Goal: Complete application form: Complete application form

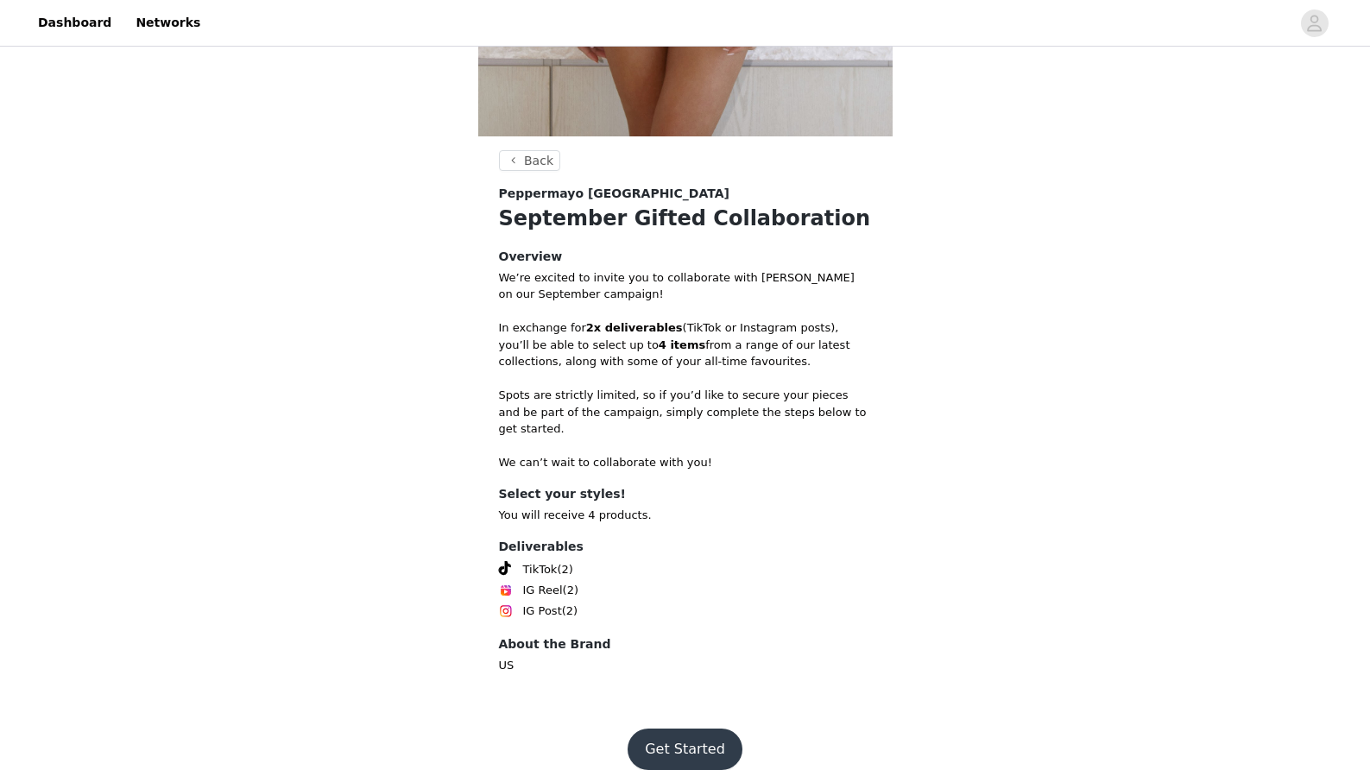
scroll to position [534, 0]
click at [661, 731] on button "Get Started" at bounding box center [685, 751] width 115 height 41
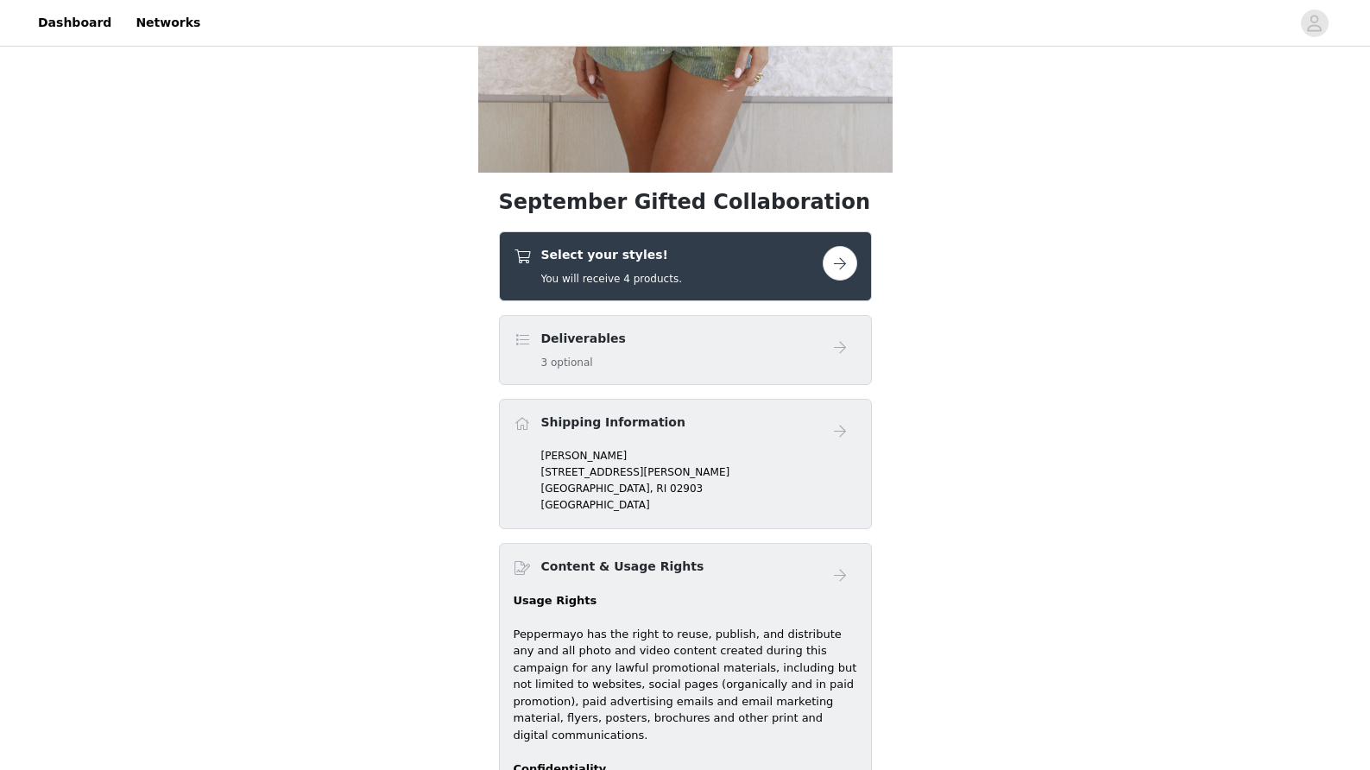
scroll to position [495, 0]
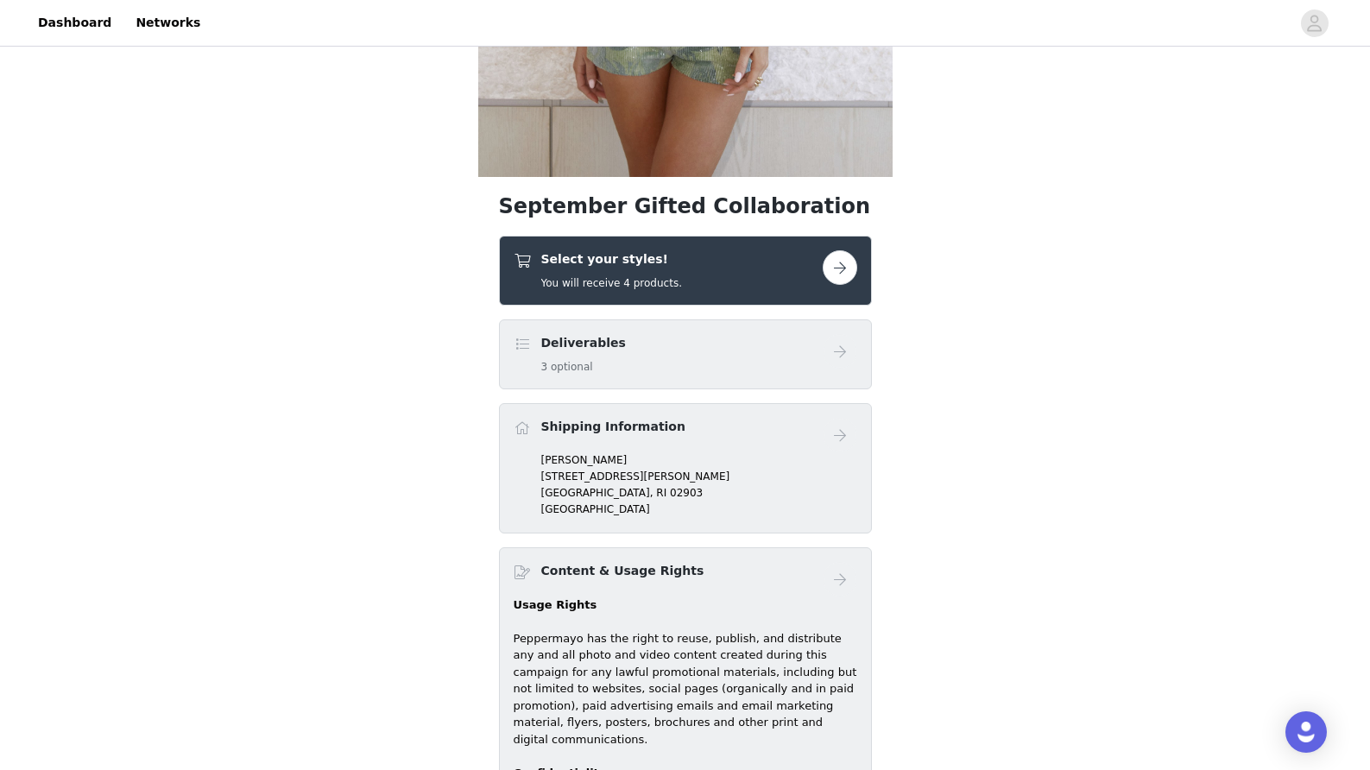
click at [829, 269] on button "button" at bounding box center [840, 267] width 35 height 35
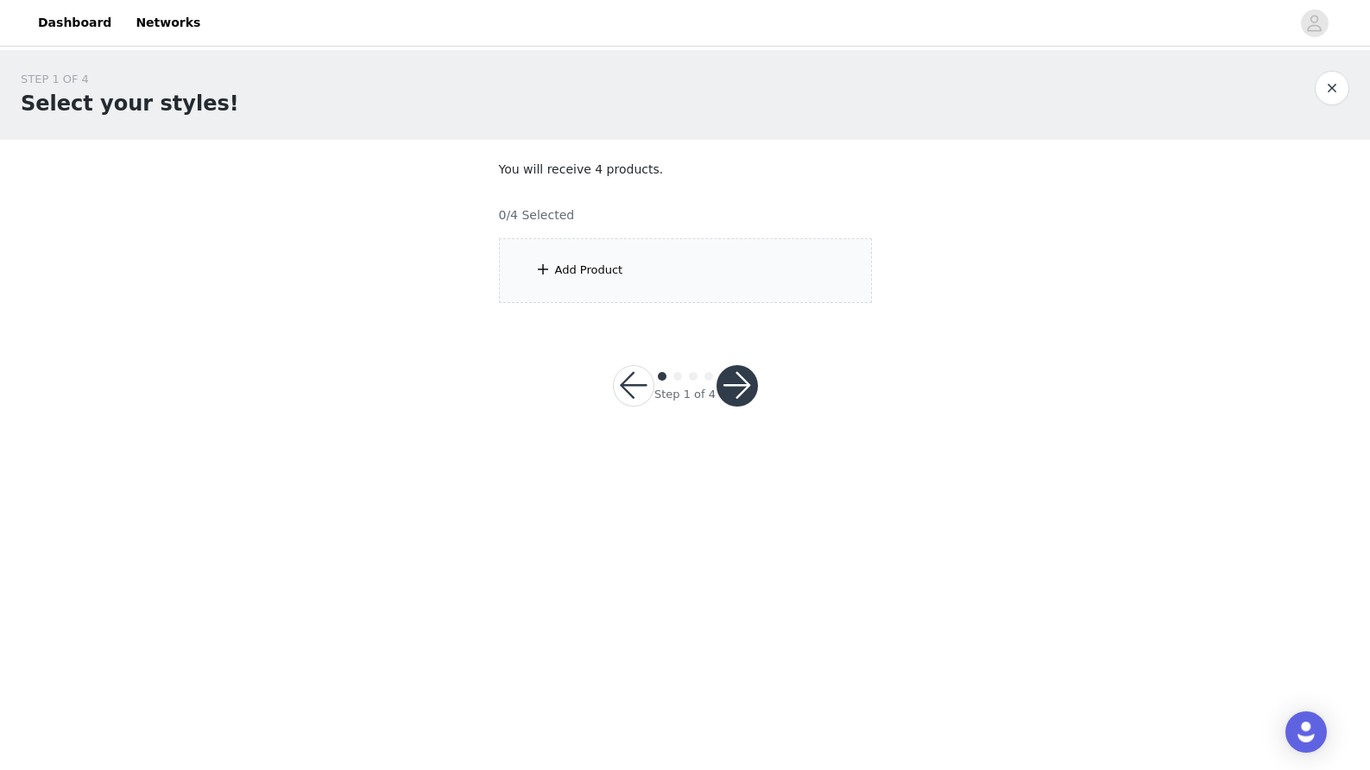
click at [714, 275] on div "Add Product" at bounding box center [685, 270] width 373 height 65
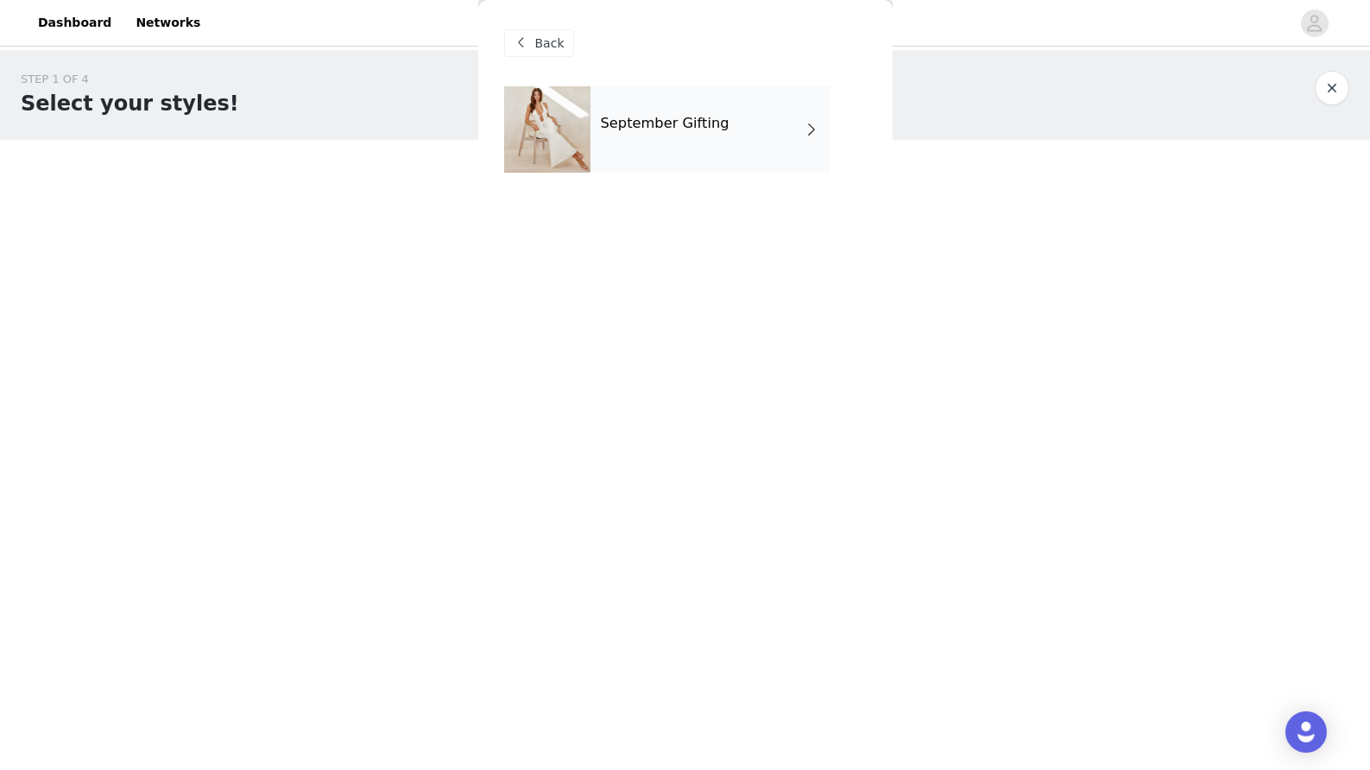
click at [692, 167] on div "September Gifting" at bounding box center [711, 129] width 240 height 86
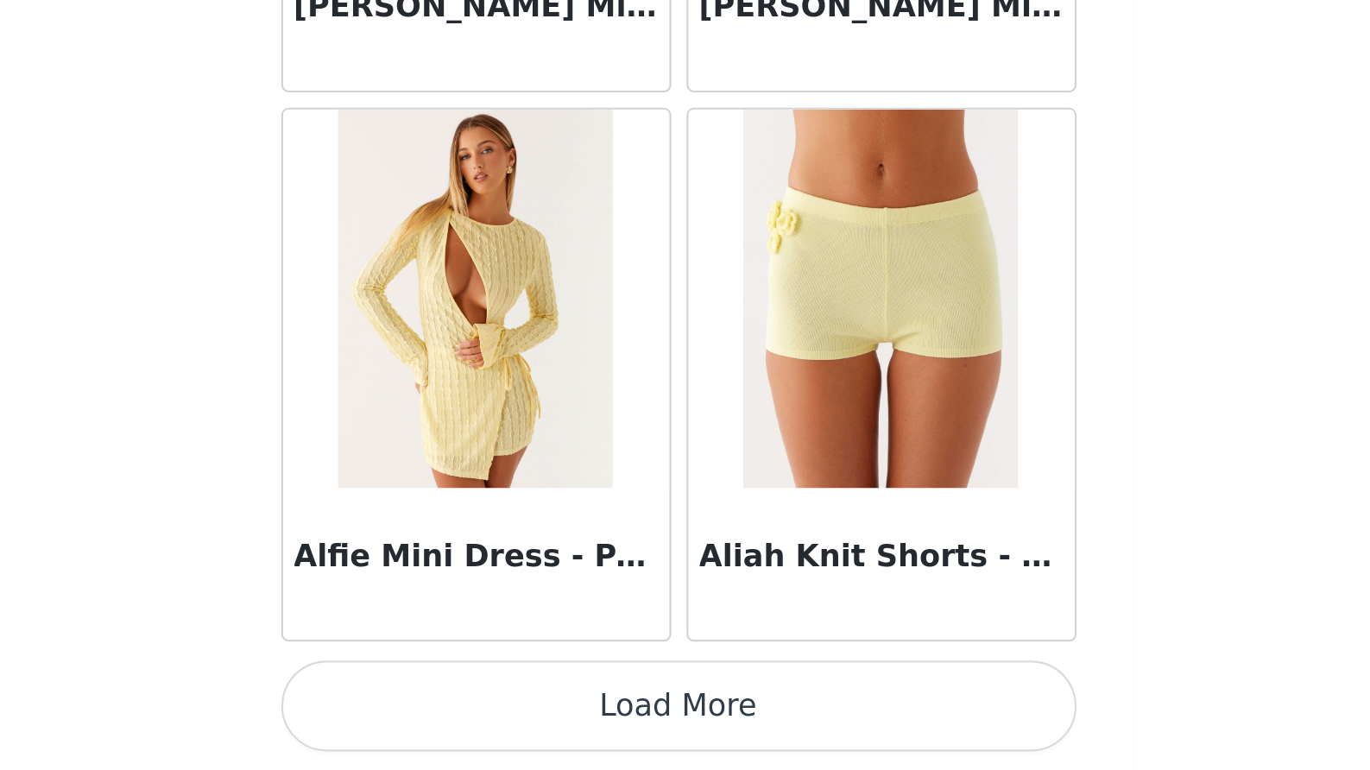
click at [504, 720] on button "Load More" at bounding box center [685, 740] width 363 height 41
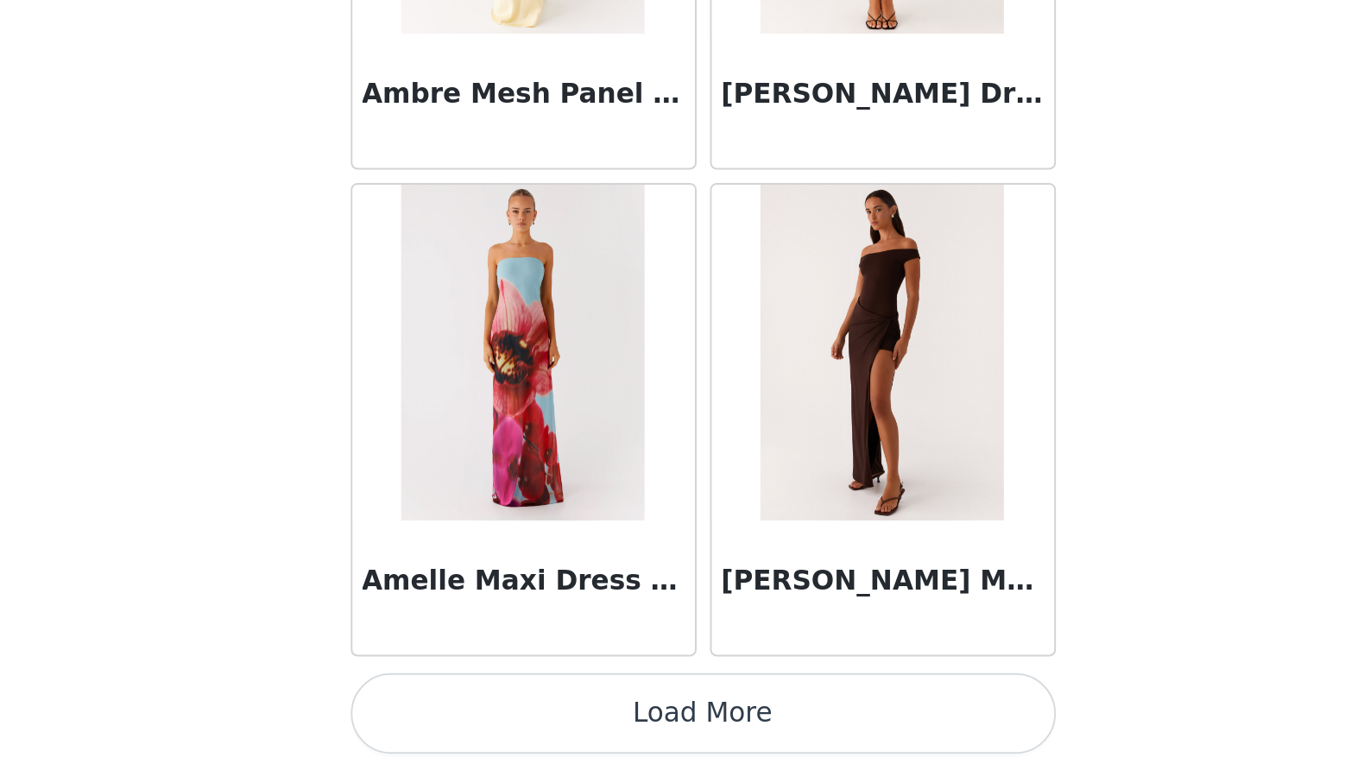
click at [504, 720] on button "Load More" at bounding box center [685, 740] width 363 height 41
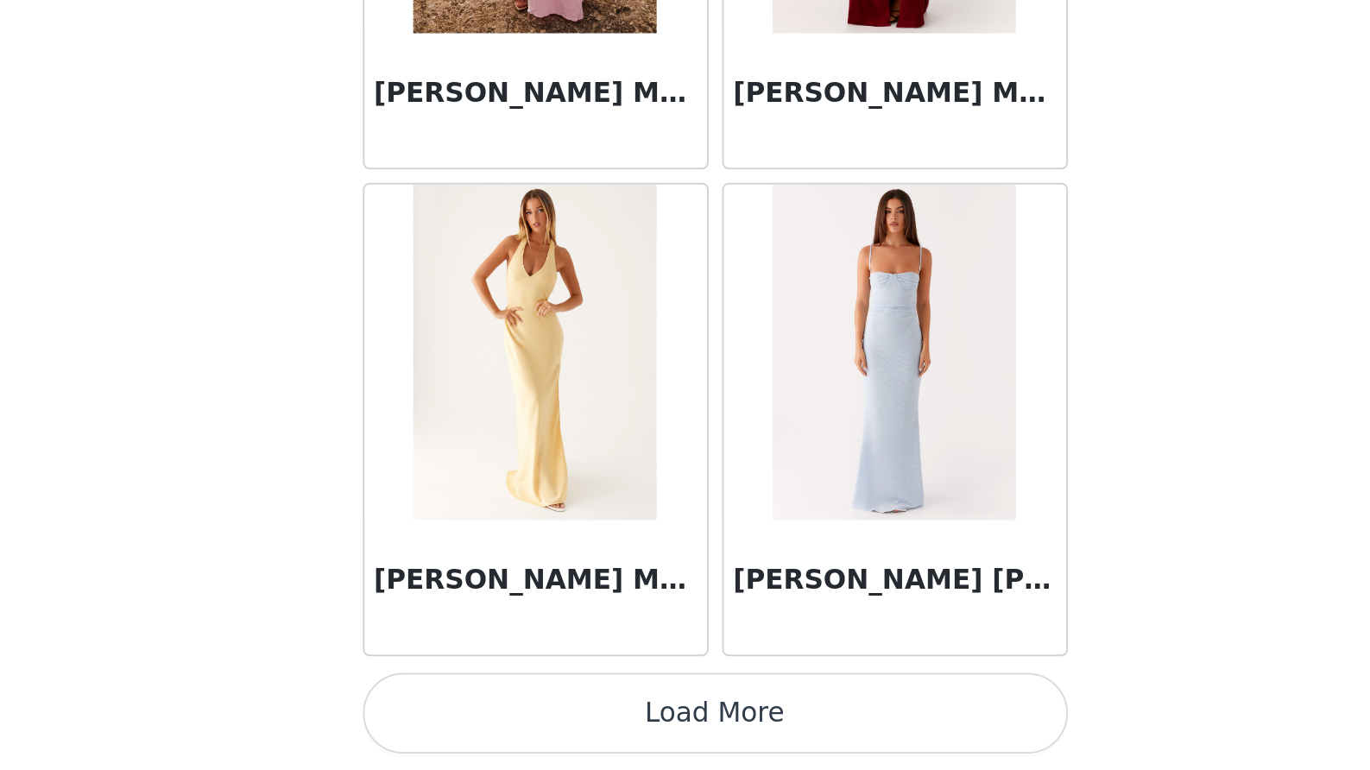
click at [504, 720] on button "Load More" at bounding box center [685, 740] width 363 height 41
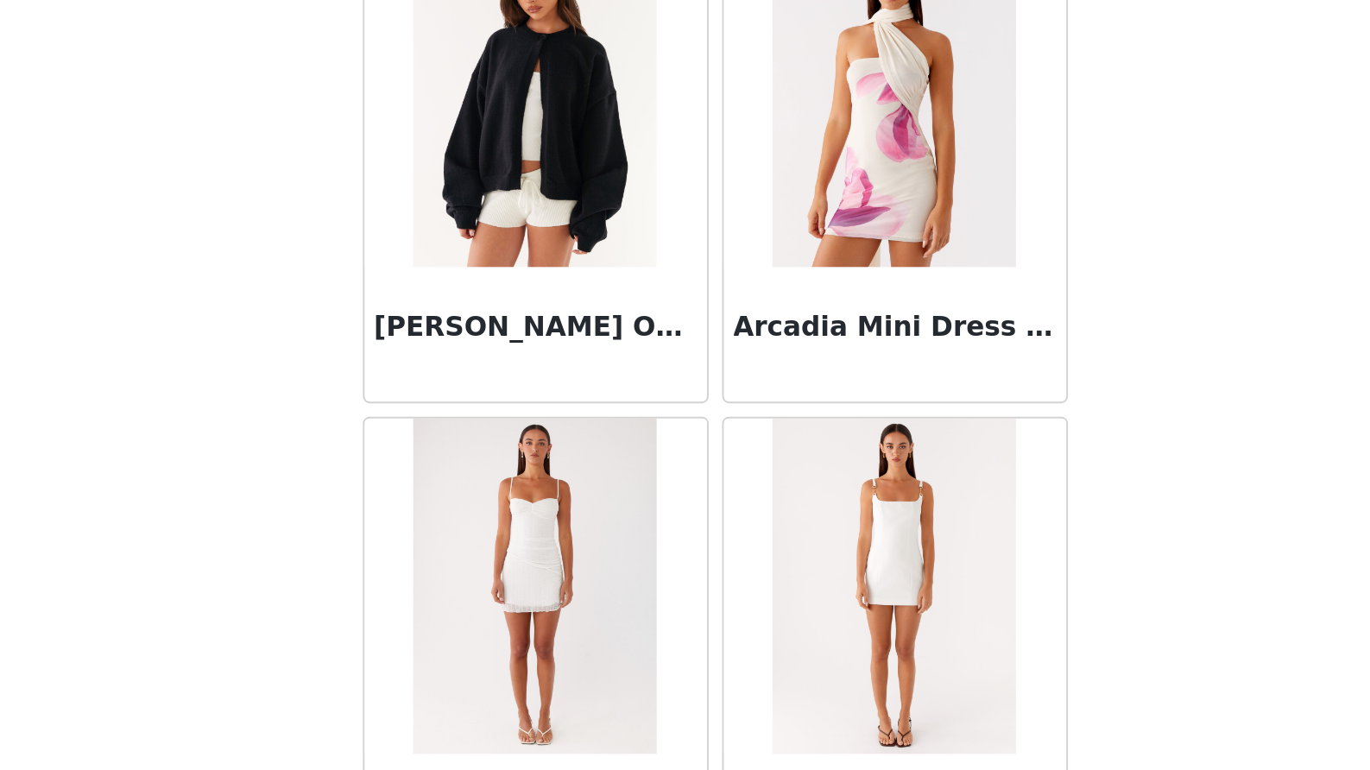
scroll to position [7265, 0]
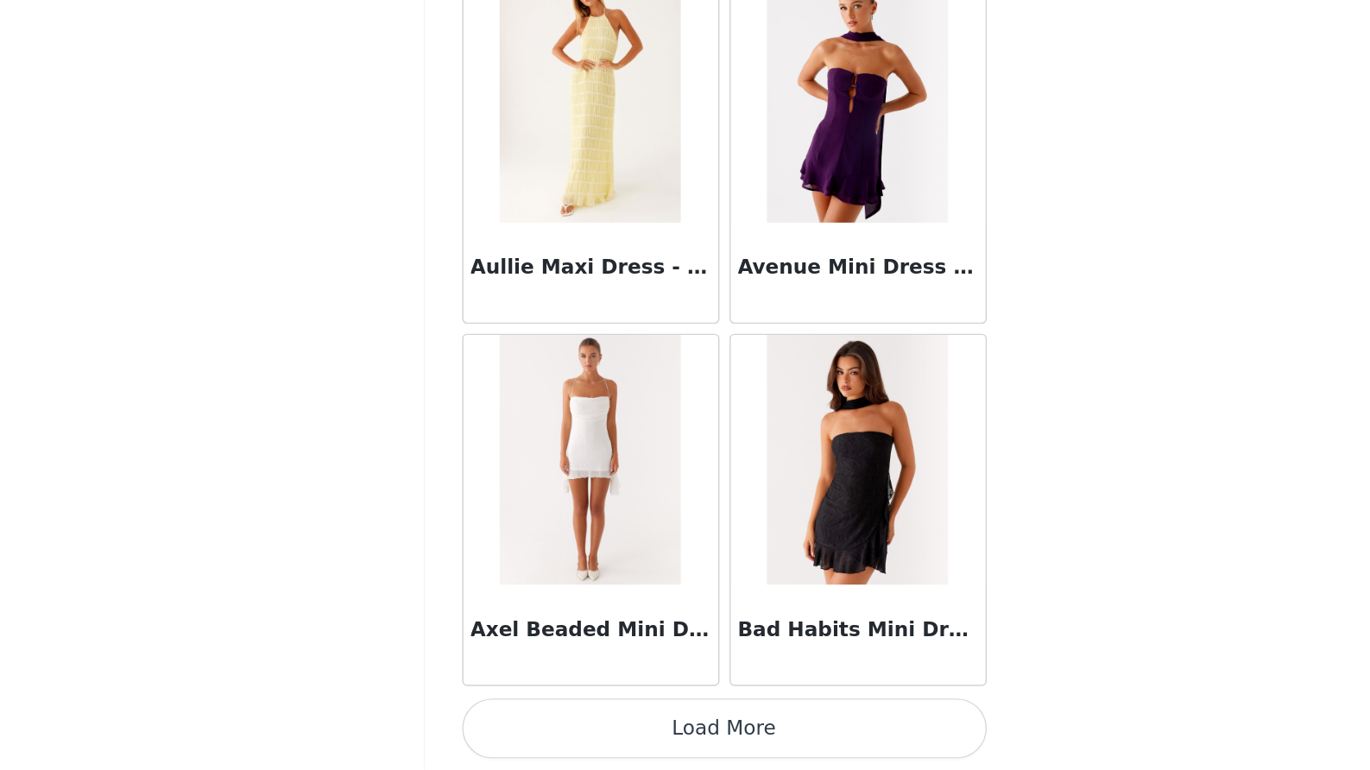
click at [513, 720] on button "Load More" at bounding box center [685, 740] width 363 height 41
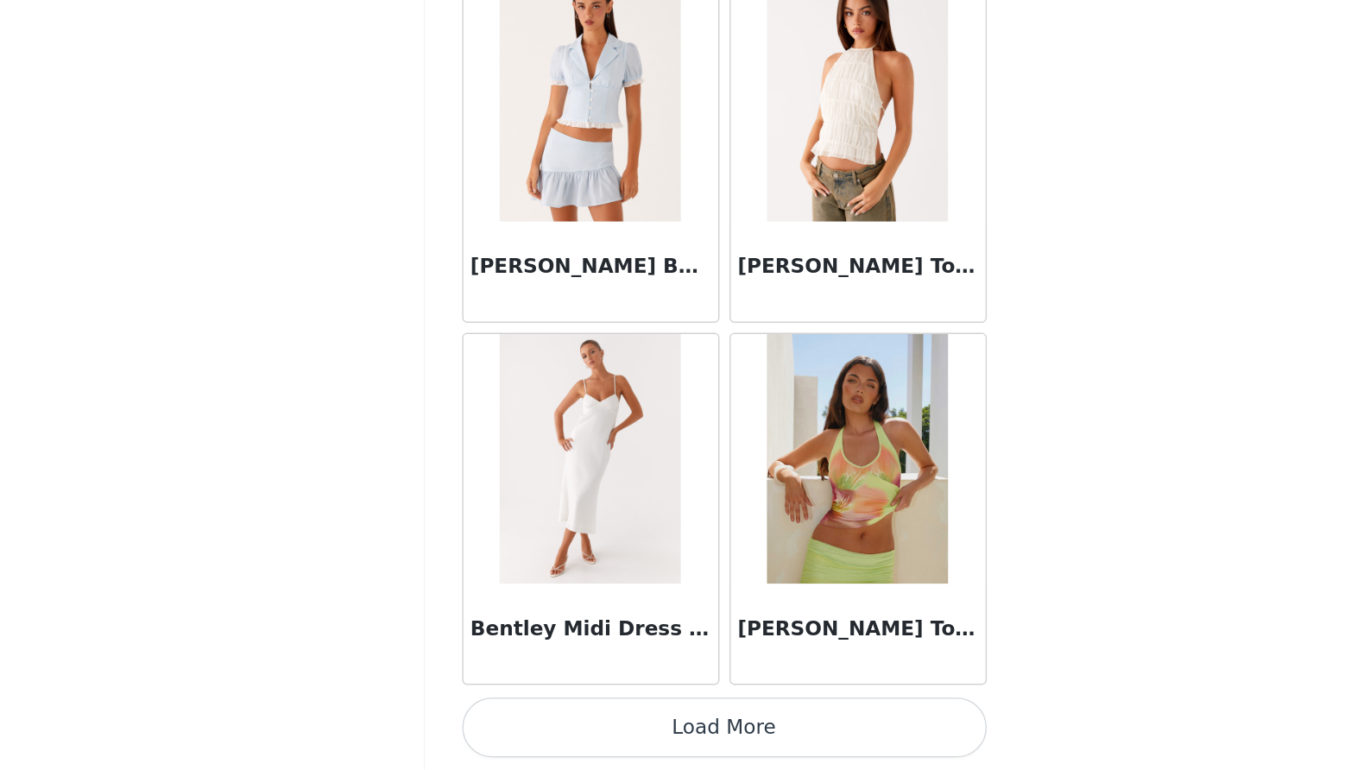
scroll to position [0, 0]
click at [504, 720] on button "Load More" at bounding box center [685, 740] width 363 height 41
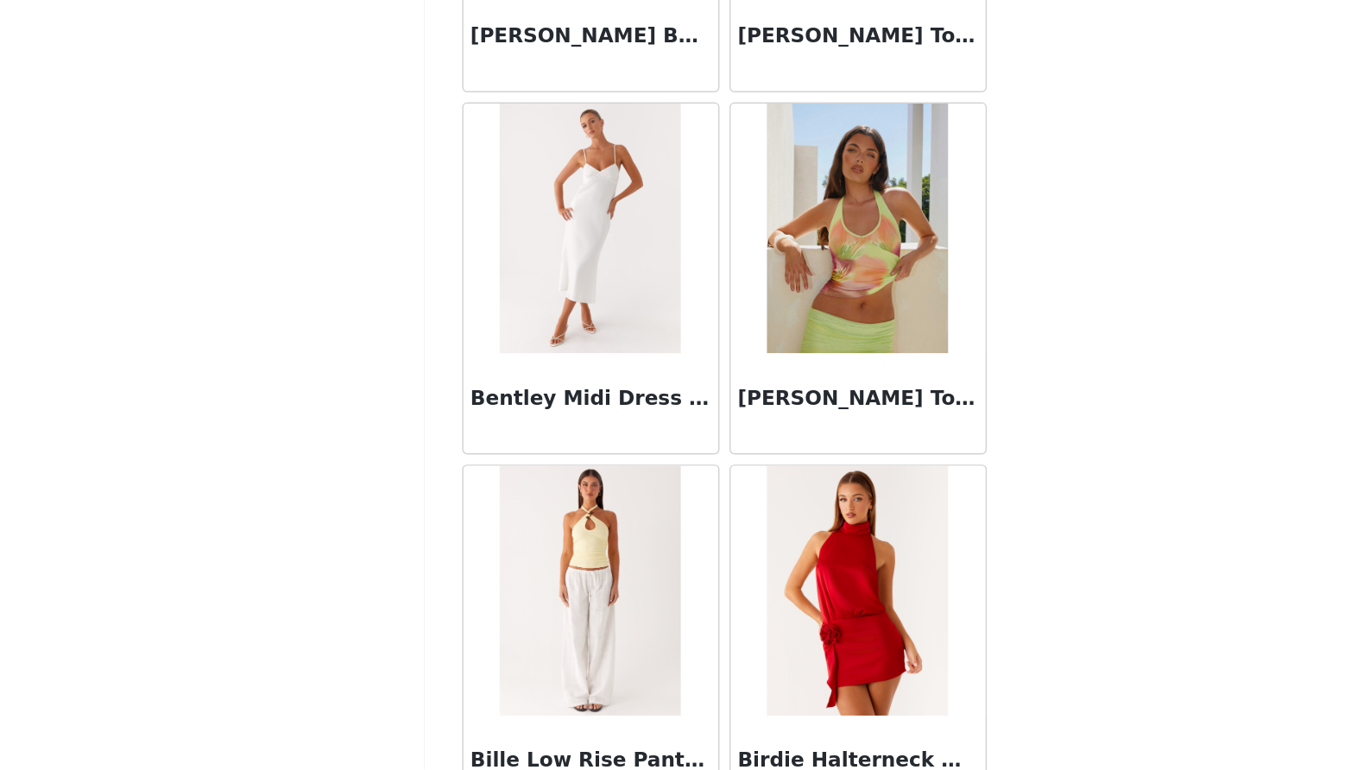
scroll to position [12035, 0]
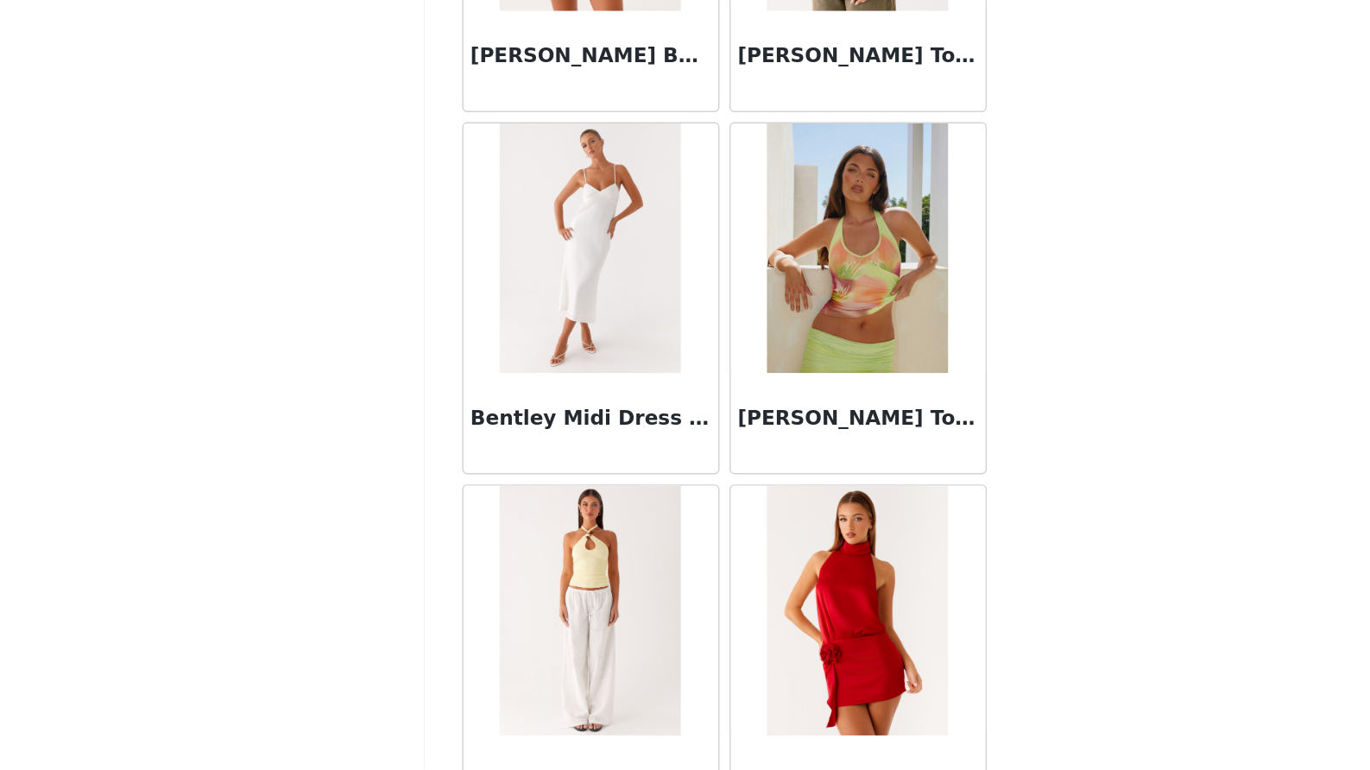
click at [707, 237] on div "Back Aamari Maxi Dress - Red Abby Mini Dress - Floral Print [PERSON_NAME] Mini …" at bounding box center [685, 385] width 414 height 770
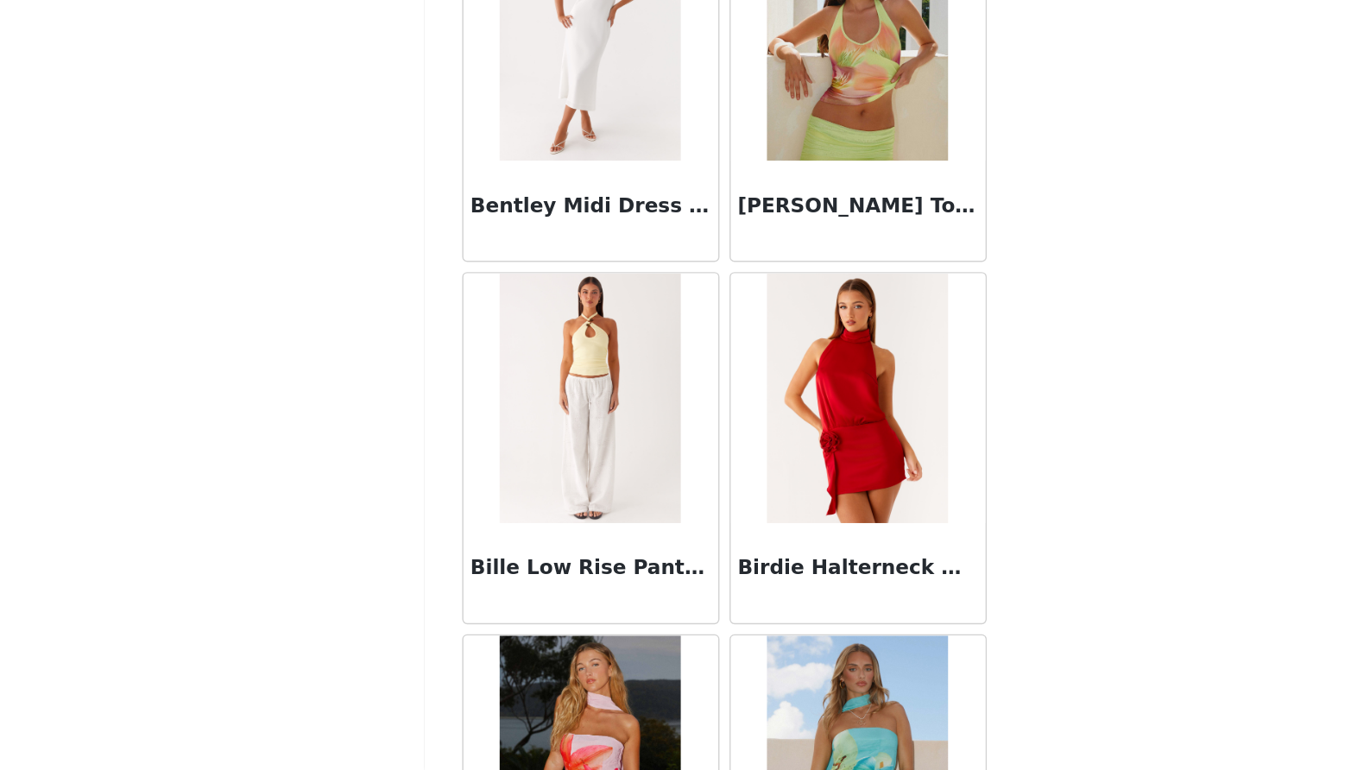
scroll to position [12180, 0]
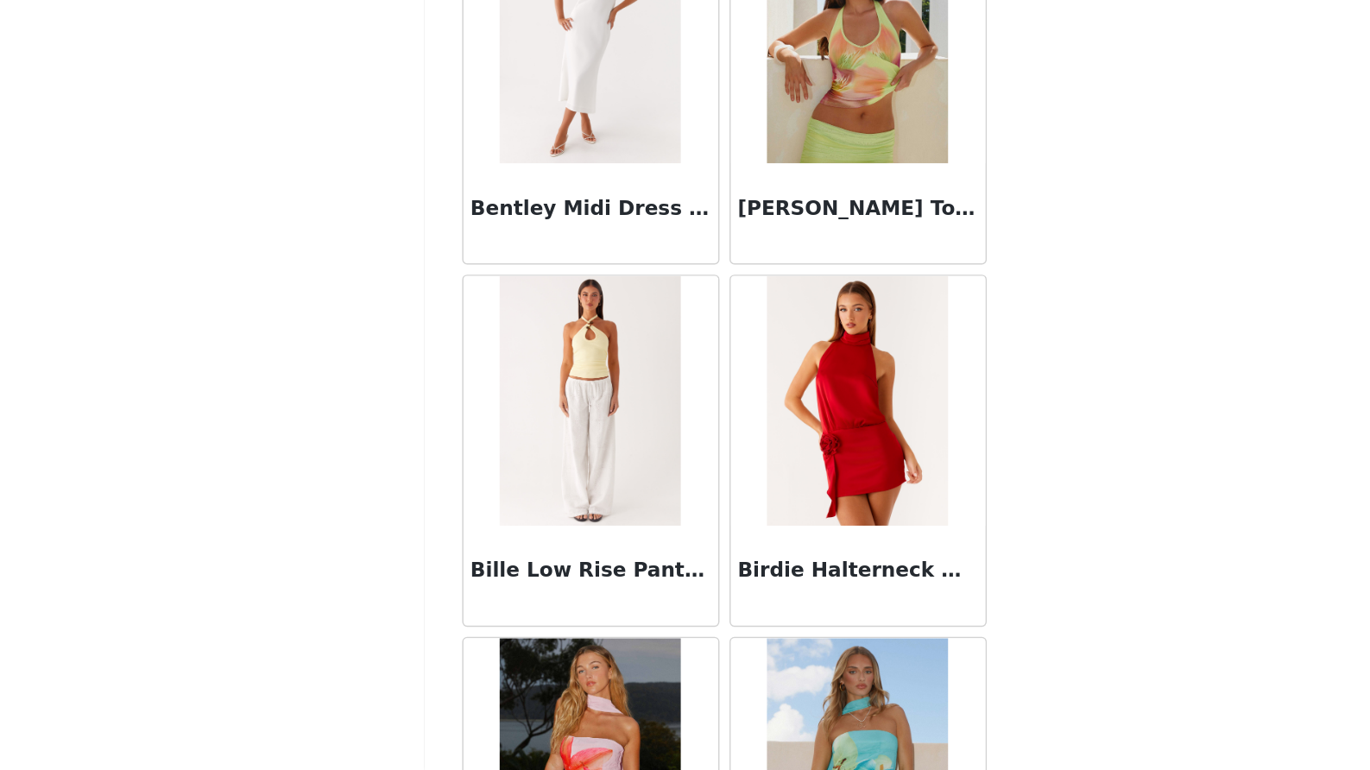
click at [715, 428] on img at bounding box center [777, 514] width 125 height 173
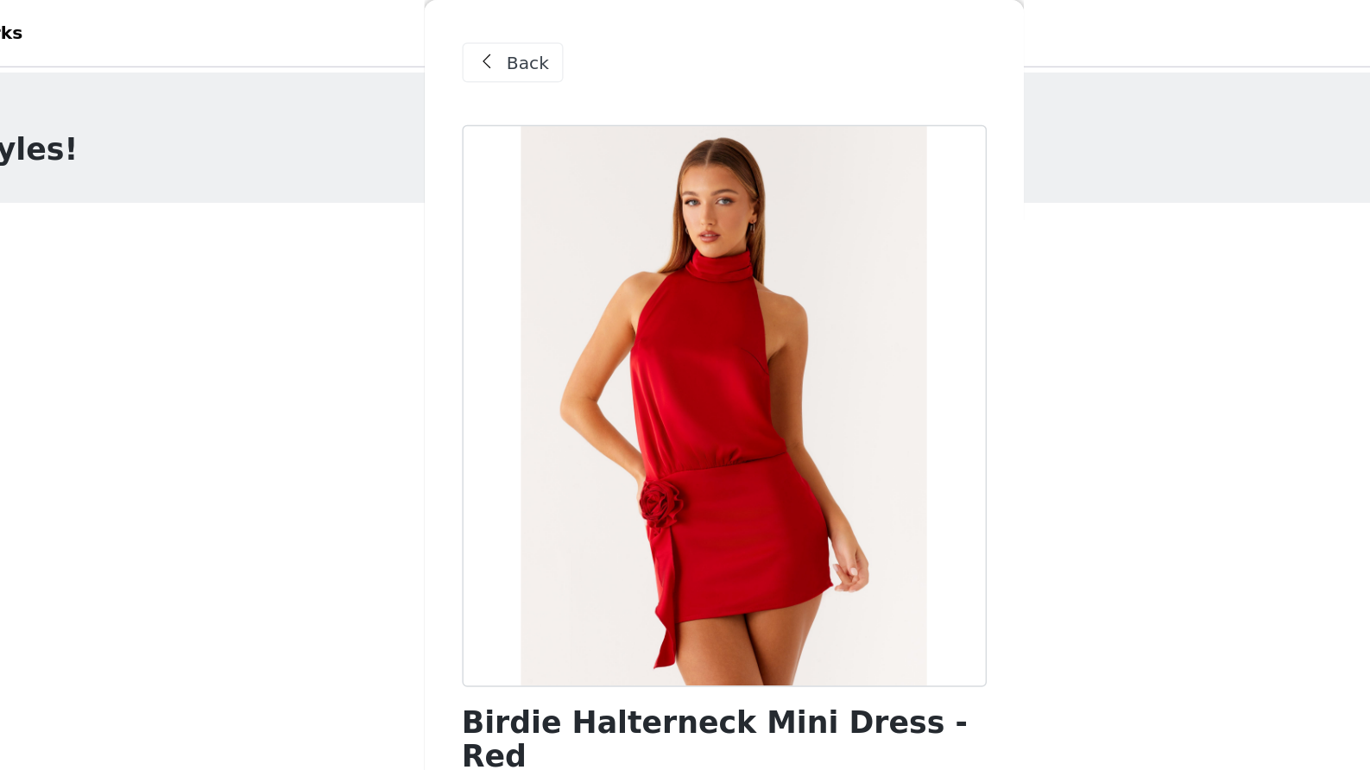
scroll to position [0, 0]
click at [504, 54] on div "Back" at bounding box center [539, 43] width 70 height 28
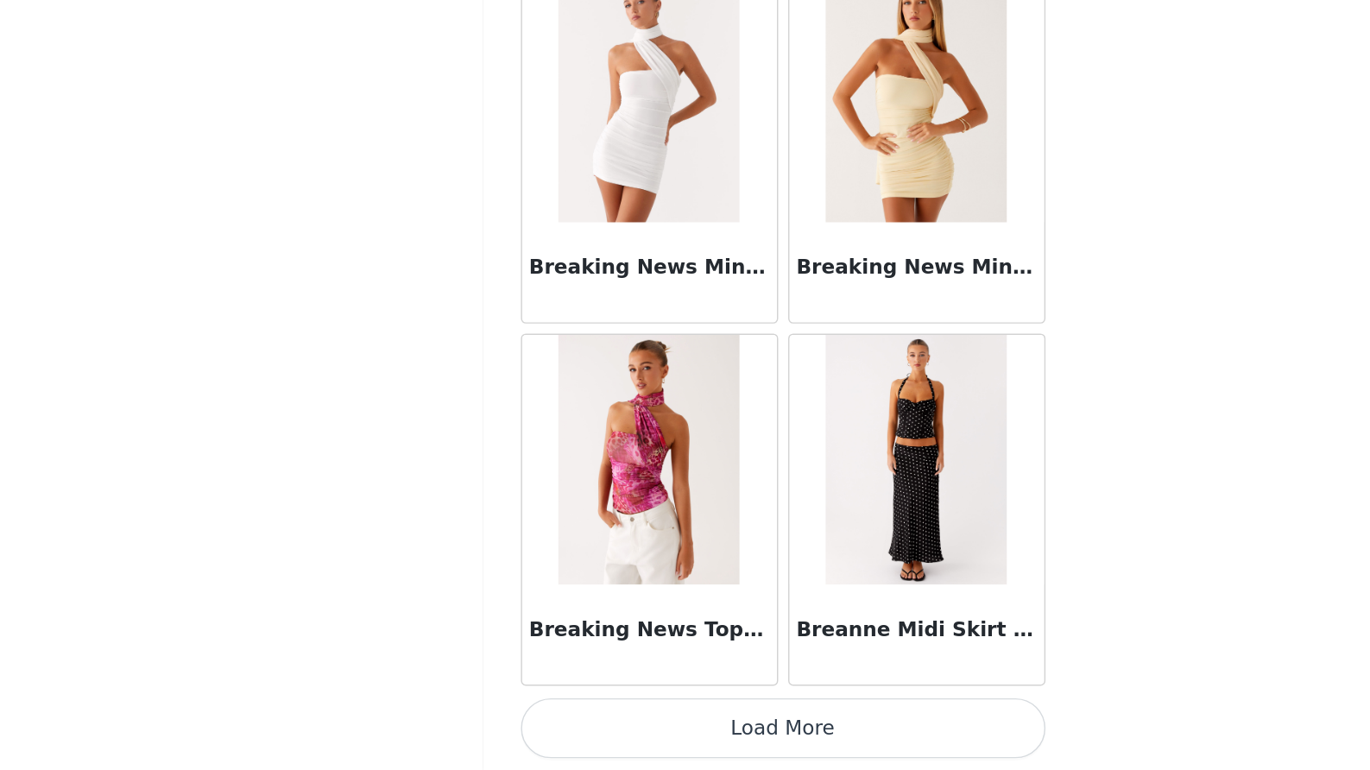
click at [522, 720] on button "Load More" at bounding box center [685, 740] width 363 height 41
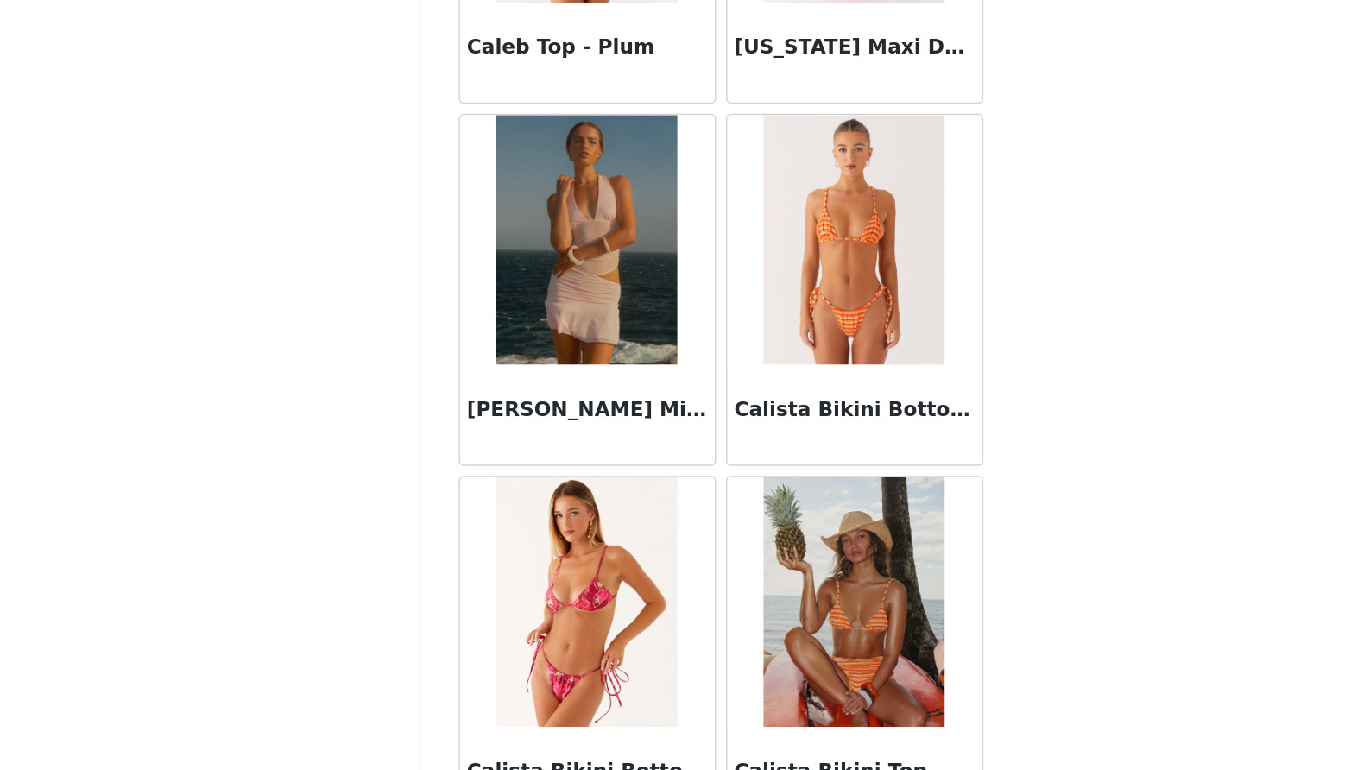
scroll to position [16827, 0]
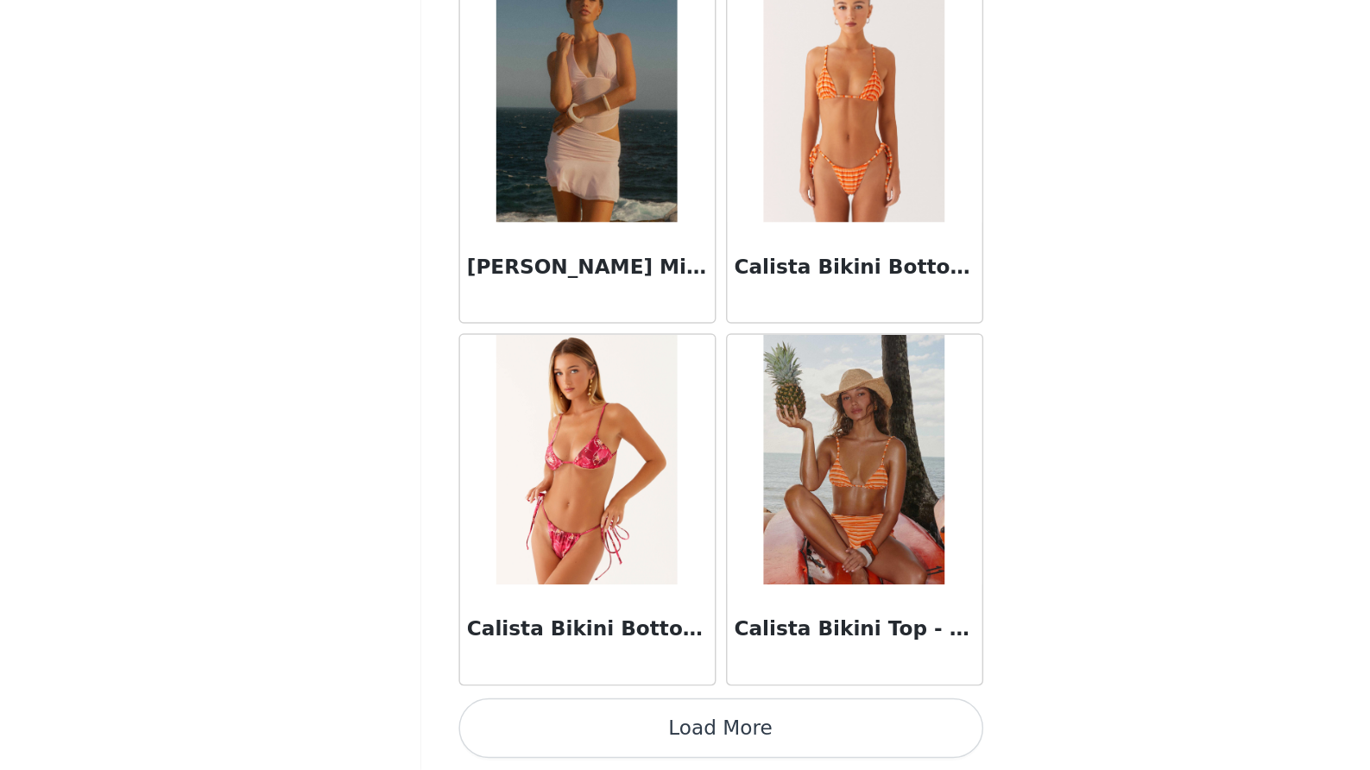
click at [514, 720] on button "Load More" at bounding box center [685, 740] width 363 height 41
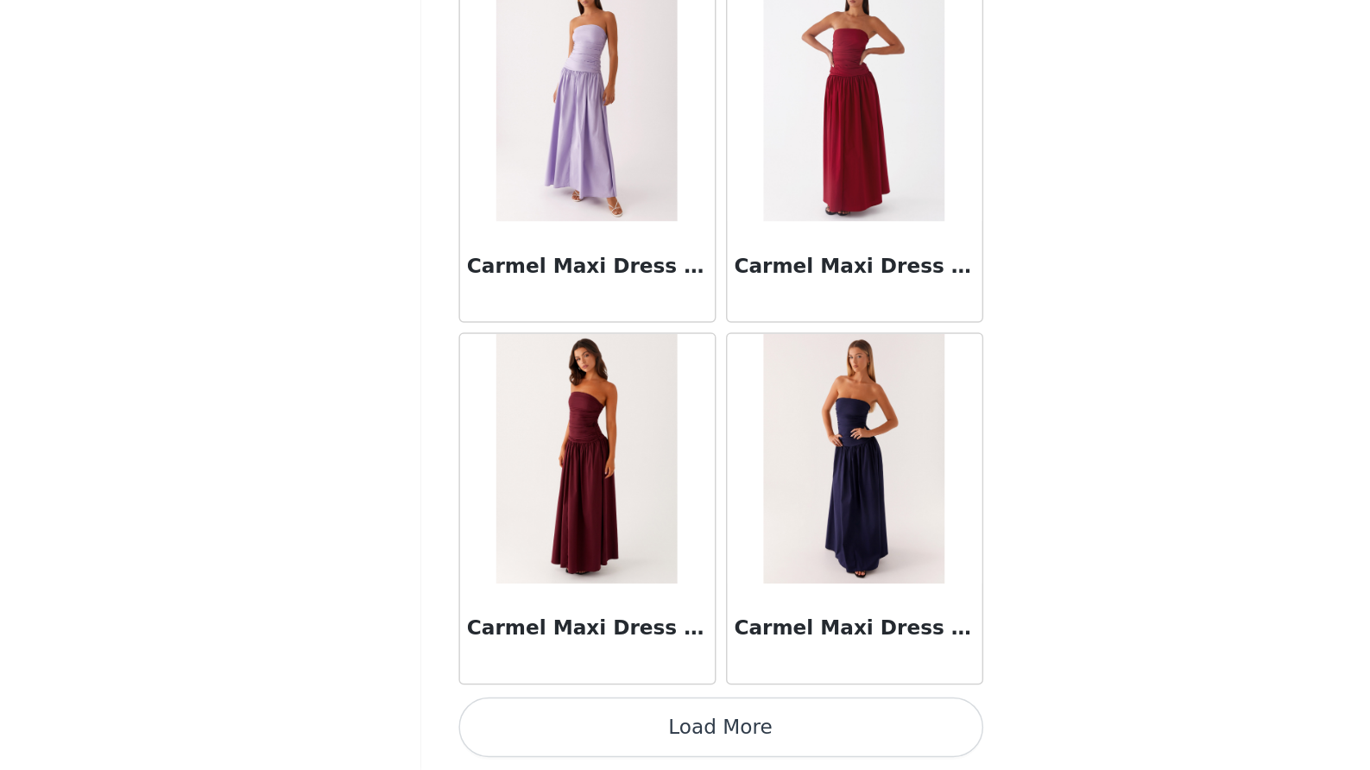
scroll to position [0, 0]
click at [516, 720] on button "Load More" at bounding box center [685, 740] width 363 height 41
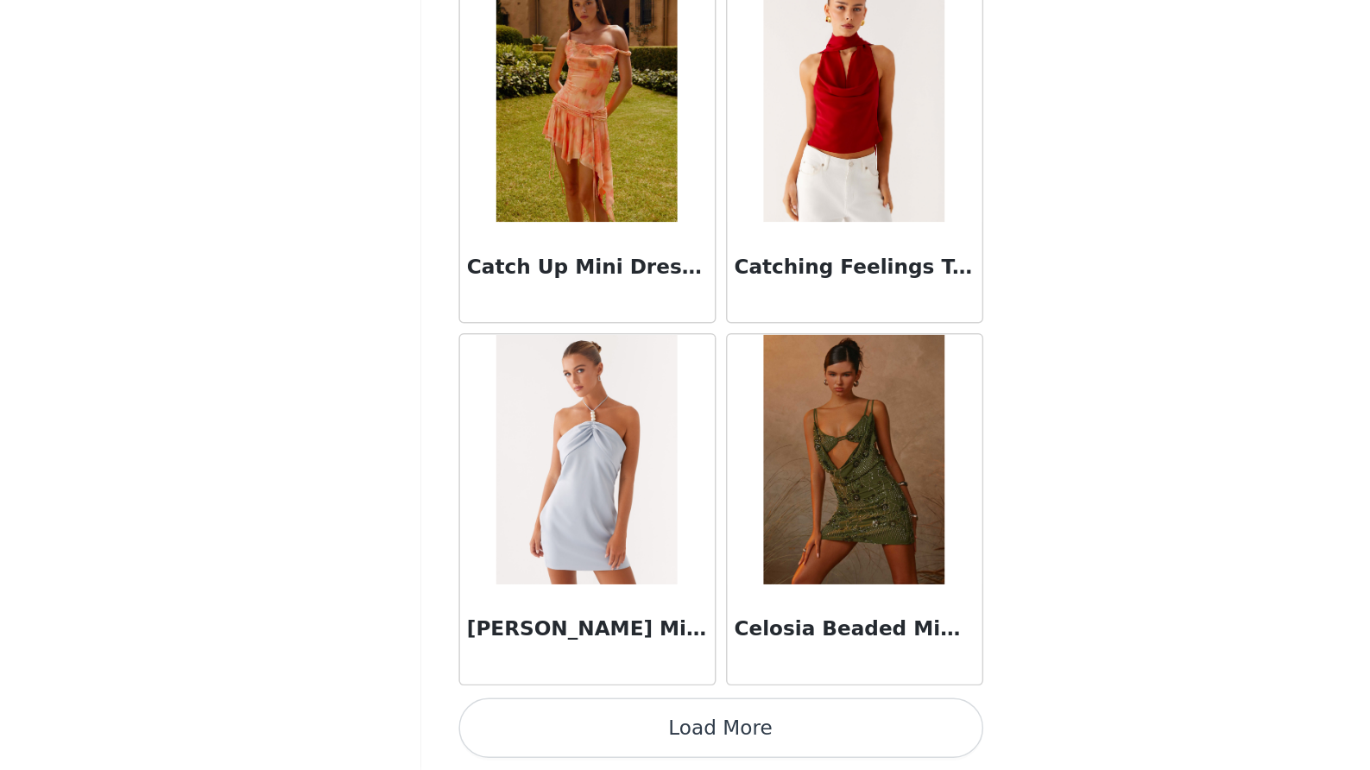
scroll to position [21905, 0]
click at [510, 720] on button "Load More" at bounding box center [685, 740] width 363 height 41
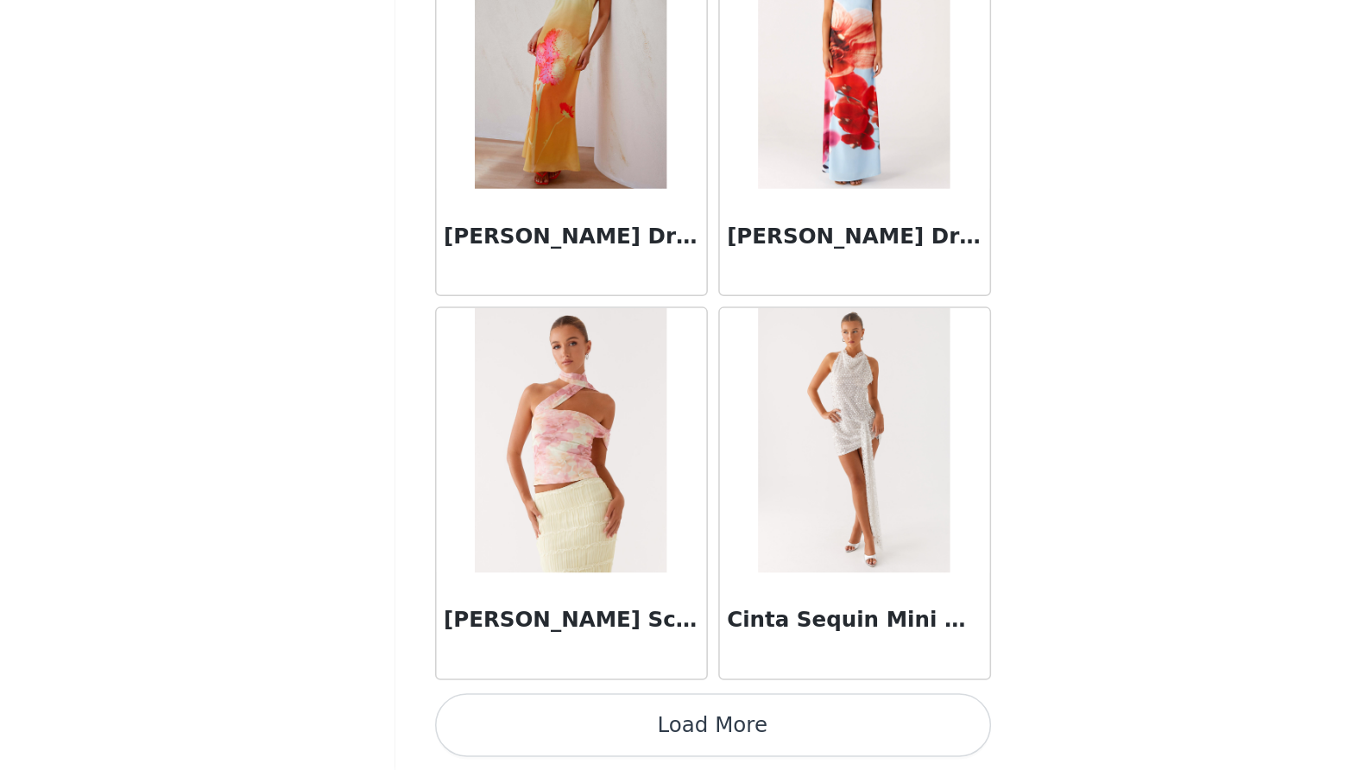
scroll to position [0, 0]
click at [504, 720] on button "Load More" at bounding box center [685, 740] width 363 height 41
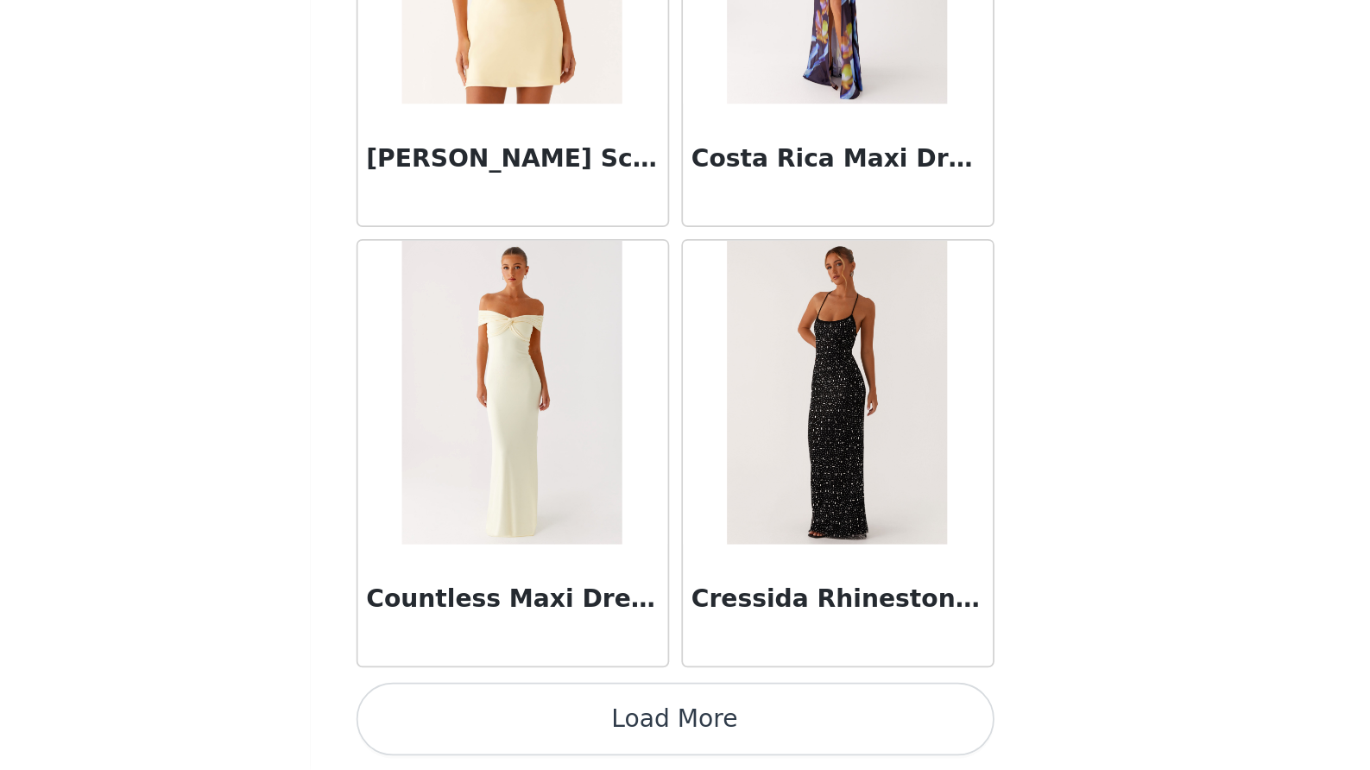
click at [504, 720] on button "Load More" at bounding box center [685, 740] width 363 height 41
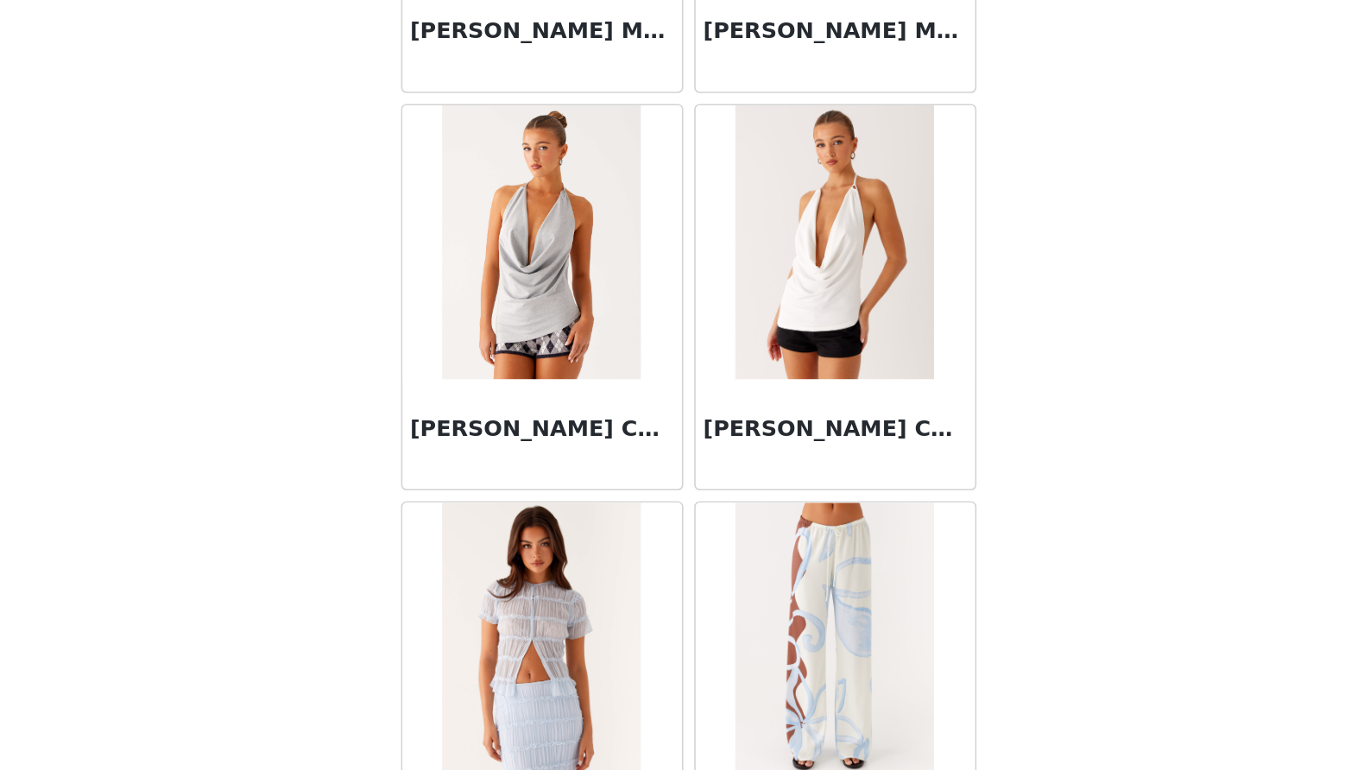
scroll to position [28546, 0]
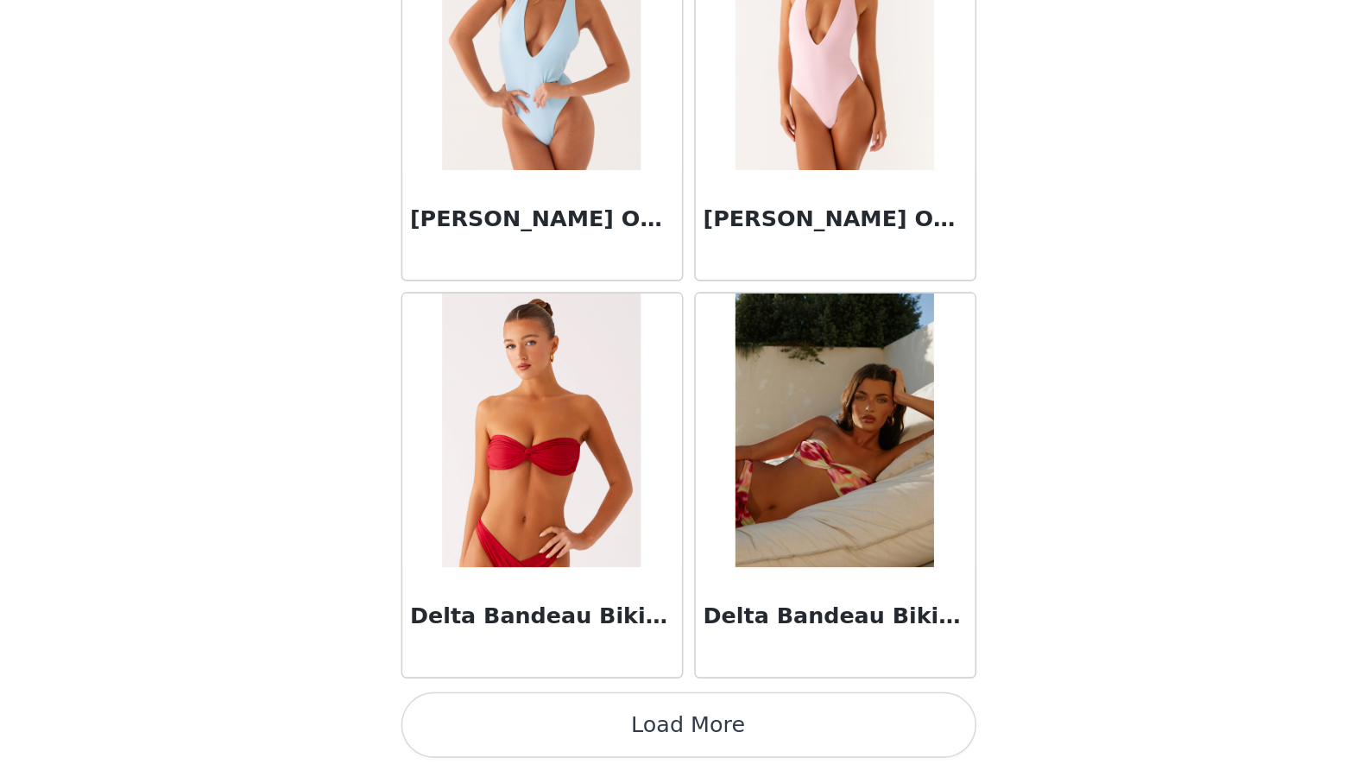
click at [504, 720] on button "Load More" at bounding box center [685, 740] width 363 height 41
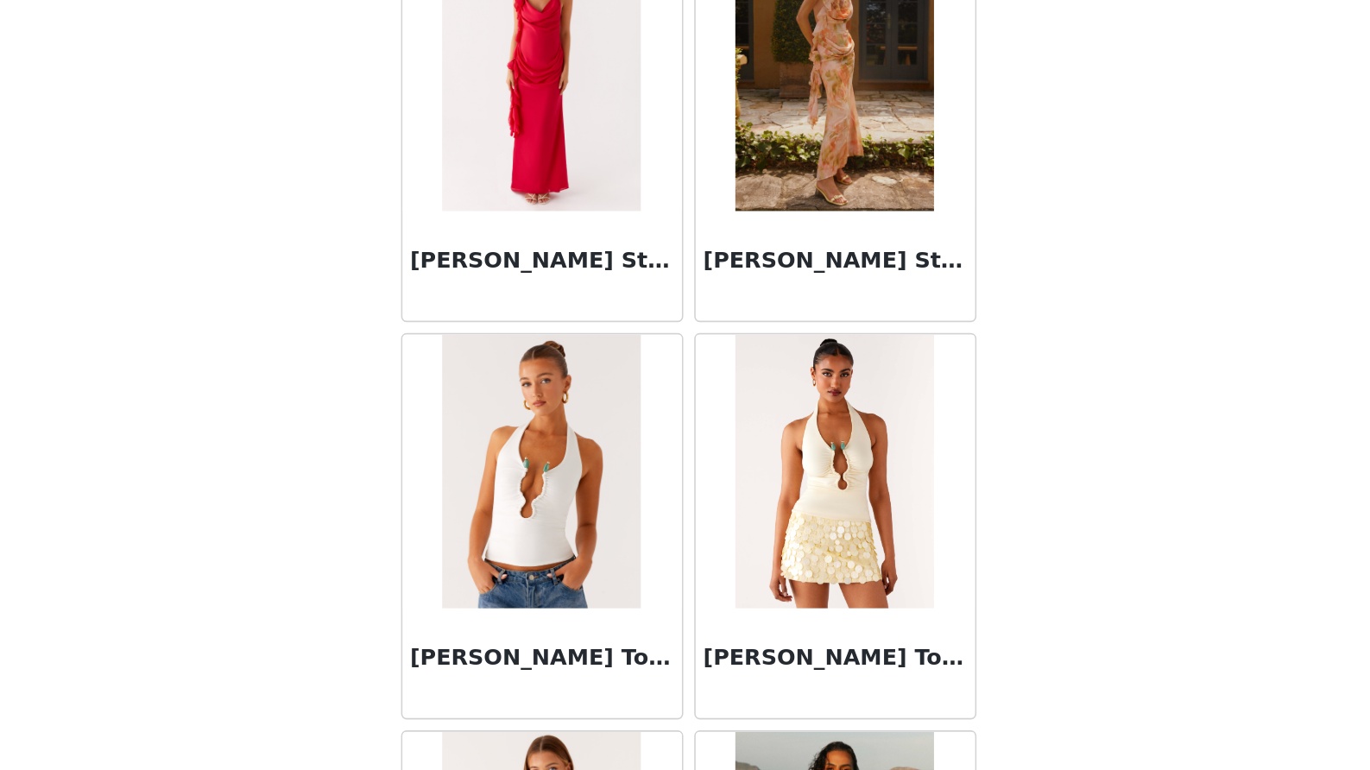
scroll to position [31278, 0]
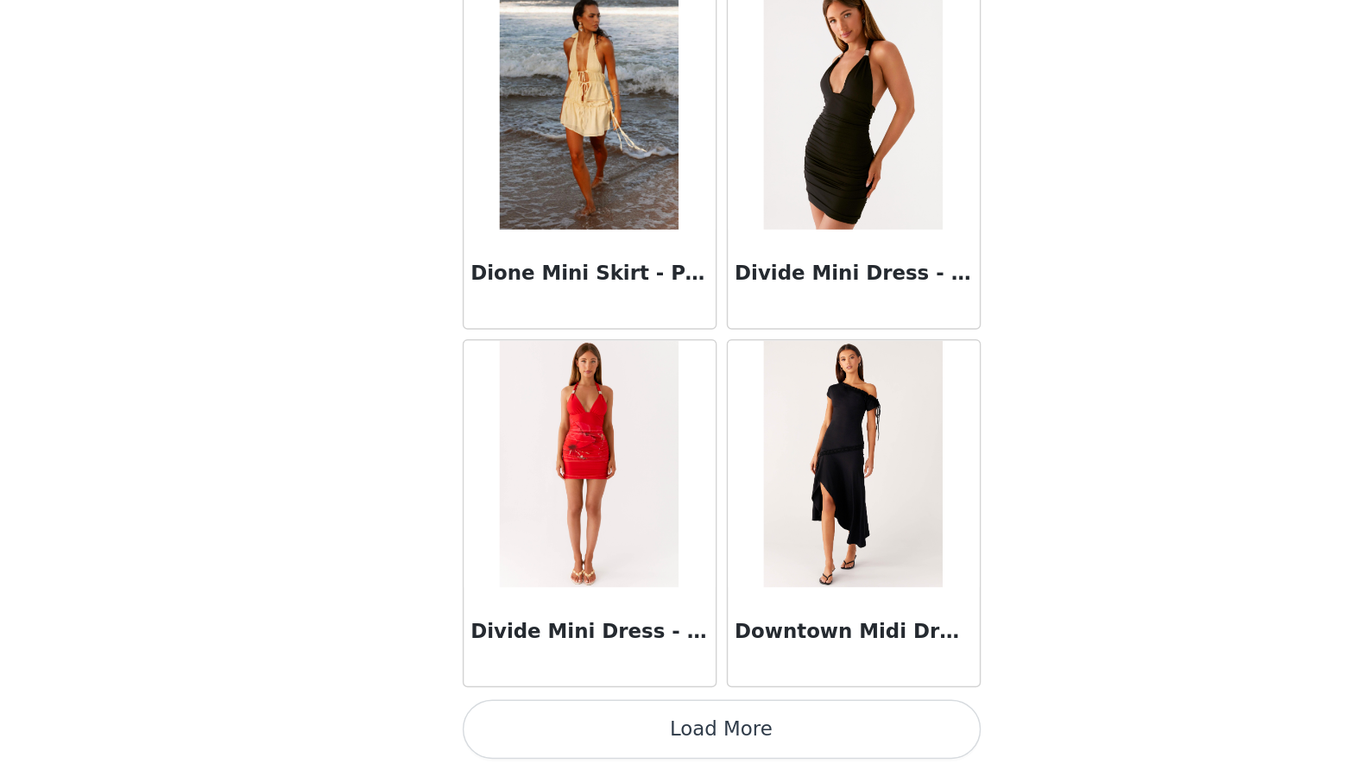
click at [521, 720] on button "Load More" at bounding box center [685, 740] width 363 height 41
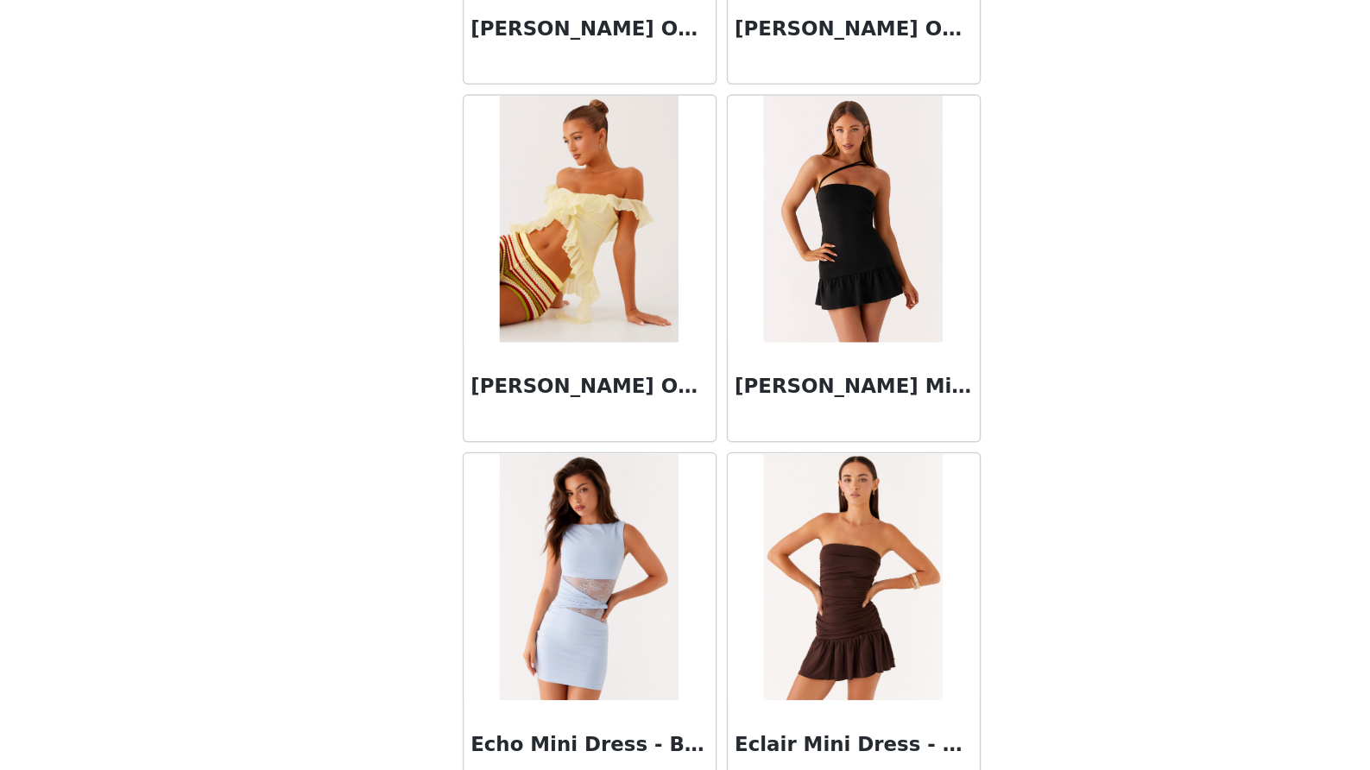
scroll to position [33107, 0]
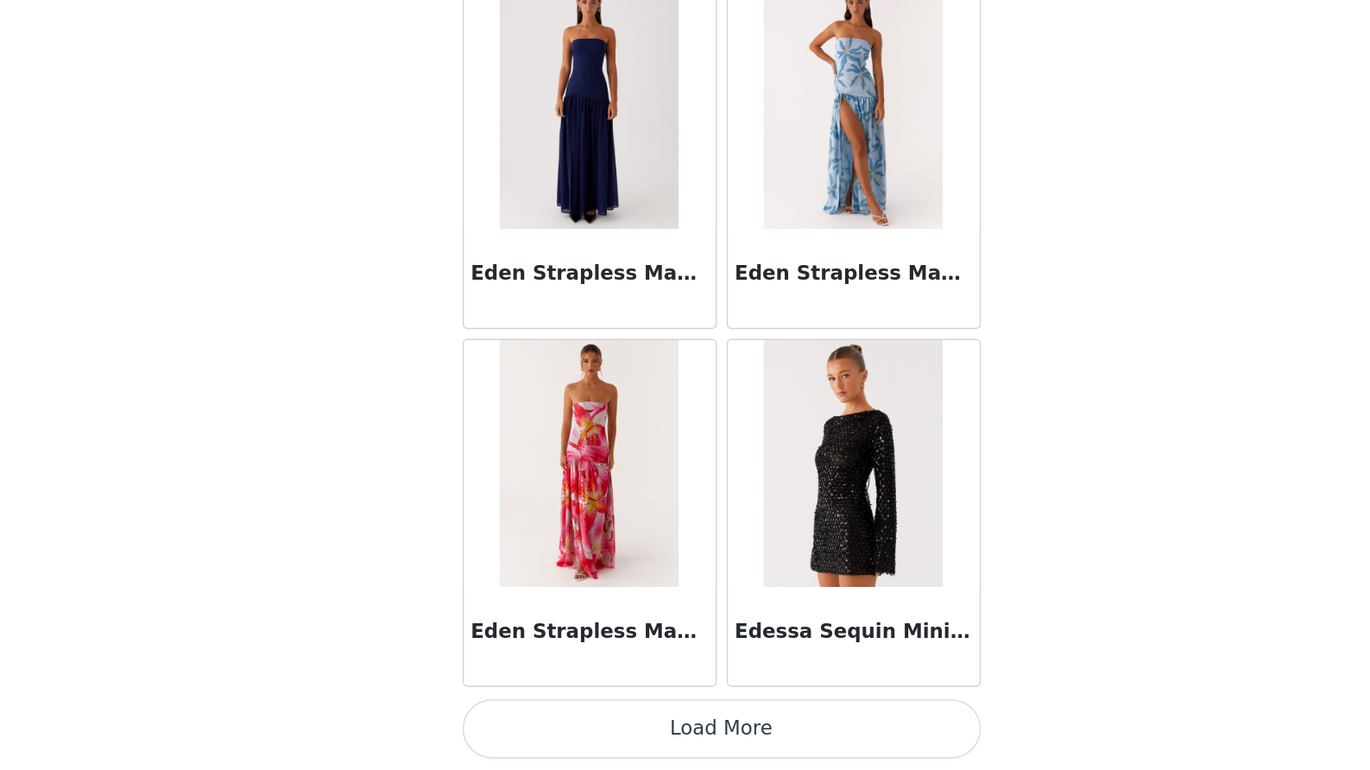
click at [520, 720] on button "Load More" at bounding box center [685, 740] width 363 height 41
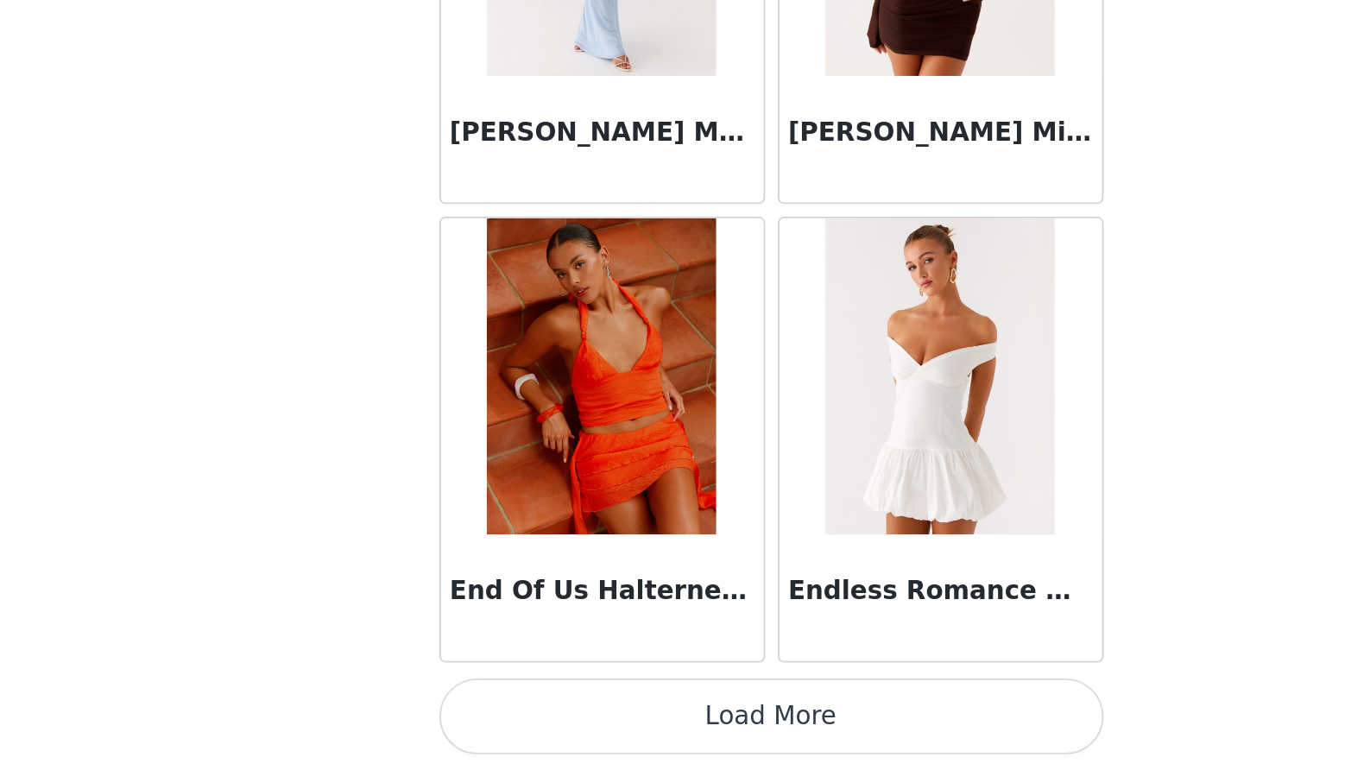
scroll to position [0, 0]
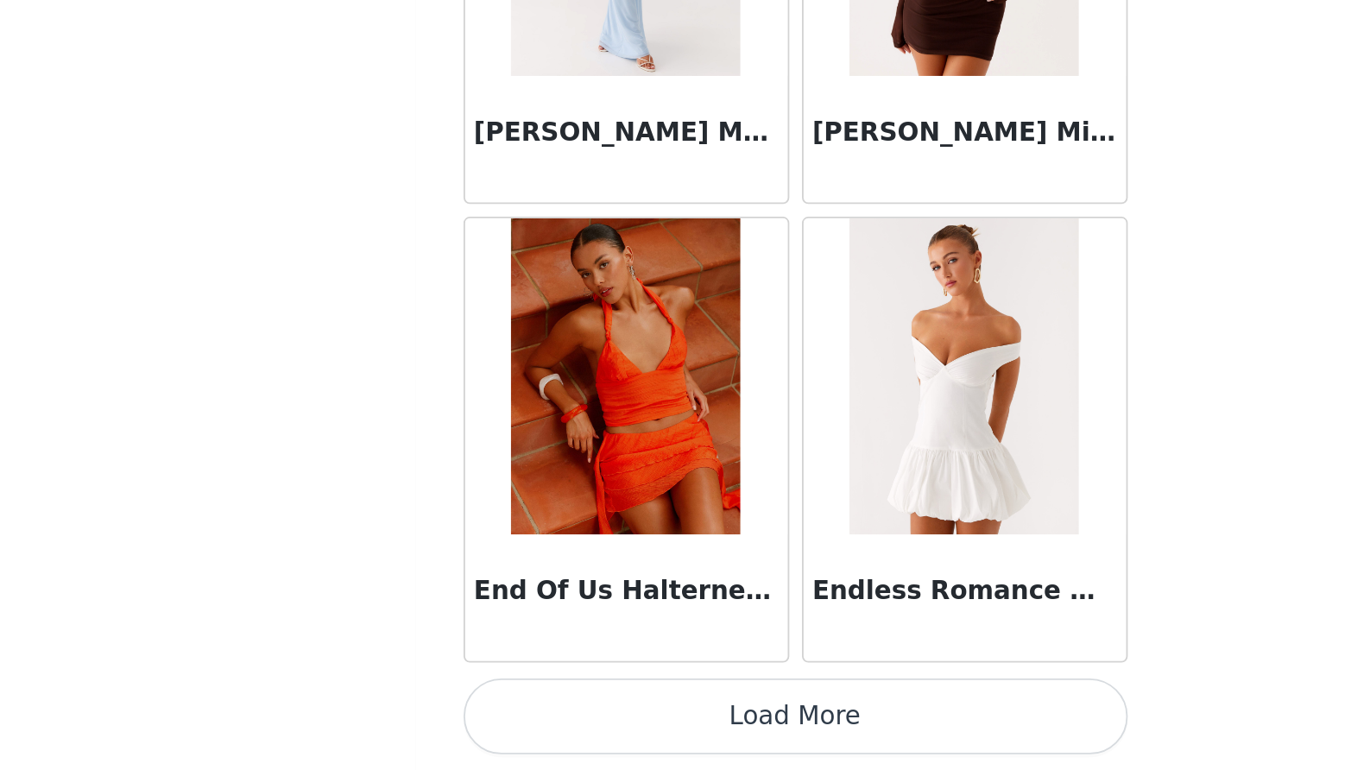
click at [504, 720] on button "Load More" at bounding box center [685, 740] width 363 height 41
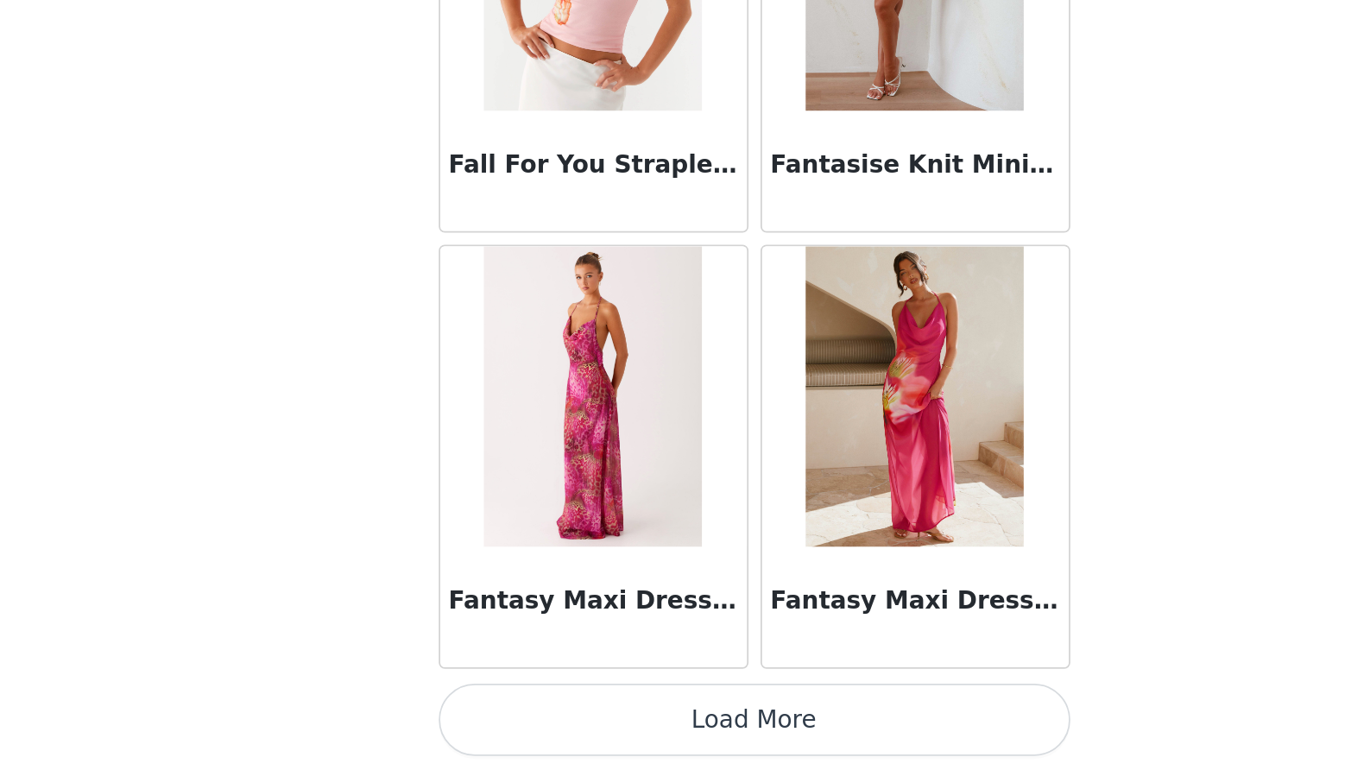
click at [504, 720] on button "Load More" at bounding box center [685, 740] width 363 height 41
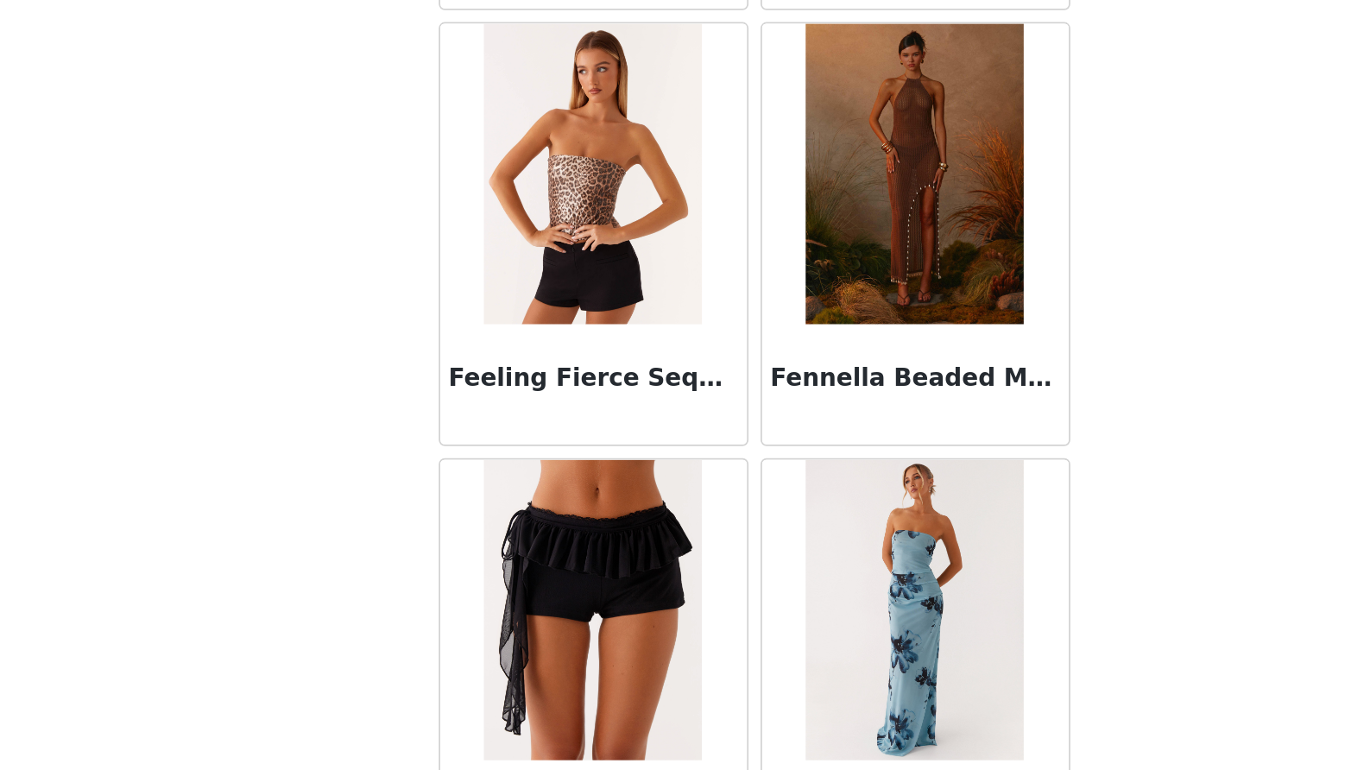
scroll to position [39807, 0]
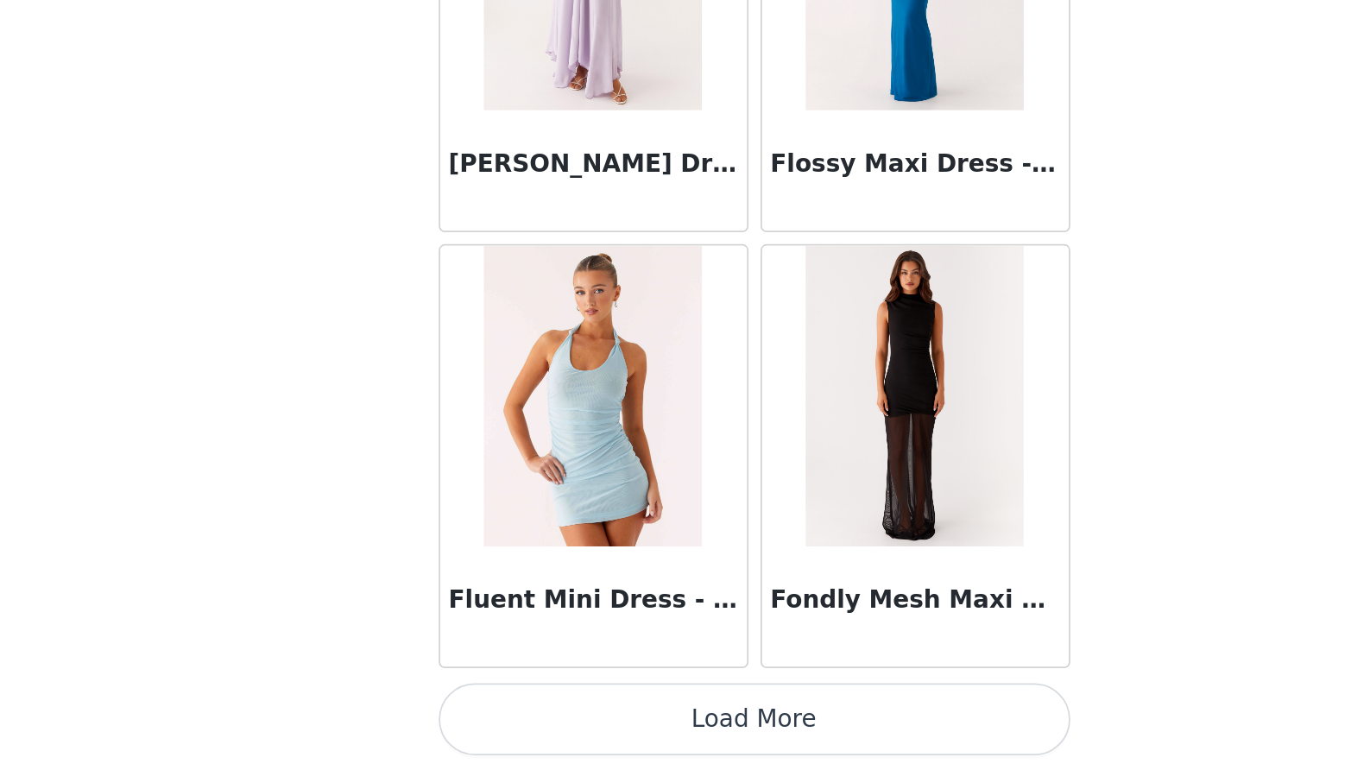
click at [504, 720] on button "Load More" at bounding box center [685, 740] width 363 height 41
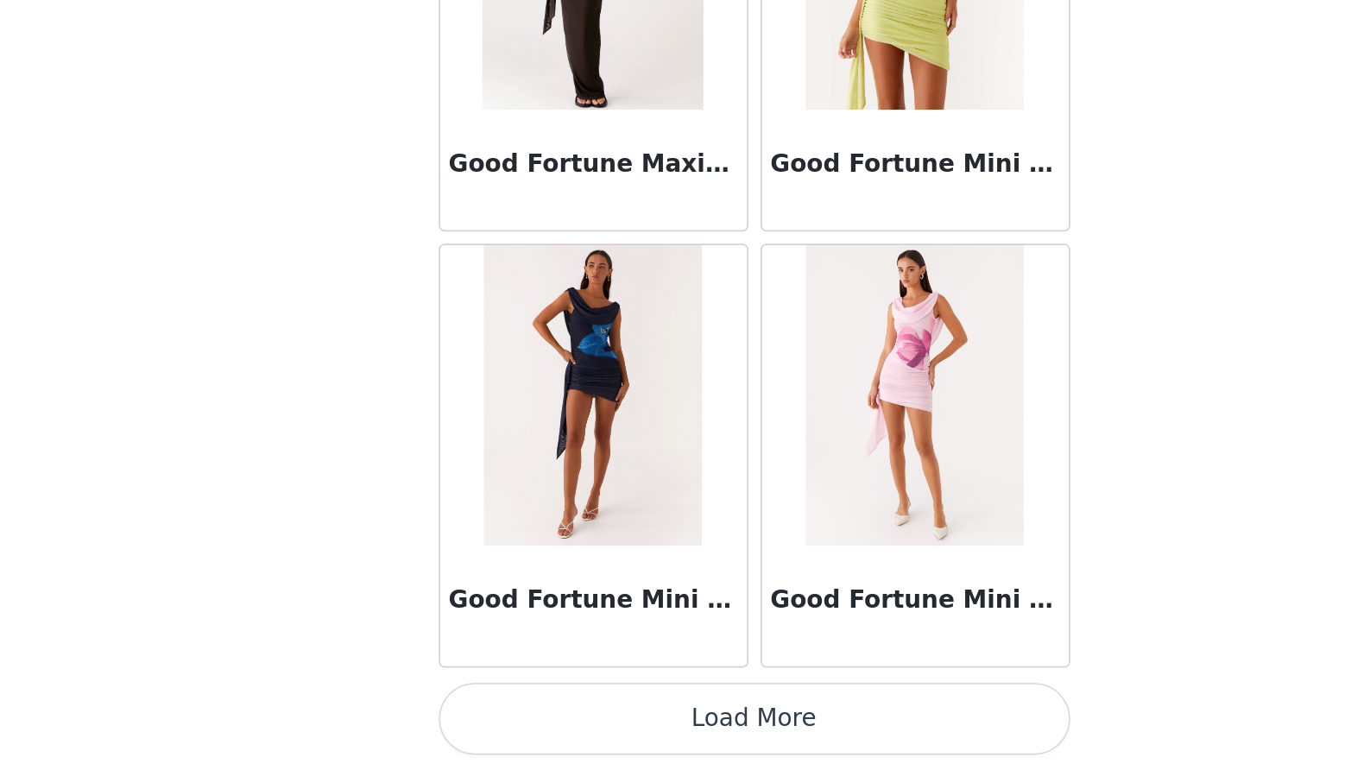
scroll to position [0, 0]
click at [504, 720] on button "Load More" at bounding box center [685, 740] width 363 height 41
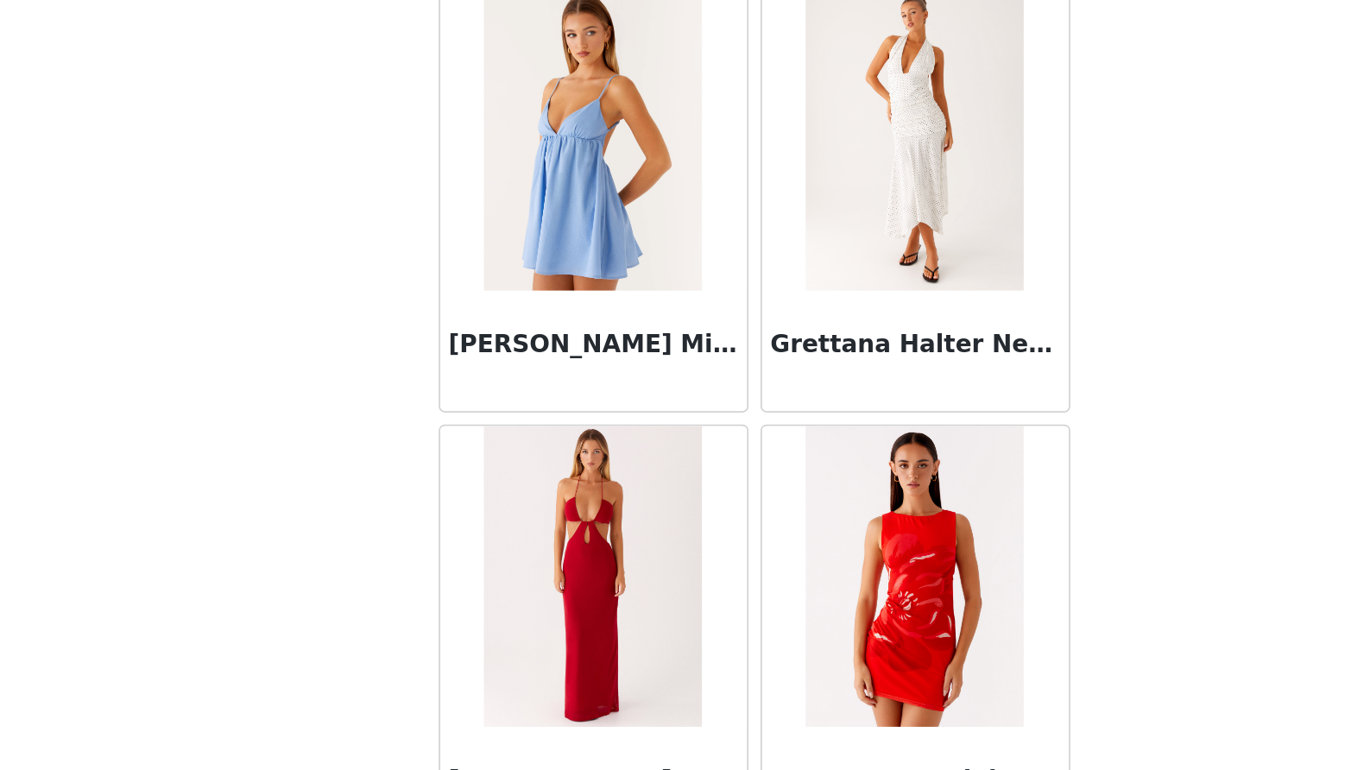
scroll to position [45393, 0]
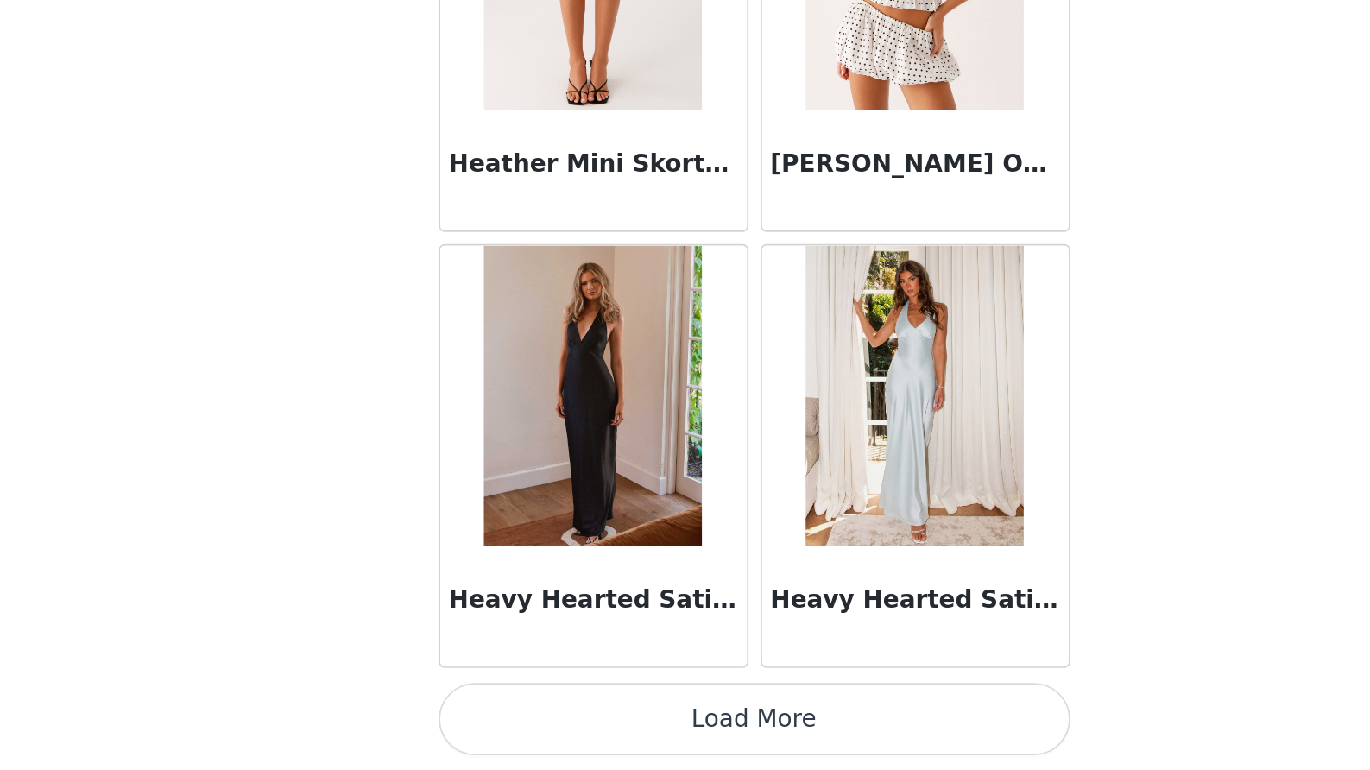
click at [504, 720] on button "Load More" at bounding box center [685, 740] width 363 height 41
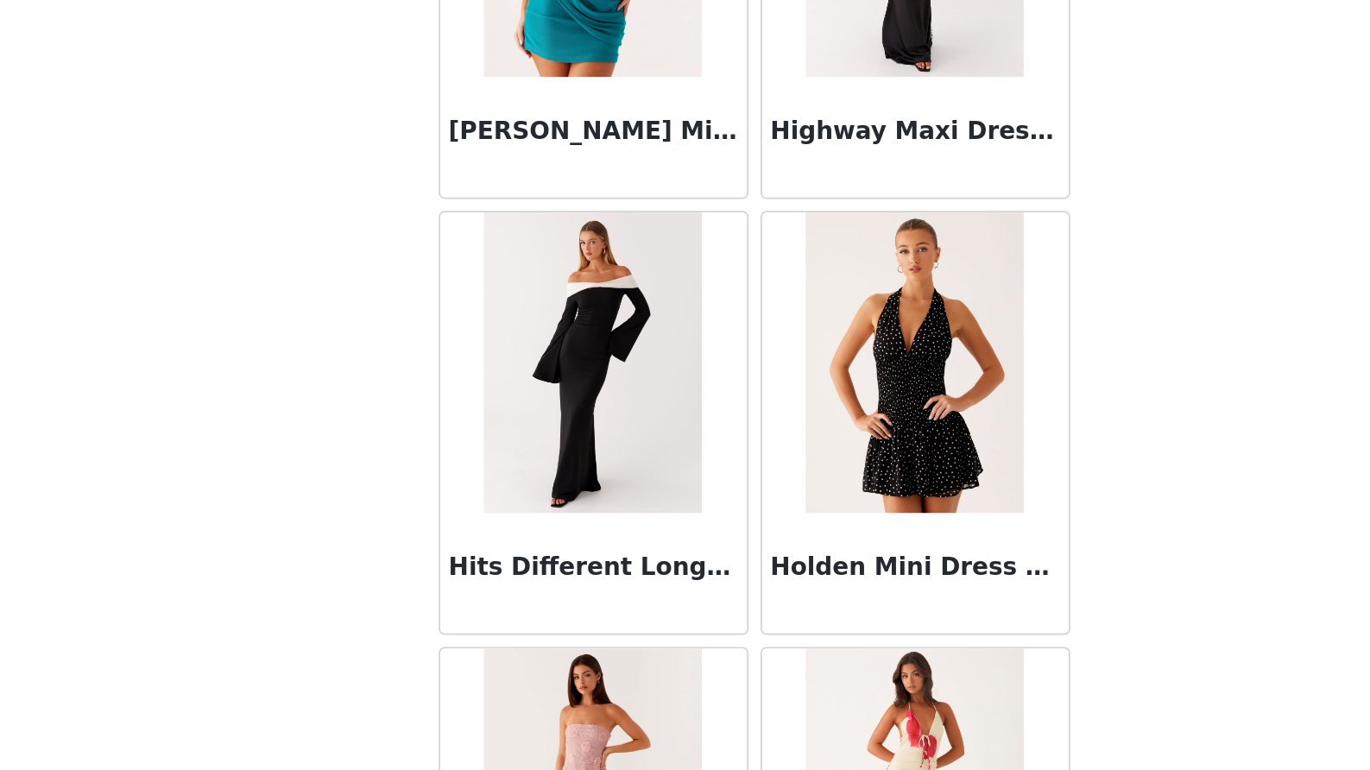
scroll to position [48221, 0]
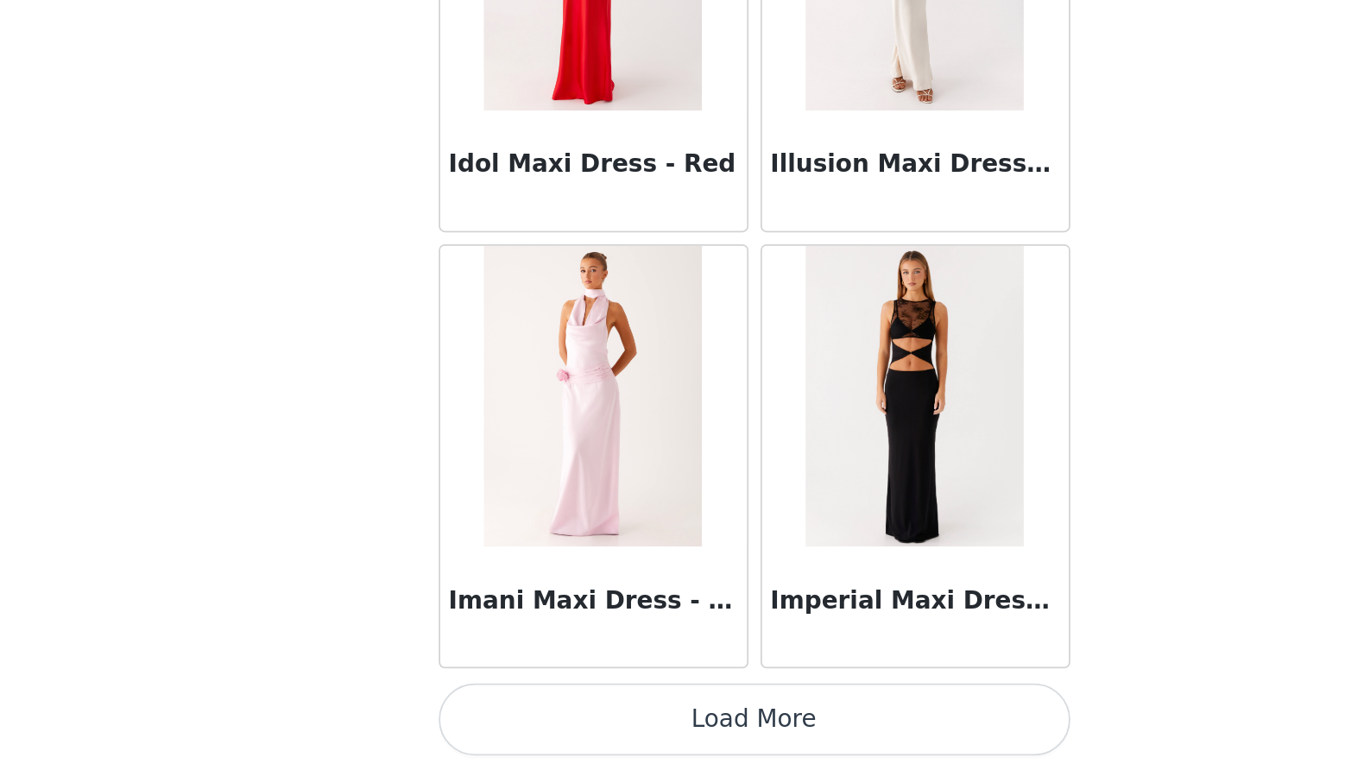
click at [504, 720] on button "Load More" at bounding box center [685, 740] width 363 height 41
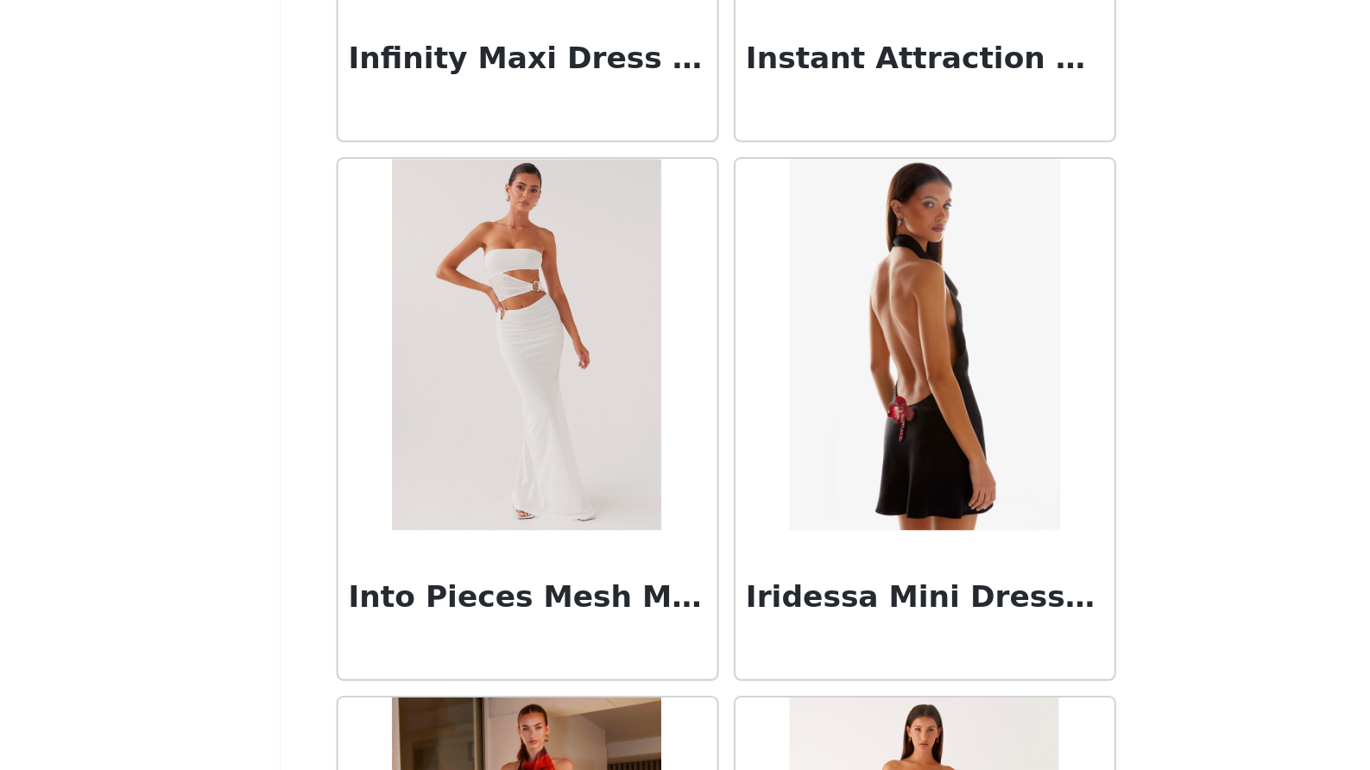
scroll to position [50480, 0]
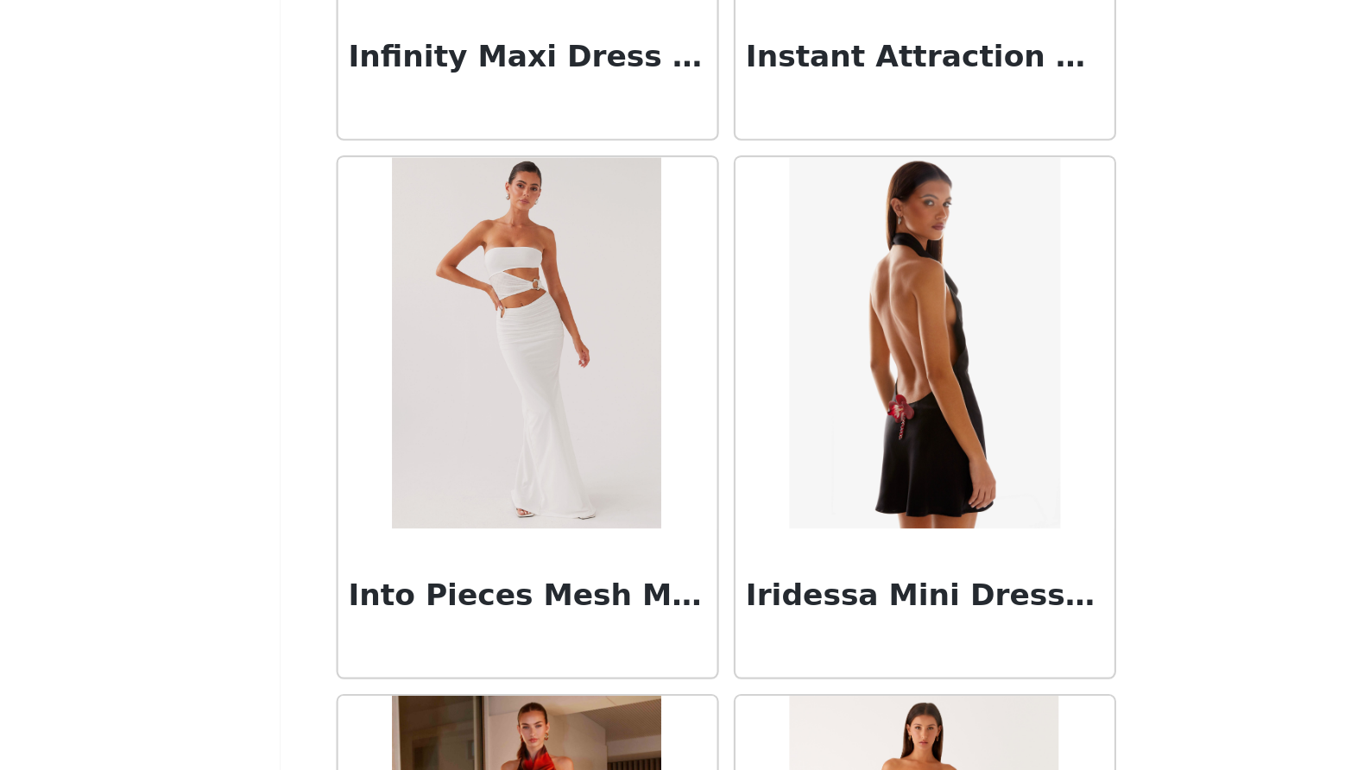
click at [715, 442] on img at bounding box center [778, 528] width 126 height 173
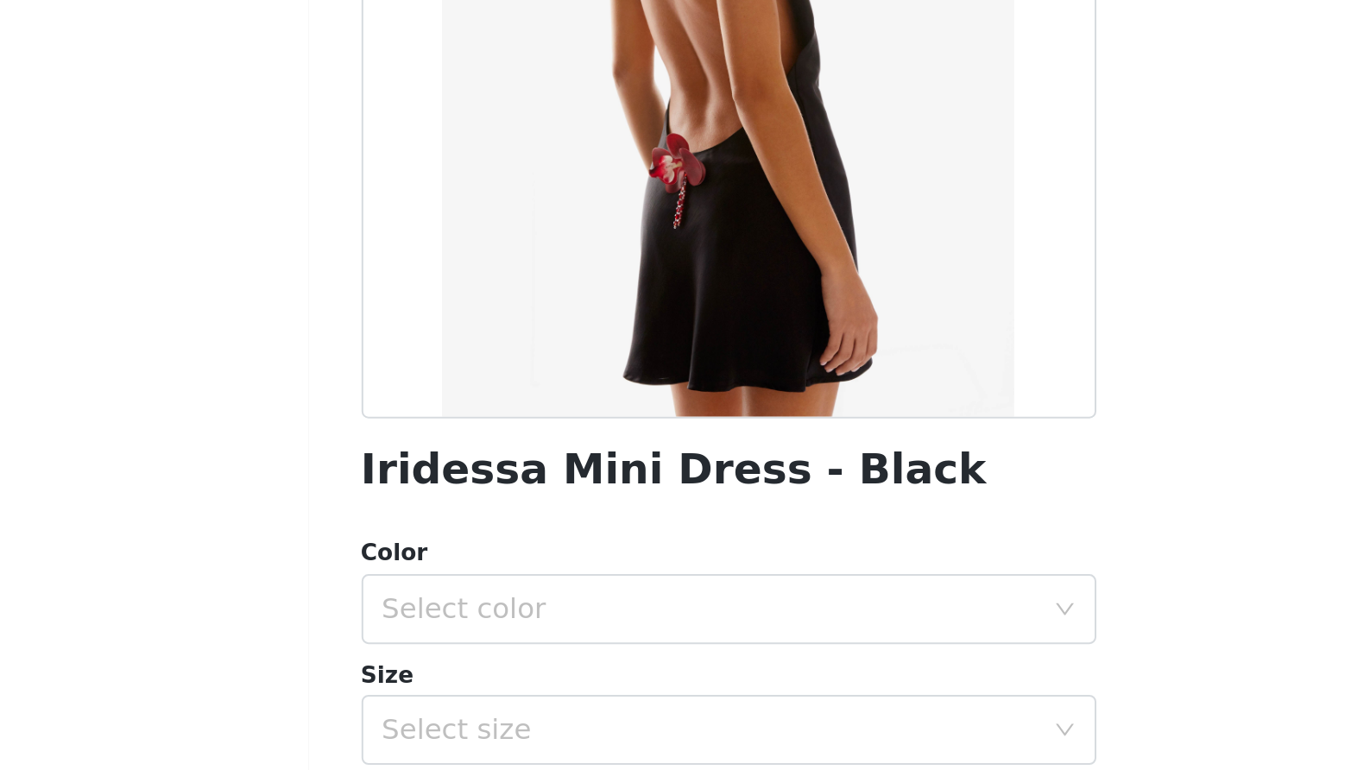
scroll to position [121, 0]
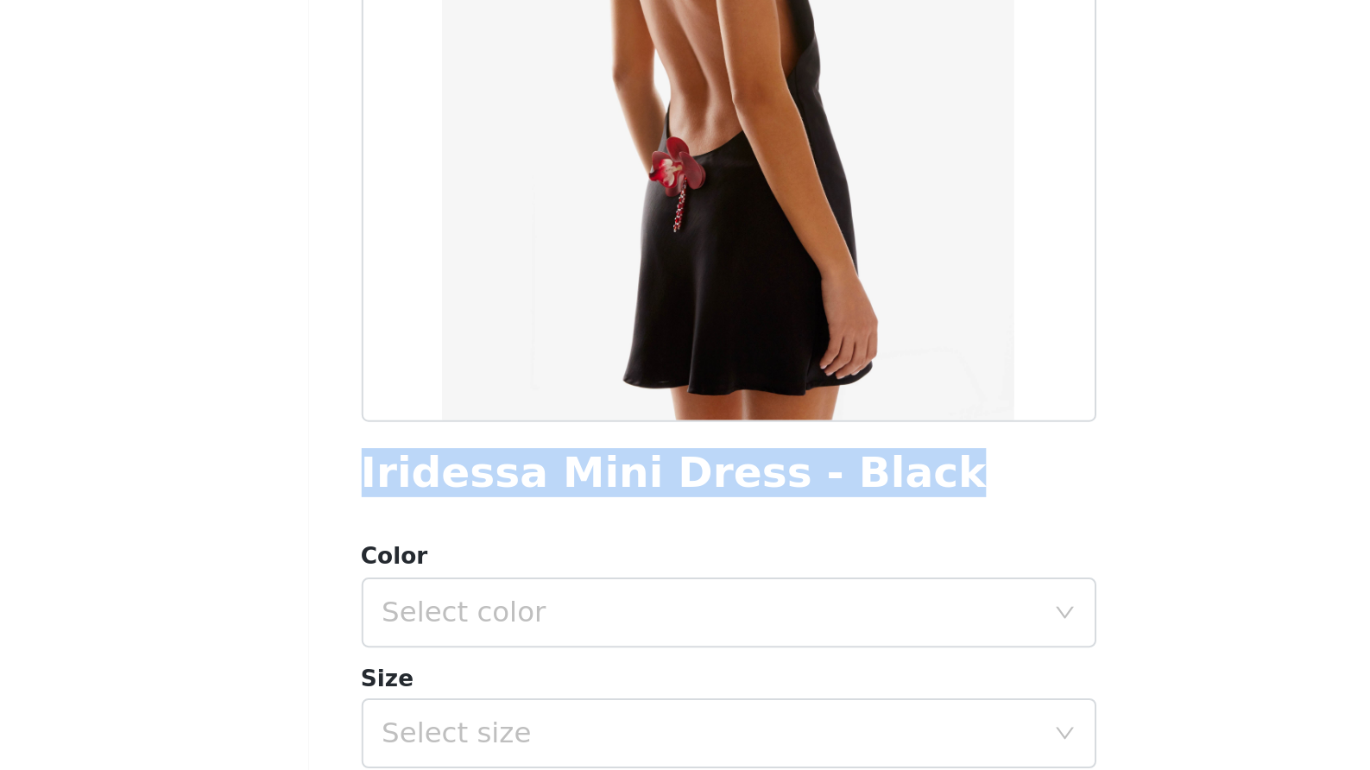
drag, startPoint x: 174, startPoint y: 237, endPoint x: 429, endPoint y: 230, distance: 255.7
click at [478, 230] on div "Back Iridessa Mini Dress - Black Color Select color Size Select size Peppermayo…" at bounding box center [685, 385] width 414 height 770
copy h1 "Iridessa Mini Dress - Black"
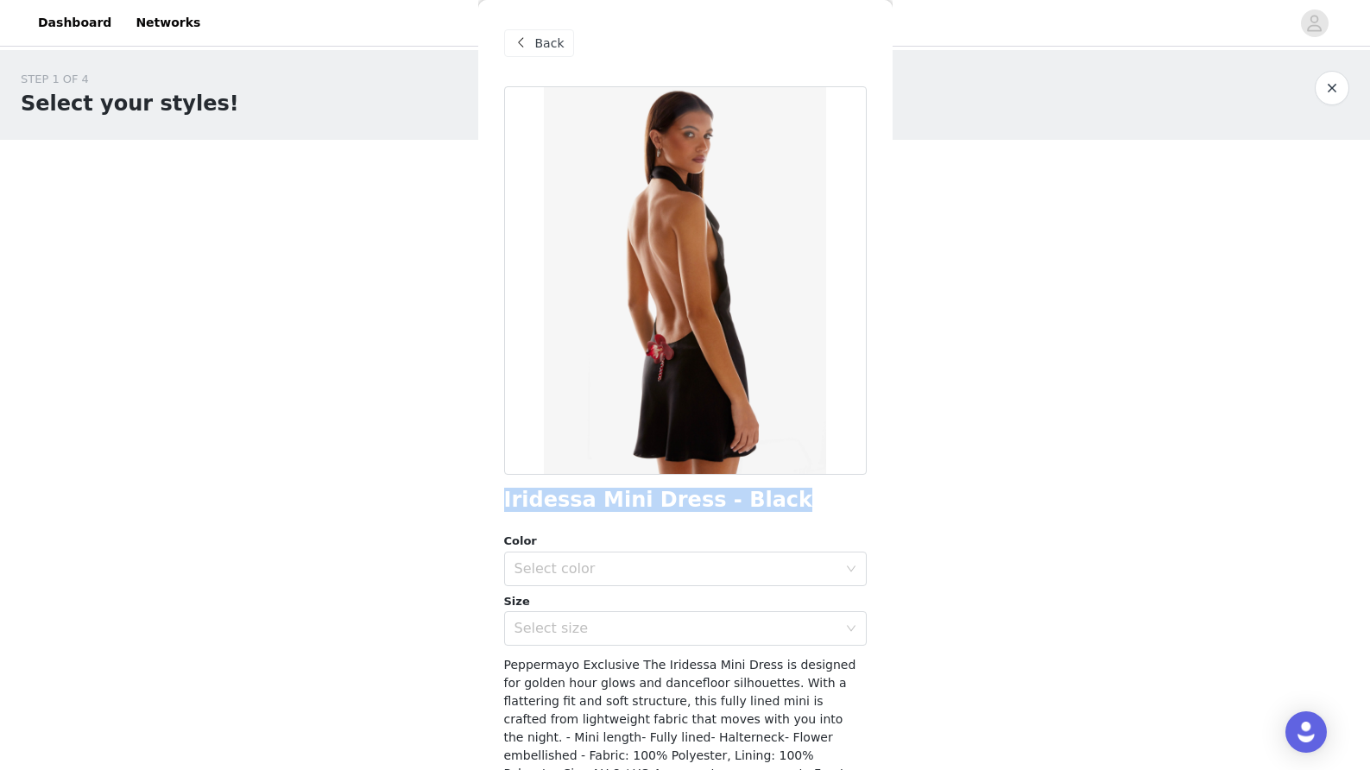
scroll to position [0, 0]
click at [535, 41] on span "Back" at bounding box center [549, 44] width 29 height 18
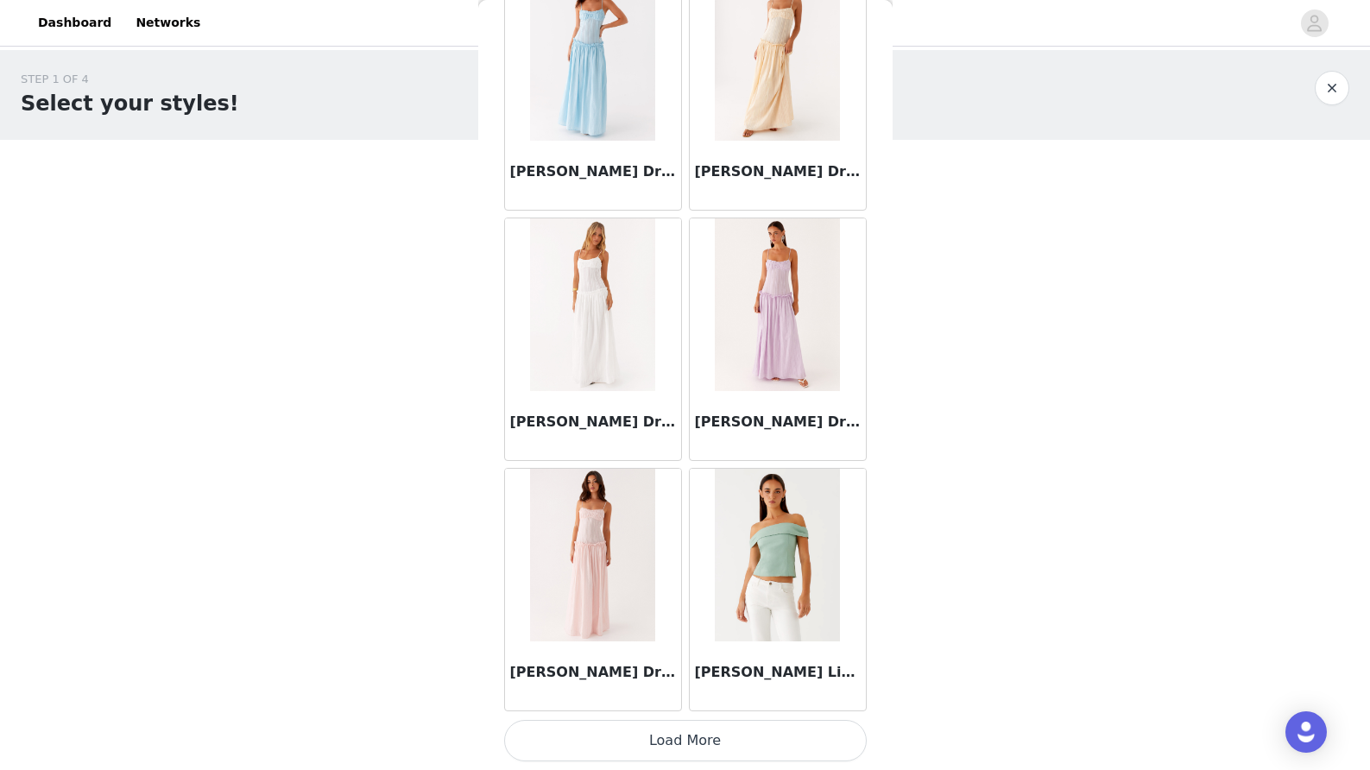
click at [686, 724] on button "Load More" at bounding box center [685, 740] width 363 height 41
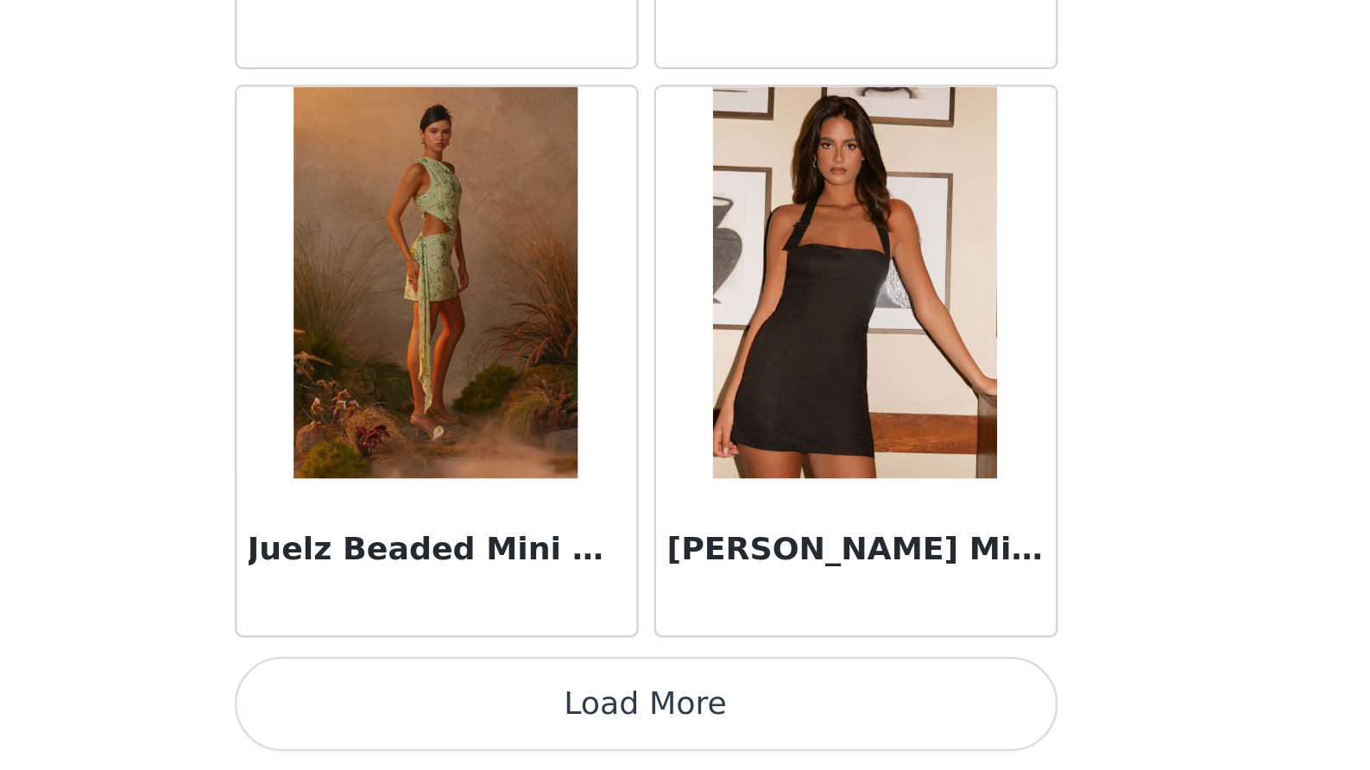
click at [504, 720] on button "Load More" at bounding box center [685, 740] width 363 height 41
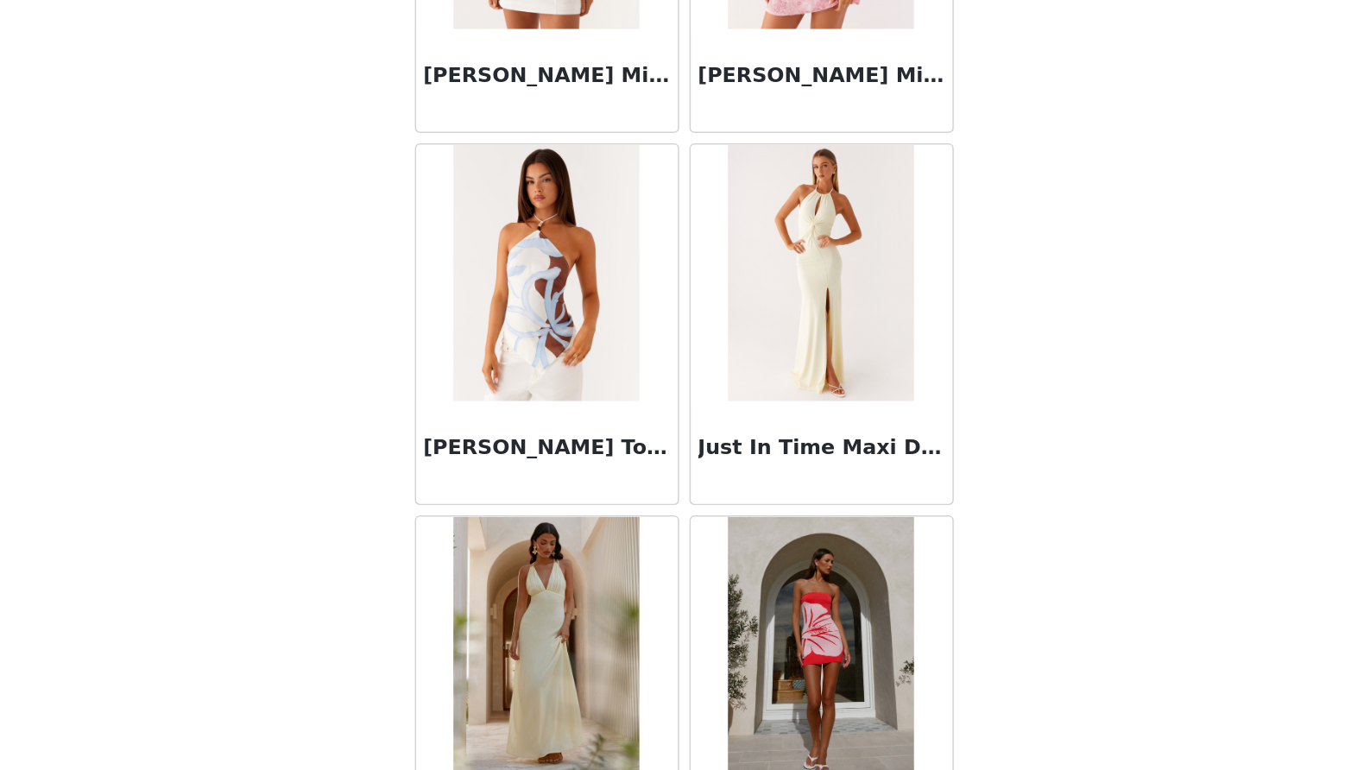
scroll to position [55071, 0]
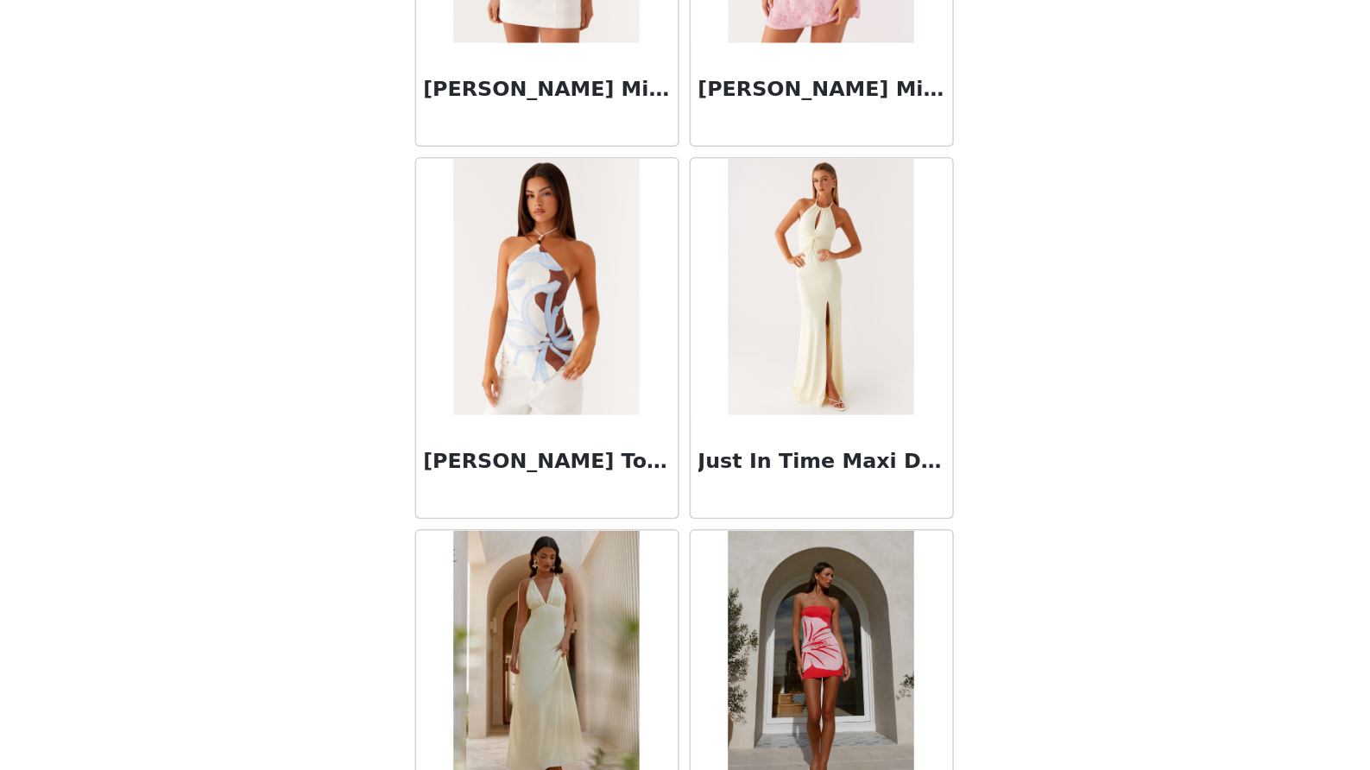
click at [478, 294] on div "Back Aamari Maxi Dress - Red Abby Mini Dress - Floral Print [PERSON_NAME] Mini …" at bounding box center [685, 385] width 414 height 770
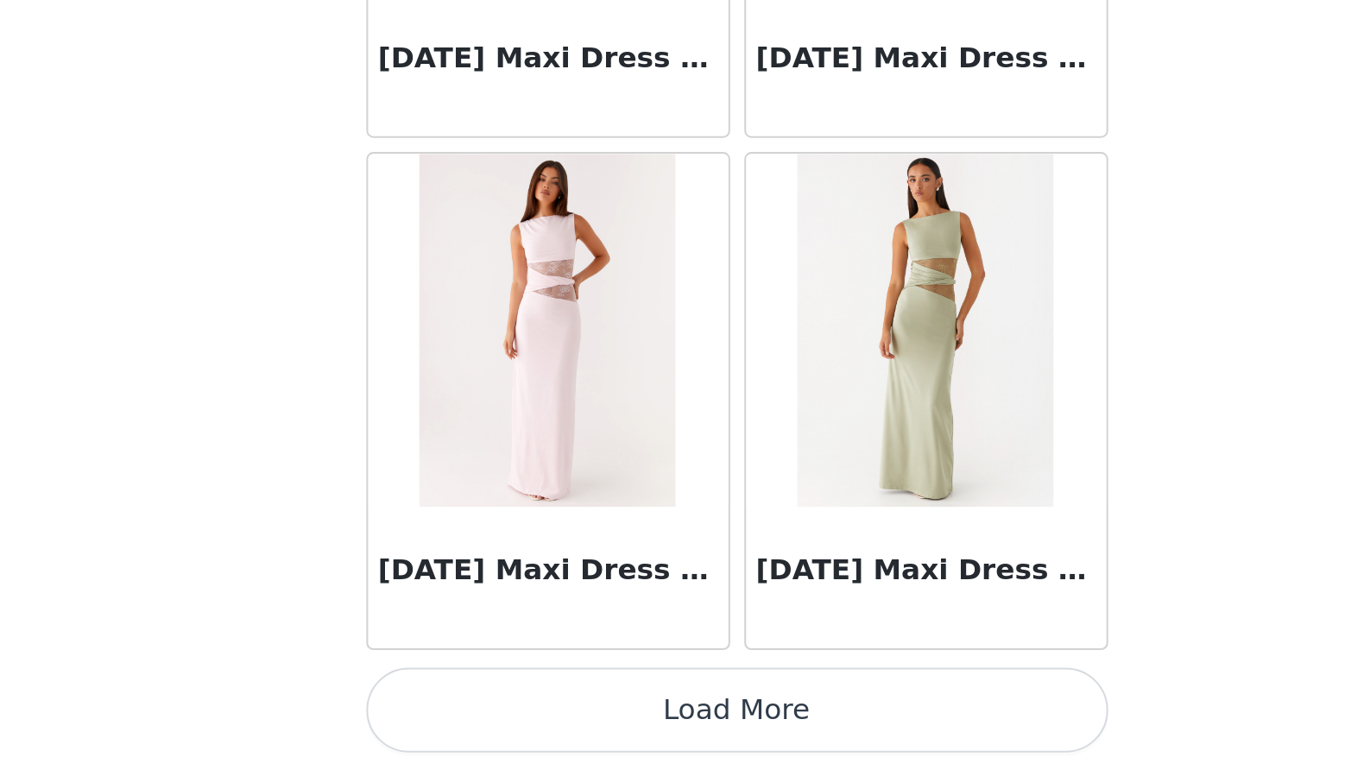
scroll to position [0, 0]
click at [504, 720] on button "Load More" at bounding box center [685, 740] width 363 height 41
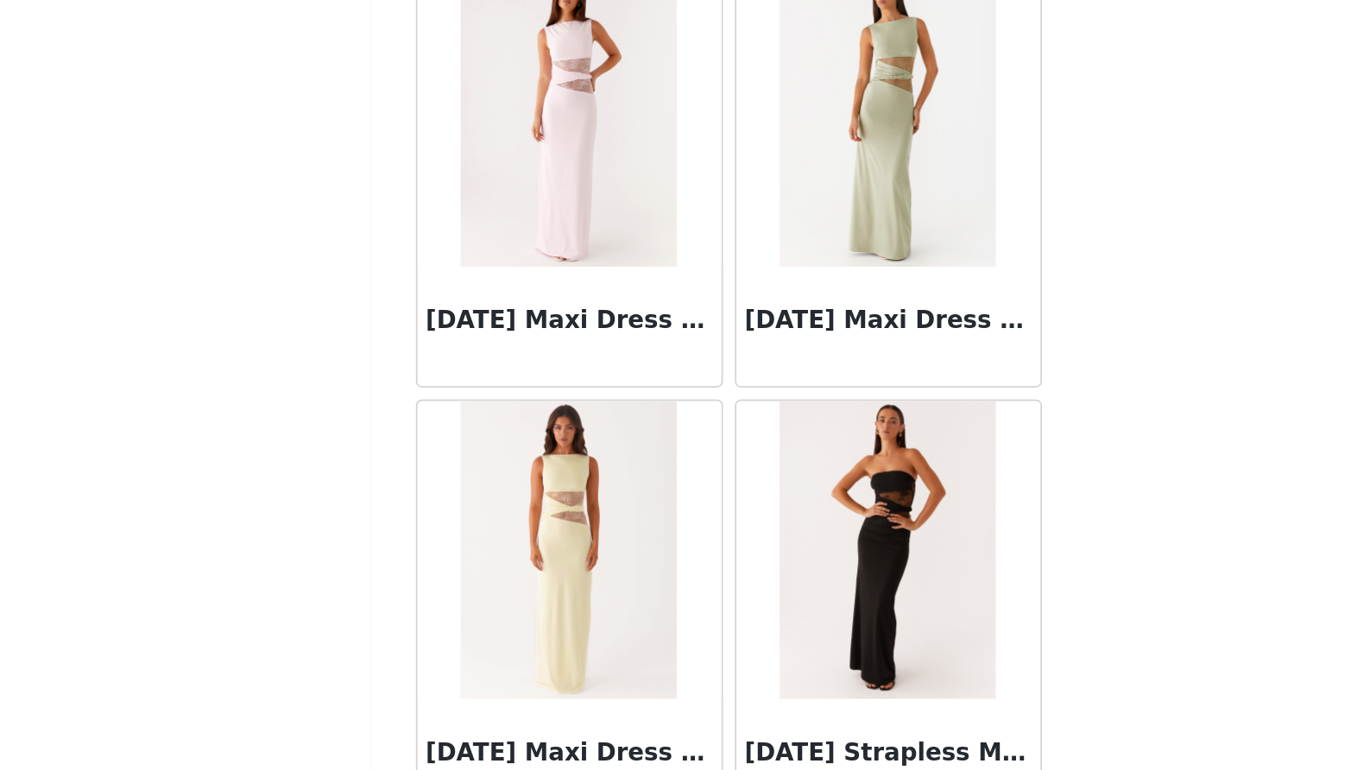
scroll to position [57129, 0]
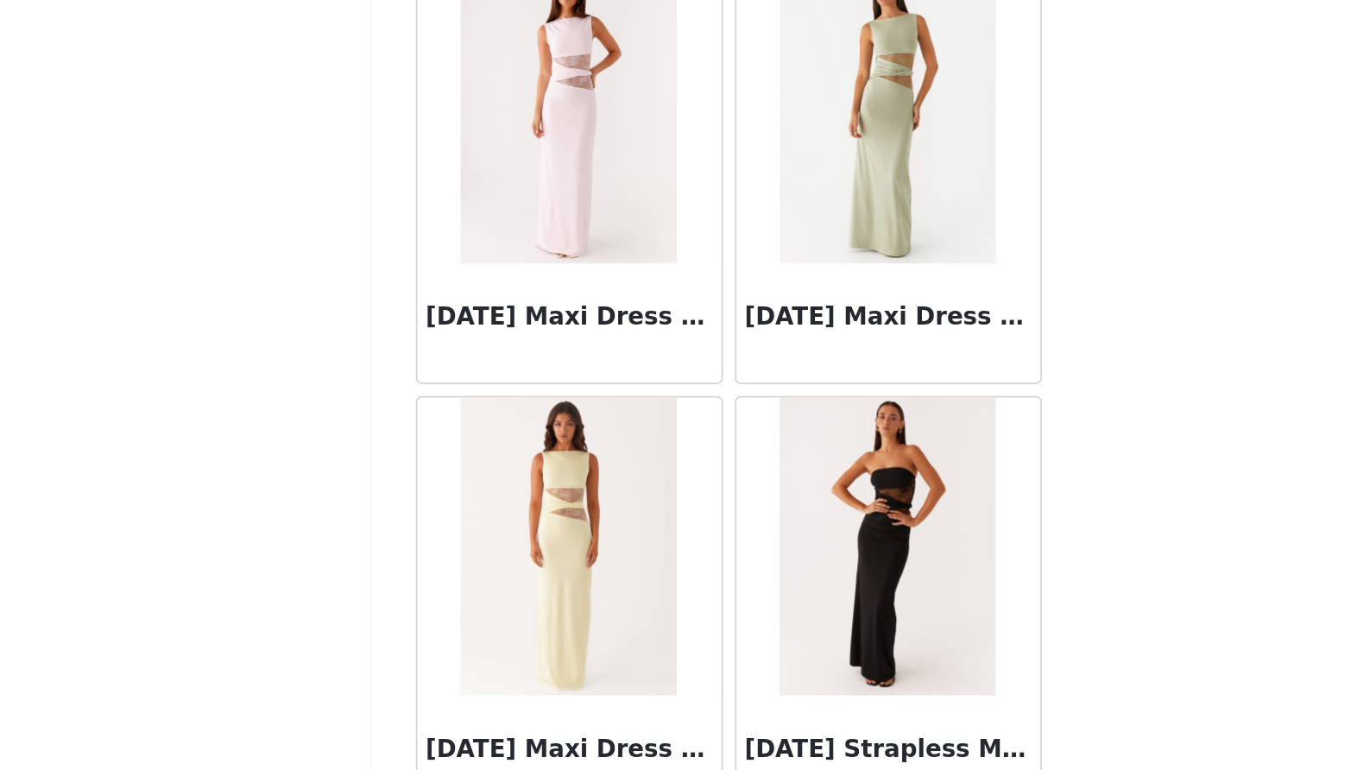
click at [676, 50] on div "STEP 1 OF 4 Select your styles! You will receive 4 products. 0/4 Selected Add P…" at bounding box center [685, 249] width 1370 height 398
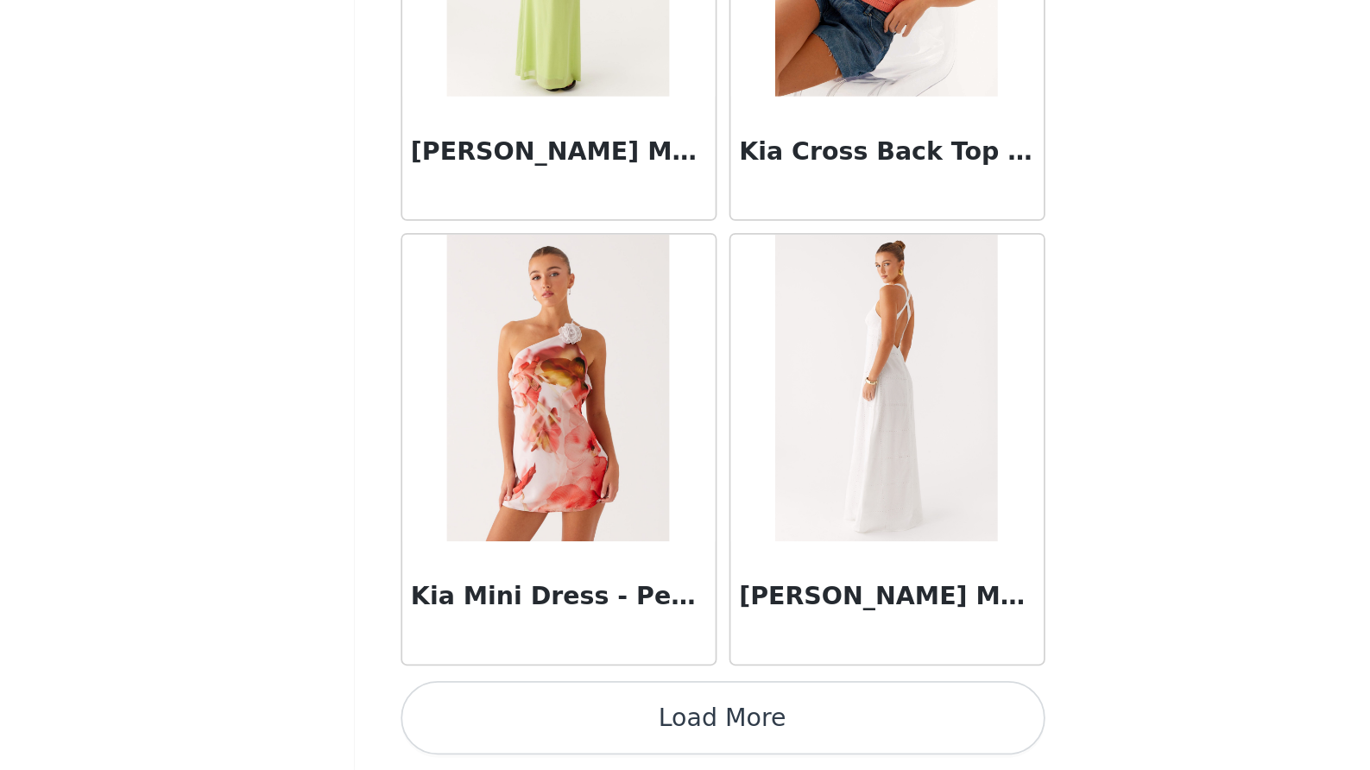
scroll to position [0, 0]
click at [504, 720] on button "Load More" at bounding box center [685, 740] width 363 height 41
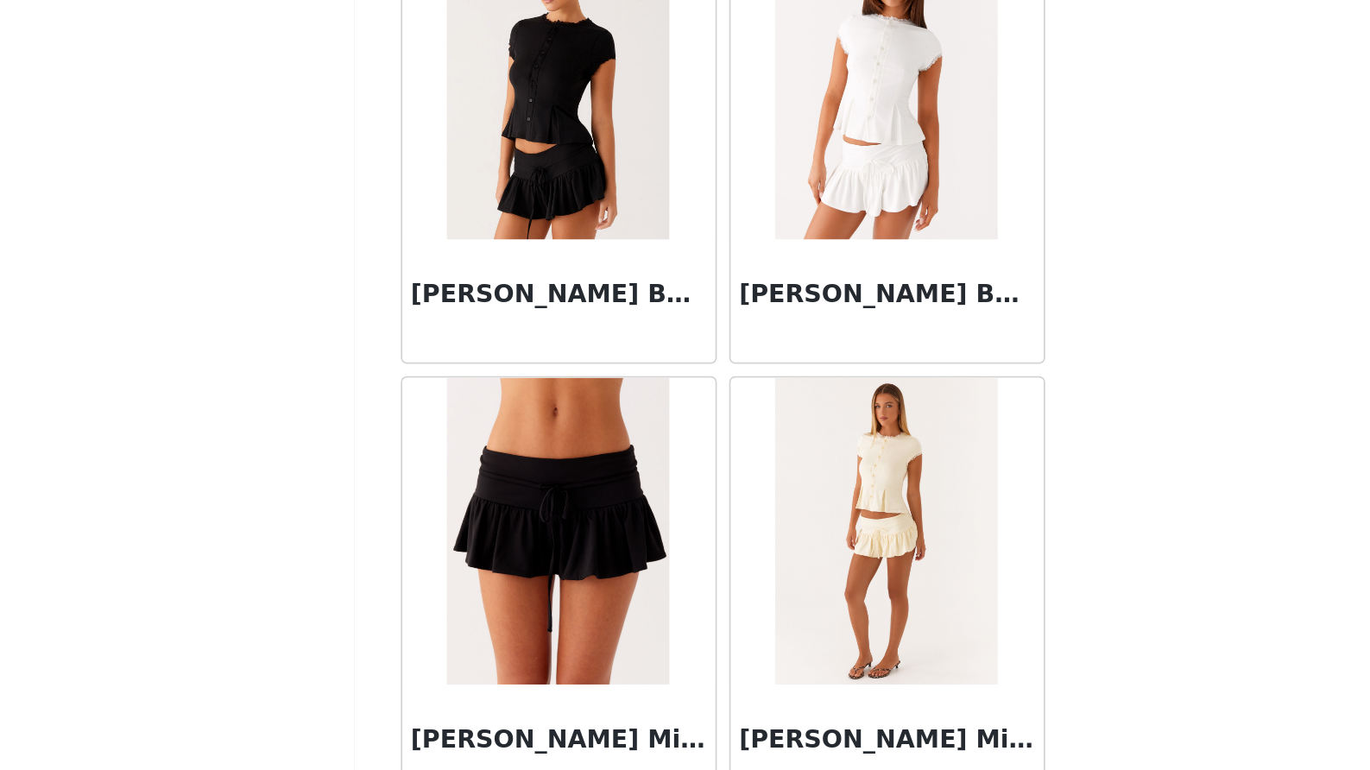
scroll to position [61643, 0]
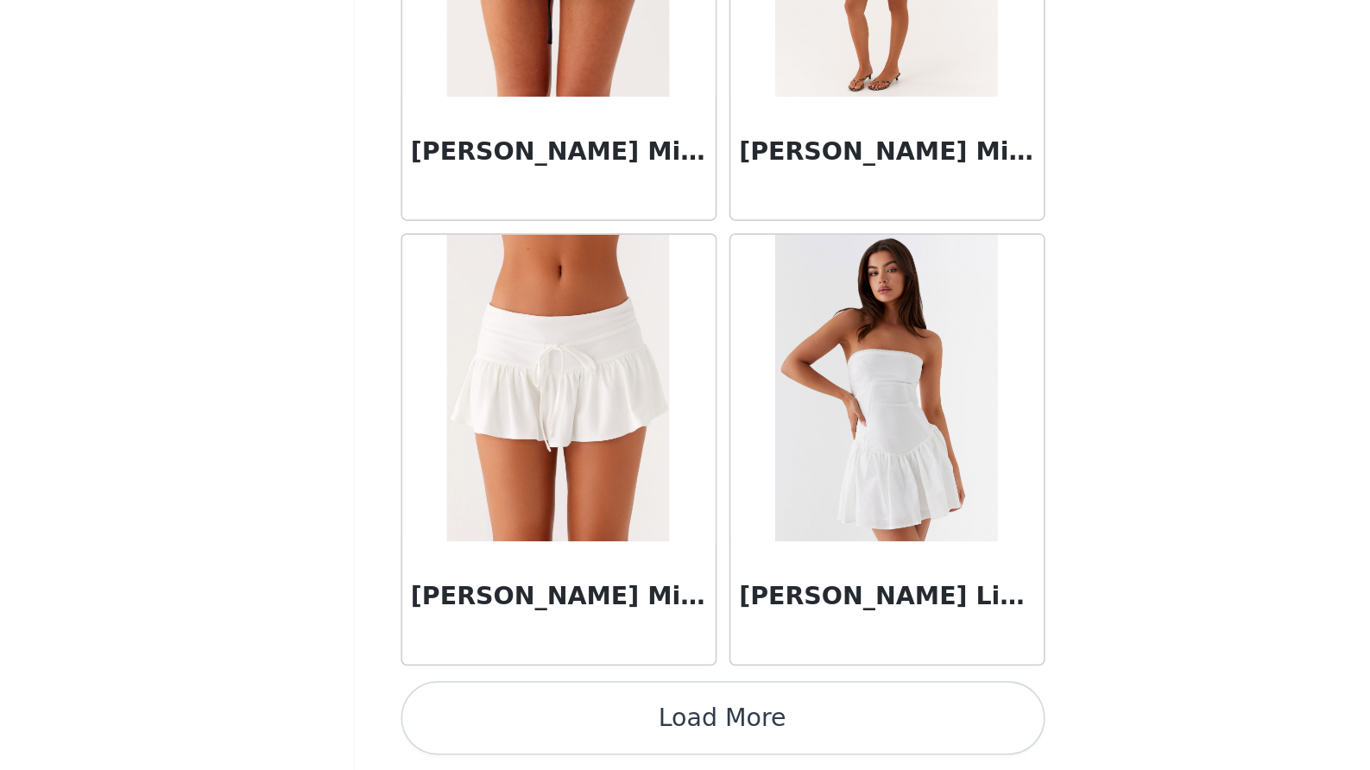
click at [504, 720] on button "Load More" at bounding box center [685, 740] width 363 height 41
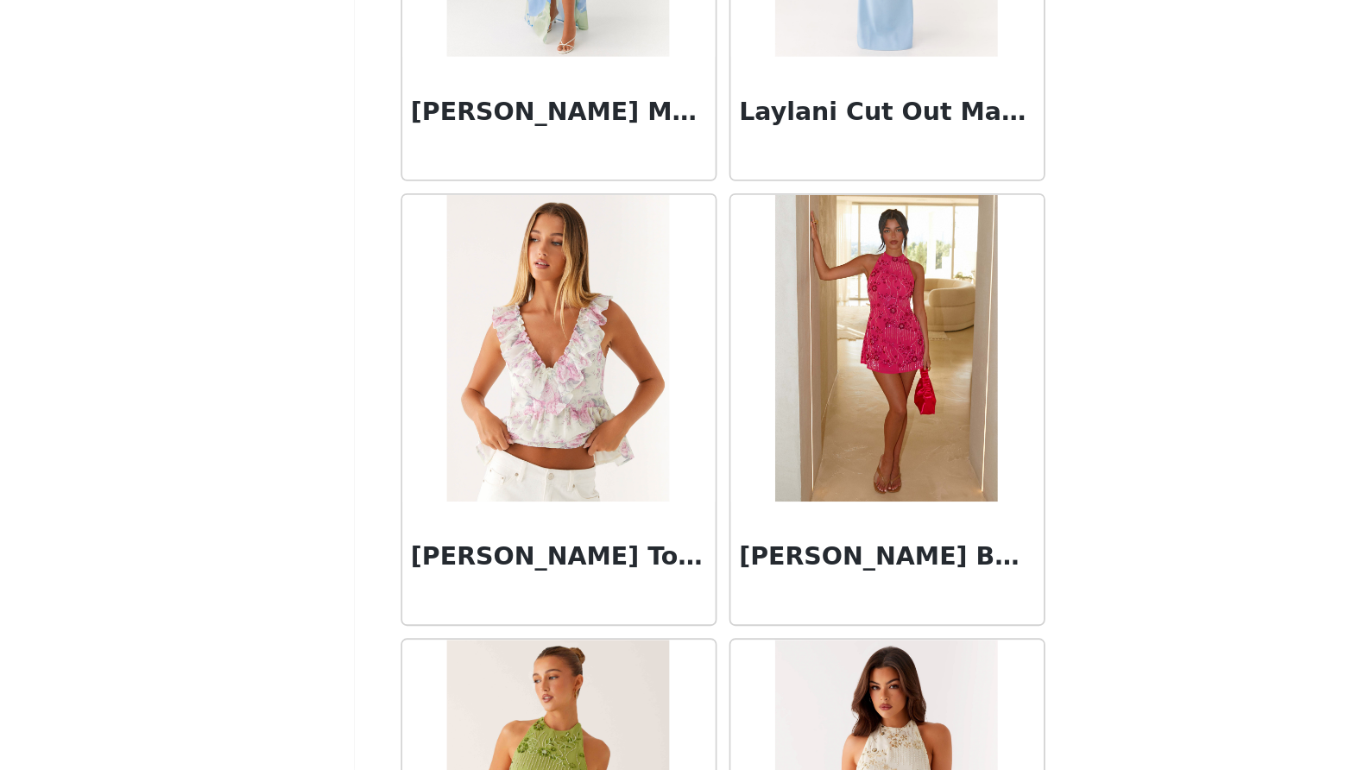
scroll to position [62491, 0]
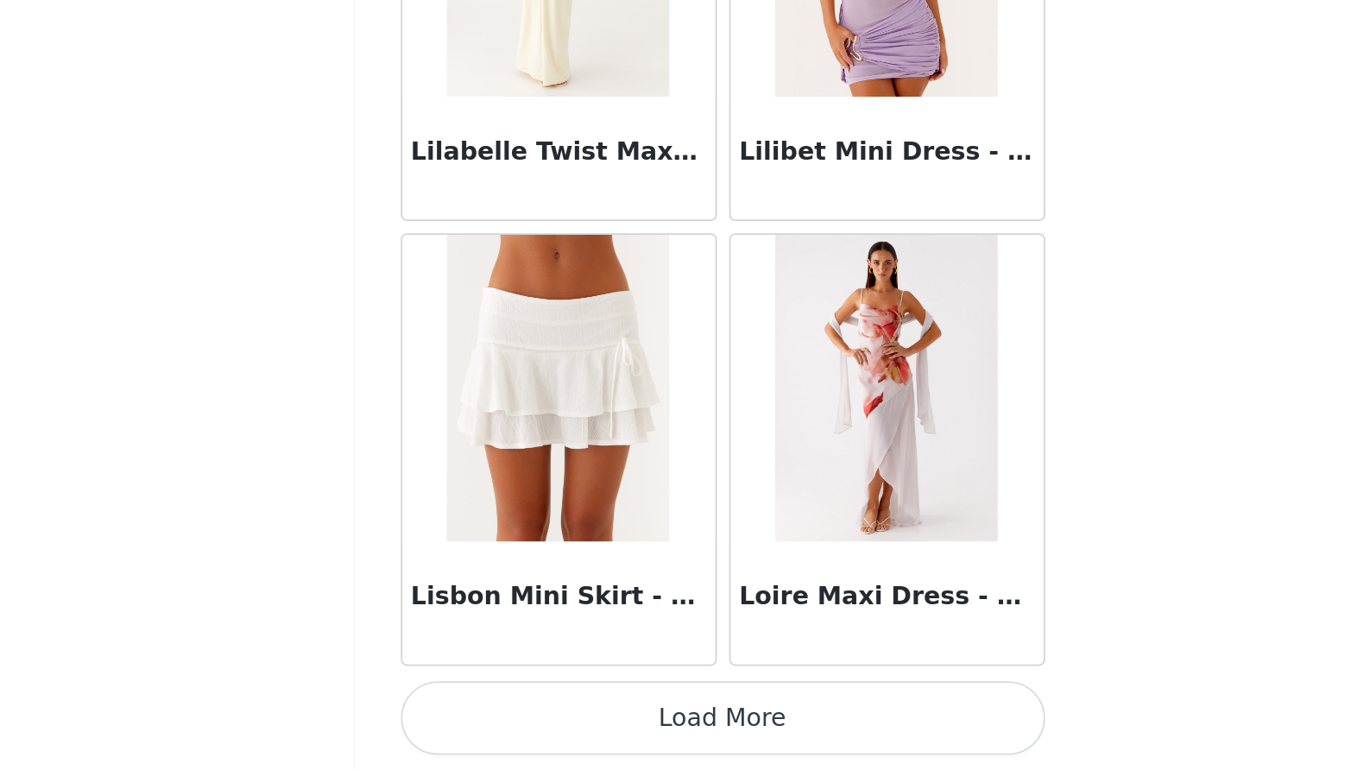
click at [504, 720] on button "Load More" at bounding box center [685, 740] width 363 height 41
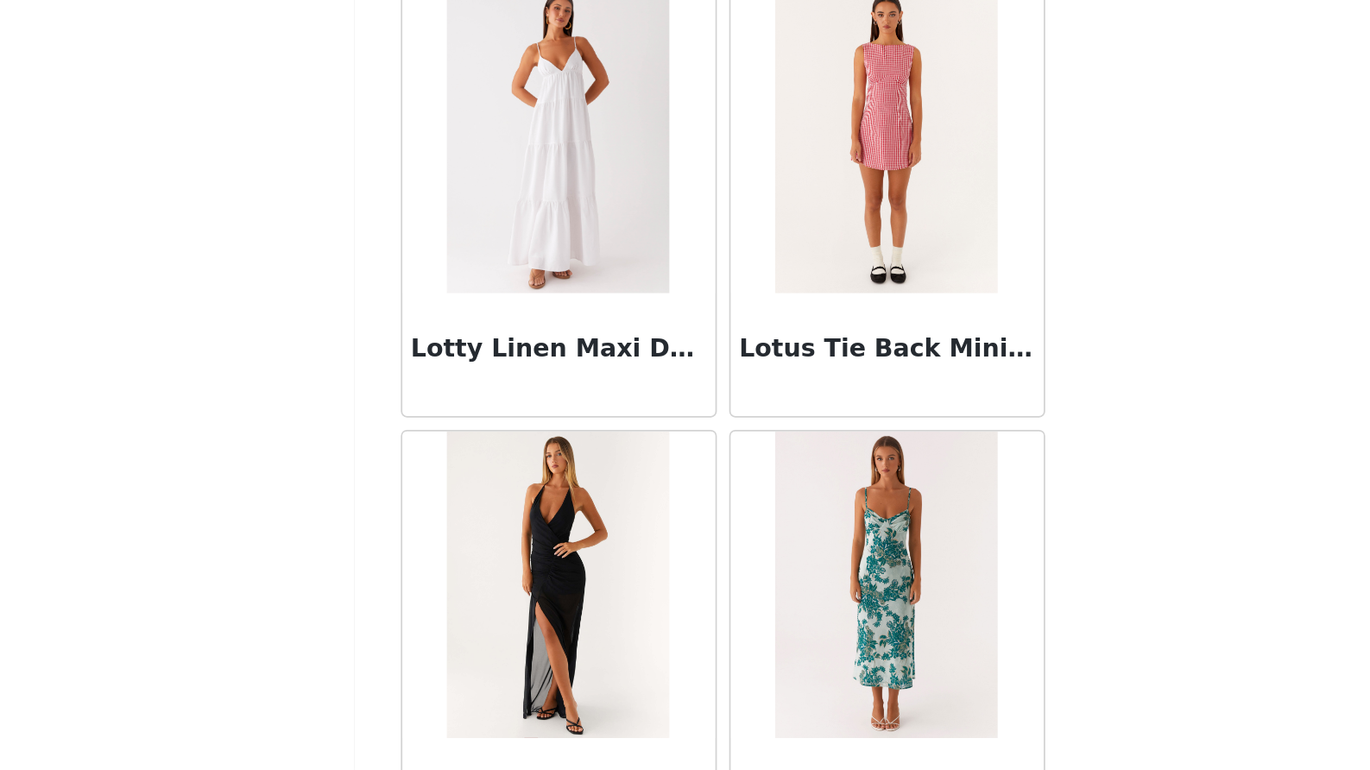
scroll to position [65360, 0]
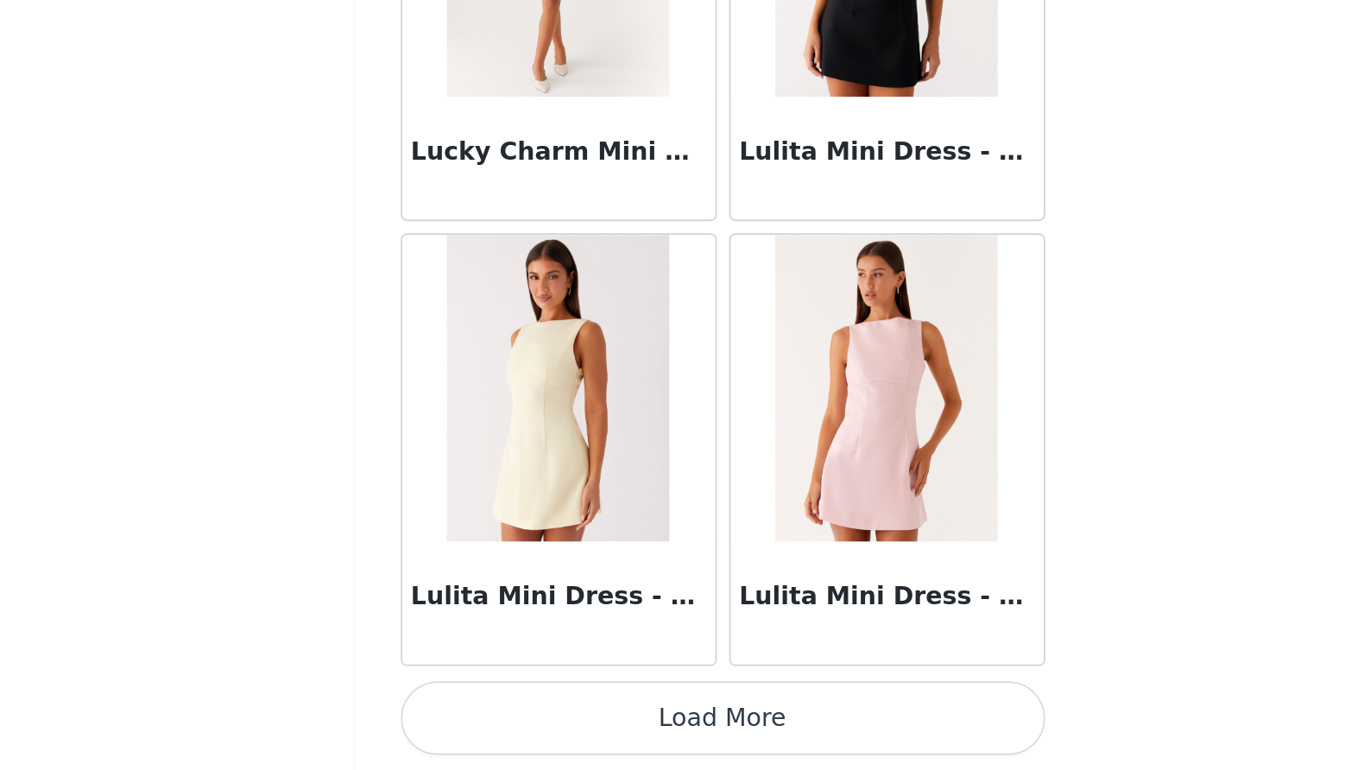
click at [504, 720] on button "Load More" at bounding box center [685, 740] width 363 height 41
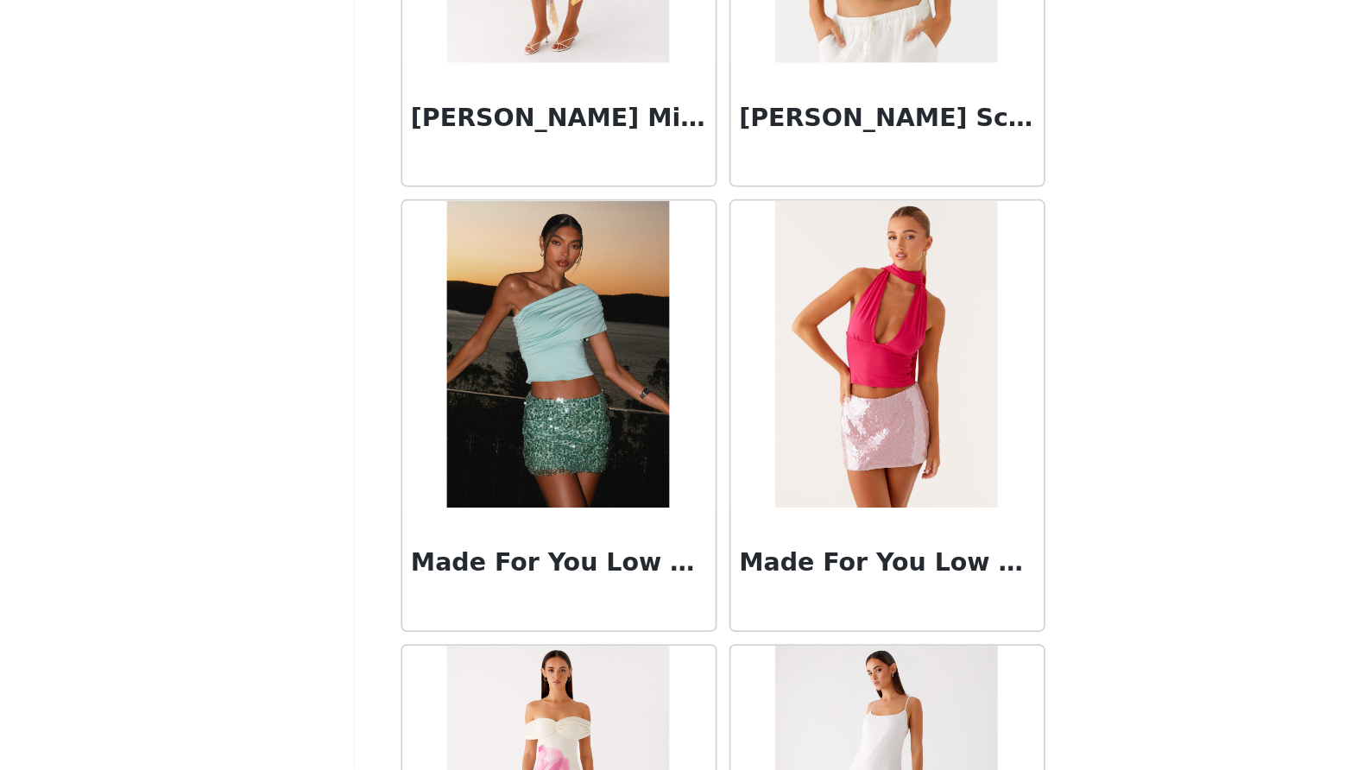
scroll to position [68504, 0]
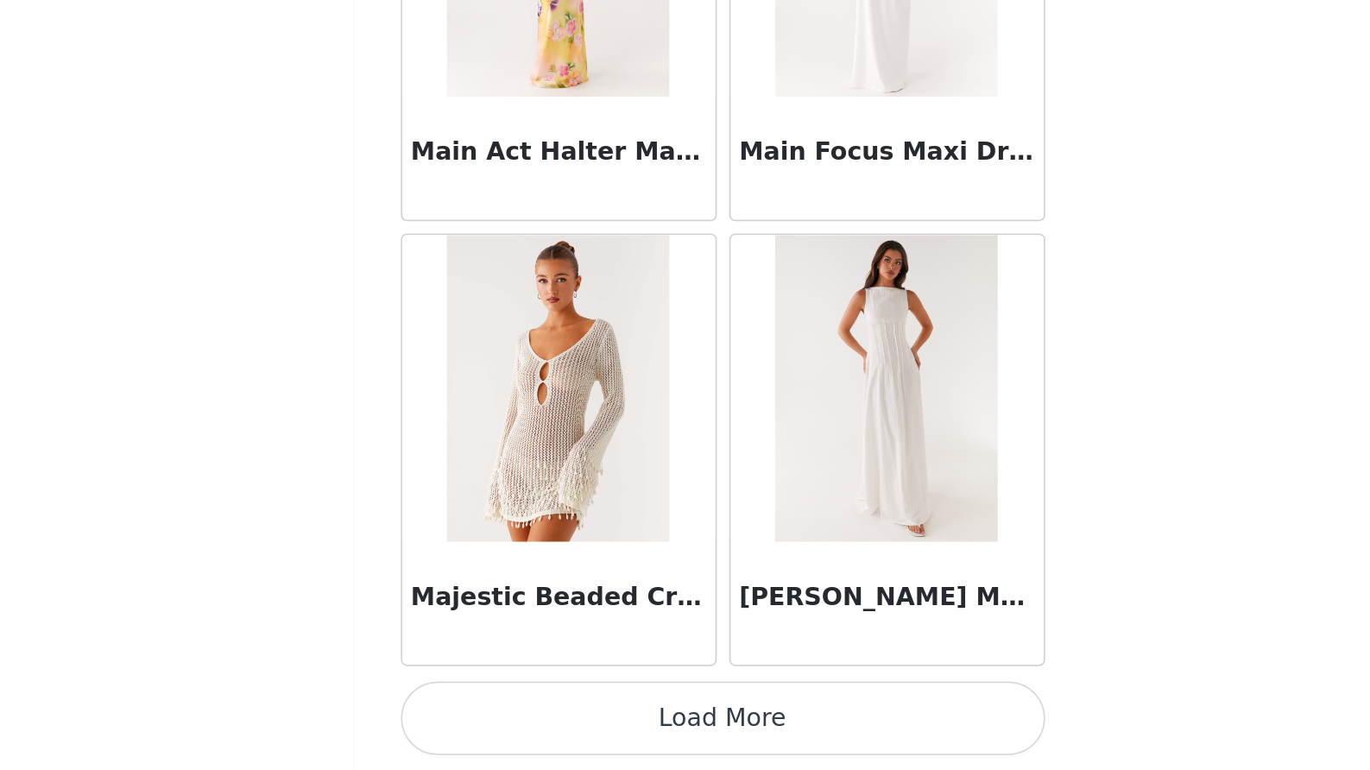
click at [504, 720] on button "Load More" at bounding box center [685, 740] width 363 height 41
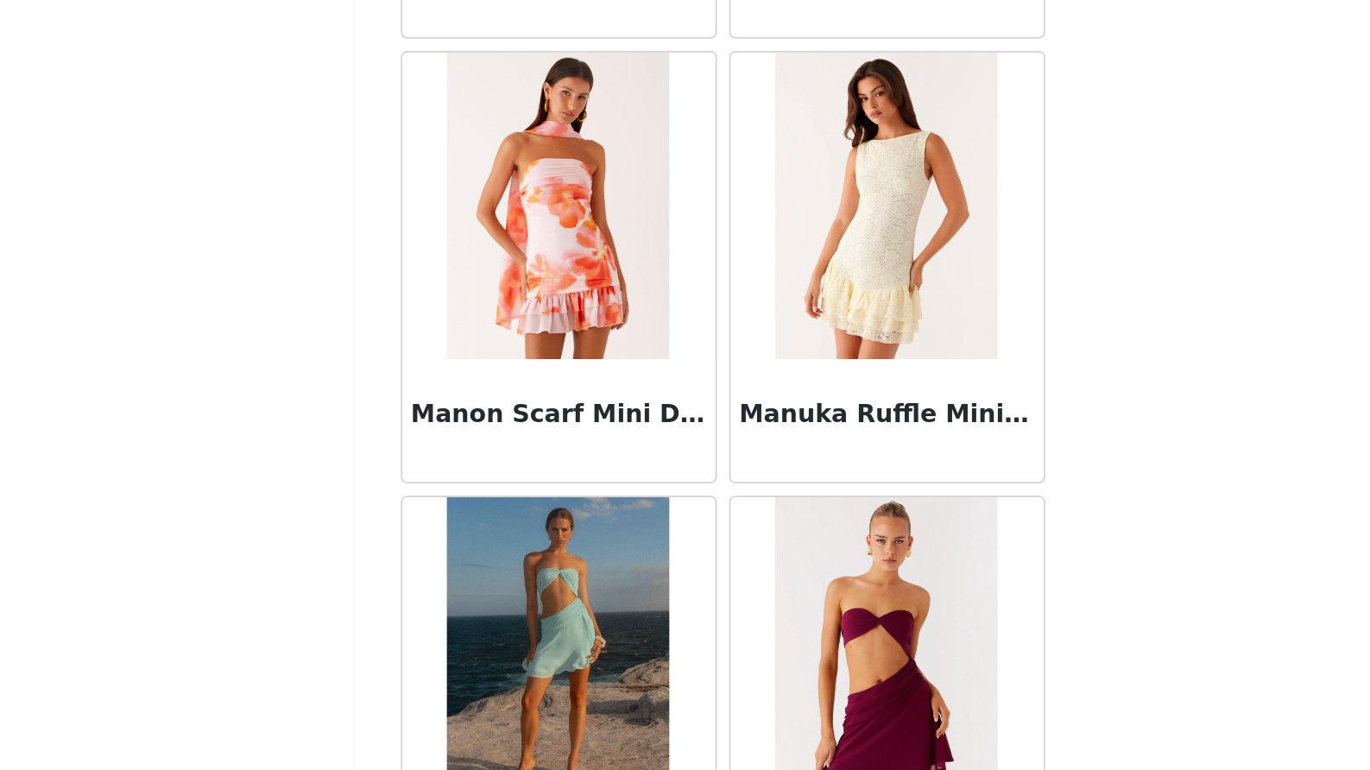
scroll to position [69839, 0]
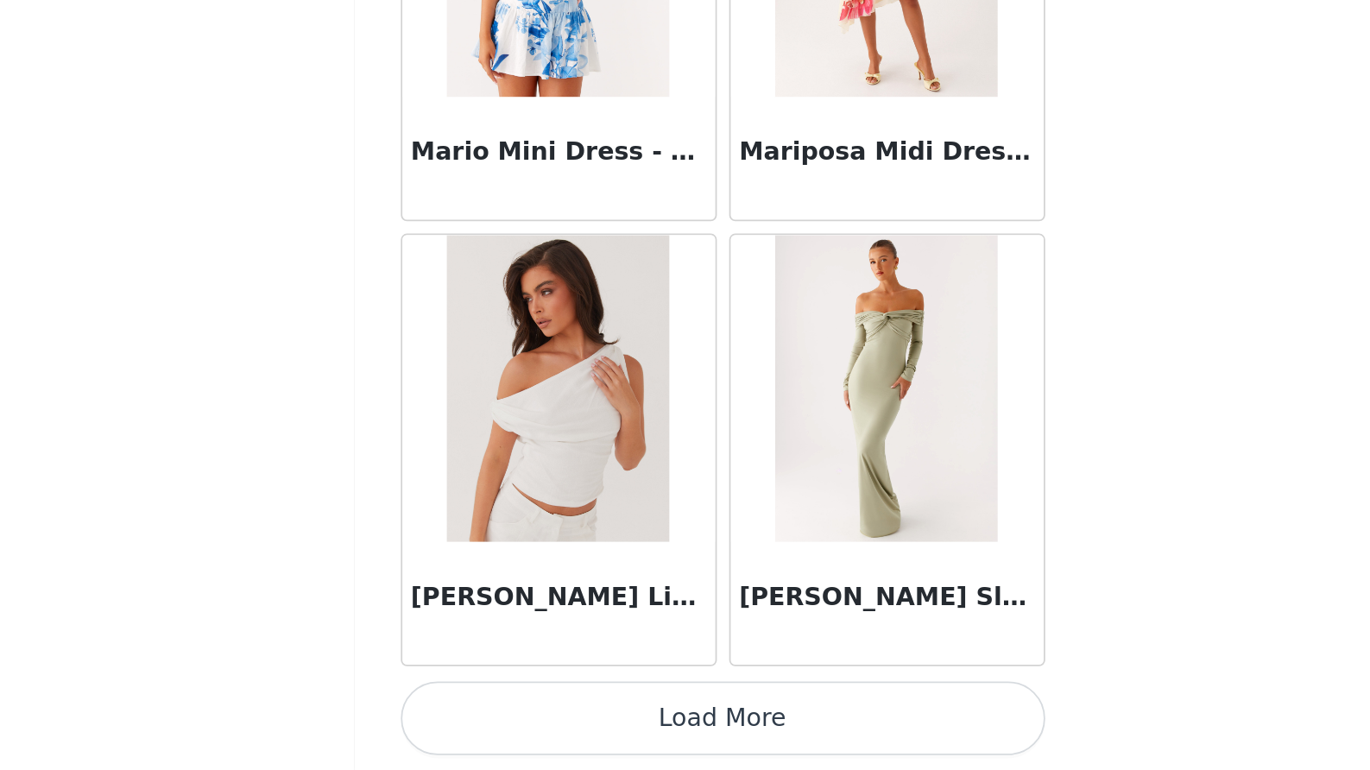
click at [504, 720] on button "Load More" at bounding box center [685, 740] width 363 height 41
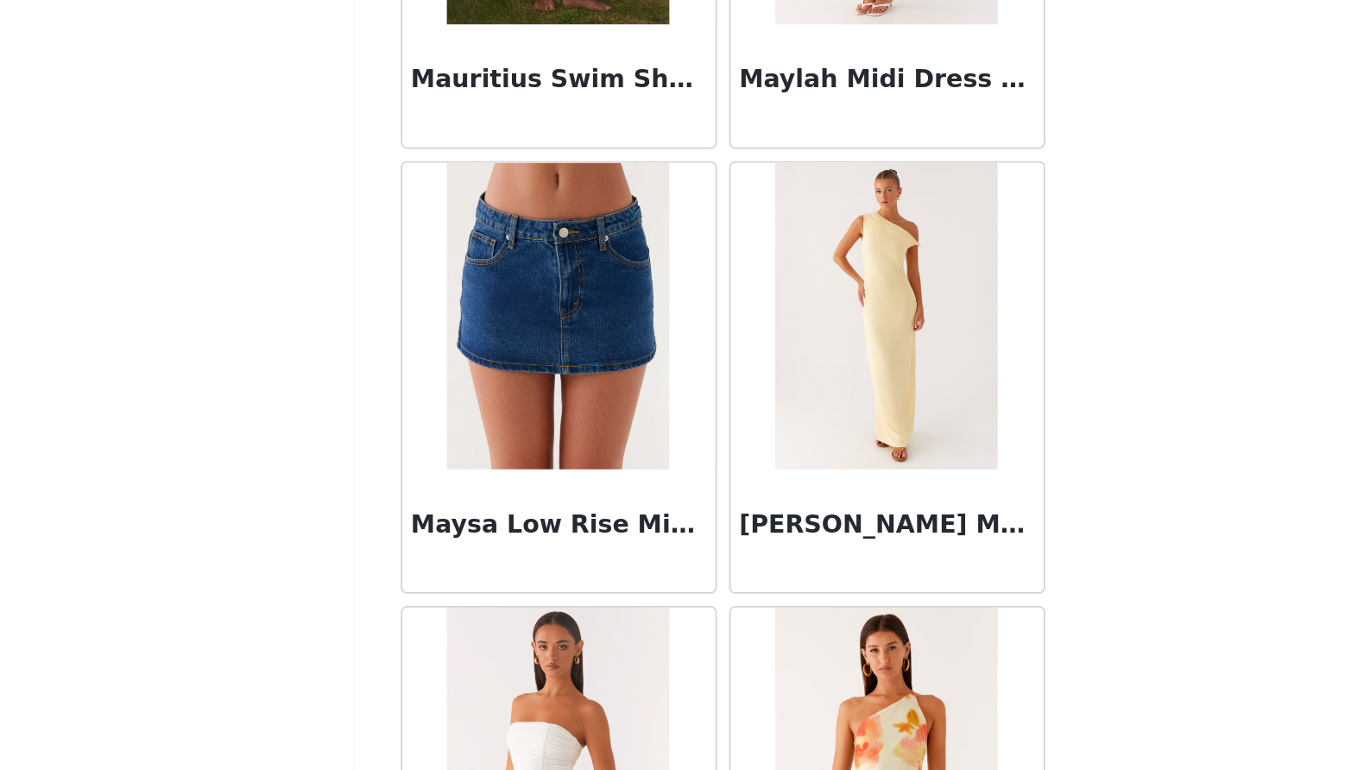
scroll to position [73285, 0]
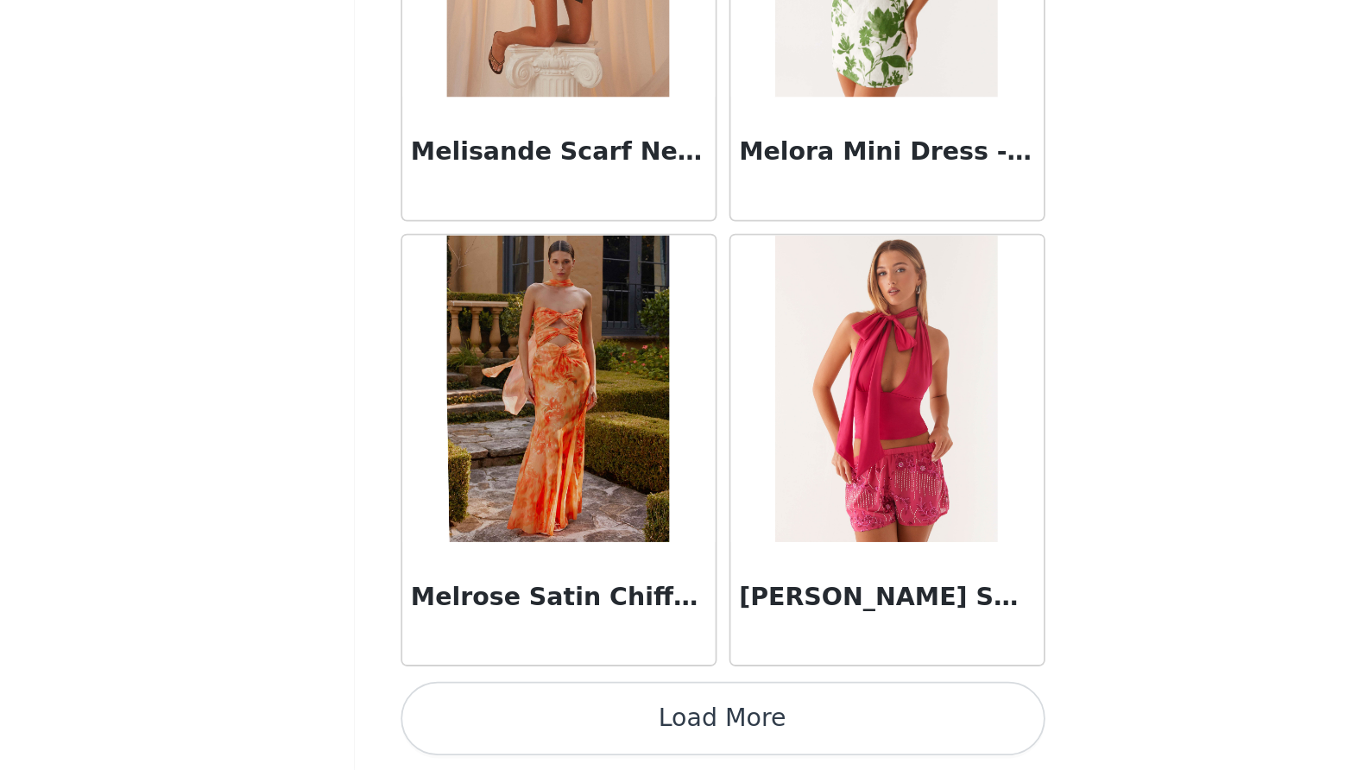
click at [504, 720] on button "Load More" at bounding box center [685, 740] width 363 height 41
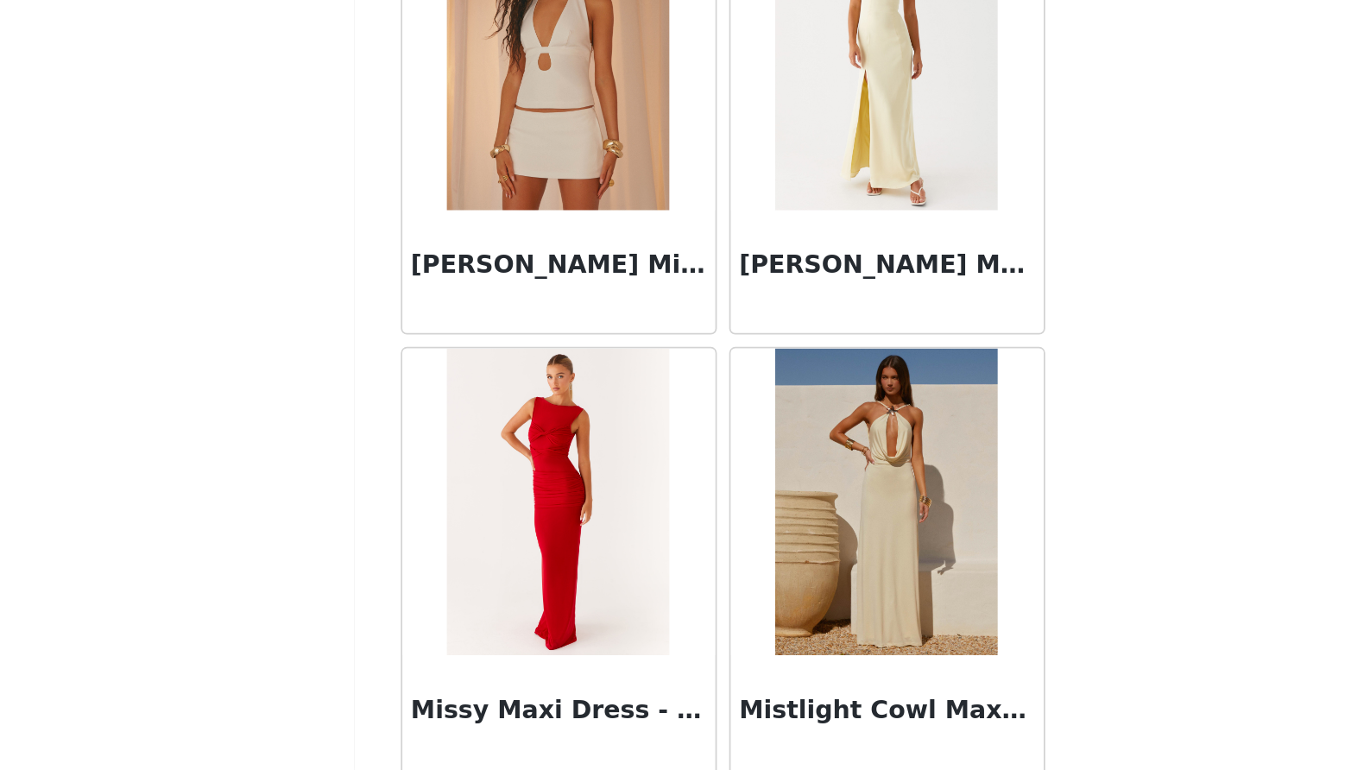
scroll to position [76981, 0]
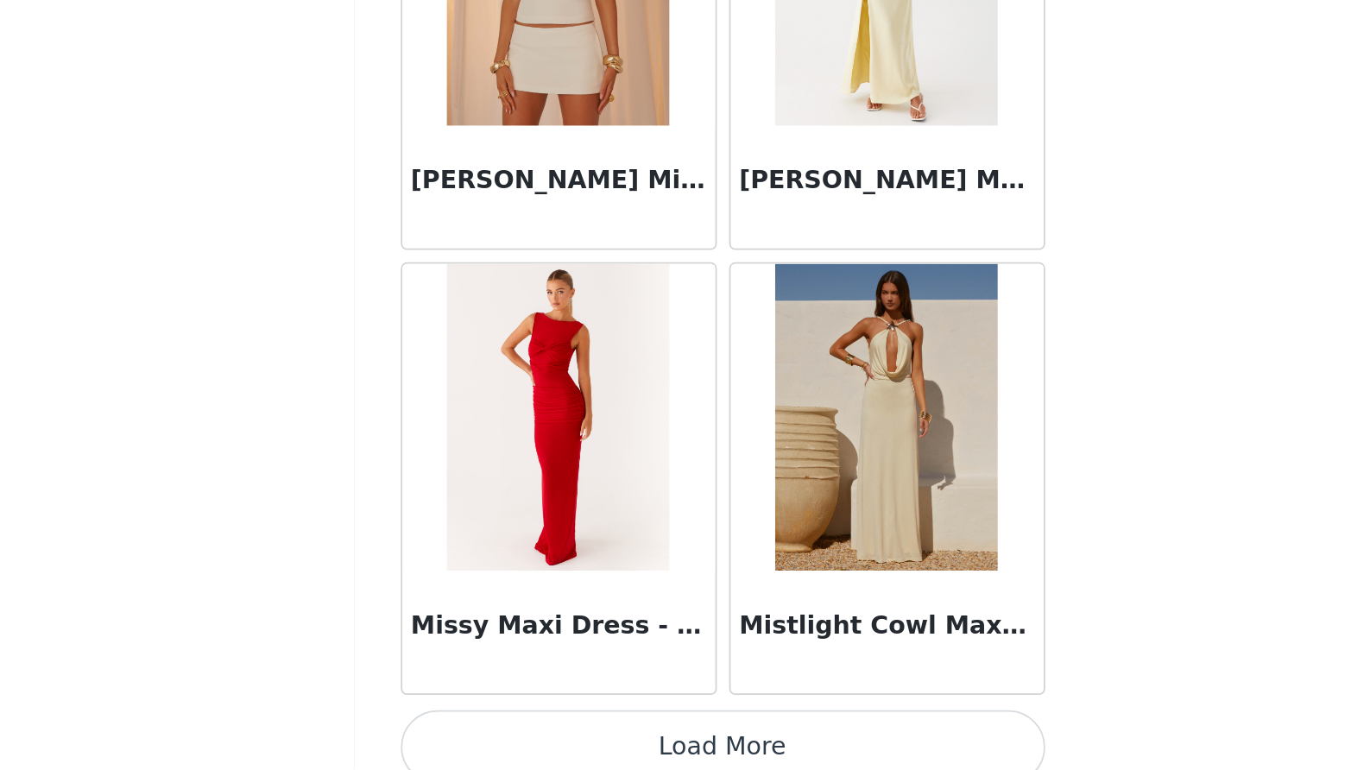
click at [504, 737] on button "Load More" at bounding box center [685, 757] width 363 height 41
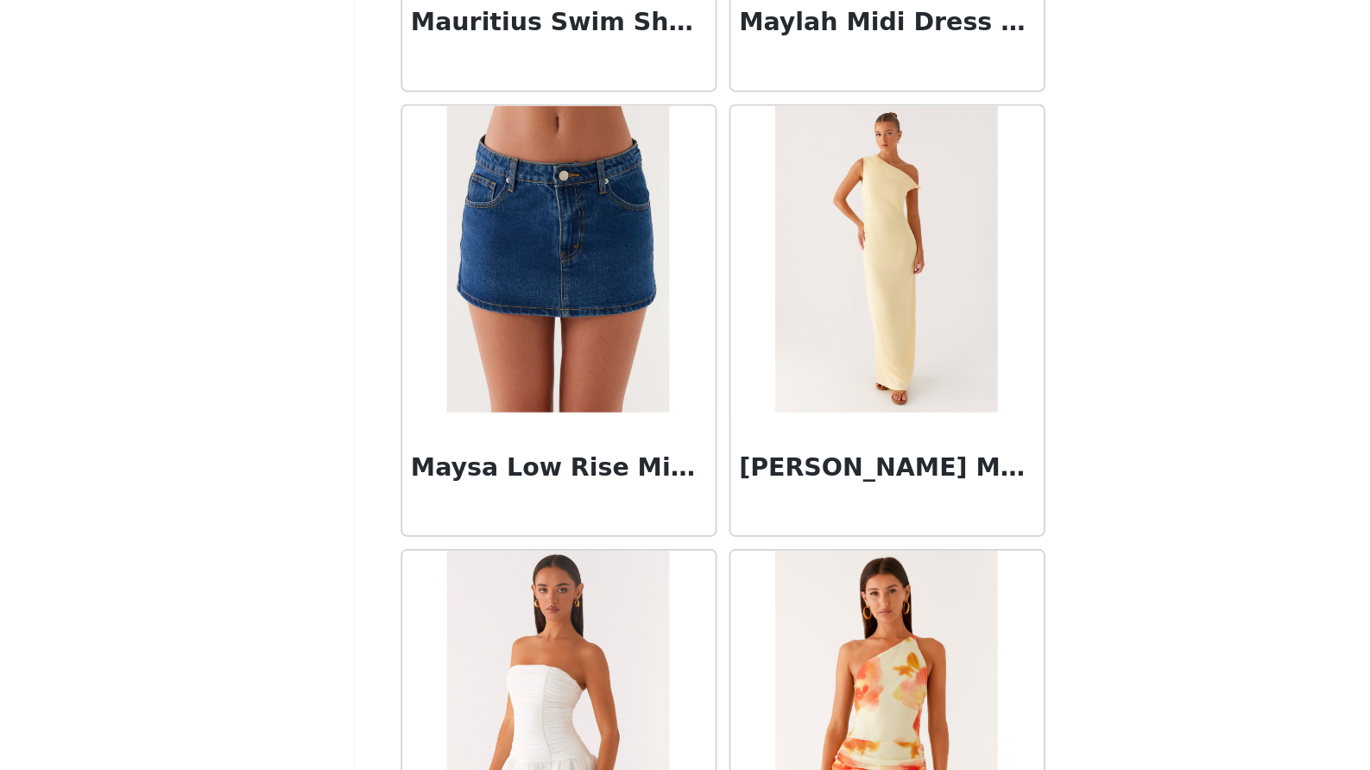
scroll to position [73308, 0]
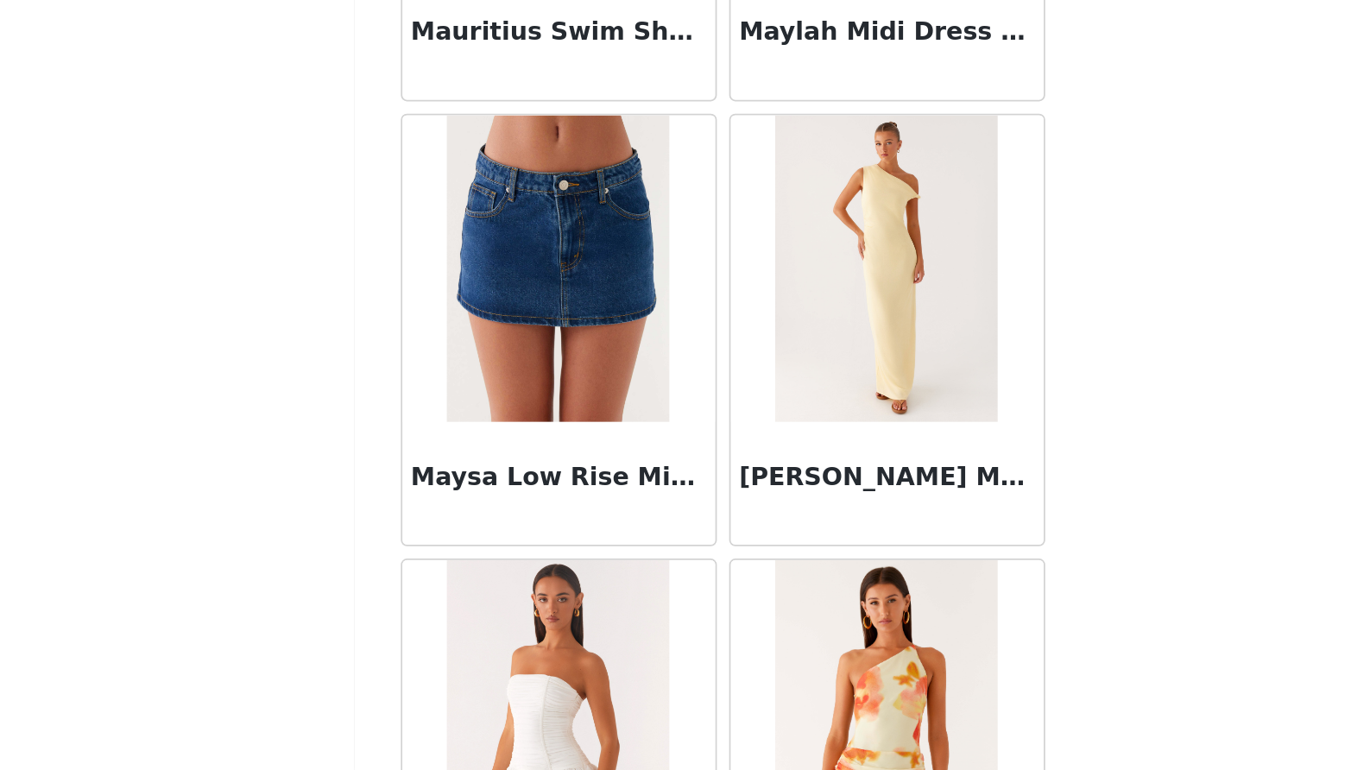
click at [530, 402] on img at bounding box center [592, 488] width 125 height 173
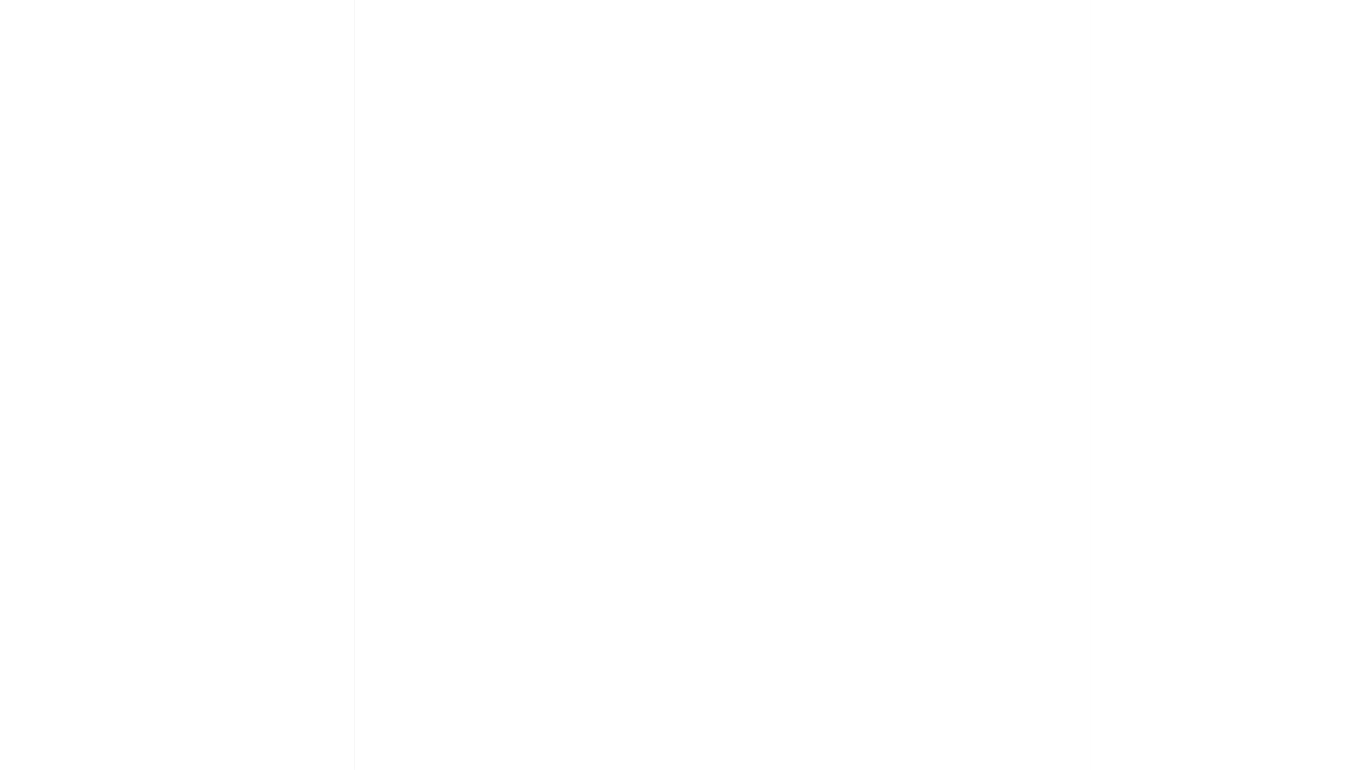
scroll to position [0, 0]
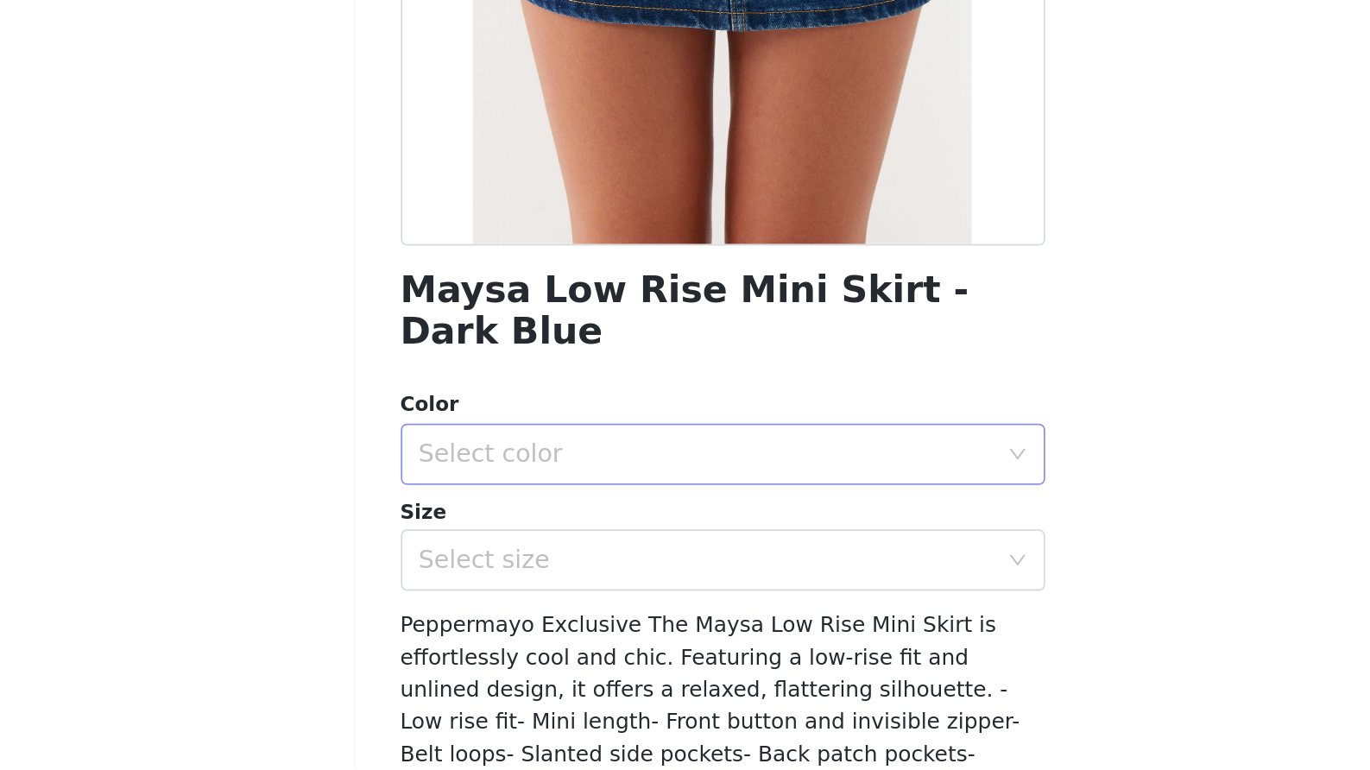
click at [515, 584] on div "Select color" at bounding box center [676, 592] width 323 height 17
click at [504, 592] on li "Dark Blue" at bounding box center [685, 606] width 363 height 28
click at [515, 636] on div "Select size" at bounding box center [680, 652] width 331 height 33
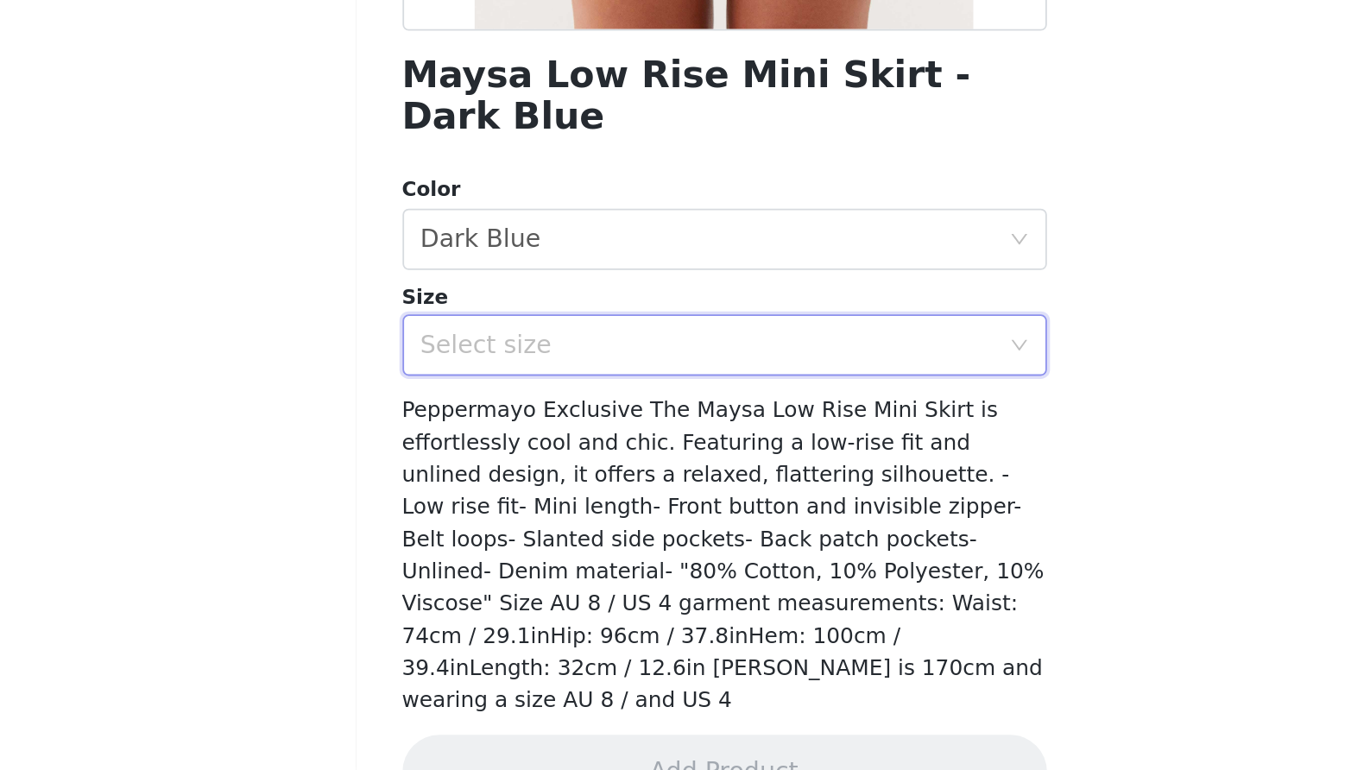
click at [515, 515] on div "Select size" at bounding box center [680, 531] width 331 height 33
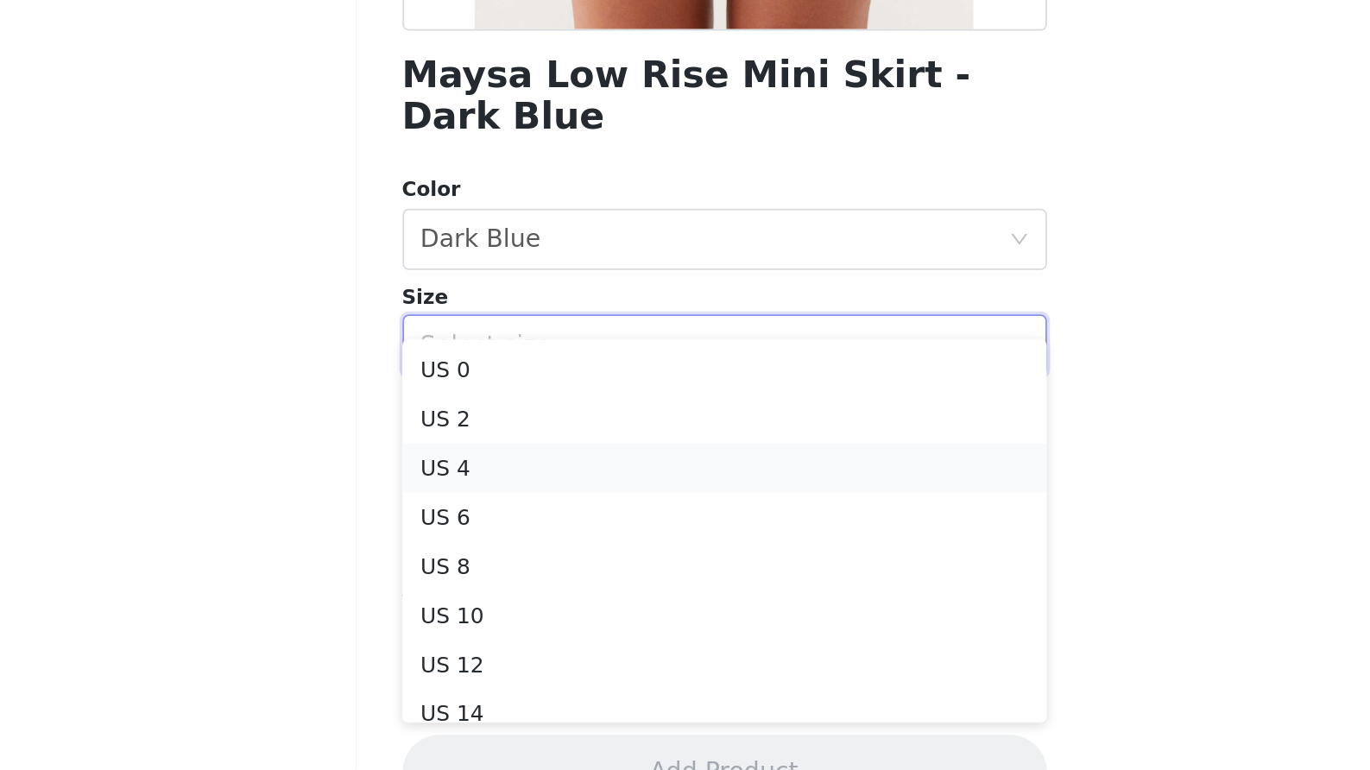
click at [504, 586] on li "US 4" at bounding box center [685, 600] width 363 height 28
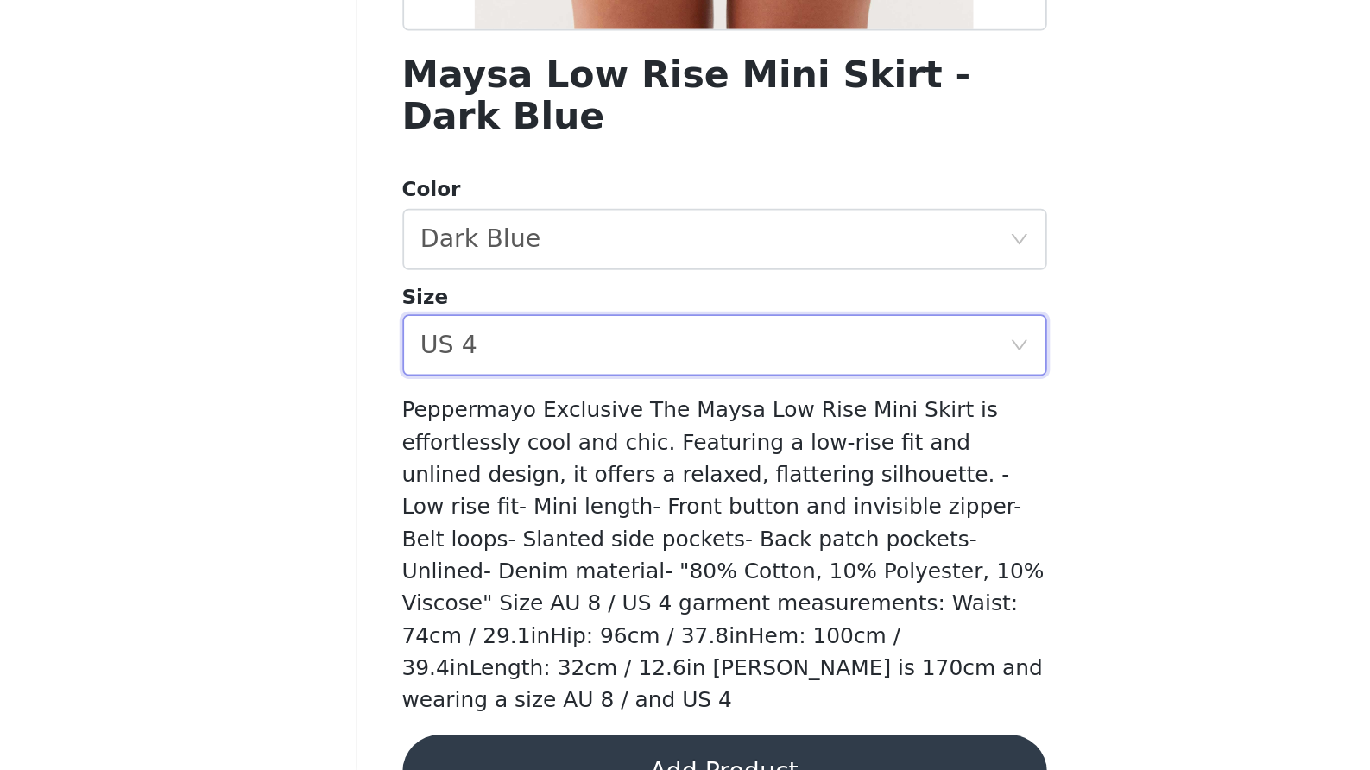
click at [504, 750] on button "Add Product" at bounding box center [685, 770] width 363 height 41
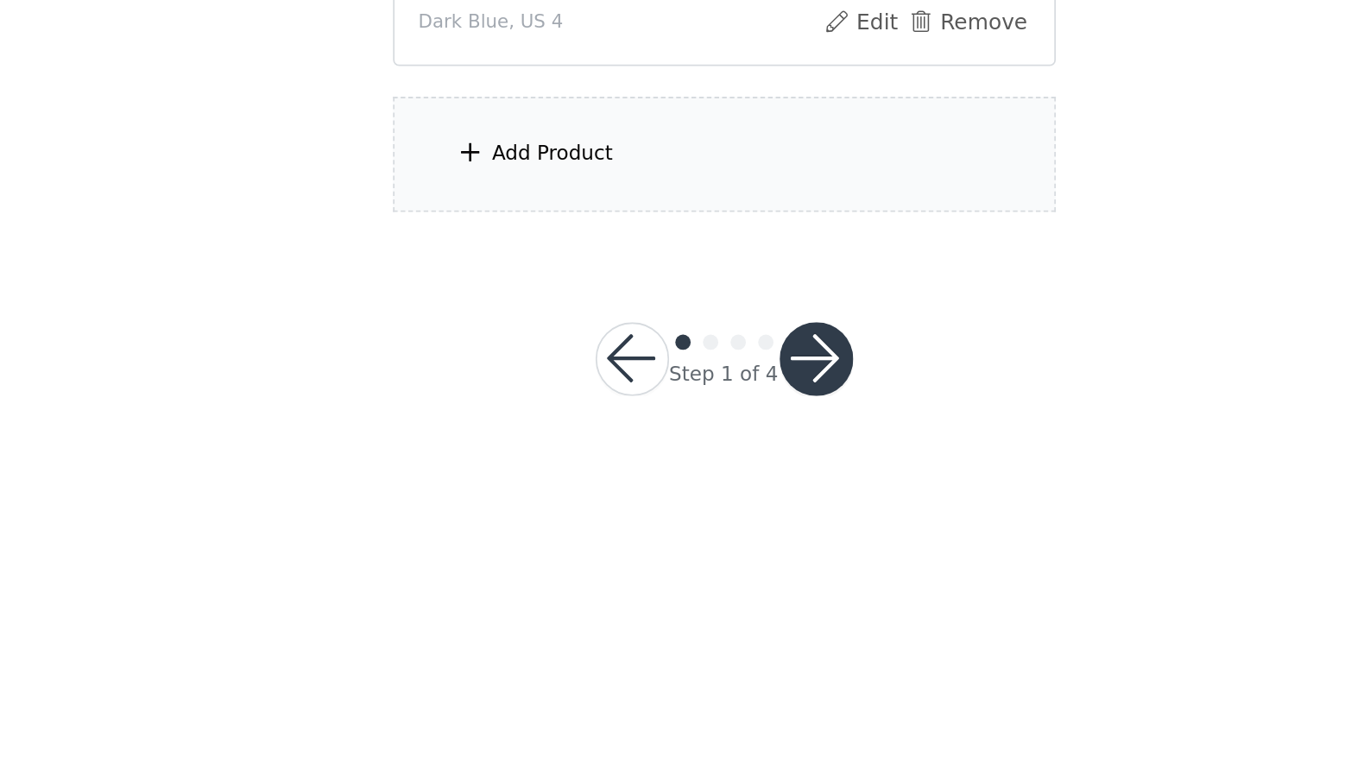
click at [499, 391] on div "Add Product" at bounding box center [685, 423] width 373 height 65
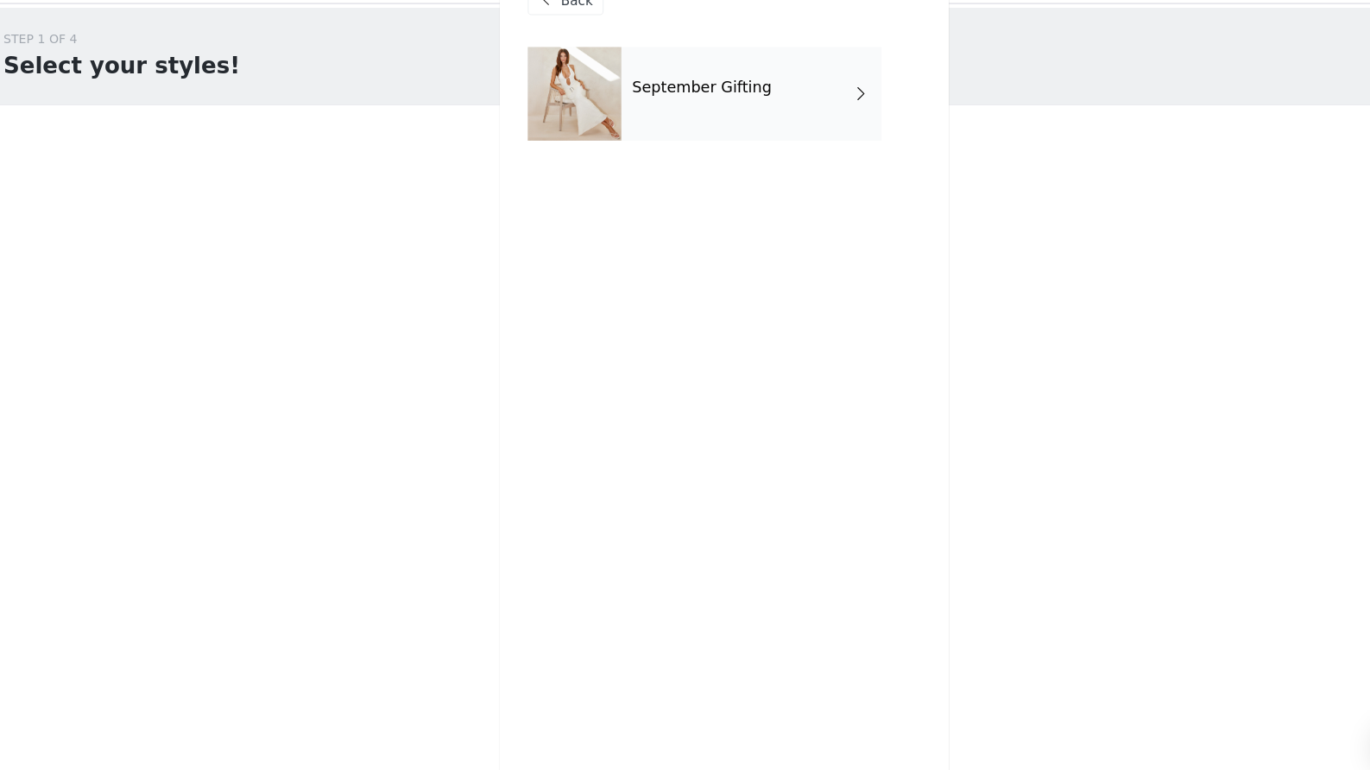
click at [712, 97] on div "September Gifting" at bounding box center [711, 129] width 240 height 86
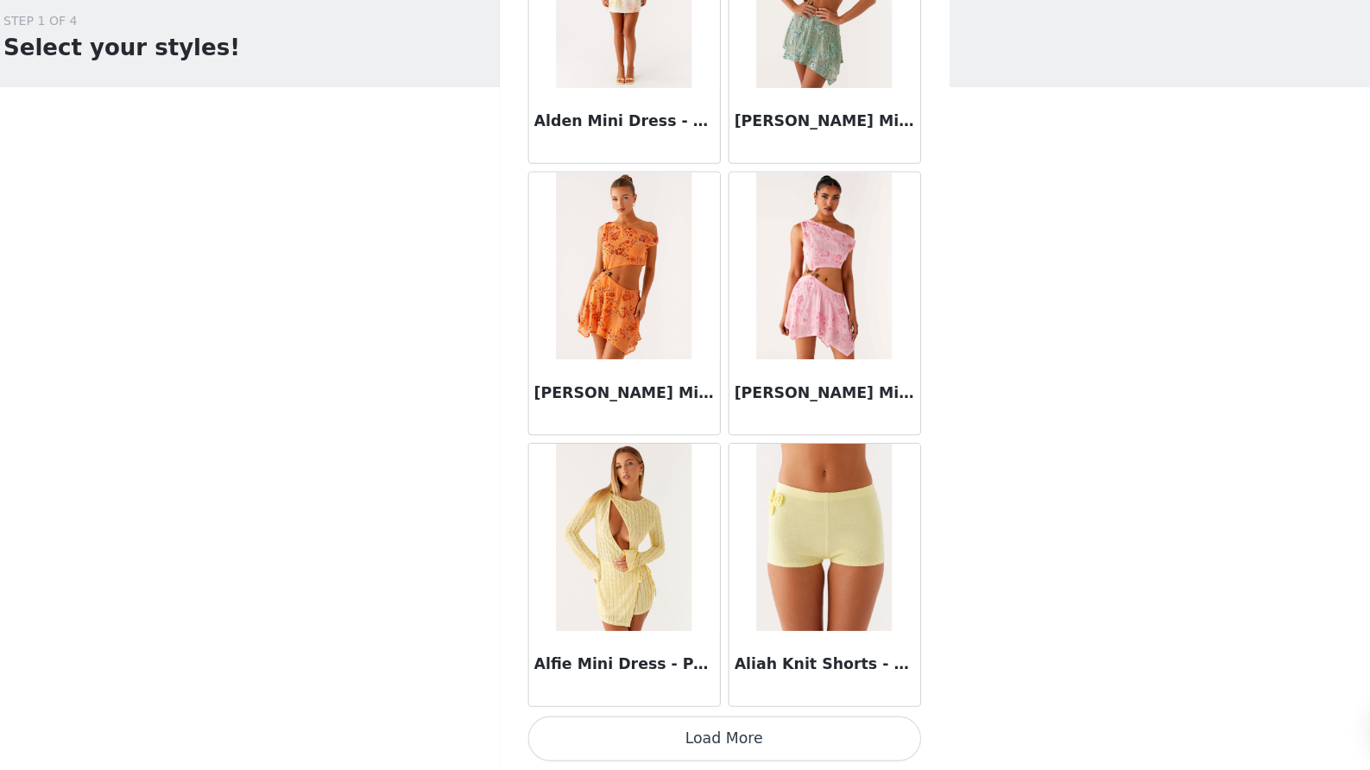
click at [646, 720] on button "Load More" at bounding box center [685, 740] width 363 height 41
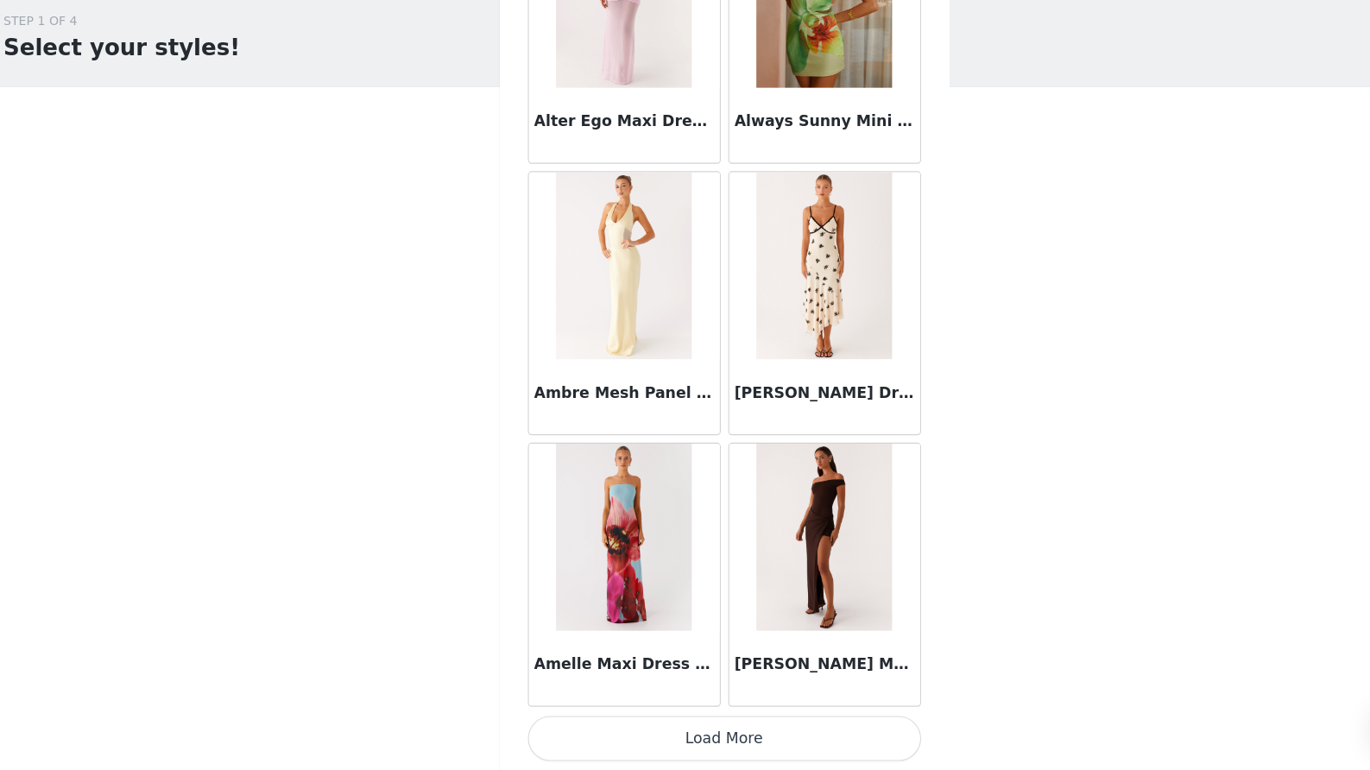
click at [661, 720] on button "Load More" at bounding box center [685, 740] width 363 height 41
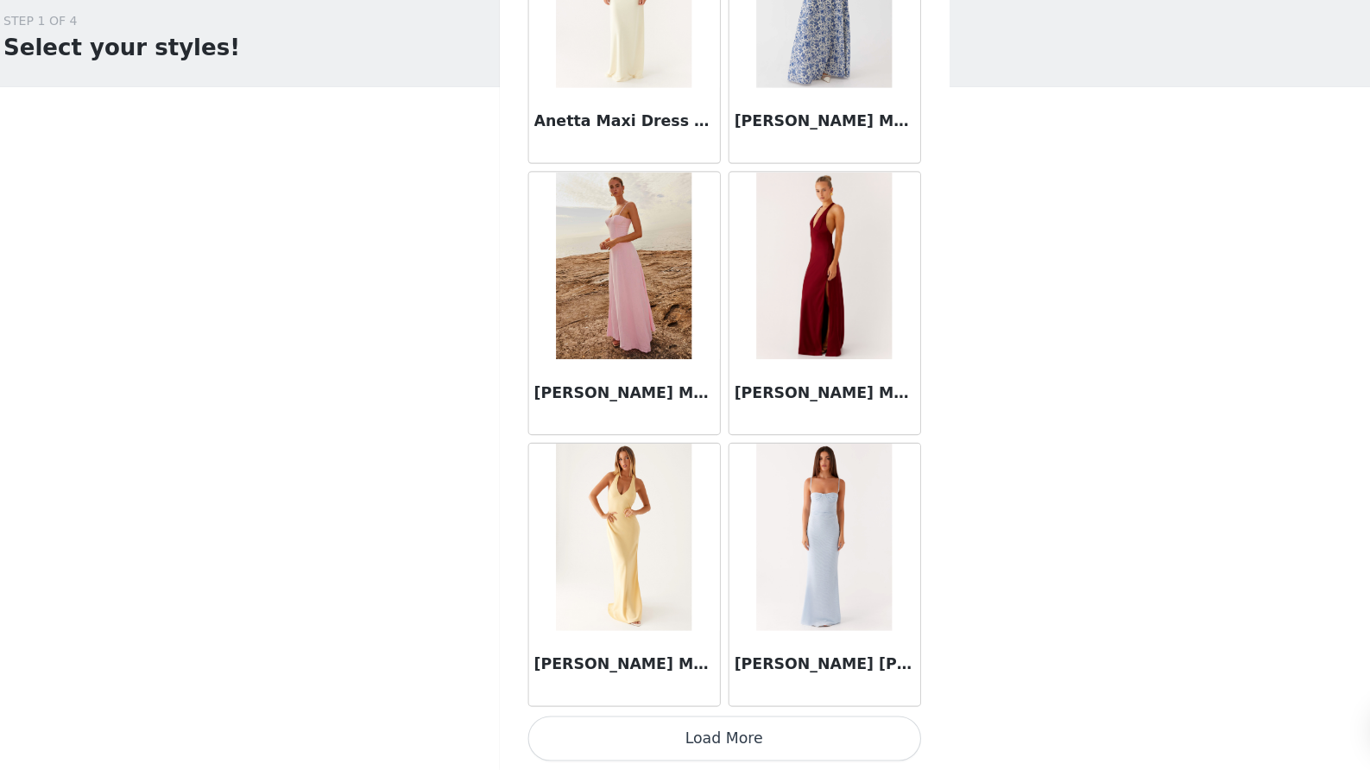
click at [684, 720] on button "Load More" at bounding box center [685, 740] width 363 height 41
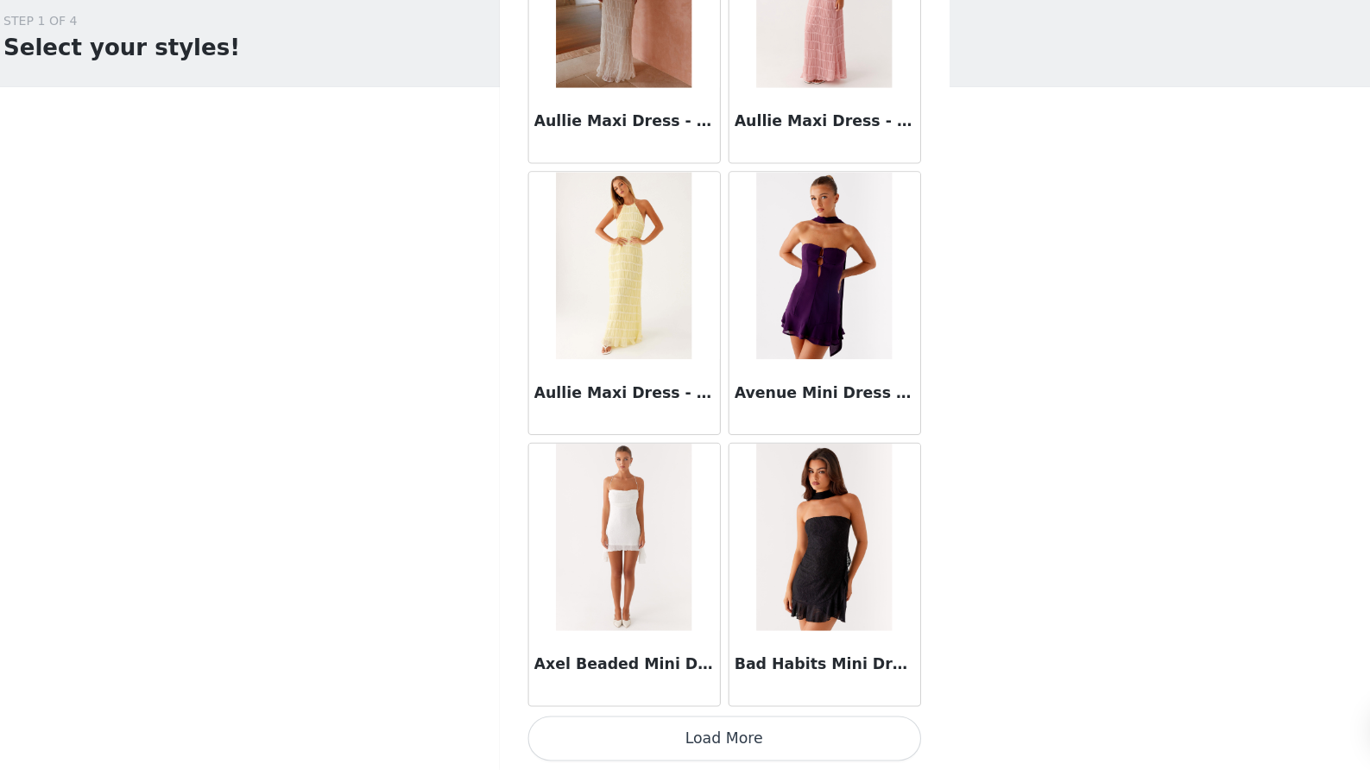
scroll to position [9385, 0]
click at [664, 720] on button "Load More" at bounding box center [685, 740] width 363 height 41
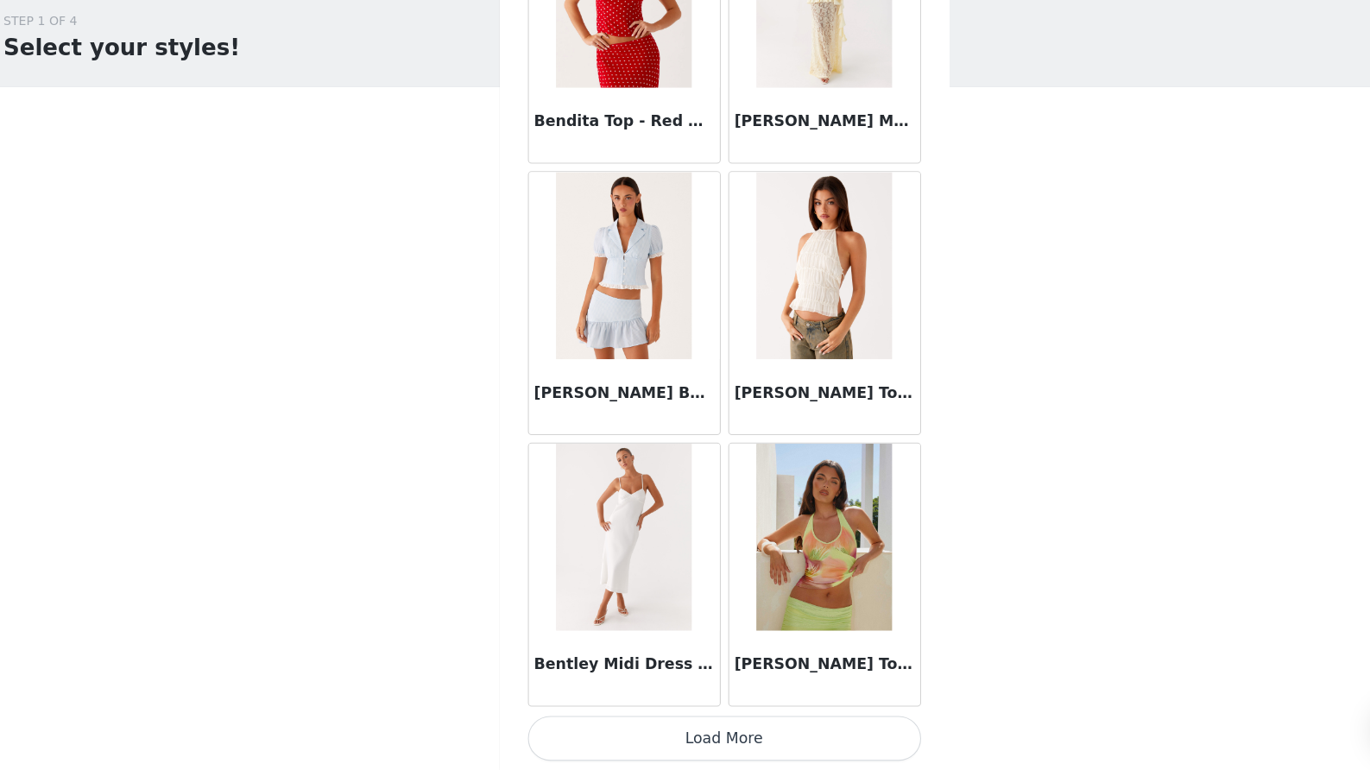
scroll to position [11889, 0]
click at [622, 720] on button "Load More" at bounding box center [685, 740] width 363 height 41
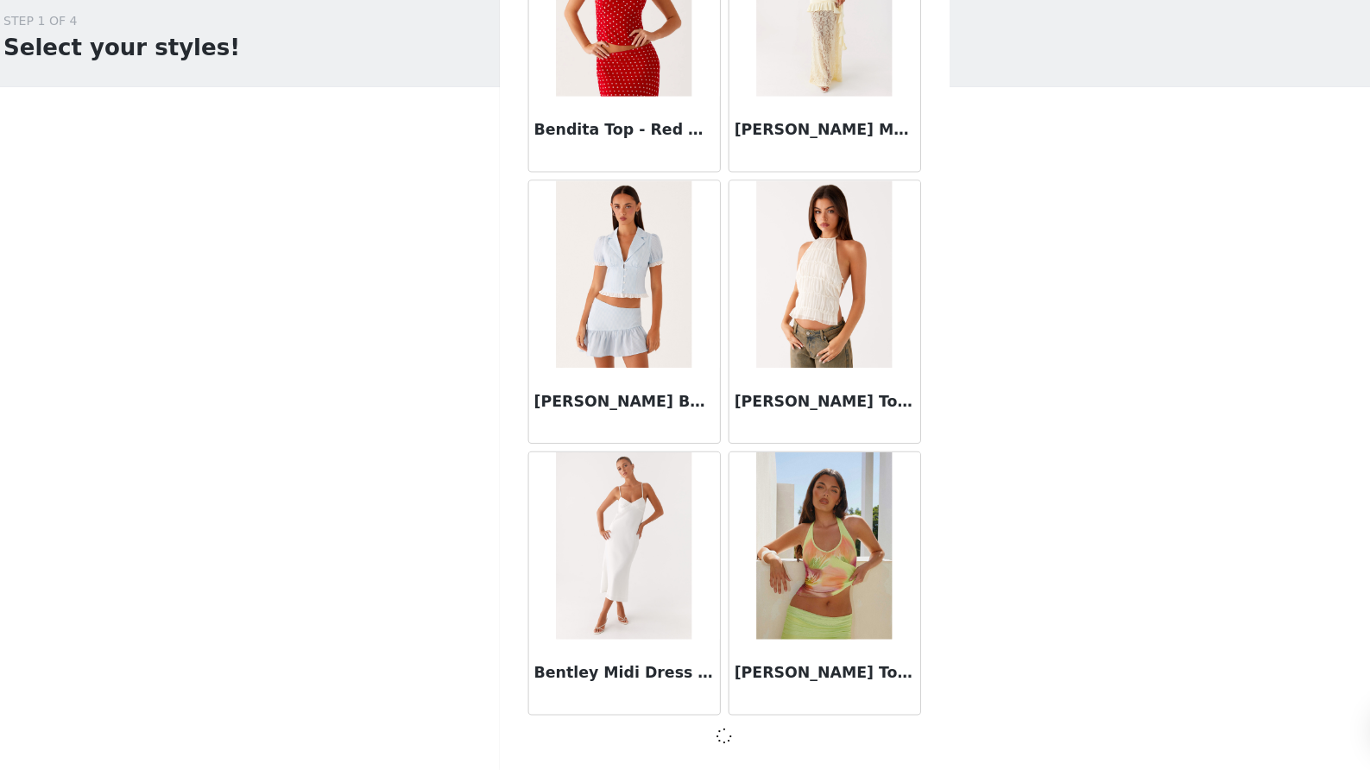
scroll to position [11881, 0]
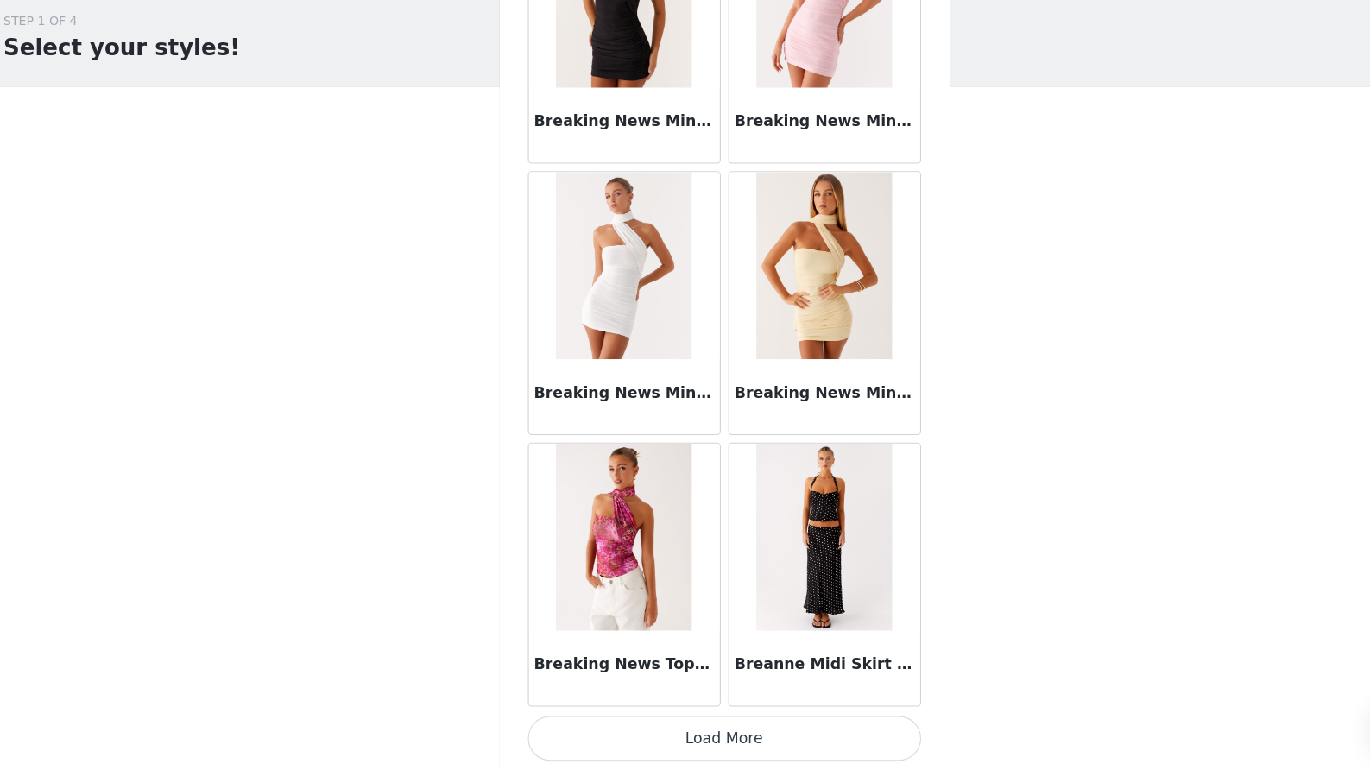
click at [666, 720] on button "Load More" at bounding box center [685, 740] width 363 height 41
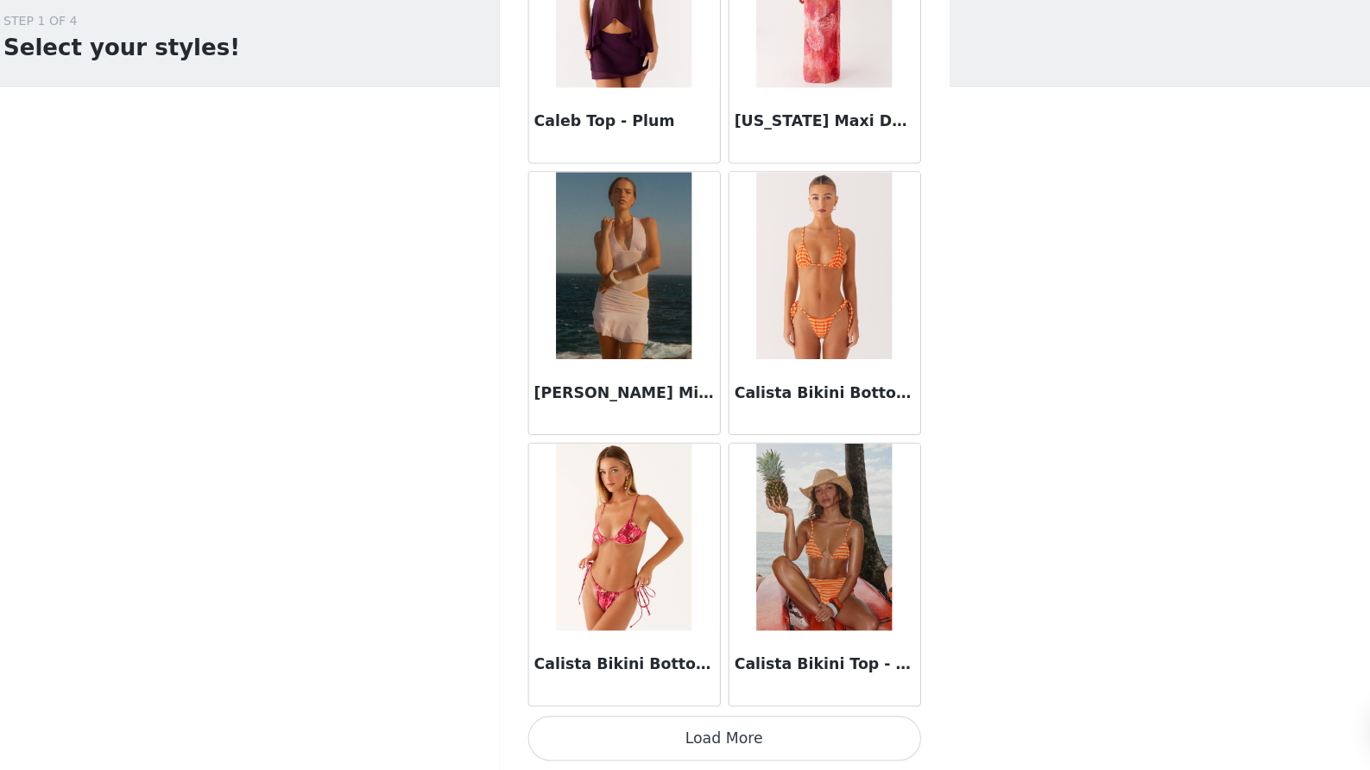
click at [679, 720] on button "Load More" at bounding box center [685, 740] width 363 height 41
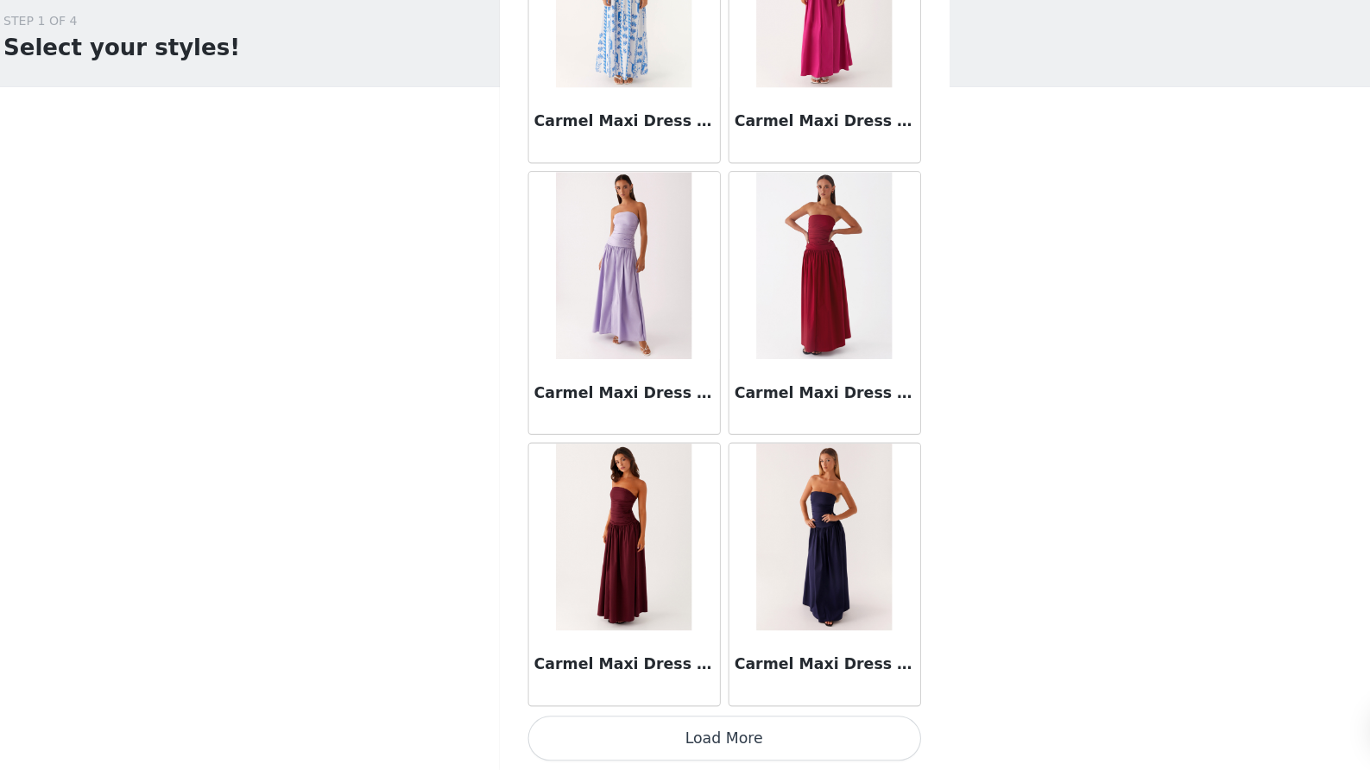
click at [700, 720] on button "Load More" at bounding box center [685, 740] width 363 height 41
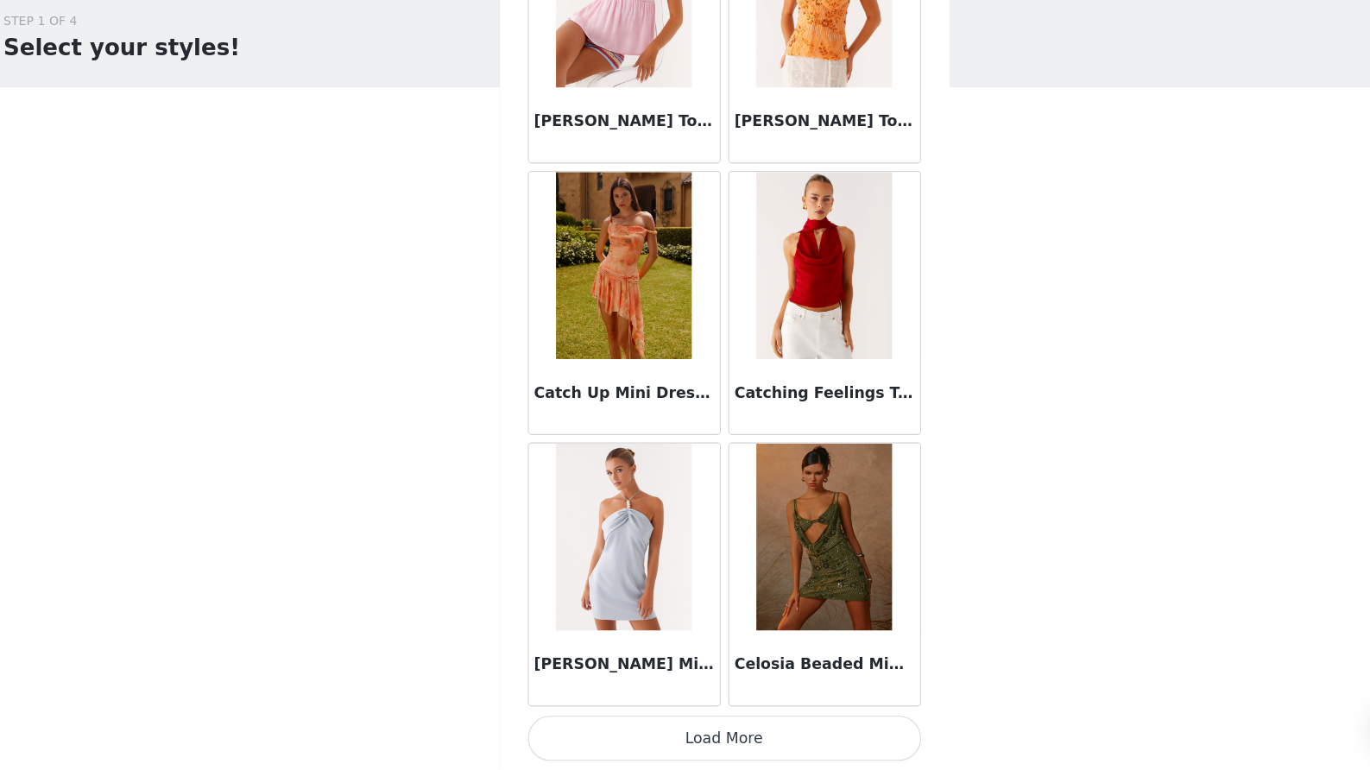
click at [692, 720] on button "Load More" at bounding box center [685, 740] width 363 height 41
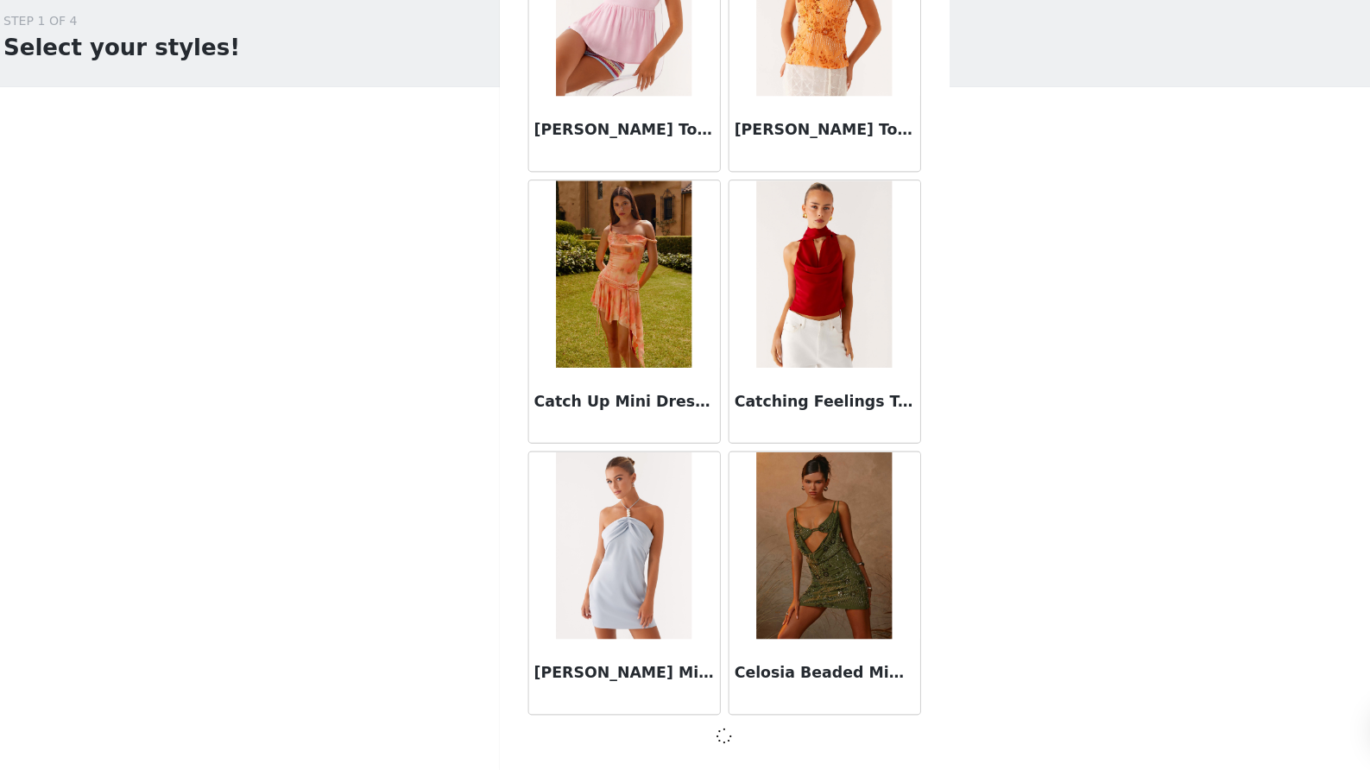
scroll to position [21898, 0]
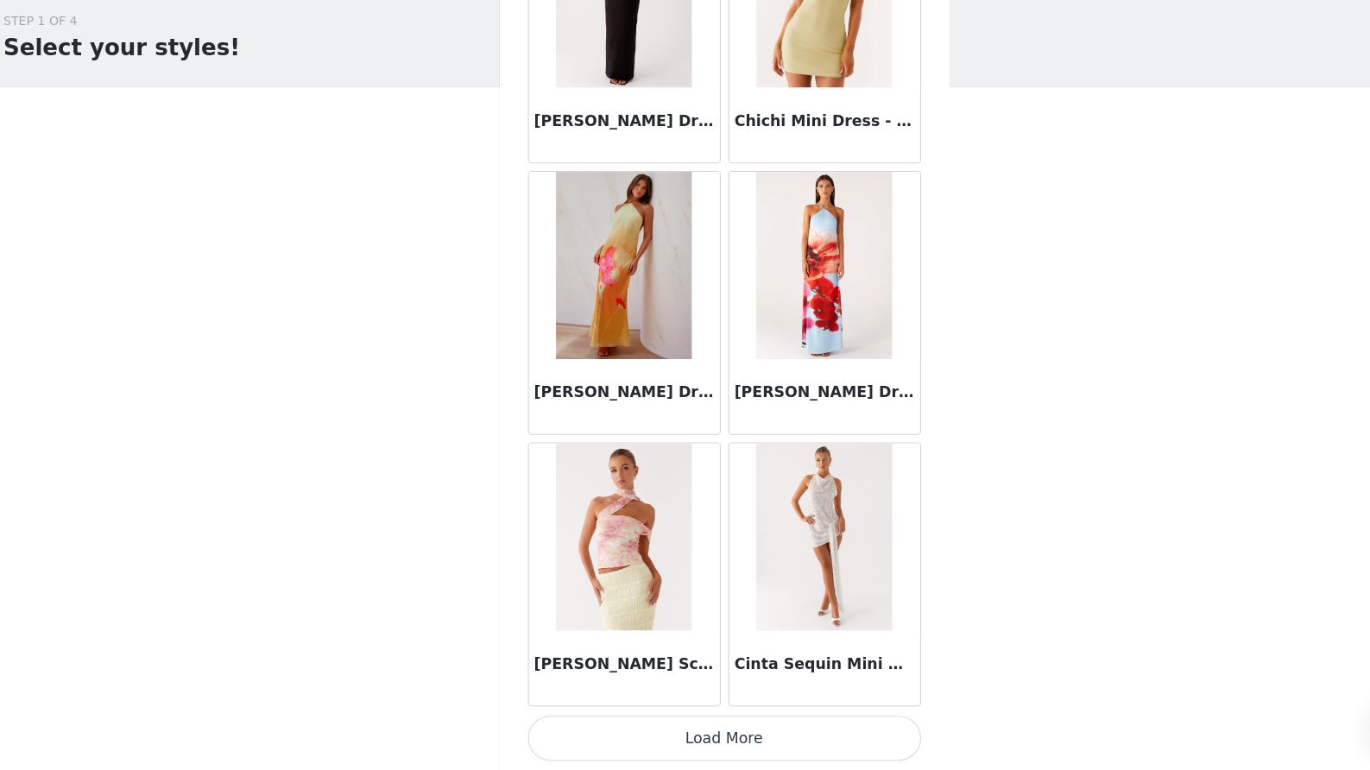
click at [656, 720] on button "Load More" at bounding box center [685, 740] width 363 height 41
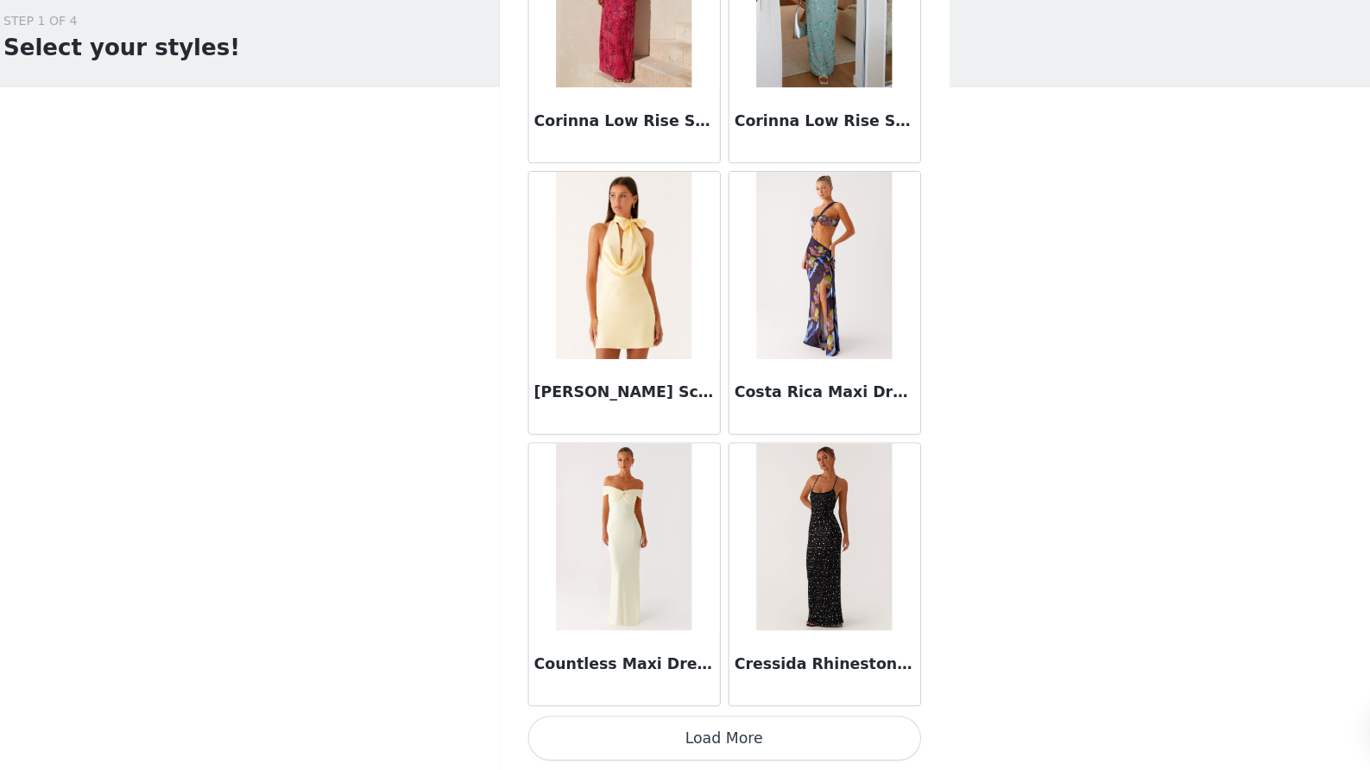
click at [694, 720] on button "Load More" at bounding box center [685, 740] width 363 height 41
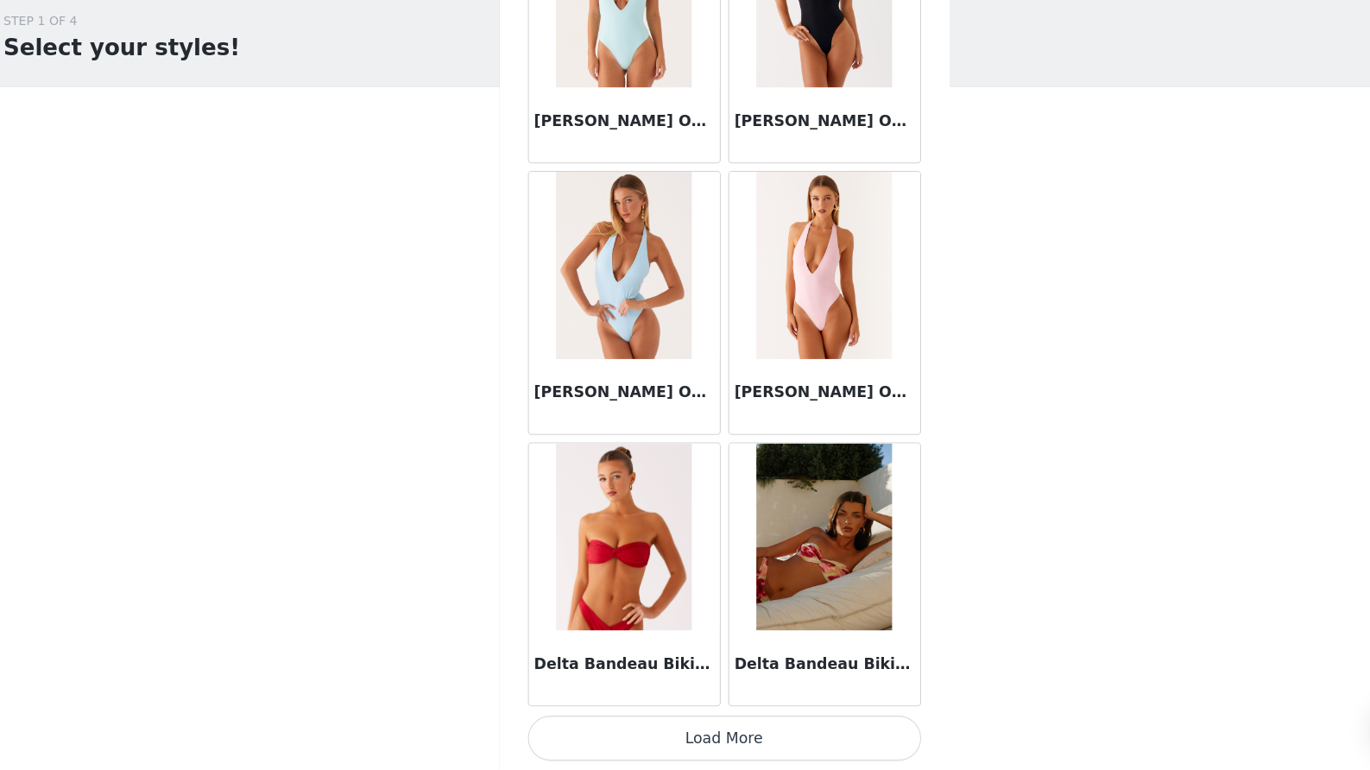
click at [670, 720] on button "Load More" at bounding box center [685, 740] width 363 height 41
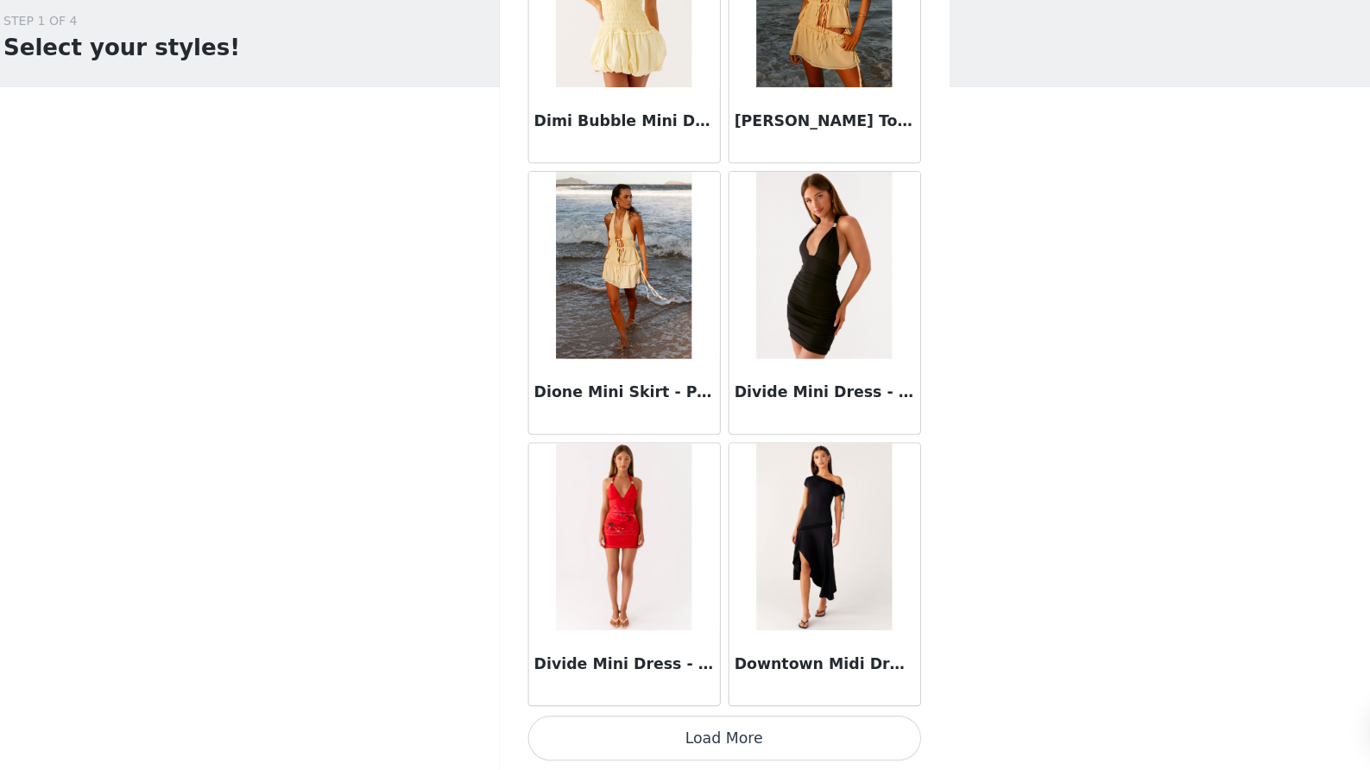
click at [659, 720] on button "Load More" at bounding box center [685, 740] width 363 height 41
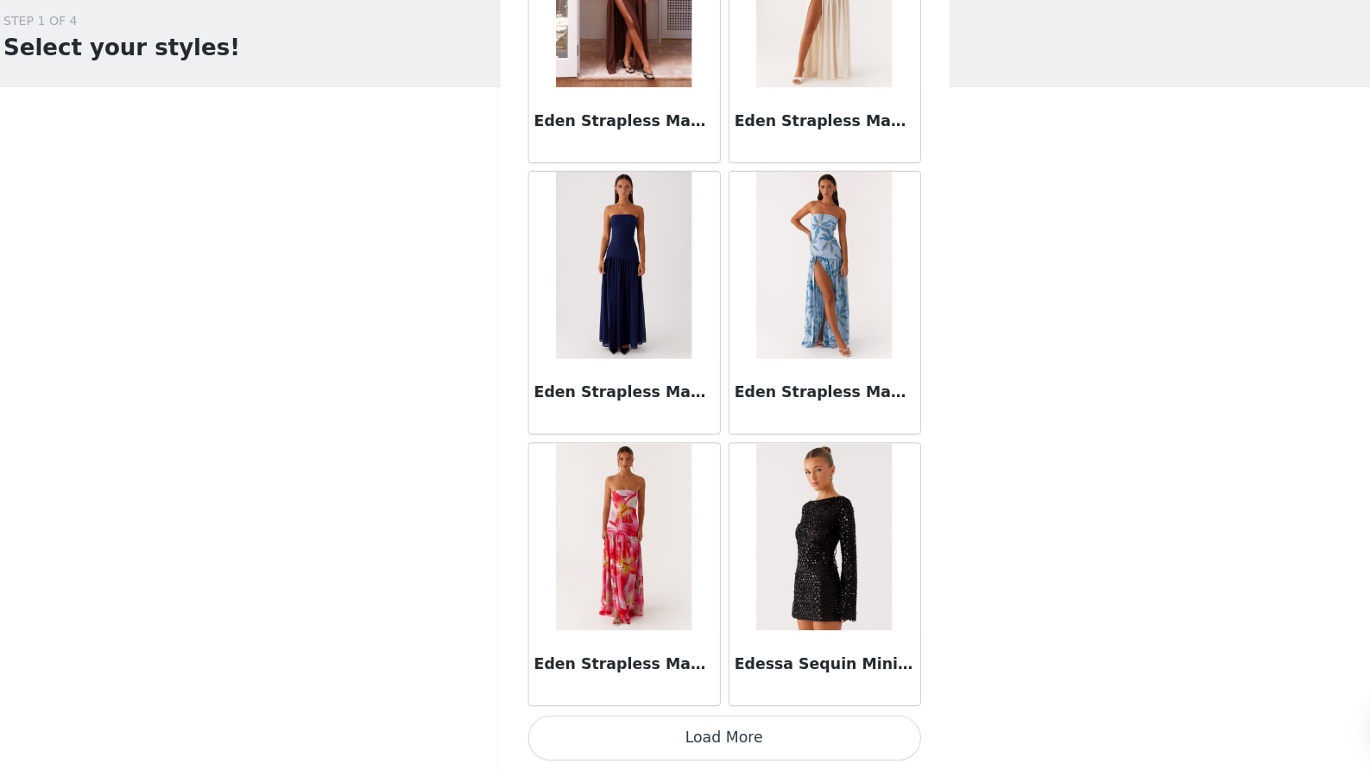
click at [666, 720] on button "Load More" at bounding box center [685, 740] width 363 height 41
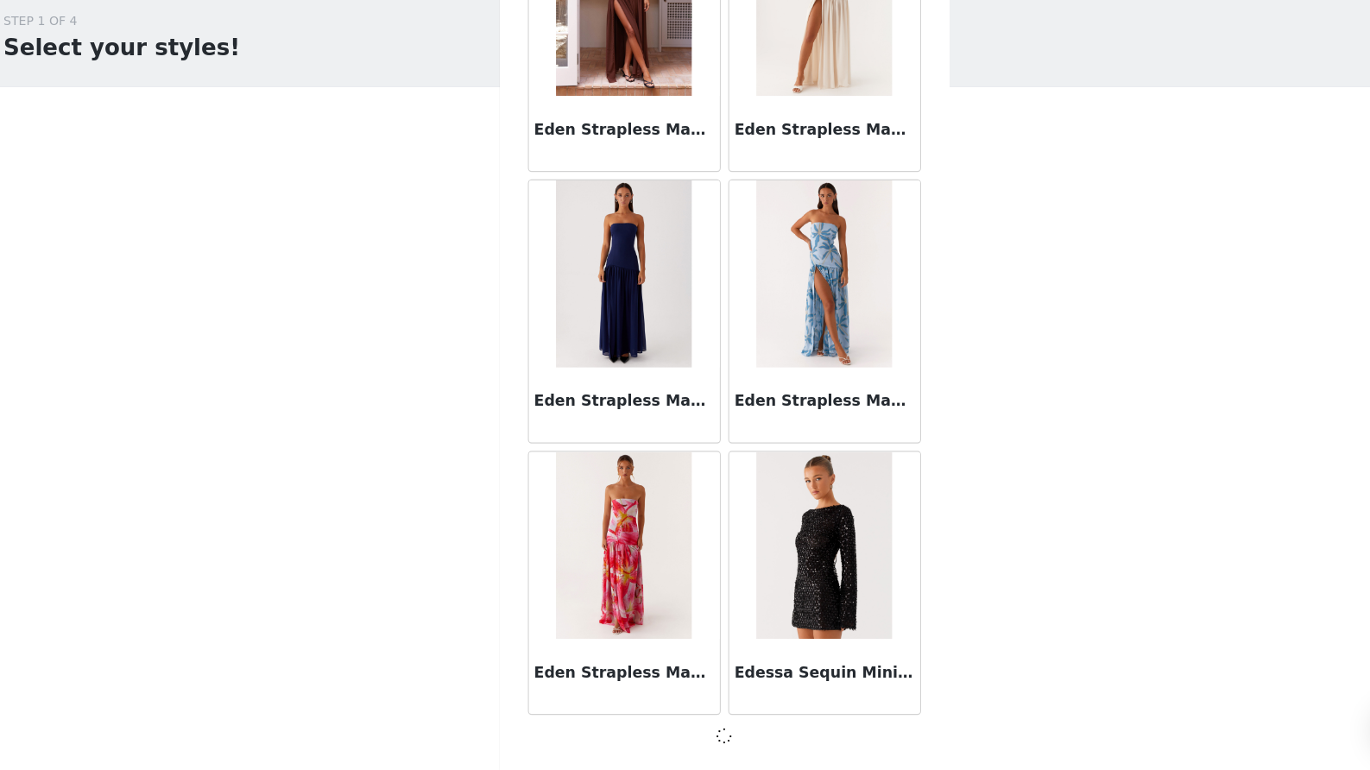
scroll to position [34418, 0]
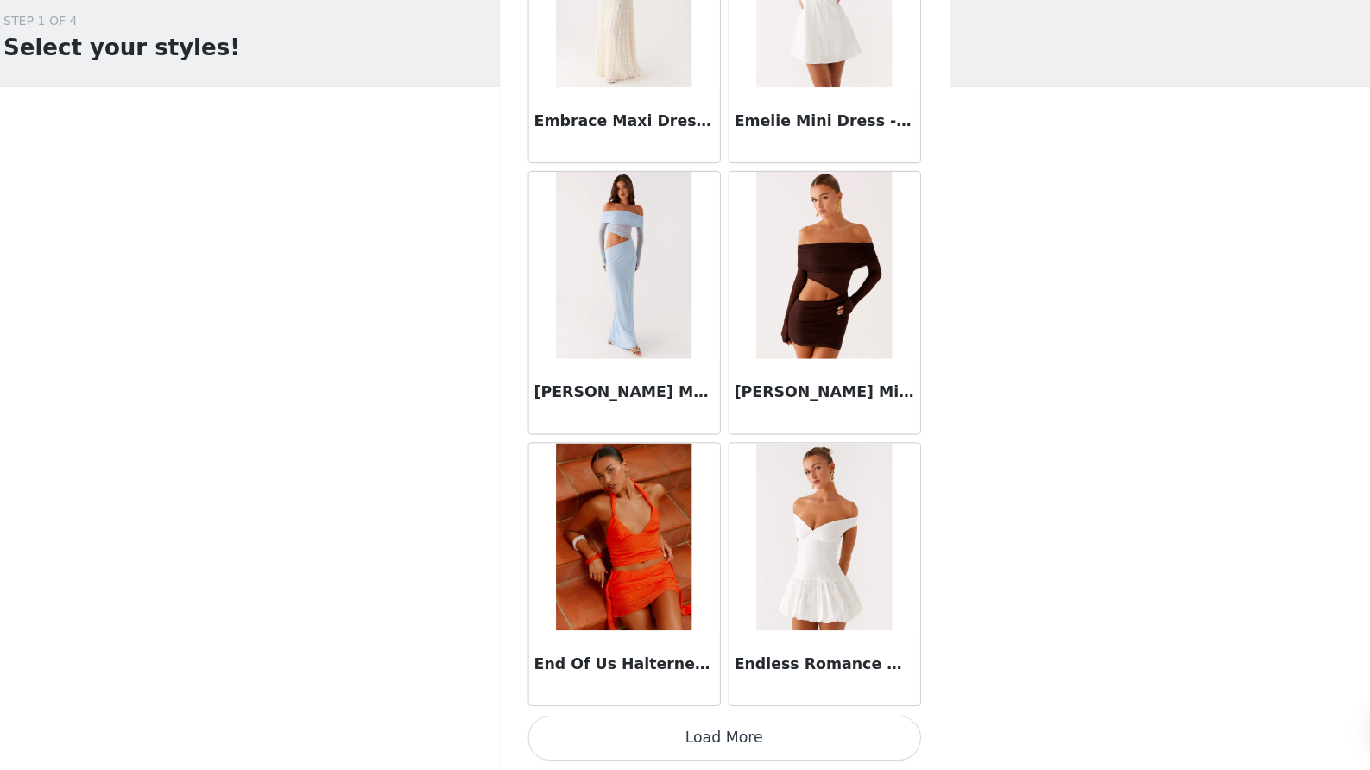
click at [650, 720] on button "Load More" at bounding box center [685, 740] width 363 height 41
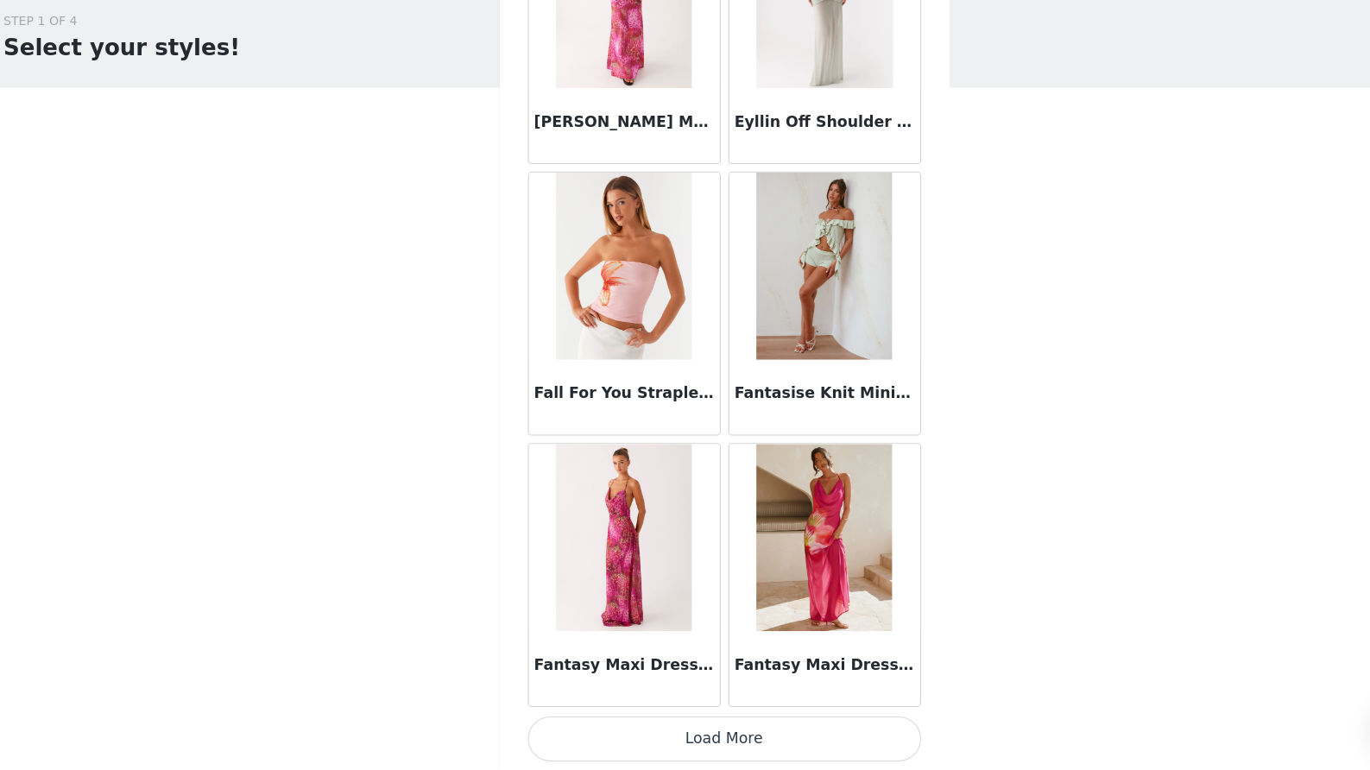
click at [685, 720] on button "Load More" at bounding box center [685, 740] width 363 height 41
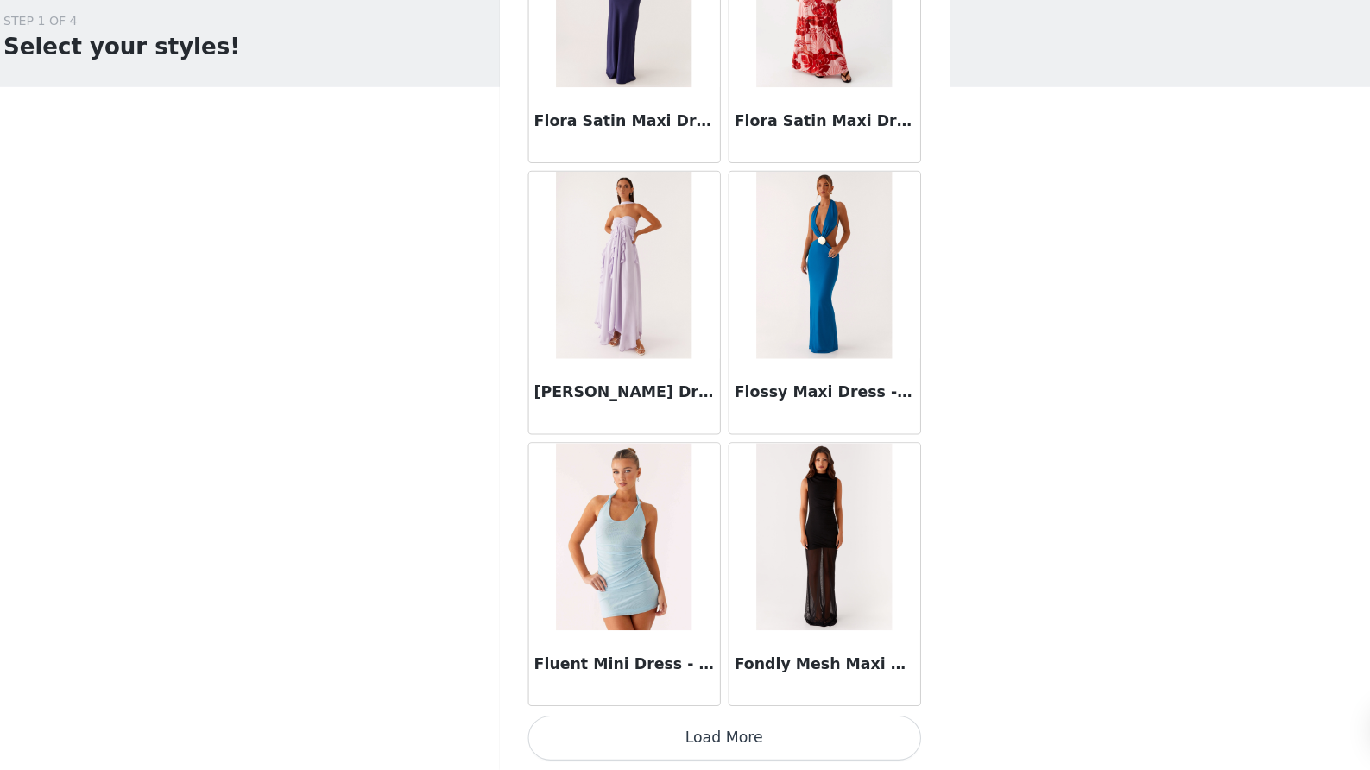
scroll to position [0, 0]
click at [664, 720] on button "Load More" at bounding box center [685, 740] width 363 height 41
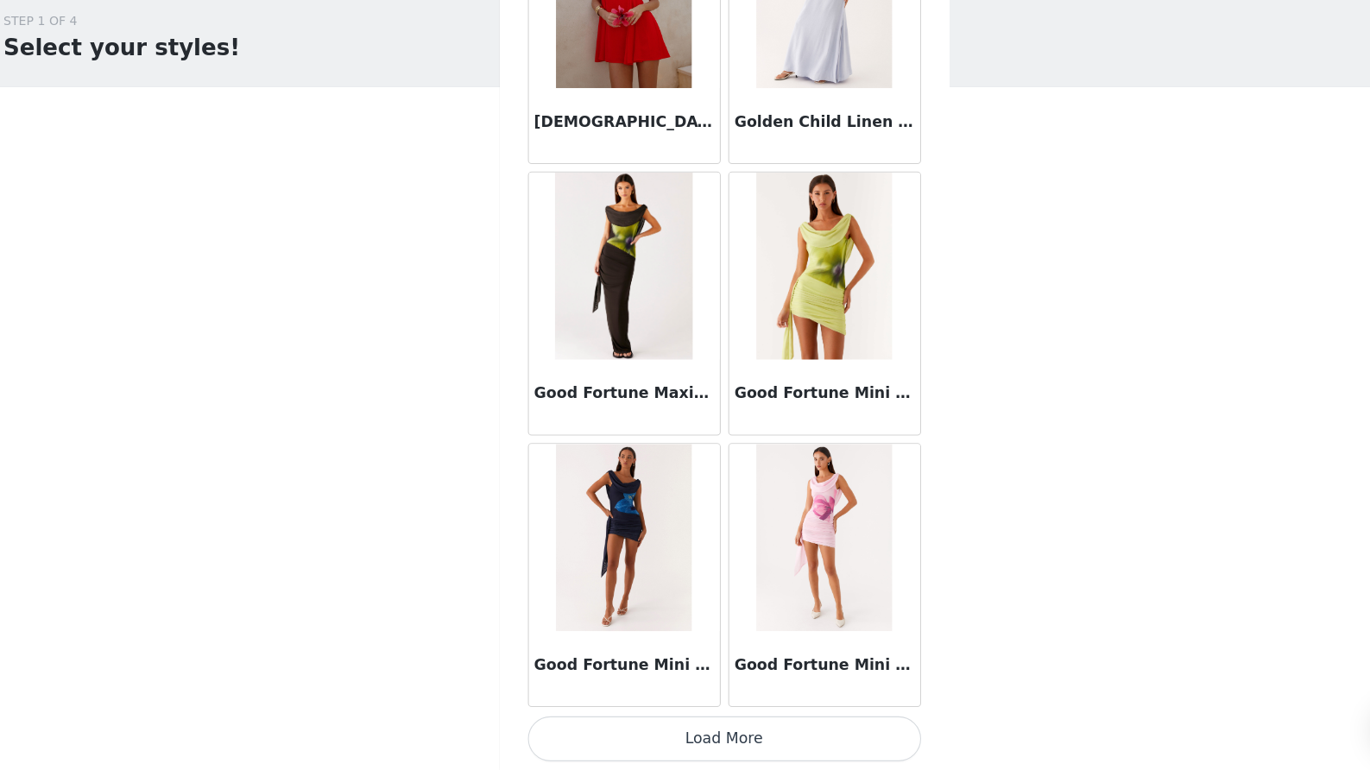
click at [669, 720] on button "Load More" at bounding box center [685, 740] width 363 height 41
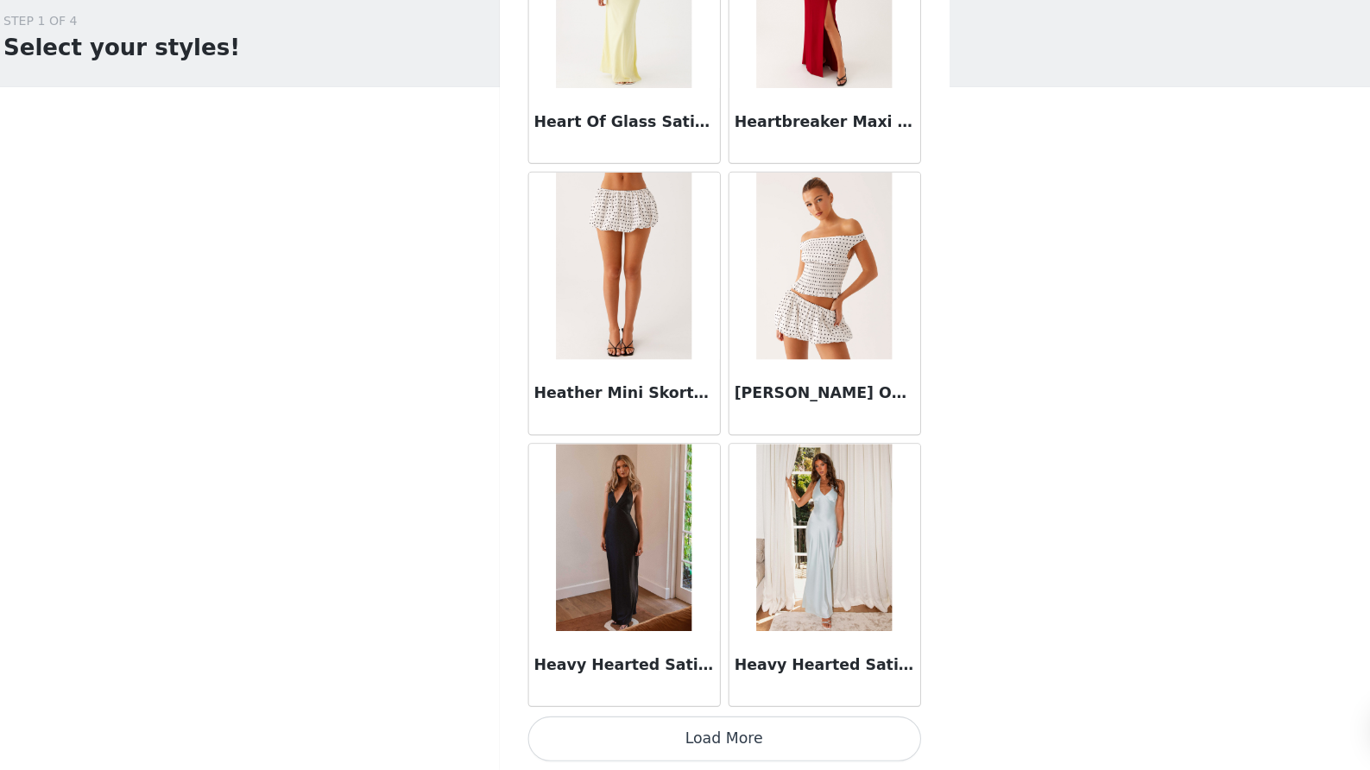
click at [652, 720] on button "Load More" at bounding box center [685, 740] width 363 height 41
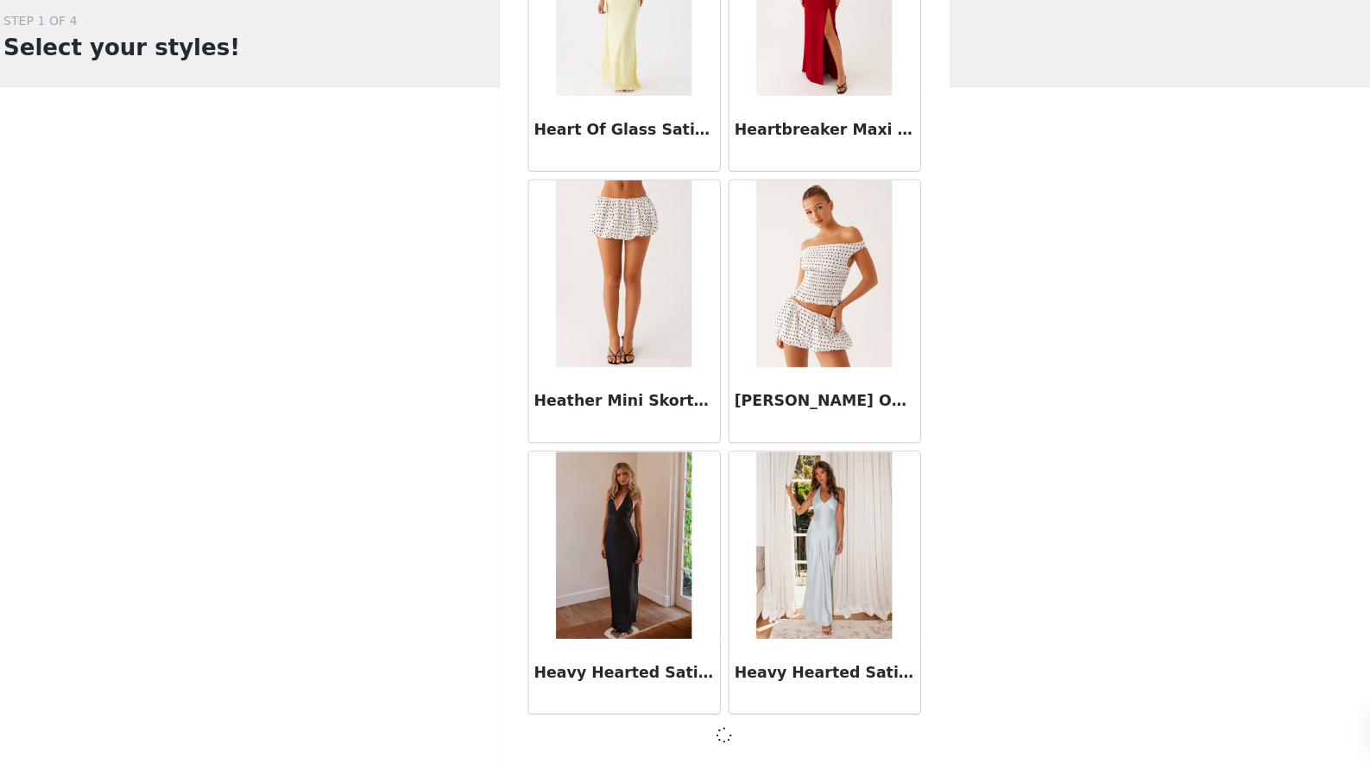
scroll to position [46939, 0]
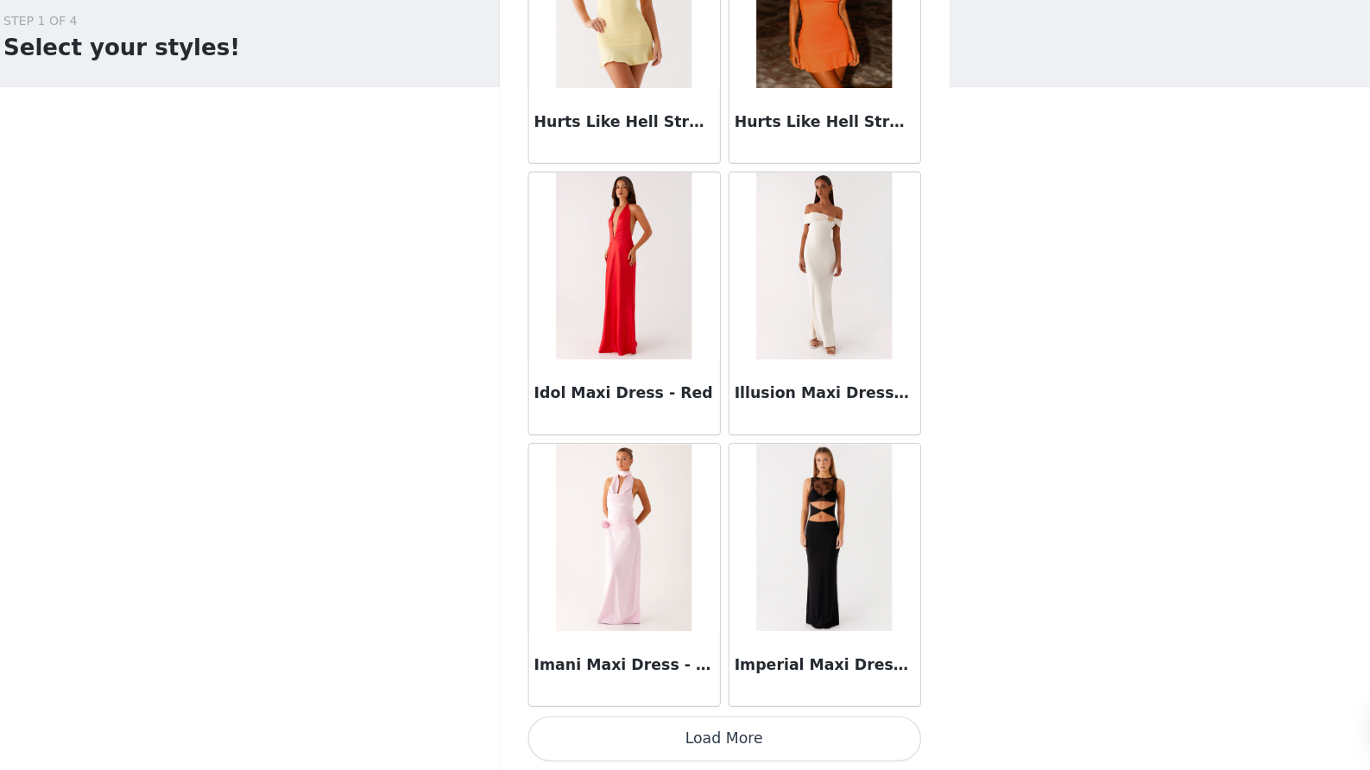
click at [669, 720] on button "Load More" at bounding box center [685, 740] width 363 height 41
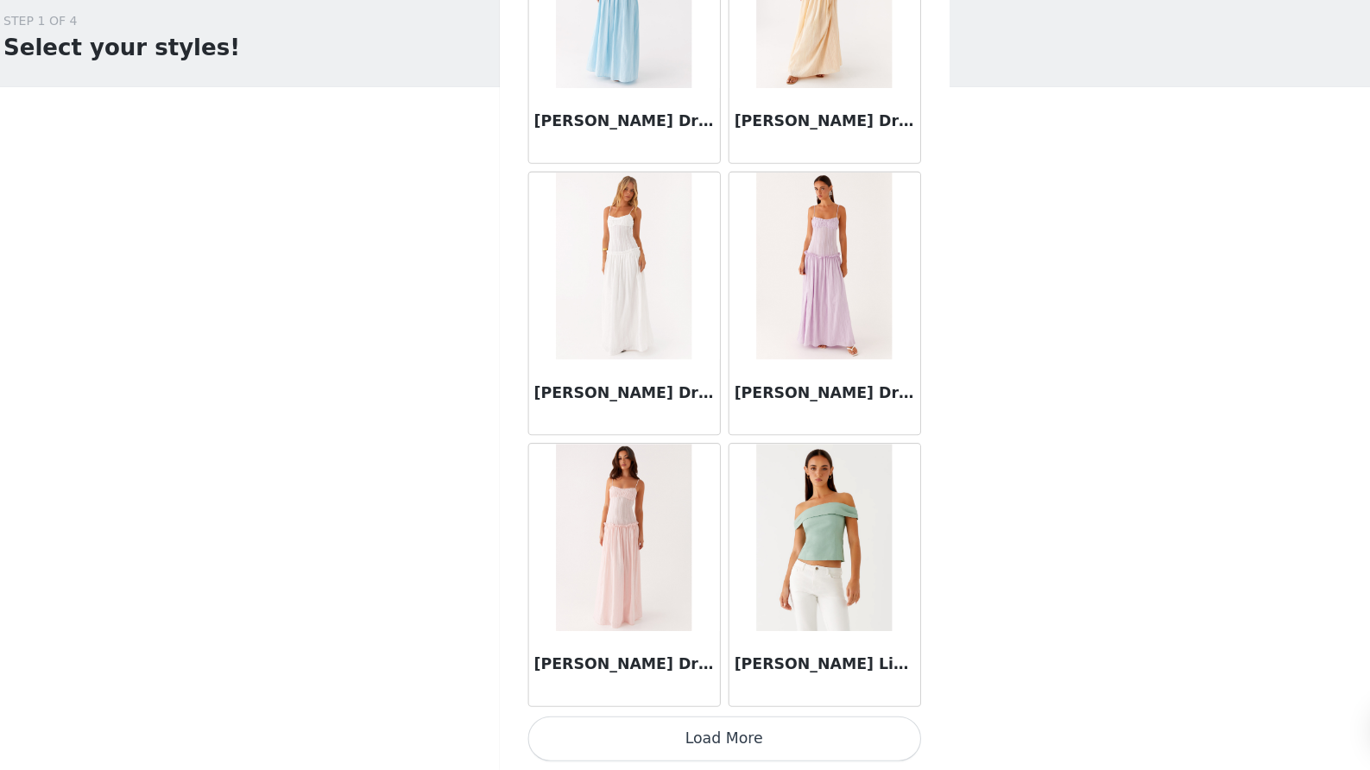
click at [664, 720] on button "Load More" at bounding box center [685, 740] width 363 height 41
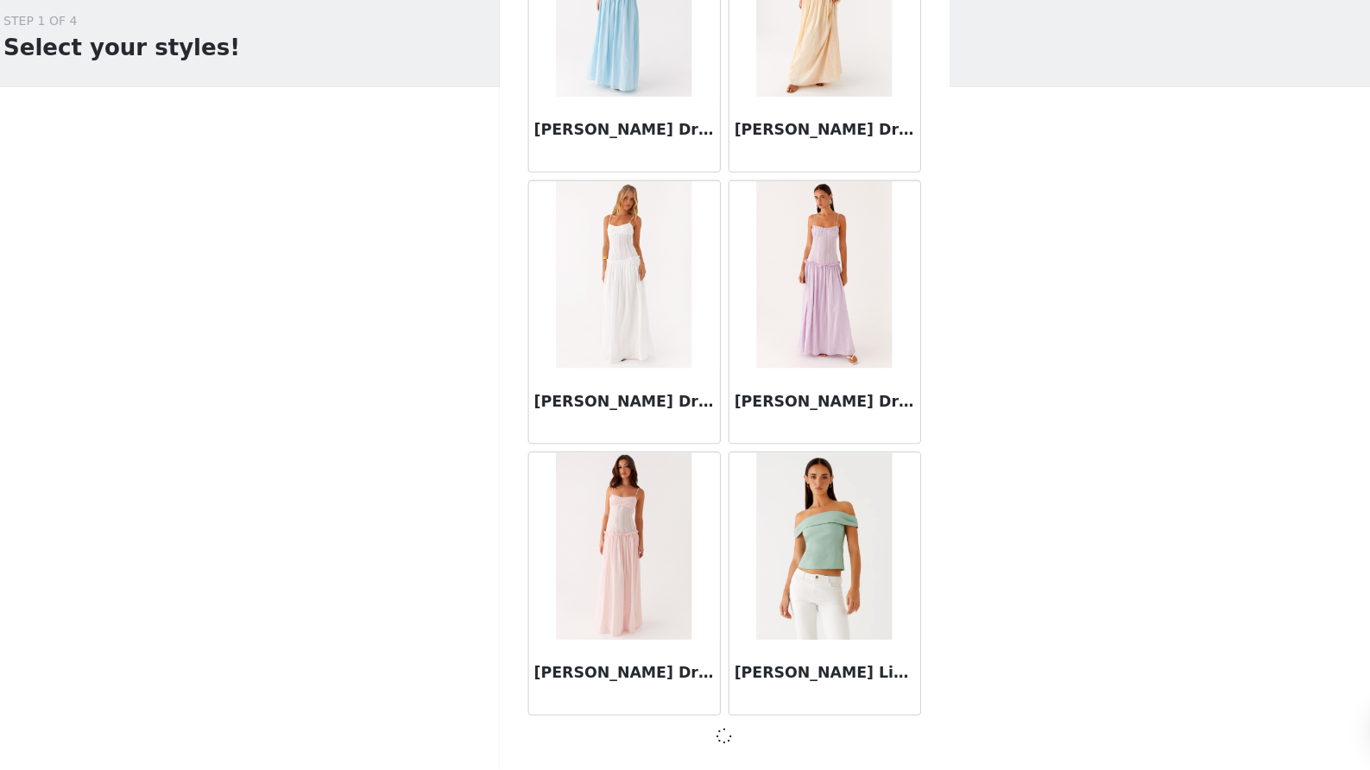
scroll to position [51948, 0]
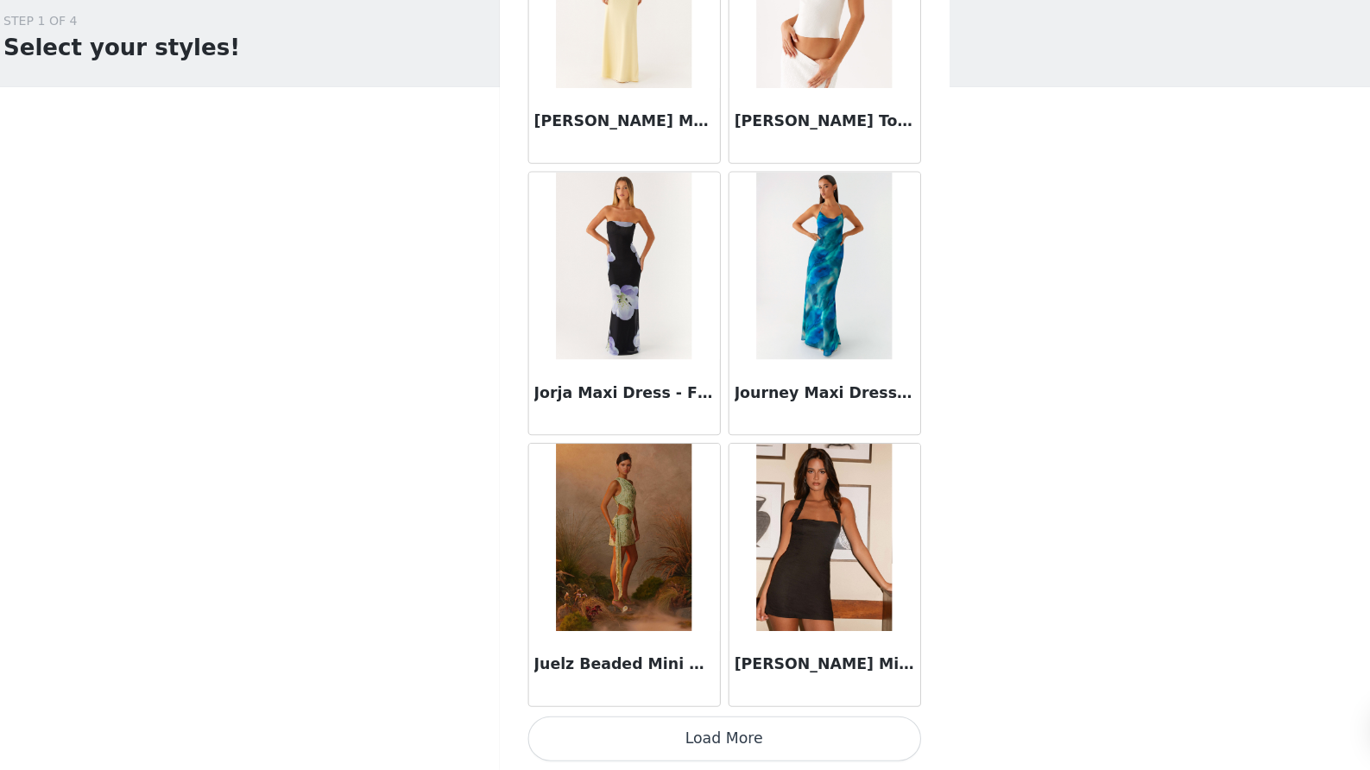
click at [685, 720] on button "Load More" at bounding box center [685, 740] width 363 height 41
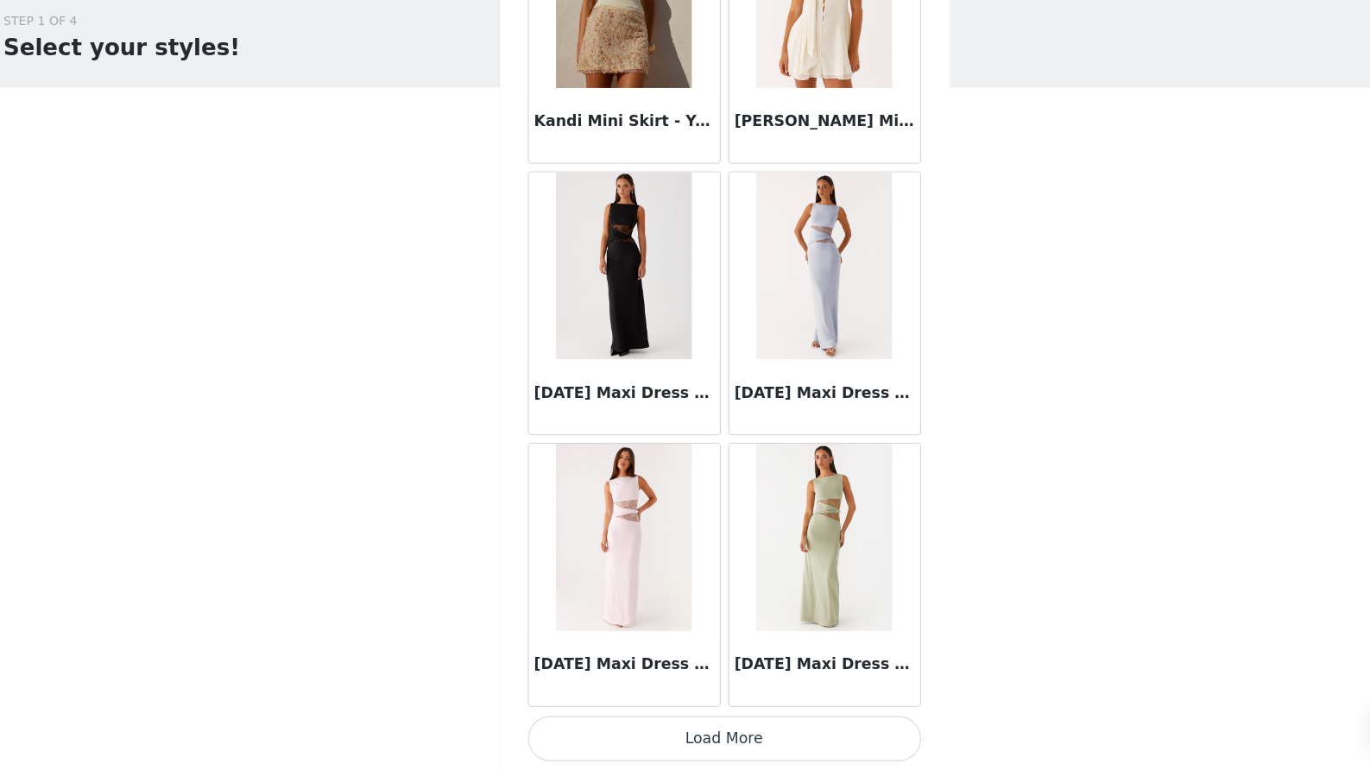
click at [674, 720] on button "Load More" at bounding box center [685, 740] width 363 height 41
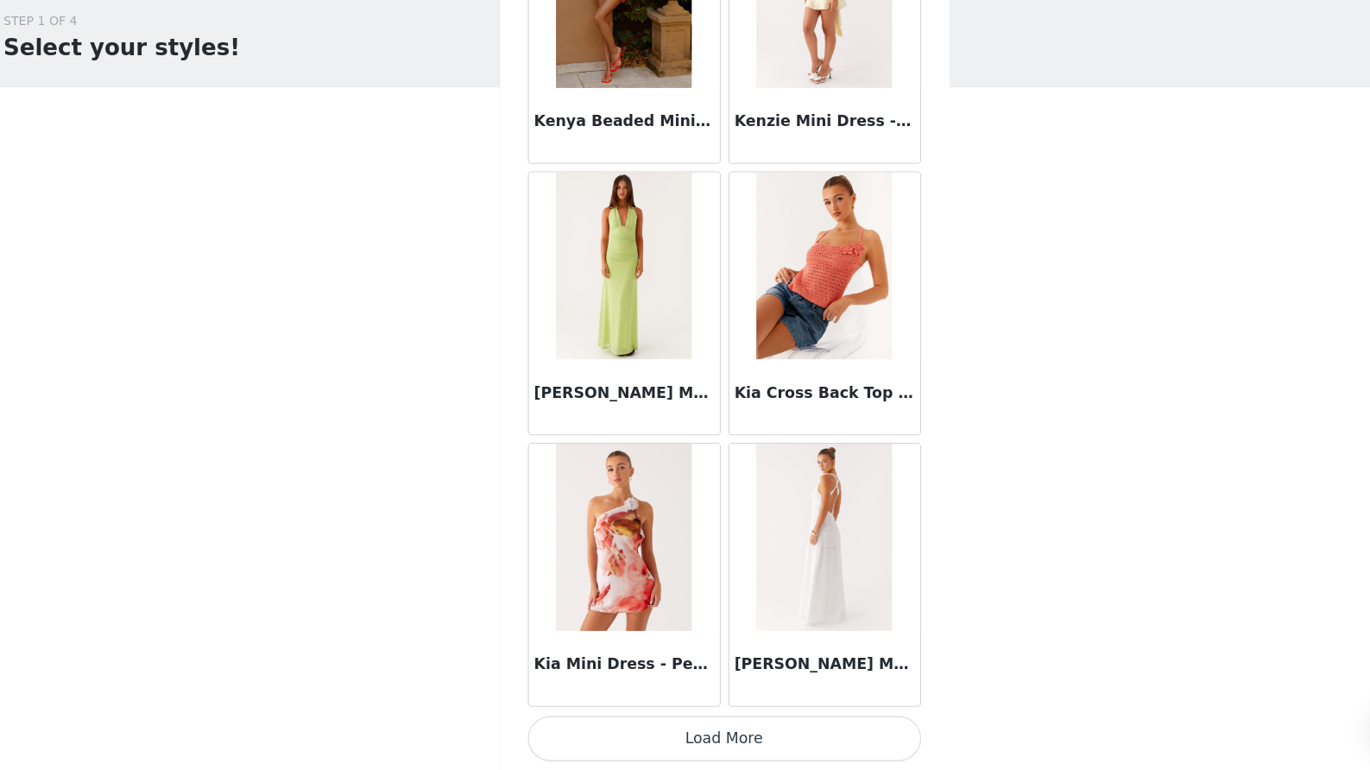
click at [659, 720] on button "Load More" at bounding box center [685, 740] width 363 height 41
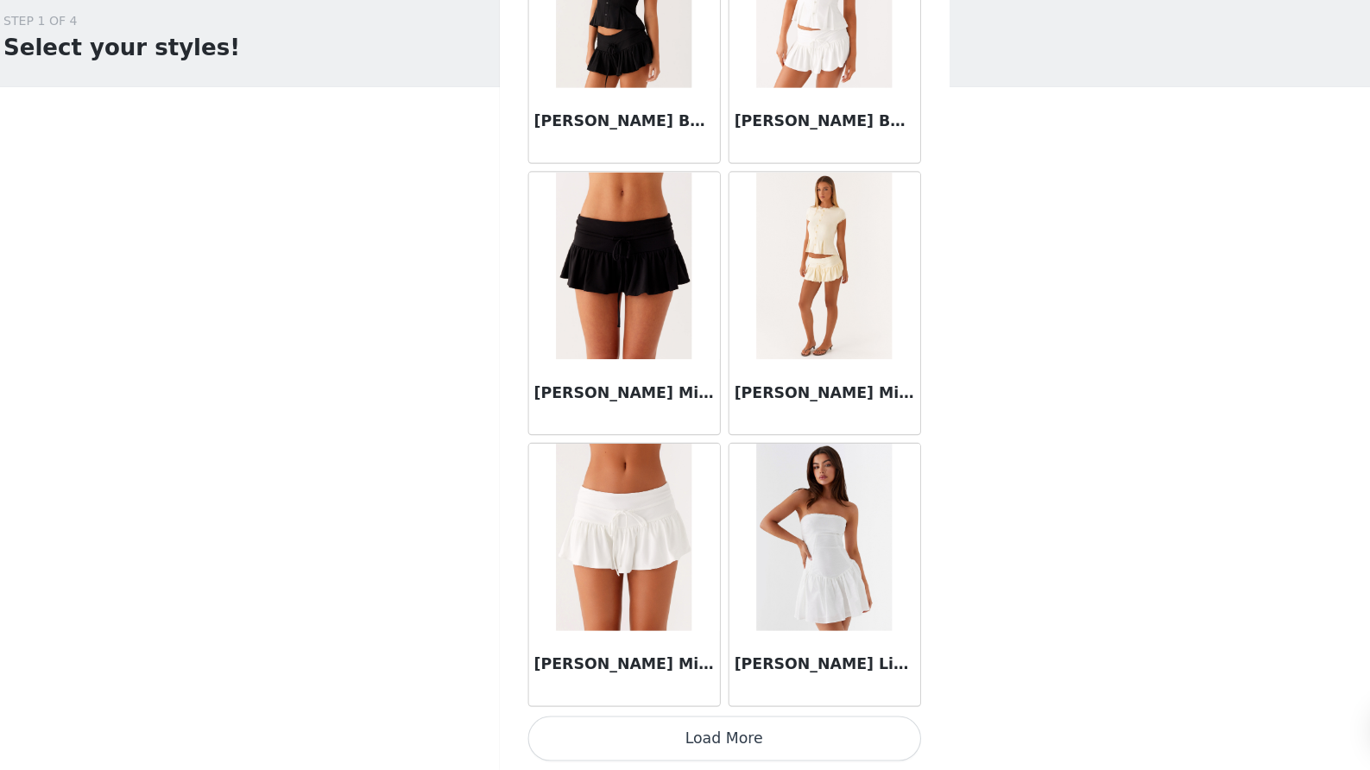
click at [659, 720] on button "Load More" at bounding box center [685, 740] width 363 height 41
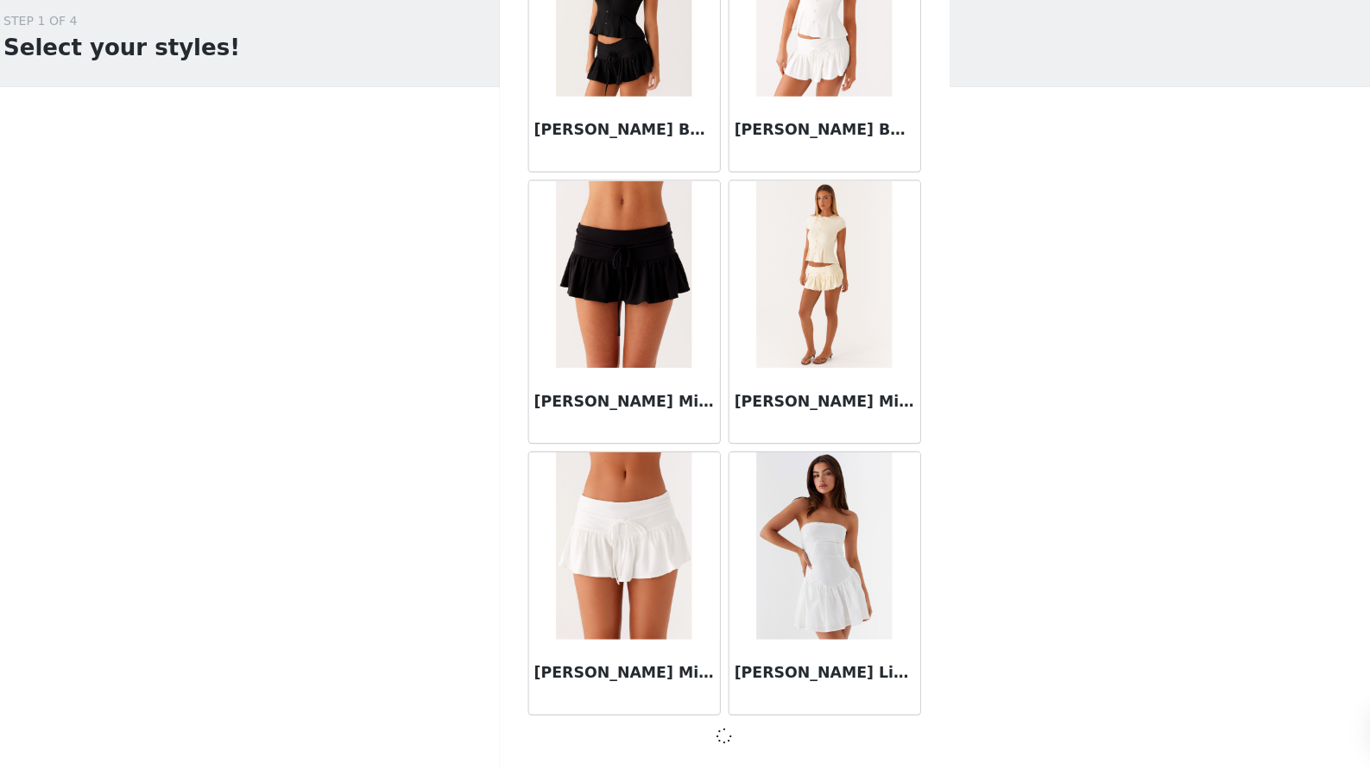
scroll to position [61964, 0]
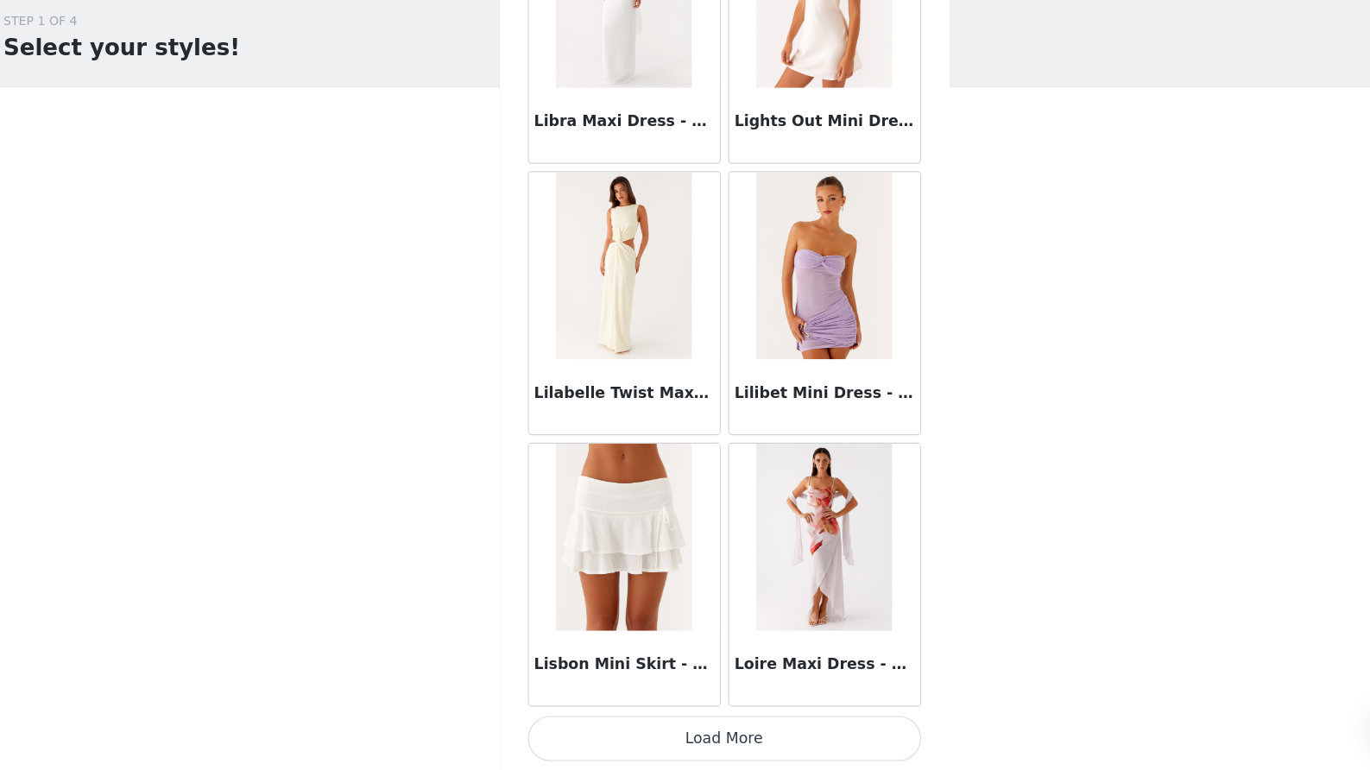
click at [648, 720] on button "Load More" at bounding box center [685, 740] width 363 height 41
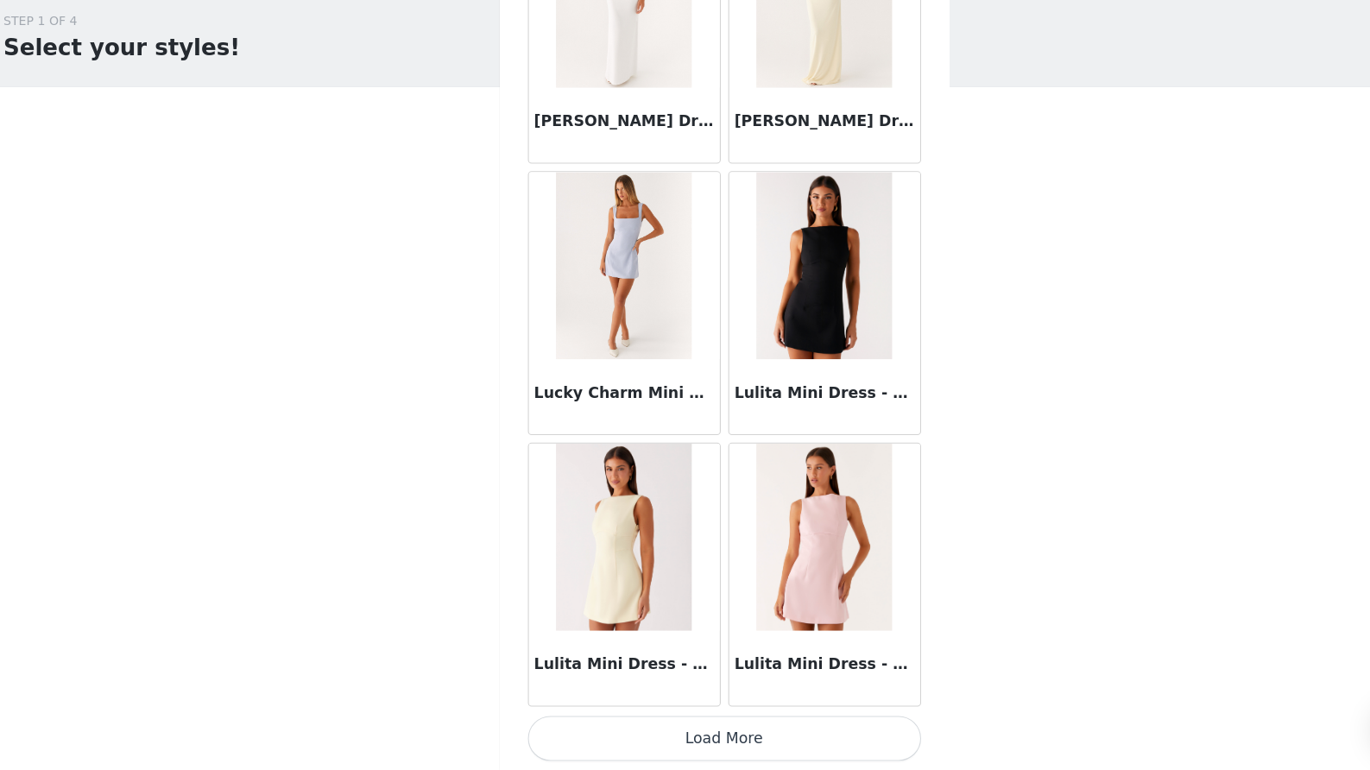
click at [681, 720] on button "Load More" at bounding box center [685, 740] width 363 height 41
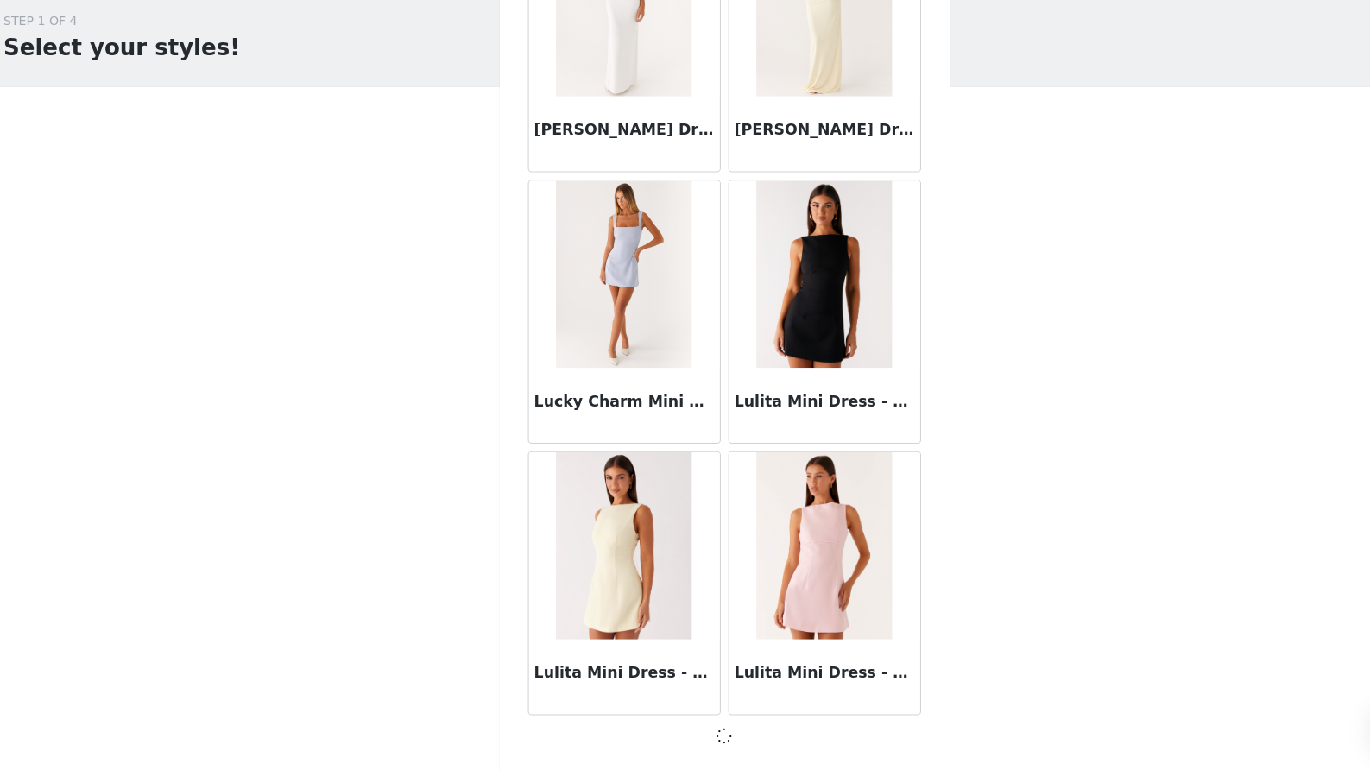
scroll to position [66973, 0]
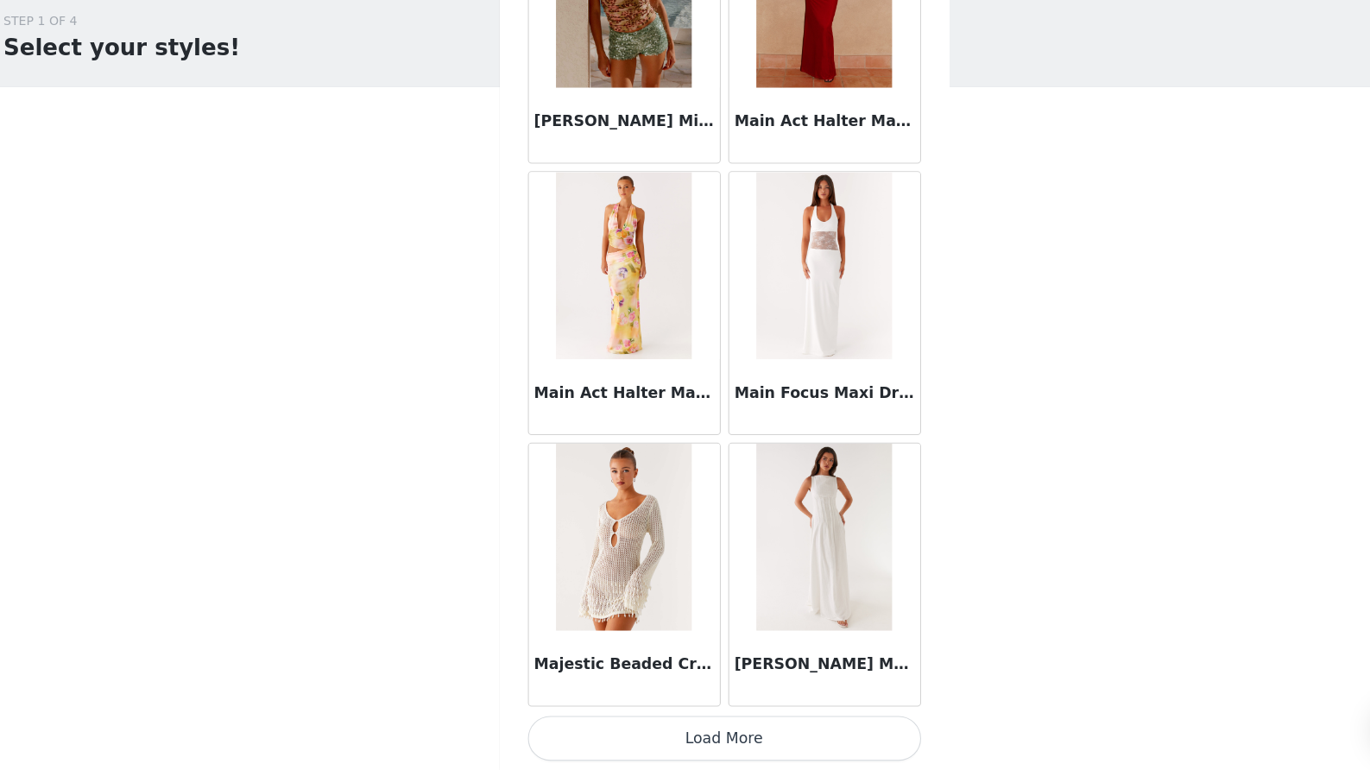
click at [693, 720] on button "Load More" at bounding box center [685, 740] width 363 height 41
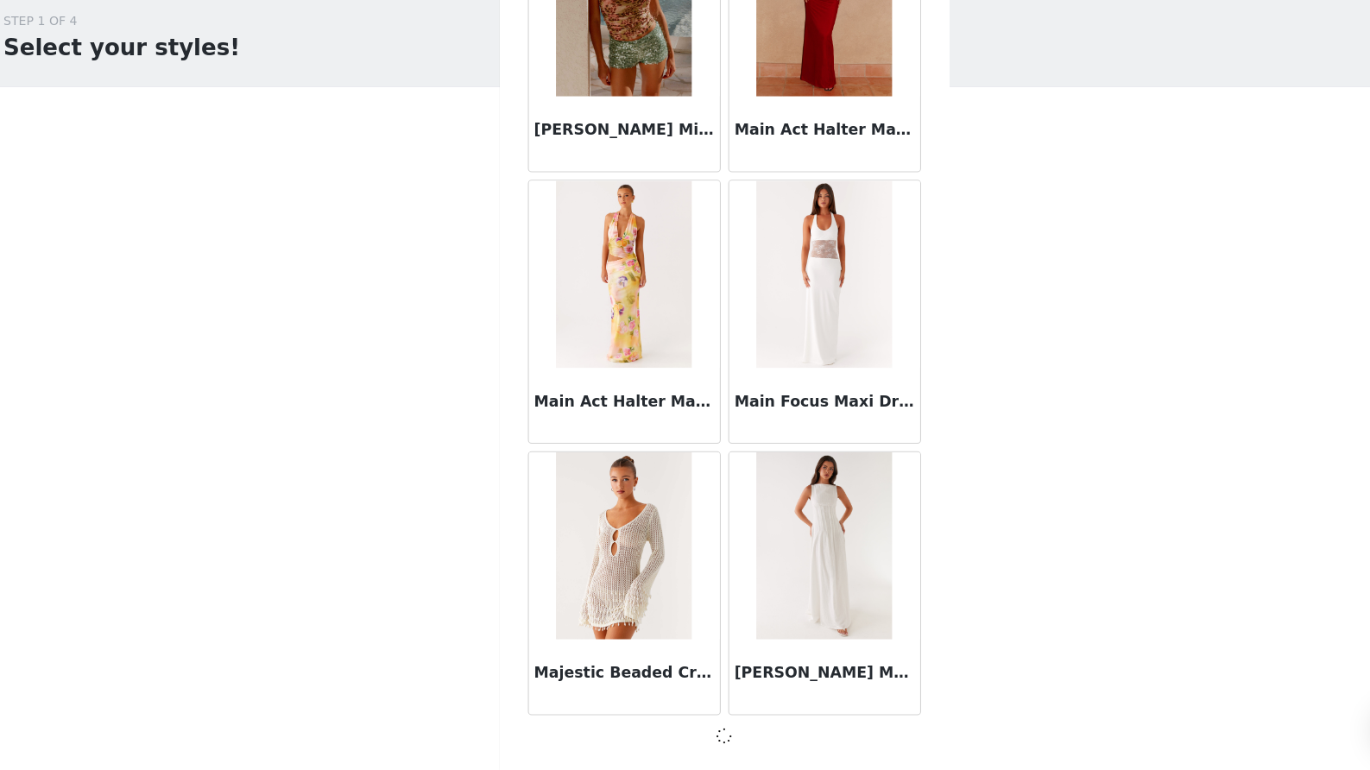
scroll to position [69477, 0]
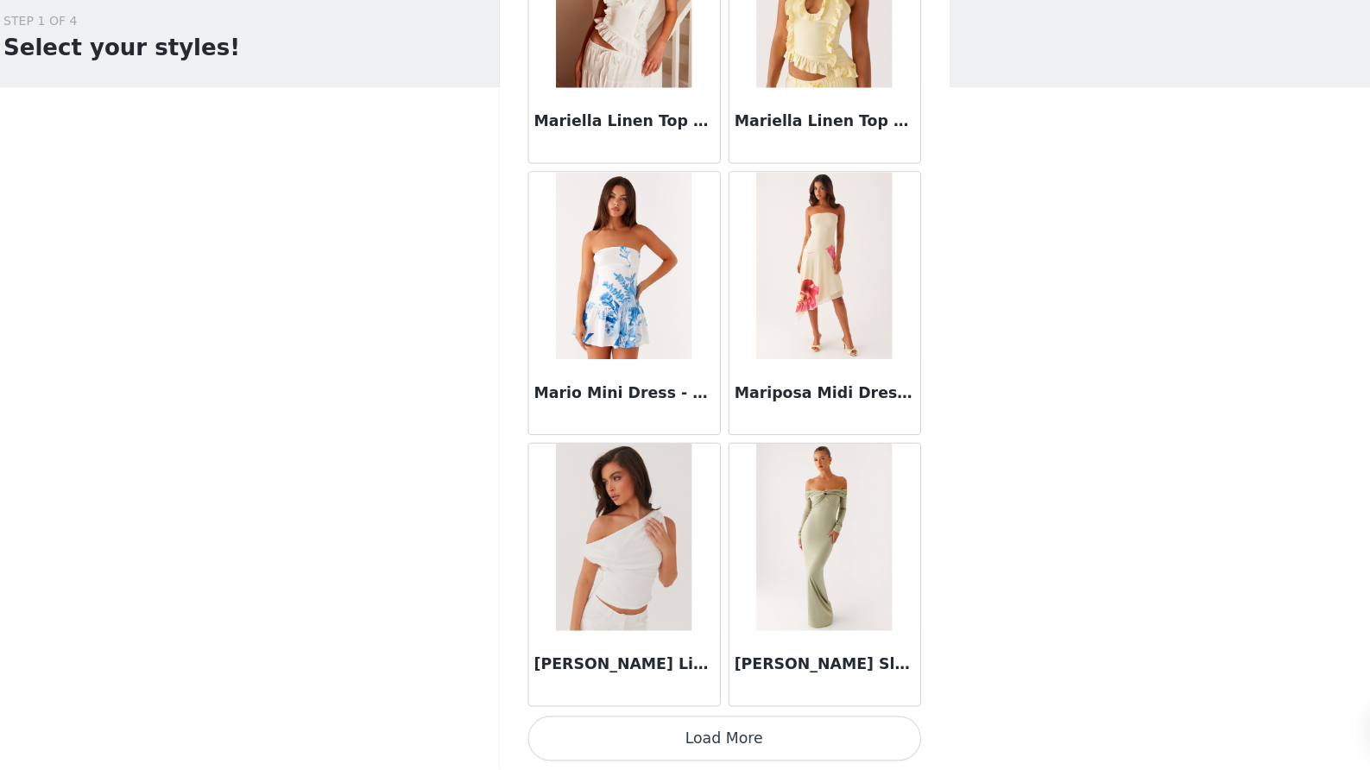
click at [711, 720] on button "Load More" at bounding box center [685, 740] width 363 height 41
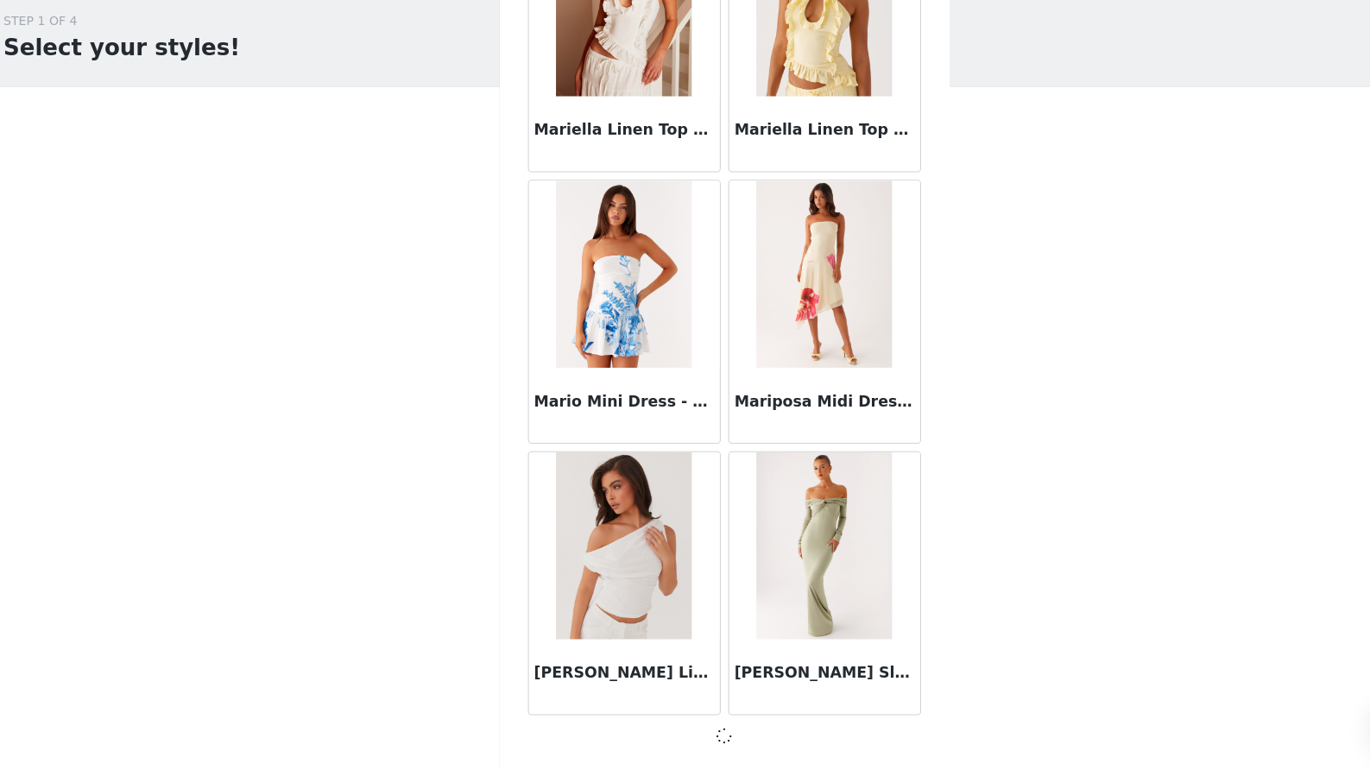
scroll to position [71981, 0]
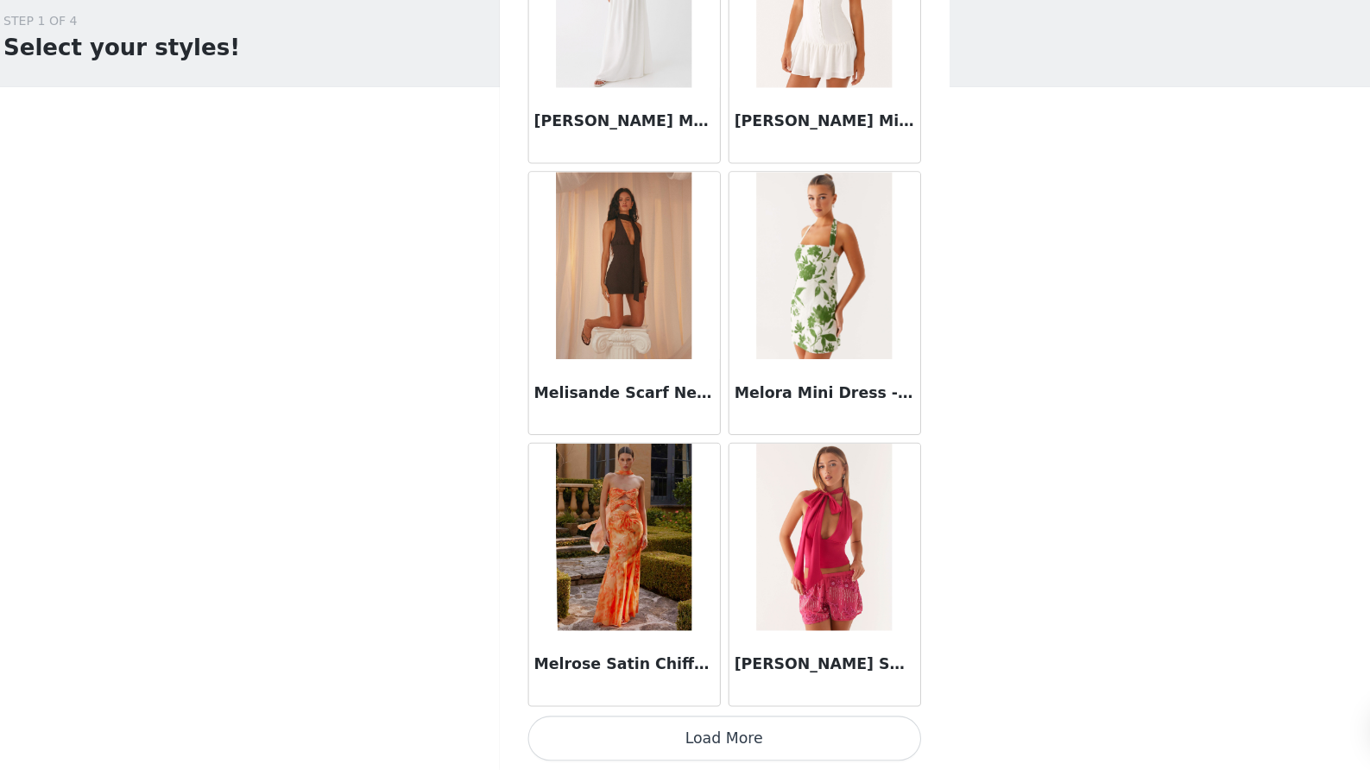
click at [731, 720] on button "Load More" at bounding box center [685, 740] width 363 height 41
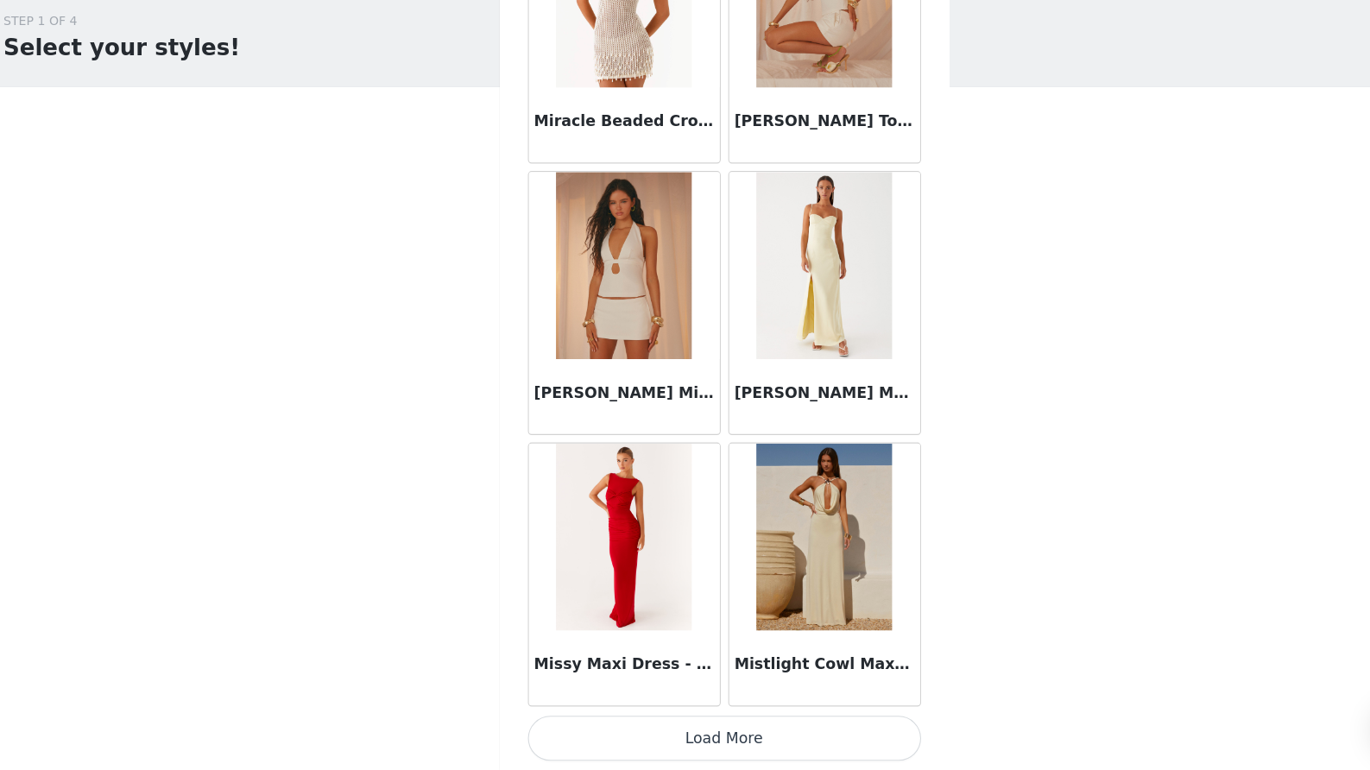
click at [655, 720] on button "Load More" at bounding box center [685, 740] width 363 height 41
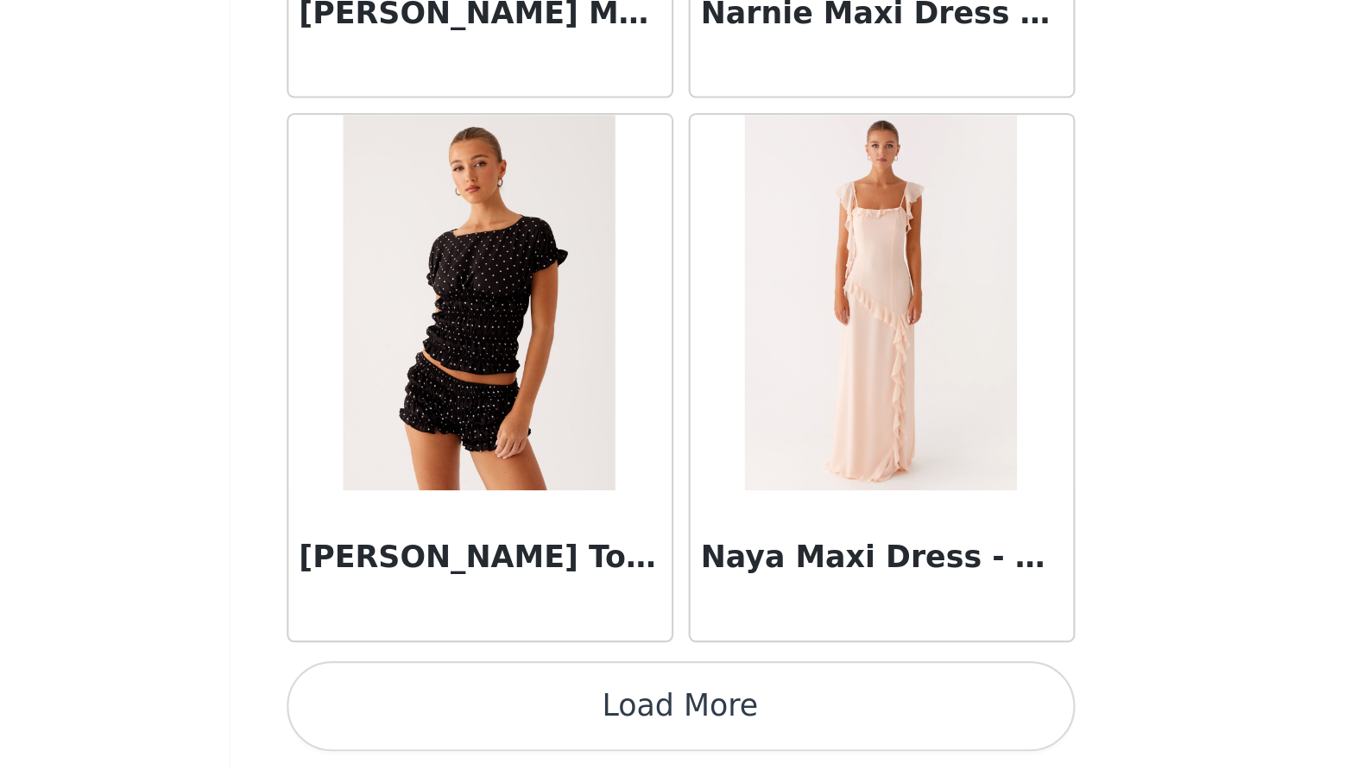
scroll to position [0, 0]
click at [504, 720] on button "Load More" at bounding box center [685, 740] width 363 height 41
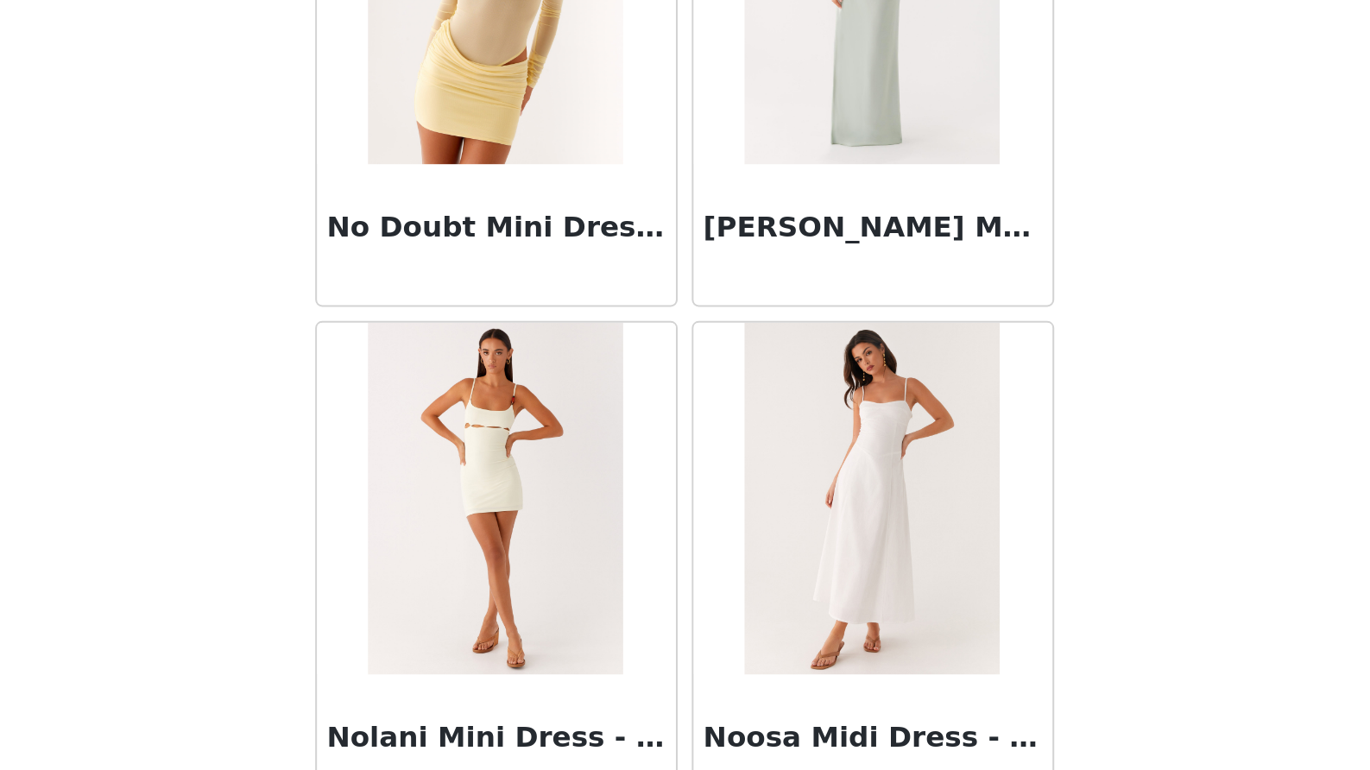
scroll to position [81175, 0]
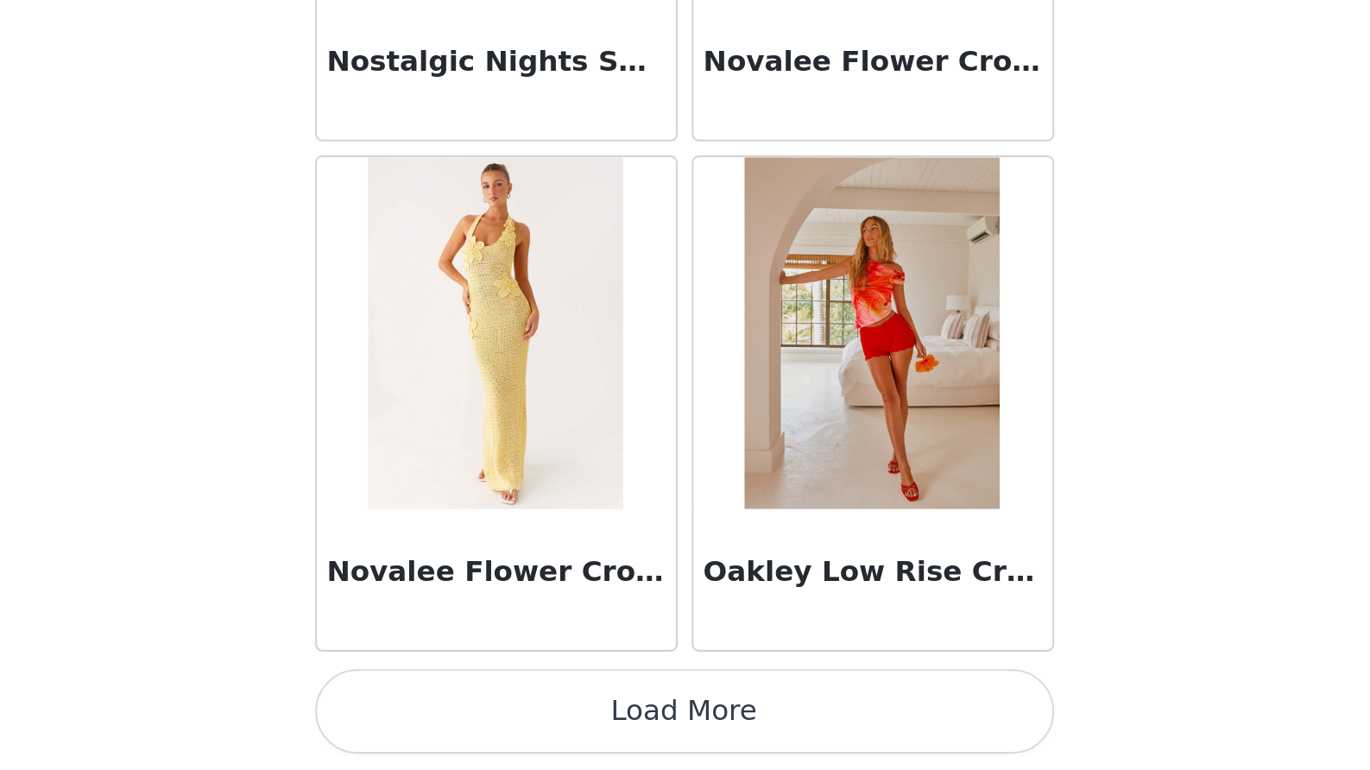
click at [504, 720] on button "Load More" at bounding box center [685, 740] width 363 height 41
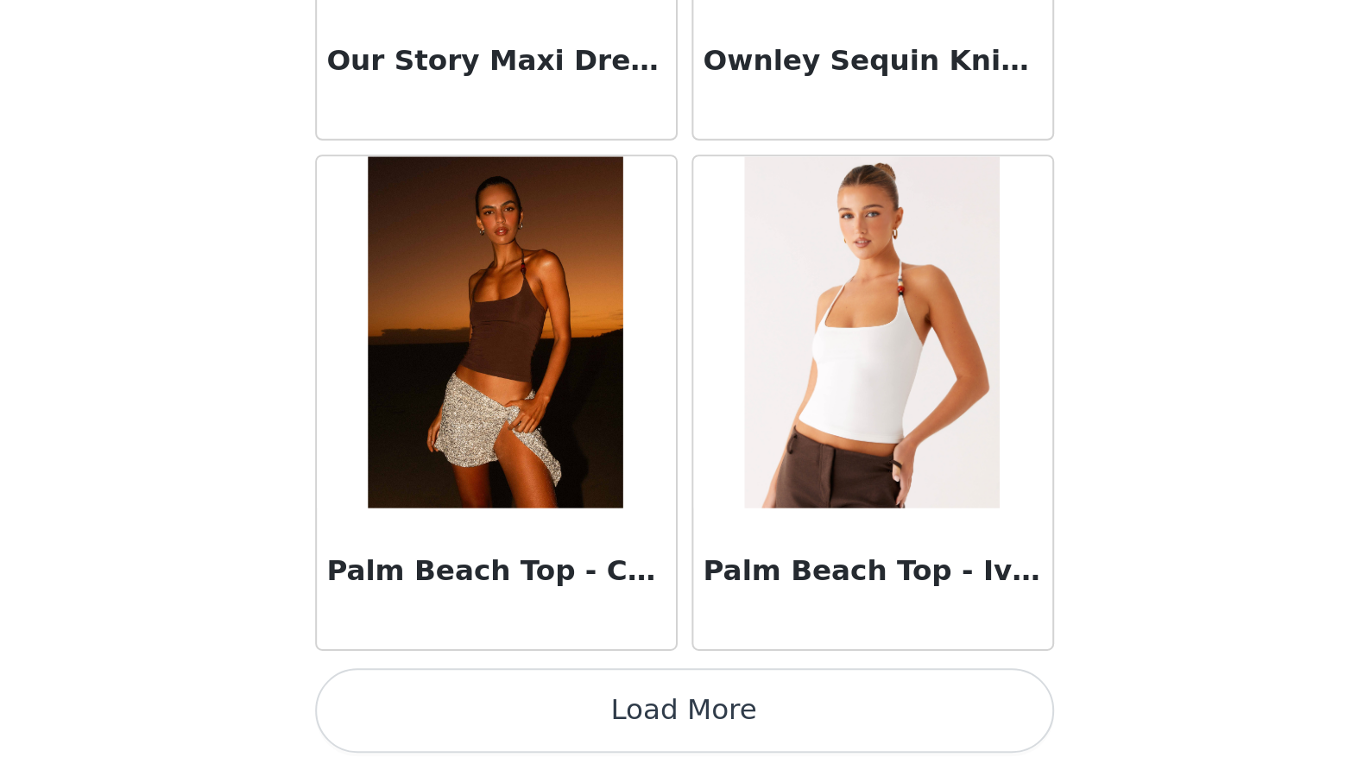
scroll to position [84509, 0]
click at [504, 720] on button "Load More" at bounding box center [685, 740] width 363 height 41
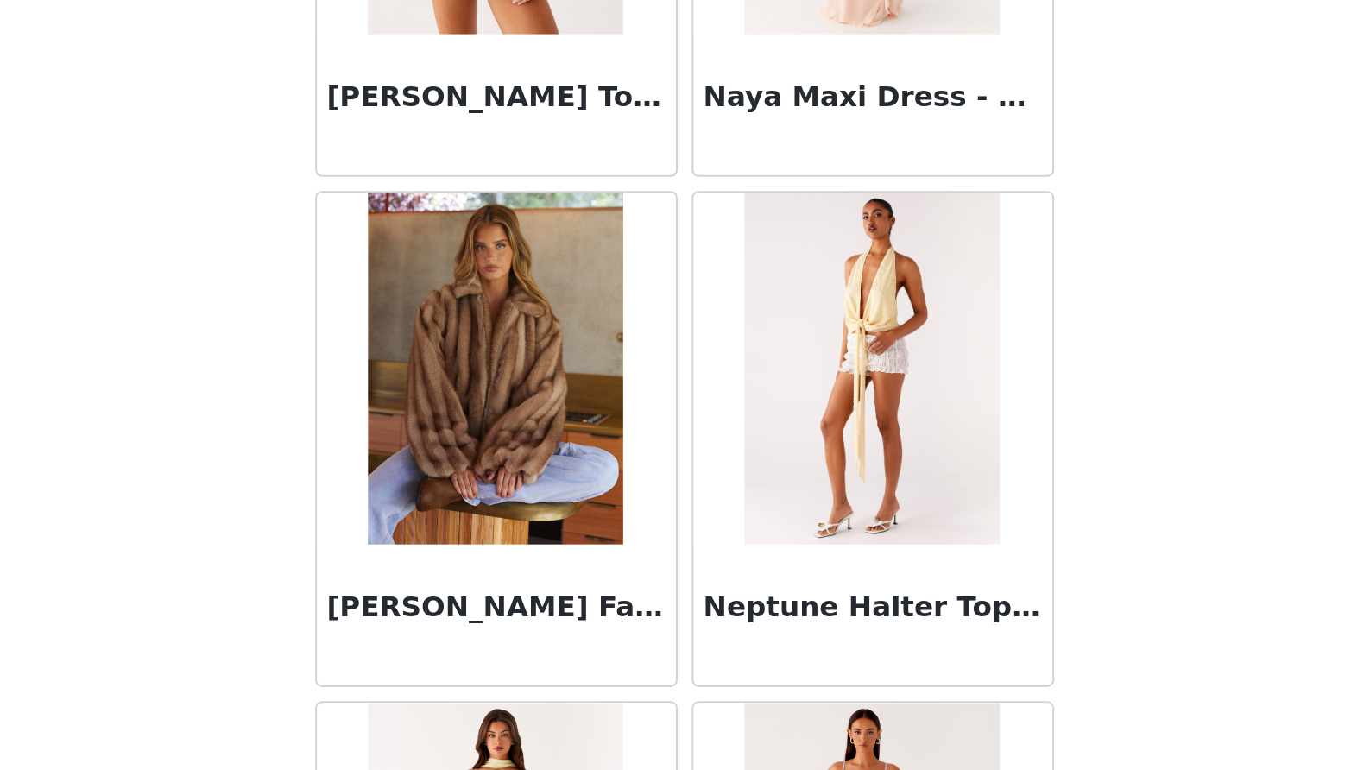
scroll to position [79773, 0]
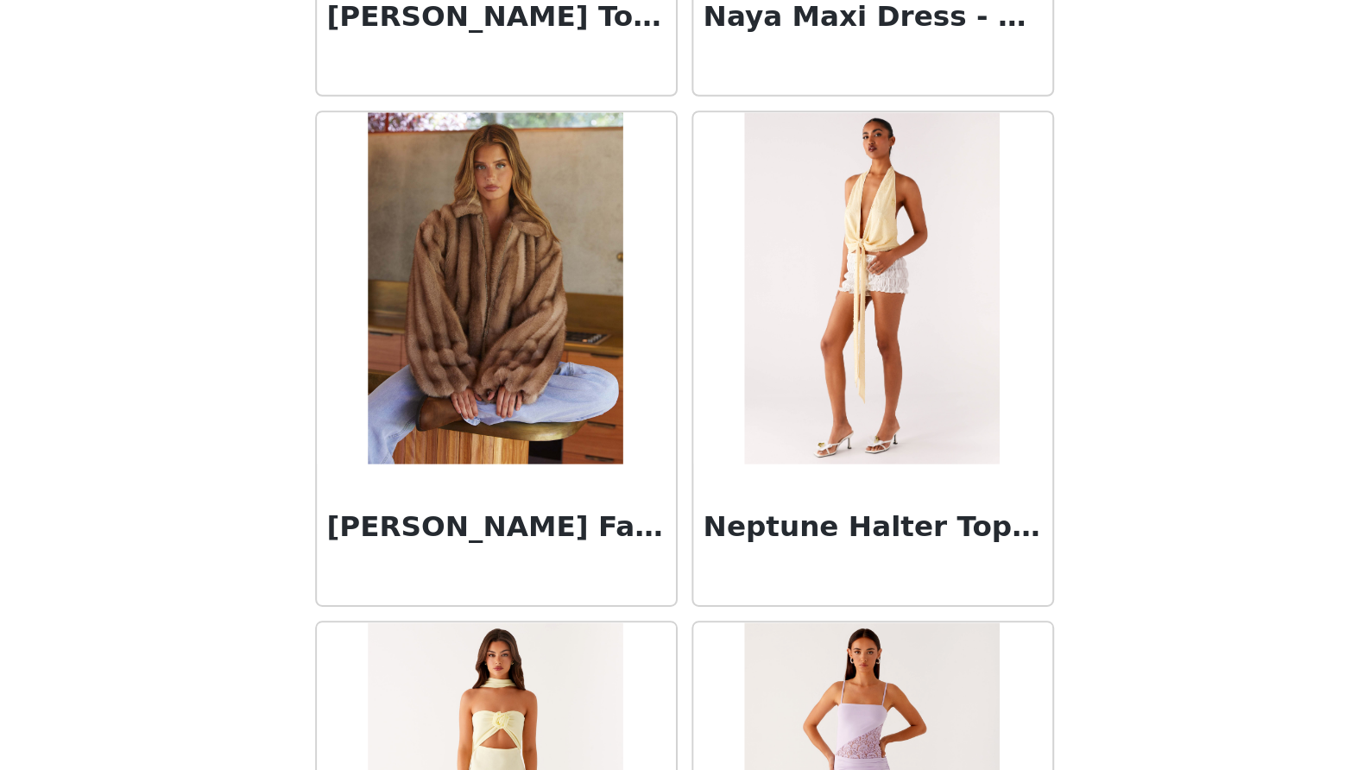
click at [505, 620] on div "[PERSON_NAME] Faux Fur [PERSON_NAME]" at bounding box center [593, 654] width 176 height 69
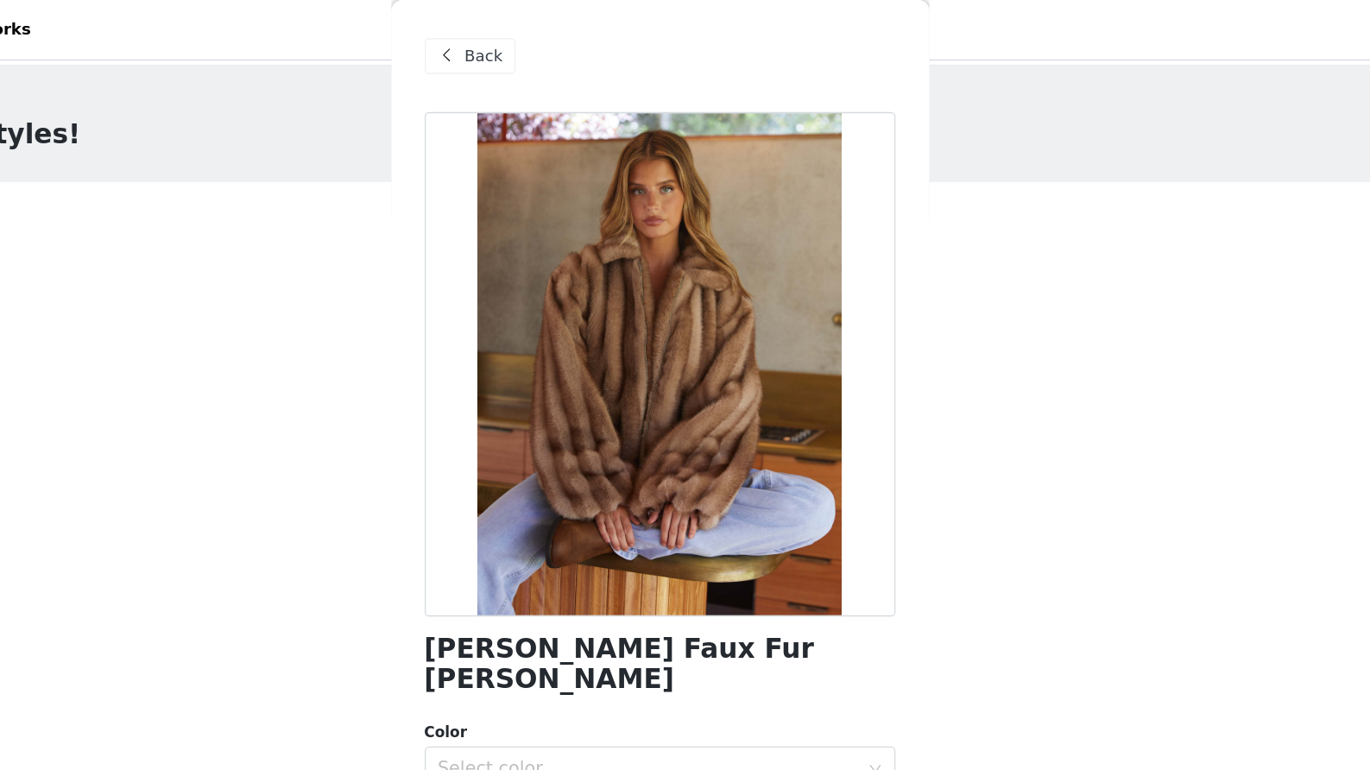
scroll to position [0, 0]
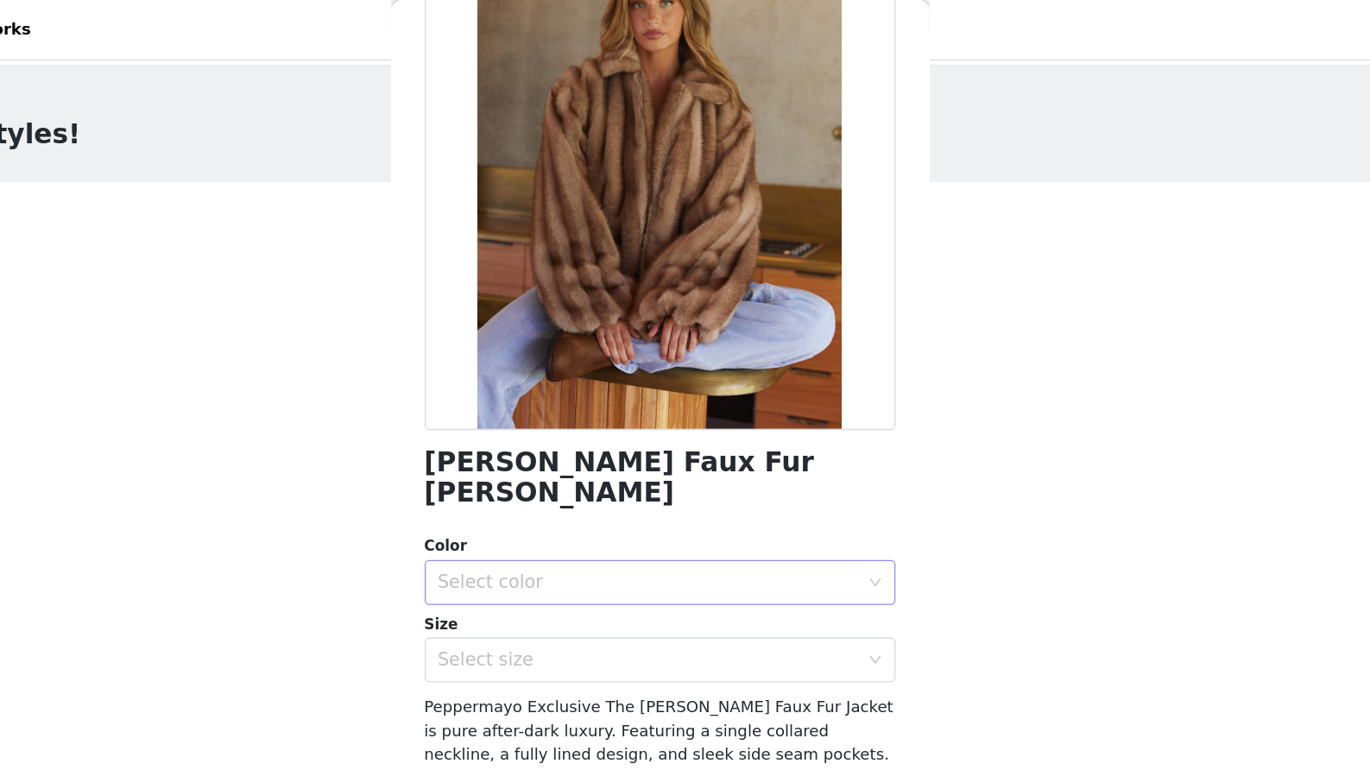
click at [515, 440] on div "Select color" at bounding box center [676, 448] width 323 height 17
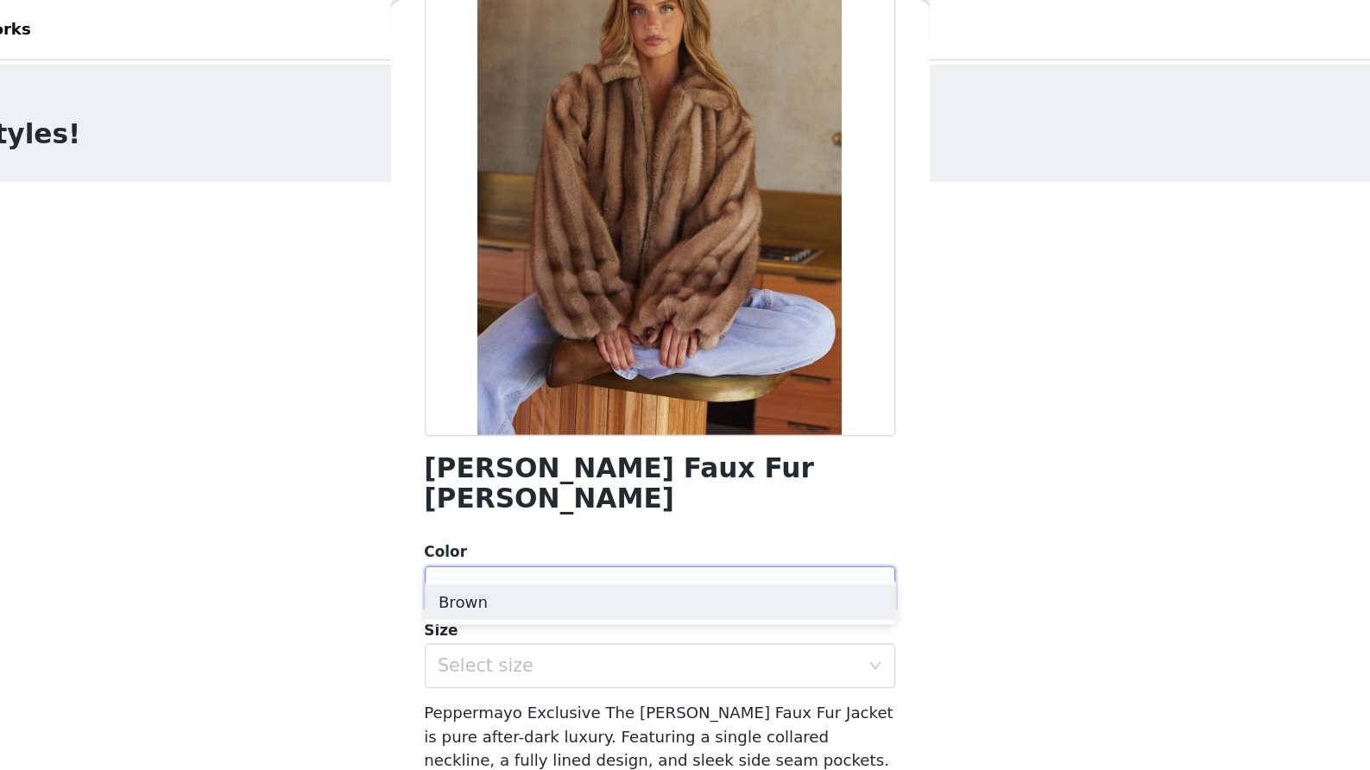
click at [515, 445] on div "Select color" at bounding box center [676, 453] width 323 height 17
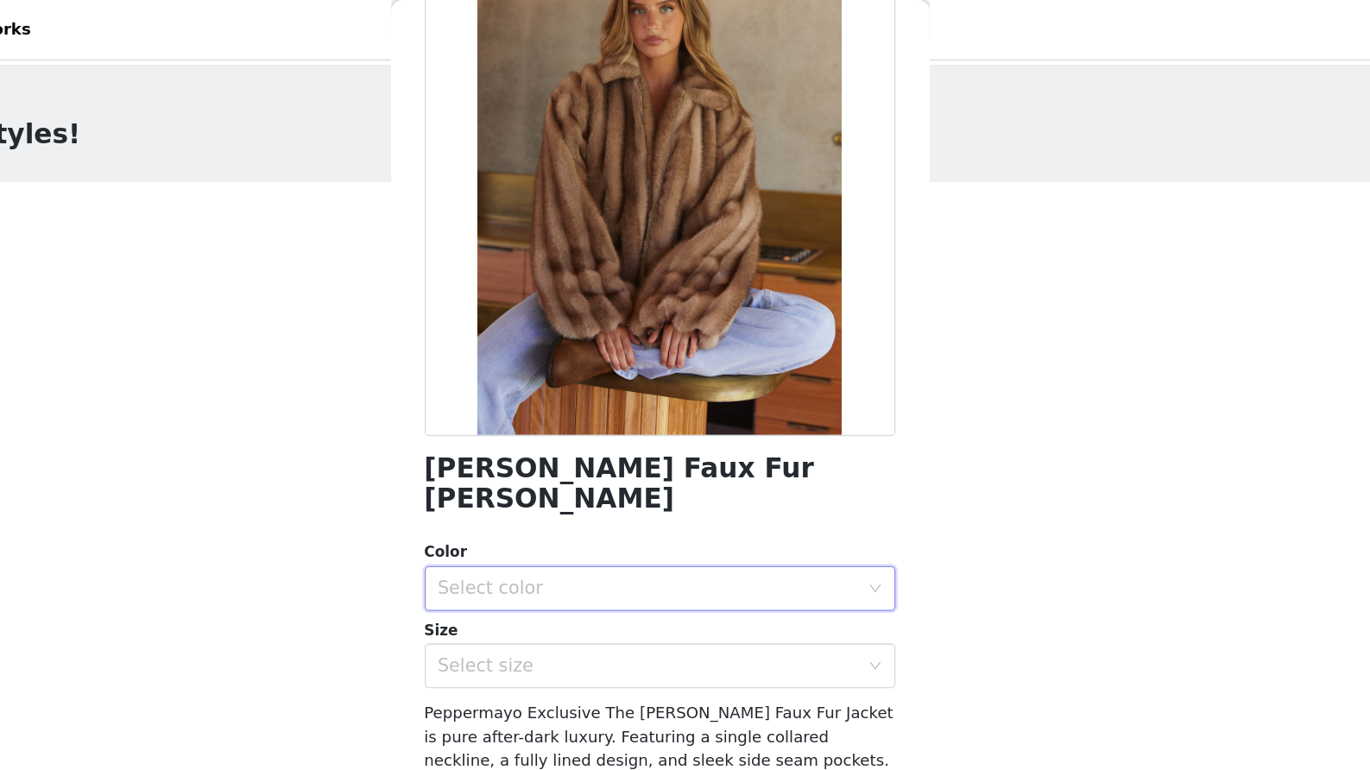
click at [504, 478] on div "Size" at bounding box center [685, 486] width 363 height 17
click at [515, 445] on div "Select color" at bounding box center [676, 453] width 323 height 17
click at [504, 468] on li "Brown" at bounding box center [685, 467] width 363 height 28
click at [515, 504] on div "Select size" at bounding box center [676, 512] width 323 height 17
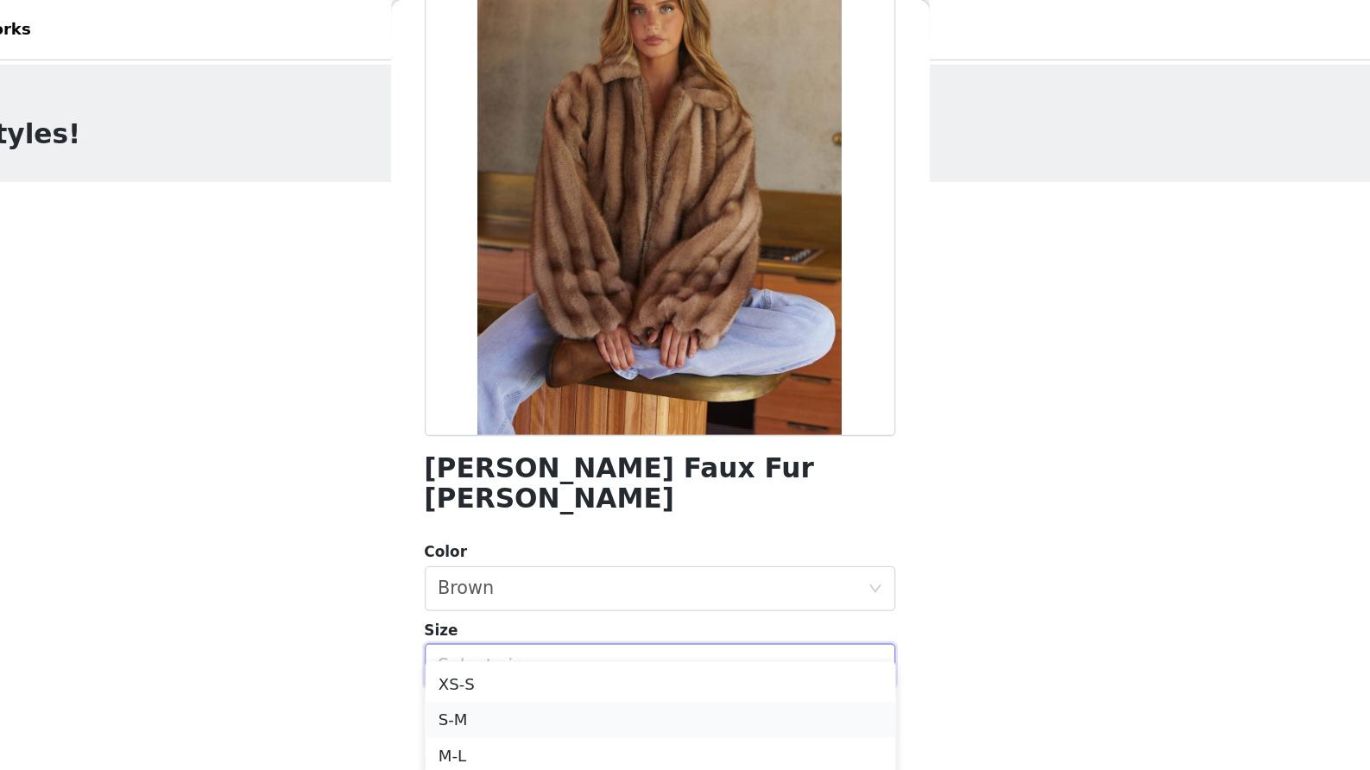
click at [504, 549] on li "S-M" at bounding box center [685, 555] width 363 height 28
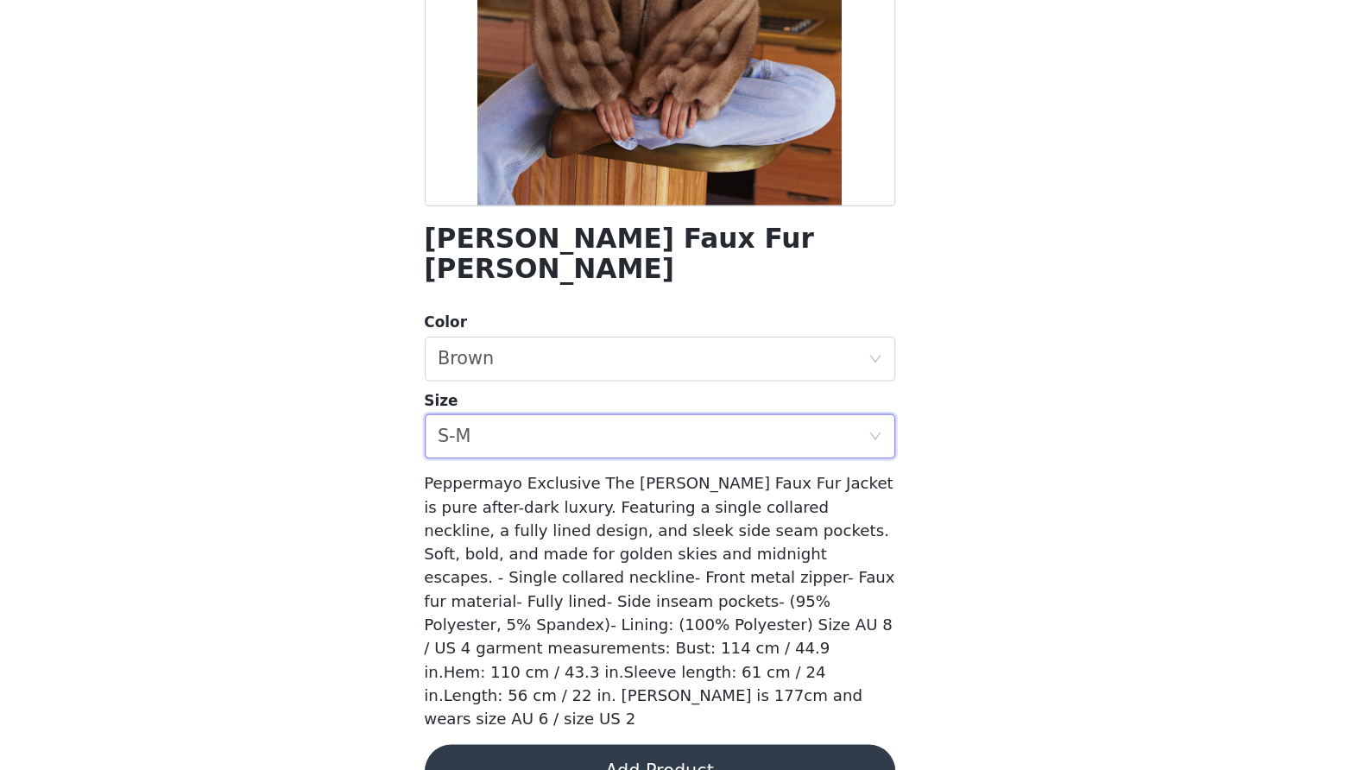
scroll to position [0, 0]
click at [504, 750] on button "Add Product" at bounding box center [685, 770] width 363 height 41
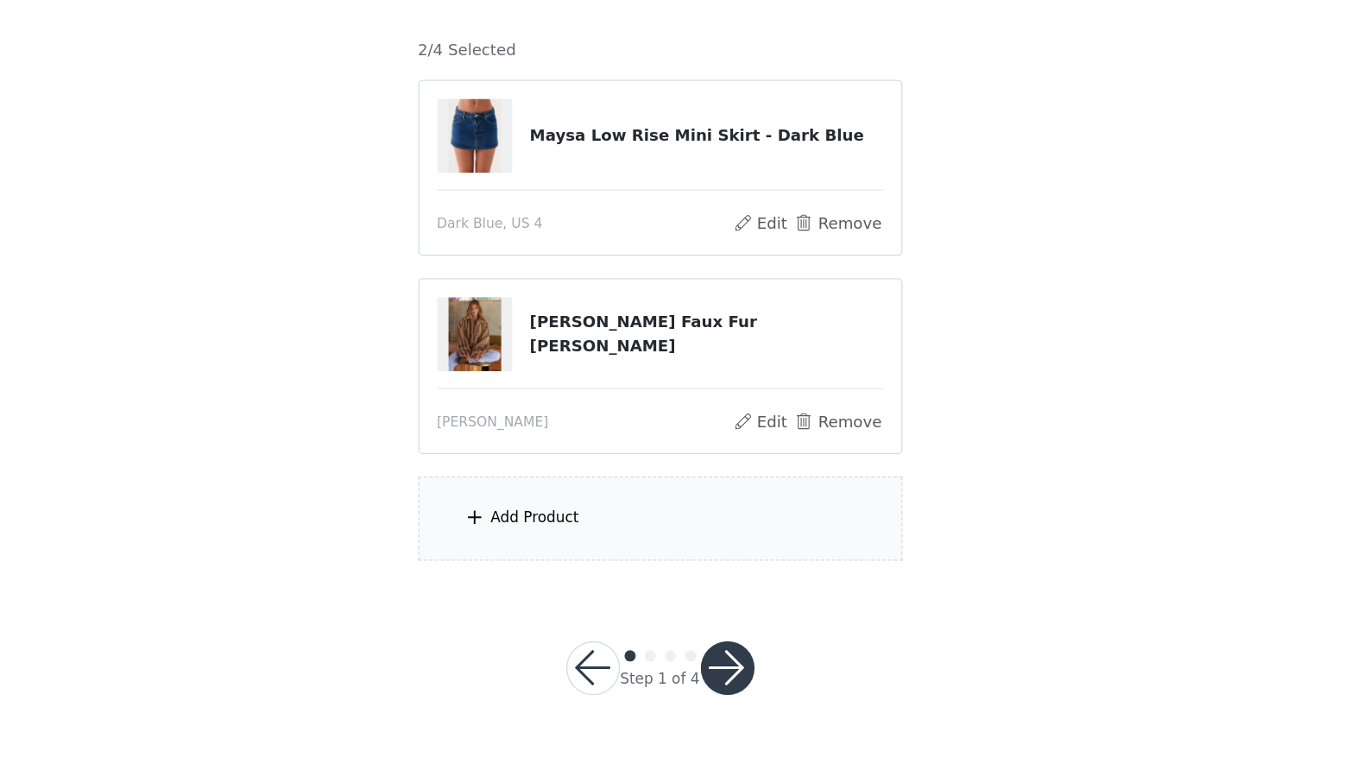
click at [537, 544] on div "Add Product" at bounding box center [685, 576] width 373 height 65
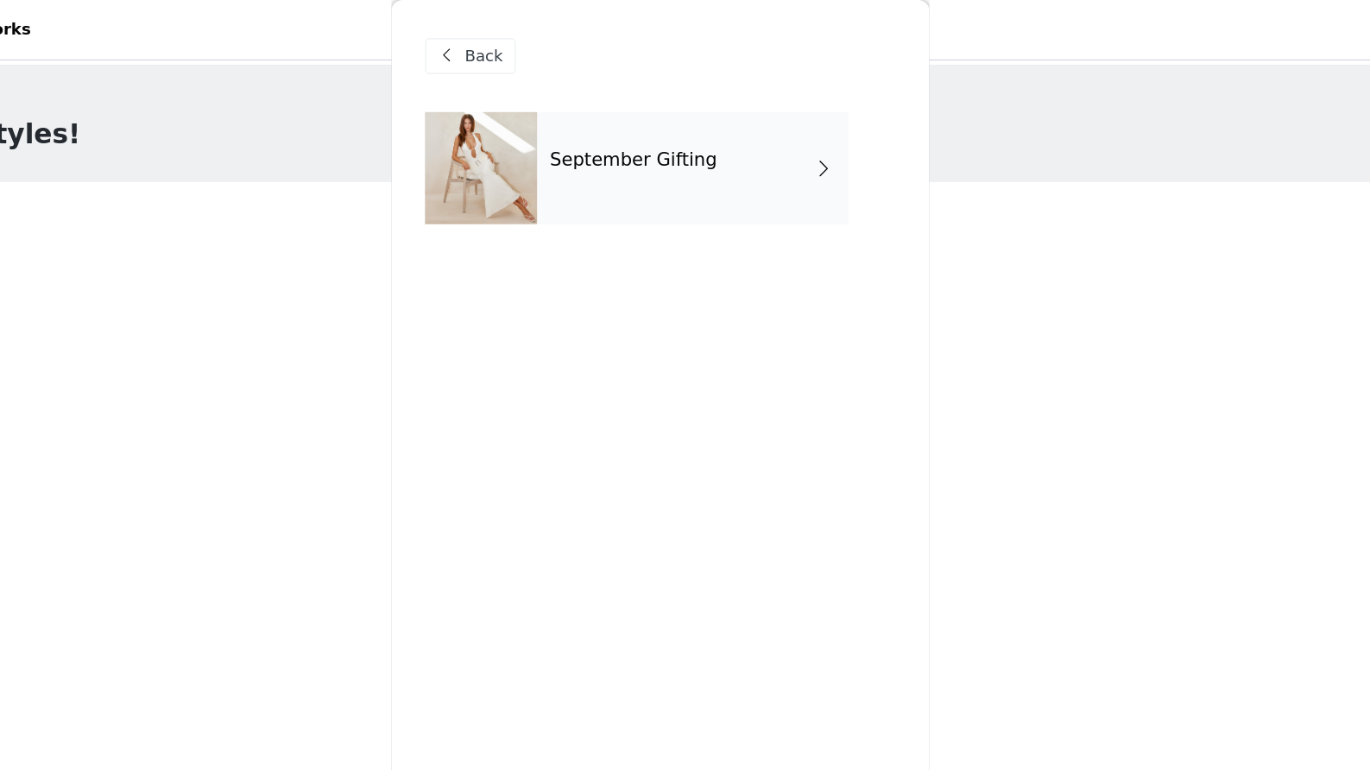
scroll to position [-2, 0]
click at [610, 124] on div "September Gifting" at bounding box center [711, 129] width 240 height 86
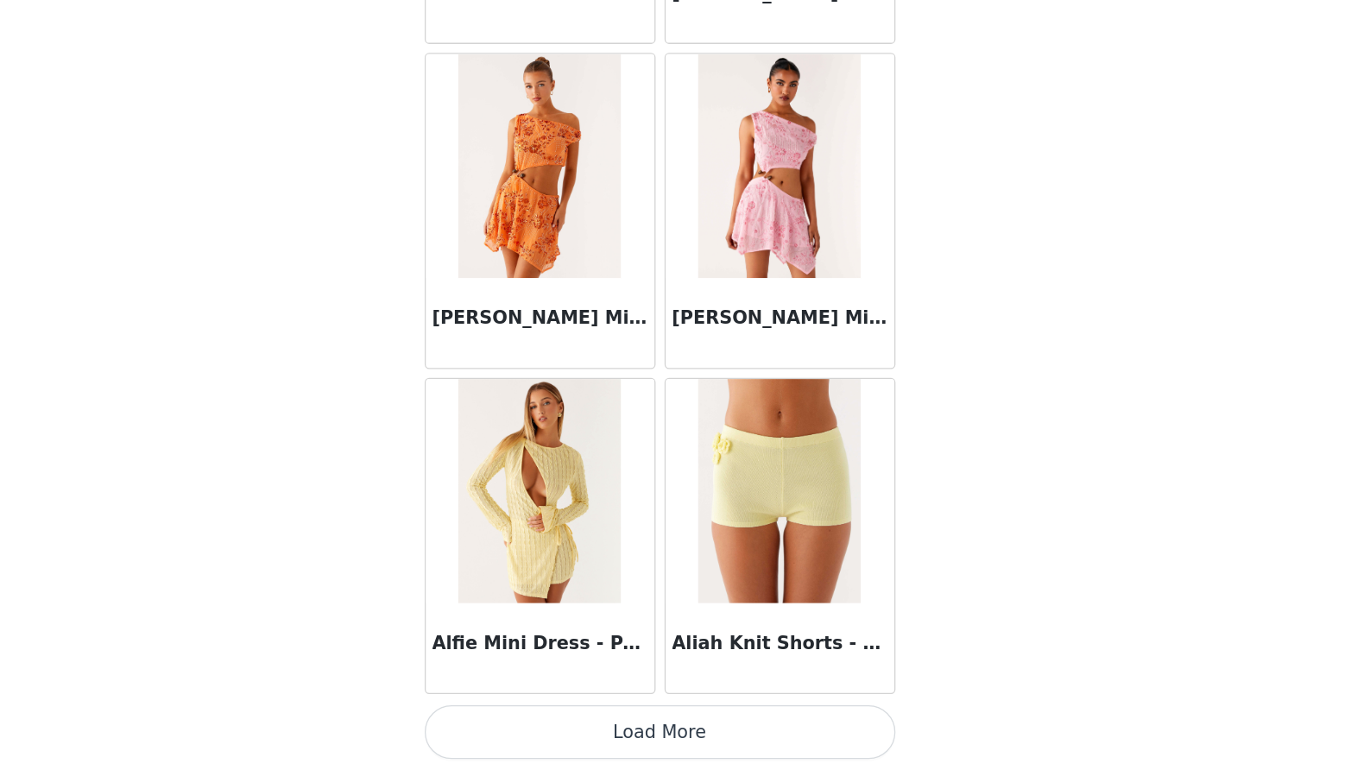
scroll to position [0, 0]
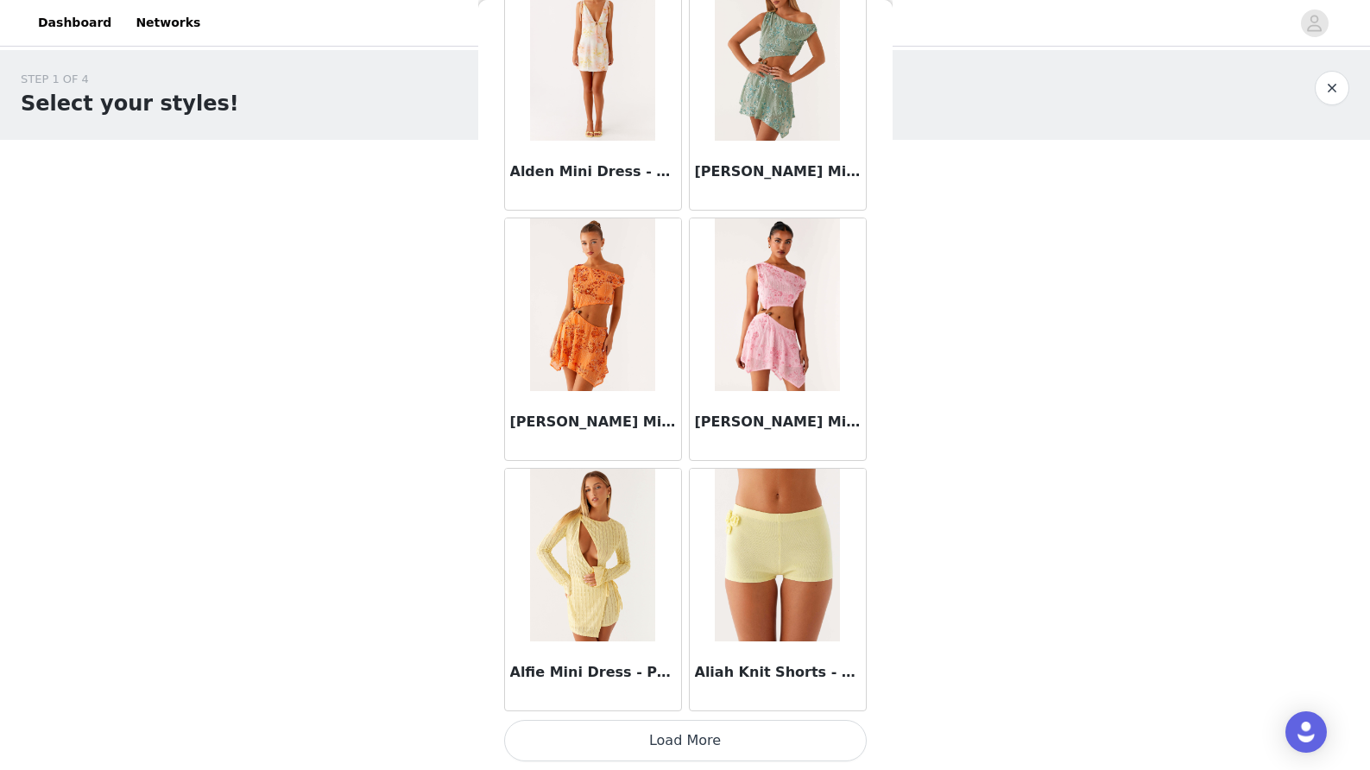
click at [688, 731] on button "Load More" at bounding box center [685, 740] width 363 height 41
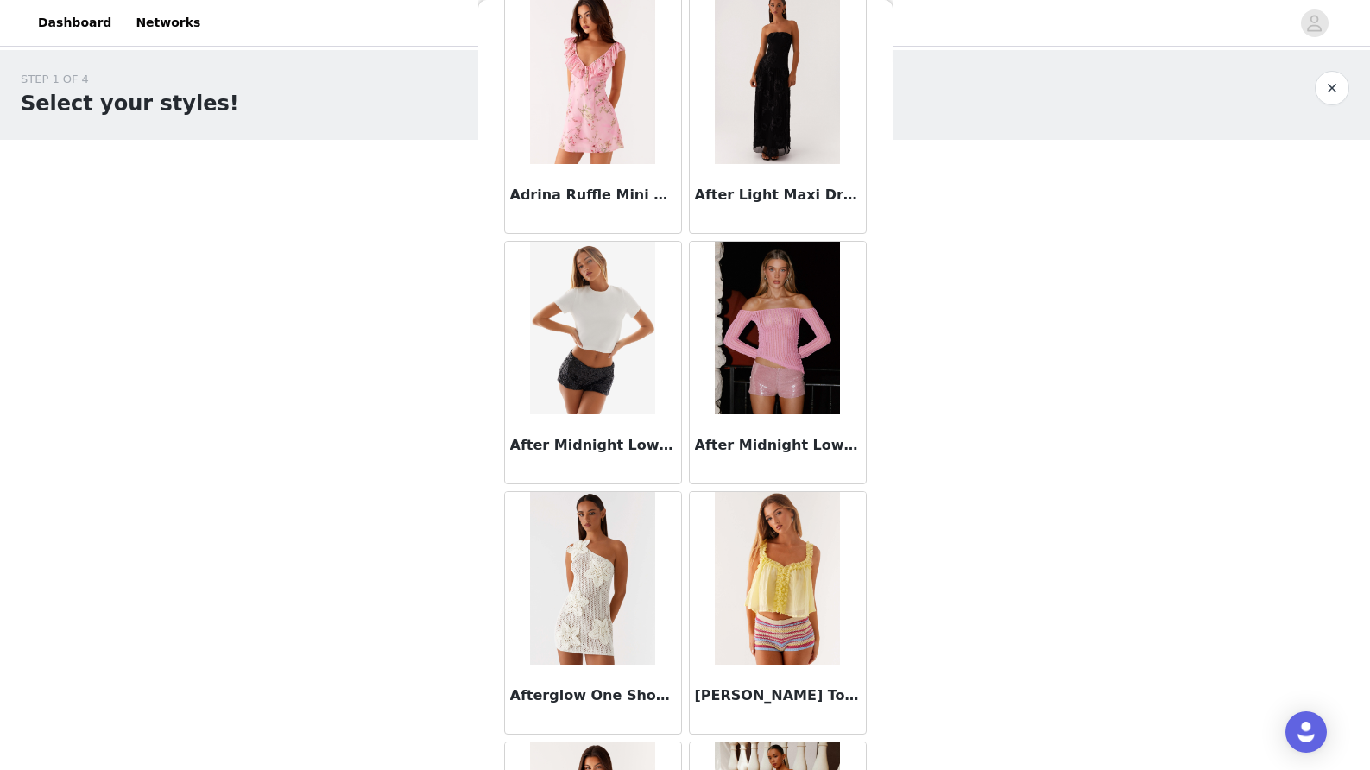
scroll to position [598, 0]
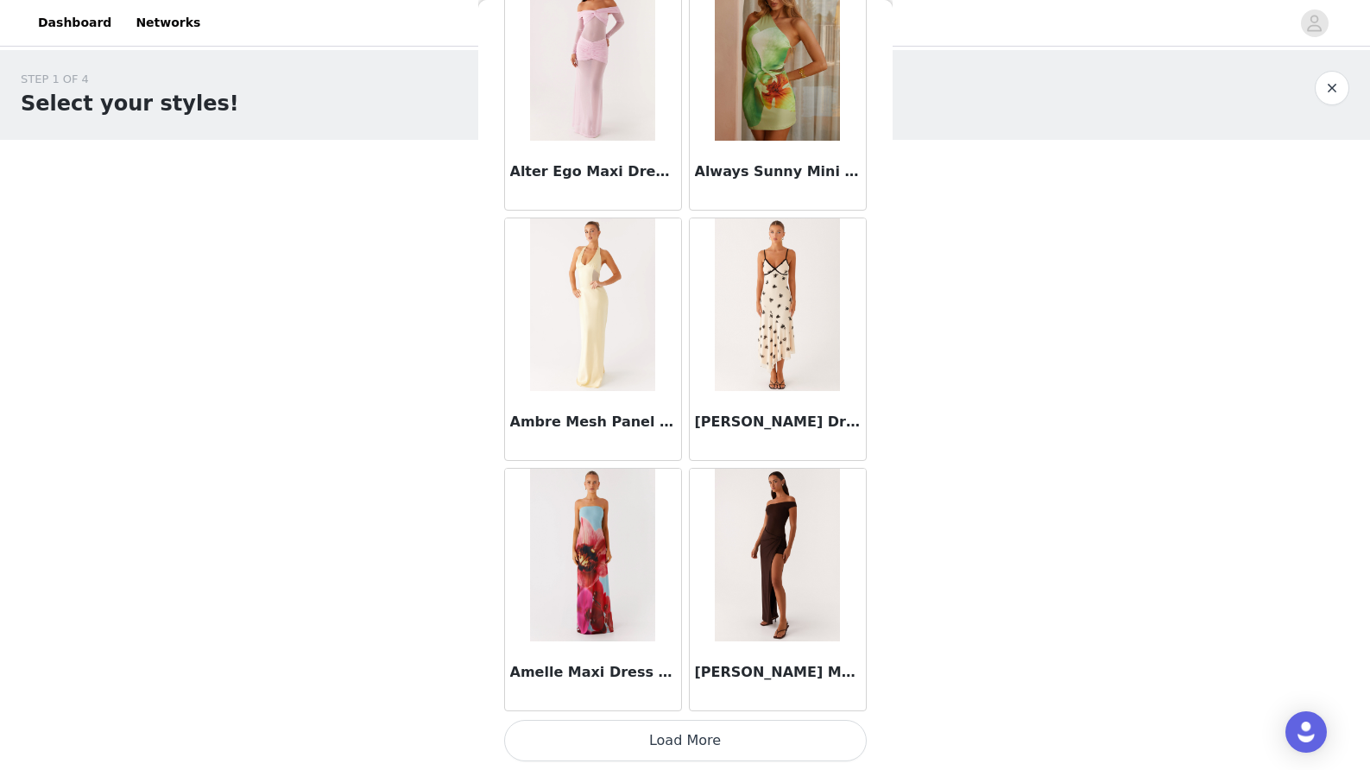
click at [667, 759] on button "Load More" at bounding box center [685, 740] width 363 height 41
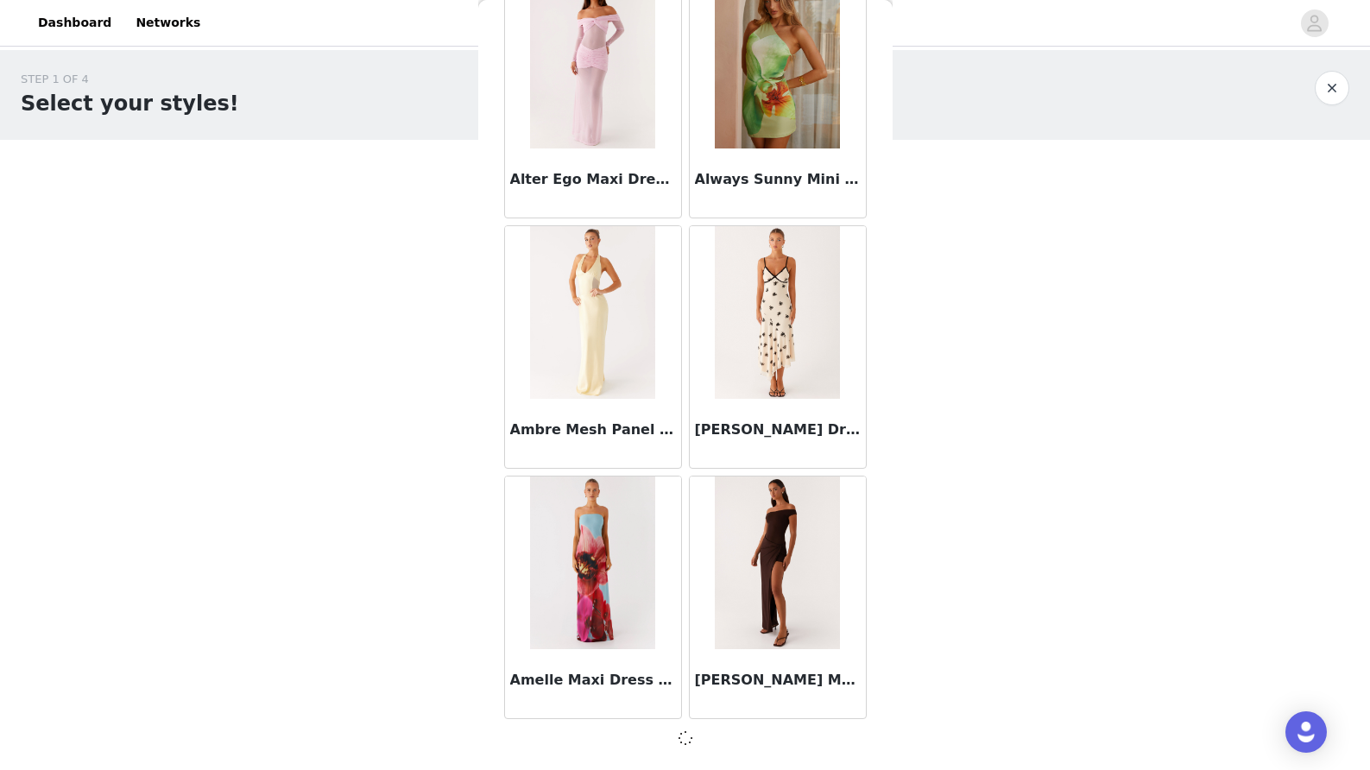
scroll to position [4368, 0]
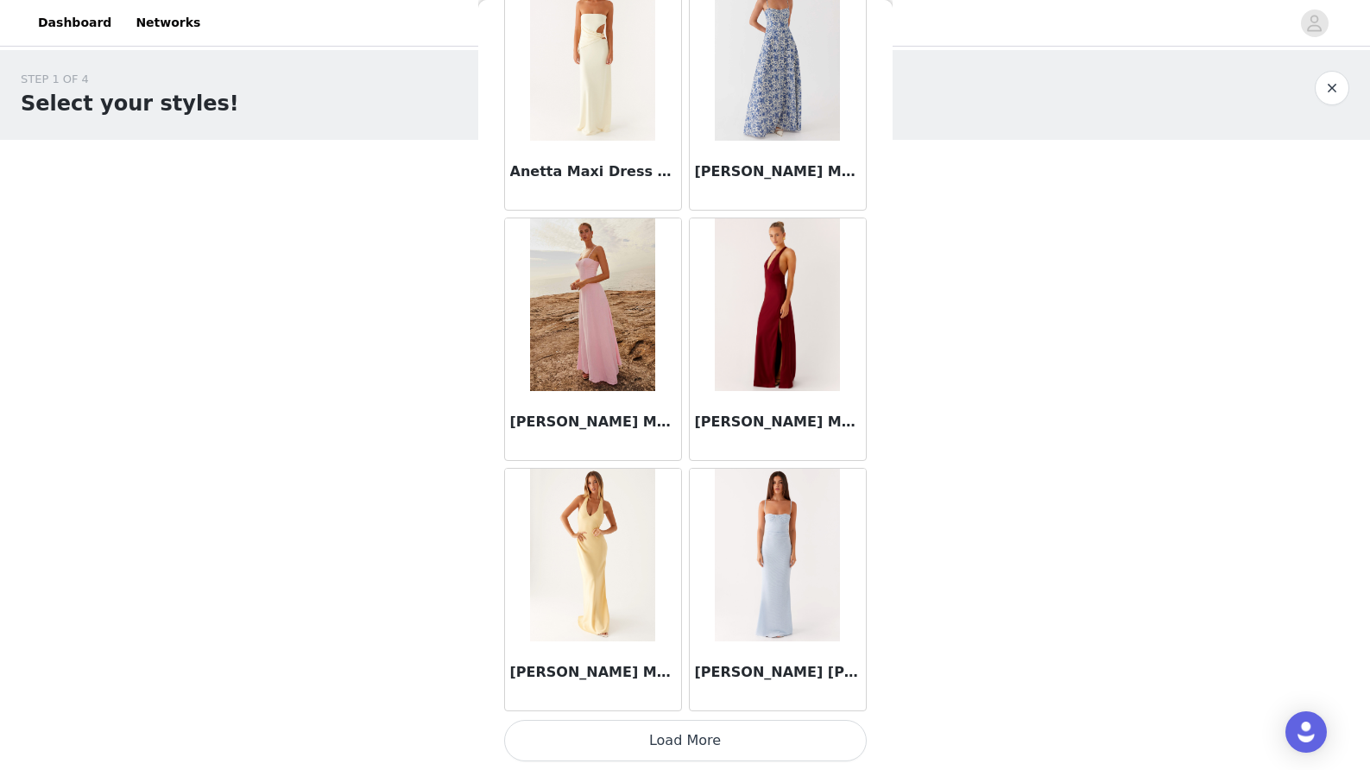
click at [716, 737] on button "Load More" at bounding box center [685, 740] width 363 height 41
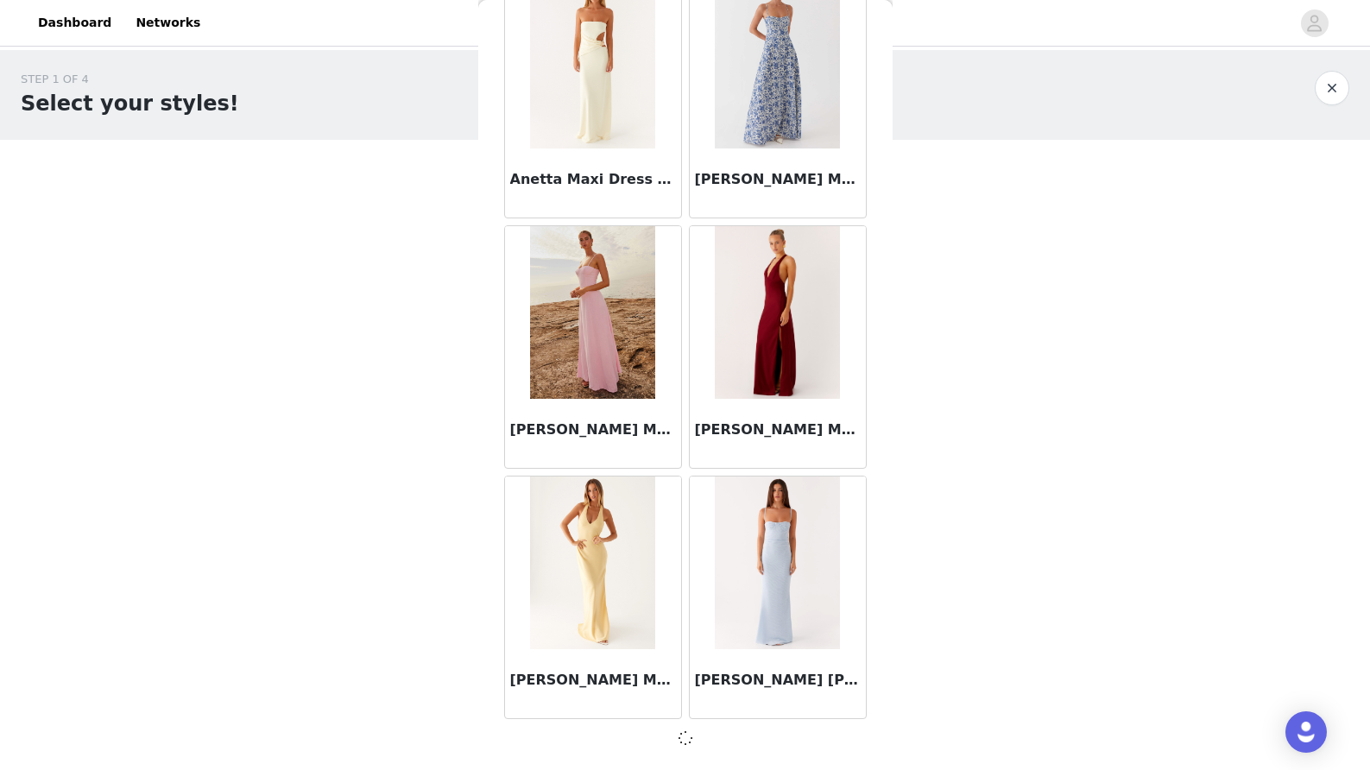
scroll to position [6873, 0]
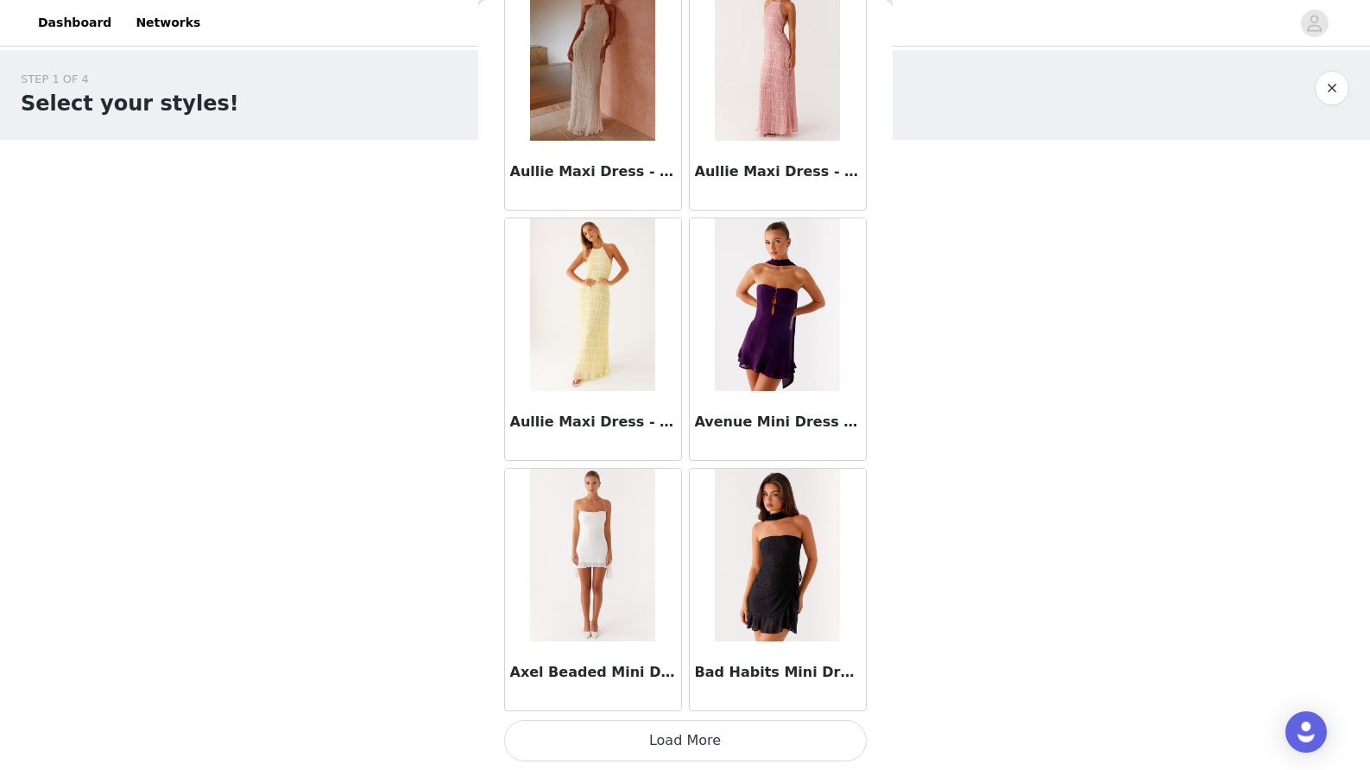
click at [695, 735] on button "Load More" at bounding box center [685, 740] width 363 height 41
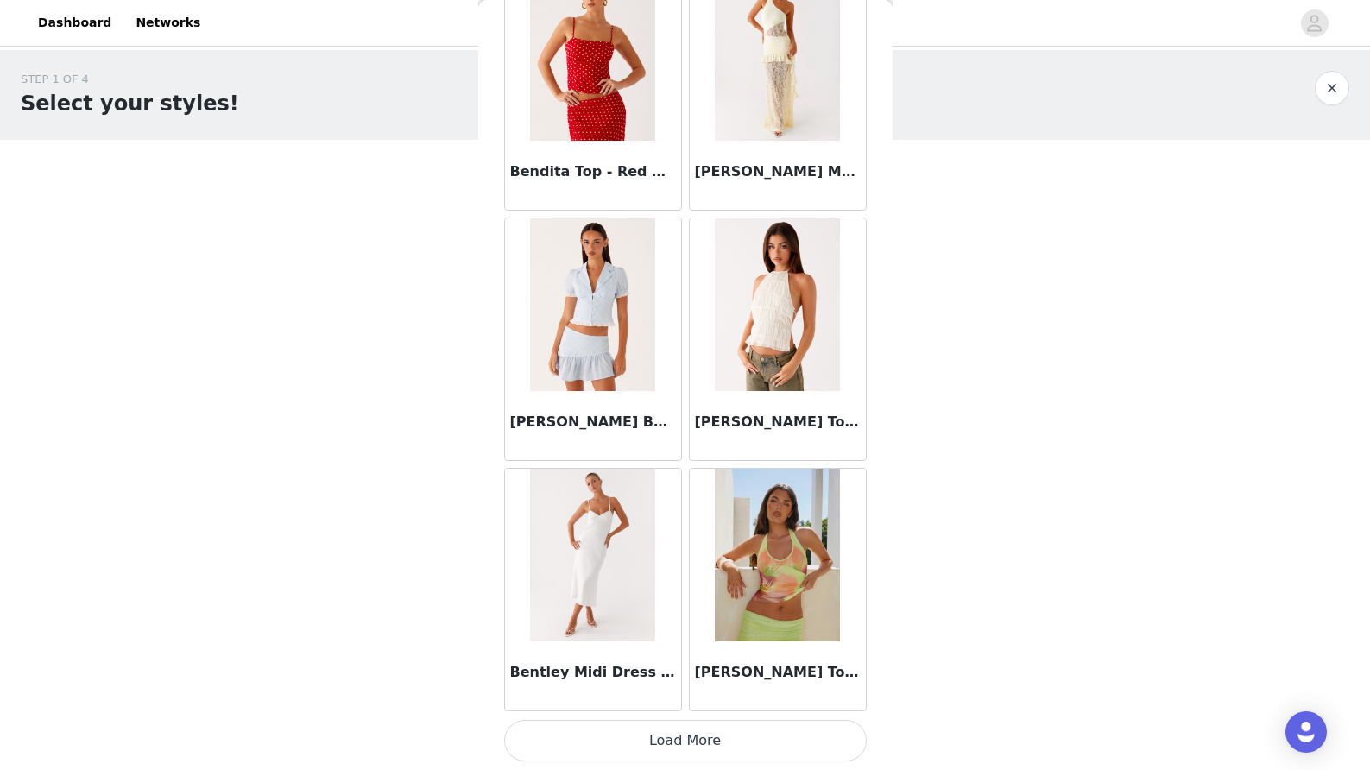
click at [708, 746] on button "Load More" at bounding box center [685, 740] width 363 height 41
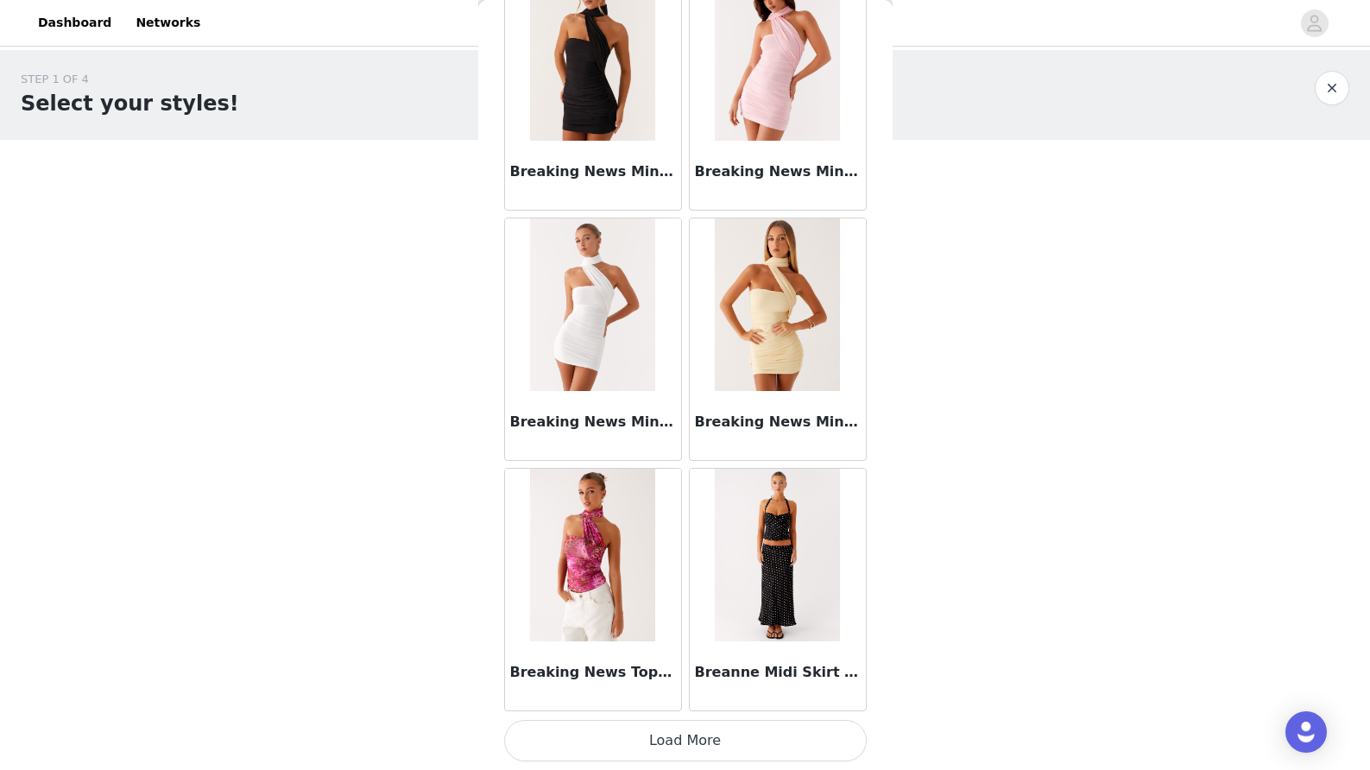
click at [707, 737] on button "Load More" at bounding box center [685, 740] width 363 height 41
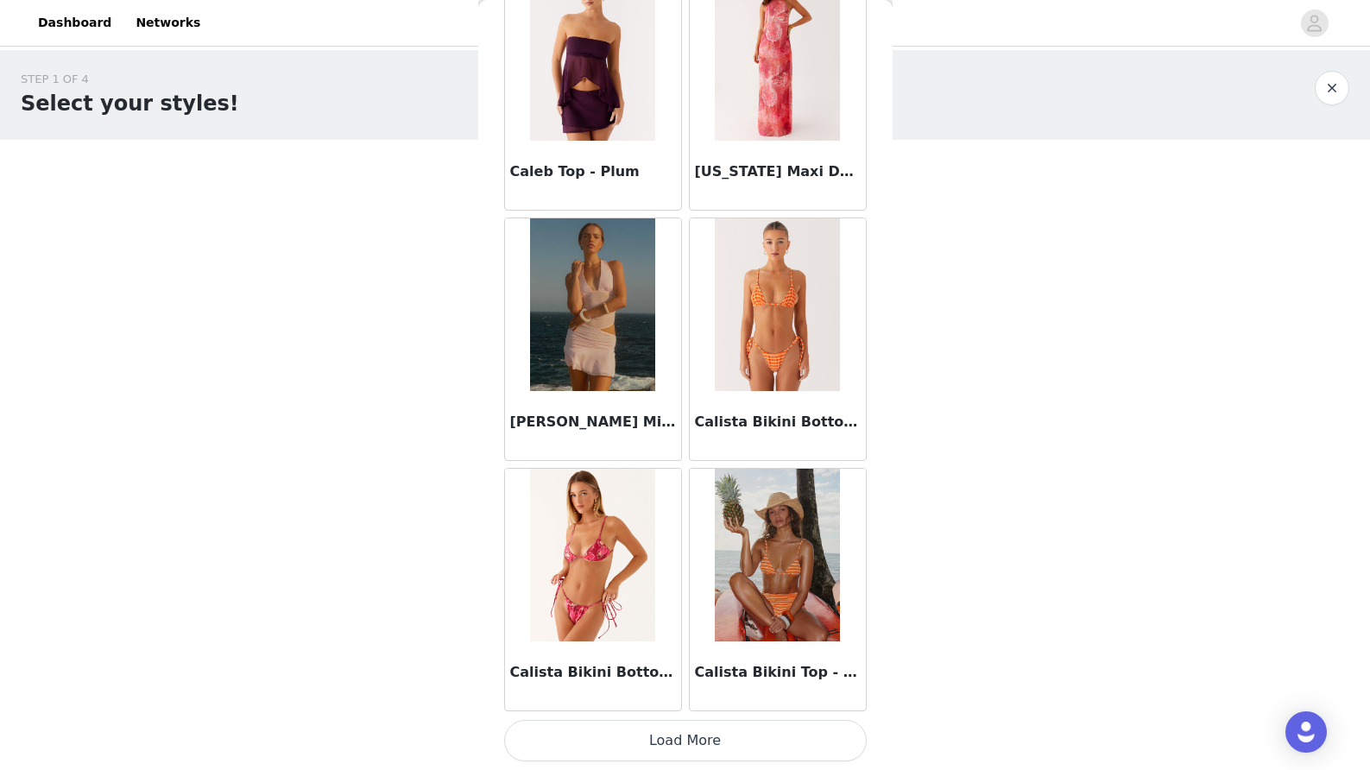
click at [687, 749] on button "Load More" at bounding box center [685, 740] width 363 height 41
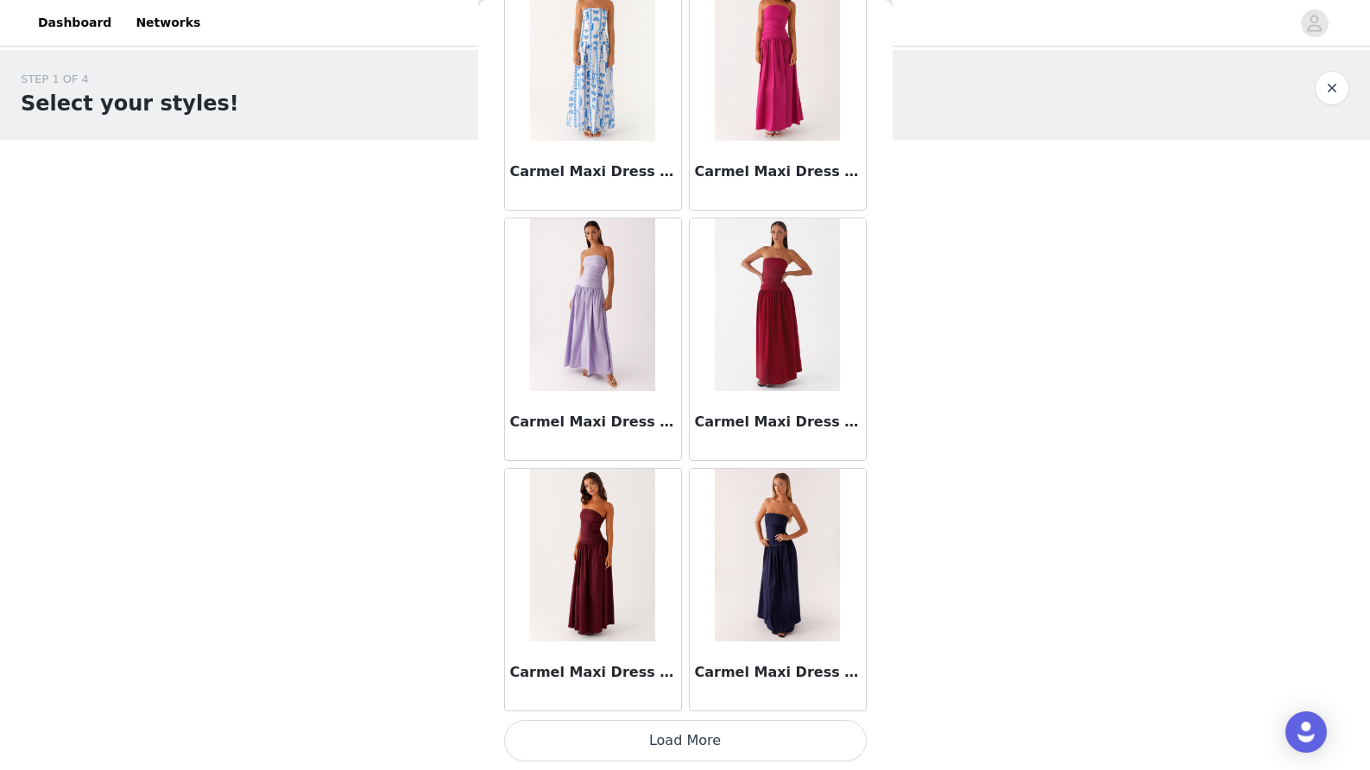
click at [705, 739] on button "Load More" at bounding box center [685, 740] width 363 height 41
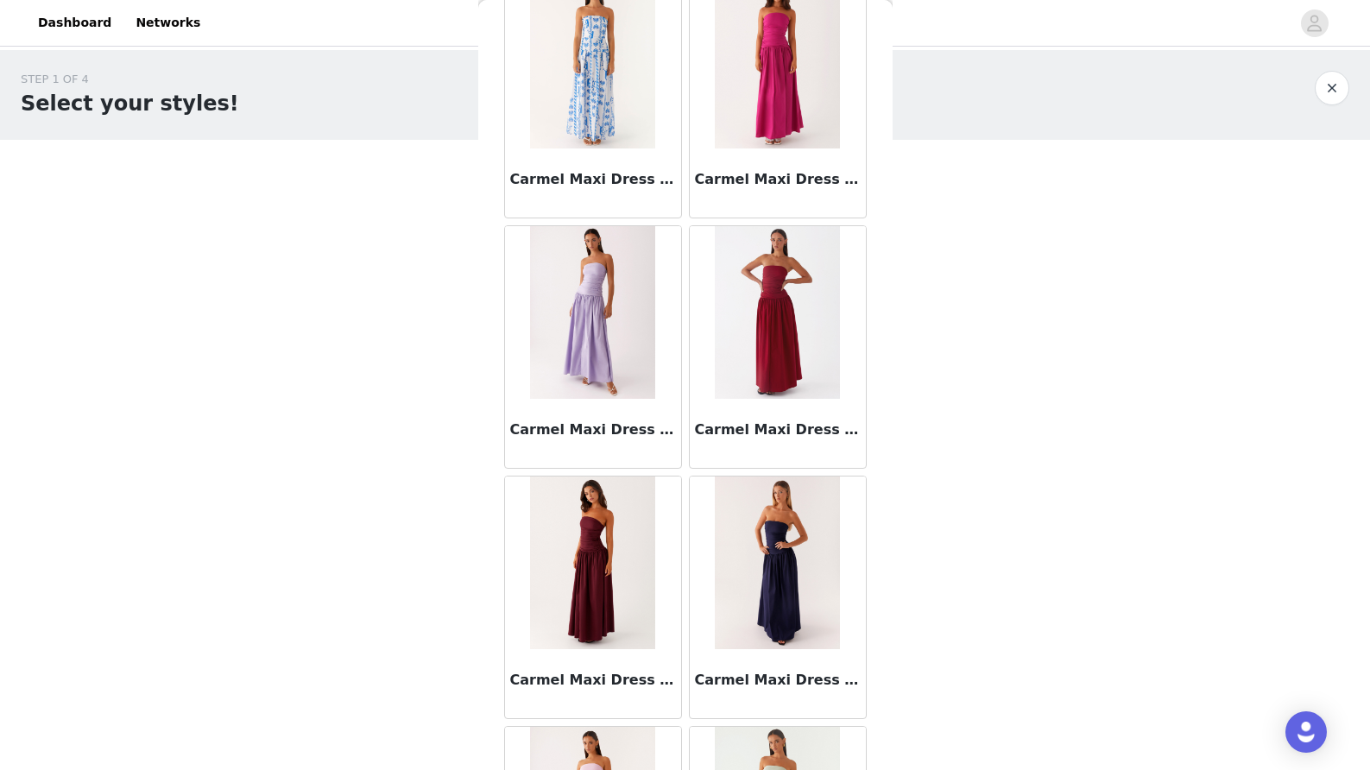
scroll to position [0, 0]
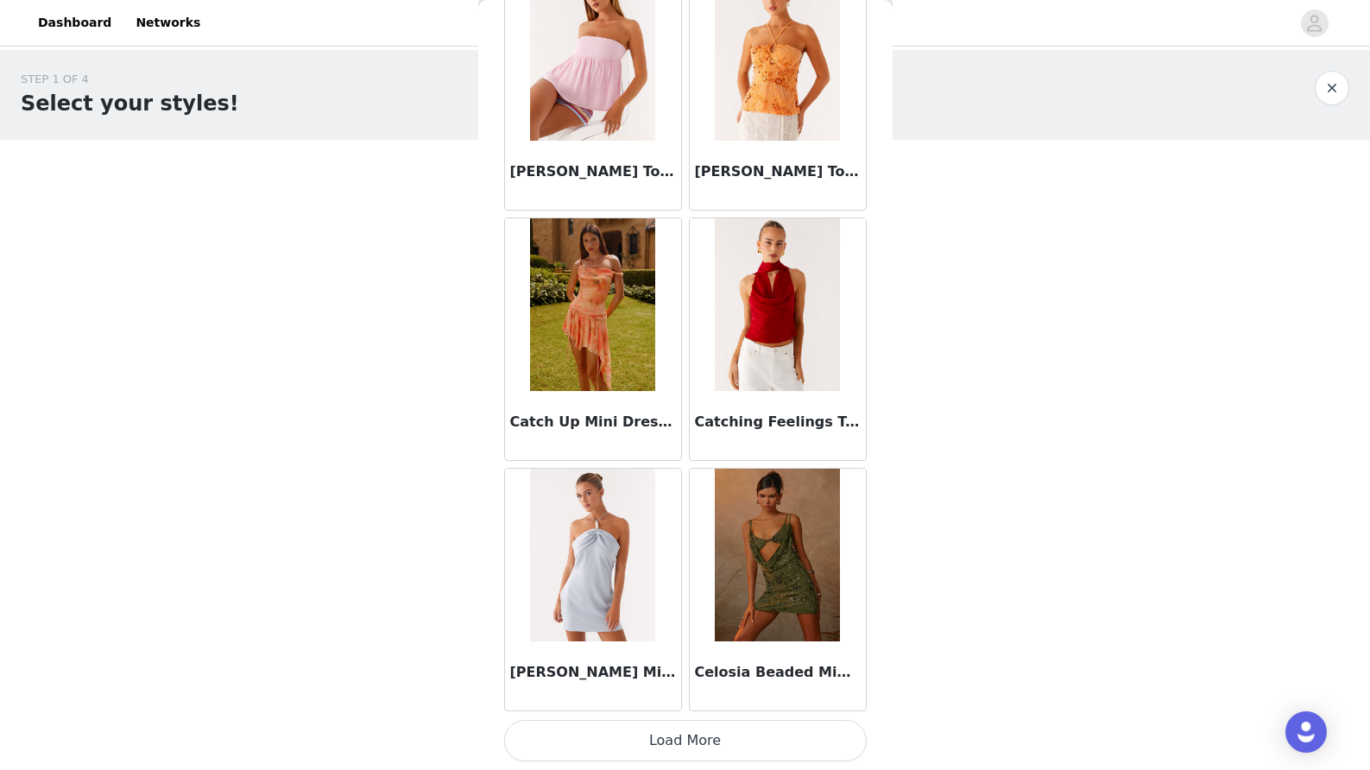
click at [704, 739] on button "Load More" at bounding box center [685, 740] width 363 height 41
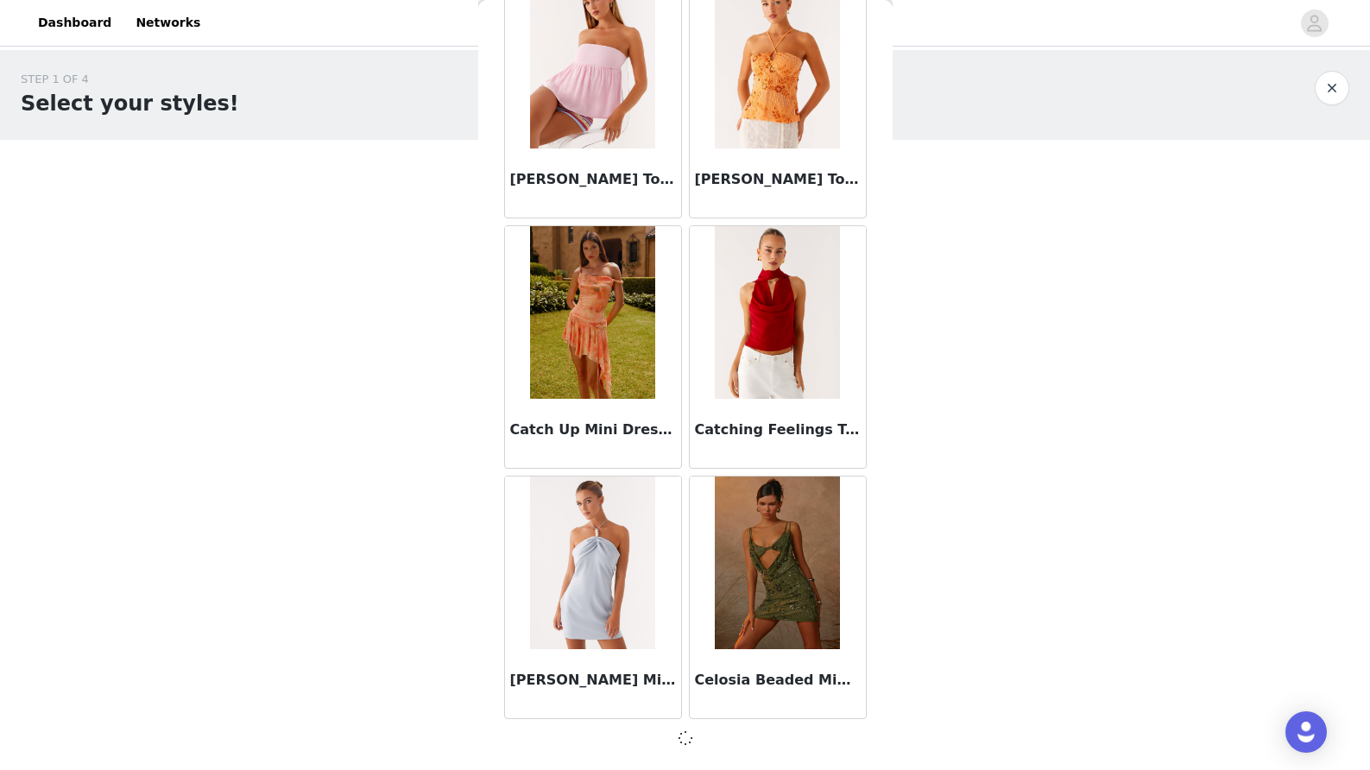
scroll to position [21898, 0]
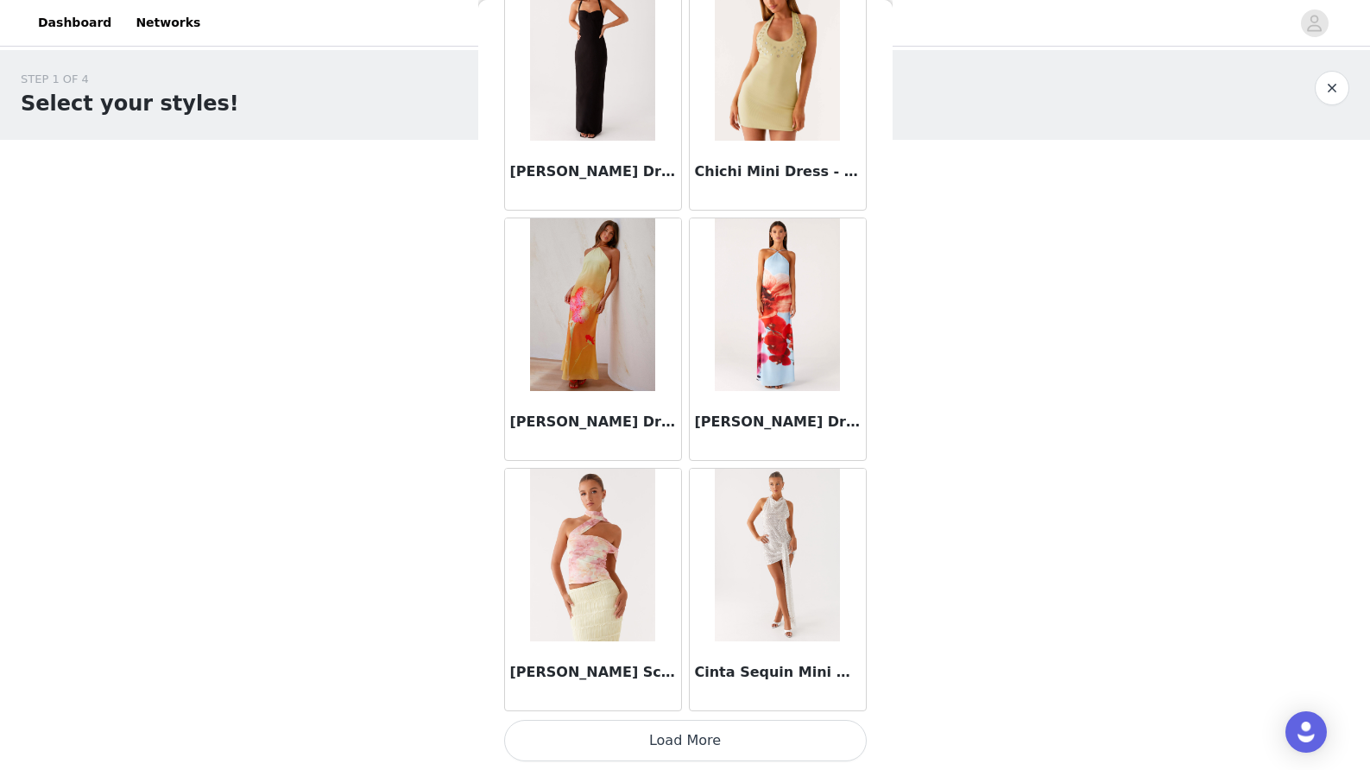
click at [706, 744] on button "Load More" at bounding box center [685, 740] width 363 height 41
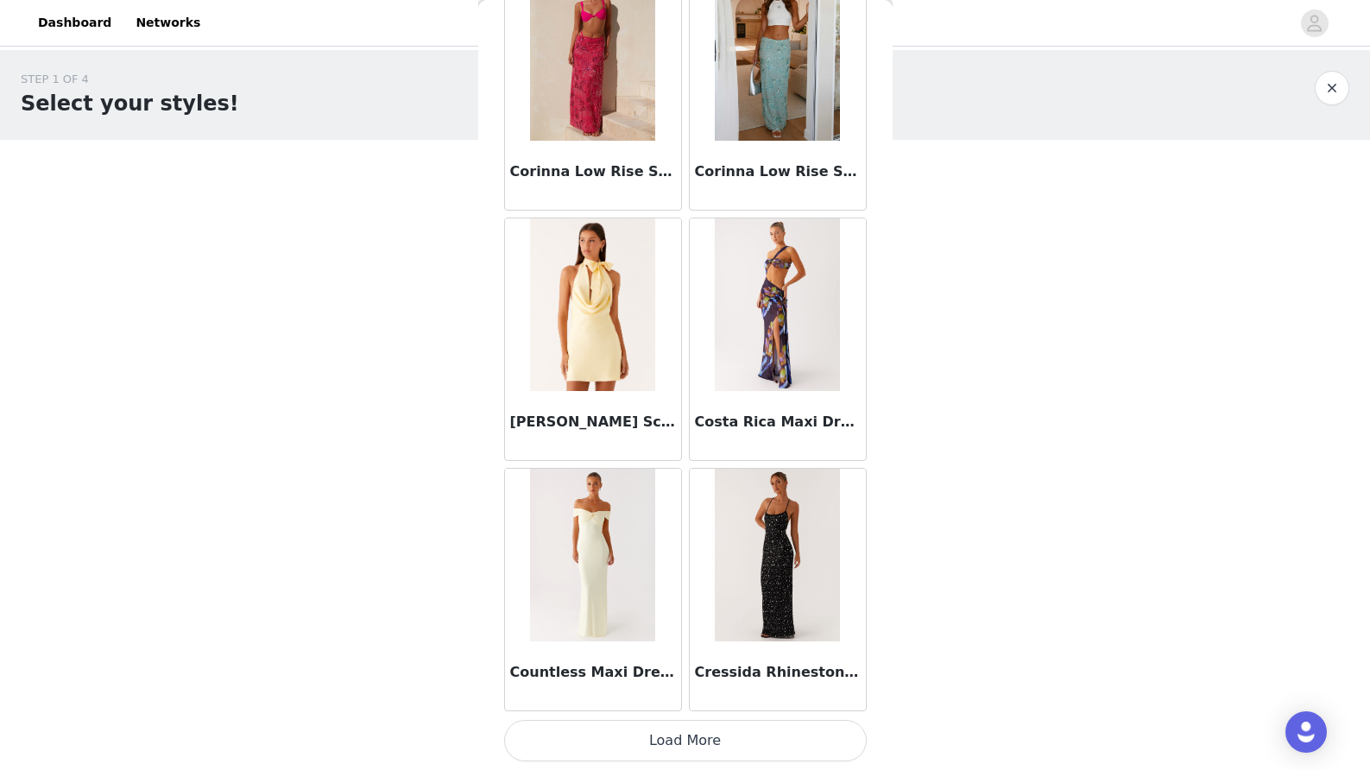
click at [680, 734] on button "Load More" at bounding box center [685, 740] width 363 height 41
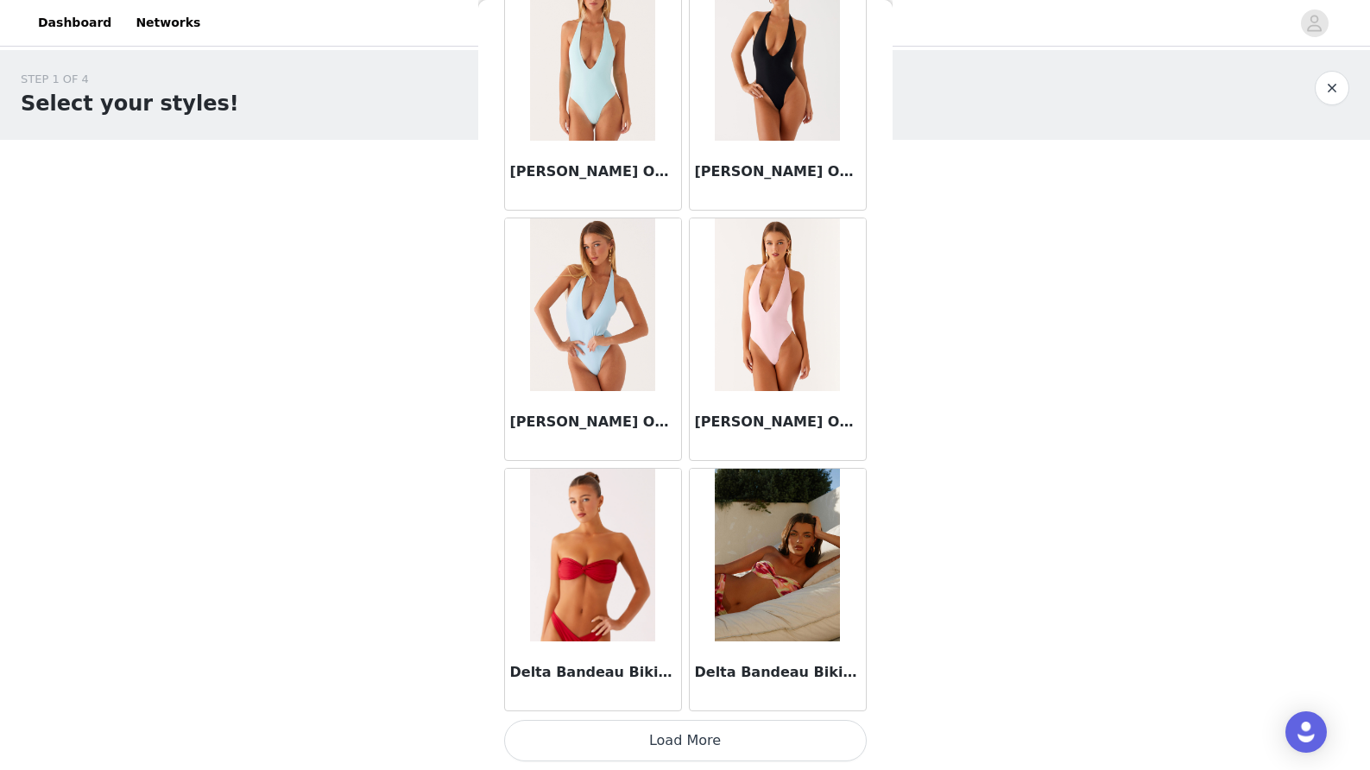
click at [707, 743] on button "Load More" at bounding box center [685, 740] width 363 height 41
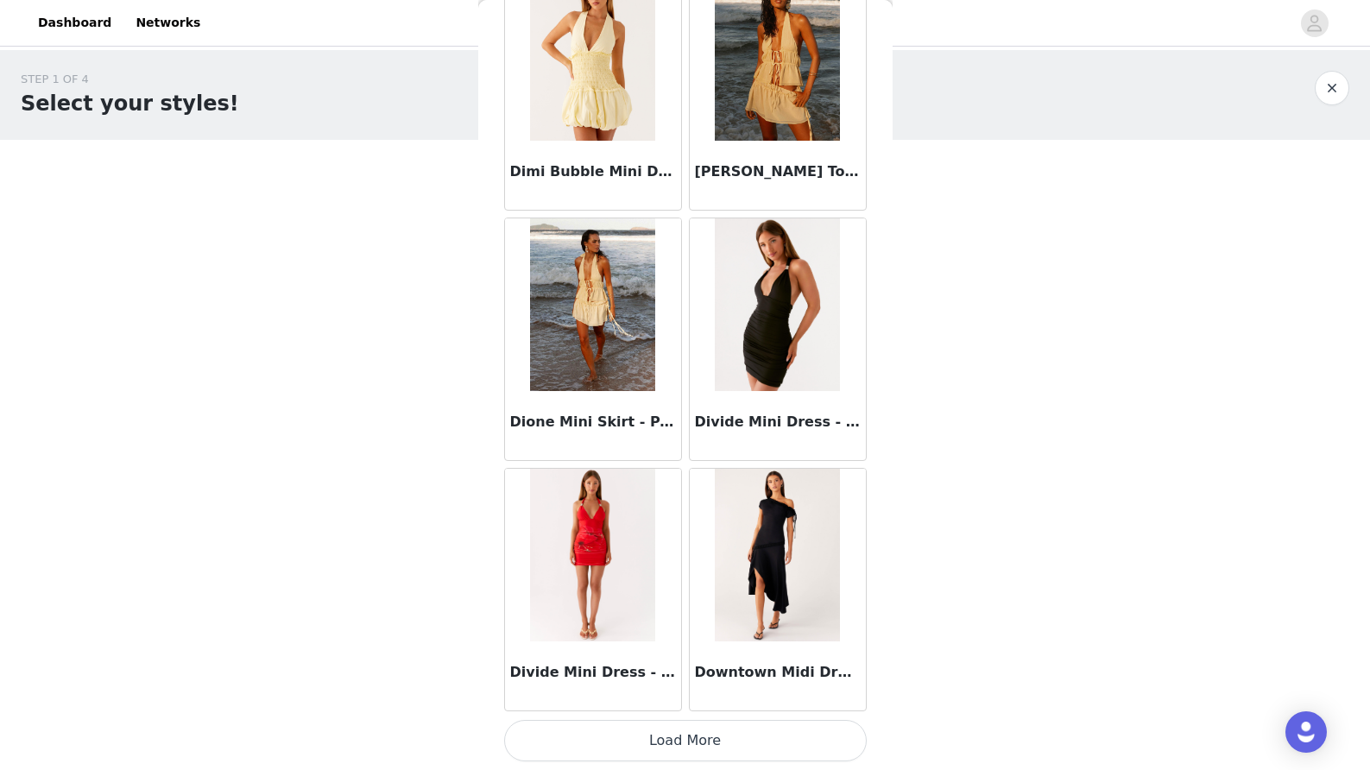
click at [714, 739] on button "Load More" at bounding box center [685, 740] width 363 height 41
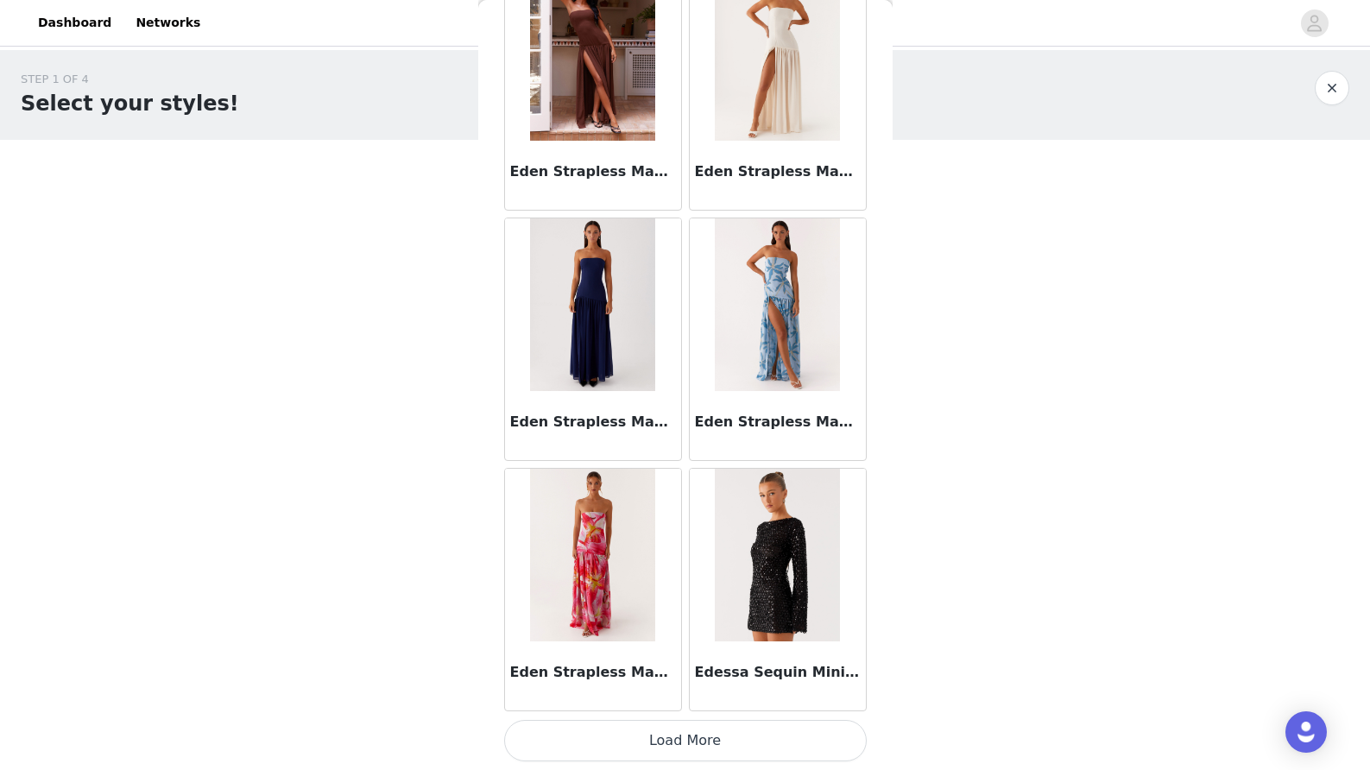
click at [695, 726] on button "Load More" at bounding box center [685, 740] width 363 height 41
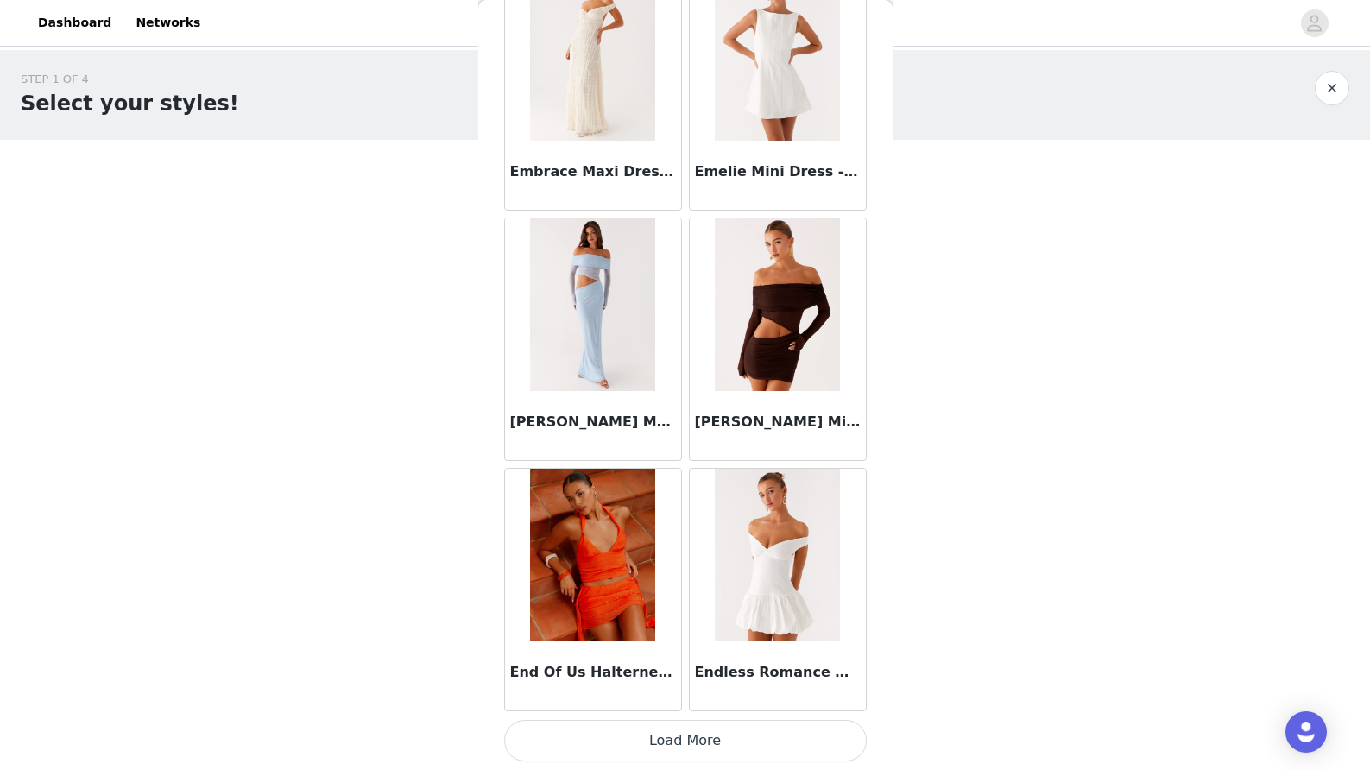
click at [680, 732] on button "Load More" at bounding box center [685, 740] width 363 height 41
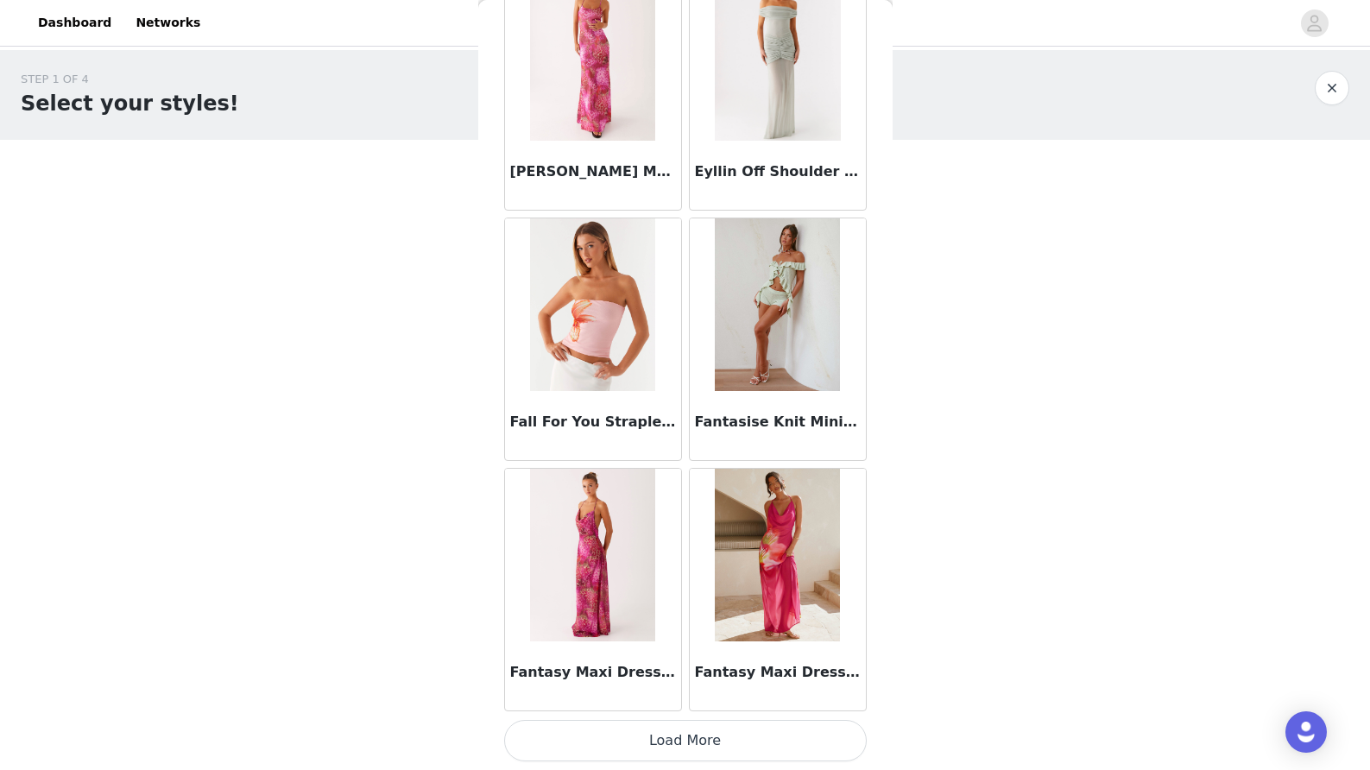
click at [669, 740] on button "Load More" at bounding box center [685, 740] width 363 height 41
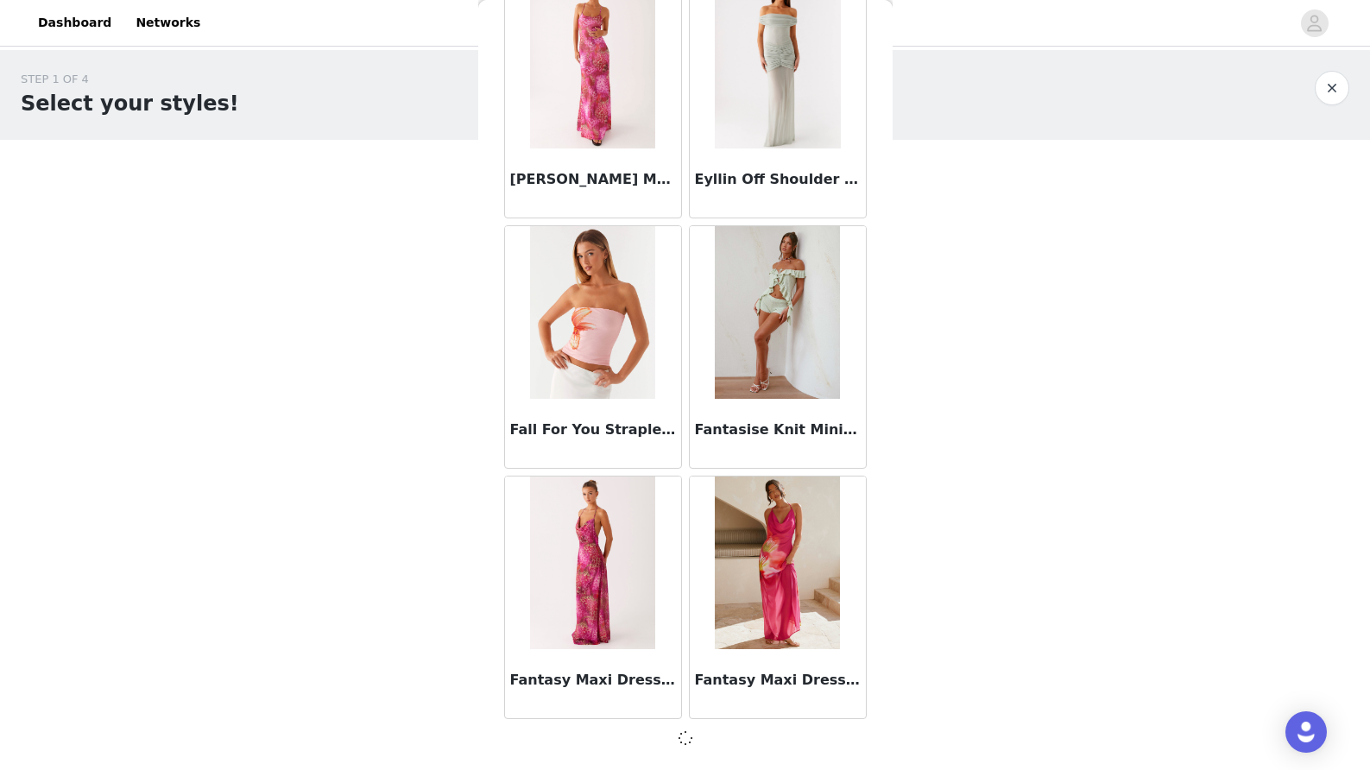
scroll to position [39427, 0]
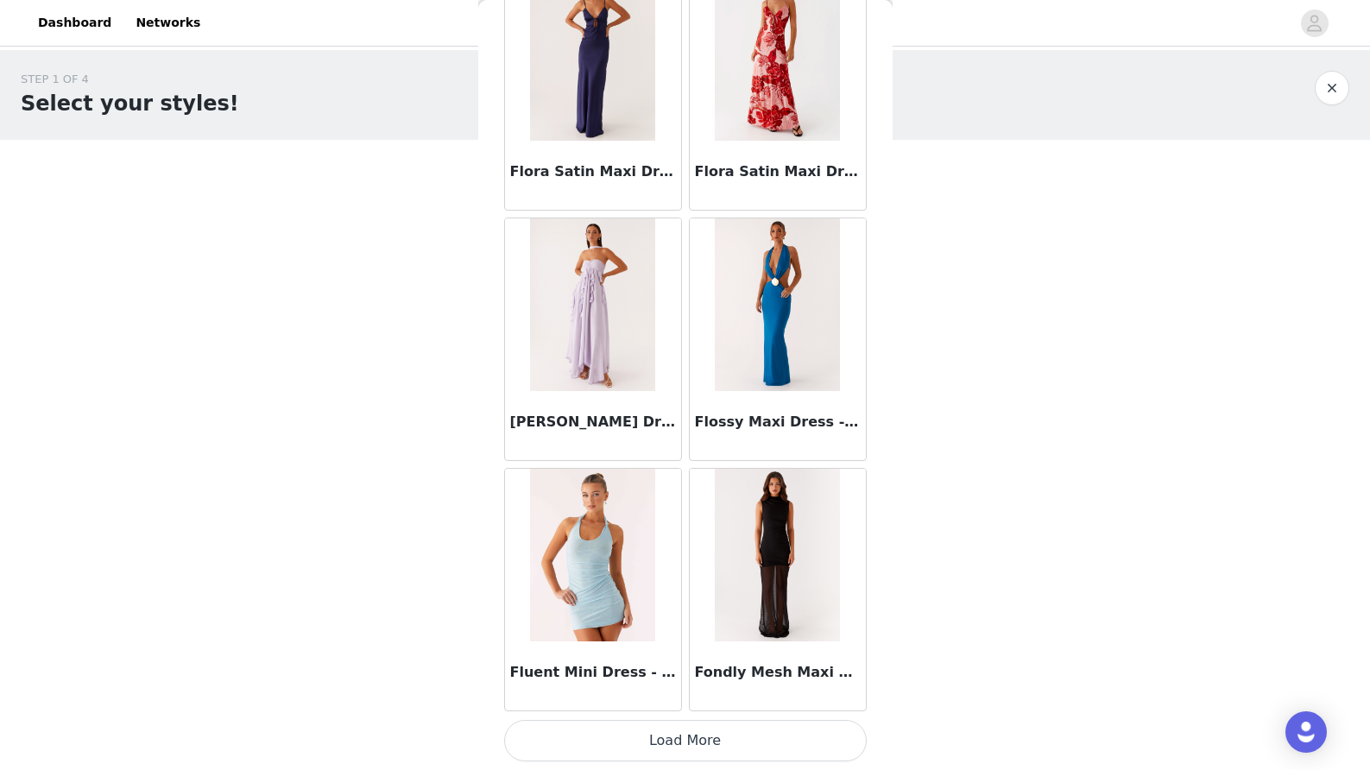
click at [677, 740] on button "Load More" at bounding box center [685, 740] width 363 height 41
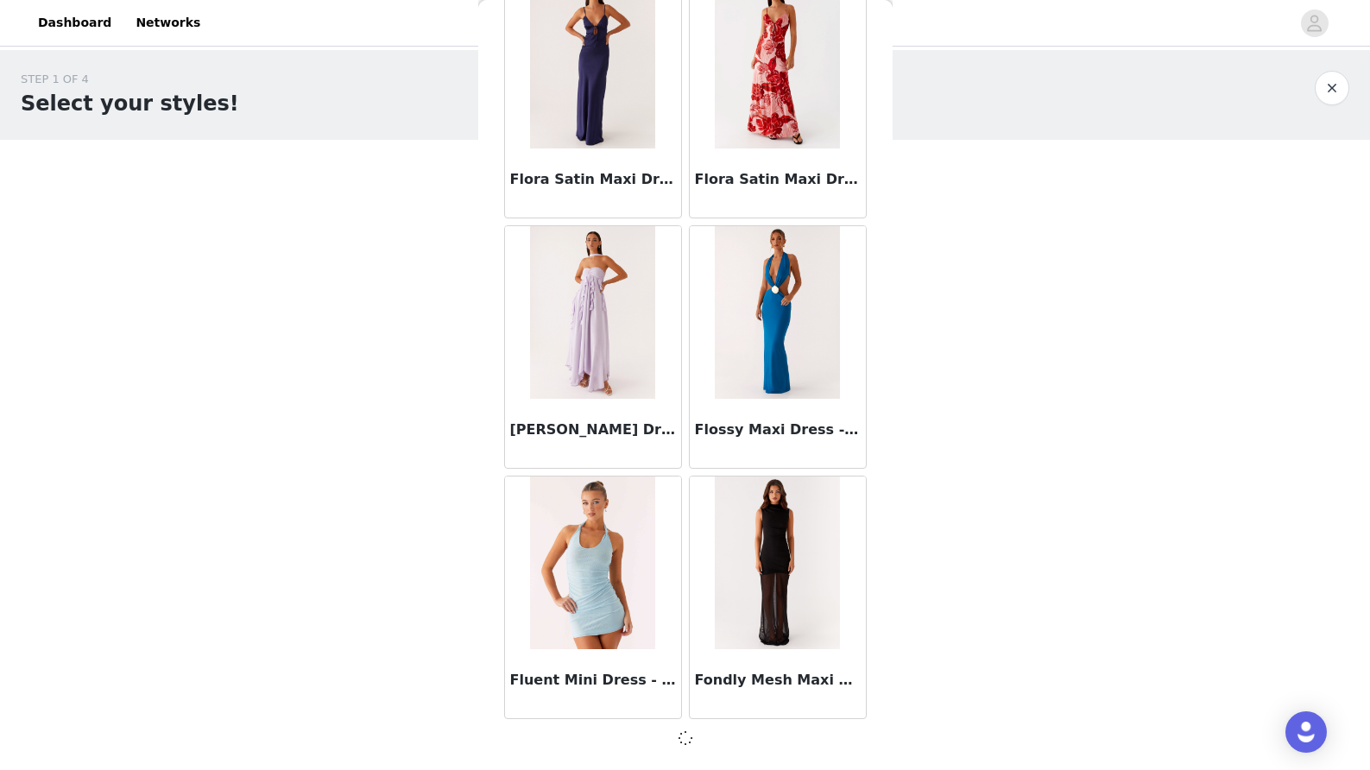
scroll to position [41931, 0]
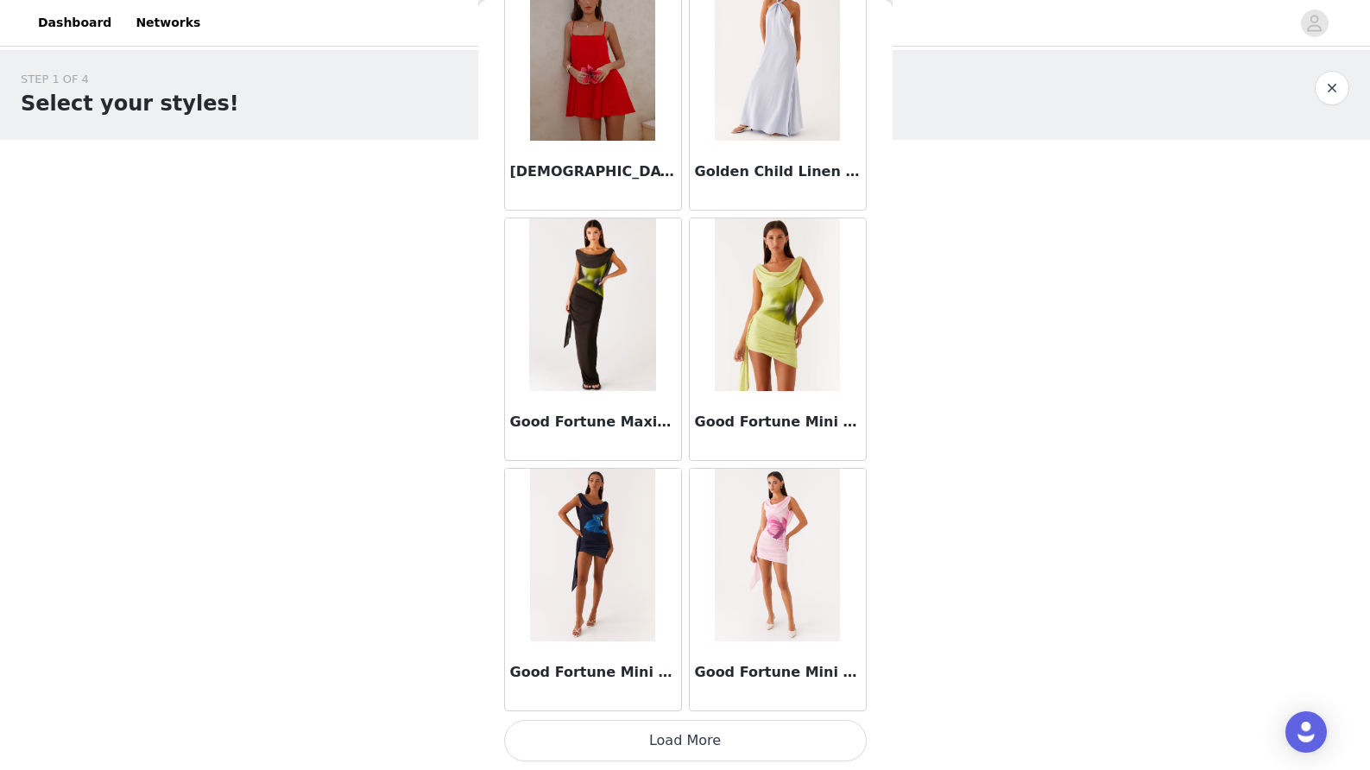
click at [674, 731] on button "Load More" at bounding box center [685, 740] width 363 height 41
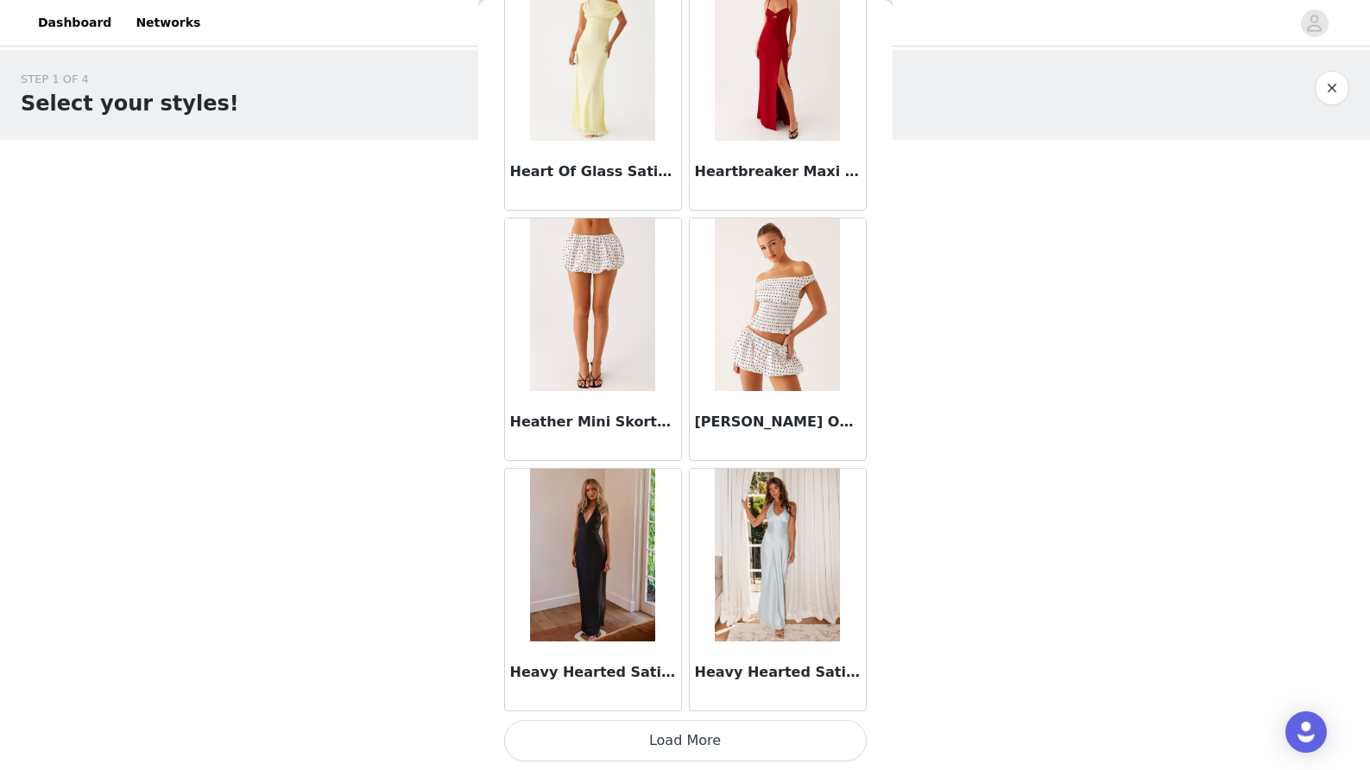
click at [671, 743] on button "Load More" at bounding box center [685, 740] width 363 height 41
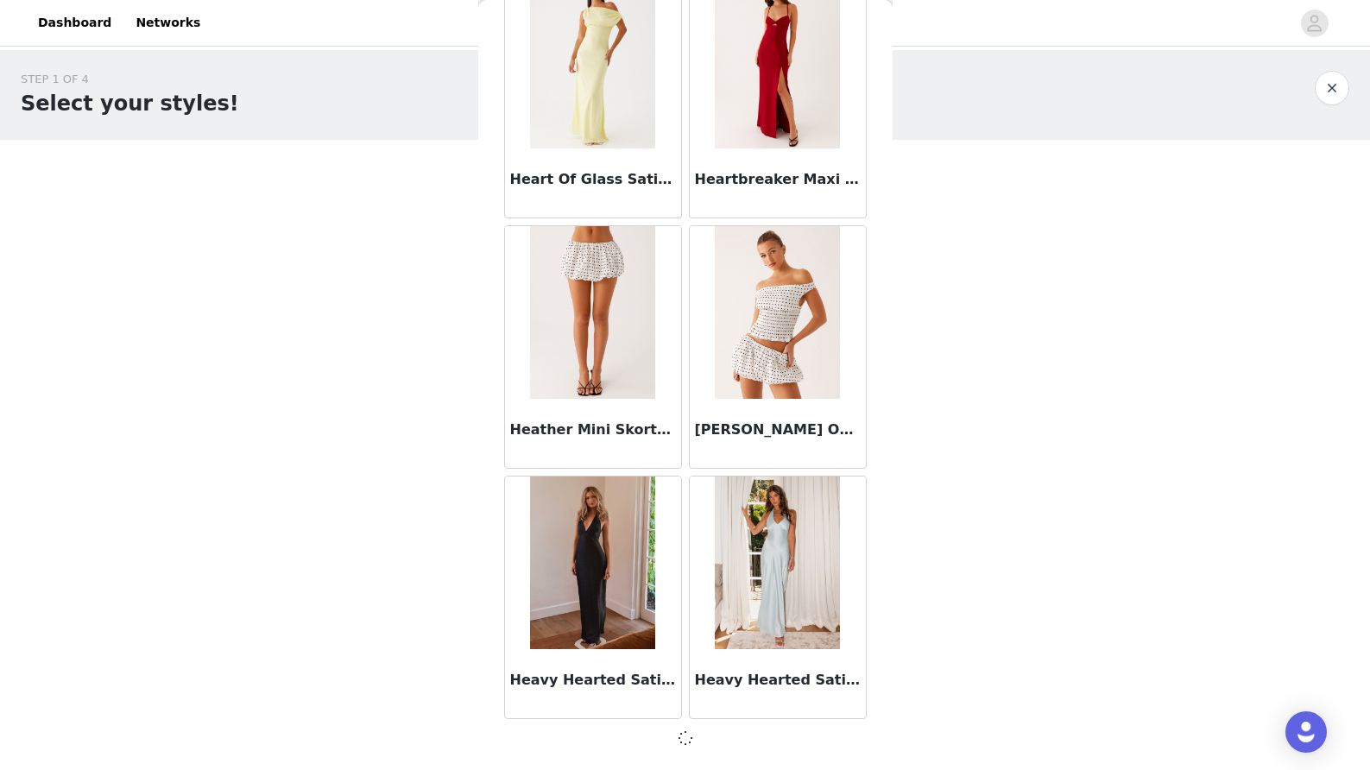
scroll to position [0, 0]
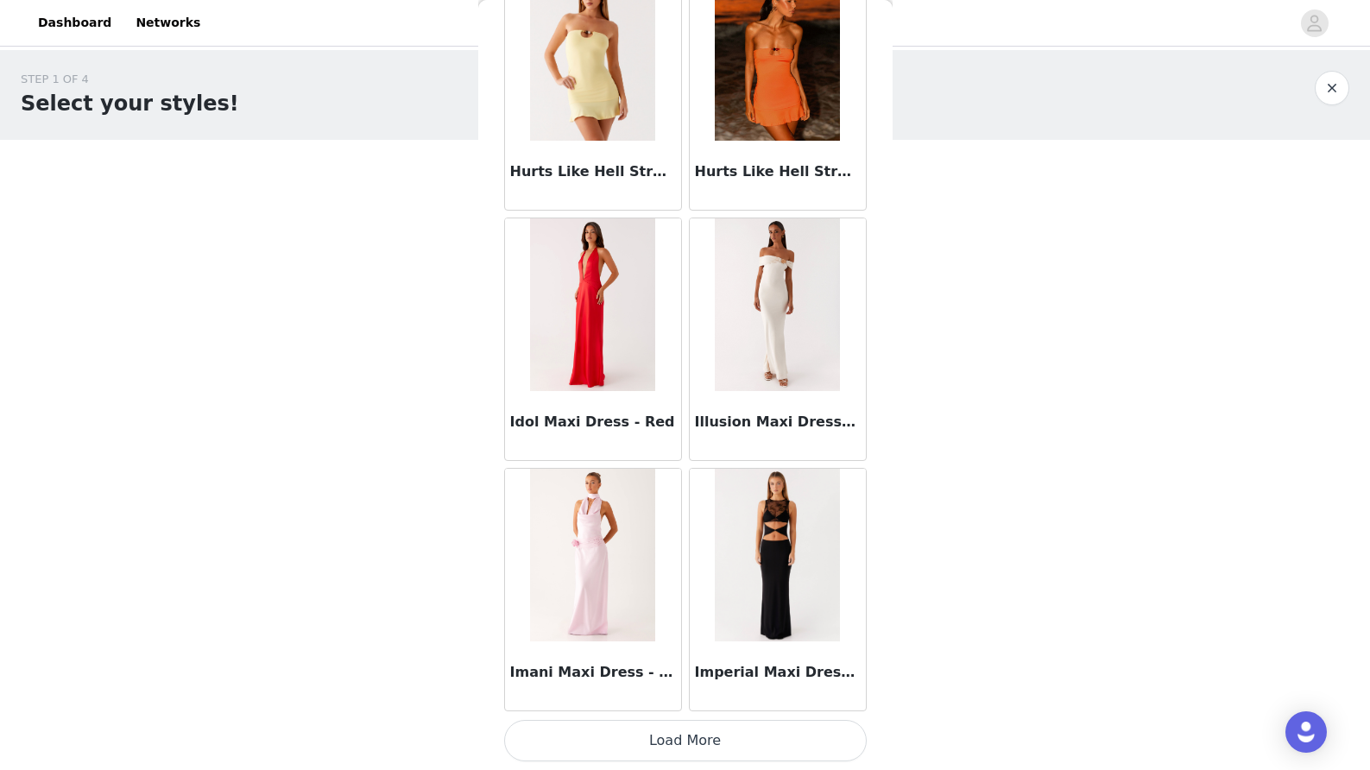
click at [690, 741] on button "Load More" at bounding box center [685, 740] width 363 height 41
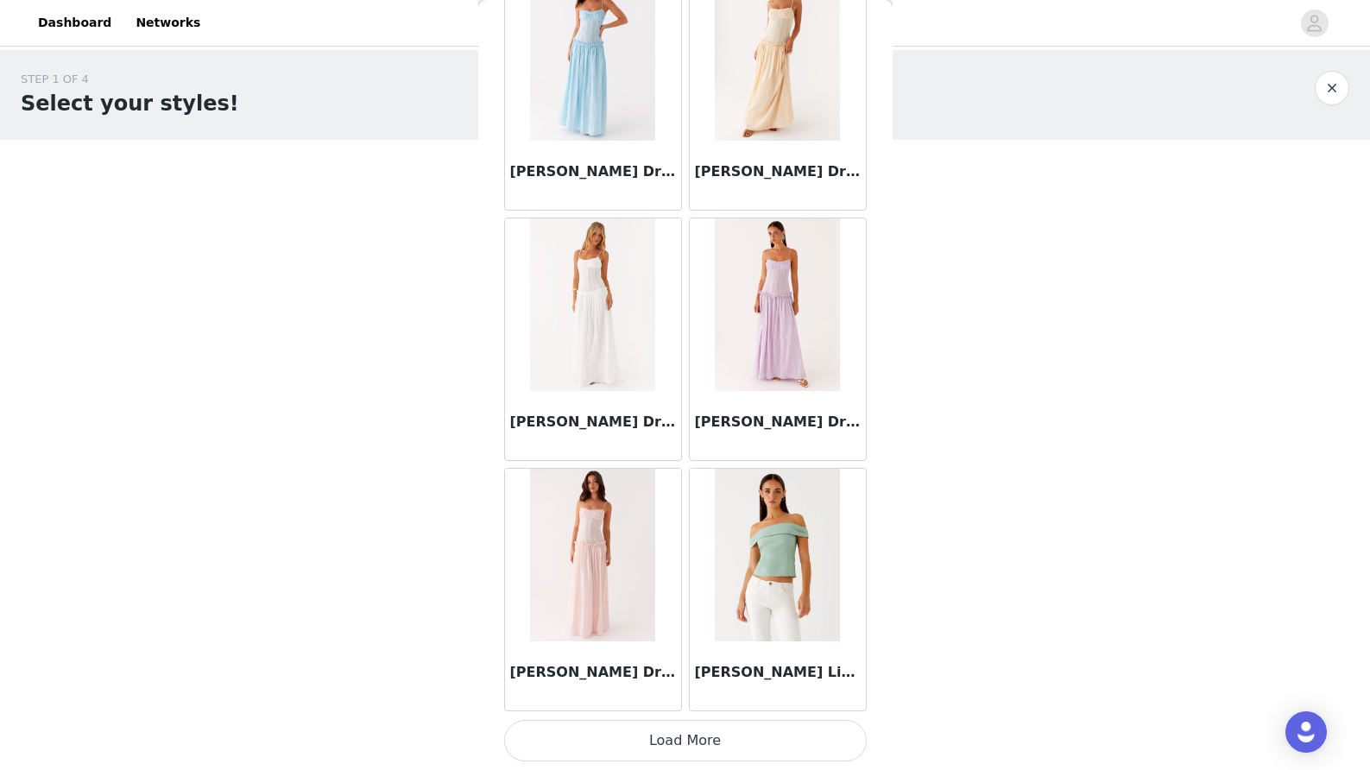
click at [679, 747] on button "Load More" at bounding box center [685, 740] width 363 height 41
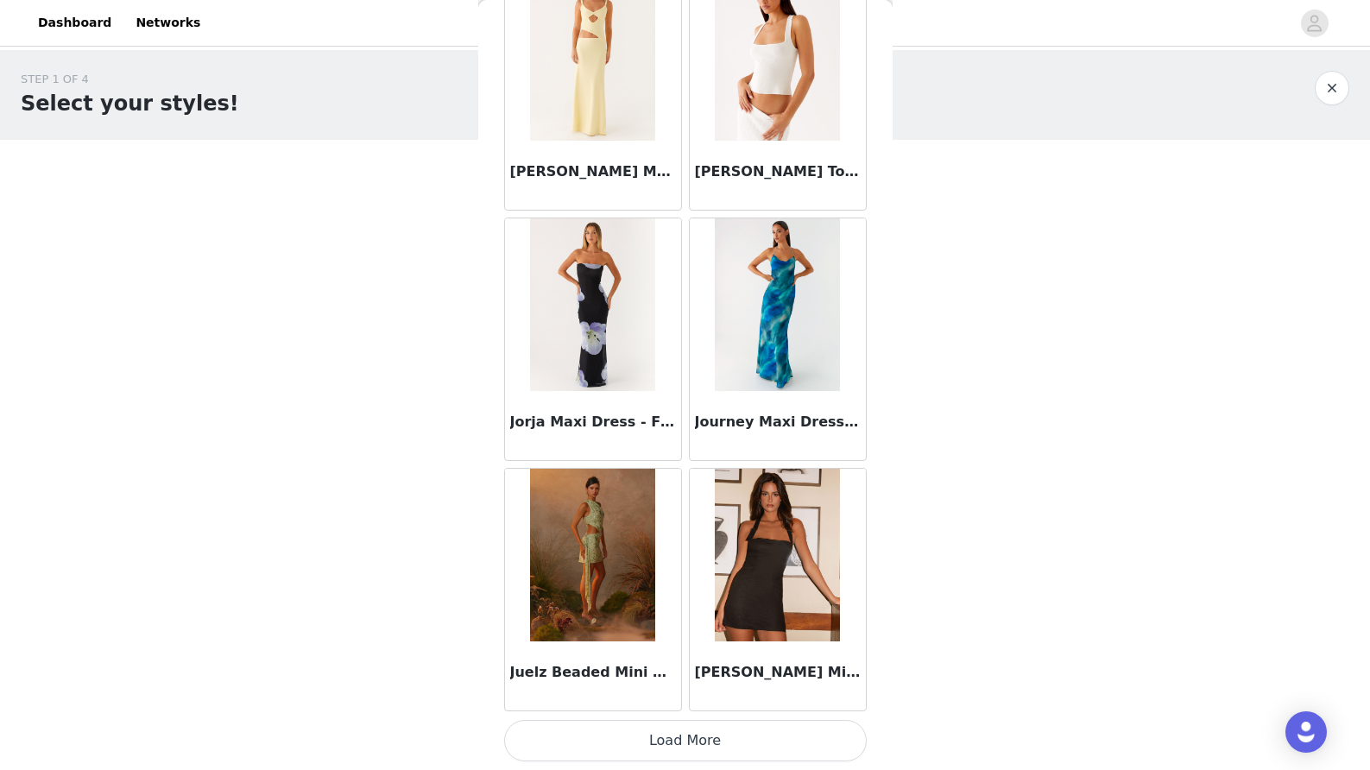
click at [693, 735] on button "Load More" at bounding box center [685, 740] width 363 height 41
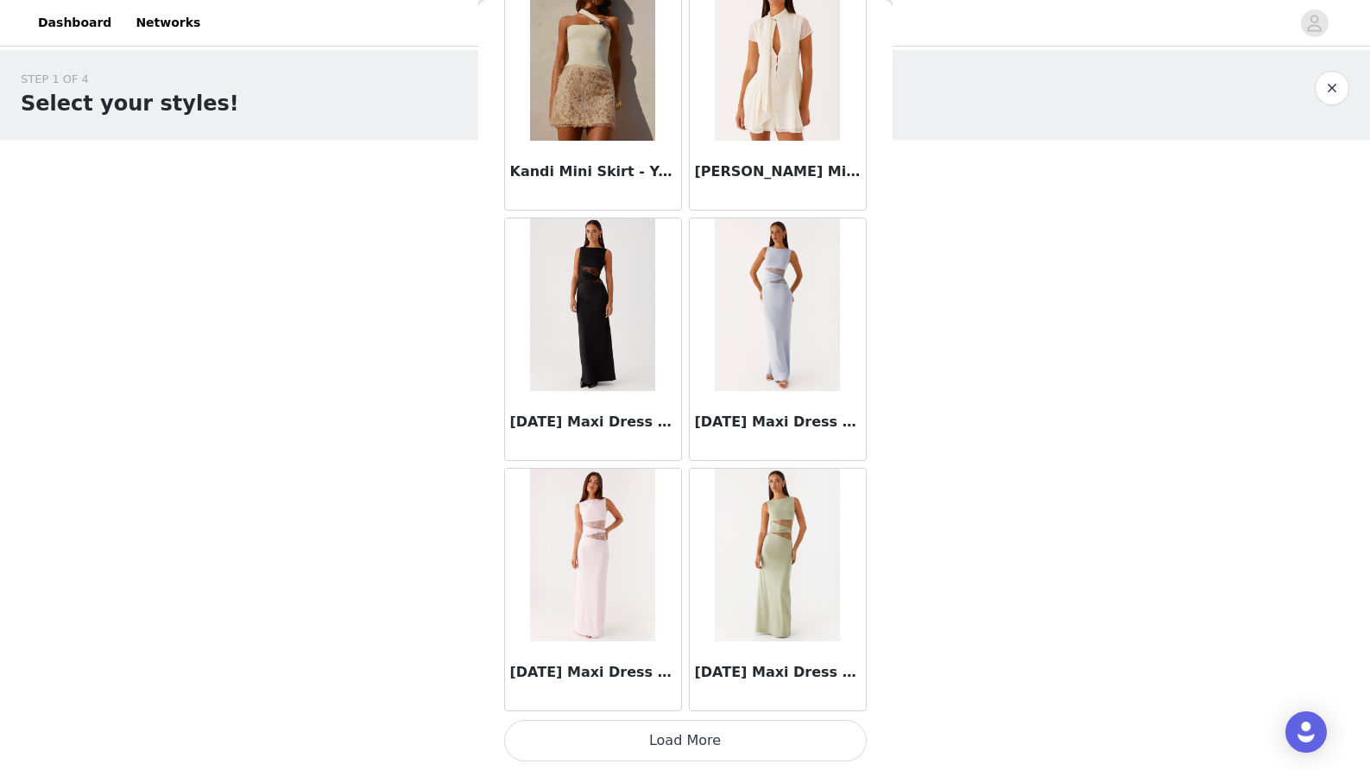
click at [690, 747] on button "Load More" at bounding box center [685, 740] width 363 height 41
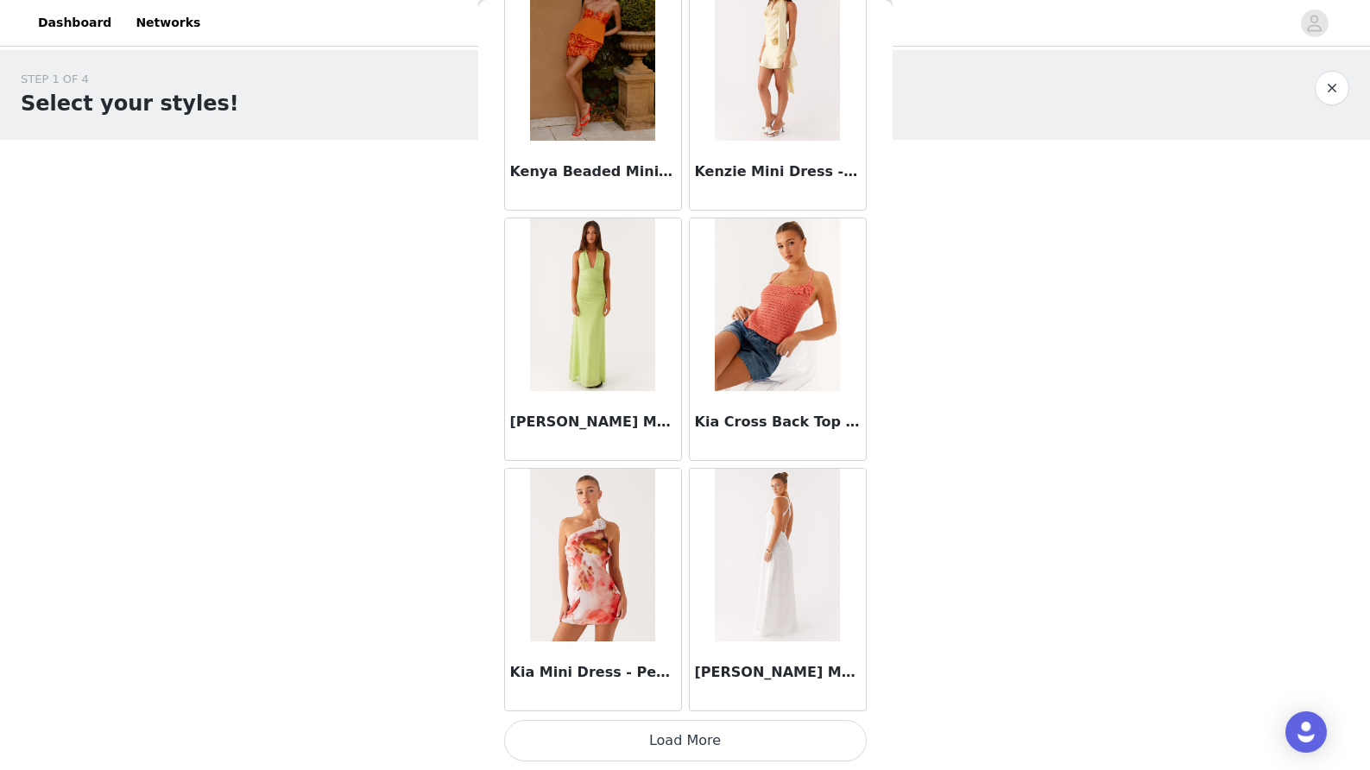
click at [681, 732] on button "Load More" at bounding box center [685, 740] width 363 height 41
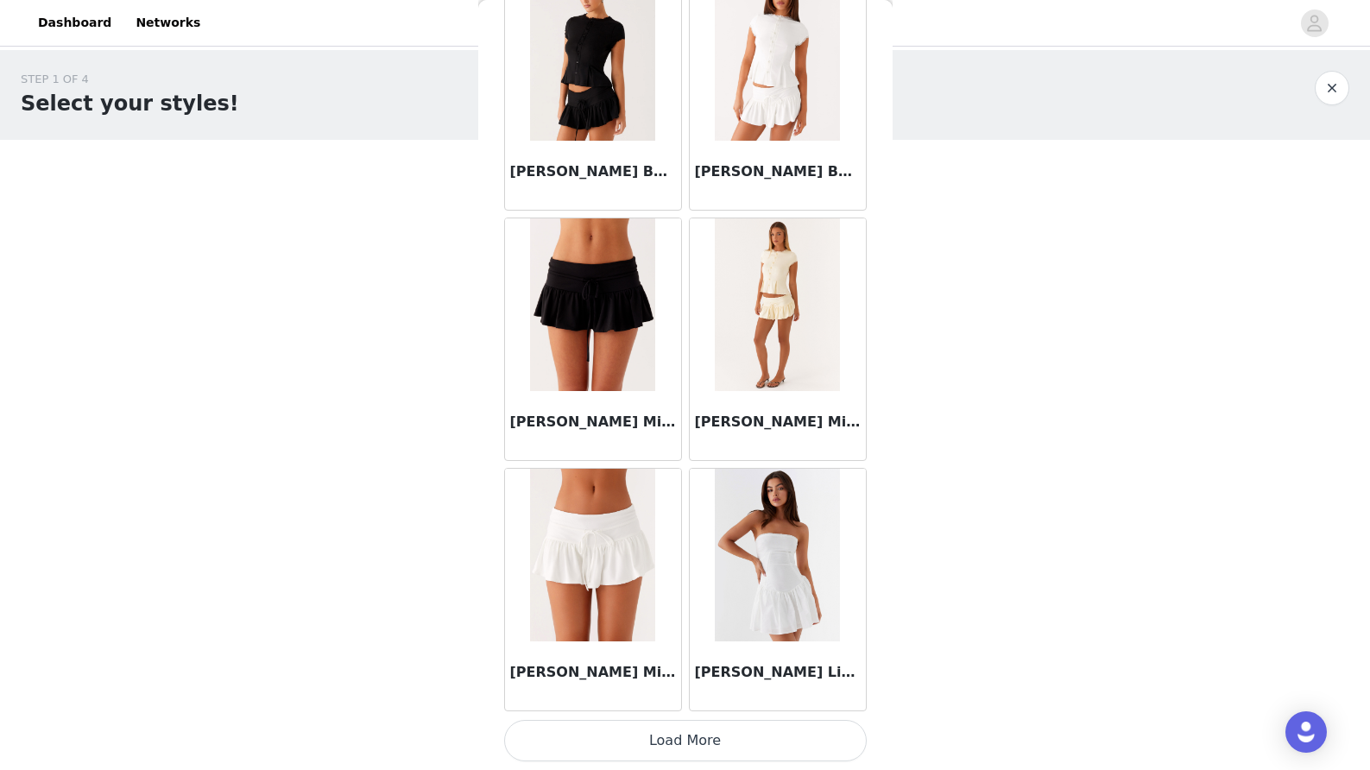
click at [671, 747] on button "Load More" at bounding box center [685, 740] width 363 height 41
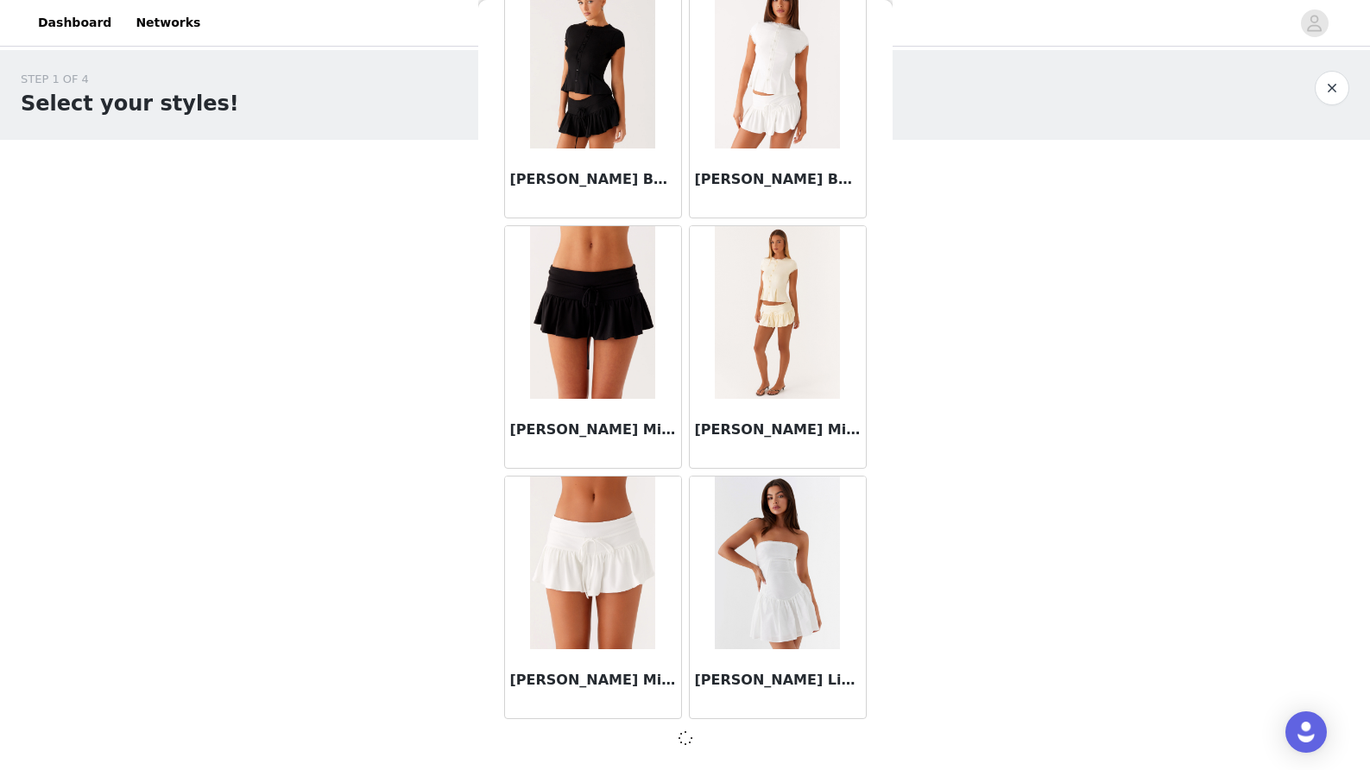
scroll to position [61964, 0]
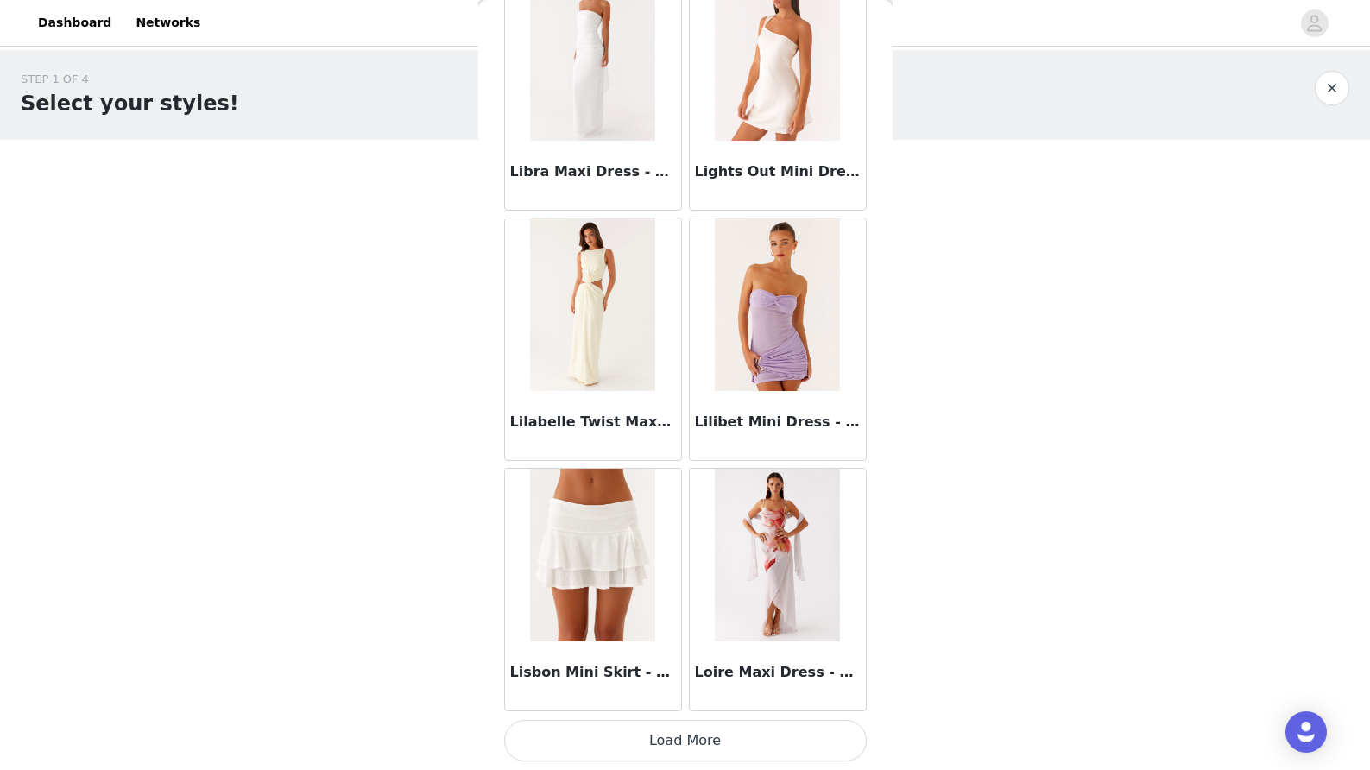
click at [705, 747] on button "Load More" at bounding box center [685, 740] width 363 height 41
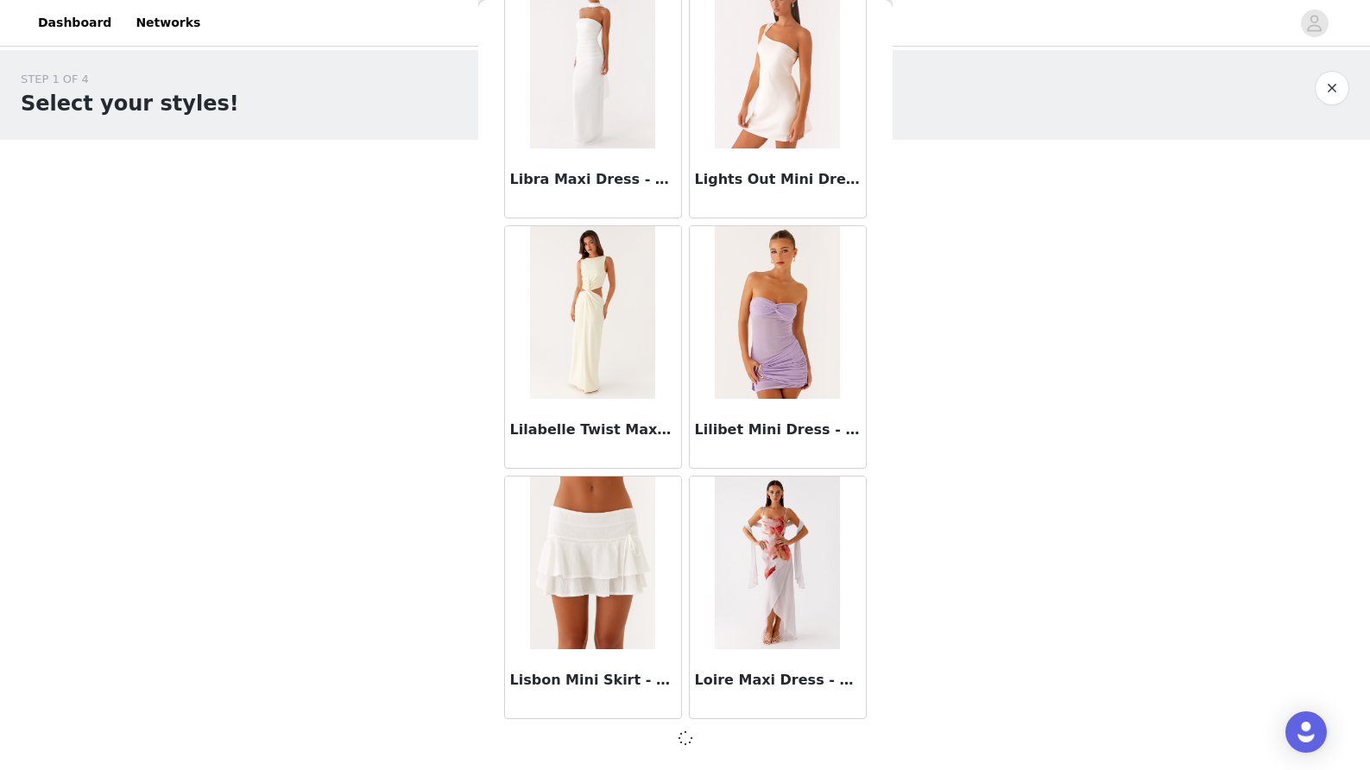
scroll to position [64468, 0]
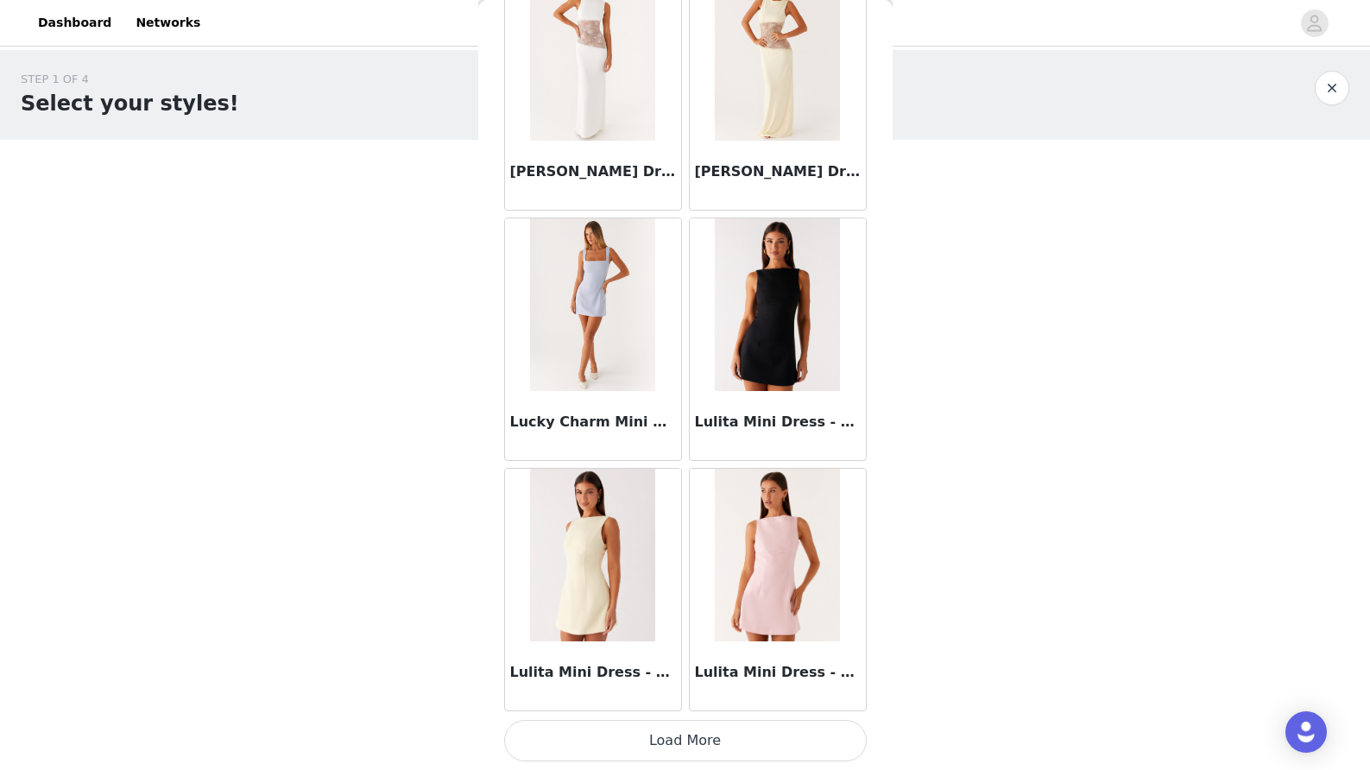
click at [696, 727] on button "Load More" at bounding box center [685, 740] width 363 height 41
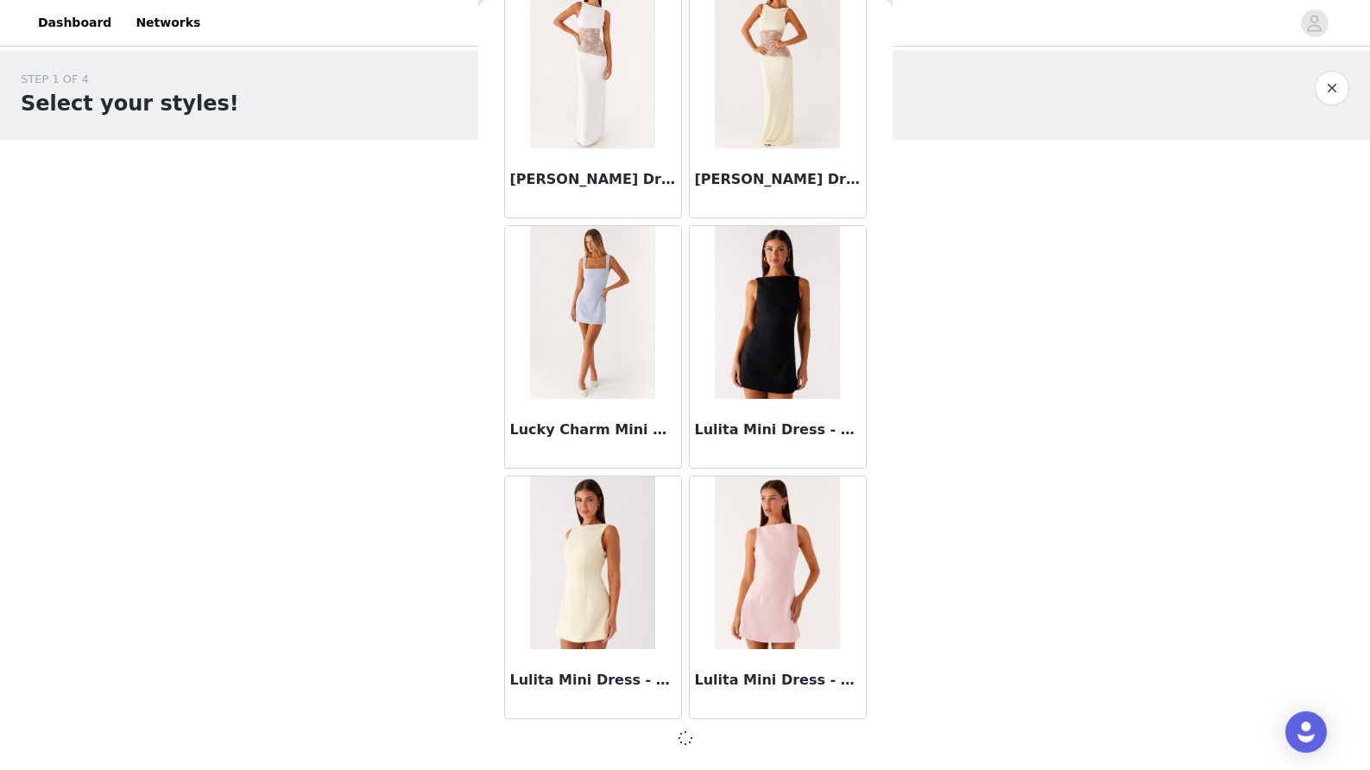
scroll to position [66973, 0]
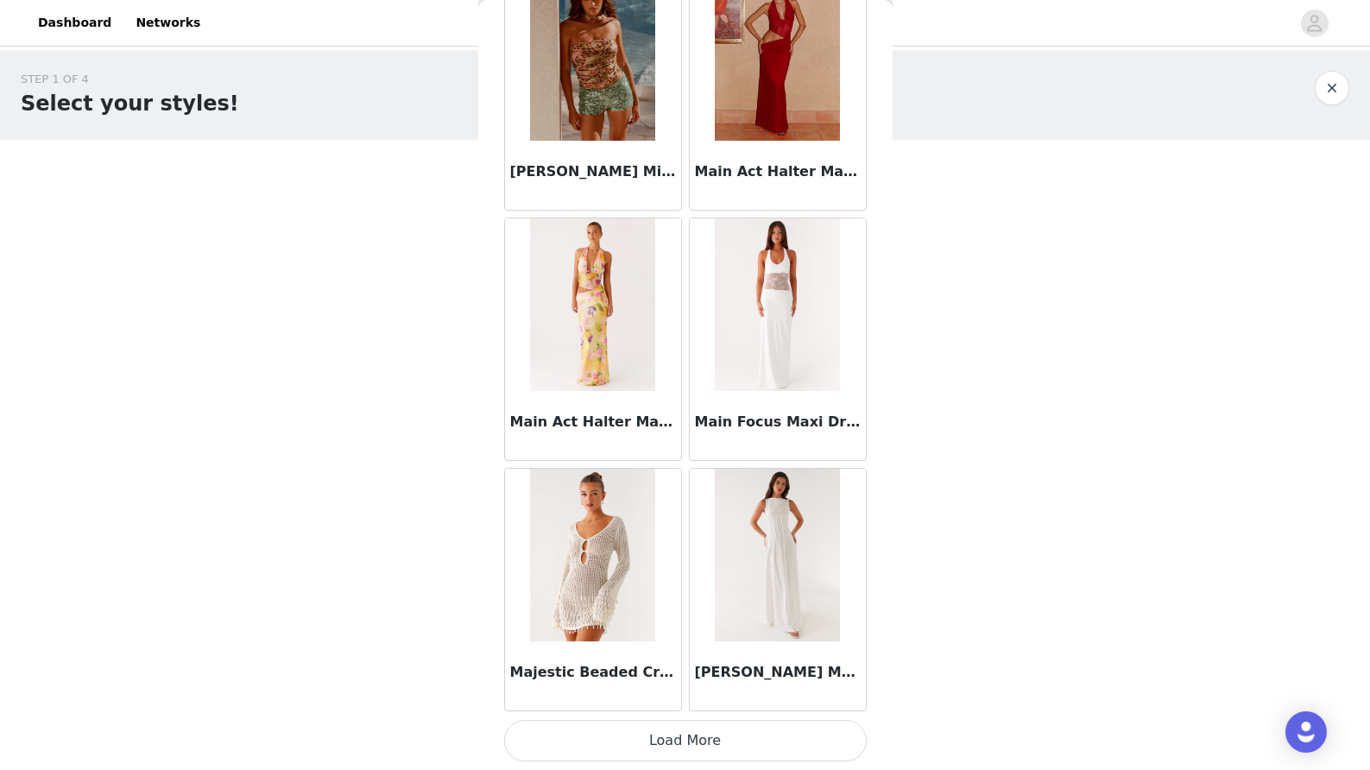
click at [700, 740] on button "Load More" at bounding box center [685, 740] width 363 height 41
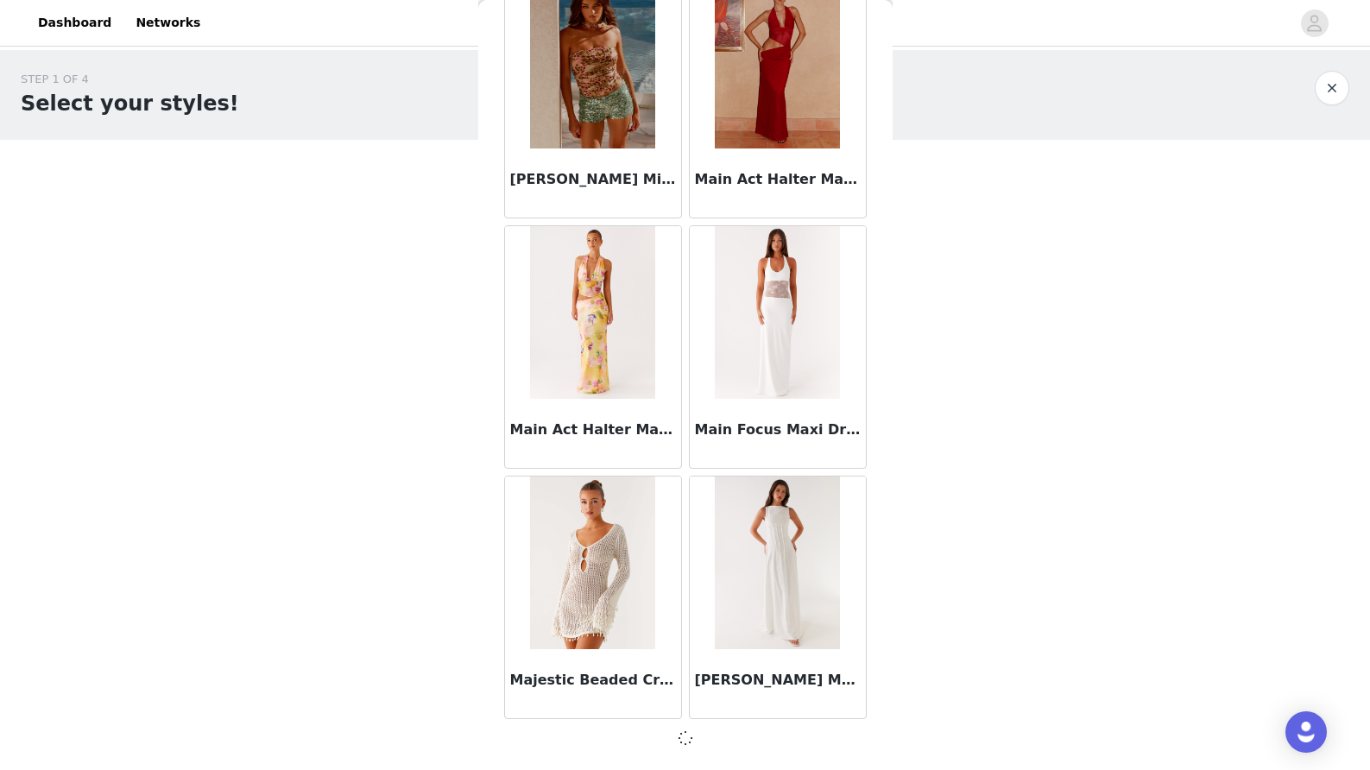
scroll to position [69477, 0]
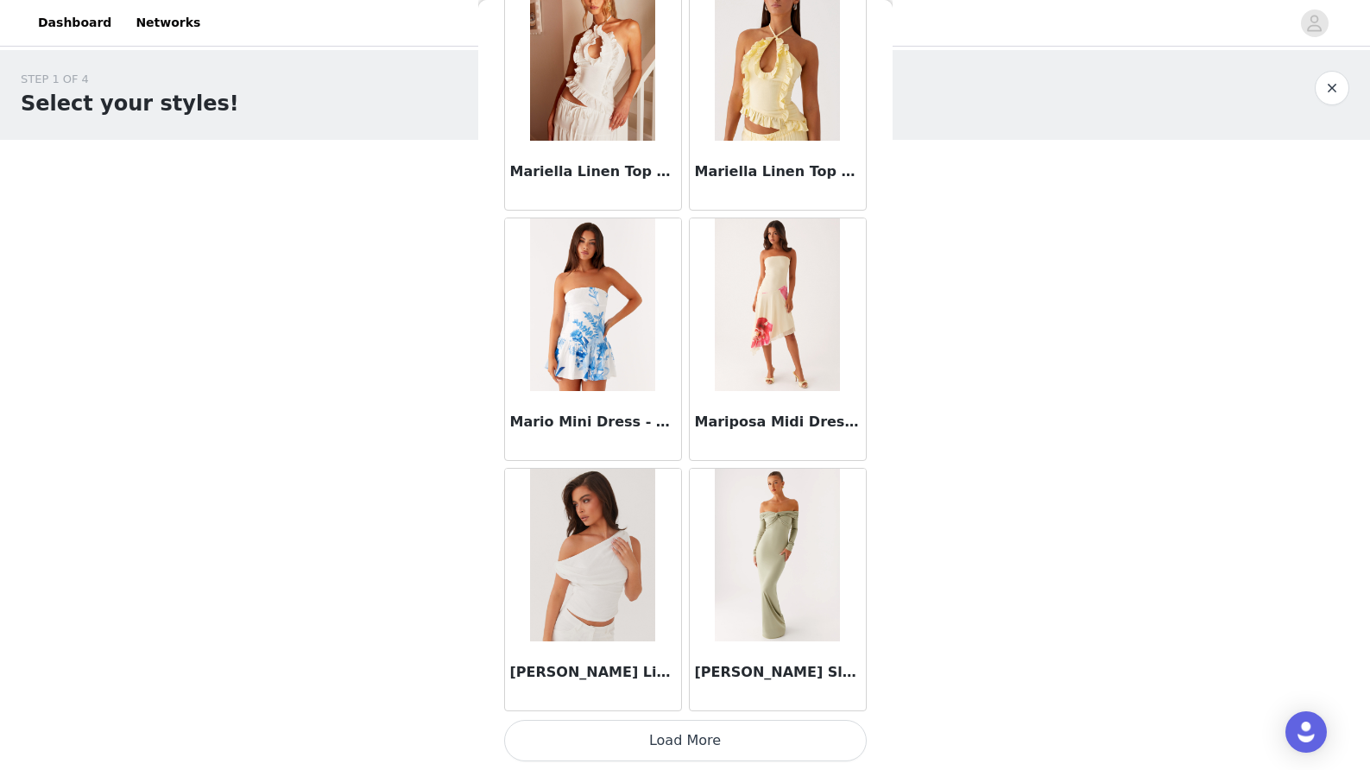
click at [712, 740] on button "Load More" at bounding box center [685, 740] width 363 height 41
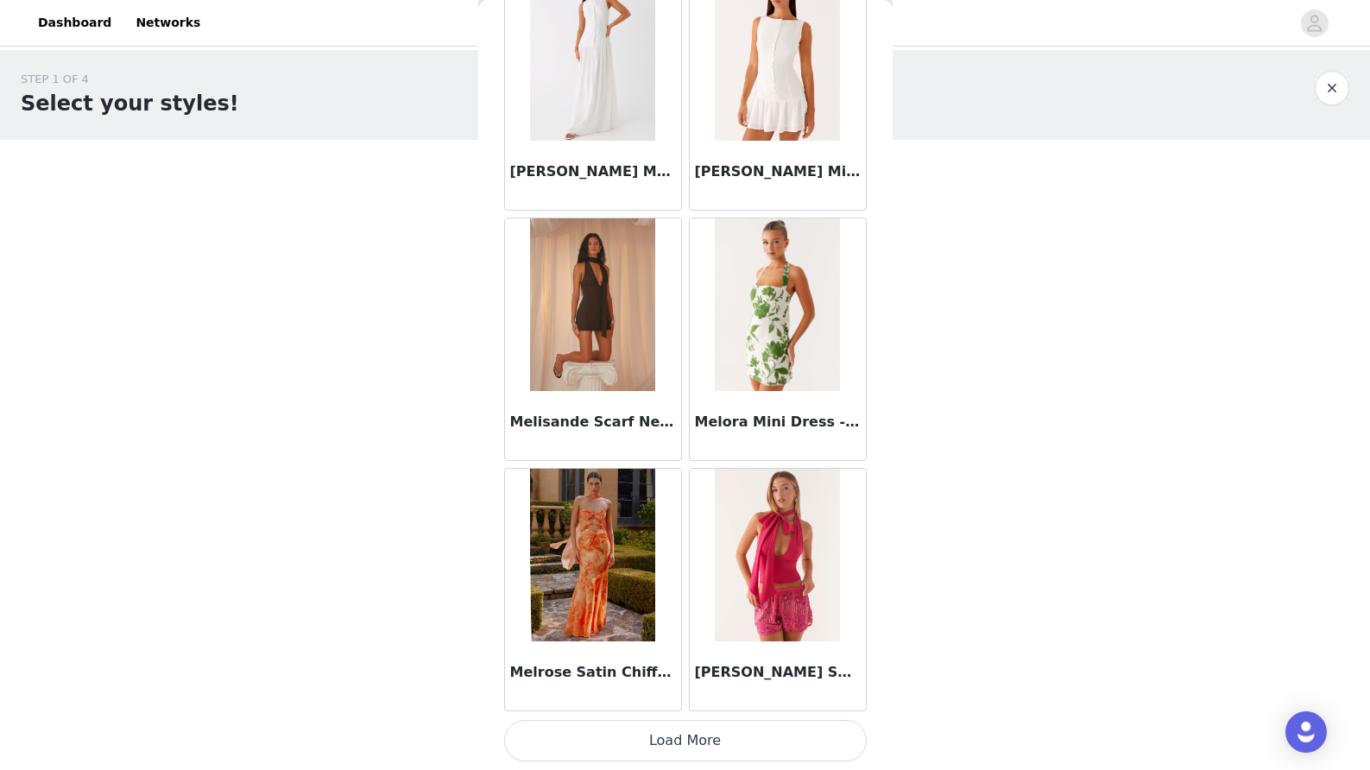
click at [691, 742] on button "Load More" at bounding box center [685, 740] width 363 height 41
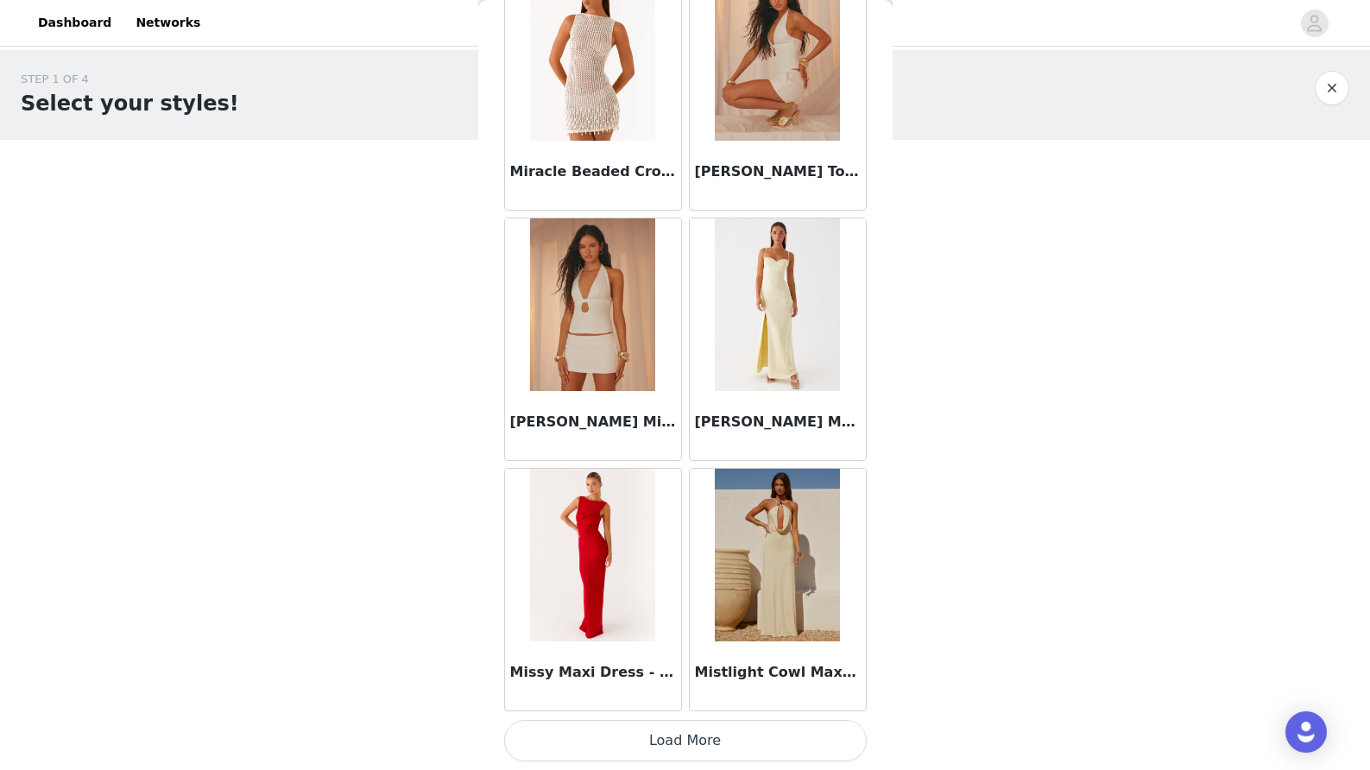
scroll to position [0, 0]
click at [671, 730] on button "Load More" at bounding box center [685, 740] width 363 height 41
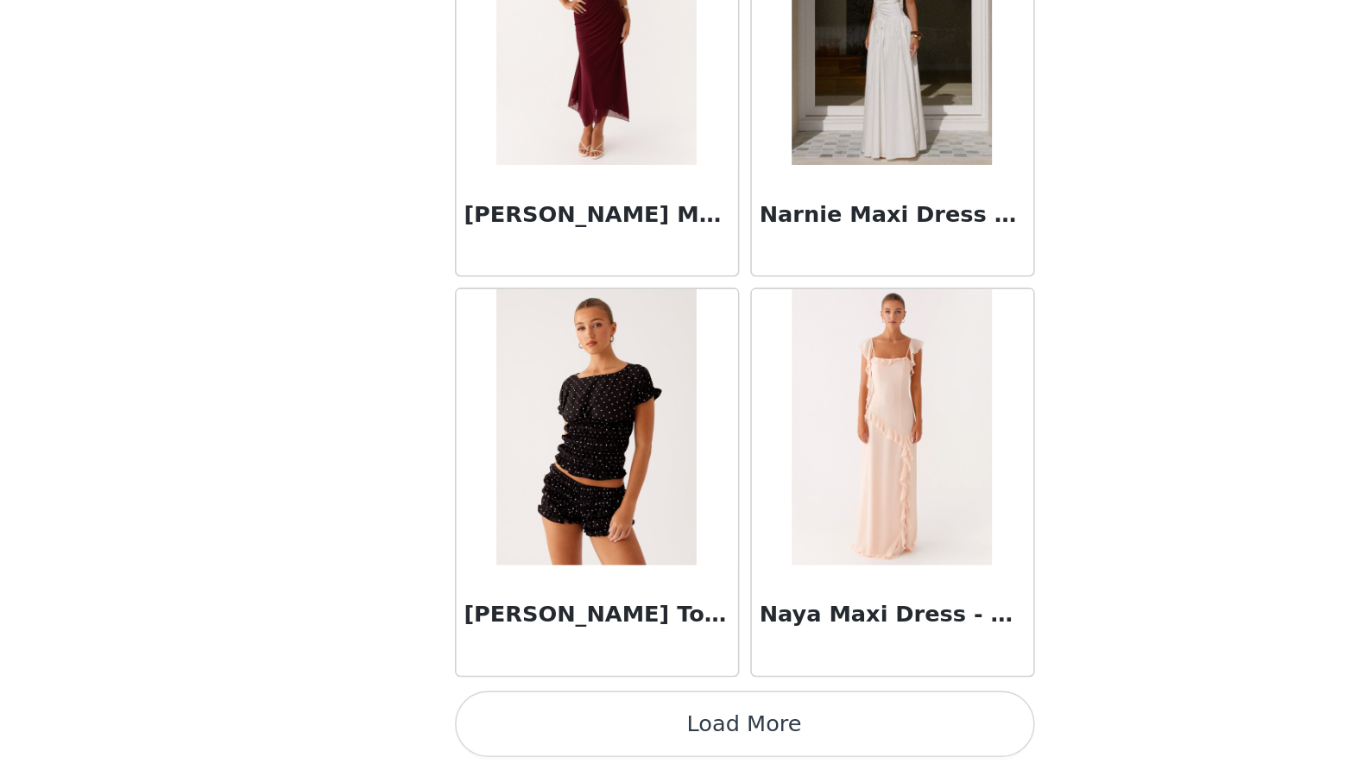
click at [504, 720] on button "Load More" at bounding box center [685, 740] width 363 height 41
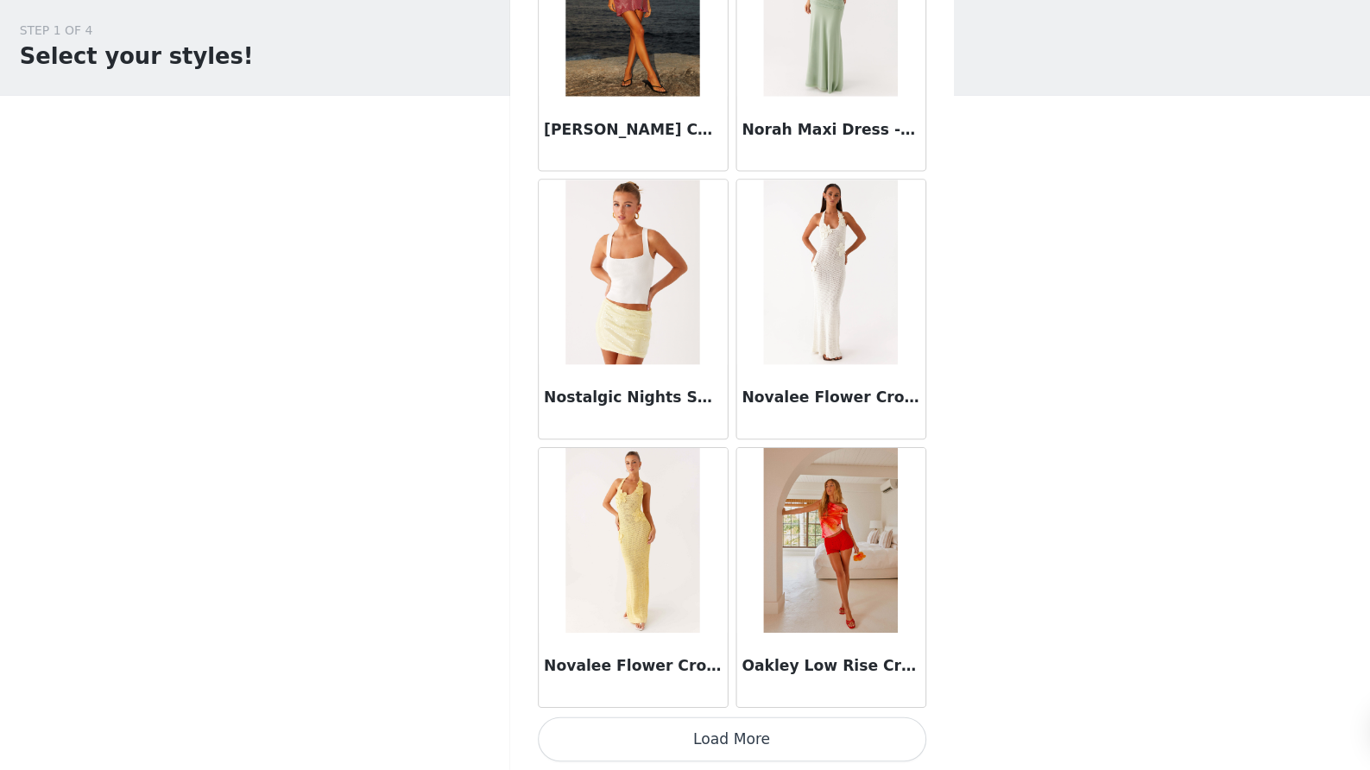
click at [664, 720] on button "Load More" at bounding box center [685, 740] width 363 height 41
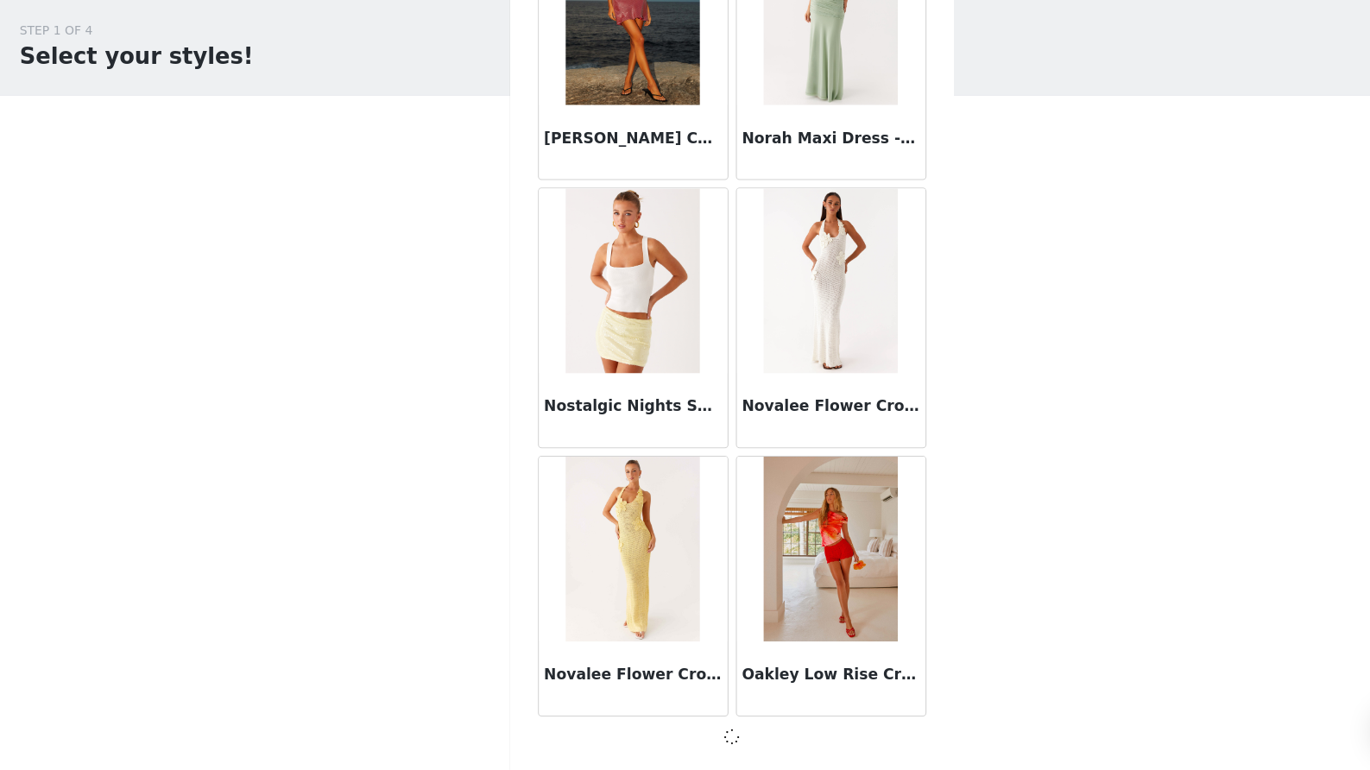
scroll to position [81998, 0]
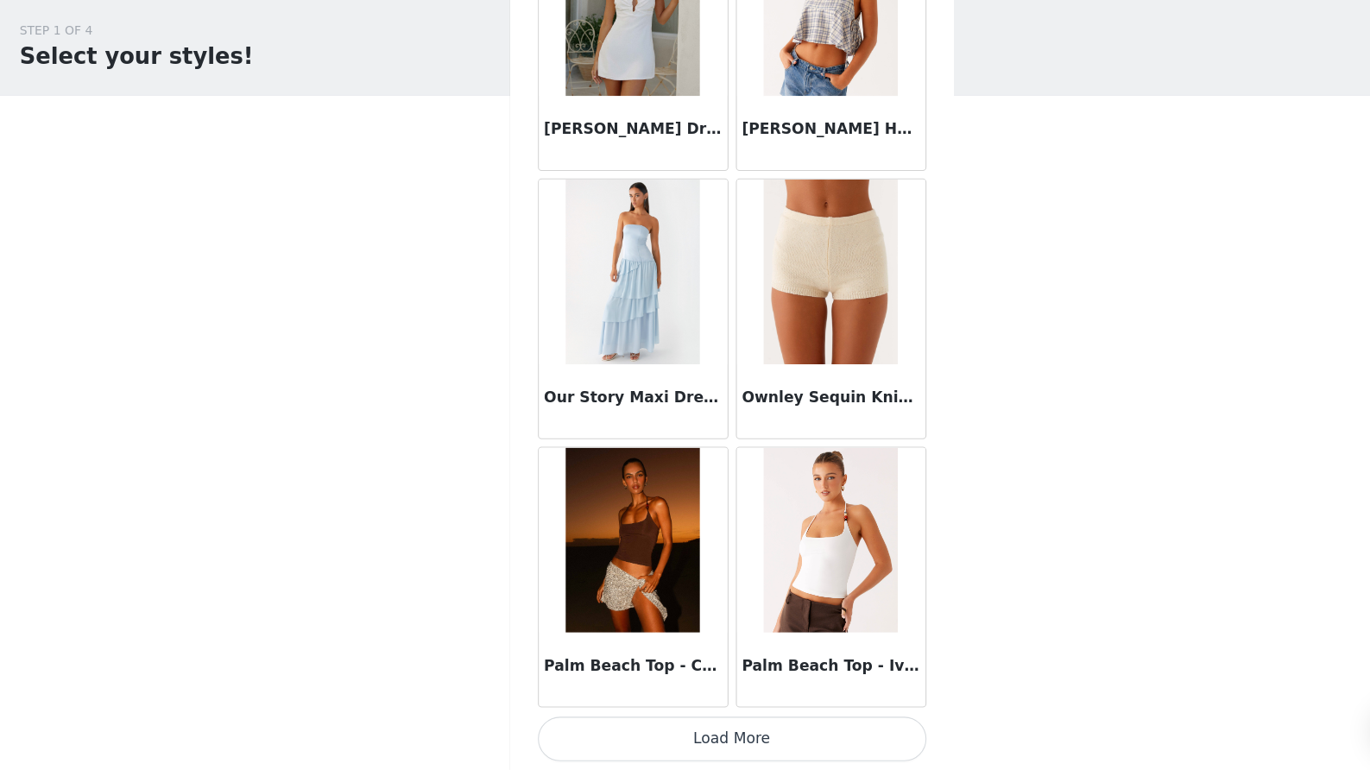
click at [659, 720] on button "Load More" at bounding box center [685, 740] width 363 height 41
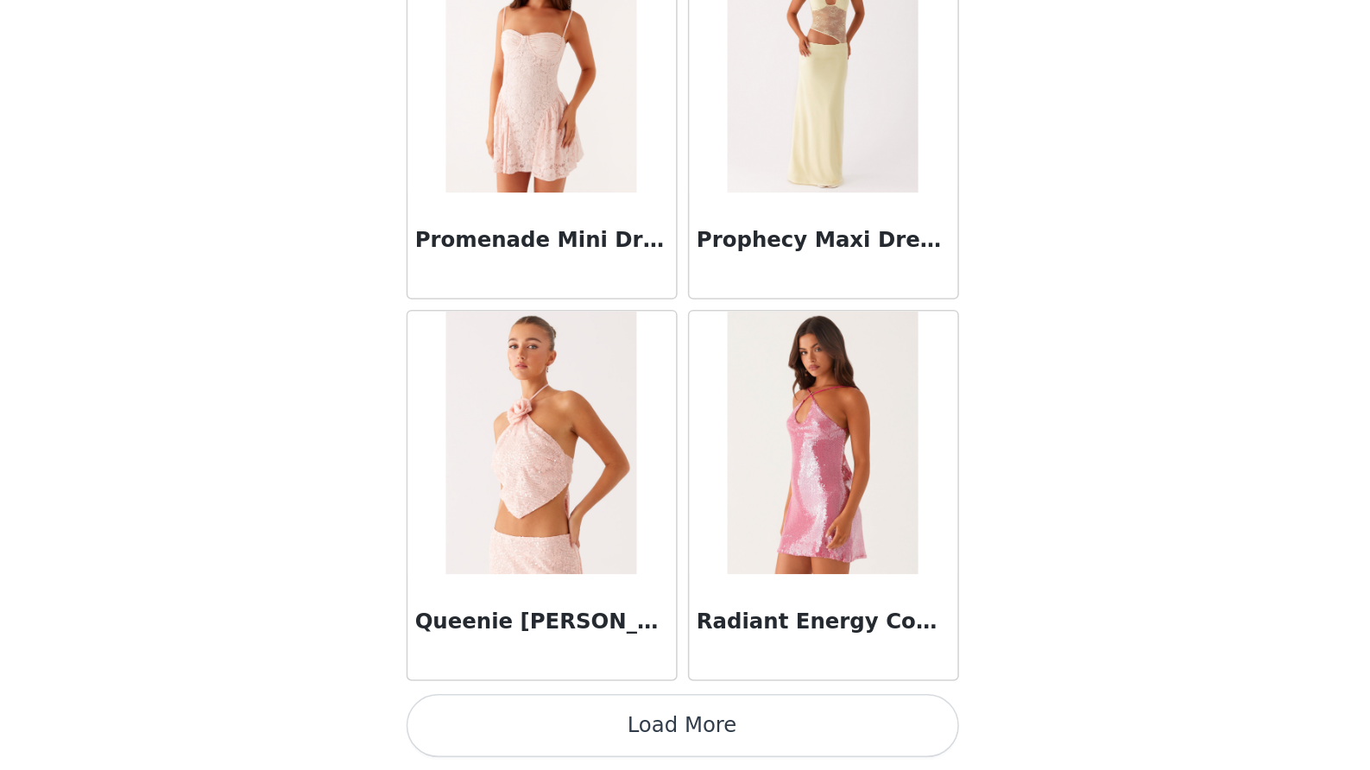
scroll to position [0, 0]
click at [504, 720] on button "Load More" at bounding box center [685, 740] width 363 height 41
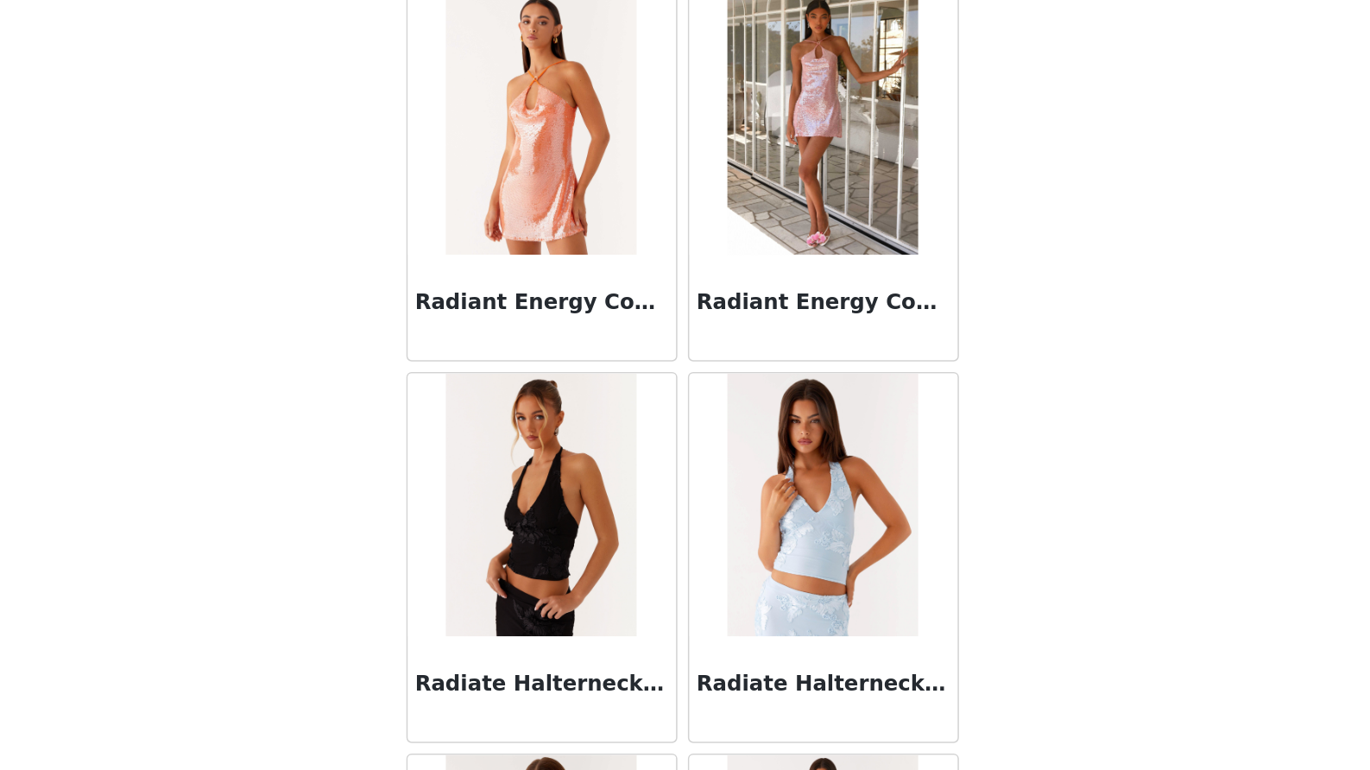
scroll to position [87475, 0]
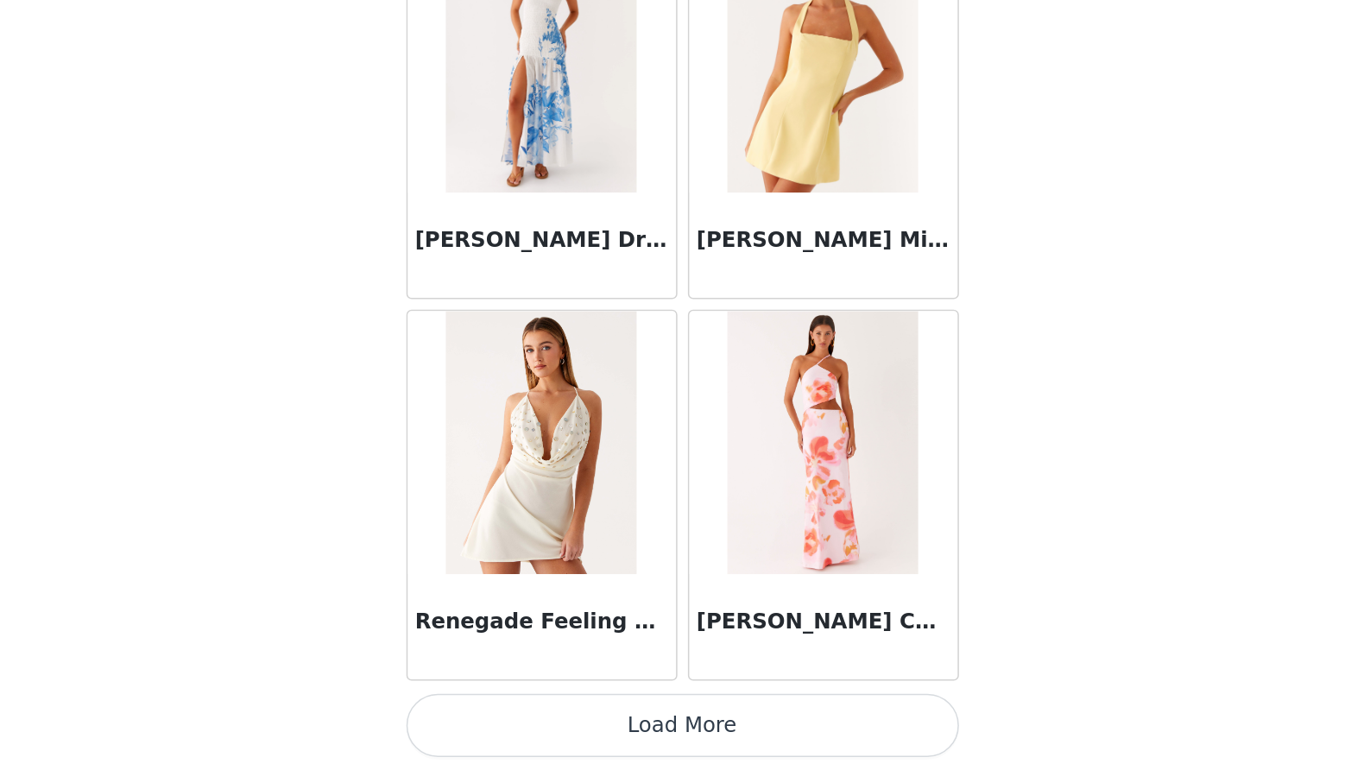
click at [504, 720] on button "Load More" at bounding box center [685, 740] width 363 height 41
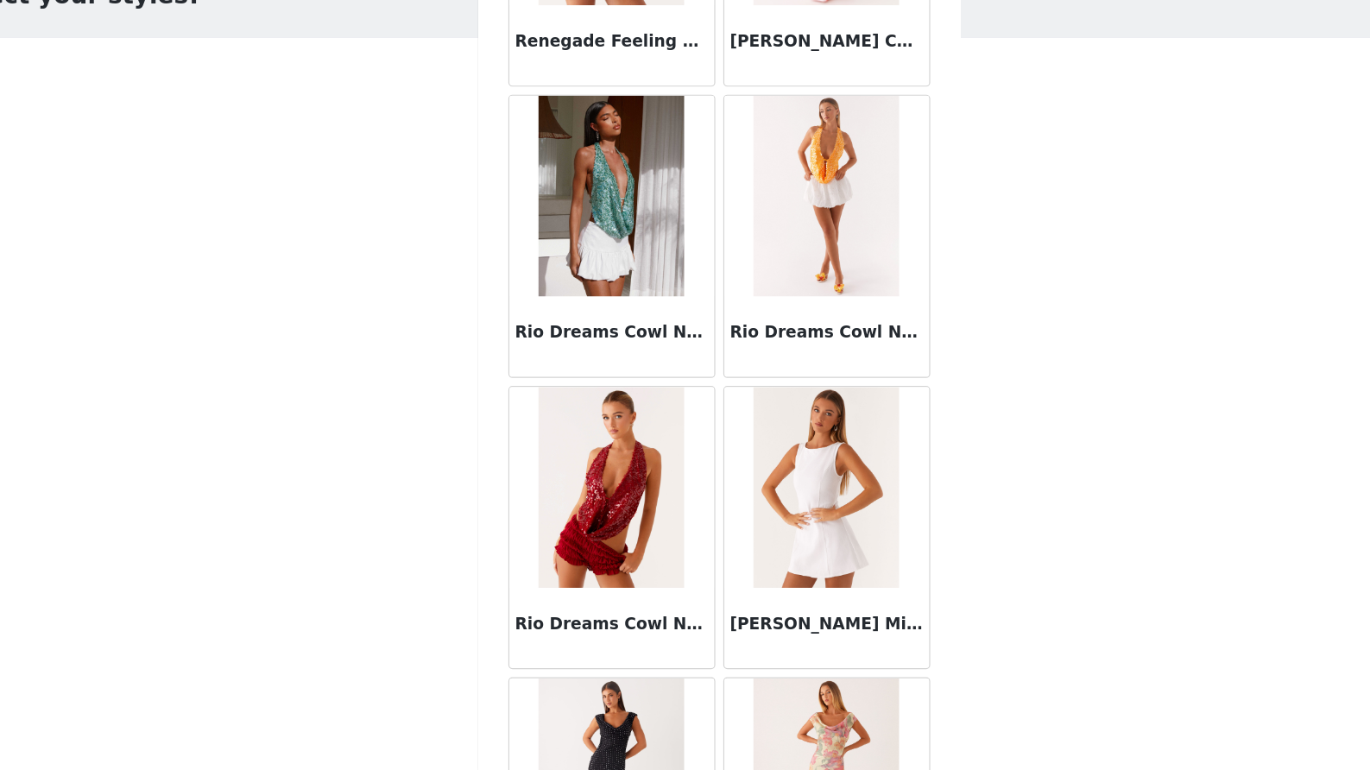
scroll to position [90050, 0]
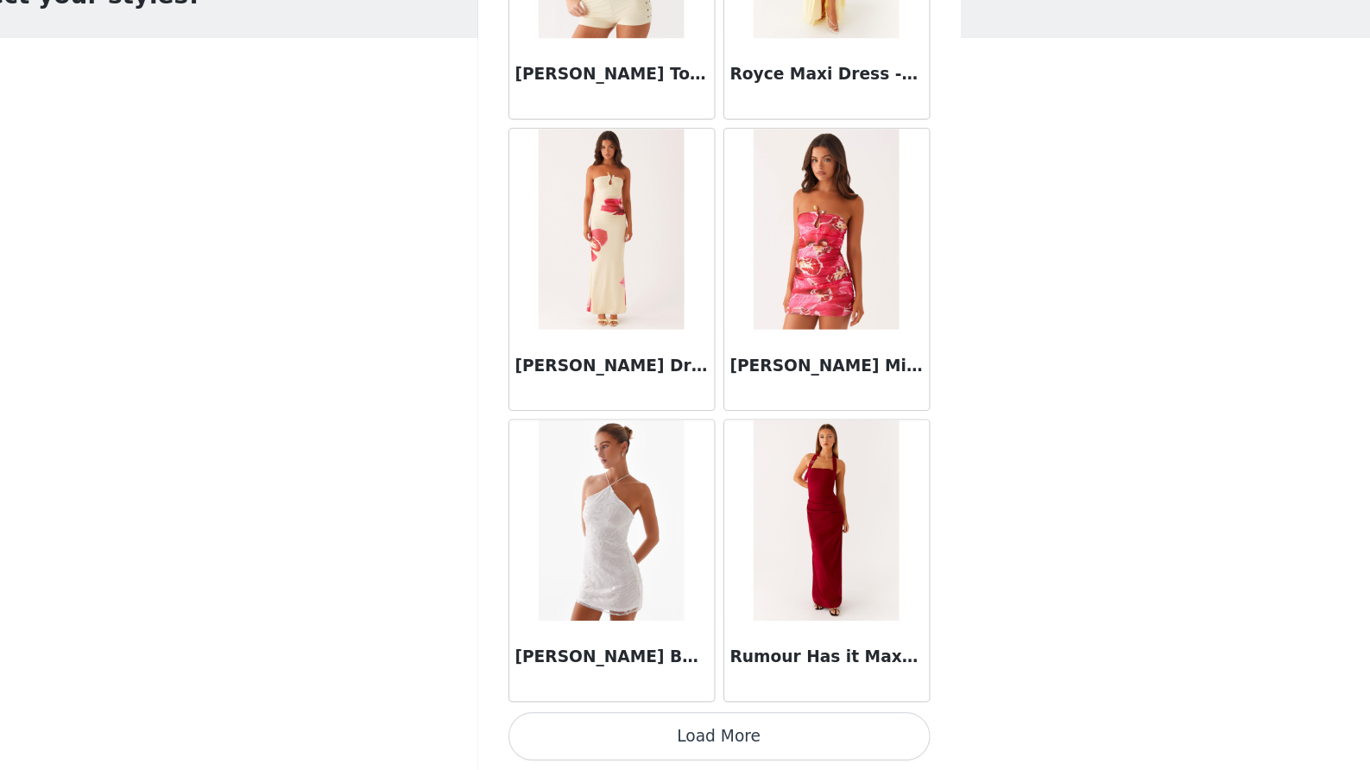
click at [623, 720] on button "Load More" at bounding box center [685, 740] width 363 height 41
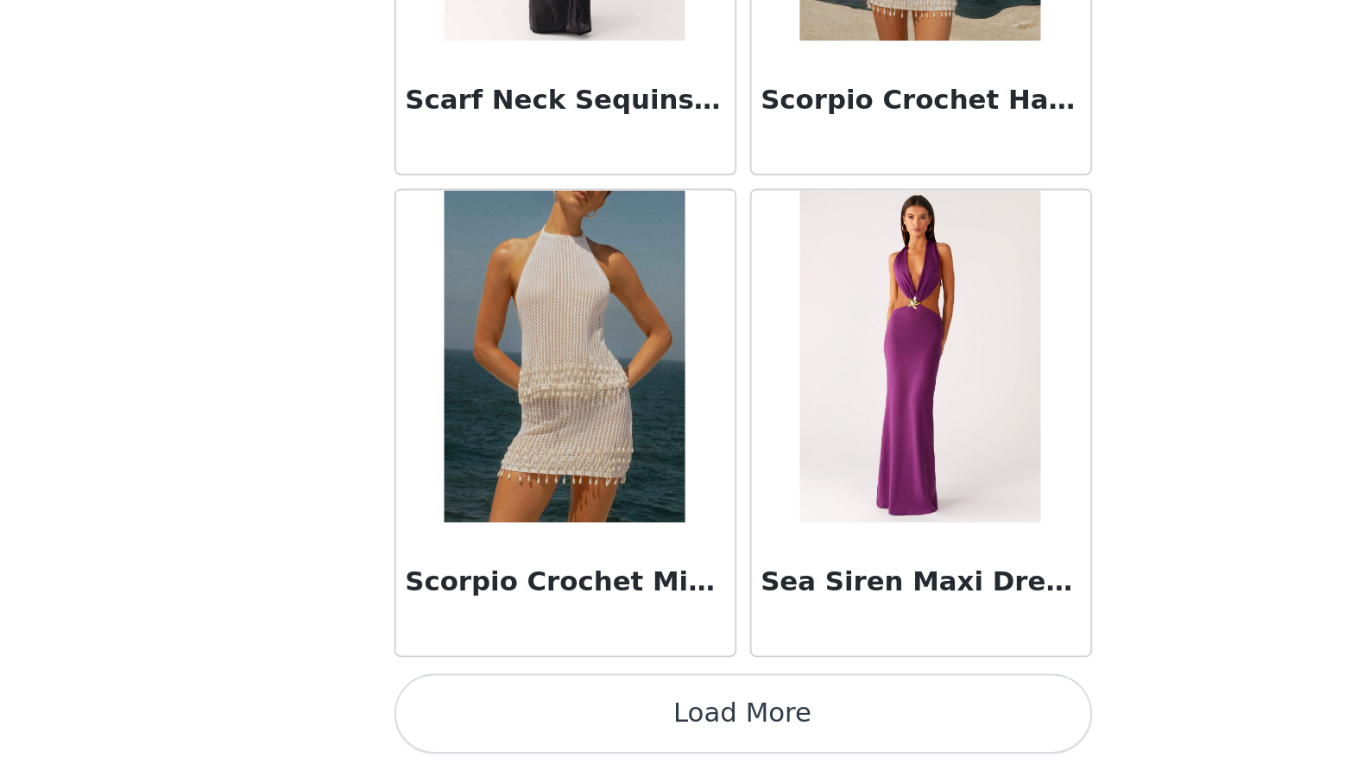
scroll to position [0, 0]
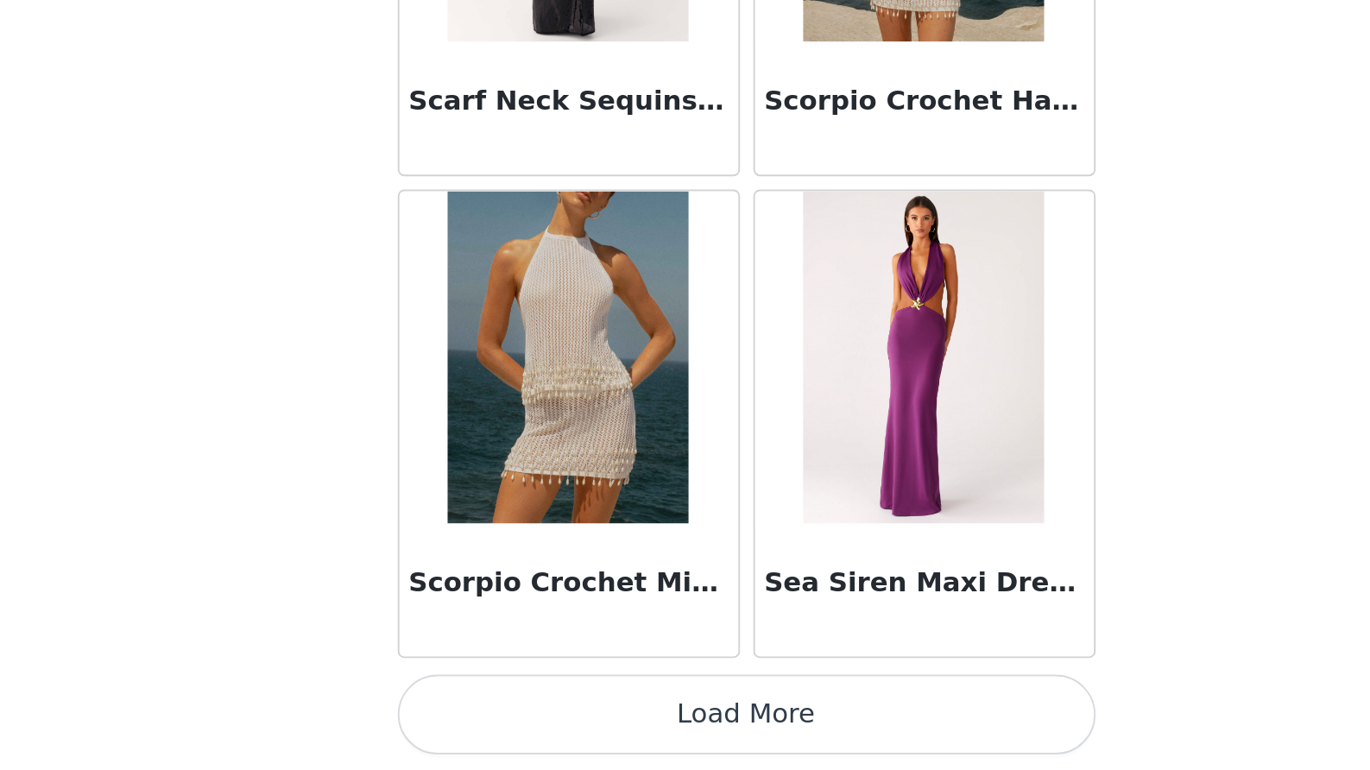
click at [504, 720] on button "Load More" at bounding box center [685, 740] width 363 height 41
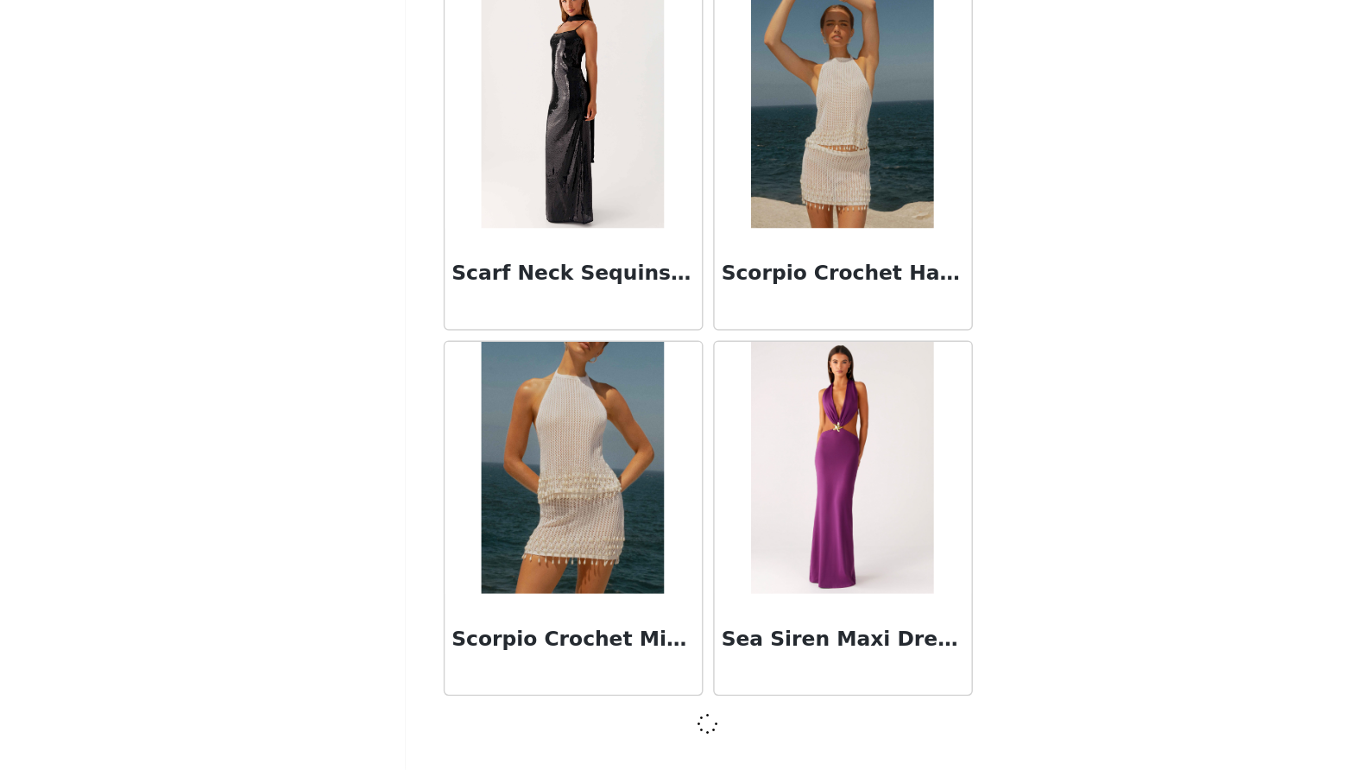
scroll to position [94518, 0]
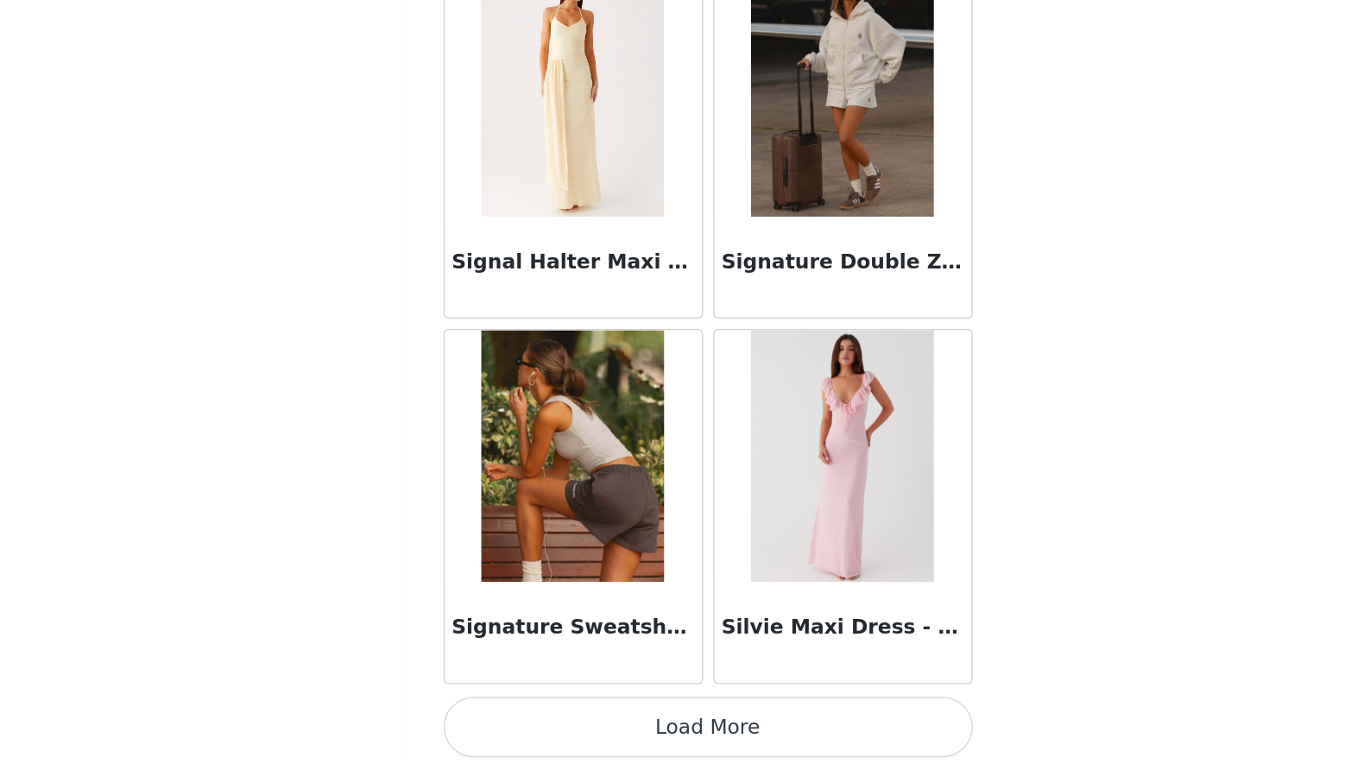
click at [504, 720] on button "Load More" at bounding box center [685, 740] width 363 height 41
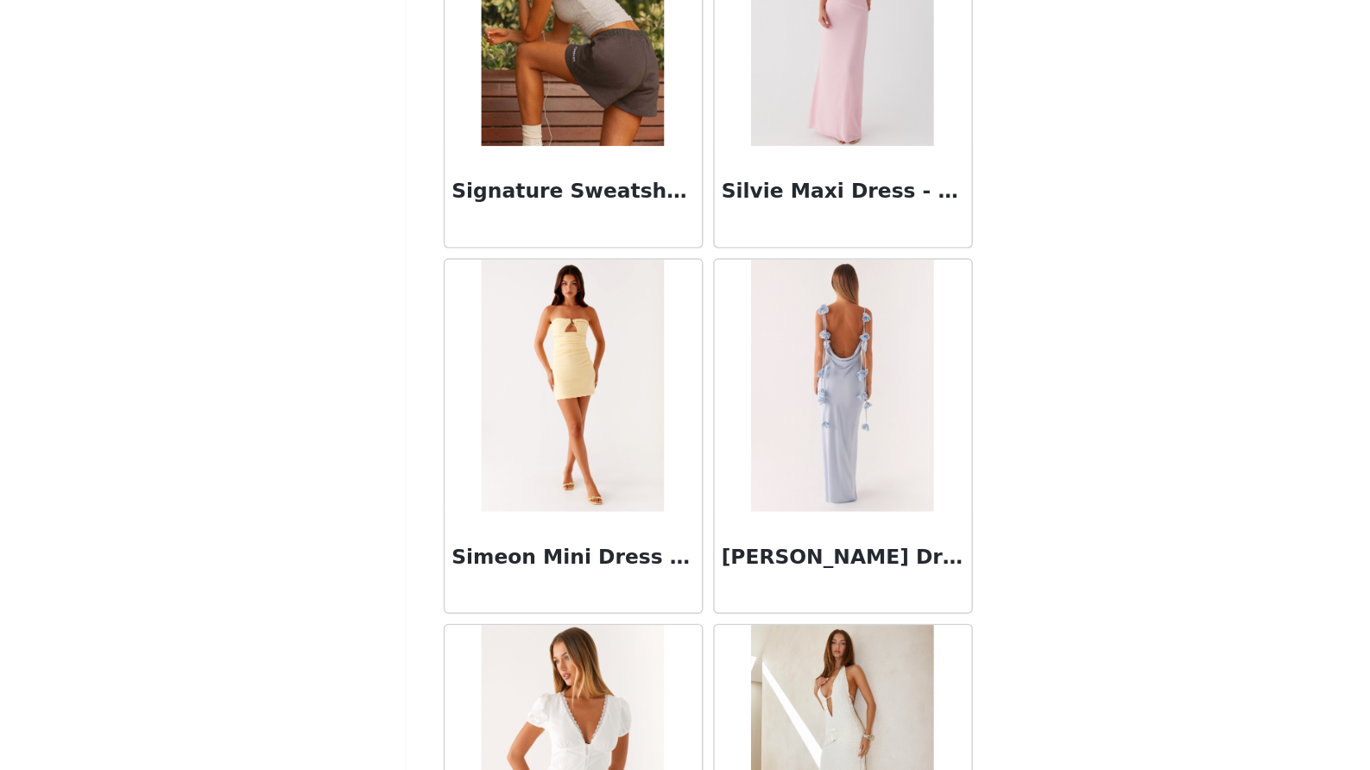
scroll to position [97483, 0]
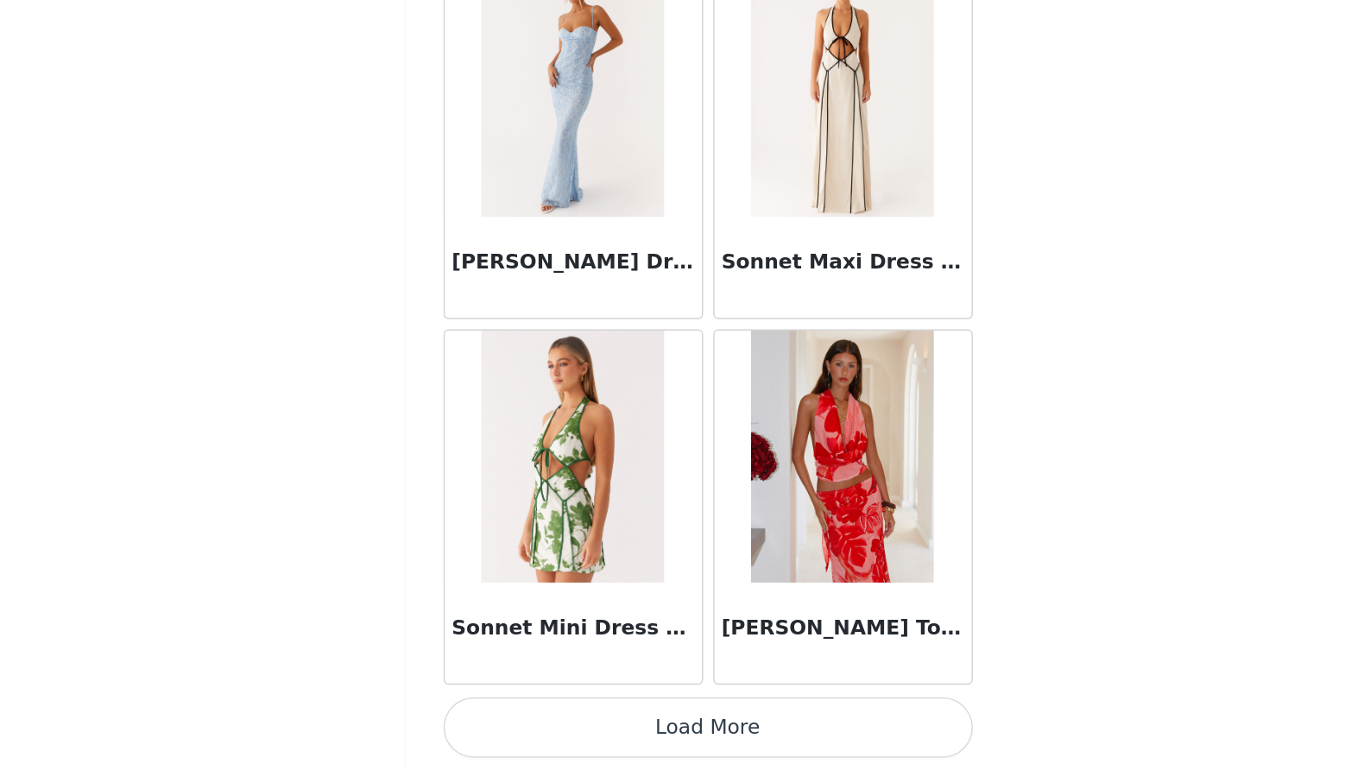
click at [504, 720] on button "Load More" at bounding box center [685, 740] width 363 height 41
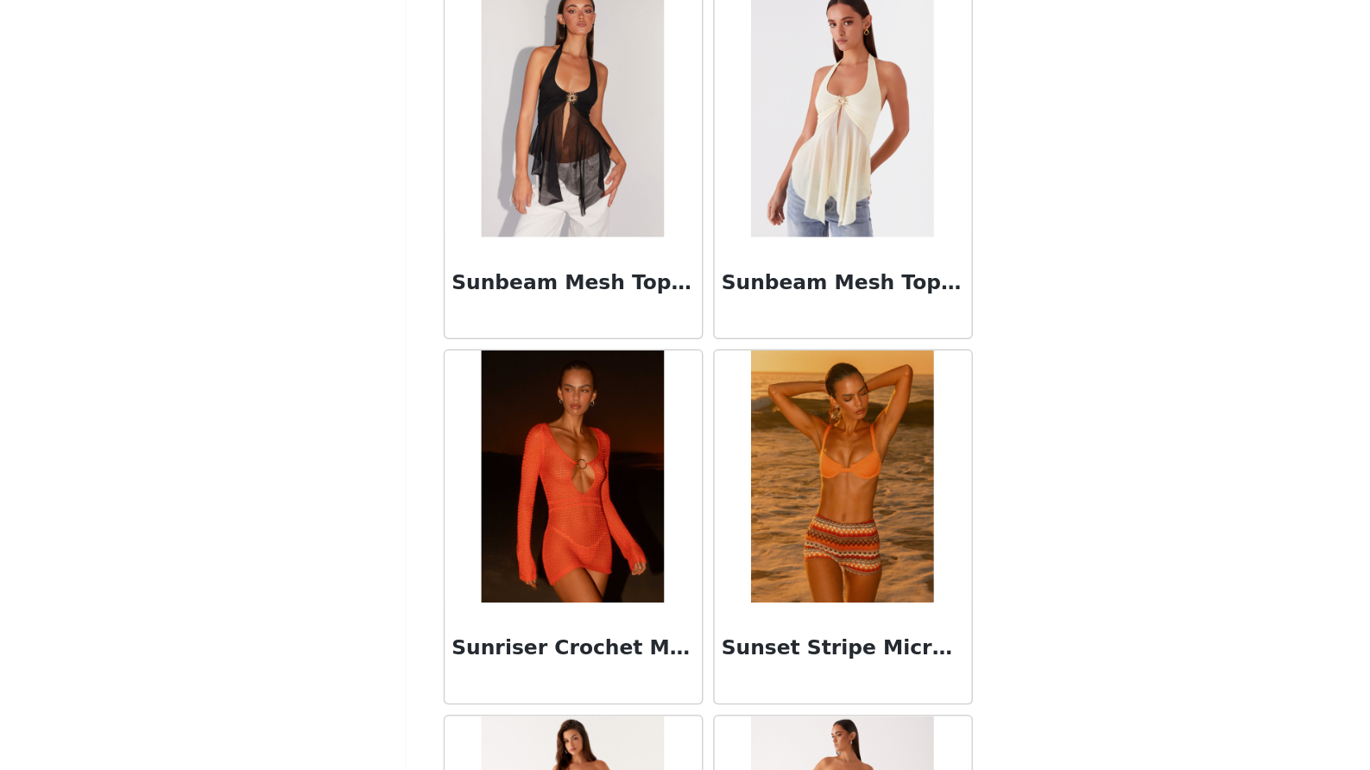
scroll to position [101027, 0]
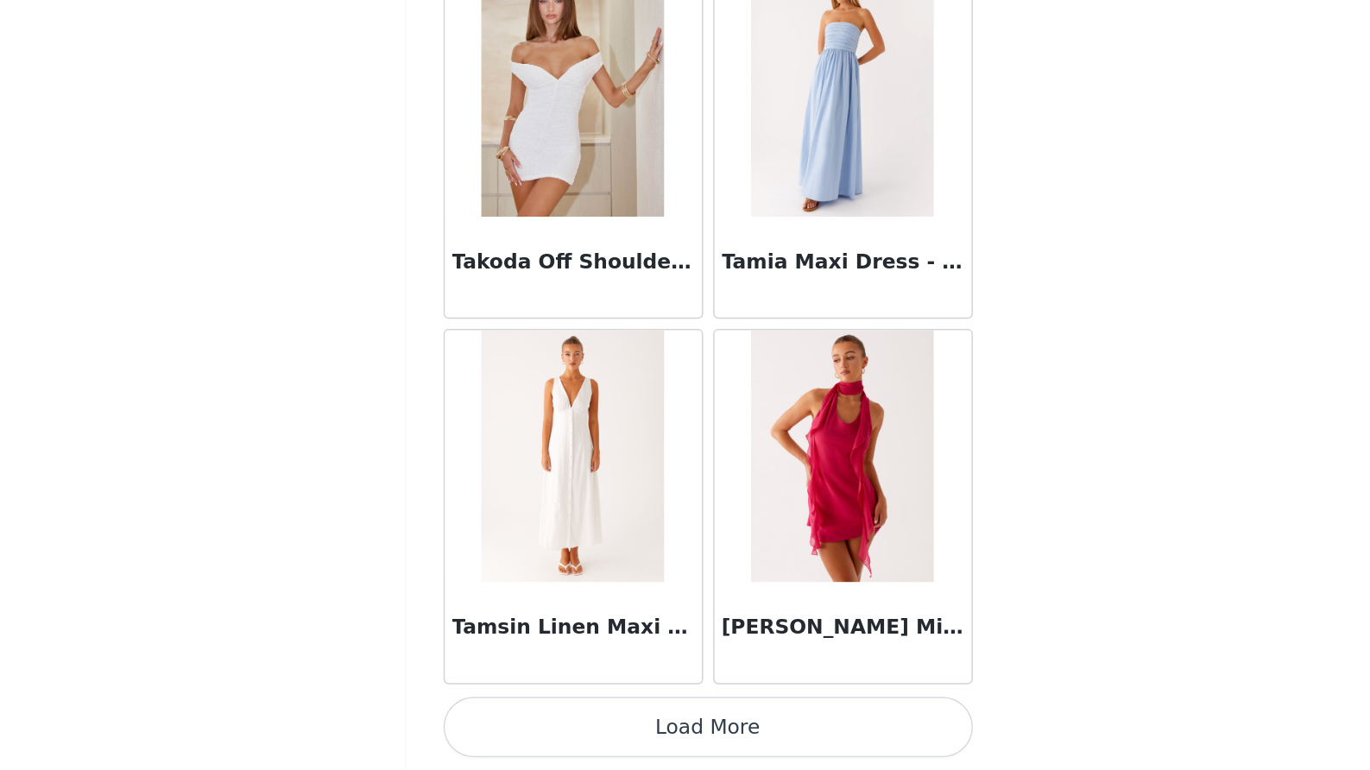
click at [504, 720] on button "Load More" at bounding box center [685, 740] width 363 height 41
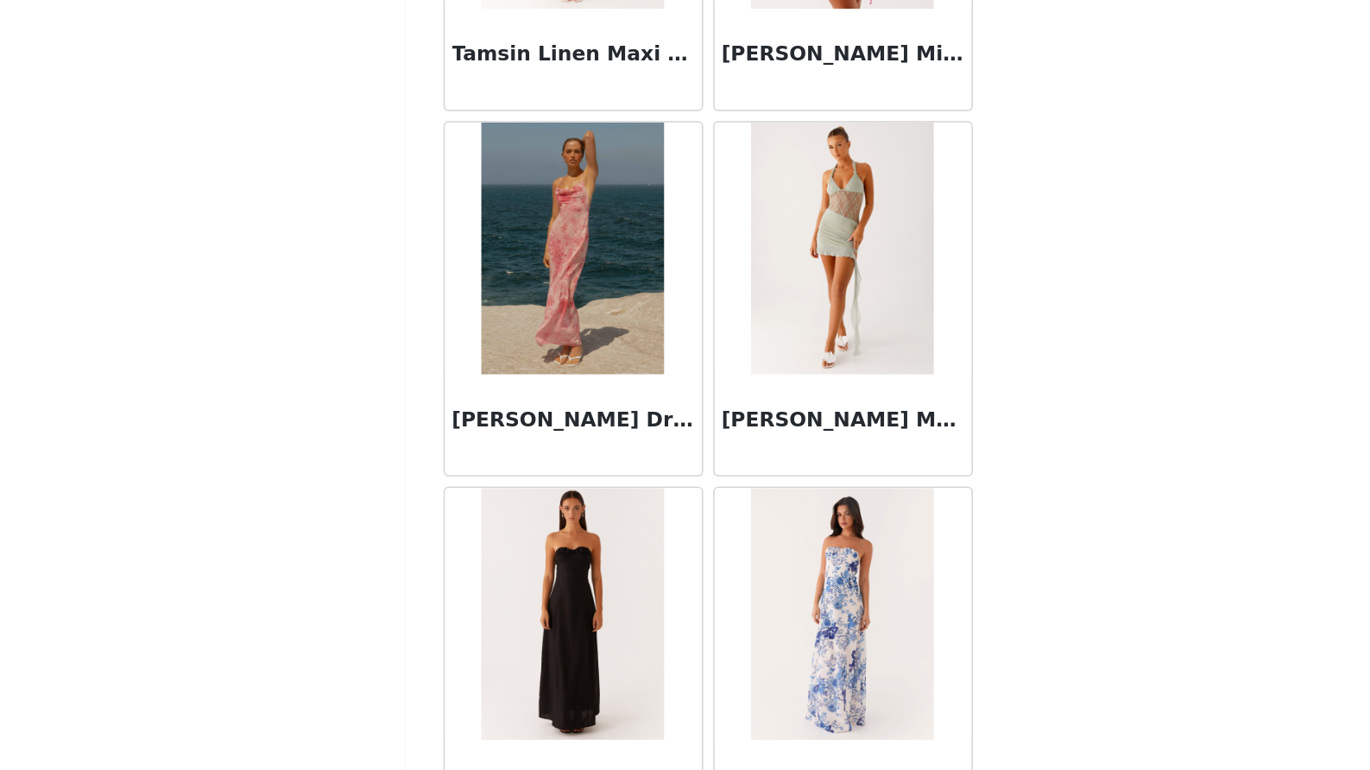
scroll to position [102441, 0]
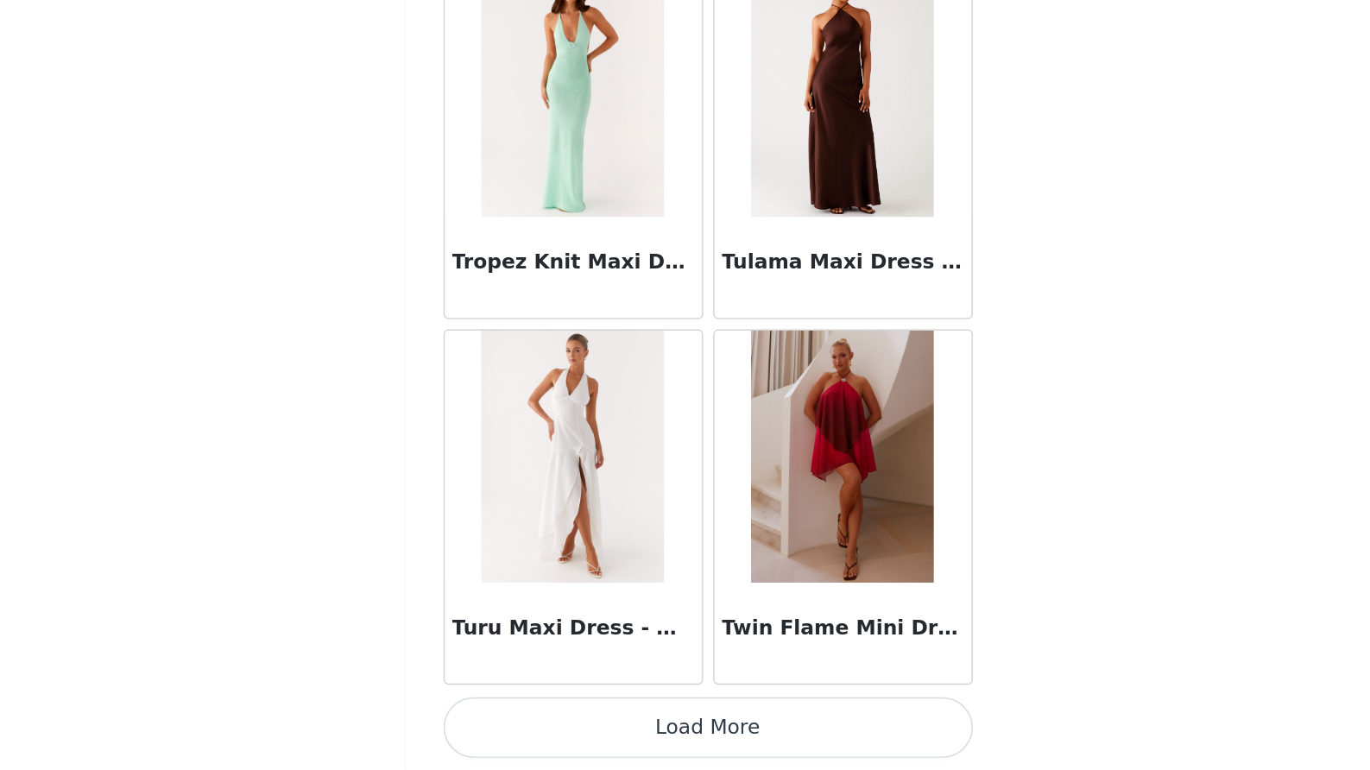
click at [504, 720] on button "Load More" at bounding box center [685, 740] width 363 height 41
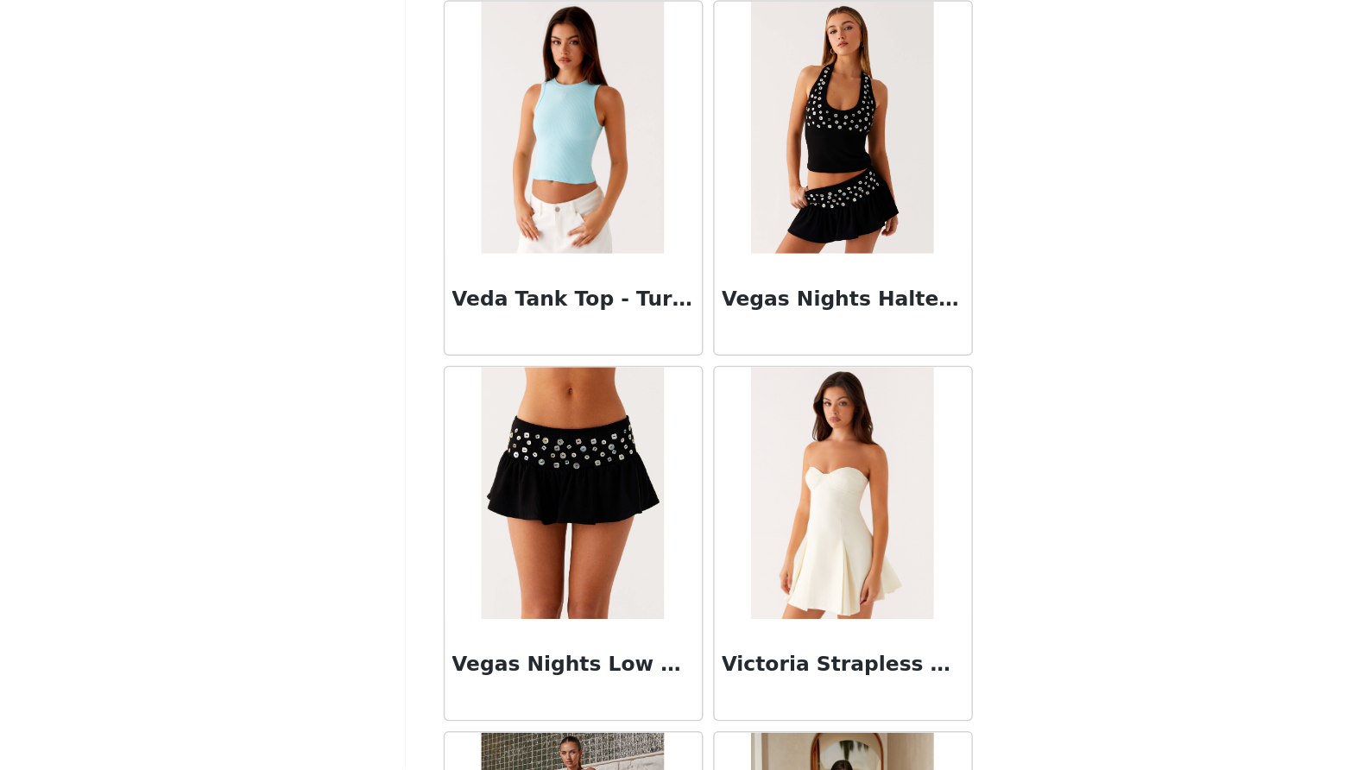
scroll to position [106781, 0]
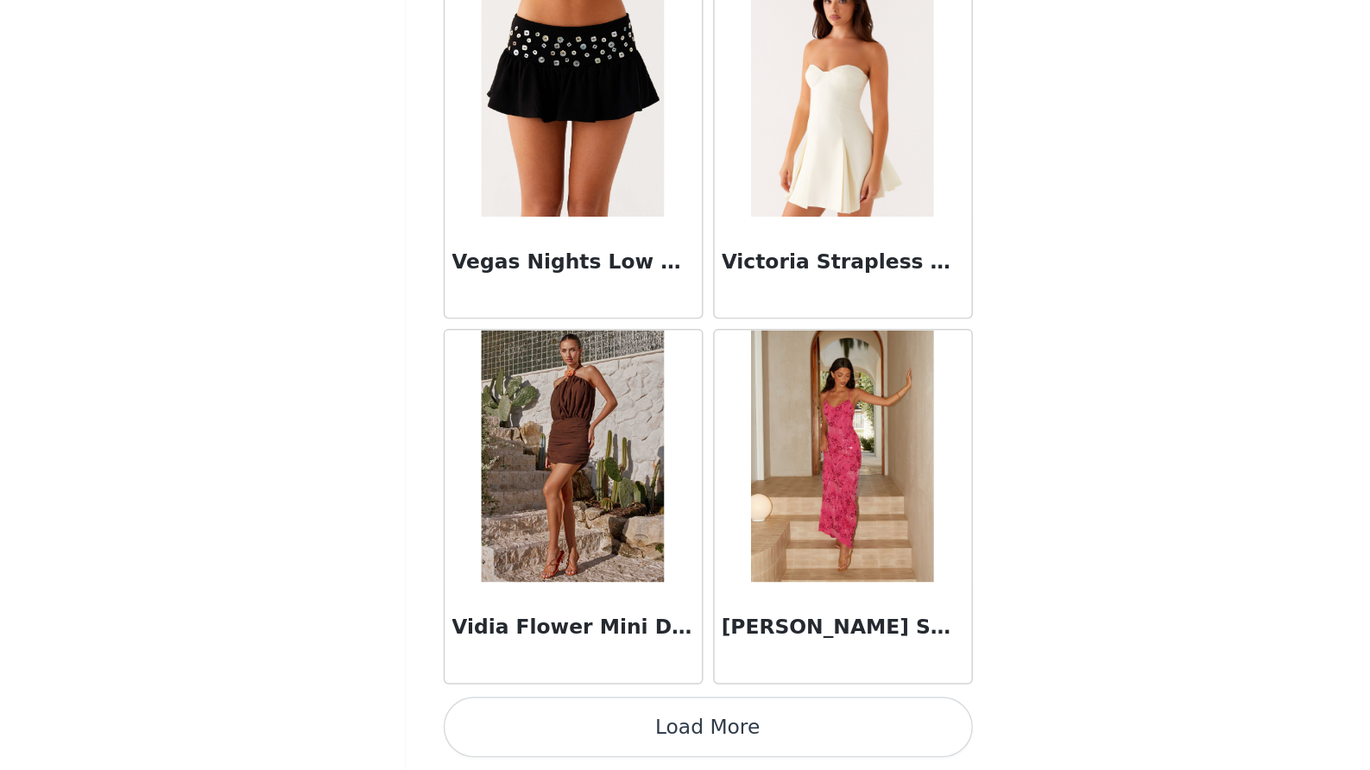
click at [504, 720] on button "Load More" at bounding box center [685, 740] width 363 height 41
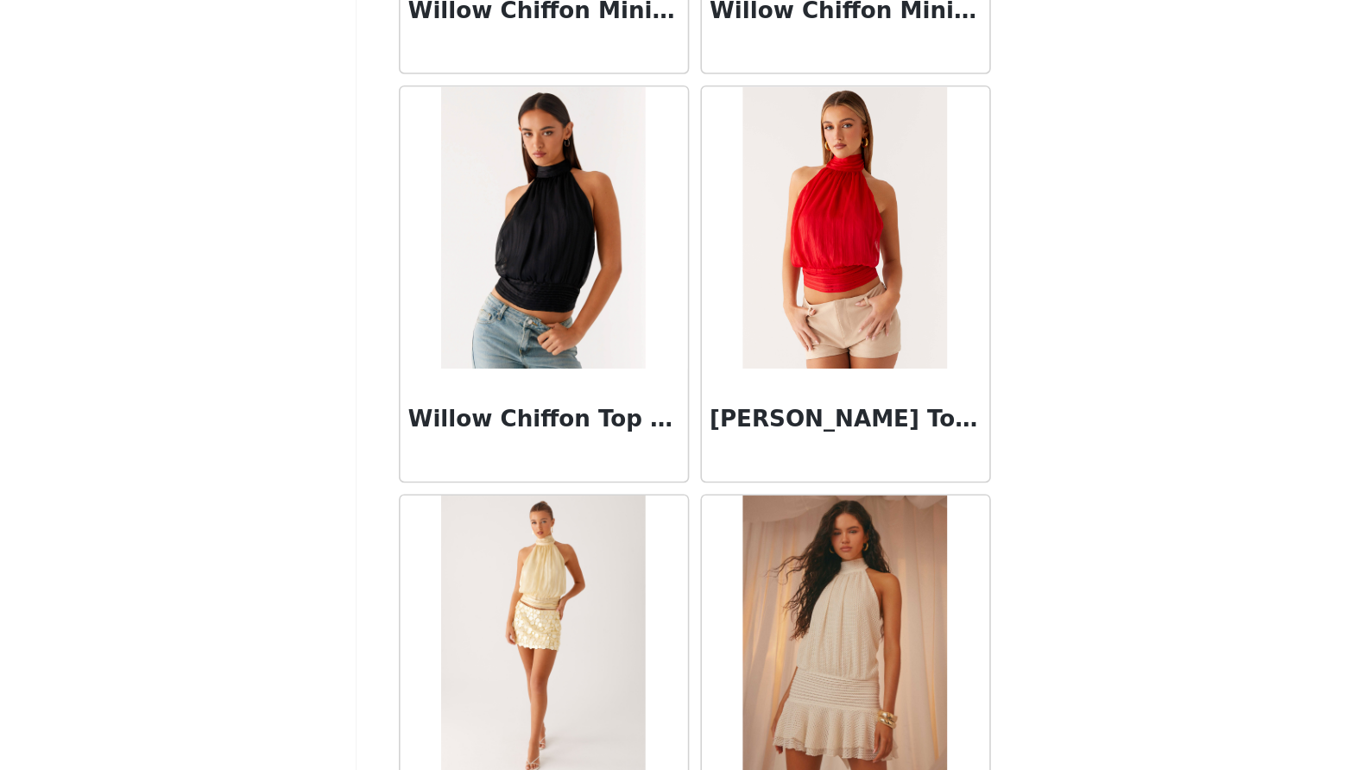
scroll to position [109480, 0]
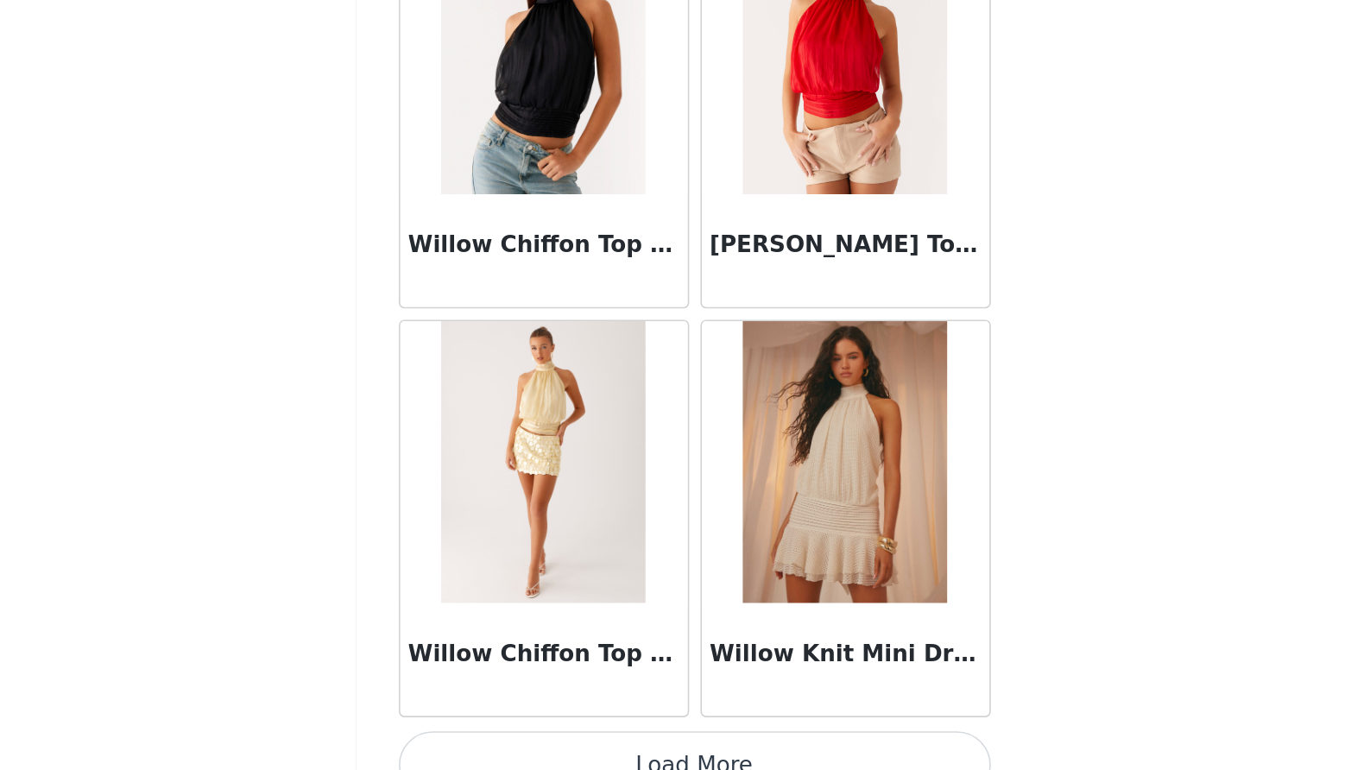
click at [504, 720] on button "Load More" at bounding box center [685, 740] width 363 height 41
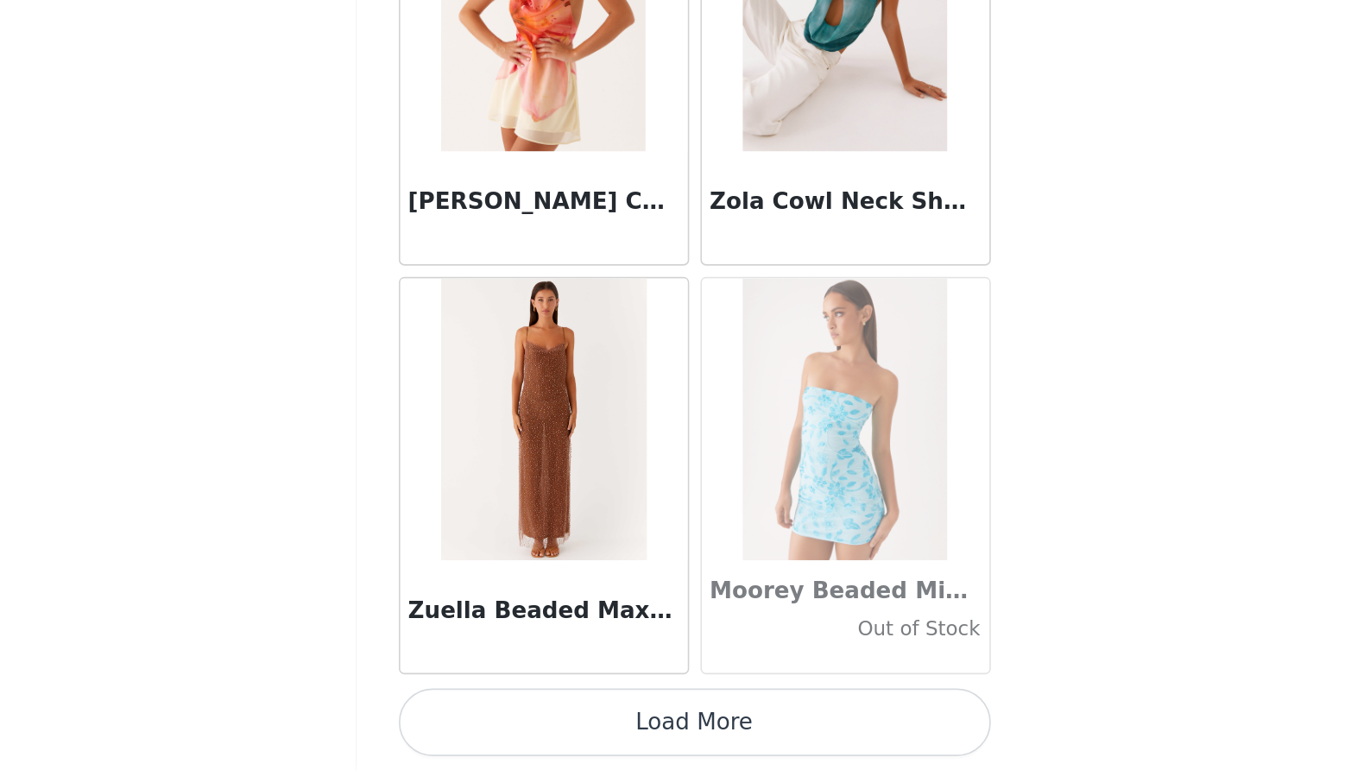
scroll to position [0, 0]
click at [504, 720] on button "Load More" at bounding box center [685, 740] width 363 height 41
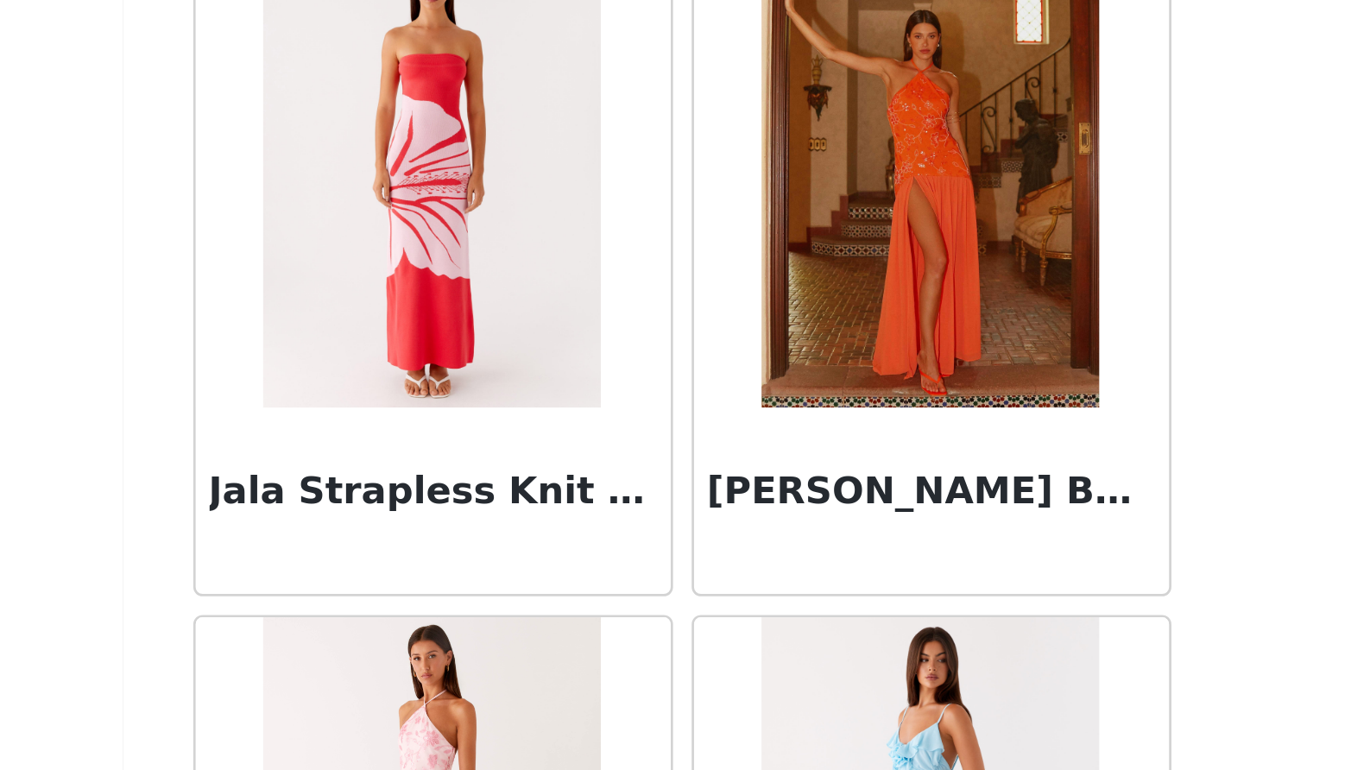
scroll to position [52183, 0]
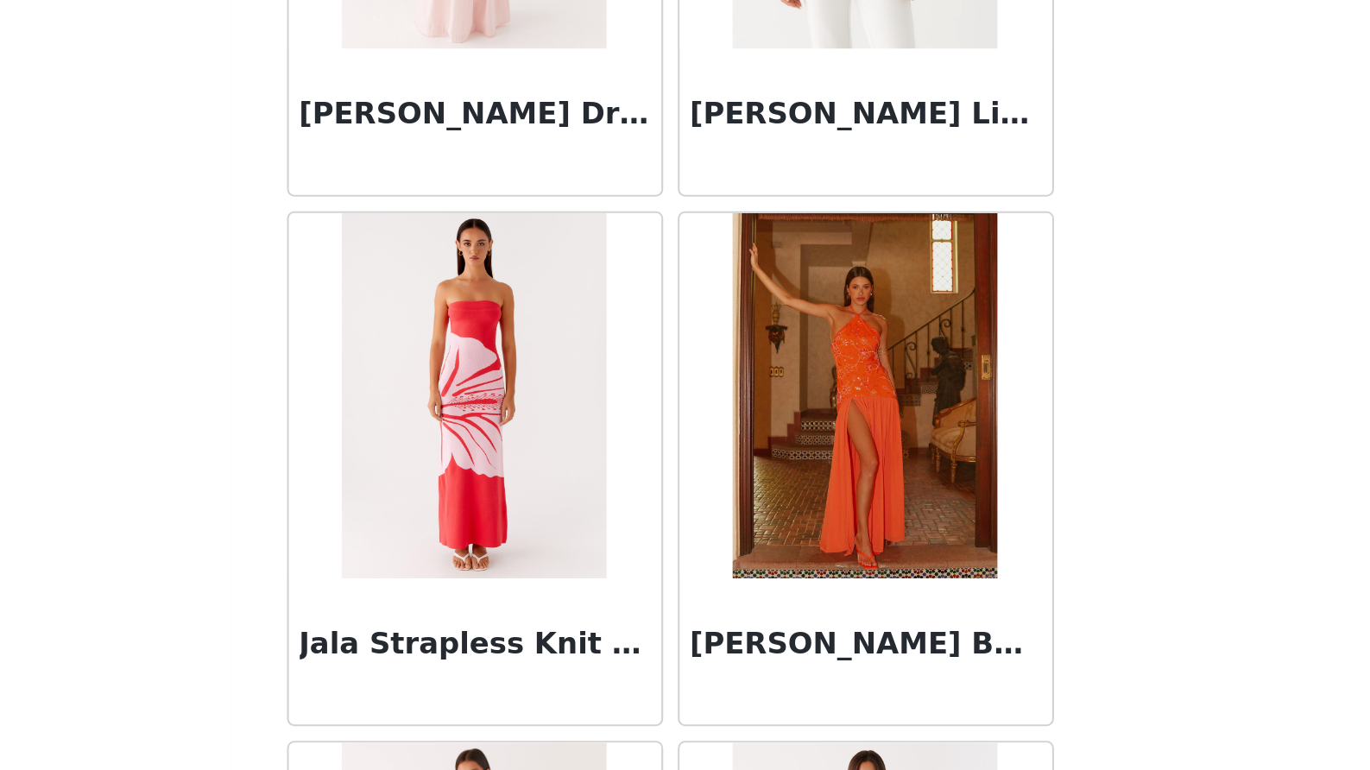
click at [510, 685] on h3 "Jala Strapless Knit Maxi Dress - Red Floral" at bounding box center [593, 695] width 166 height 21
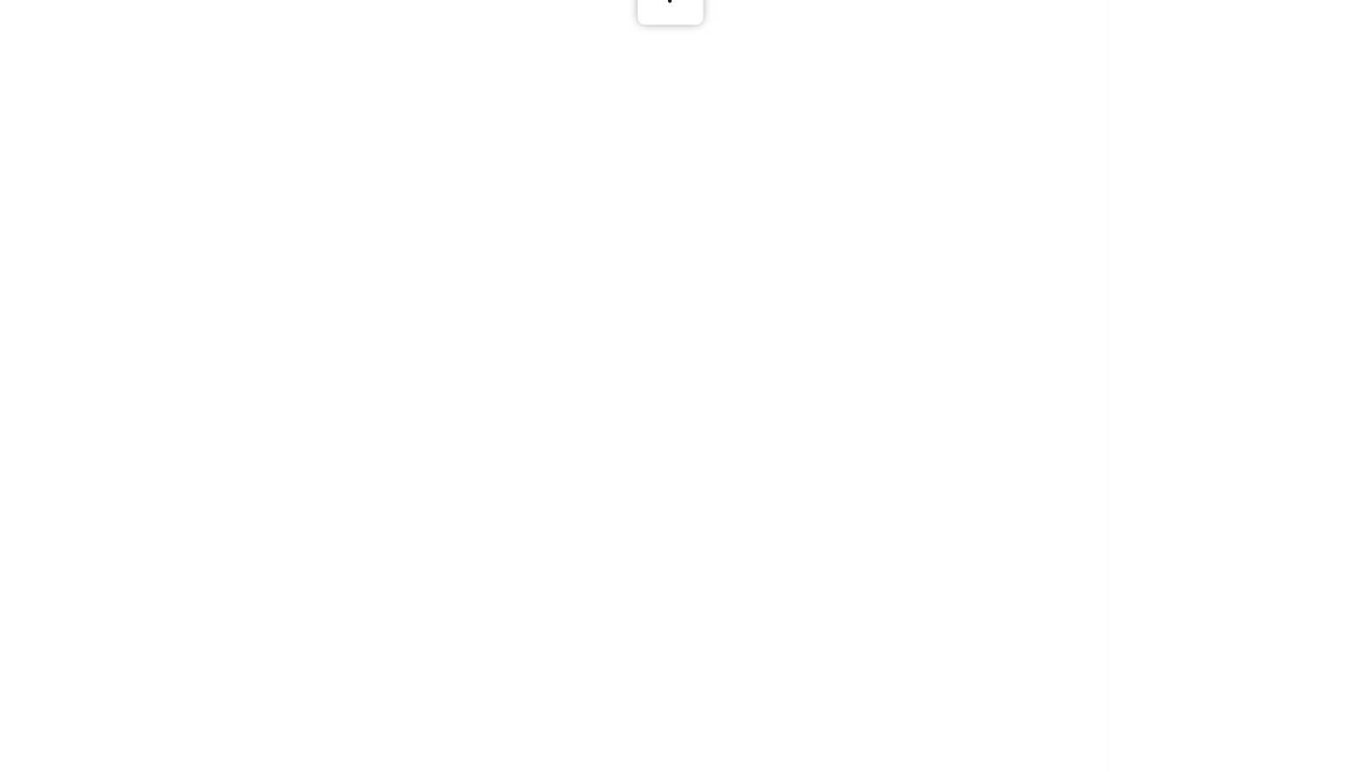
scroll to position [0, 0]
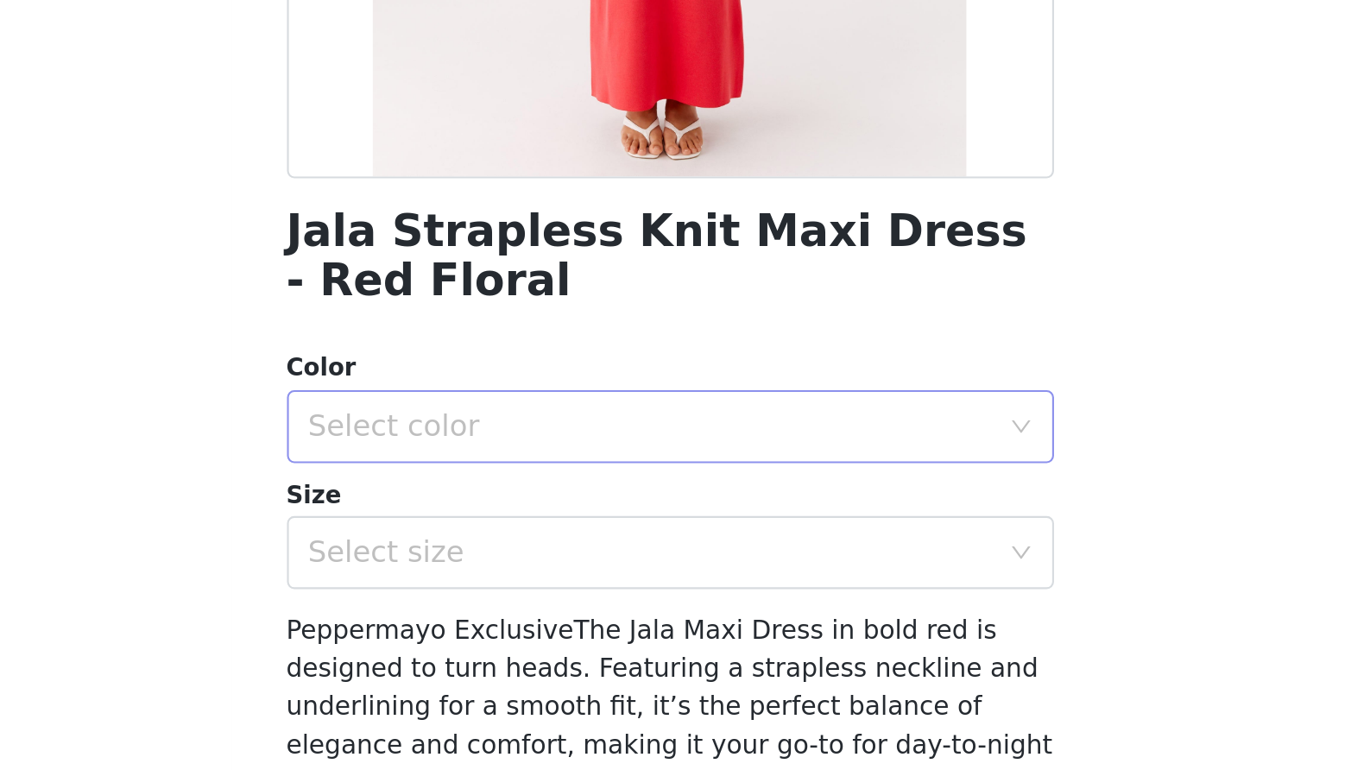
click at [515, 584] on div "Select color" at bounding box center [676, 592] width 323 height 17
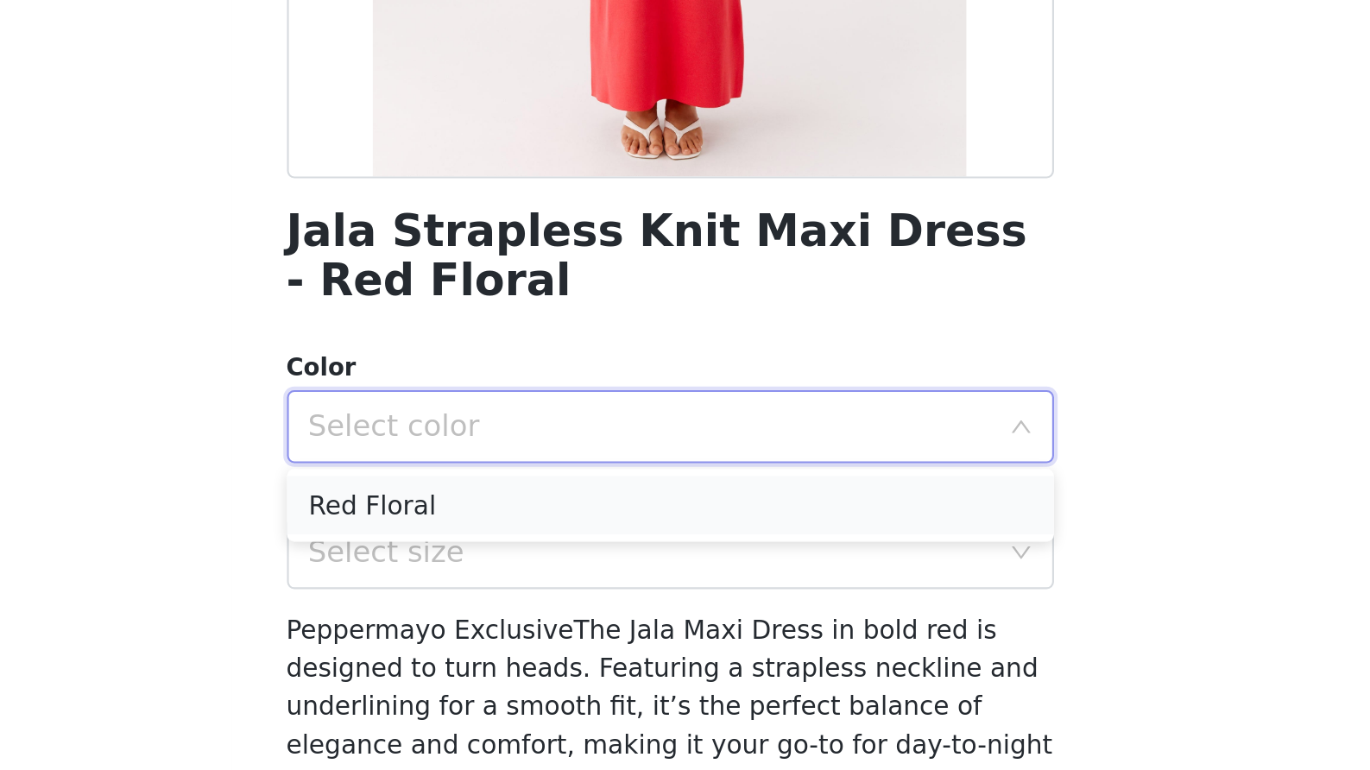
click at [504, 616] on li "Red Floral" at bounding box center [685, 630] width 363 height 28
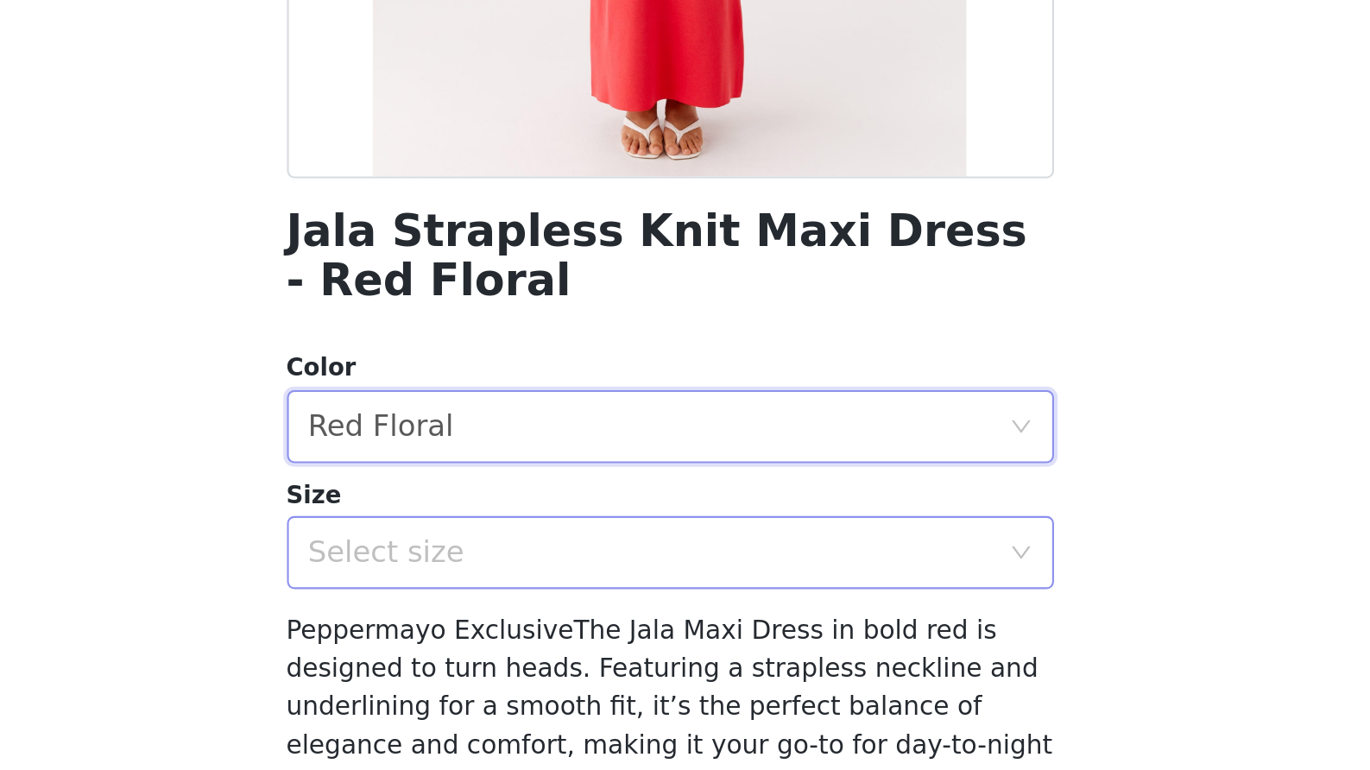
click at [515, 643] on div "Select size" at bounding box center [676, 651] width 323 height 17
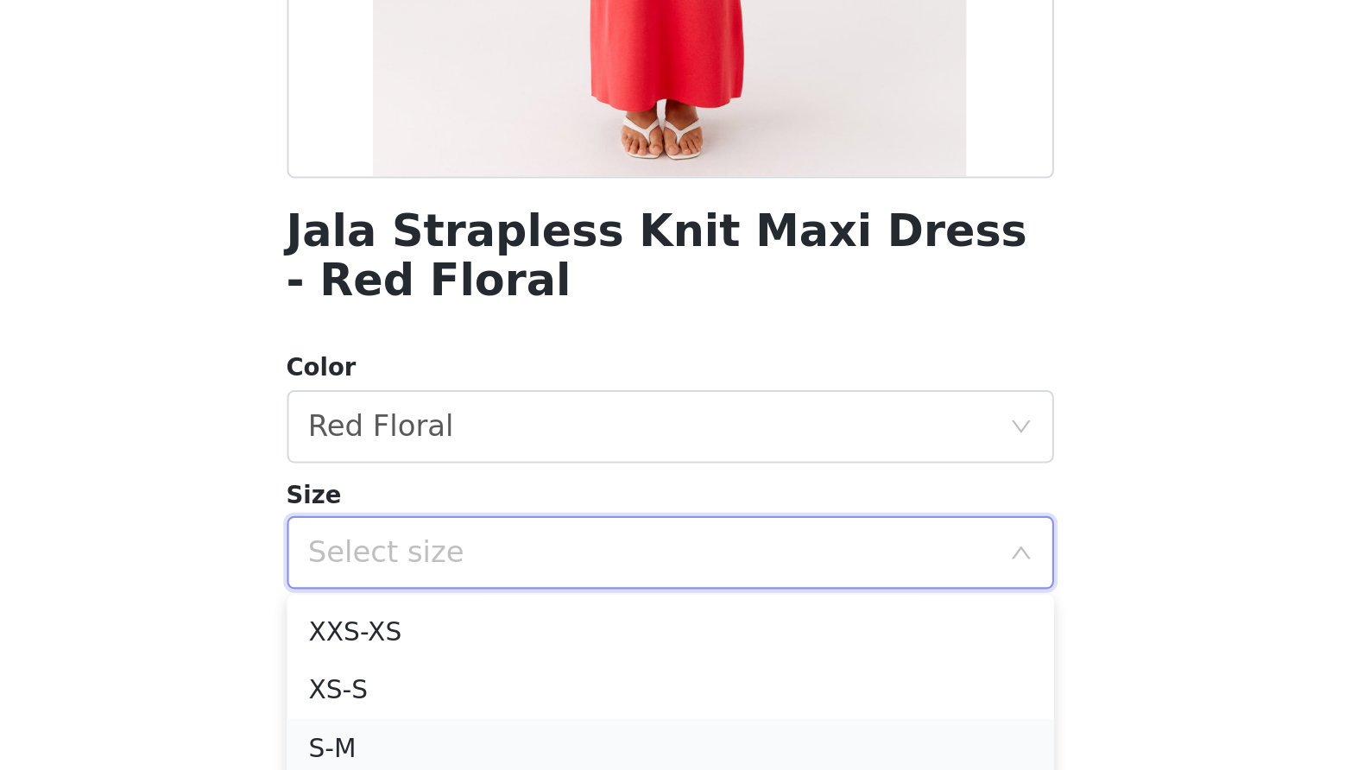
click at [504, 731] on li "S-M" at bounding box center [685, 745] width 363 height 28
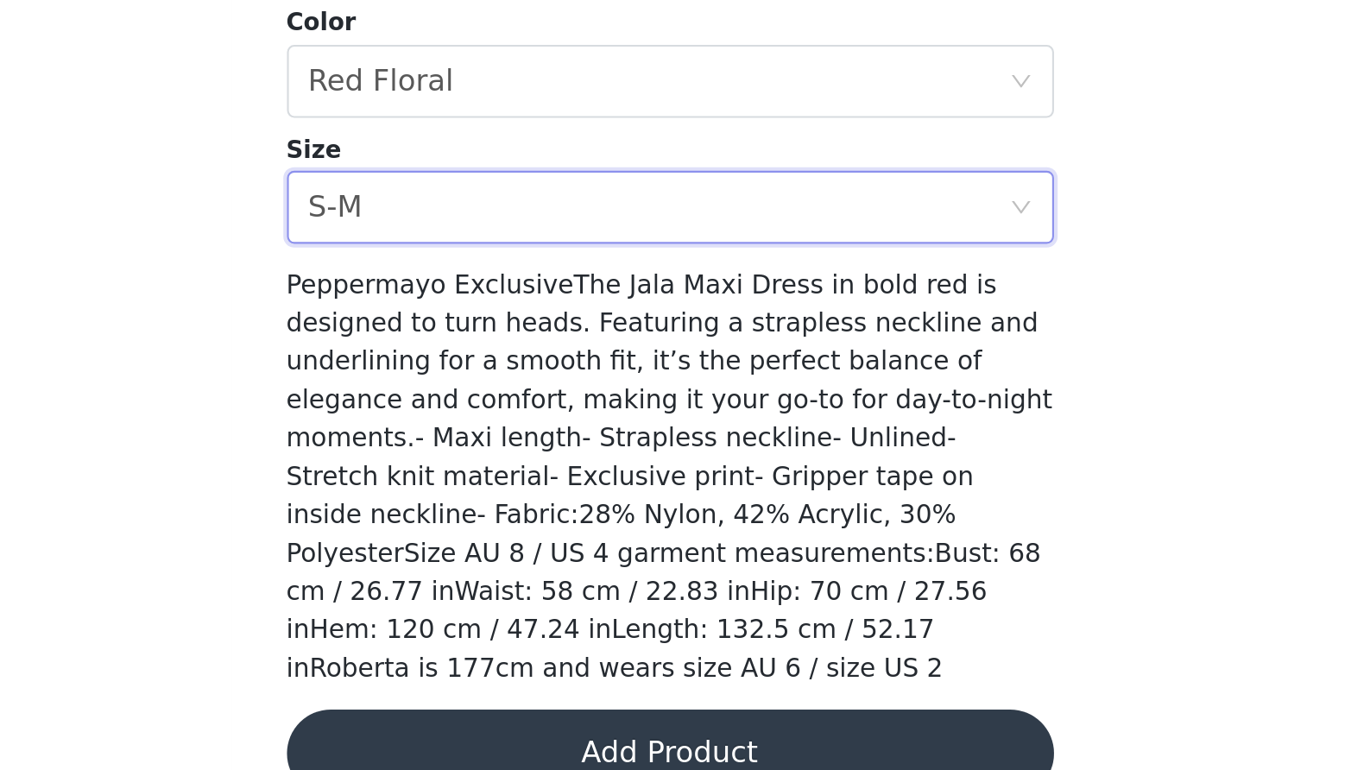
scroll to position [162, 0]
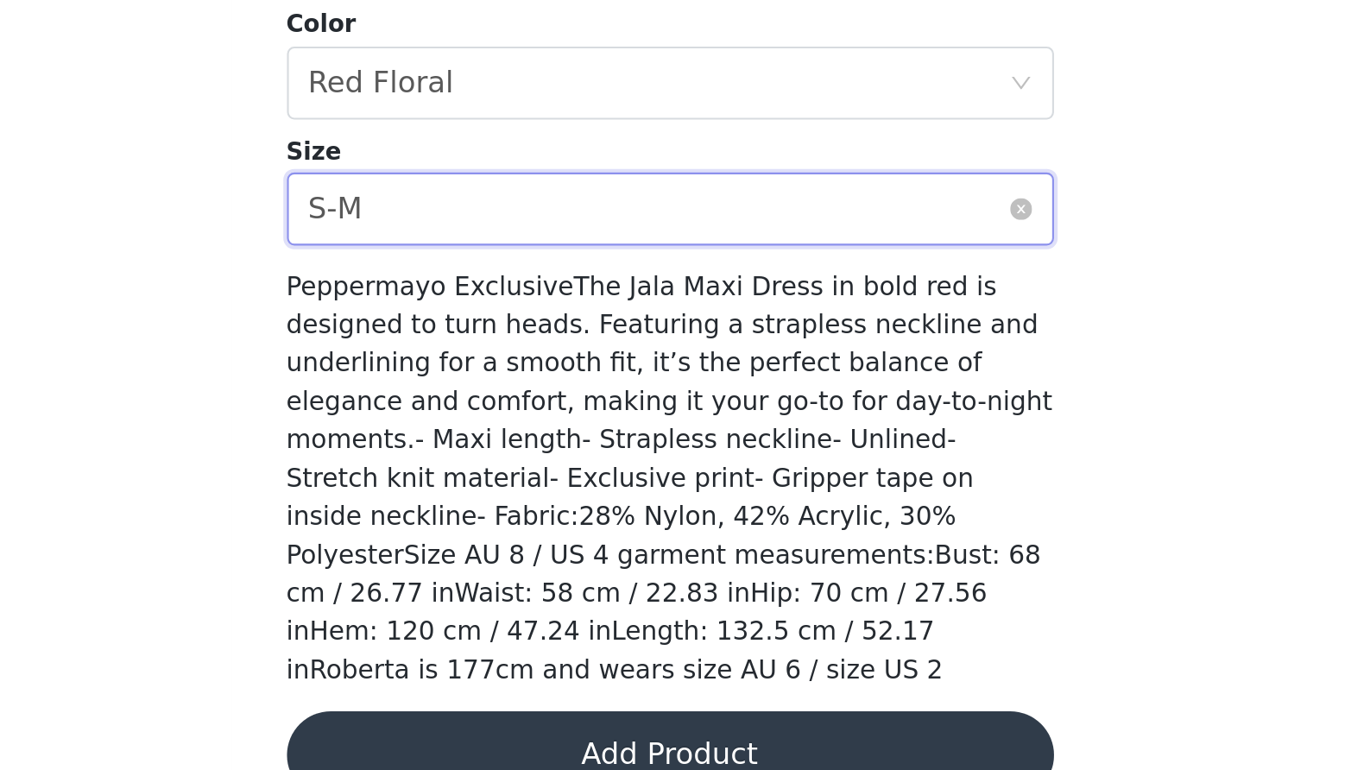
click at [515, 473] on div "Select size S-M" at bounding box center [680, 489] width 331 height 33
click at [517, 170] on div "Back Jala Strapless Knit Maxi Dress - Red Floral Color Select color Red Floral …" at bounding box center [685, 385] width 414 height 770
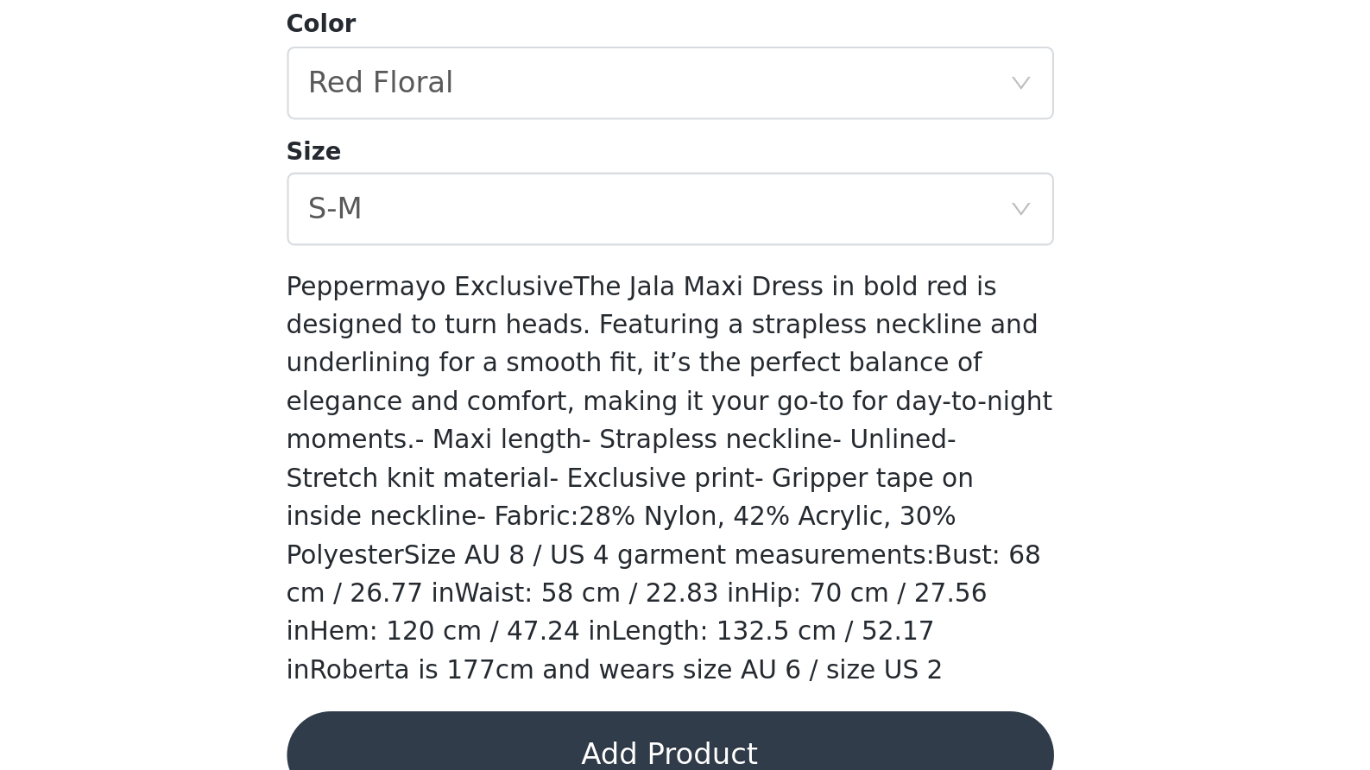
click at [504, 727] on button "Add Product" at bounding box center [685, 747] width 363 height 41
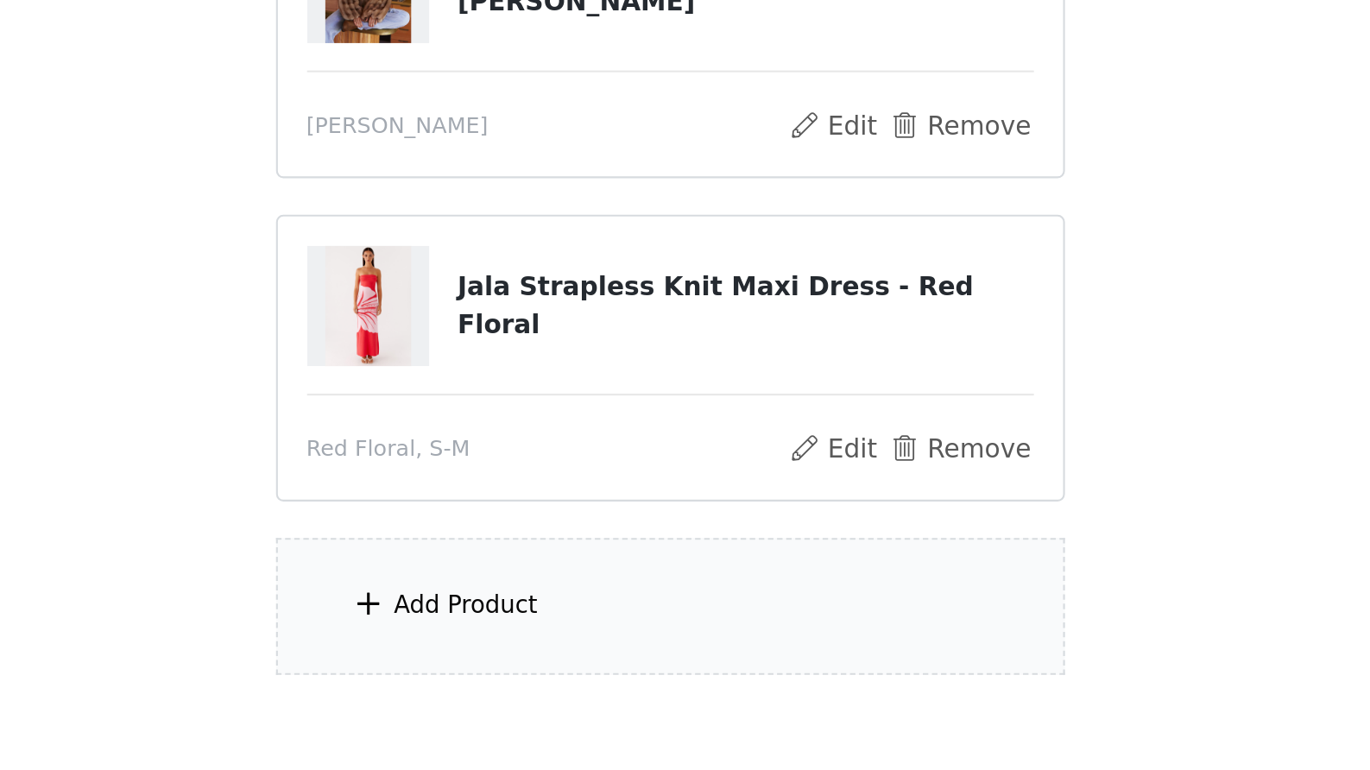
scroll to position [38, 0]
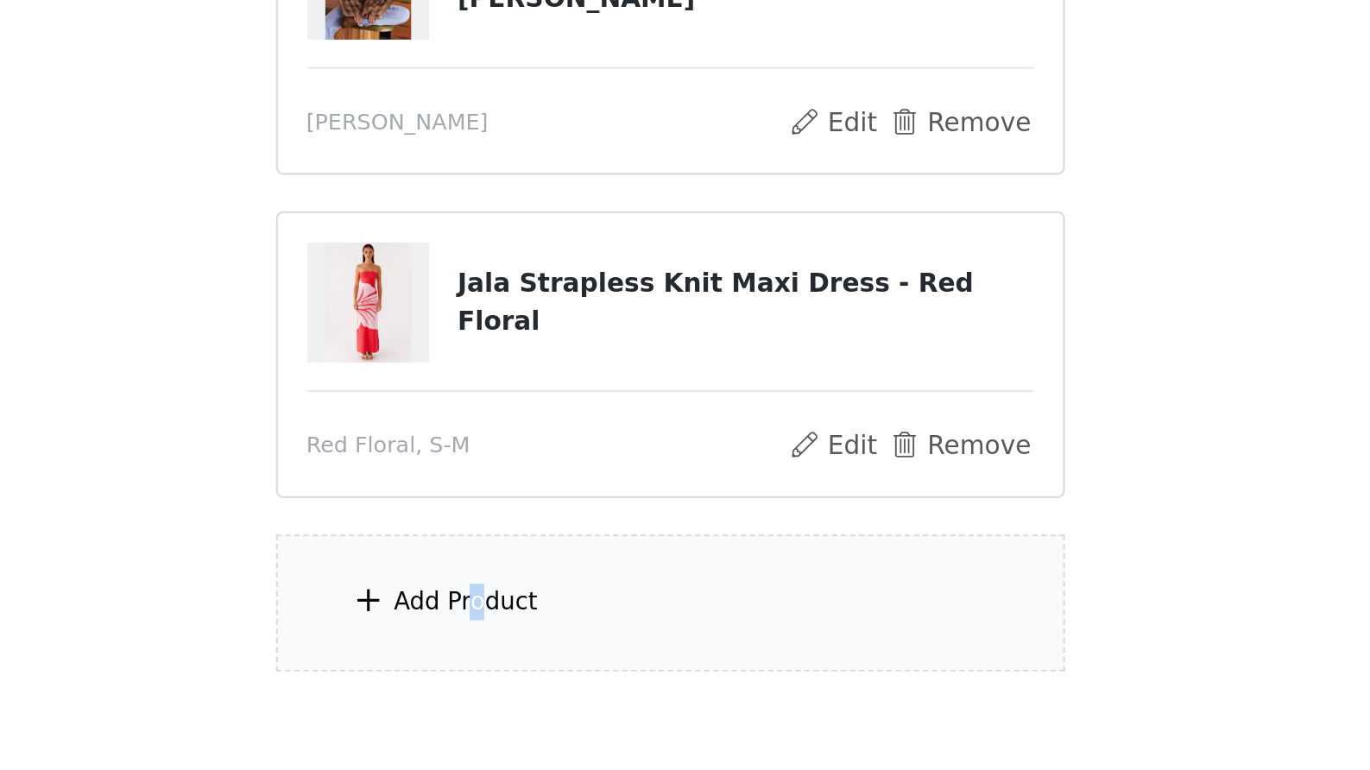
click at [555, 682] on div "Add Product" at bounding box center [589, 690] width 68 height 17
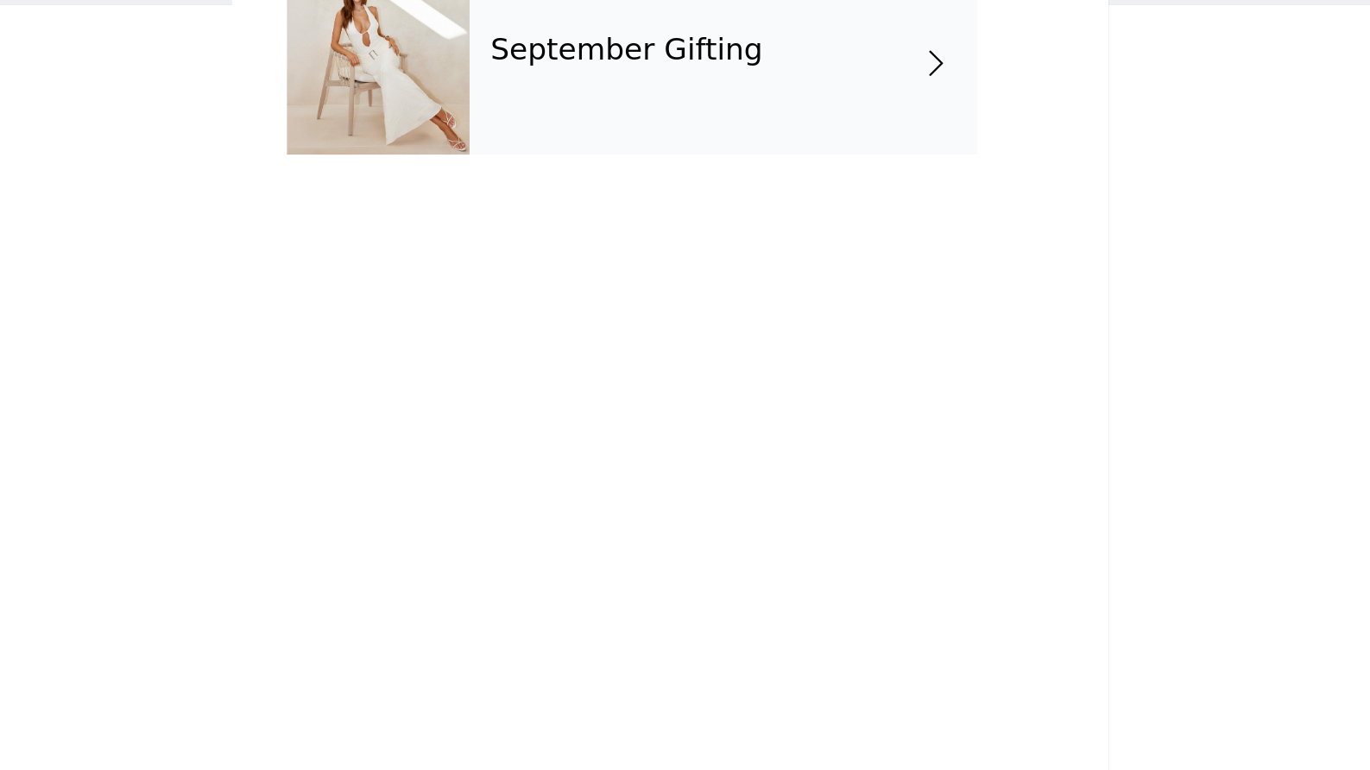
scroll to position [6, 0]
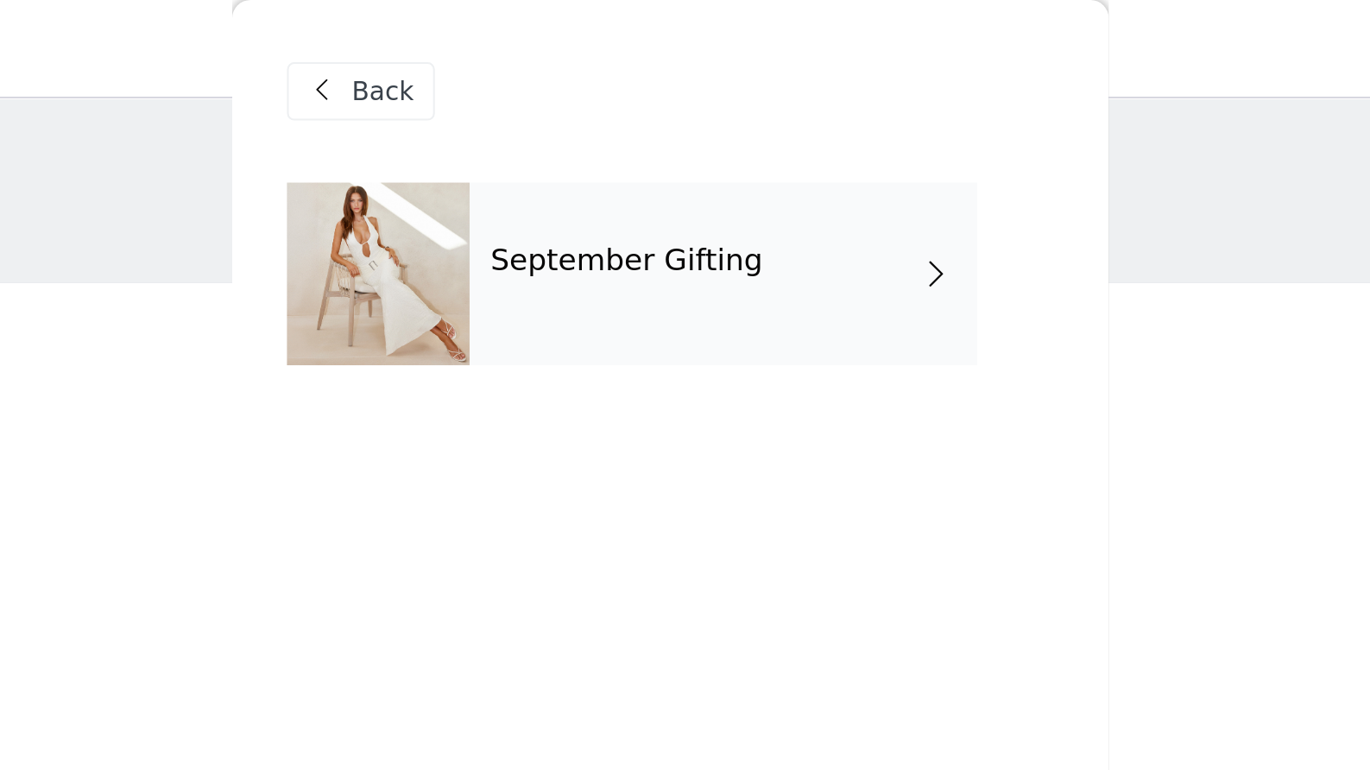
click at [601, 123] on h4 "September Gifting" at bounding box center [665, 124] width 129 height 16
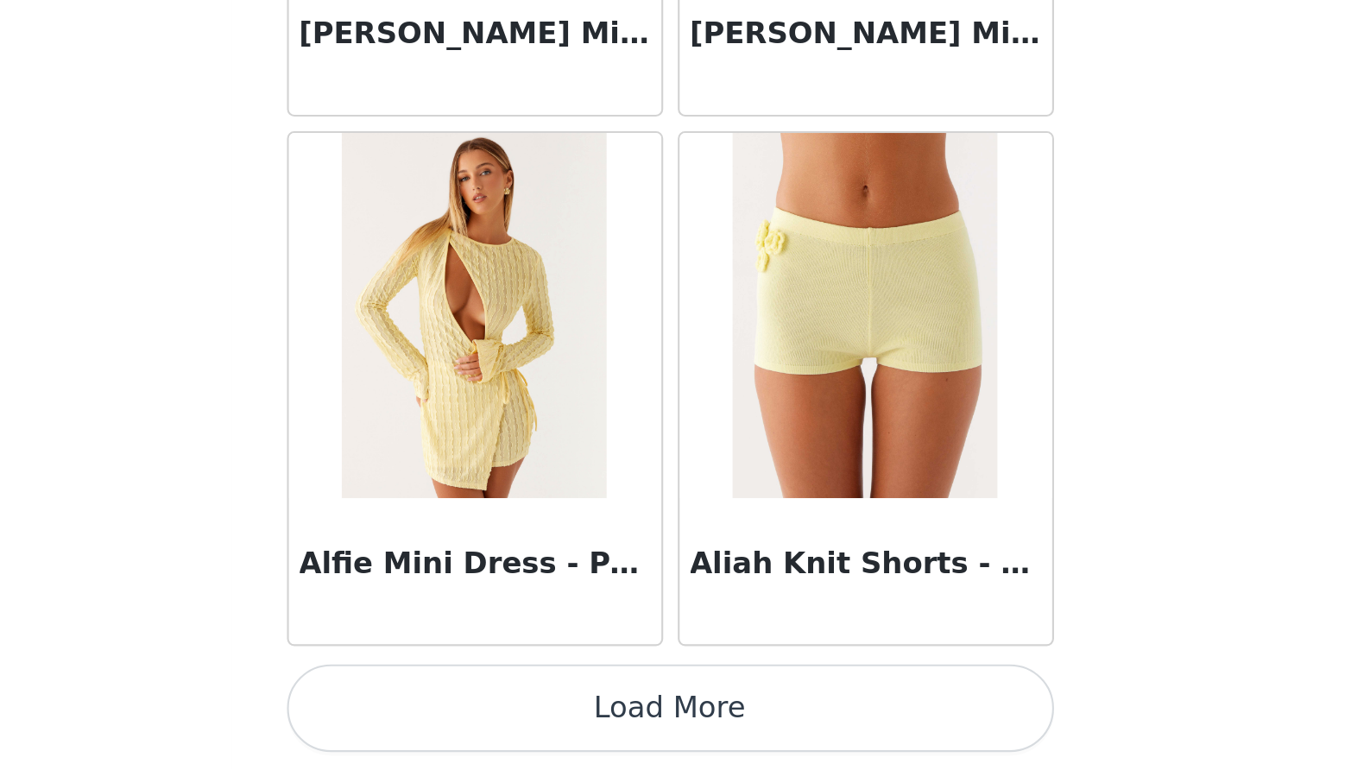
scroll to position [136, 0]
click at [504, 720] on button "Load More" at bounding box center [685, 740] width 363 height 41
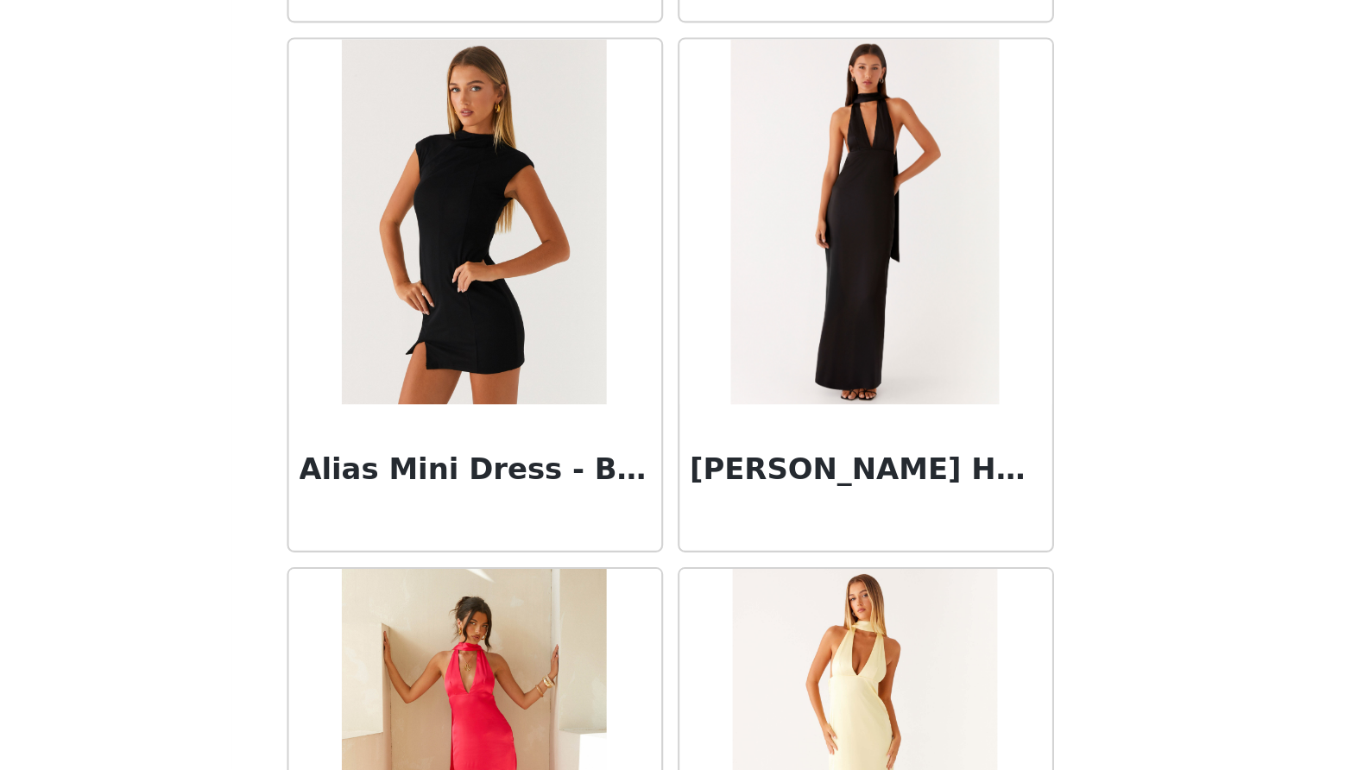
scroll to position [2204, 0]
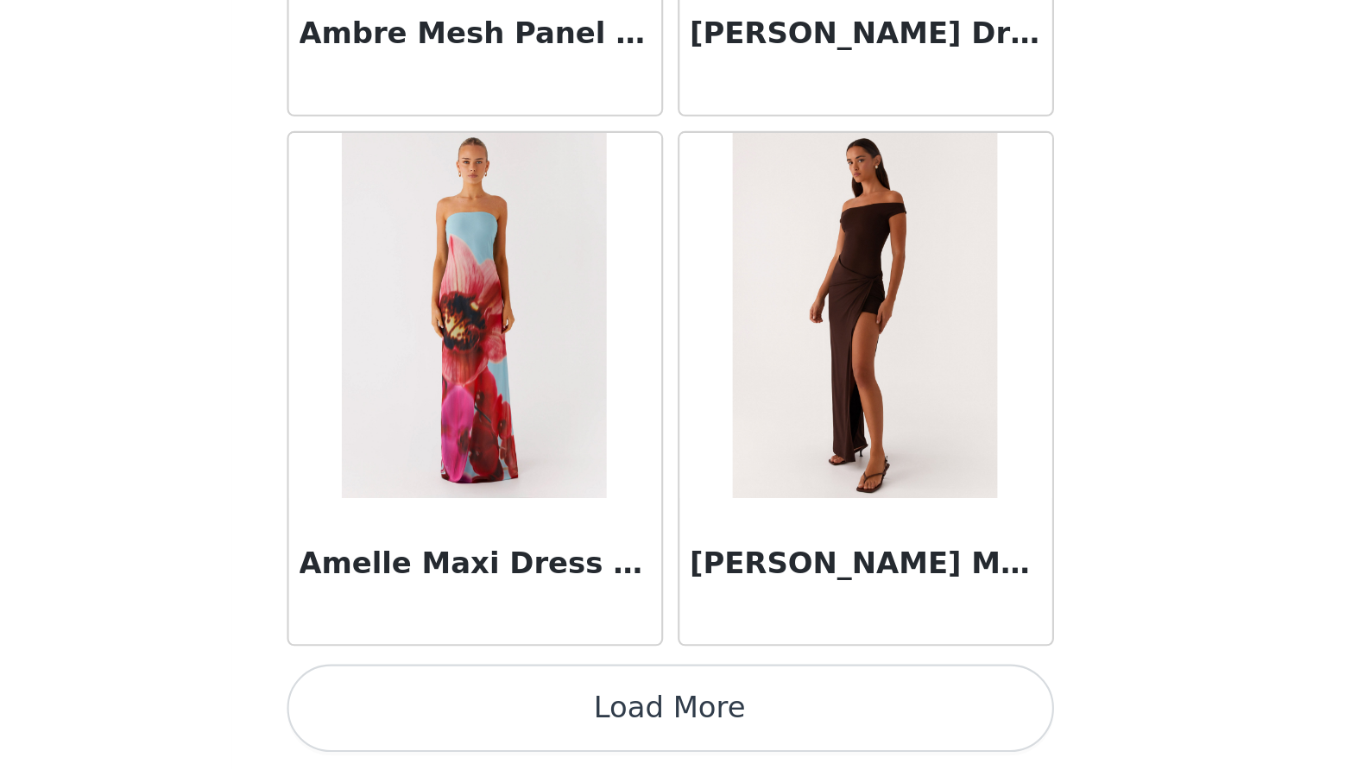
click at [504, 720] on button "Load More" at bounding box center [685, 740] width 363 height 41
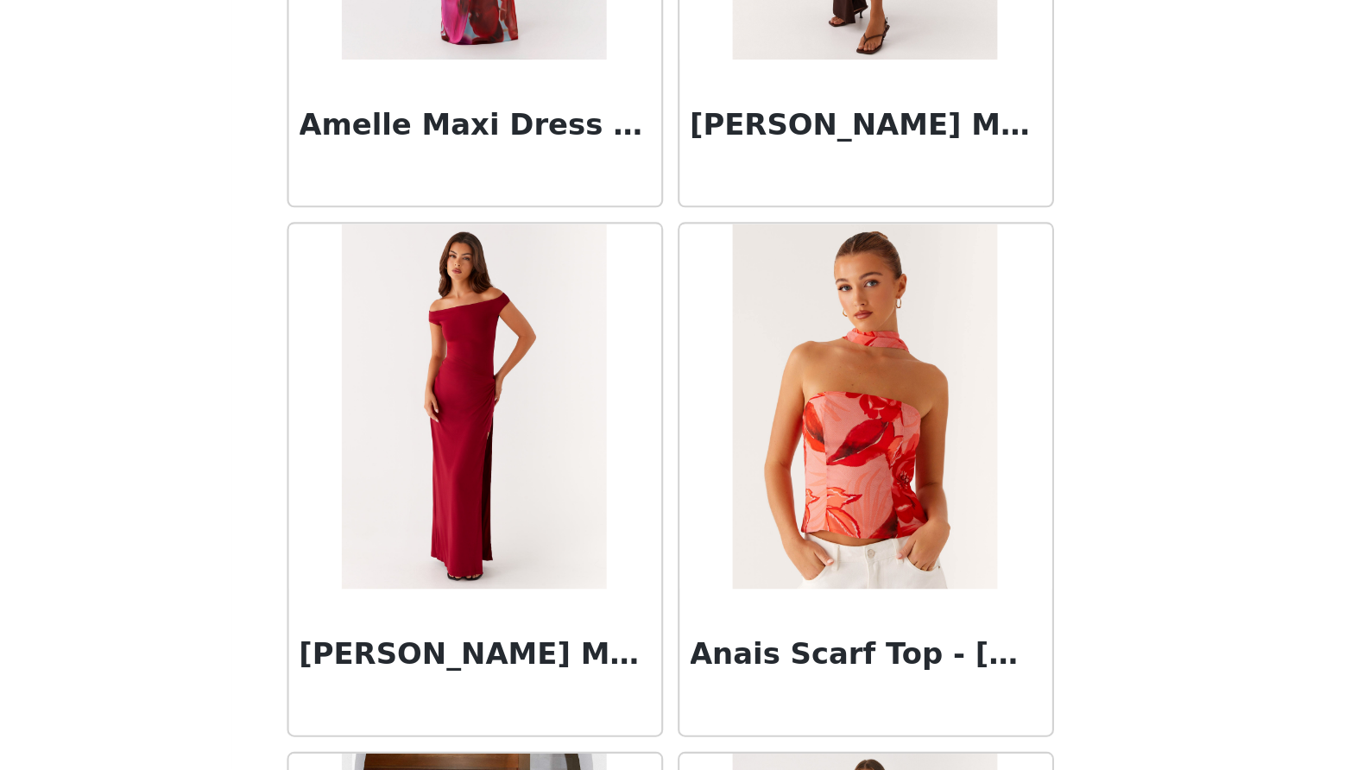
scroll to position [4602, 0]
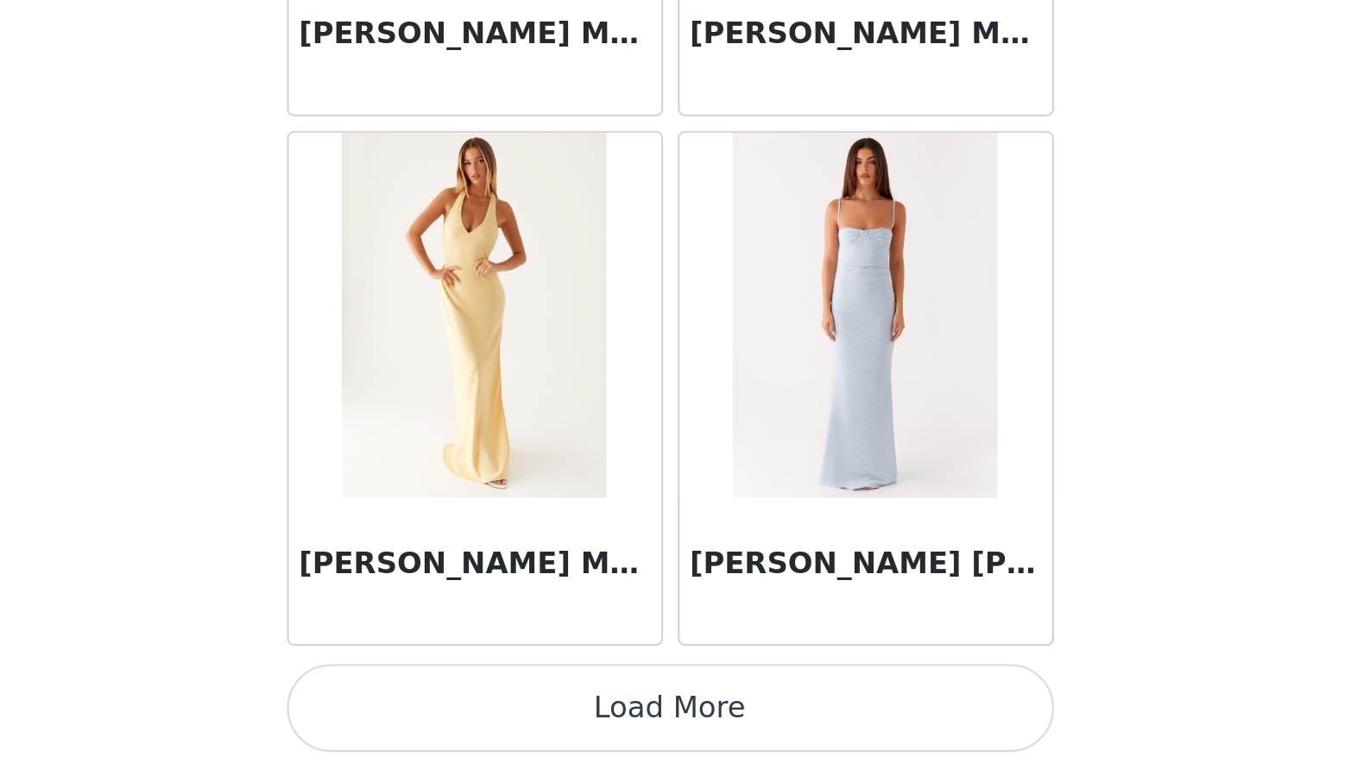
click at [504, 720] on button "Load More" at bounding box center [685, 740] width 363 height 41
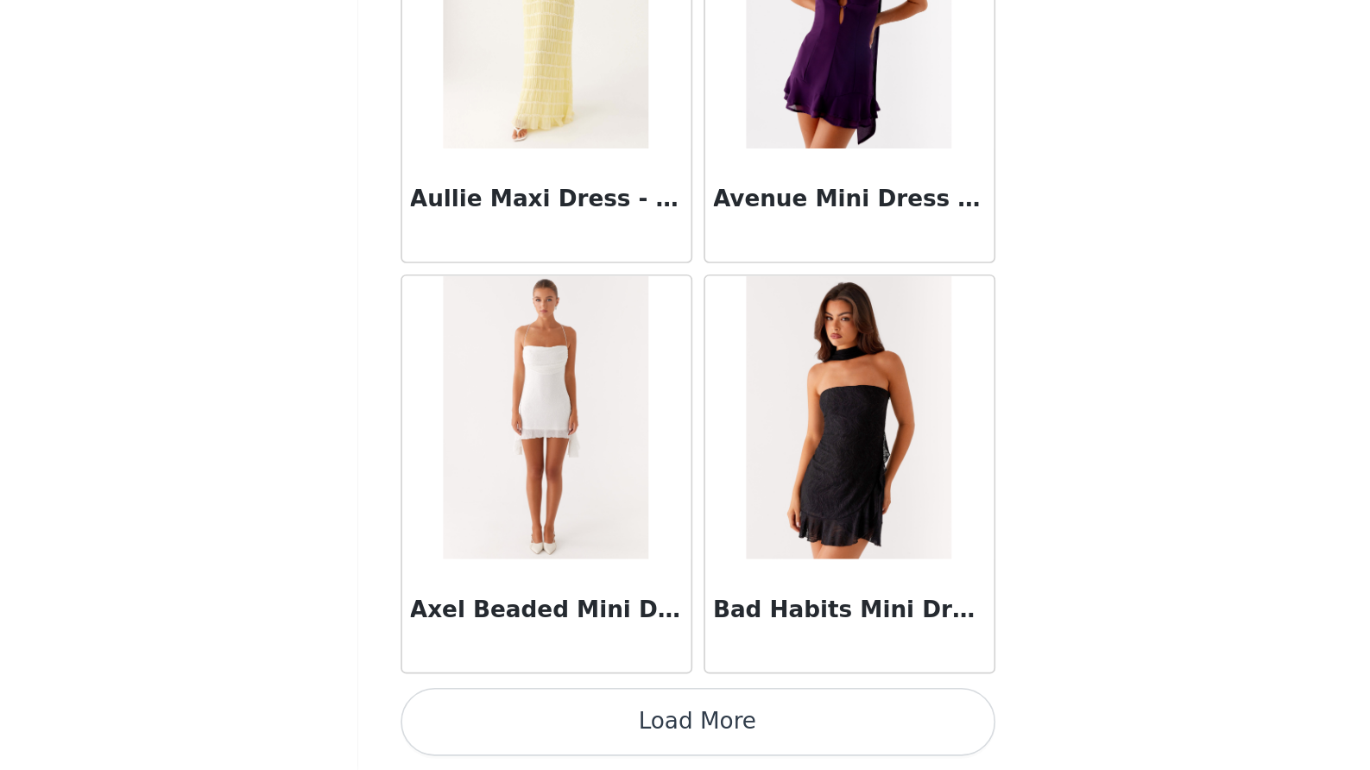
scroll to position [136, 0]
click at [504, 720] on button "Load More" at bounding box center [685, 740] width 363 height 41
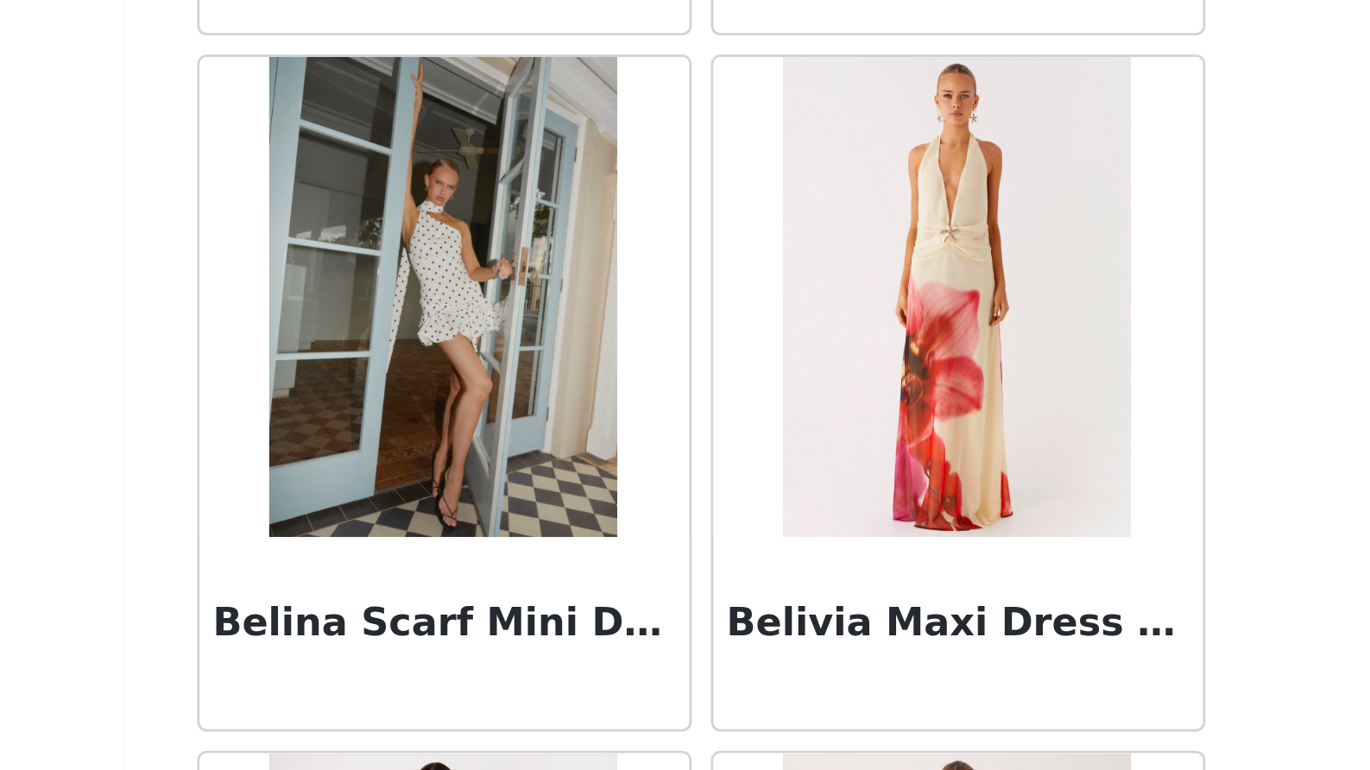
scroll to position [10844, 0]
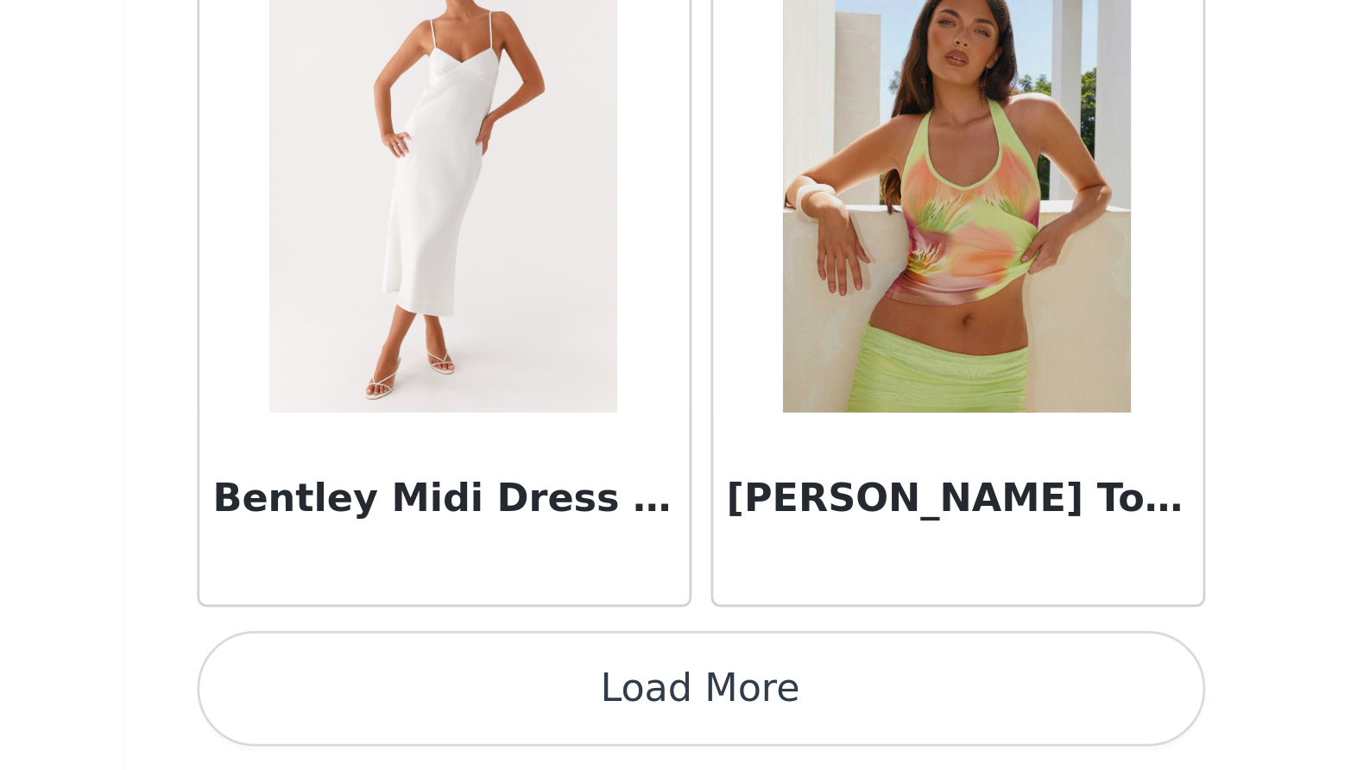
click at [504, 720] on button "Load More" at bounding box center [685, 740] width 363 height 41
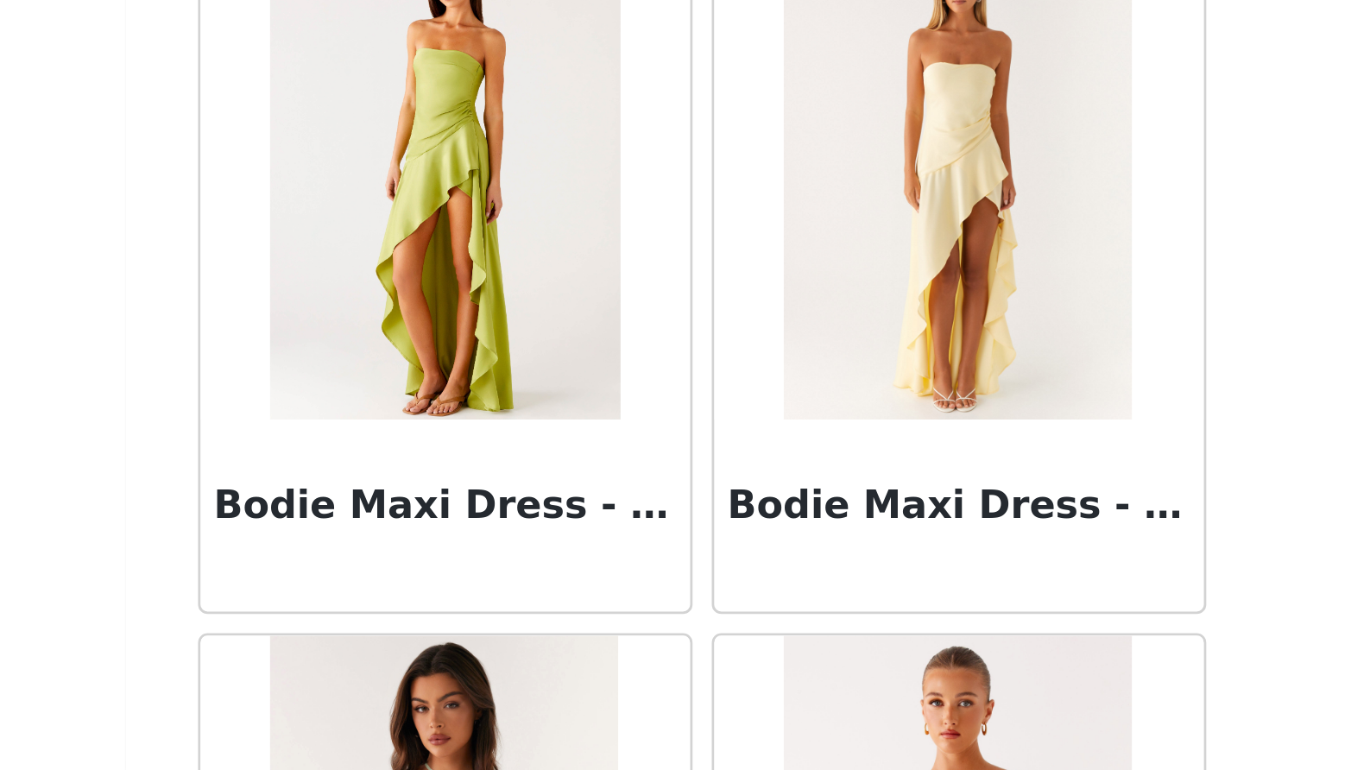
scroll to position [13114, 0]
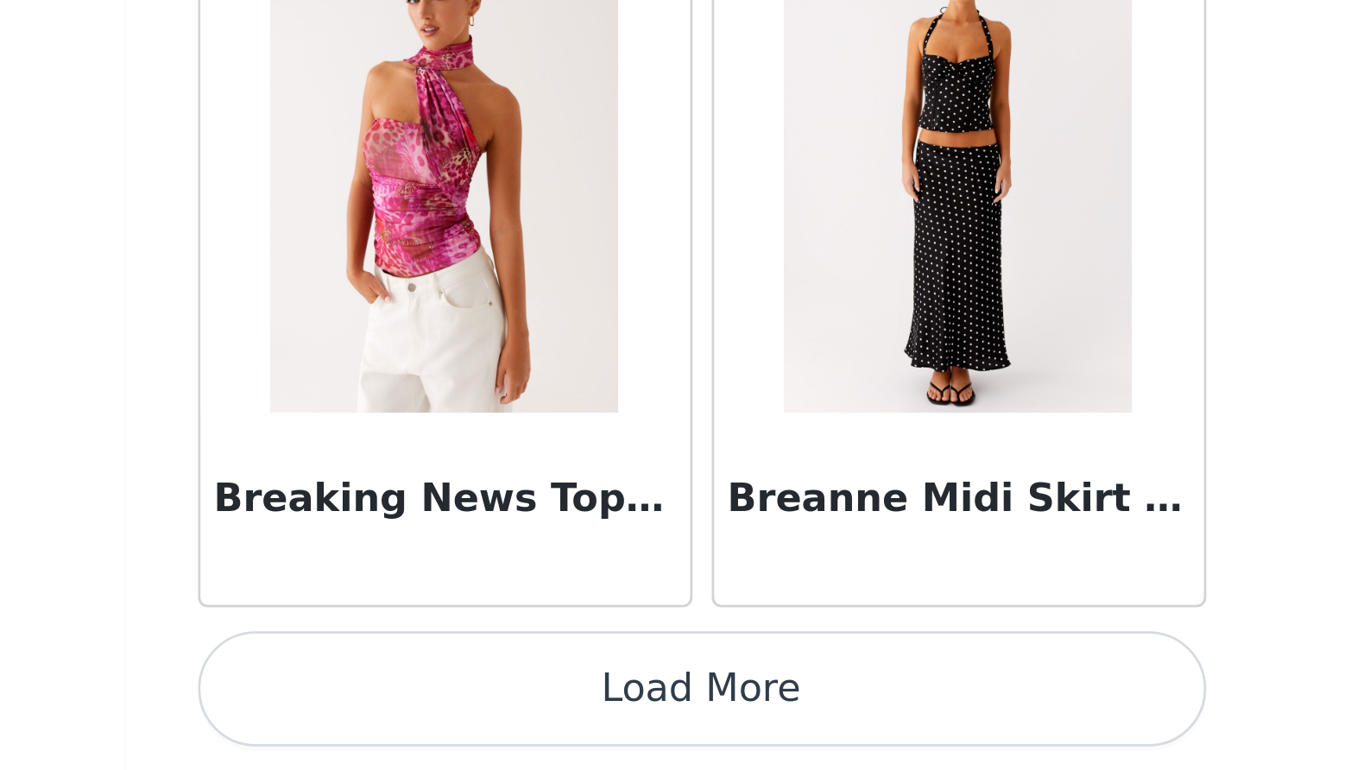
click at [504, 720] on button "Load More" at bounding box center [685, 740] width 363 height 41
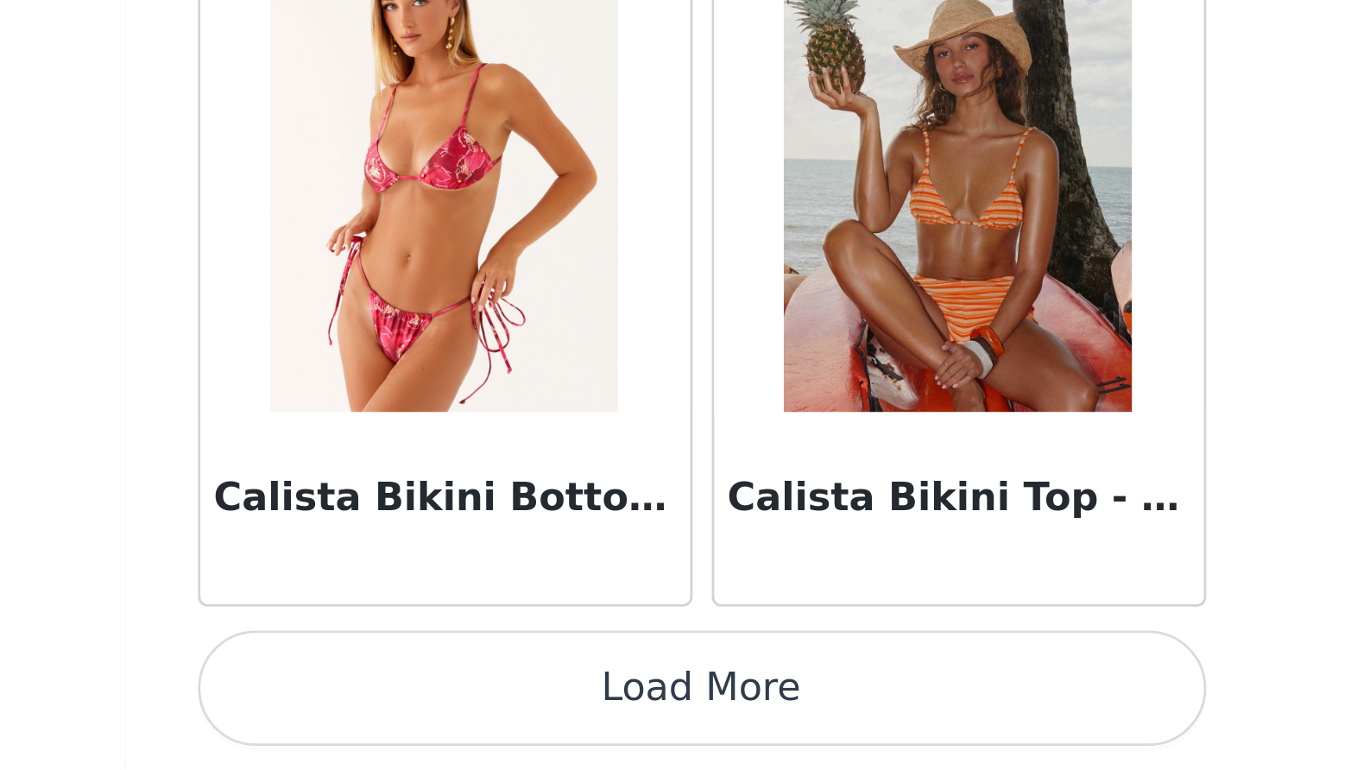
click at [504, 720] on button "Load More" at bounding box center [685, 740] width 363 height 41
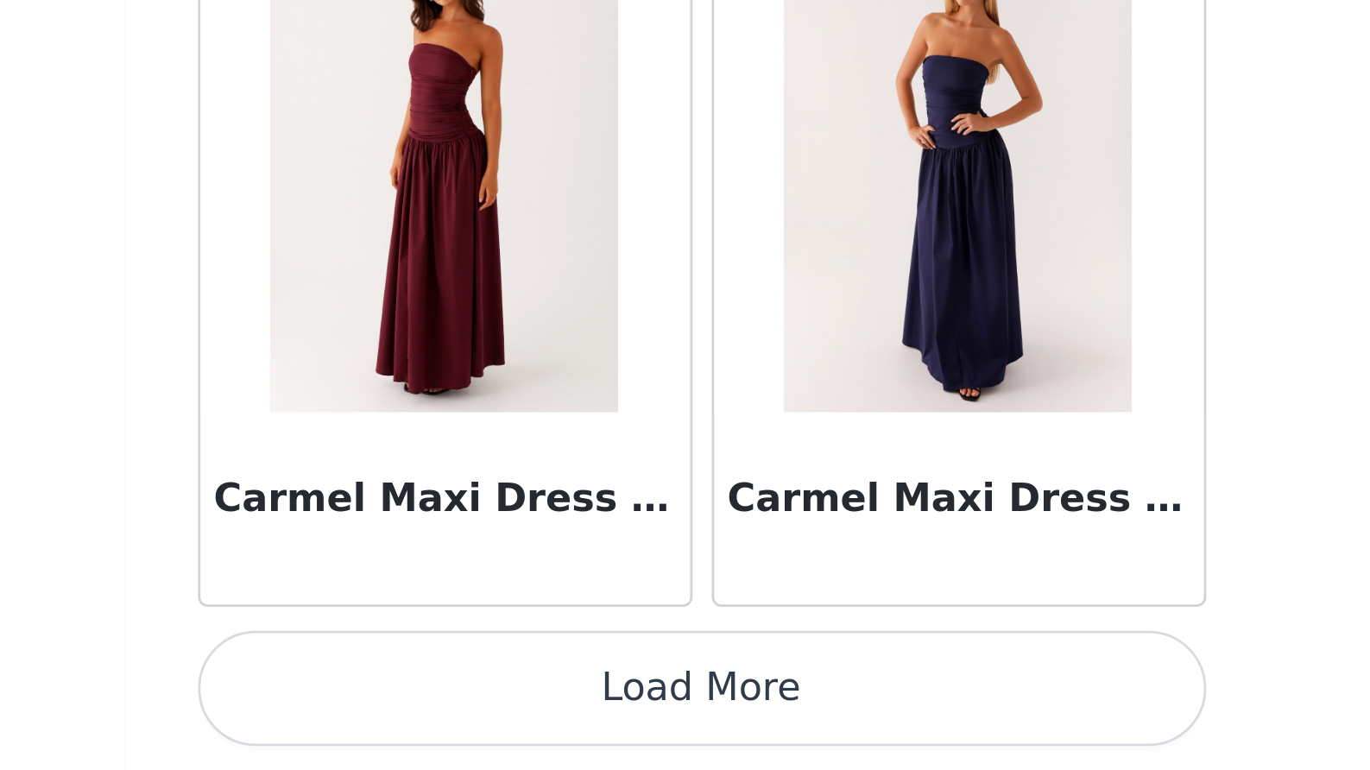
click at [504, 720] on button "Load More" at bounding box center [685, 740] width 363 height 41
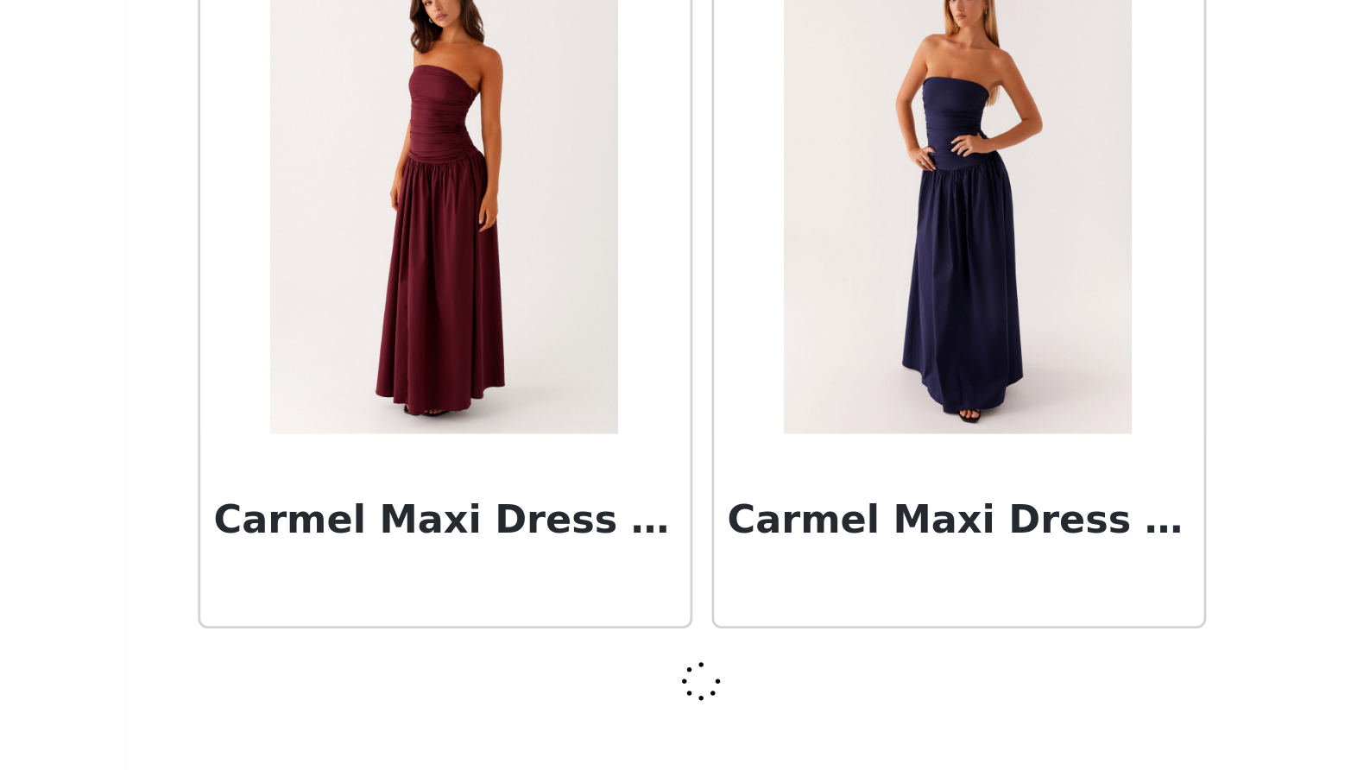
scroll to position [19393, 0]
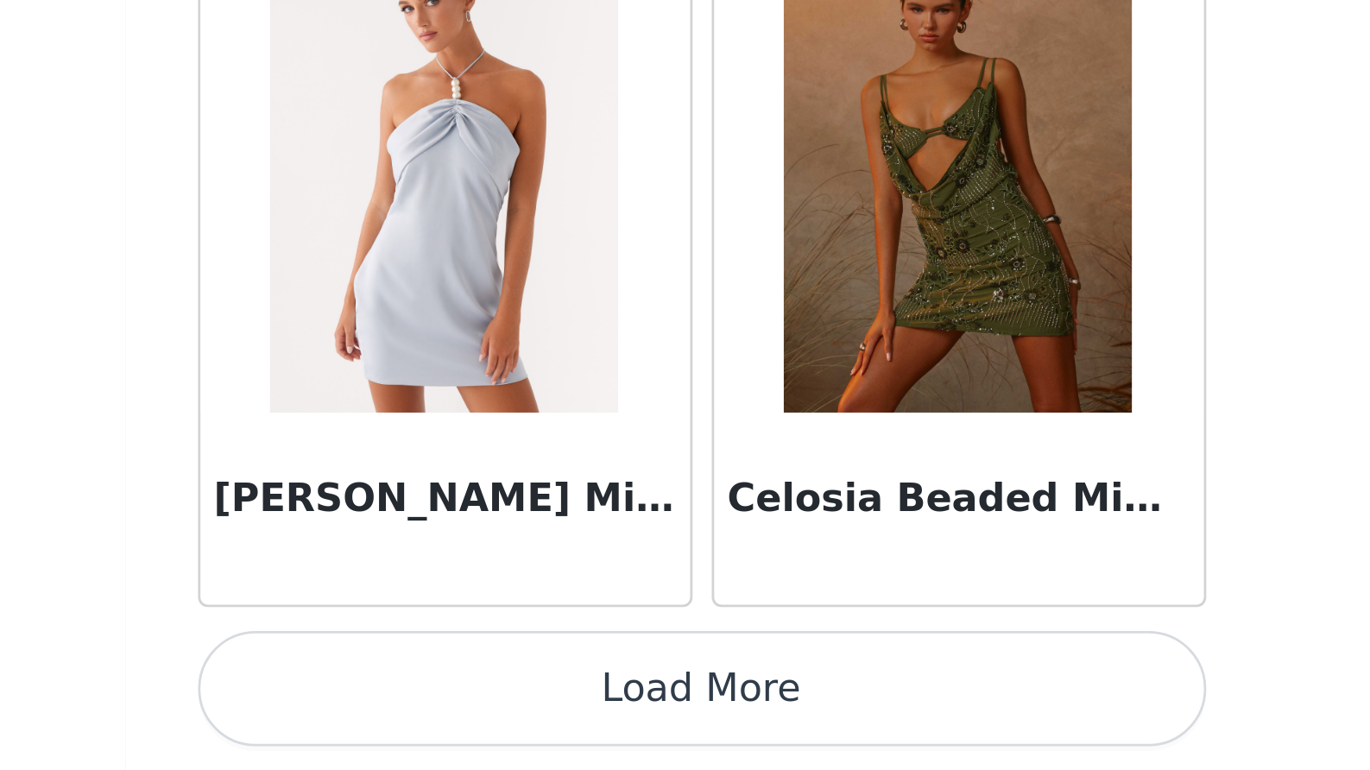
click at [504, 720] on button "Load More" at bounding box center [685, 740] width 363 height 41
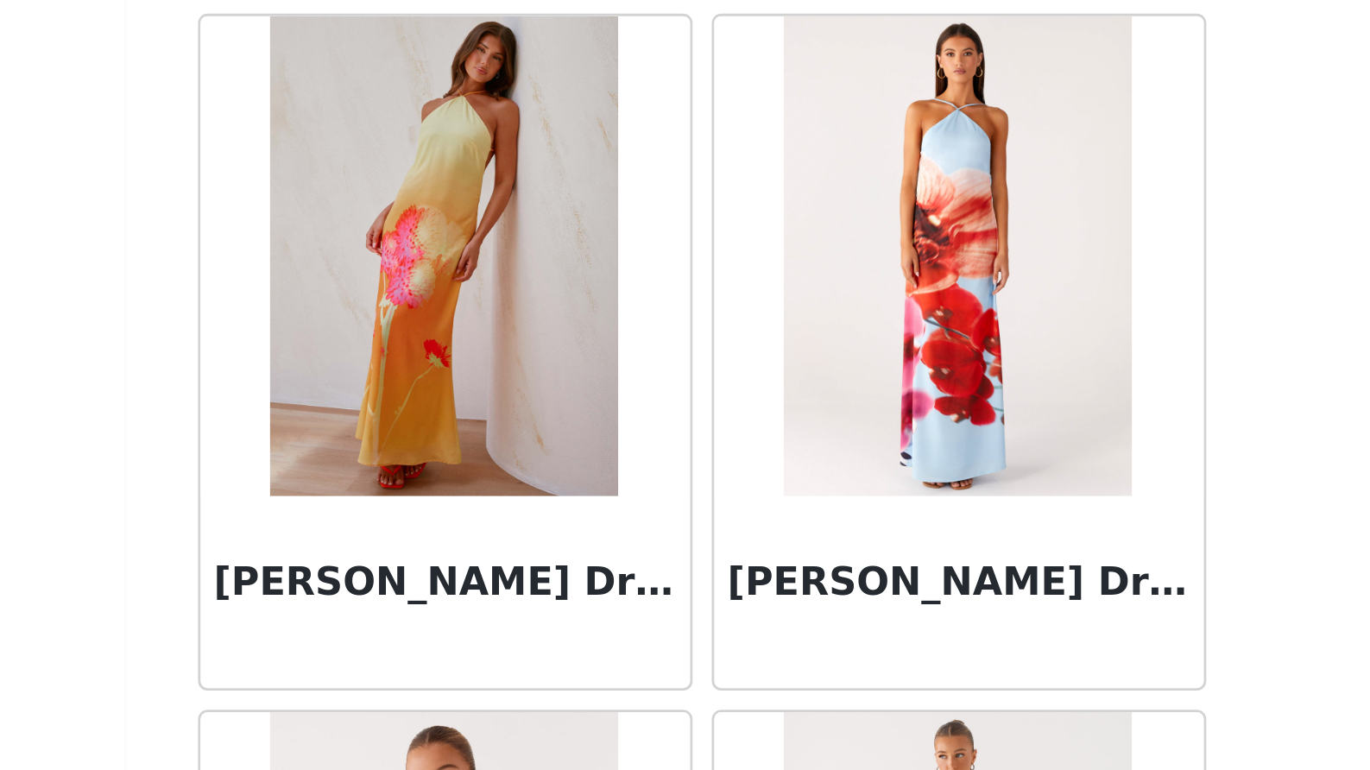
scroll to position [24113, 0]
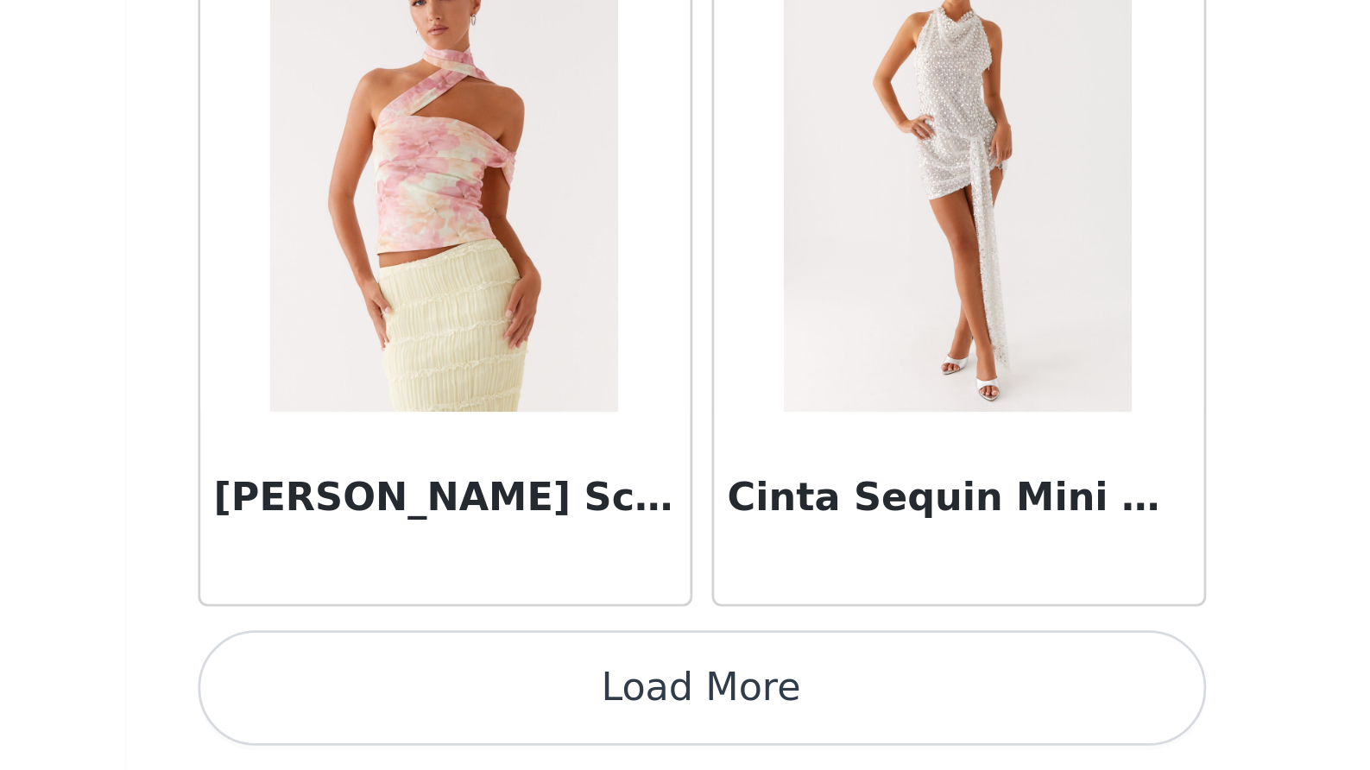
click at [504, 720] on button "Load More" at bounding box center [685, 740] width 363 height 41
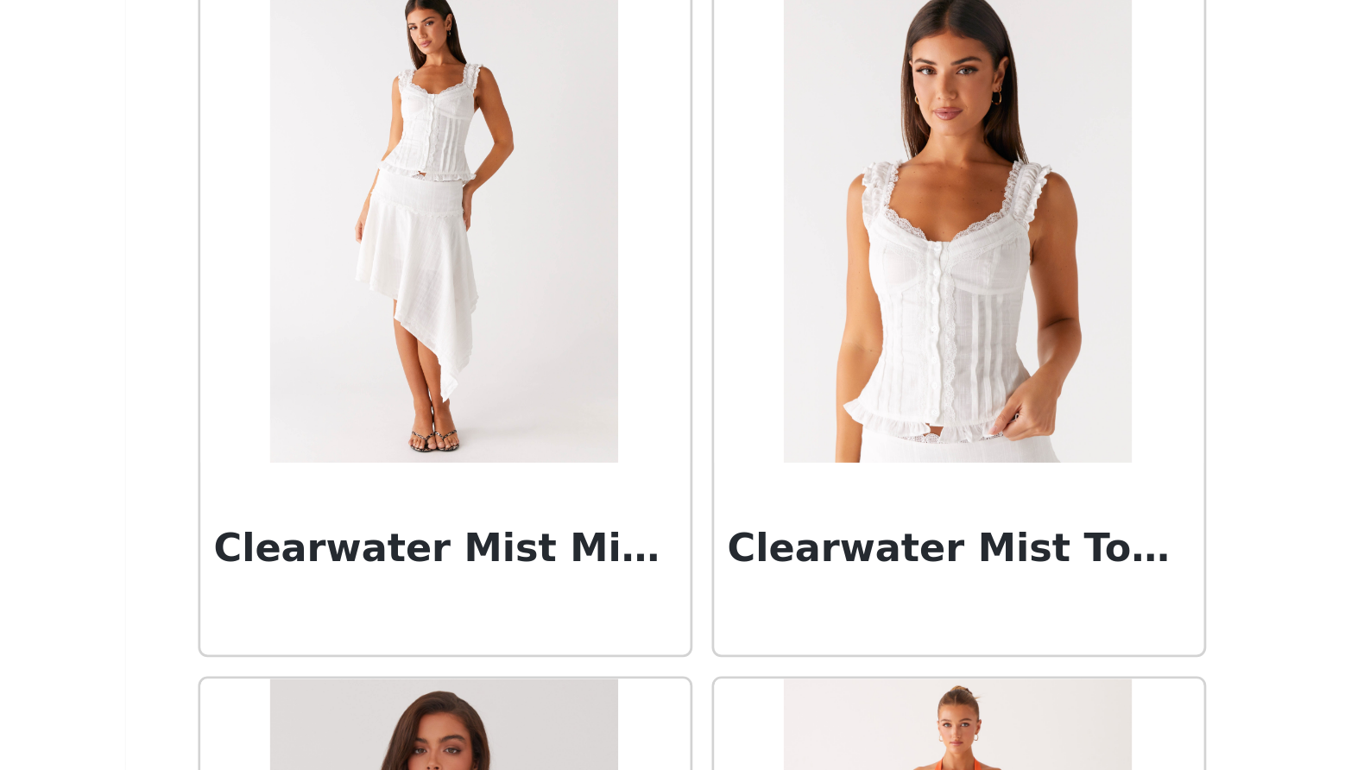
scroll to position [25371, 0]
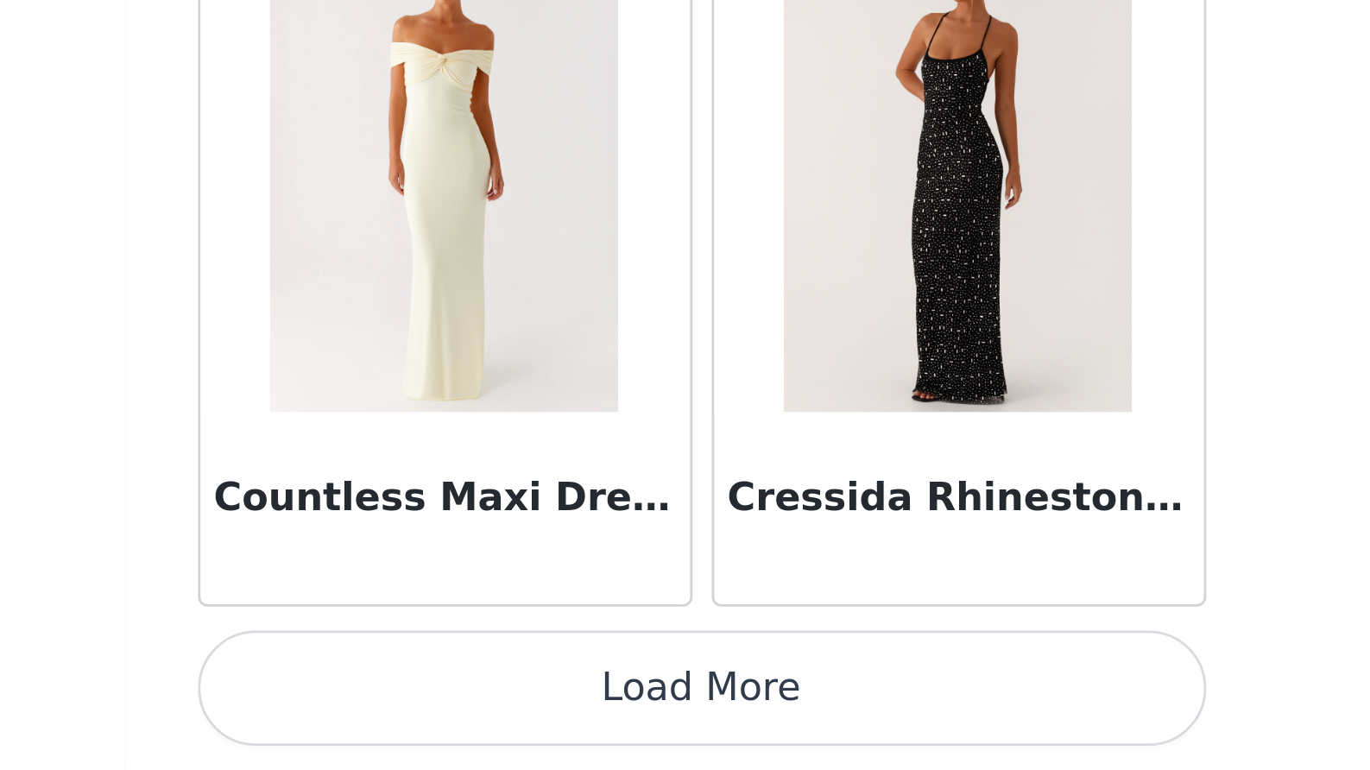
click at [504, 720] on button "Load More" at bounding box center [685, 740] width 363 height 41
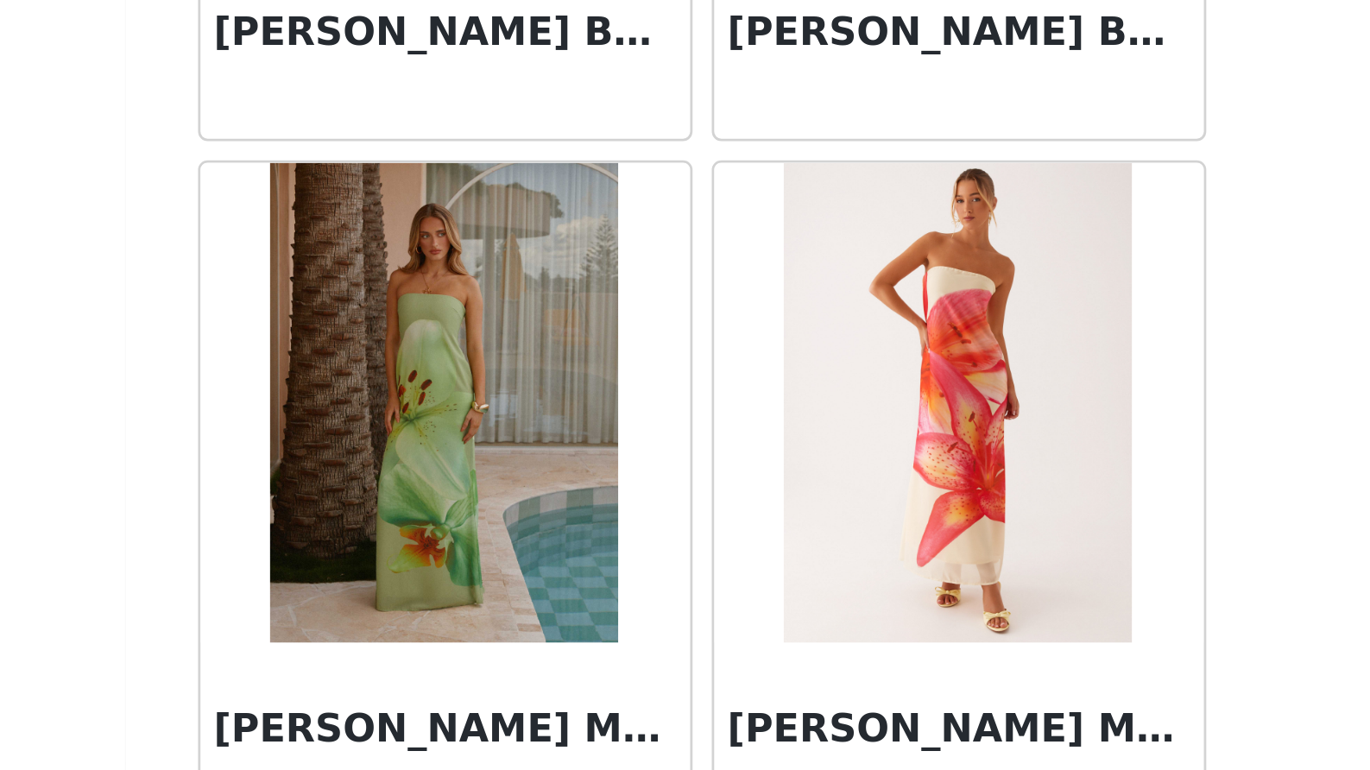
scroll to position [28085, 0]
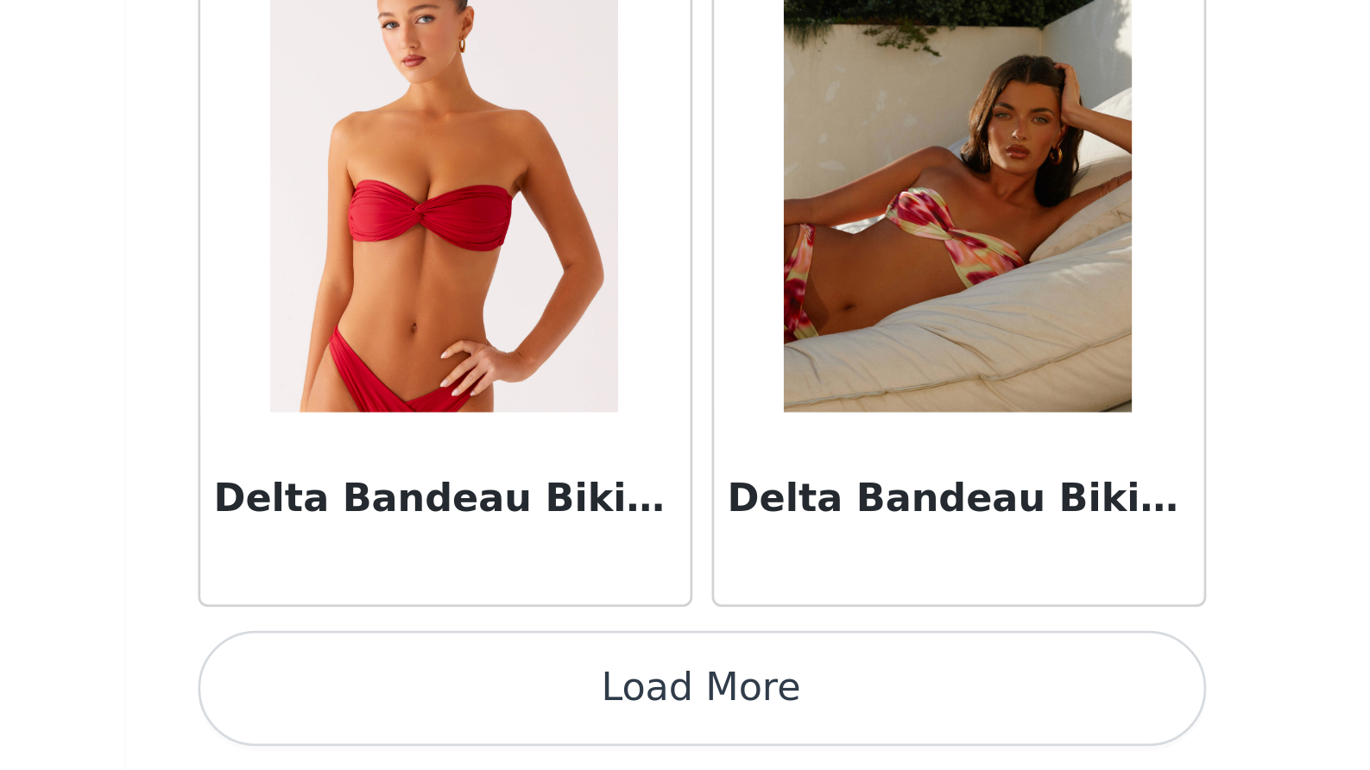
click at [504, 720] on button "Load More" at bounding box center [685, 740] width 363 height 41
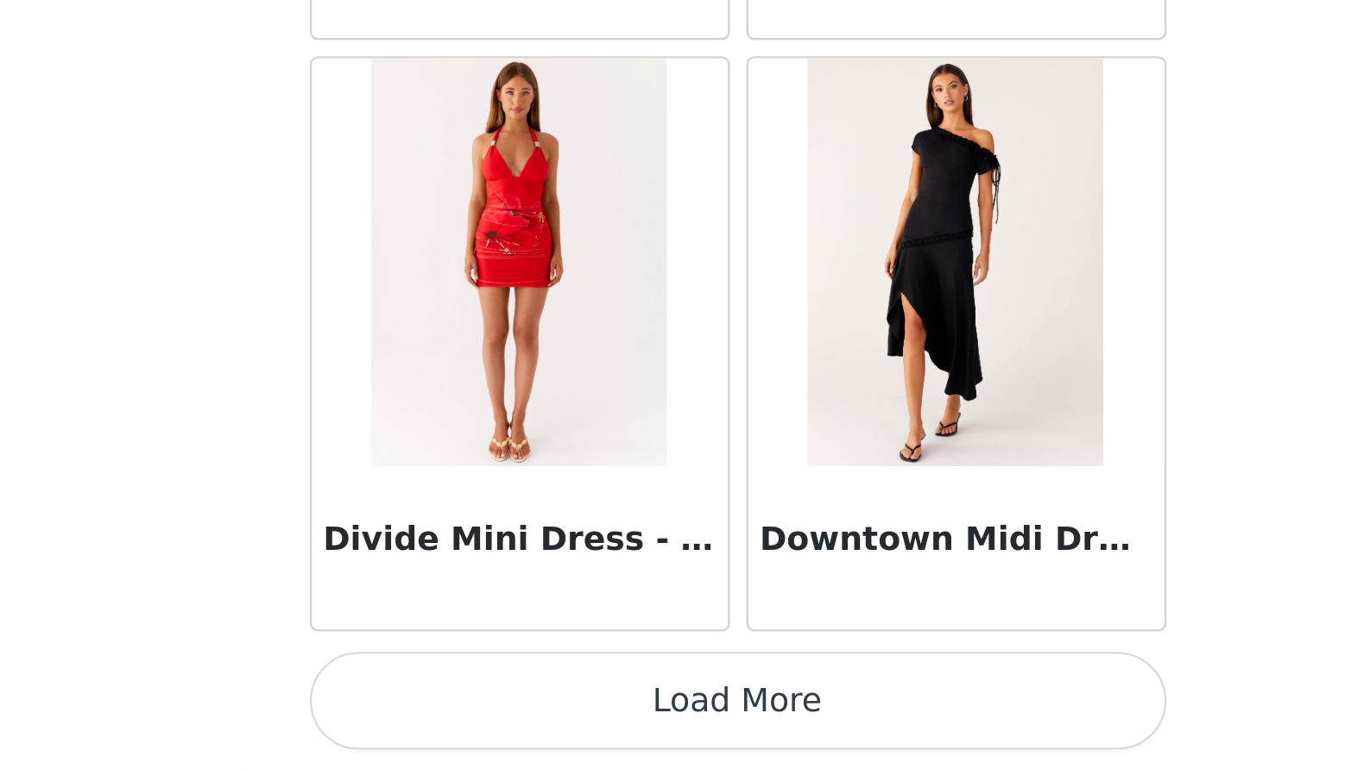
scroll to position [136, 0]
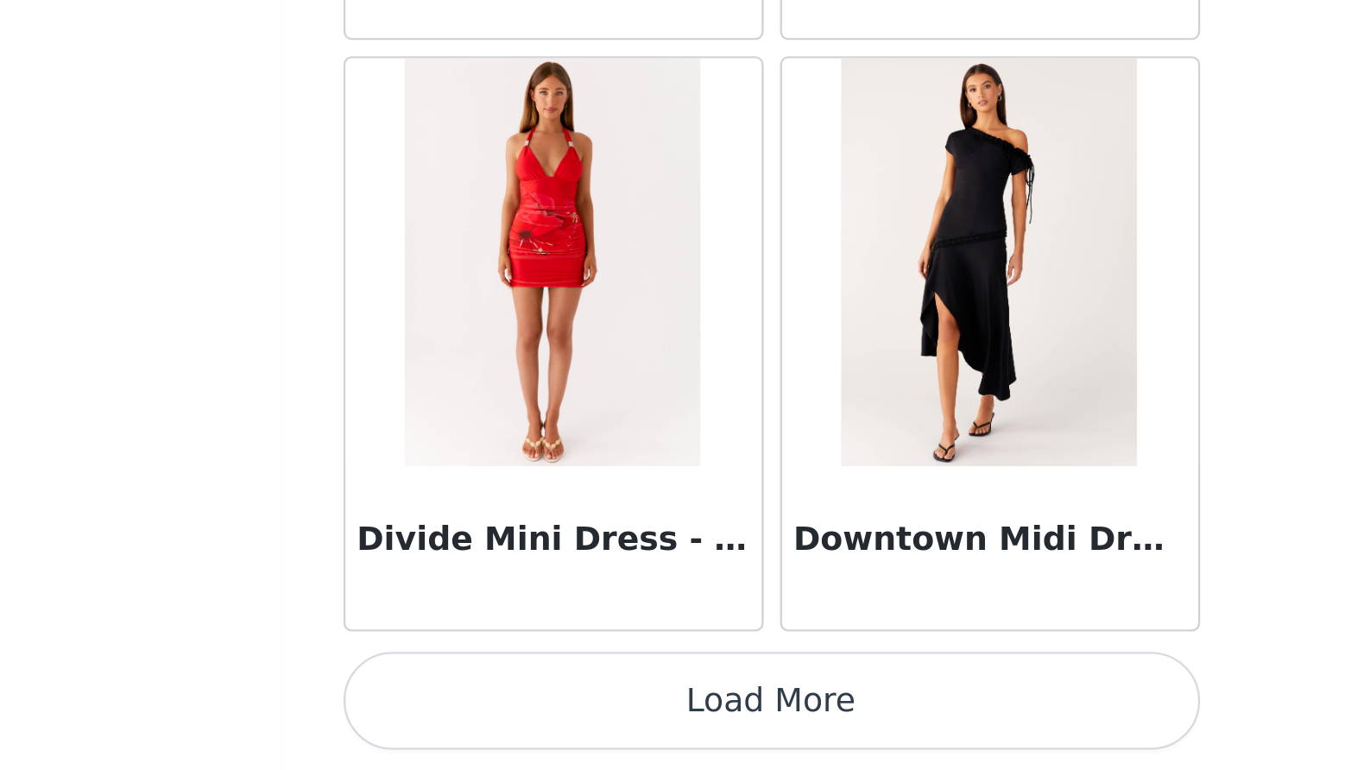
click at [504, 720] on button "Load More" at bounding box center [685, 740] width 363 height 41
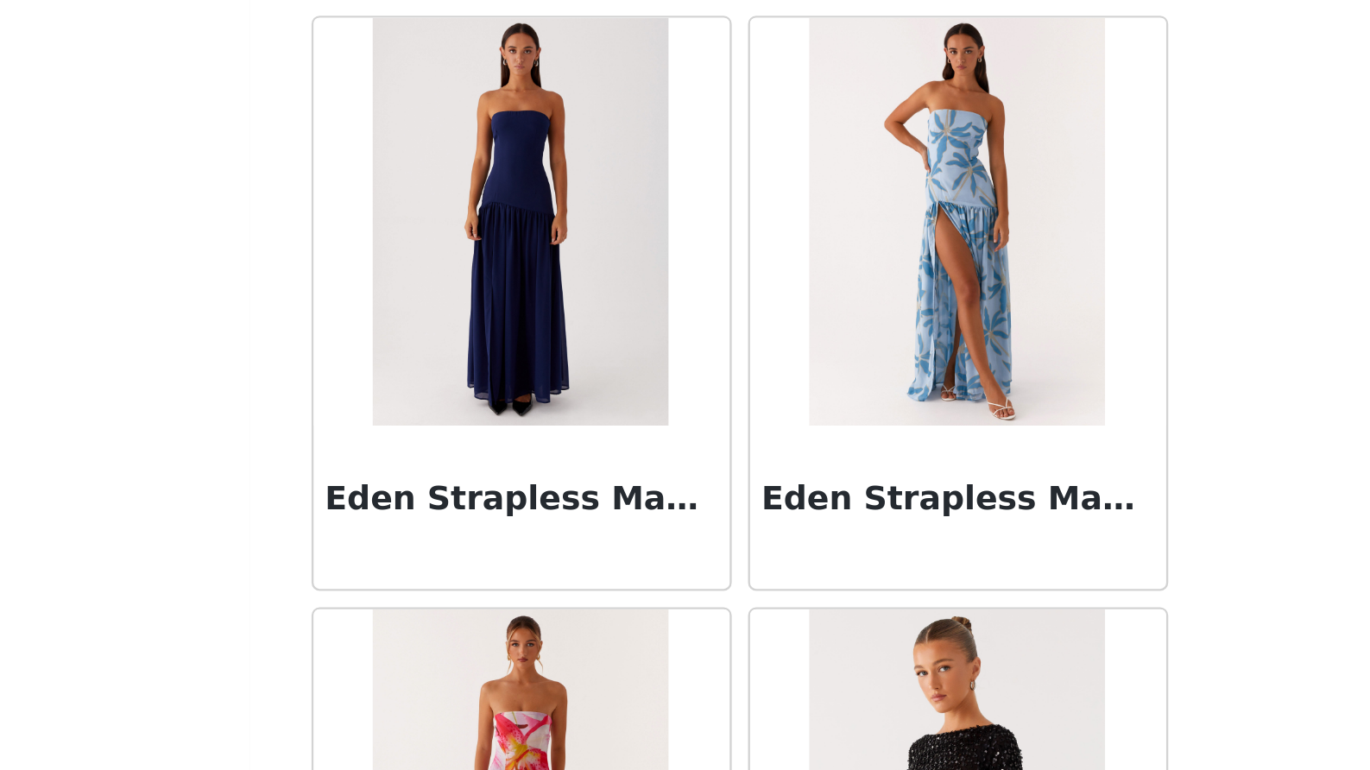
scroll to position [34193, 0]
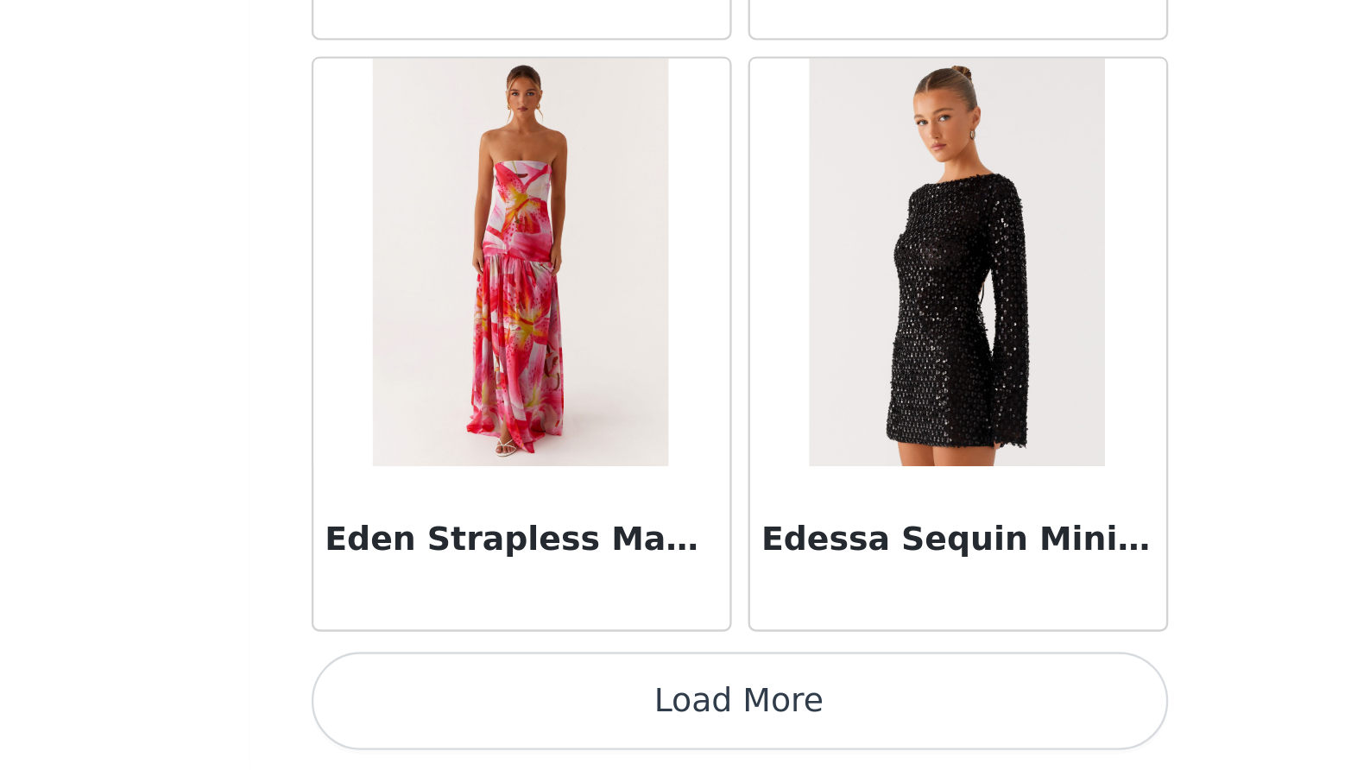
click at [504, 720] on button "Load More" at bounding box center [685, 740] width 363 height 41
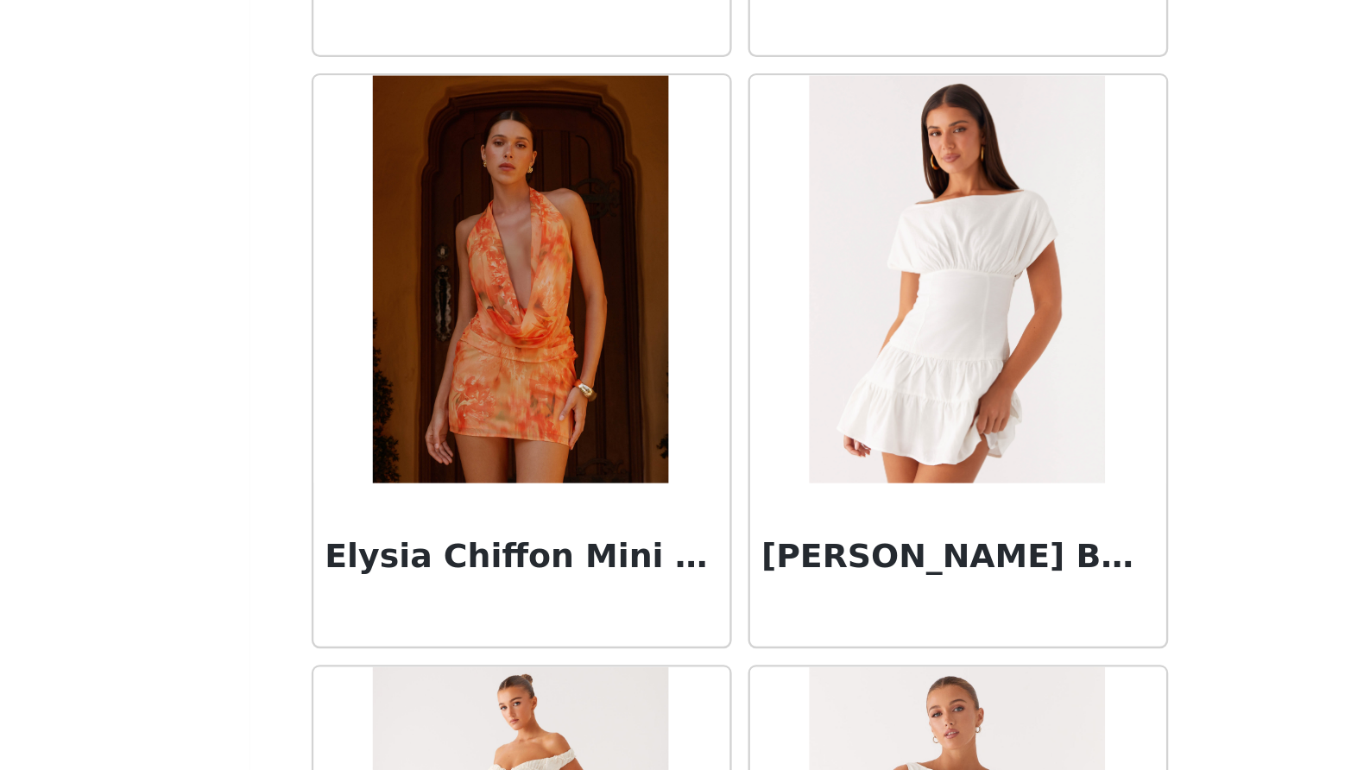
scroll to position [36177, 0]
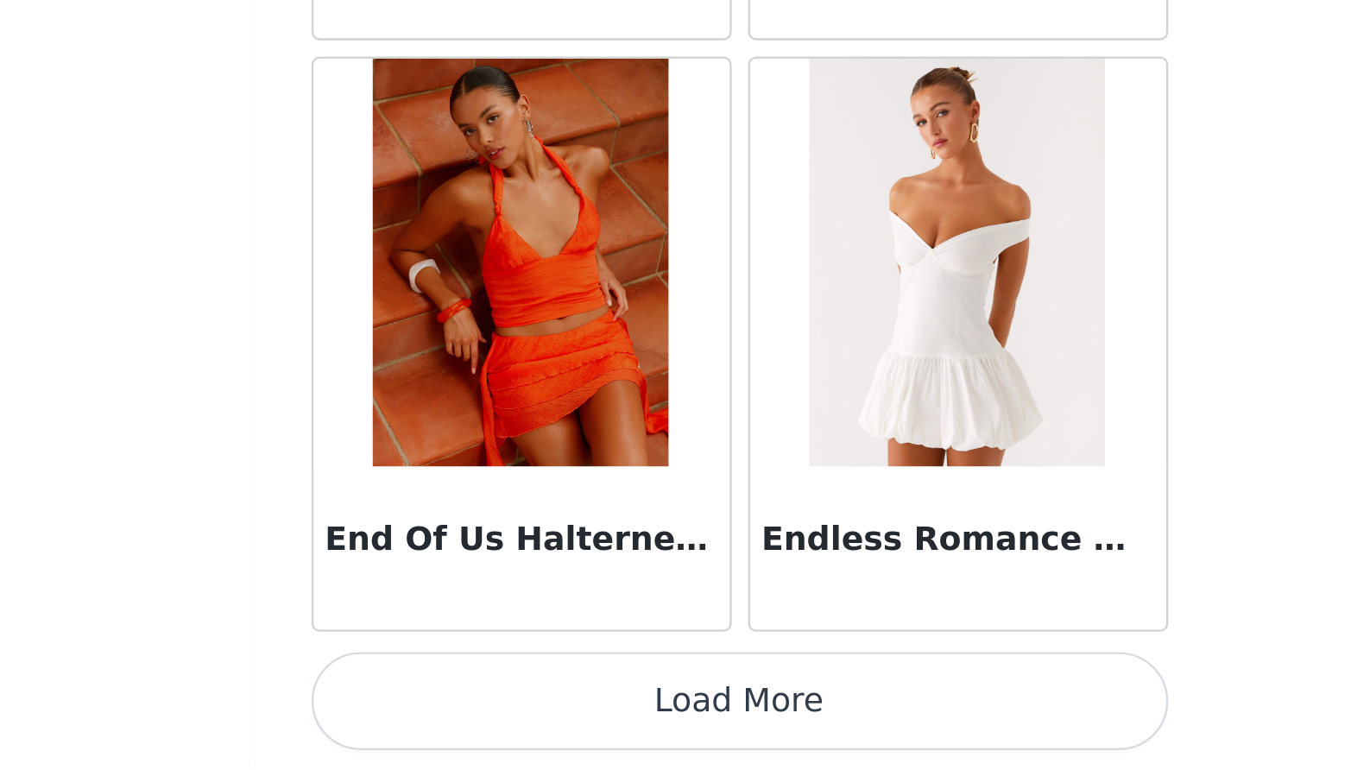
click at [504, 720] on button "Load More" at bounding box center [685, 740] width 363 height 41
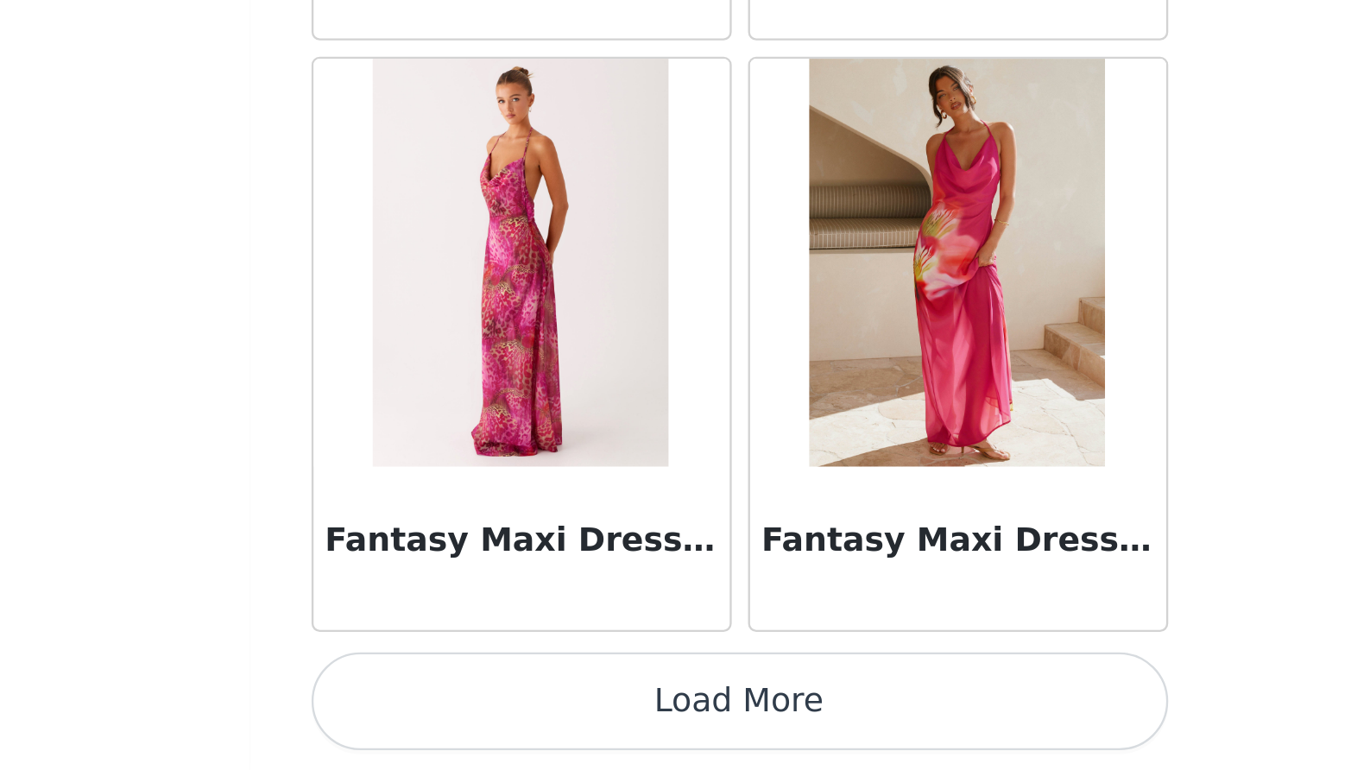
scroll to position [39435, 0]
click at [504, 720] on button "Load More" at bounding box center [685, 740] width 363 height 41
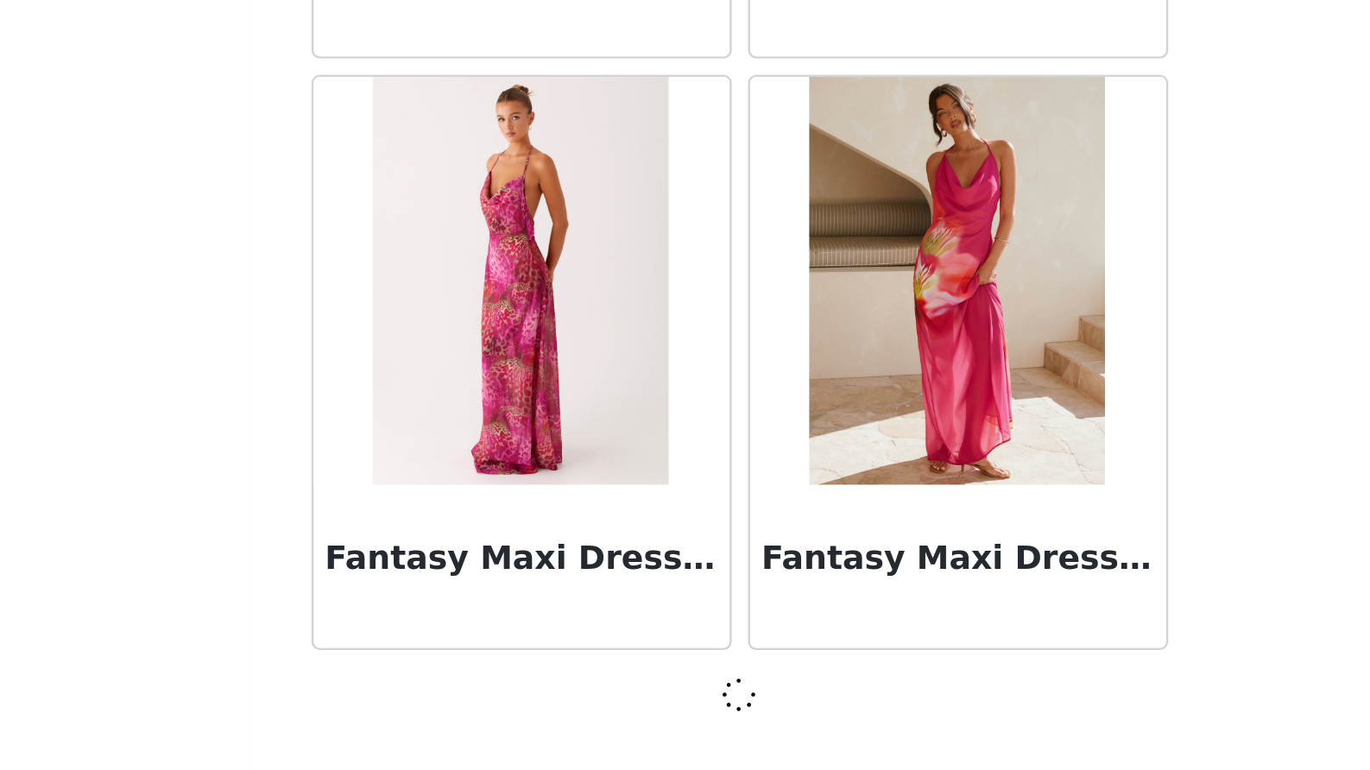
scroll to position [39427, 0]
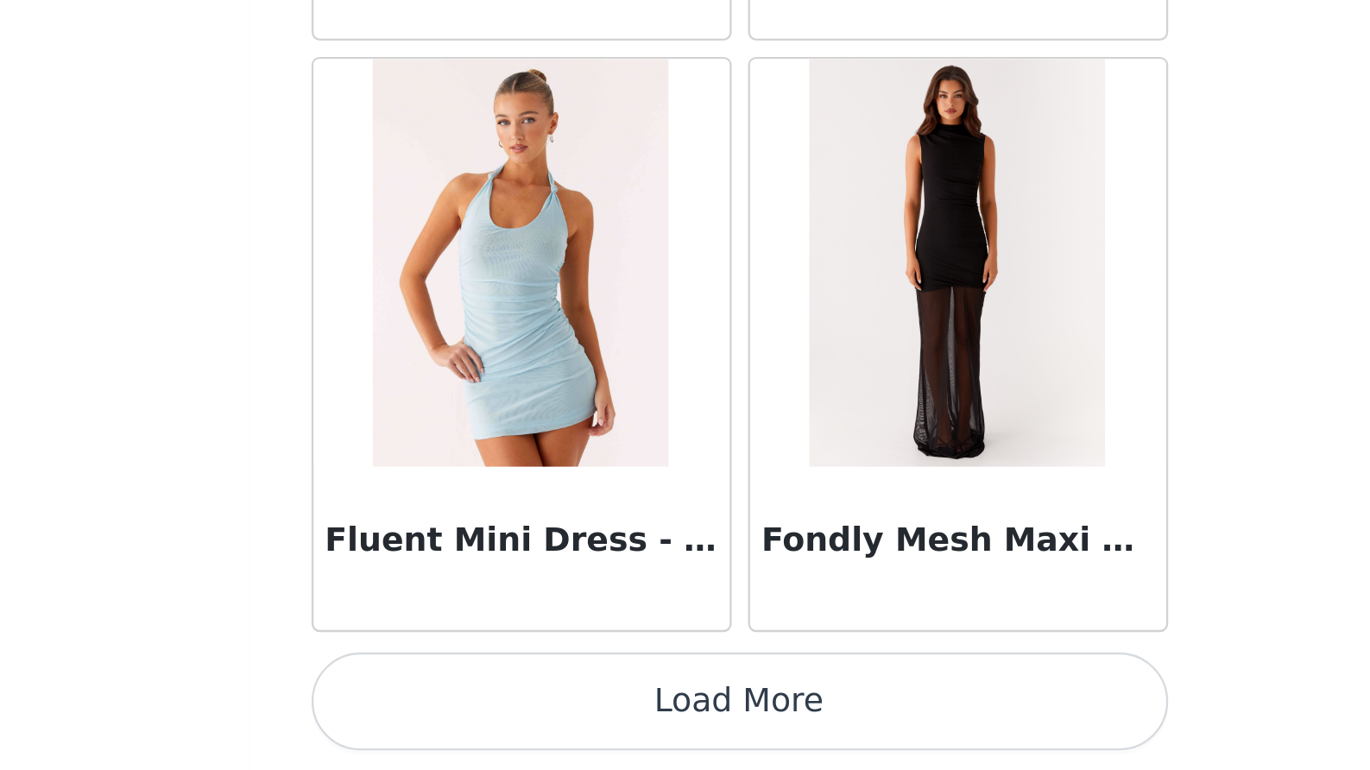
click at [504, 720] on button "Load More" at bounding box center [685, 740] width 363 height 41
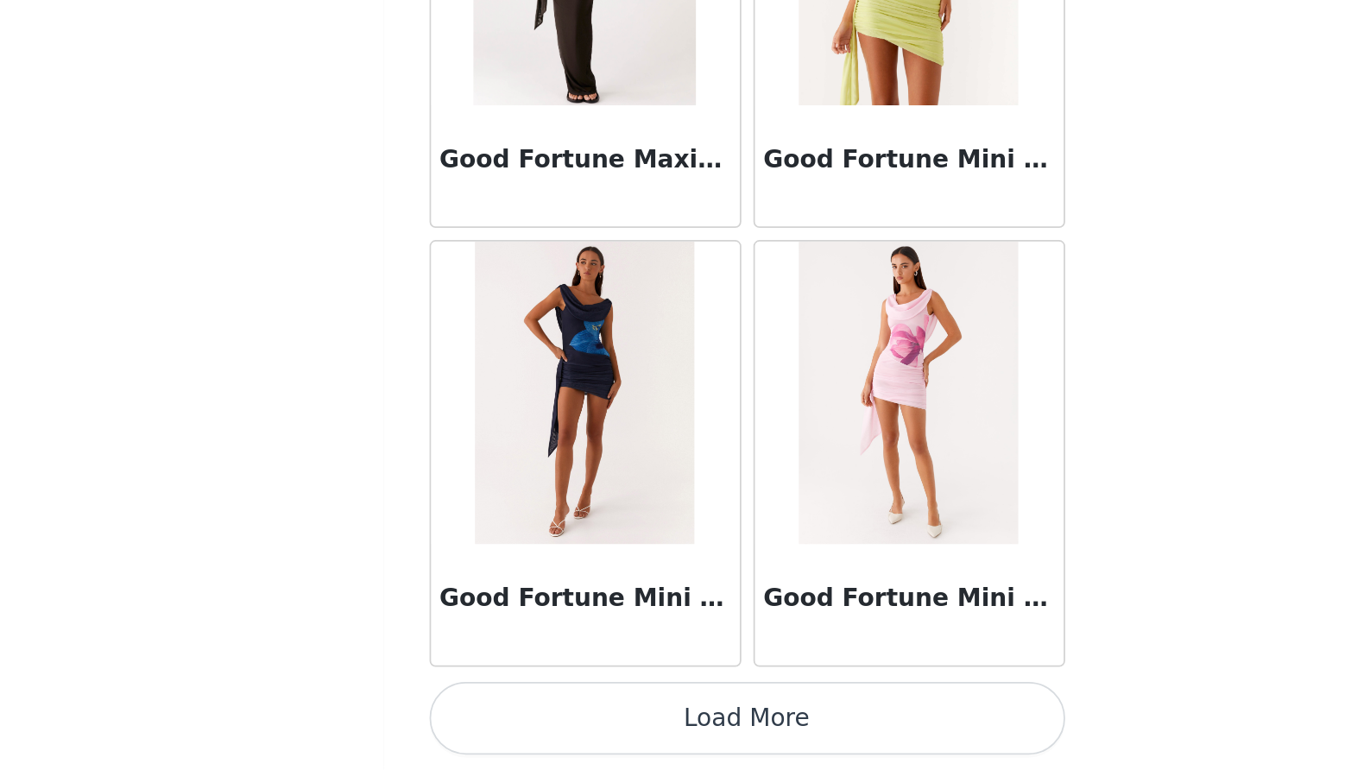
scroll to position [136, 0]
click at [504, 720] on button "Load More" at bounding box center [685, 740] width 363 height 41
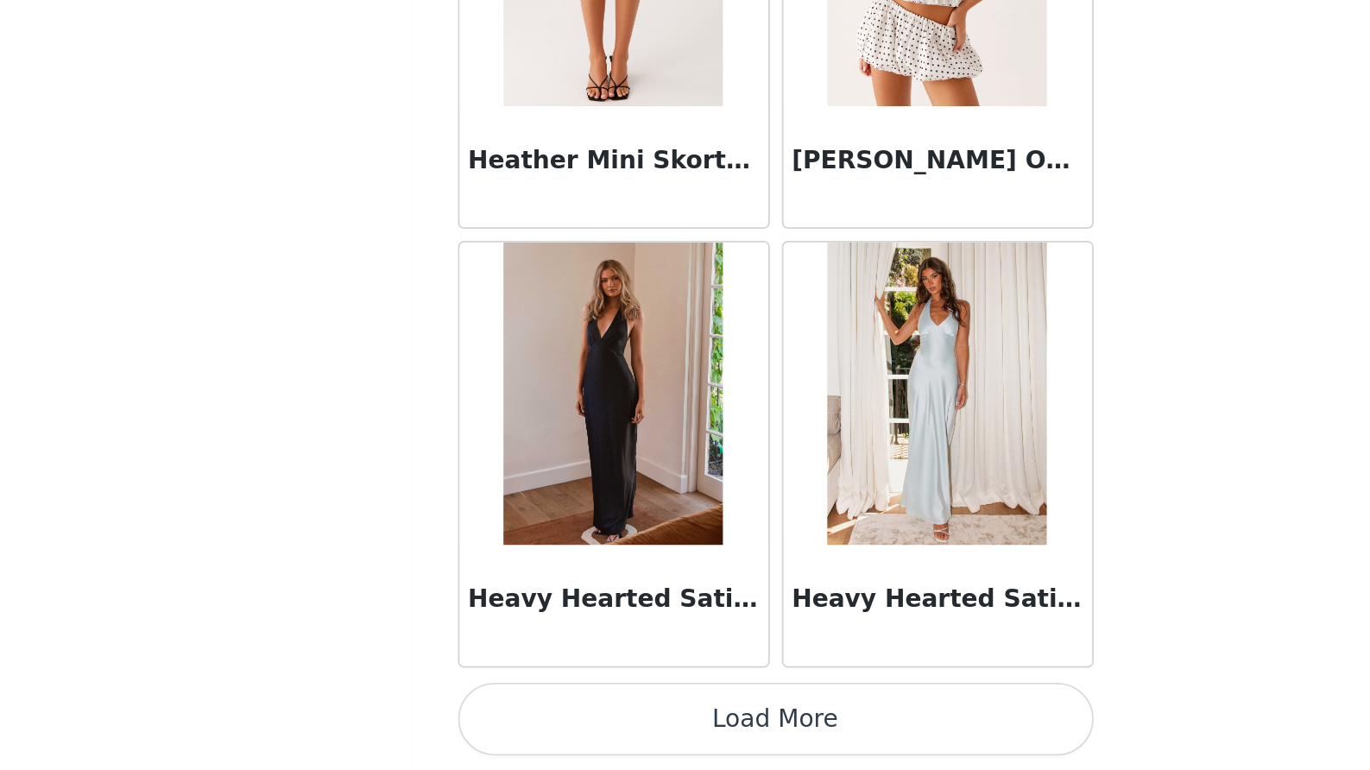
click at [504, 720] on button "Load More" at bounding box center [685, 740] width 363 height 41
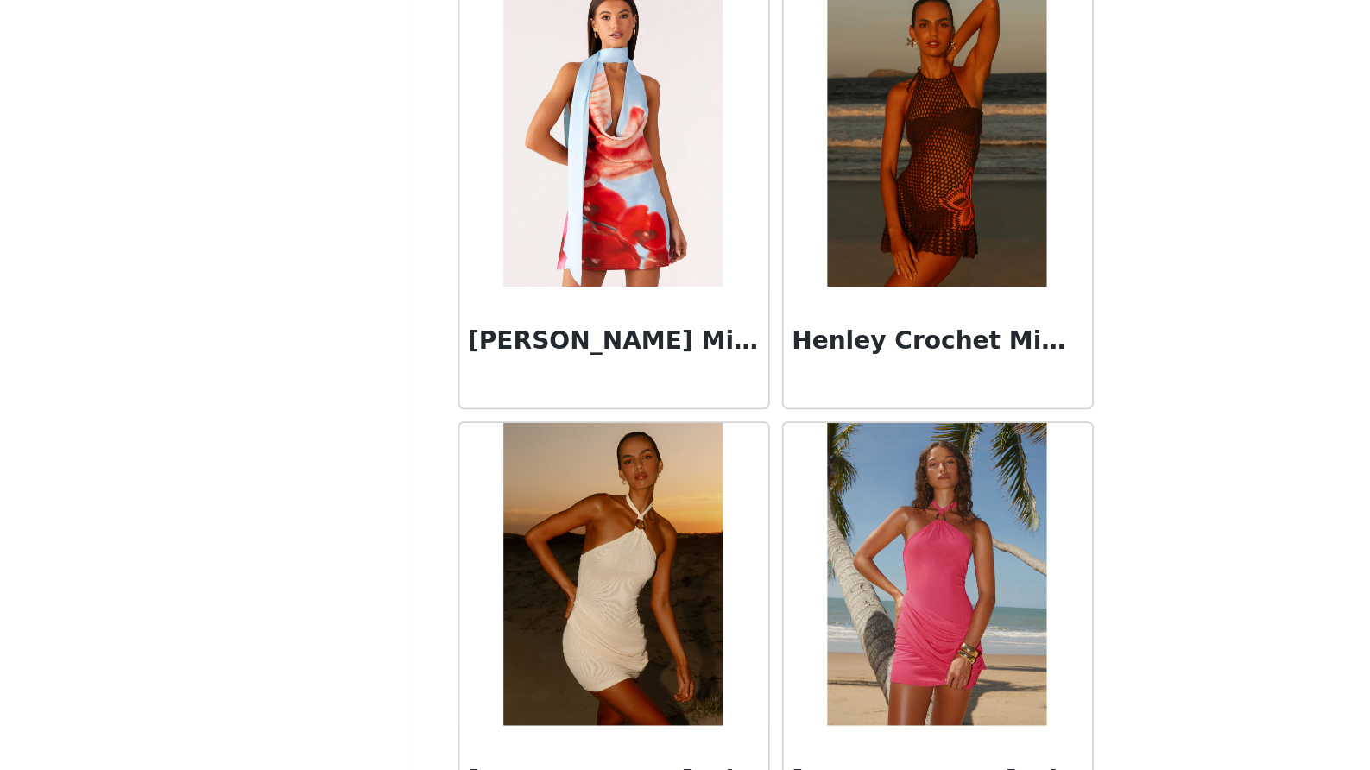
scroll to position [47598, 0]
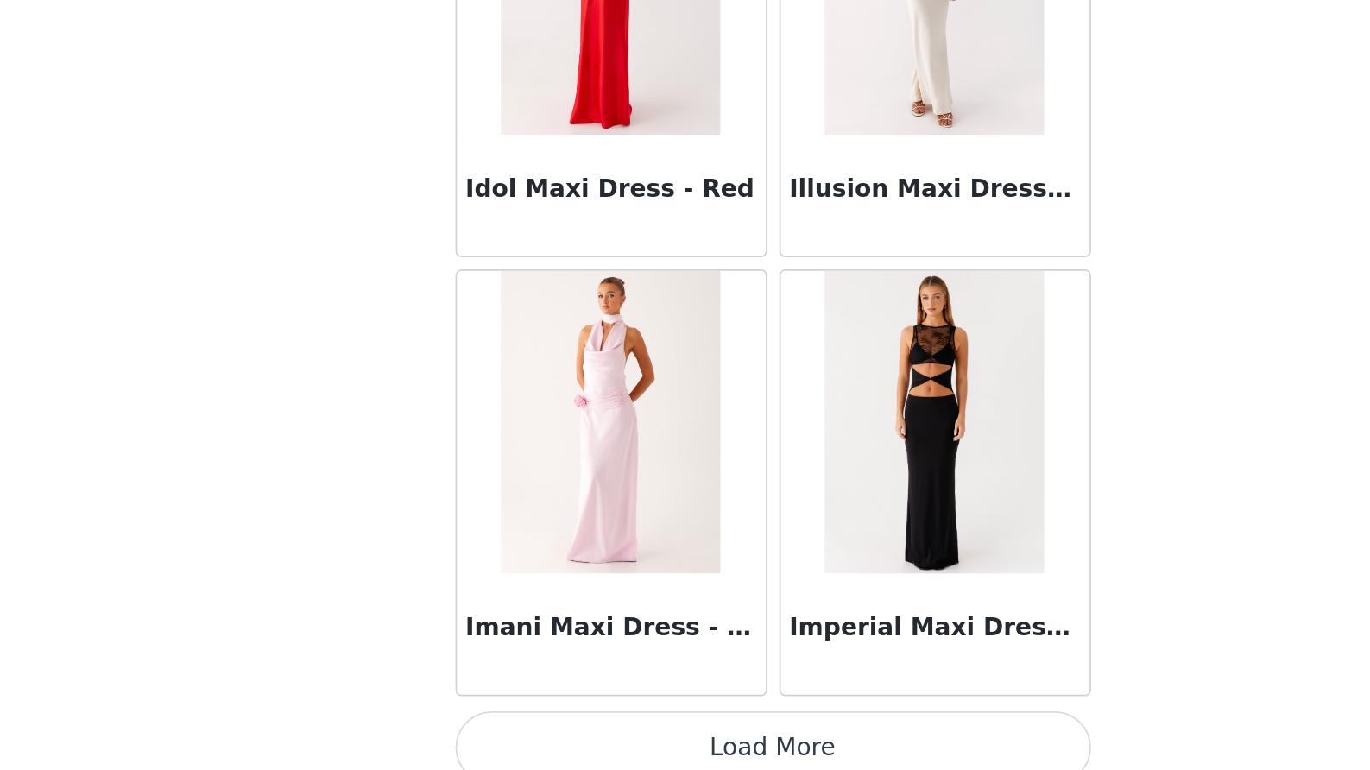
click at [504, 720] on button "Load More" at bounding box center [685, 740] width 363 height 41
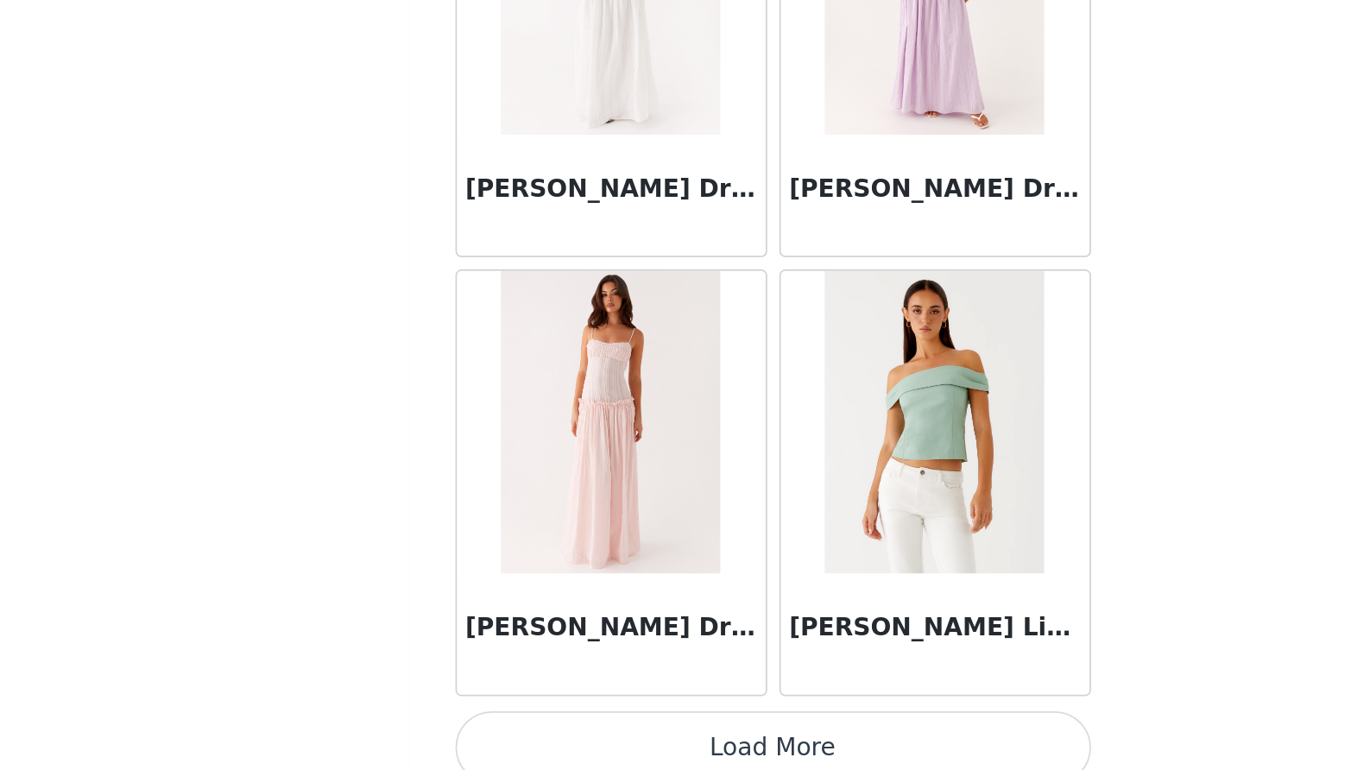
click at [504, 720] on button "Load More" at bounding box center [685, 740] width 363 height 41
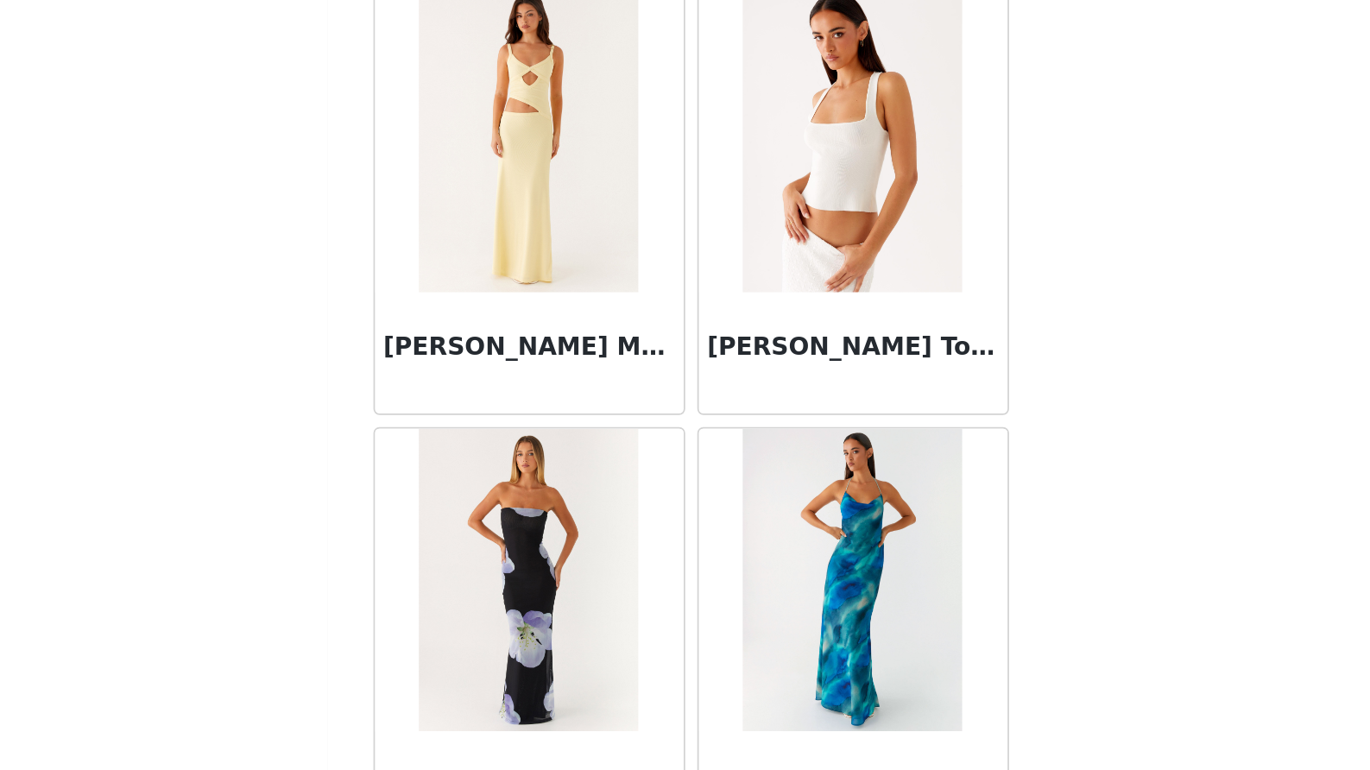
scroll to position [54460, 0]
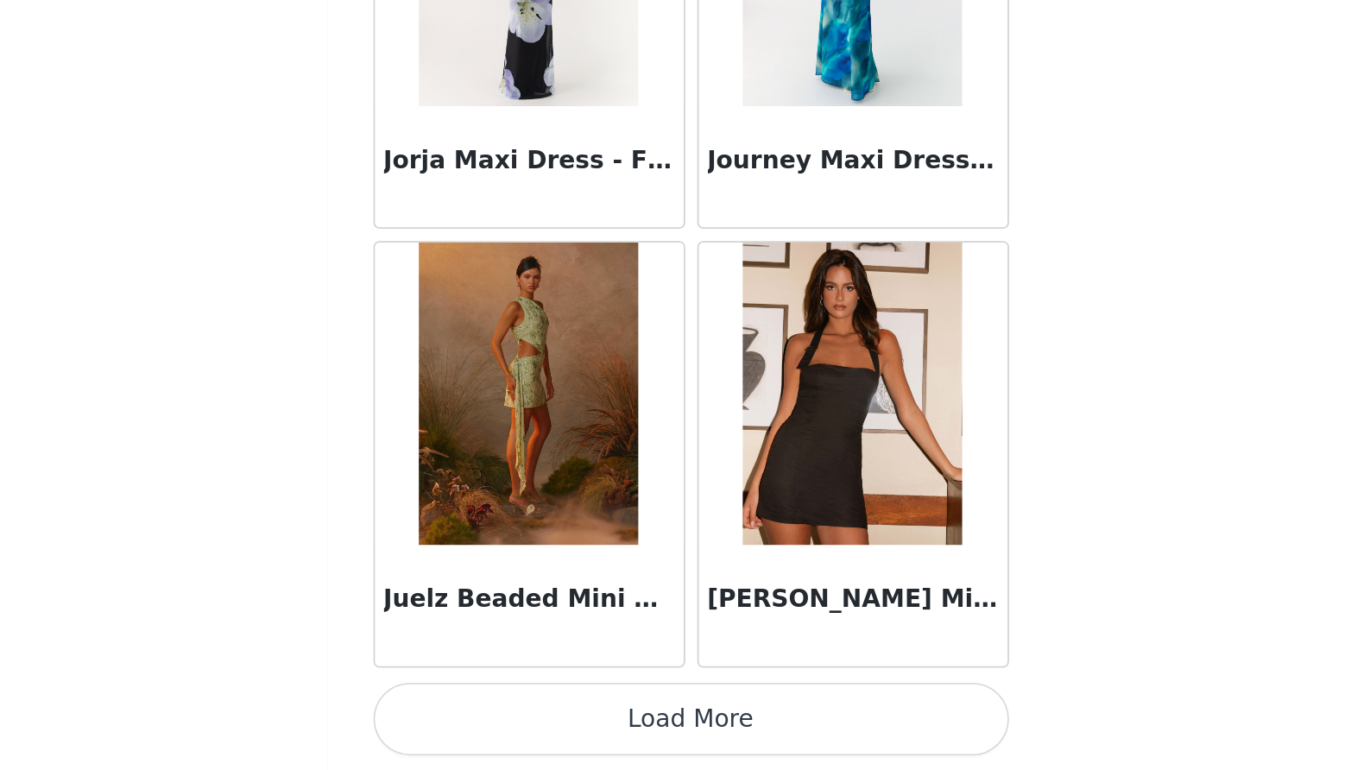
click at [504, 720] on button "Load More" at bounding box center [685, 740] width 363 height 41
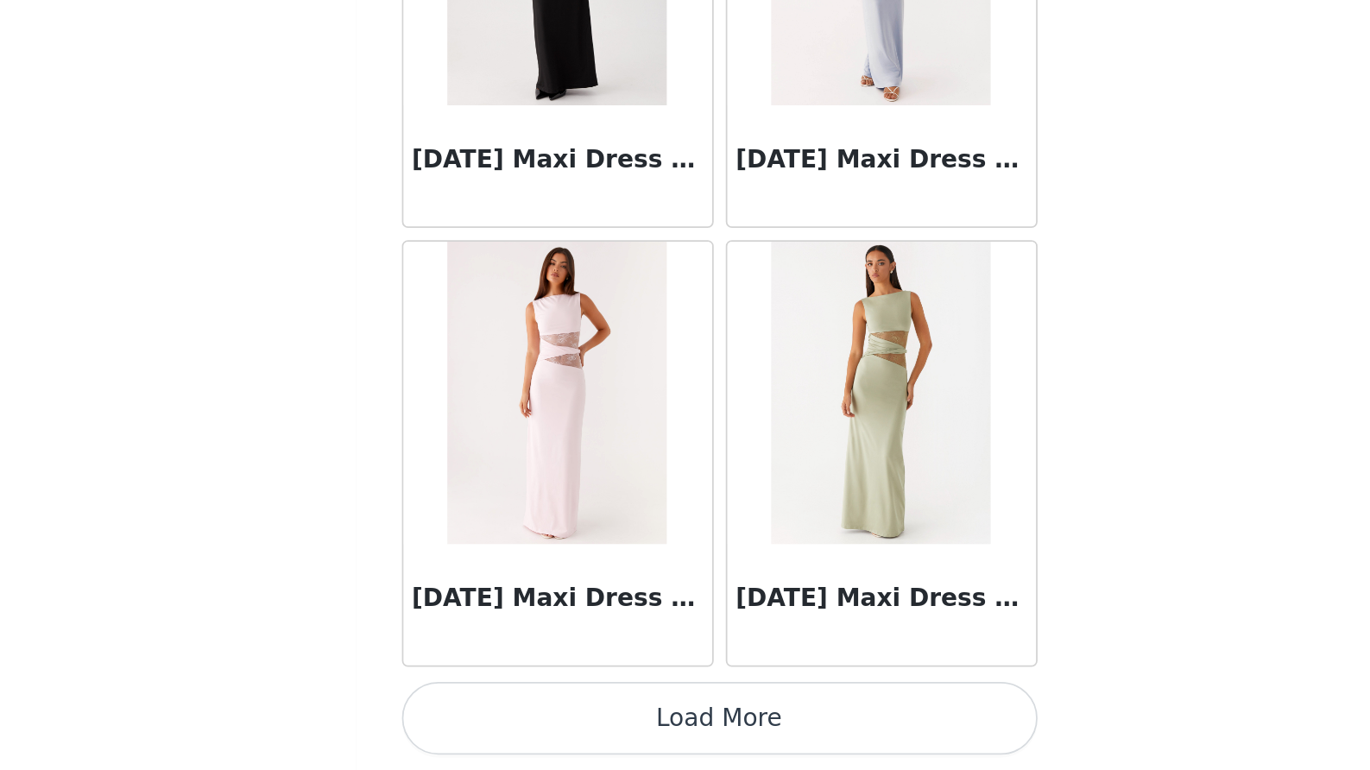
scroll to position [136, 0]
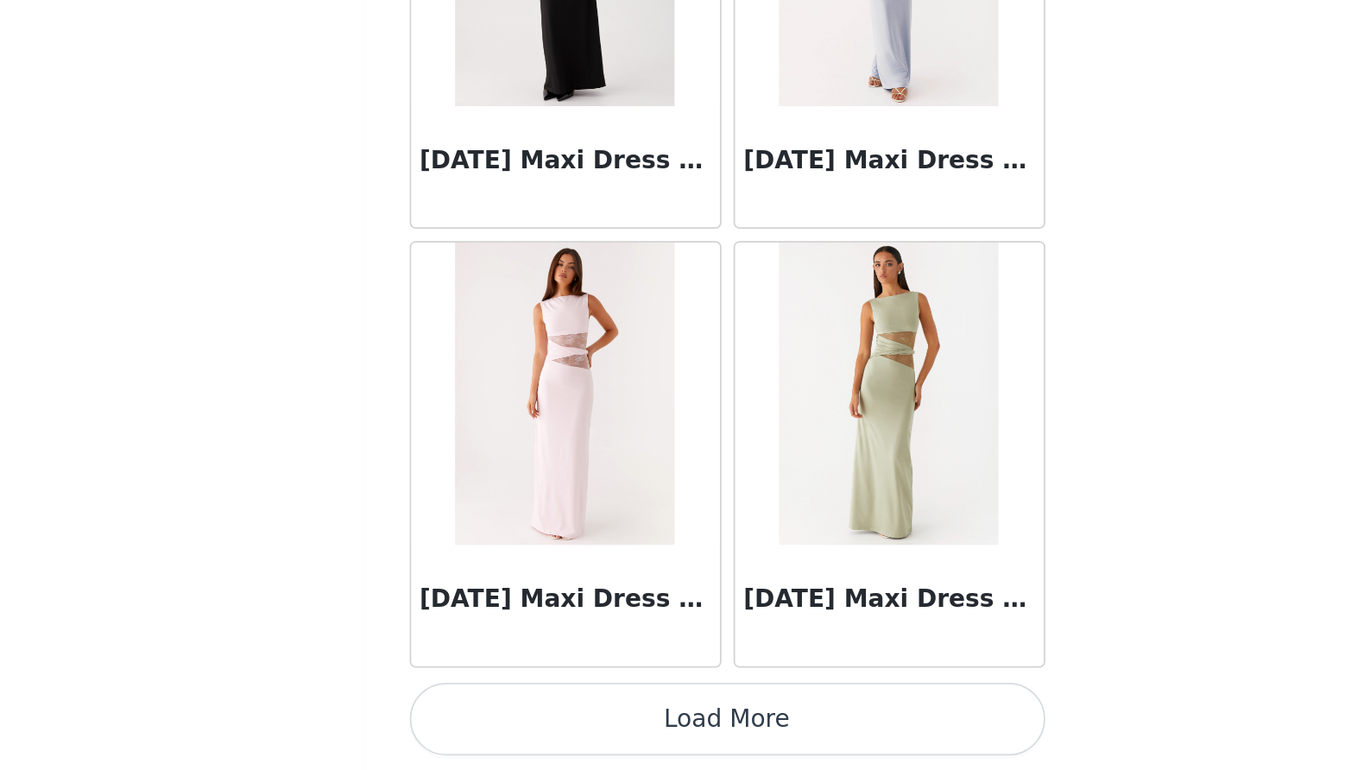
click at [504, 720] on button "Load More" at bounding box center [685, 740] width 363 height 41
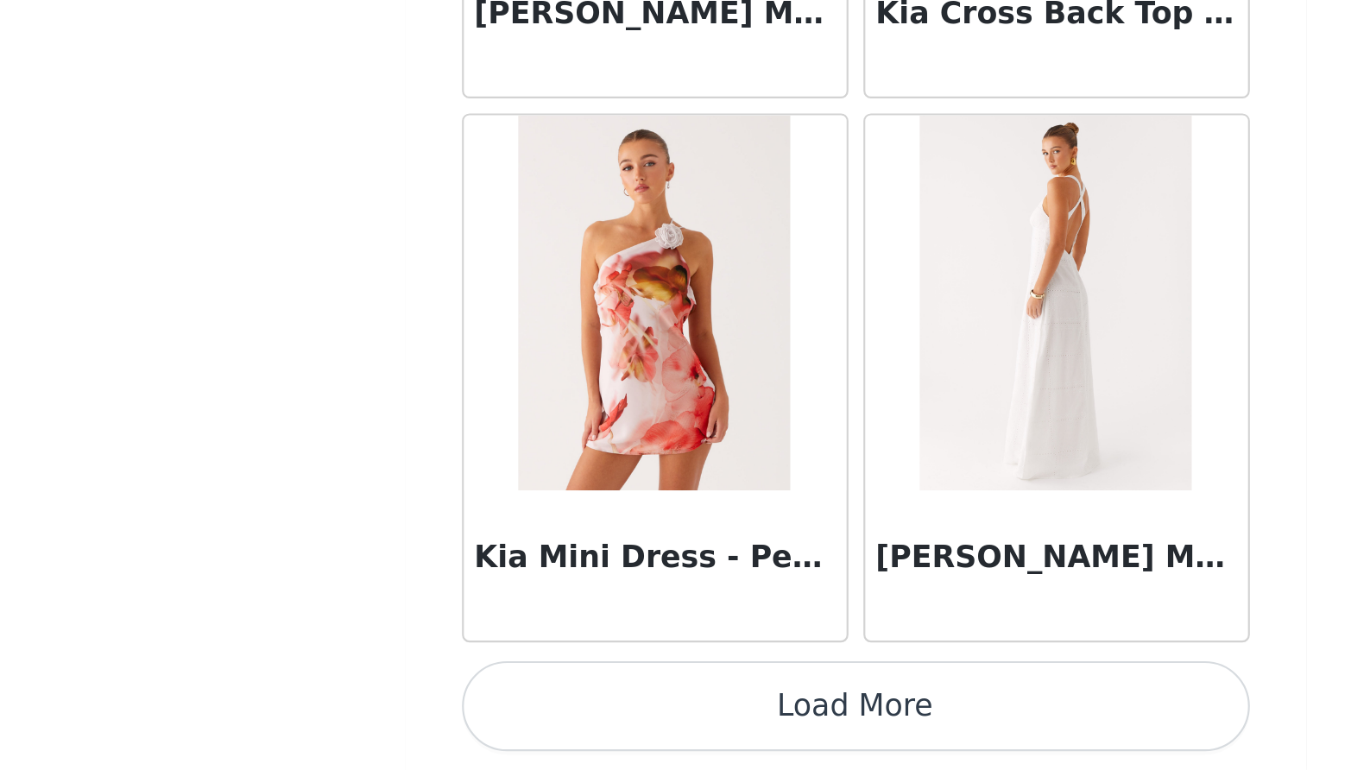
click at [504, 720] on button "Load More" at bounding box center [685, 740] width 363 height 41
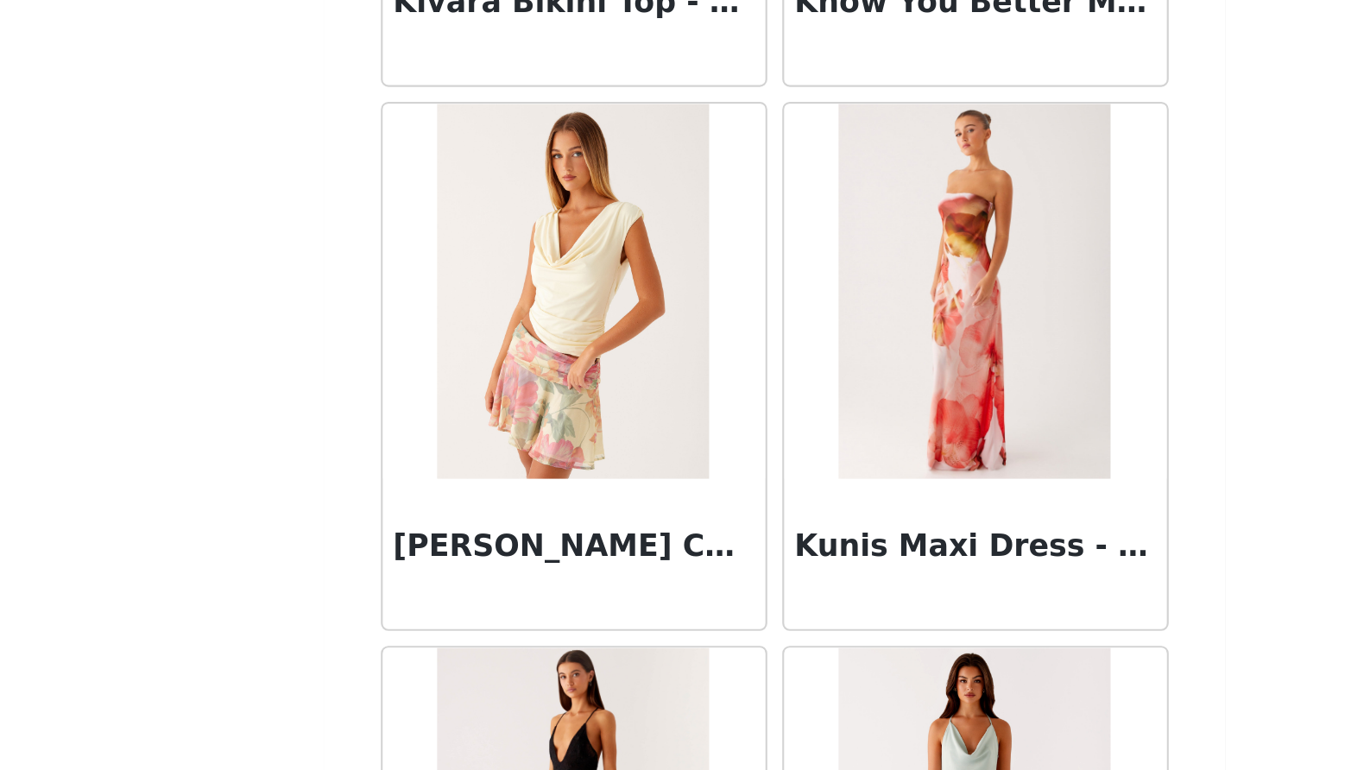
scroll to position [60482, 0]
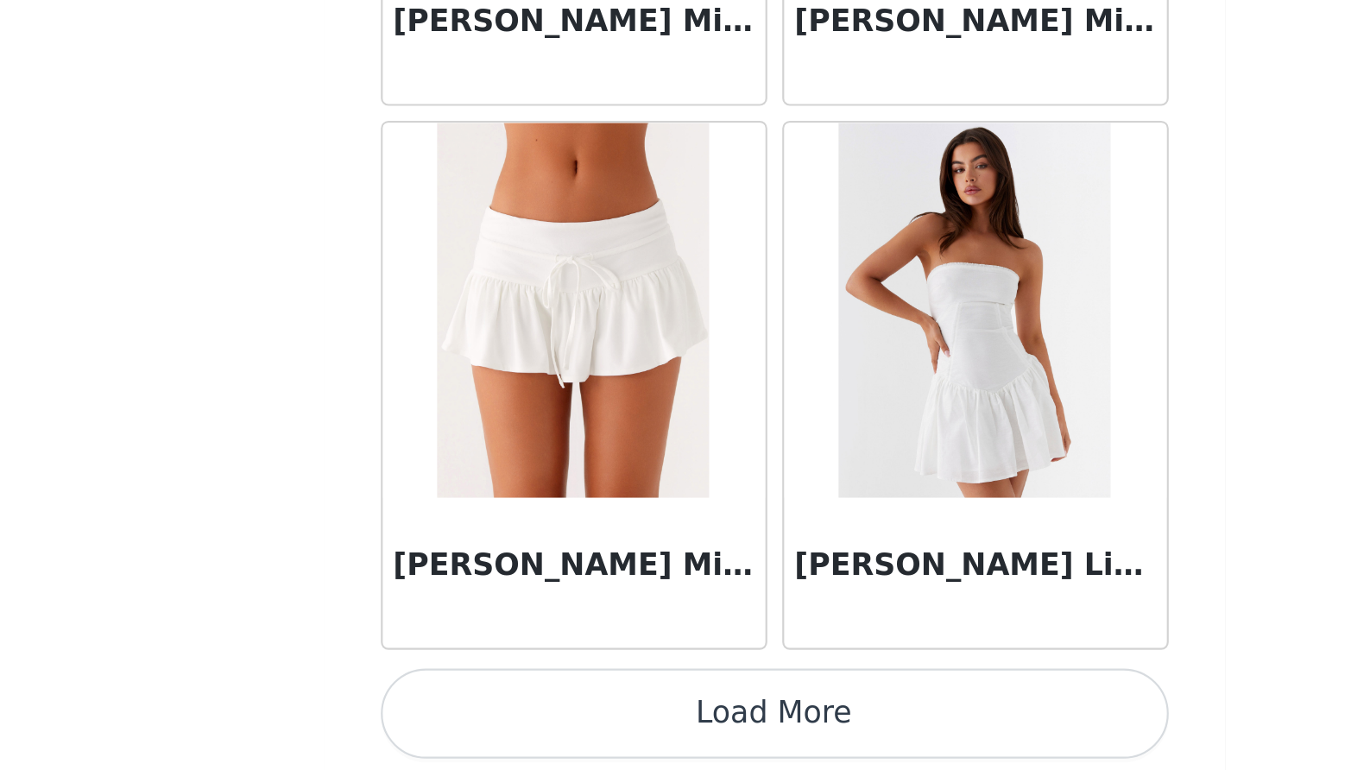
click at [504, 720] on button "Load More" at bounding box center [685, 740] width 363 height 41
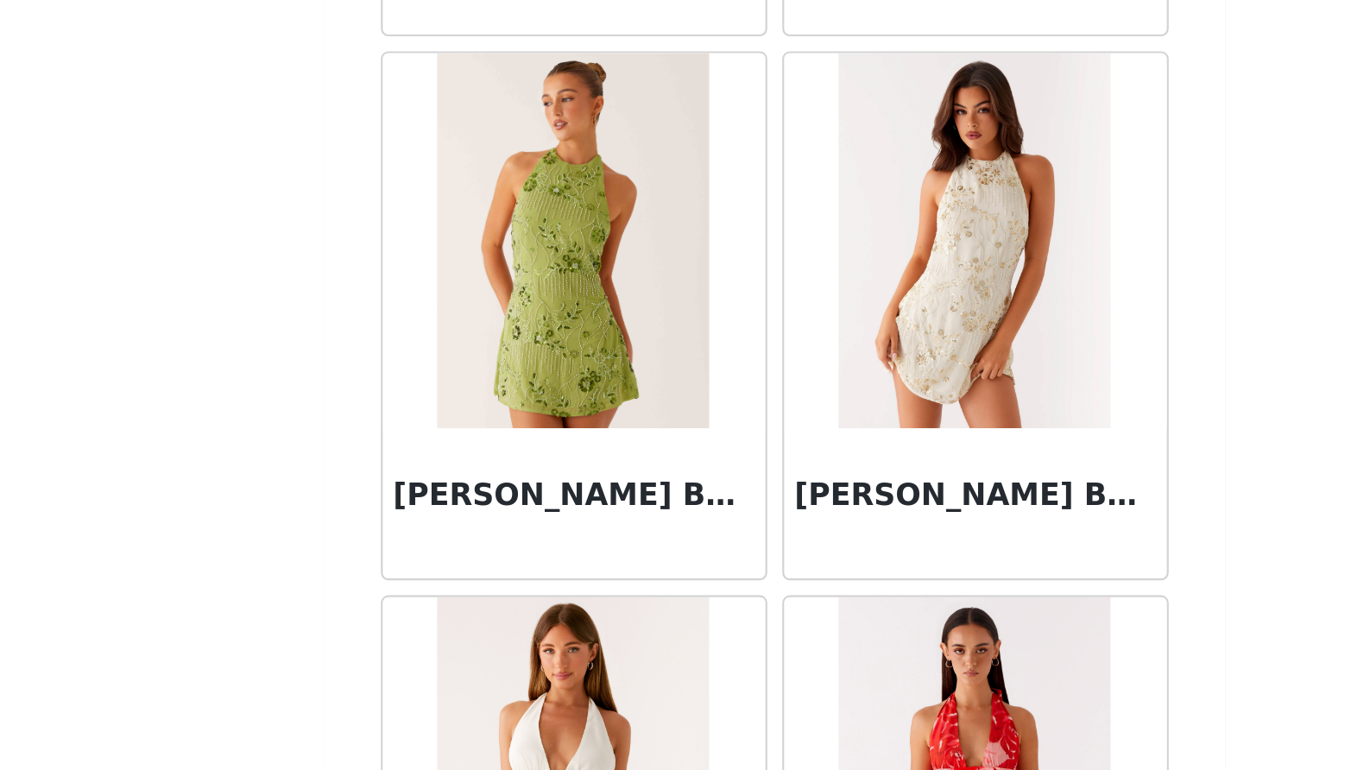
scroll to position [62759, 0]
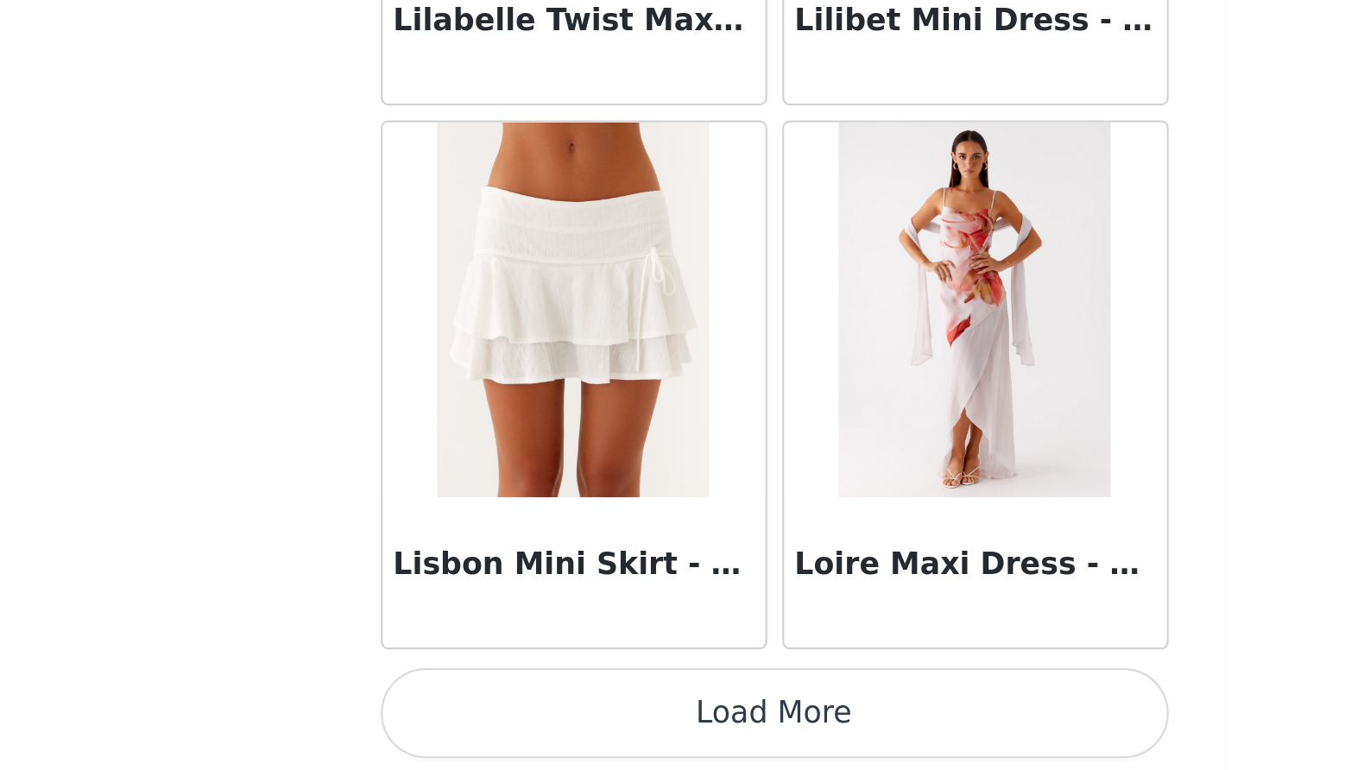
click at [504, 720] on button "Load More" at bounding box center [685, 740] width 363 height 41
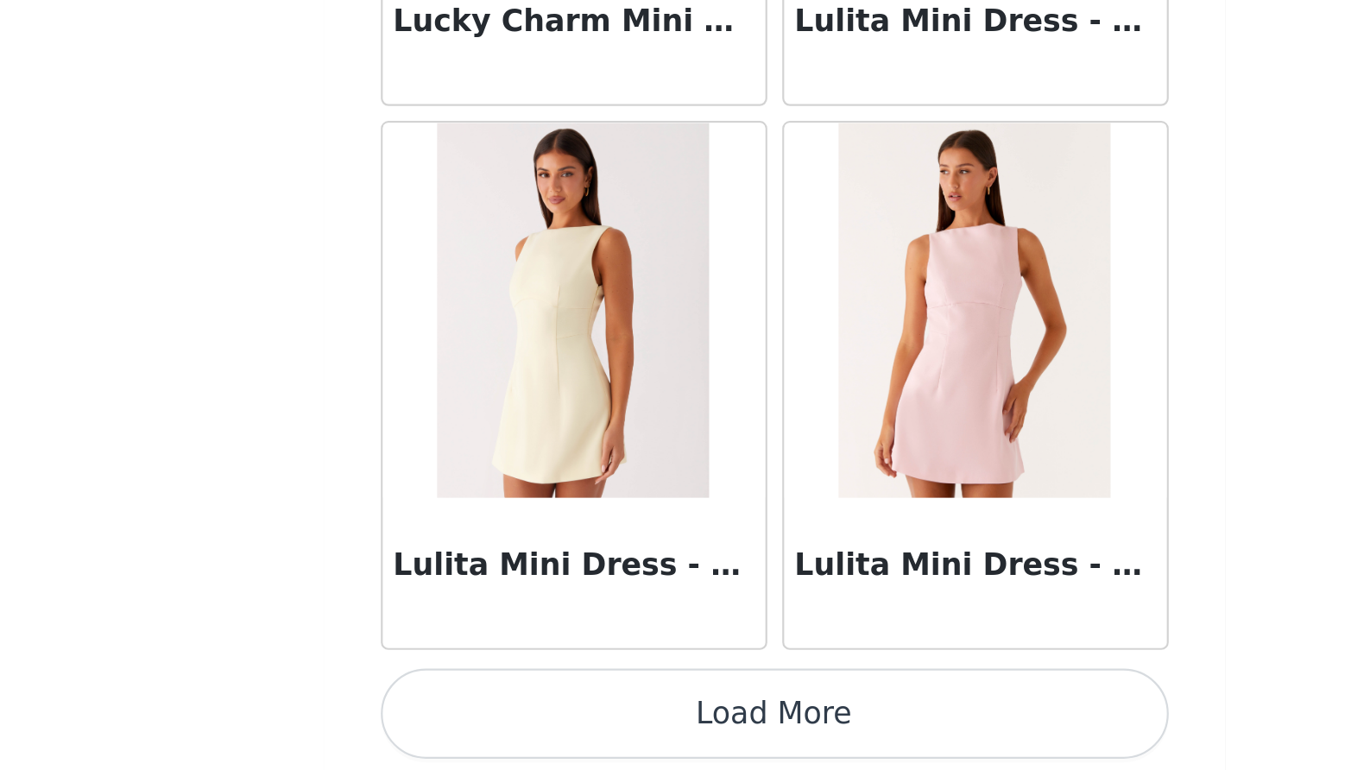
click at [504, 720] on button "Load More" at bounding box center [685, 740] width 363 height 41
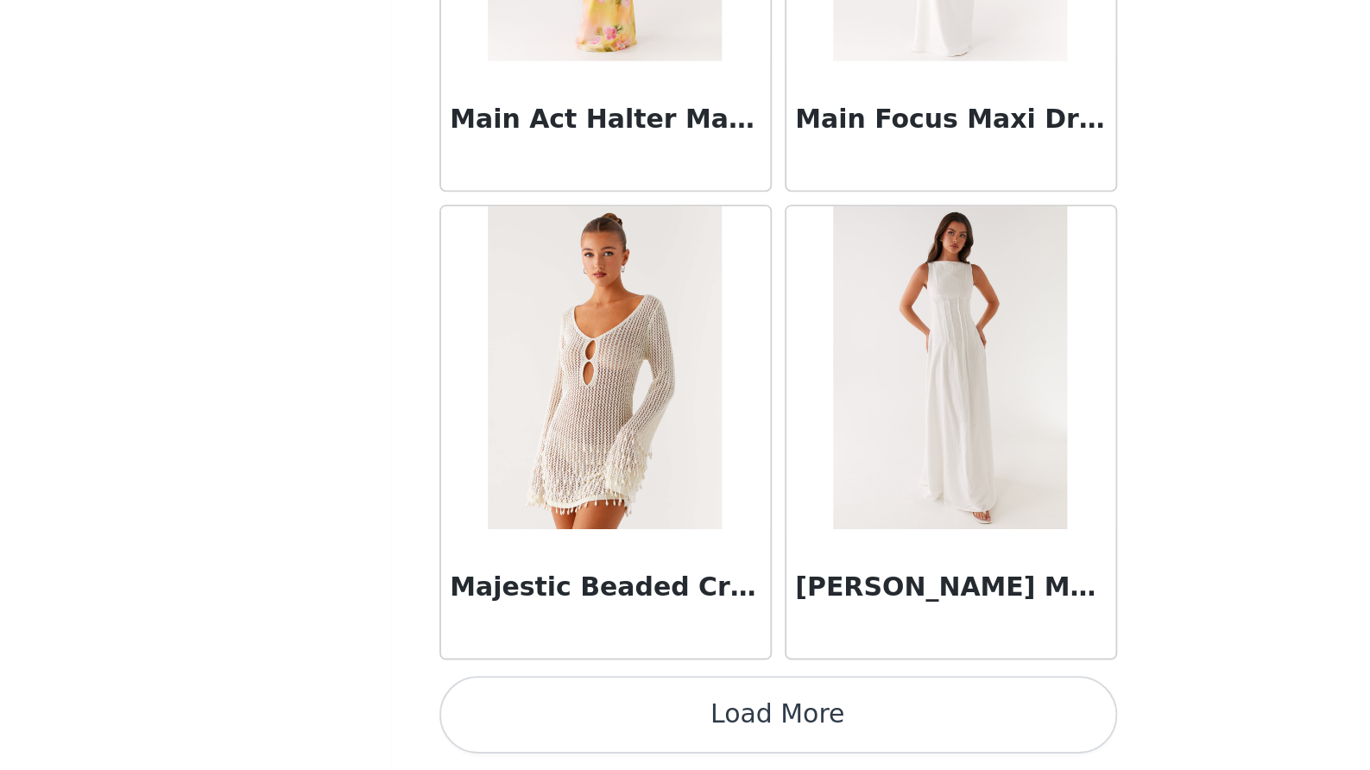
scroll to position [136, 0]
click at [504, 720] on button "Load More" at bounding box center [685, 740] width 363 height 41
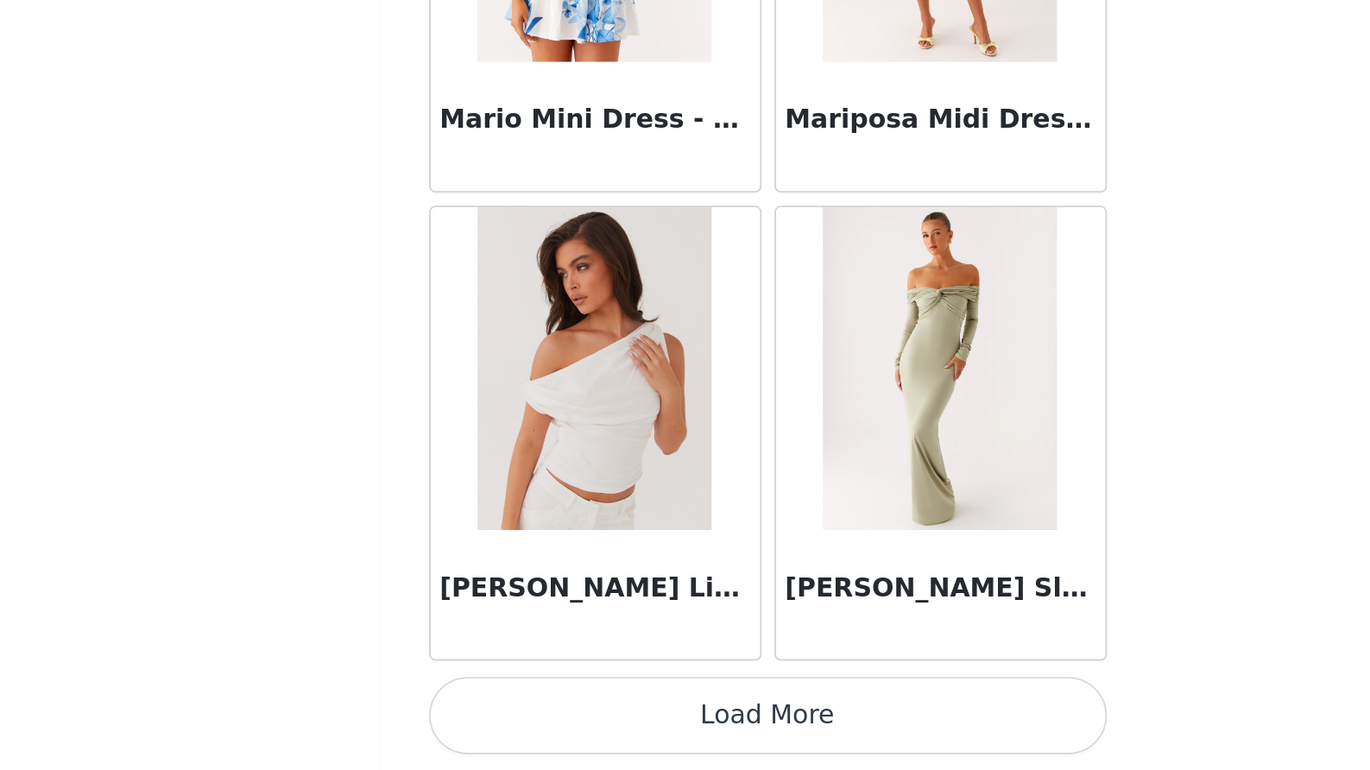
scroll to position [71989, 0]
click at [504, 720] on button "Load More" at bounding box center [685, 740] width 363 height 41
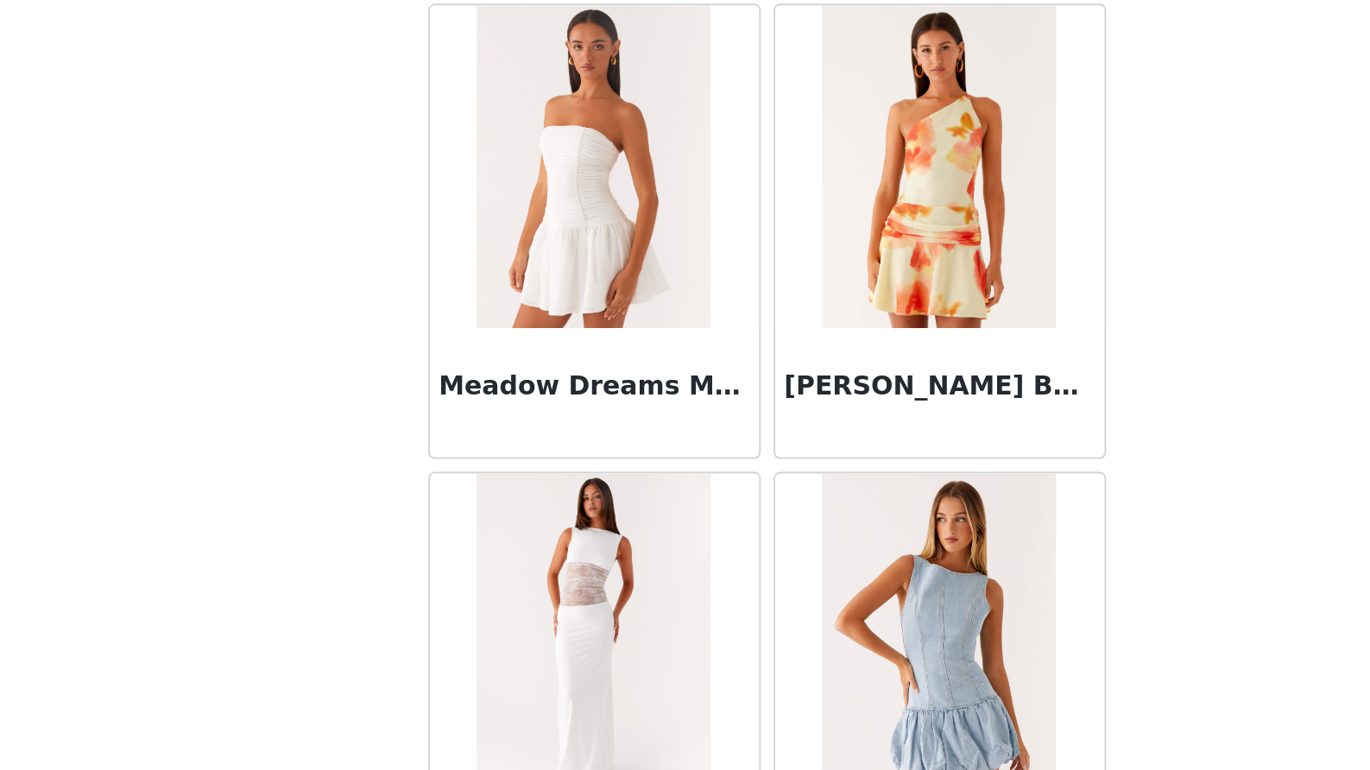
scroll to position [73619, 0]
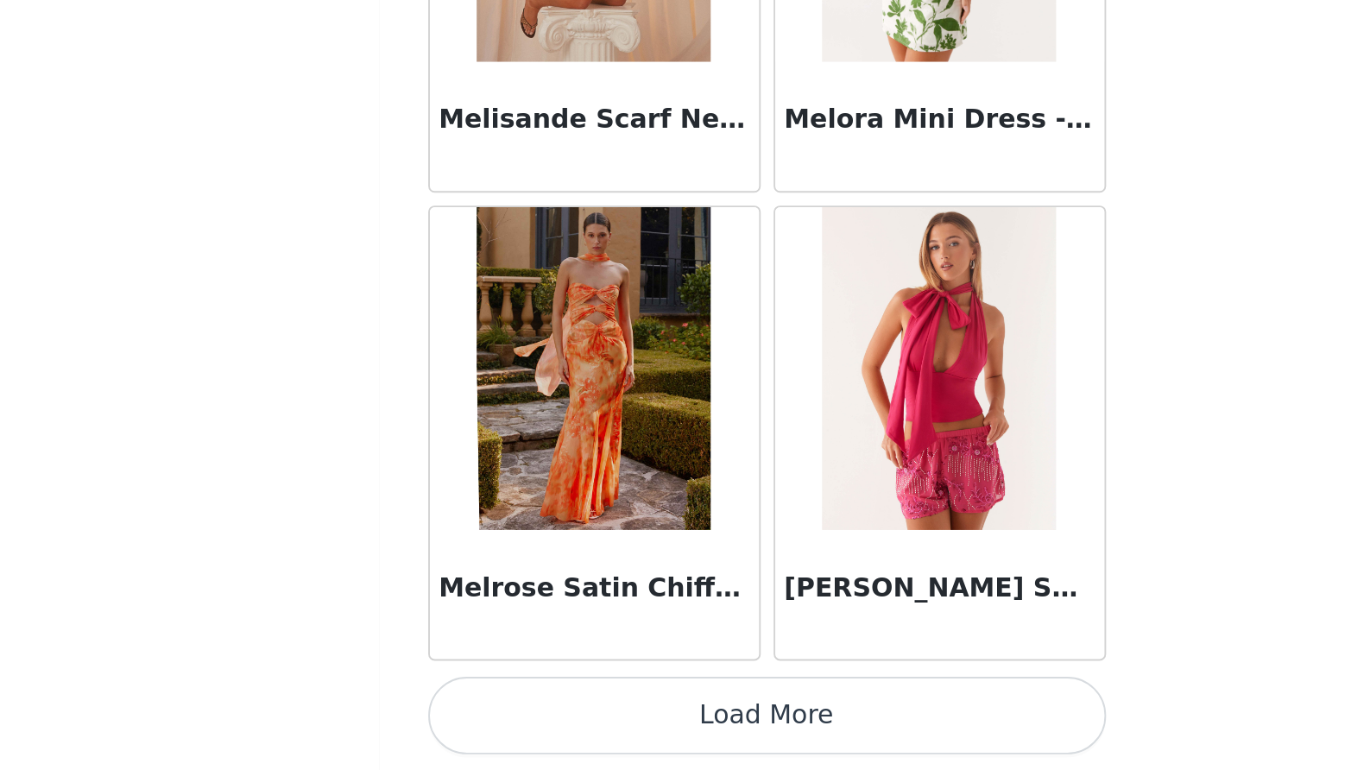
click at [504, 720] on button "Load More" at bounding box center [685, 740] width 363 height 41
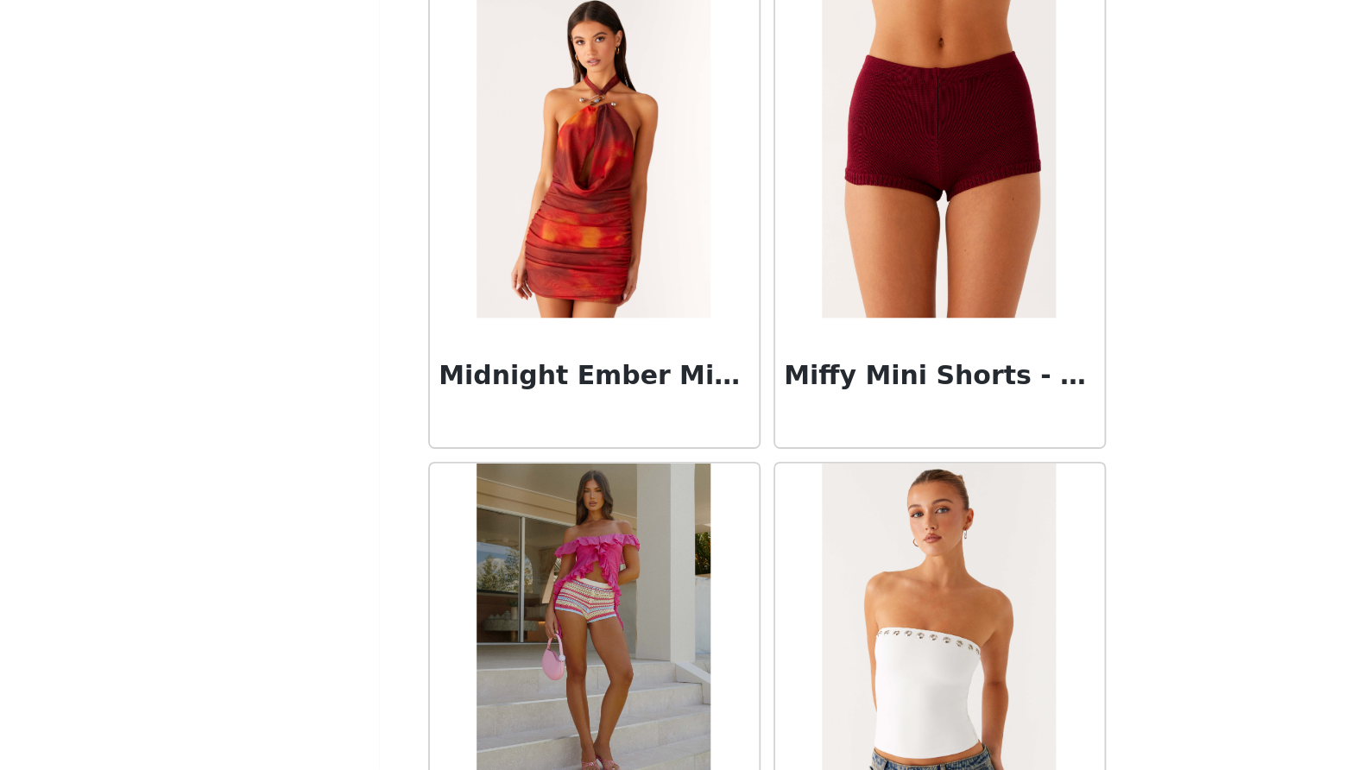
scroll to position [75353, 0]
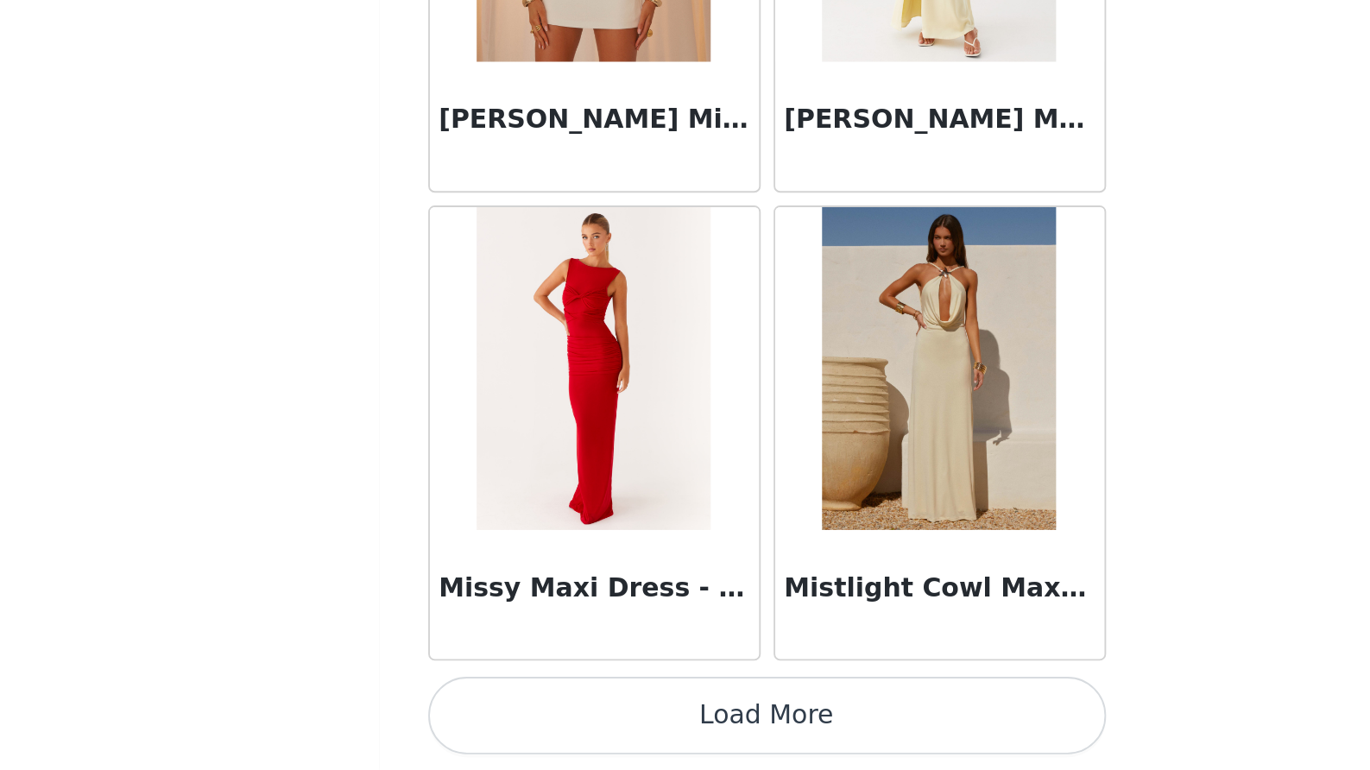
click at [504, 720] on button "Load More" at bounding box center [685, 740] width 363 height 41
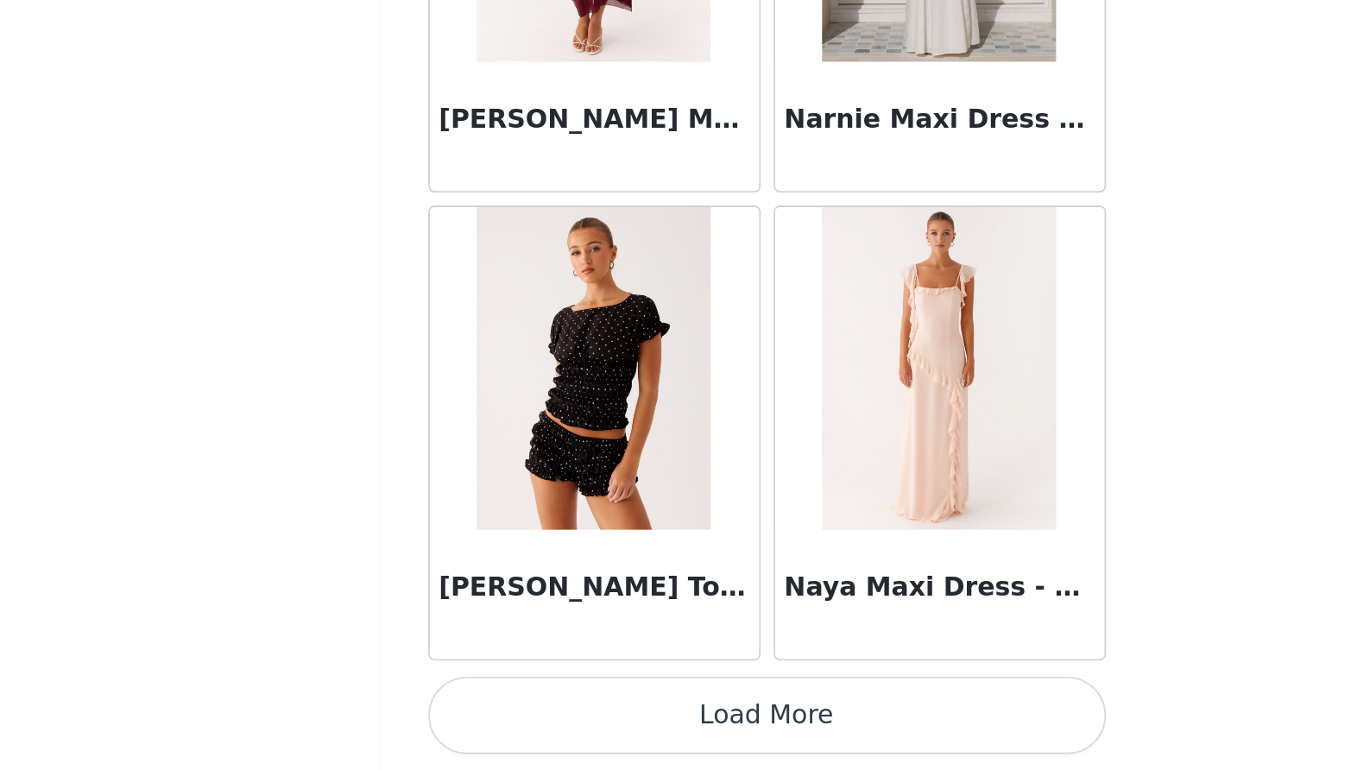
click at [504, 720] on button "Load More" at bounding box center [685, 740] width 363 height 41
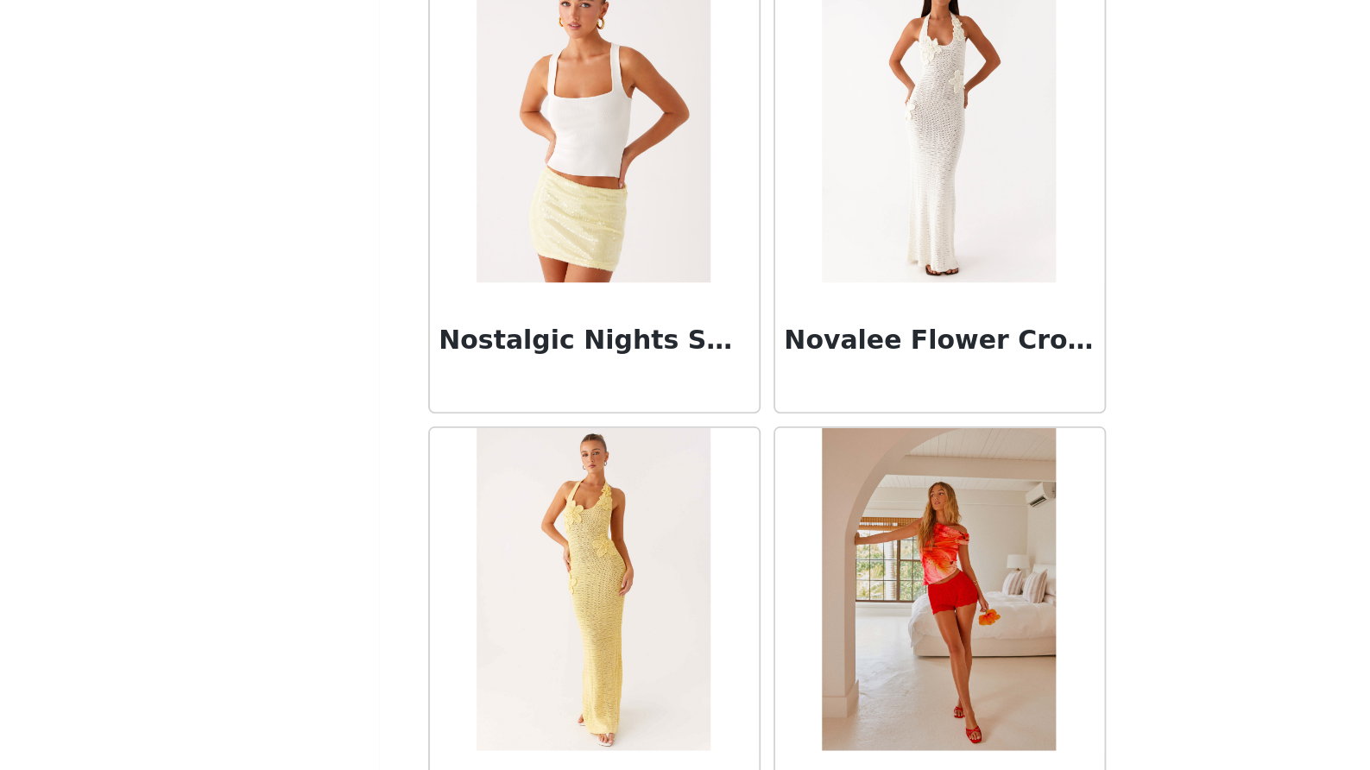
scroll to position [81897, 0]
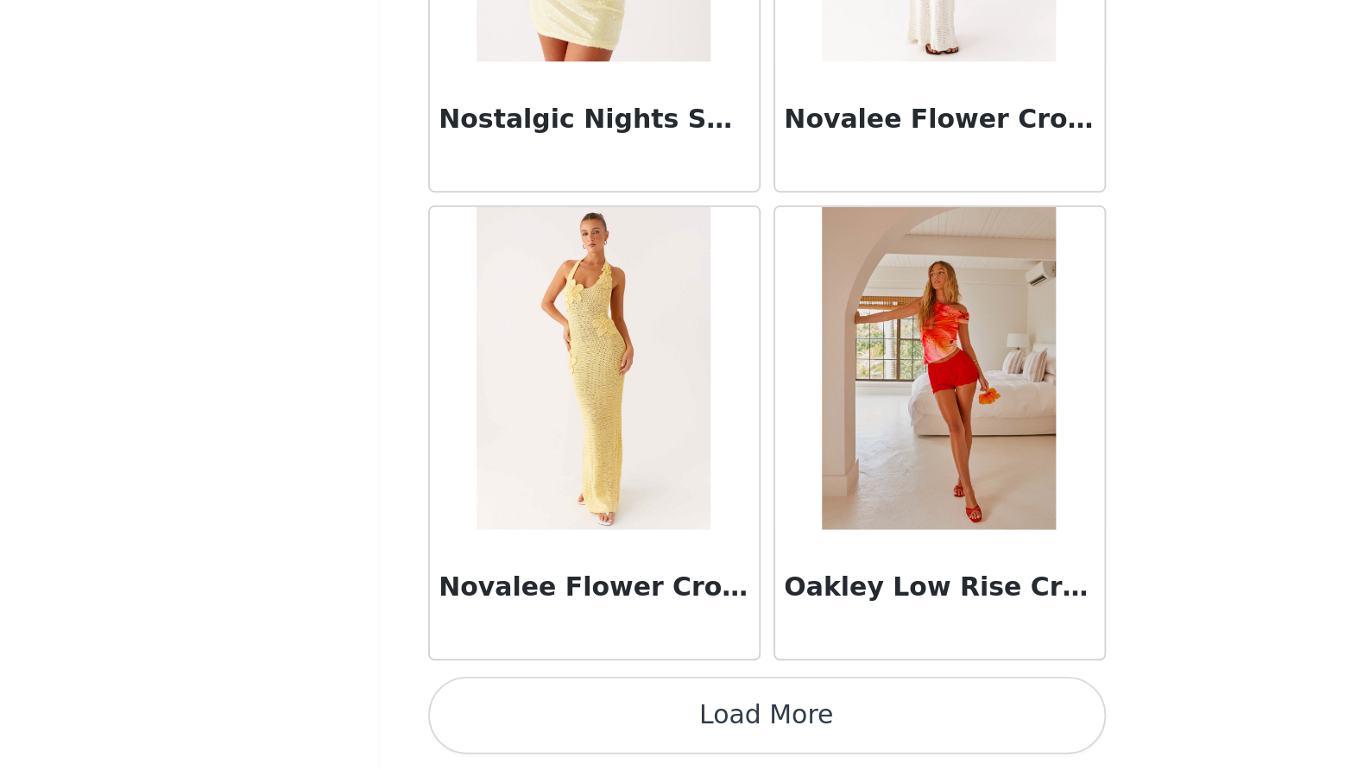
click at [504, 720] on button "Load More" at bounding box center [685, 740] width 363 height 41
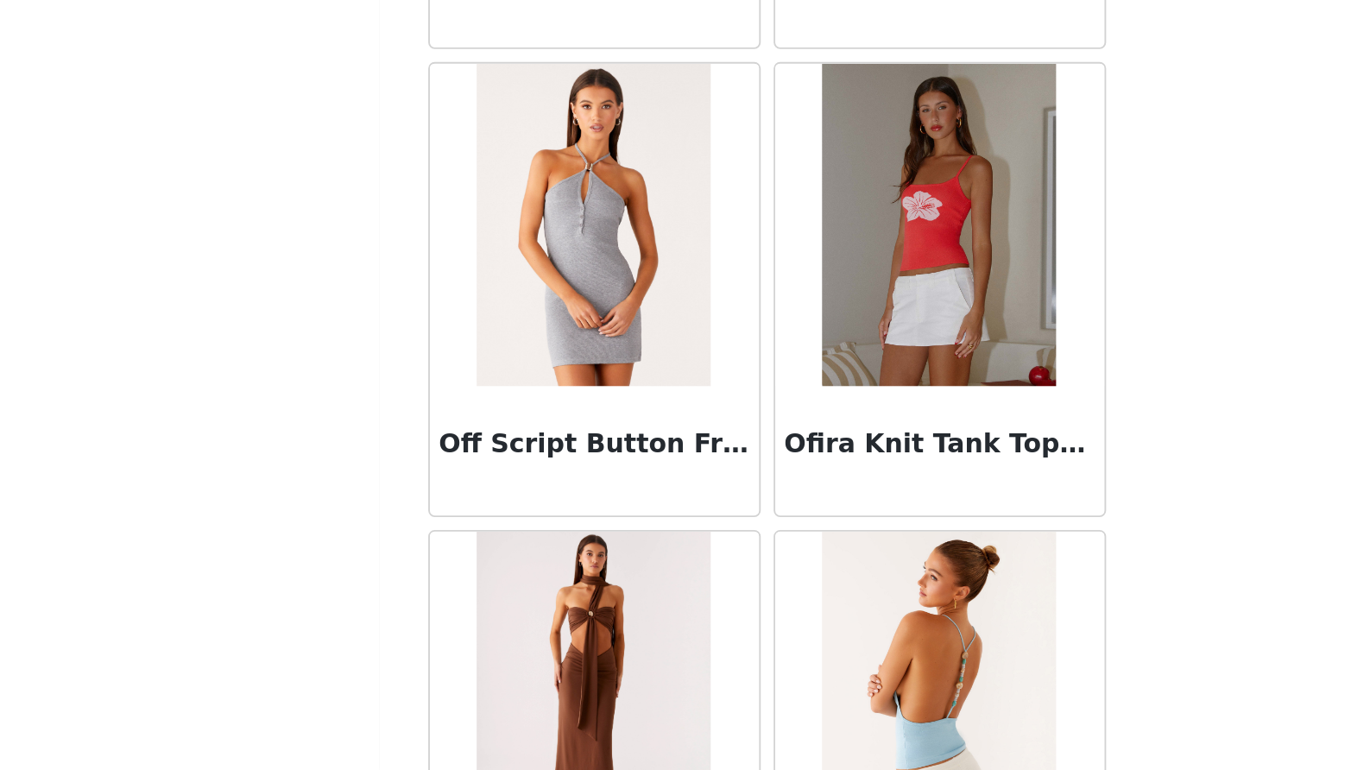
scroll to position [83101, 0]
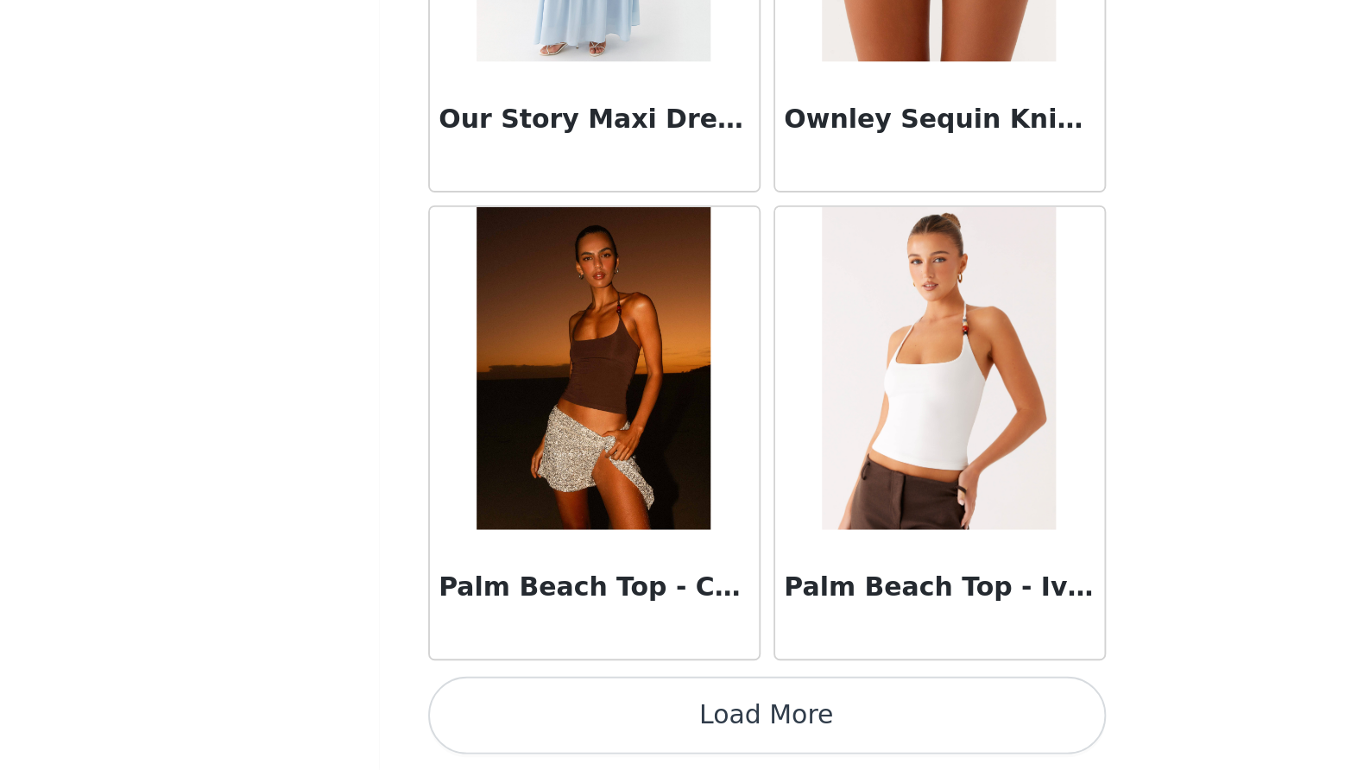
click at [504, 720] on button "Load More" at bounding box center [685, 740] width 363 height 41
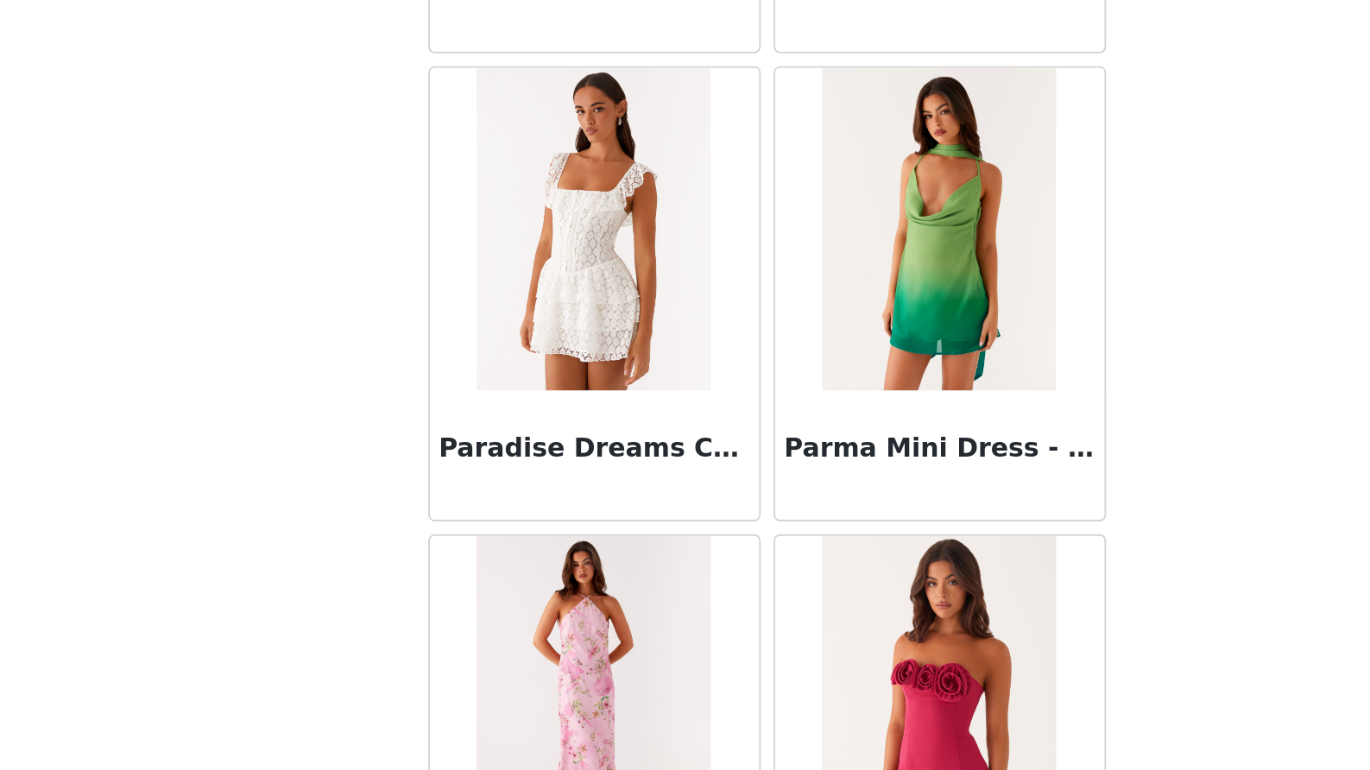
scroll to position [85586, 0]
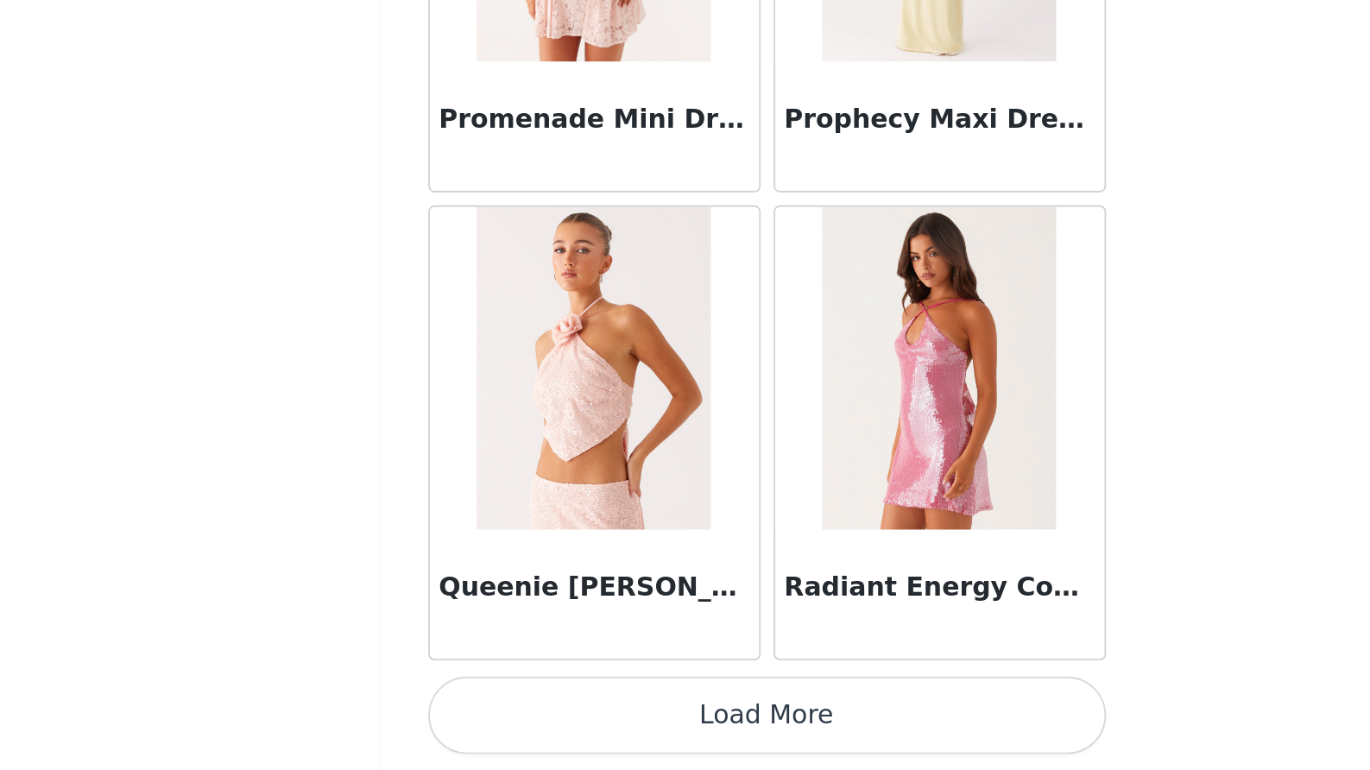
click at [504, 720] on button "Load More" at bounding box center [685, 740] width 363 height 41
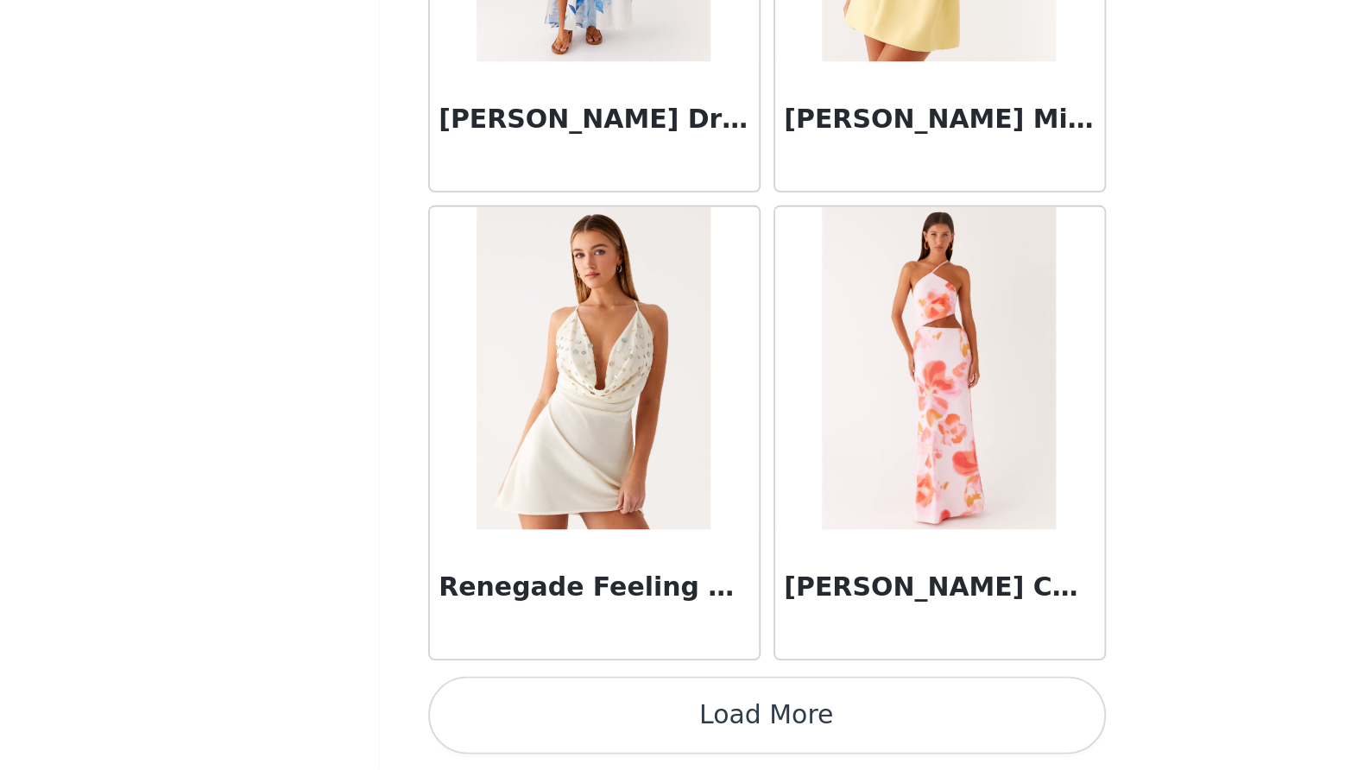
scroll to position [136, 0]
click at [504, 720] on button "Load More" at bounding box center [685, 740] width 363 height 41
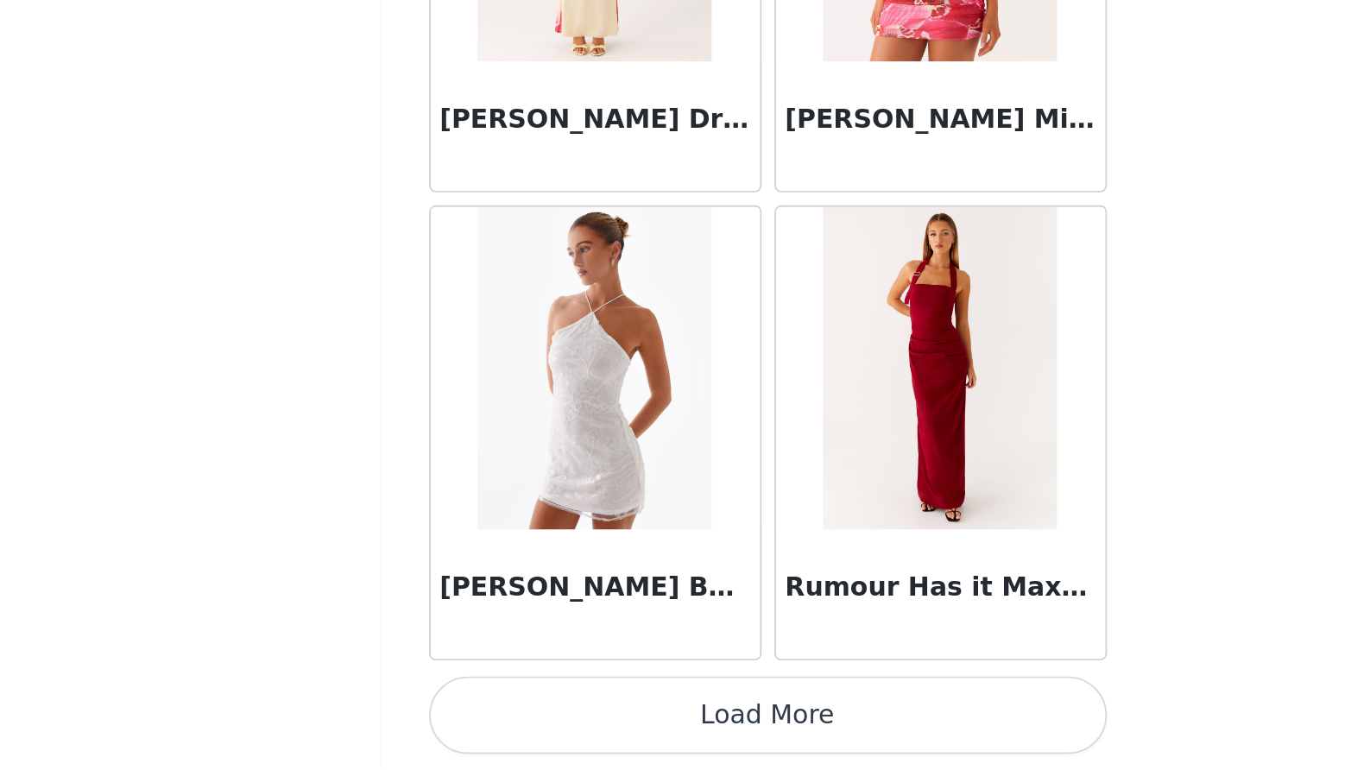
click at [504, 720] on button "Load More" at bounding box center [685, 740] width 363 height 41
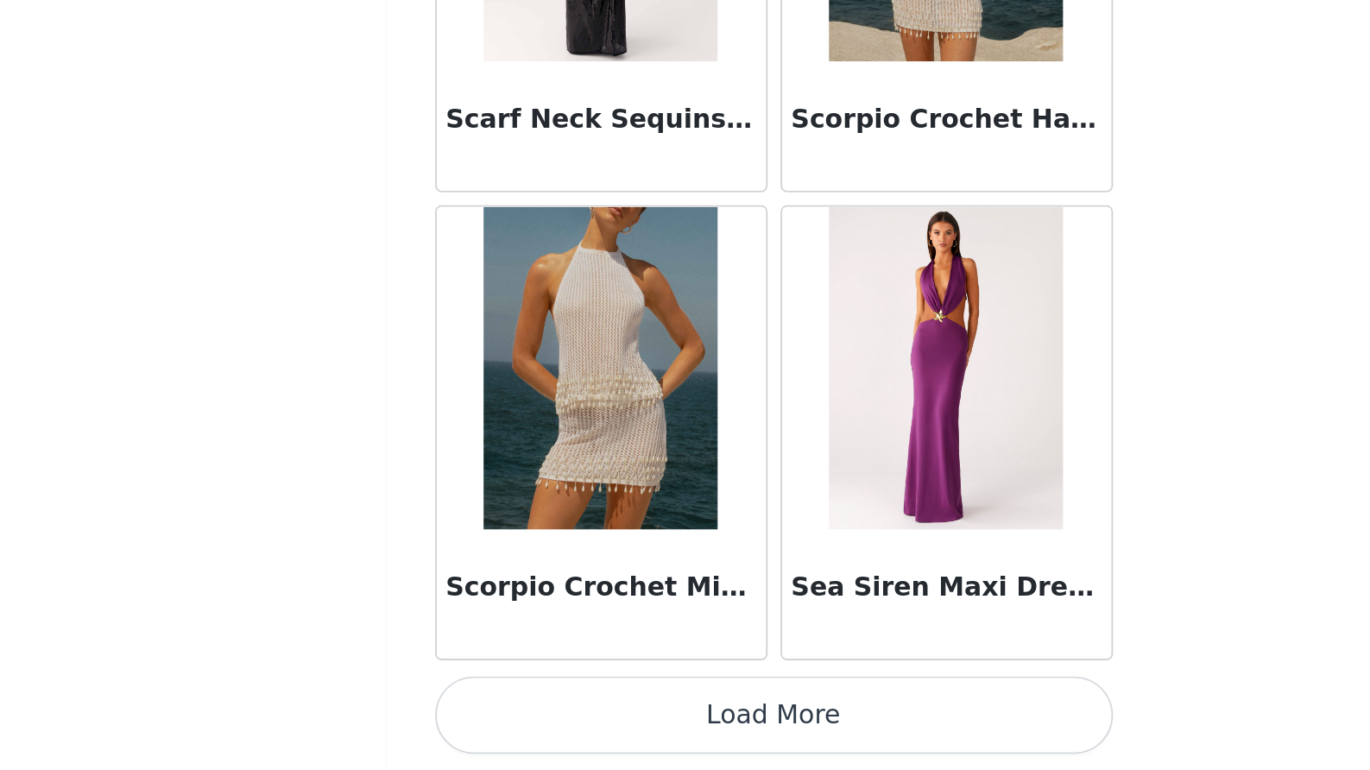
click at [504, 720] on button "Load More" at bounding box center [685, 740] width 363 height 41
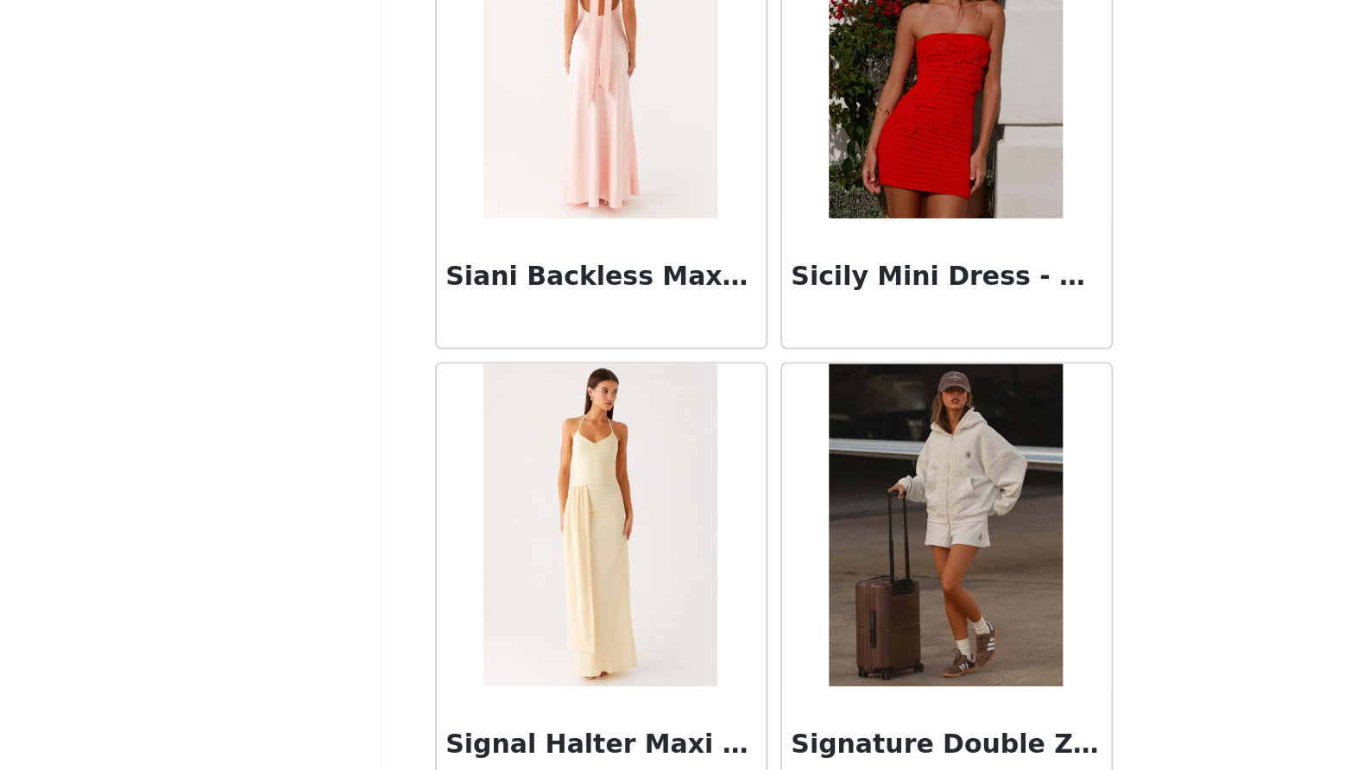
scroll to position [96704, 0]
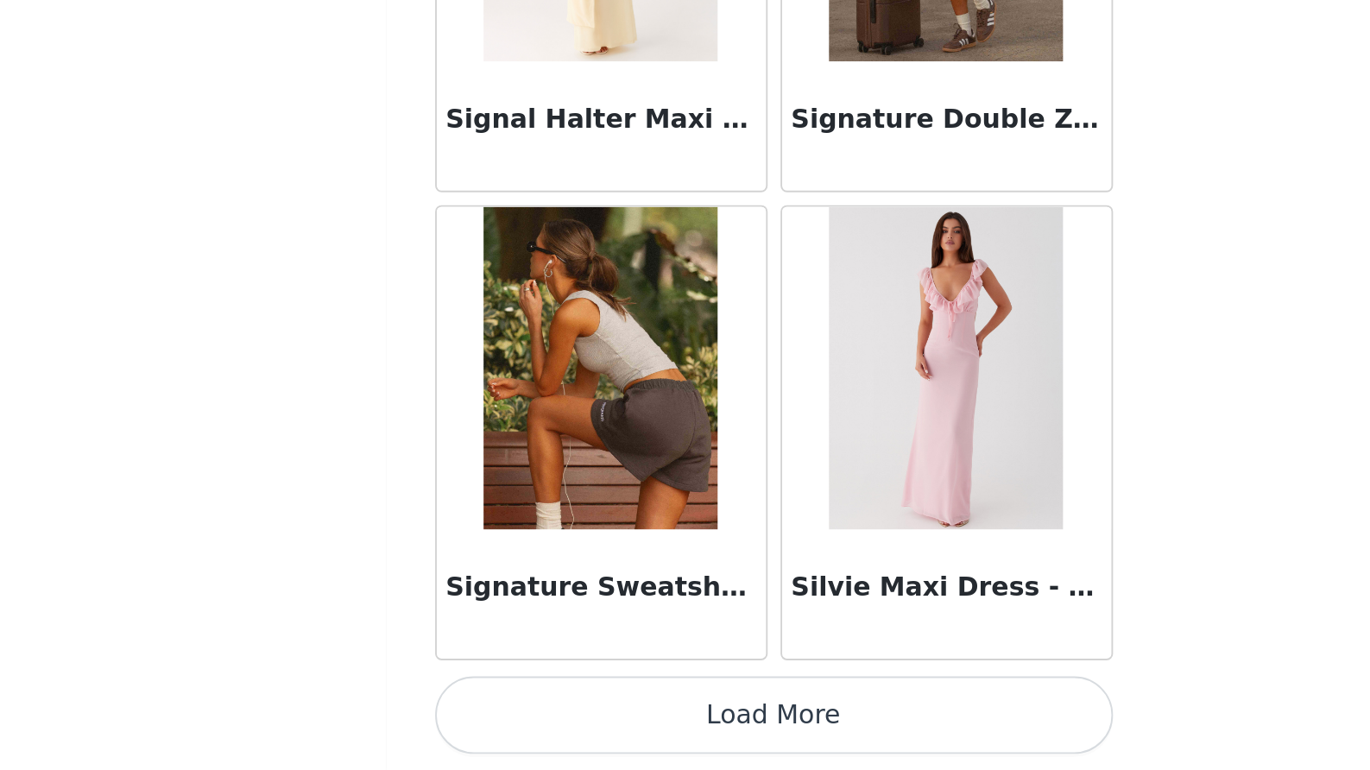
click at [504, 720] on button "Load More" at bounding box center [685, 740] width 363 height 41
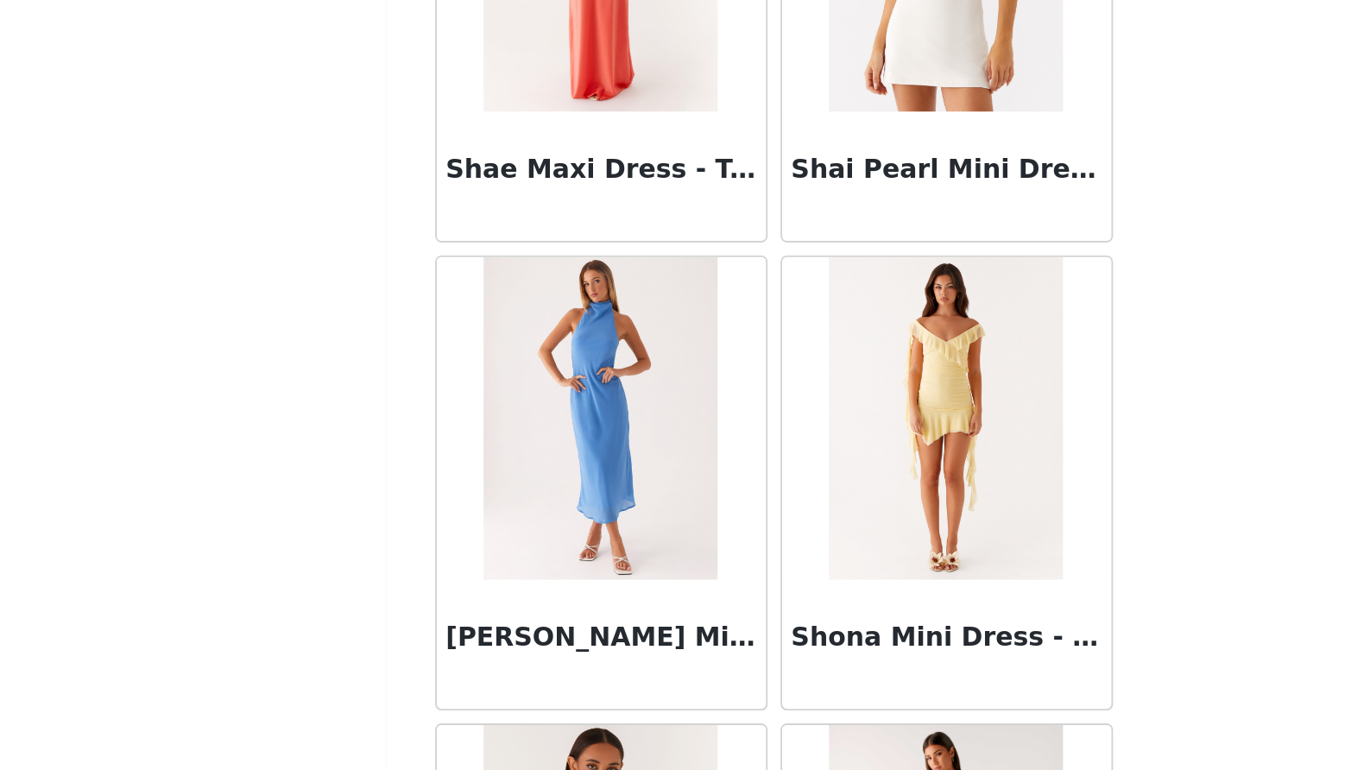
scroll to position [95998, 0]
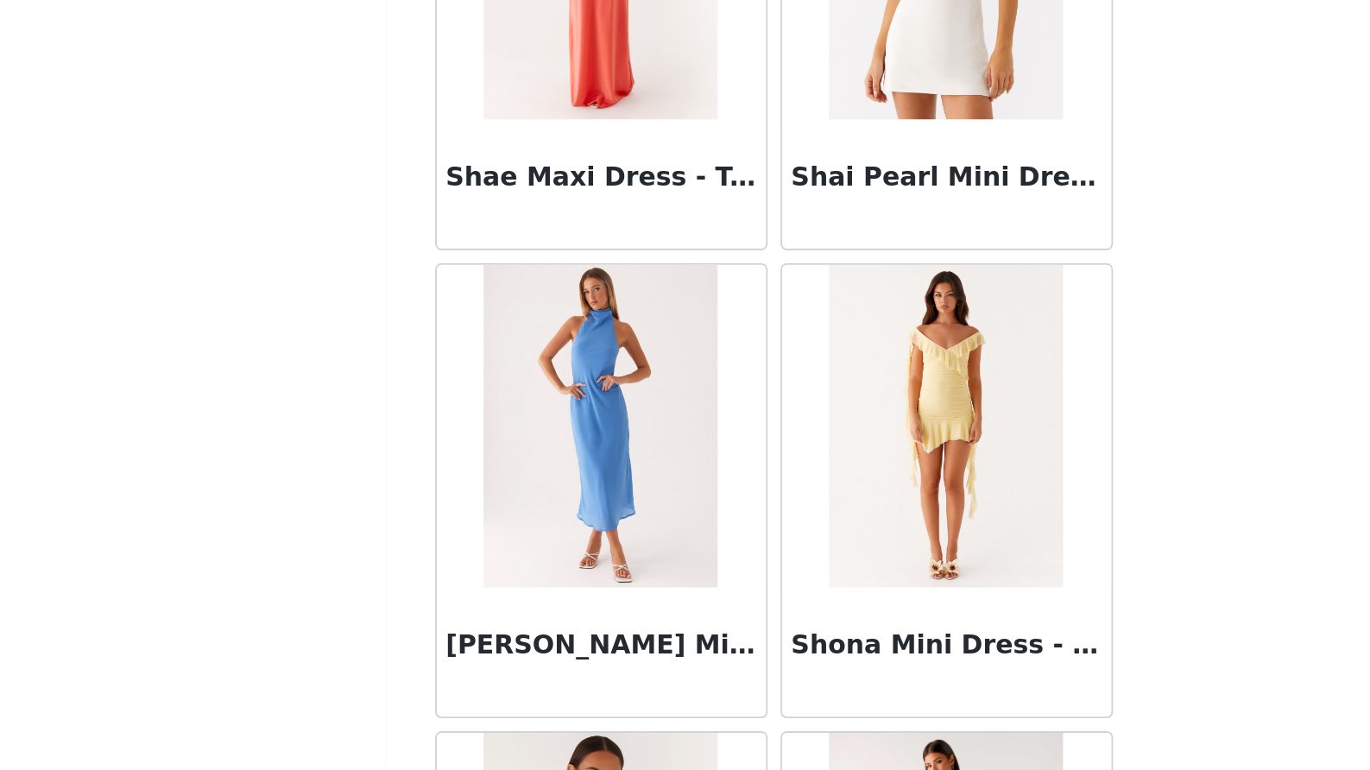
click at [530, 500] on img at bounding box center [592, 586] width 125 height 173
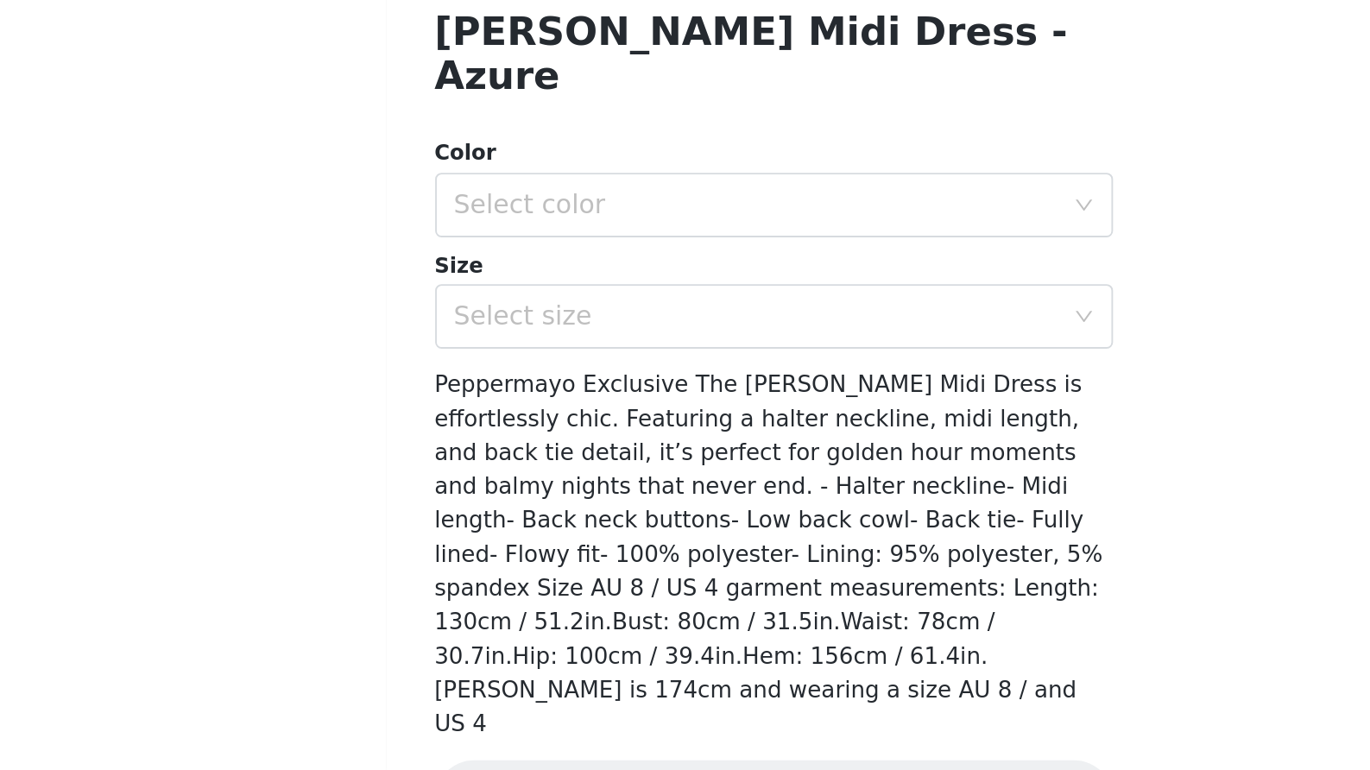
scroll to position [95, 0]
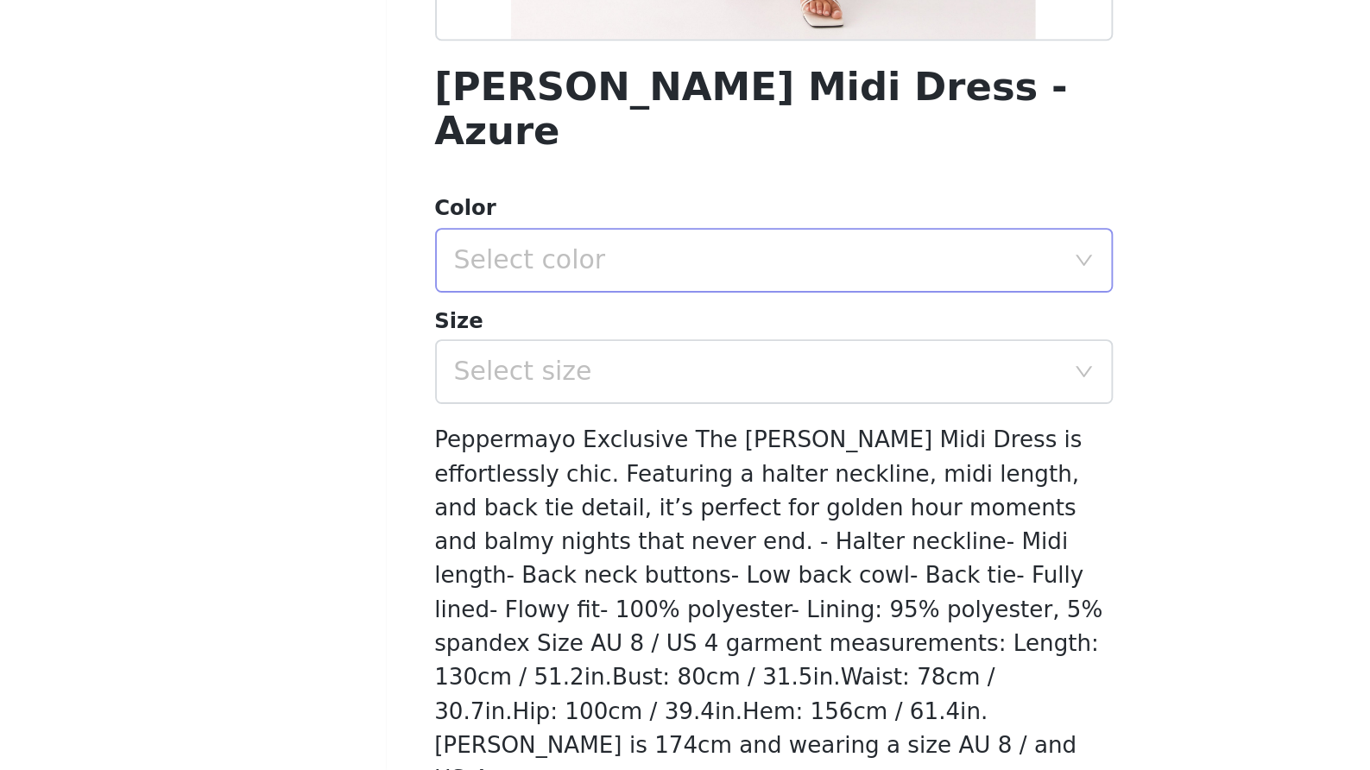
click at [515, 489] on div "Select color" at bounding box center [676, 497] width 323 height 17
click at [504, 497] on li "Azure" at bounding box center [685, 511] width 363 height 28
click at [515, 548] on div "Select size" at bounding box center [676, 556] width 323 height 17
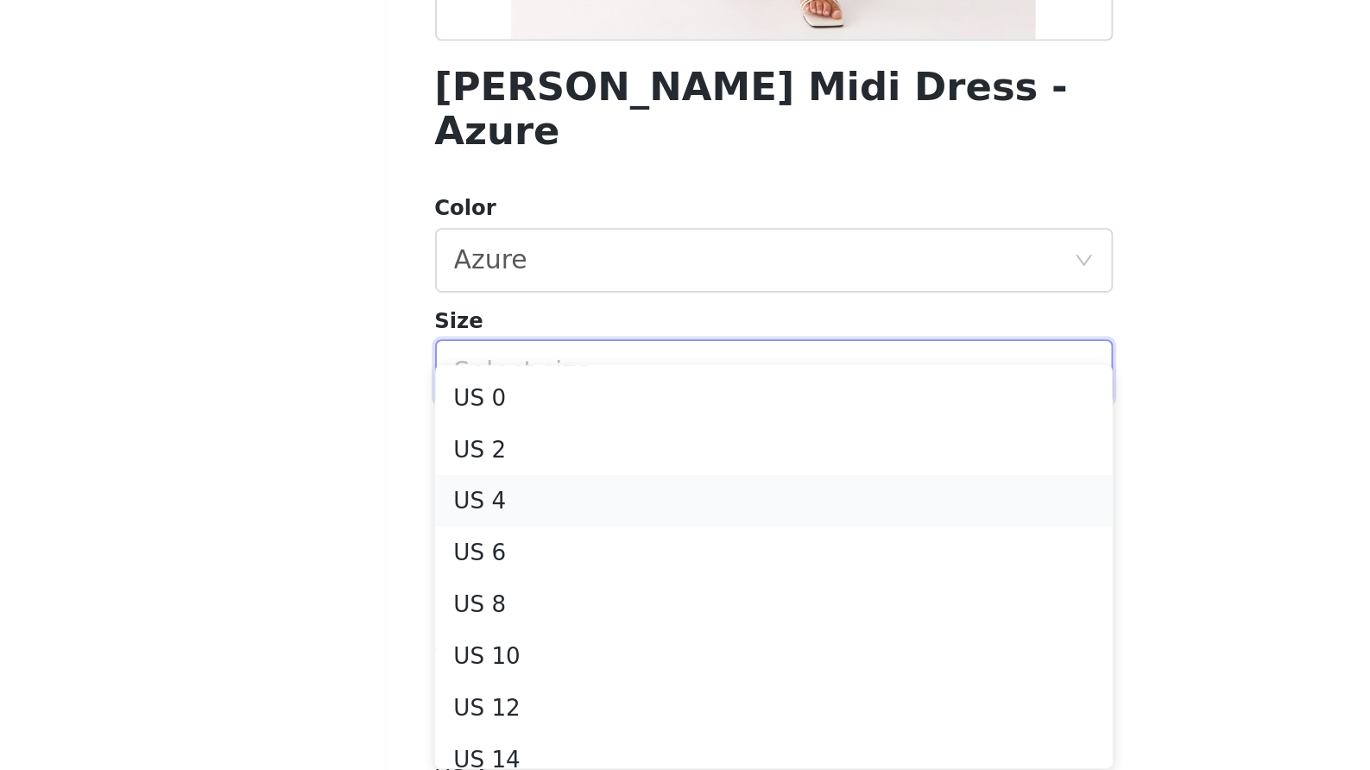
click at [504, 612] on li "US 4" at bounding box center [685, 626] width 363 height 28
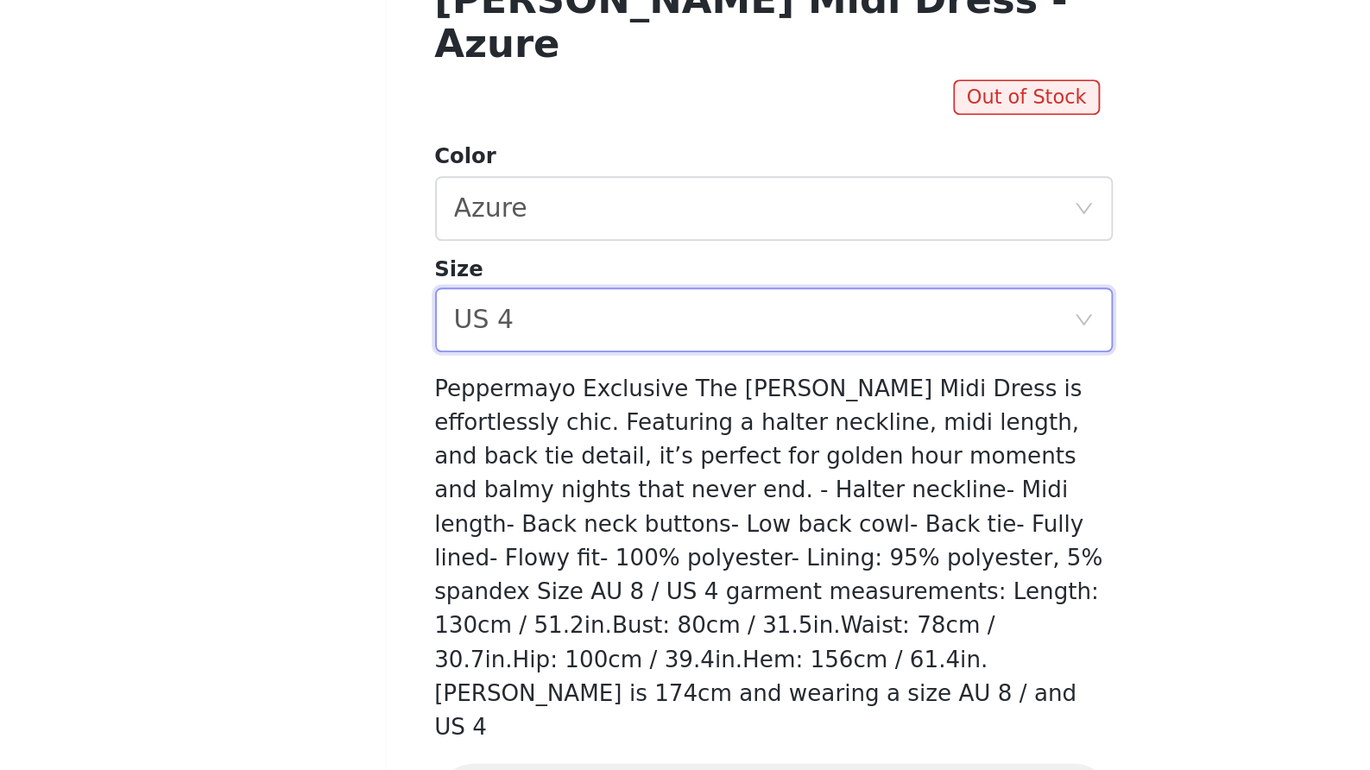
scroll to position [140, 0]
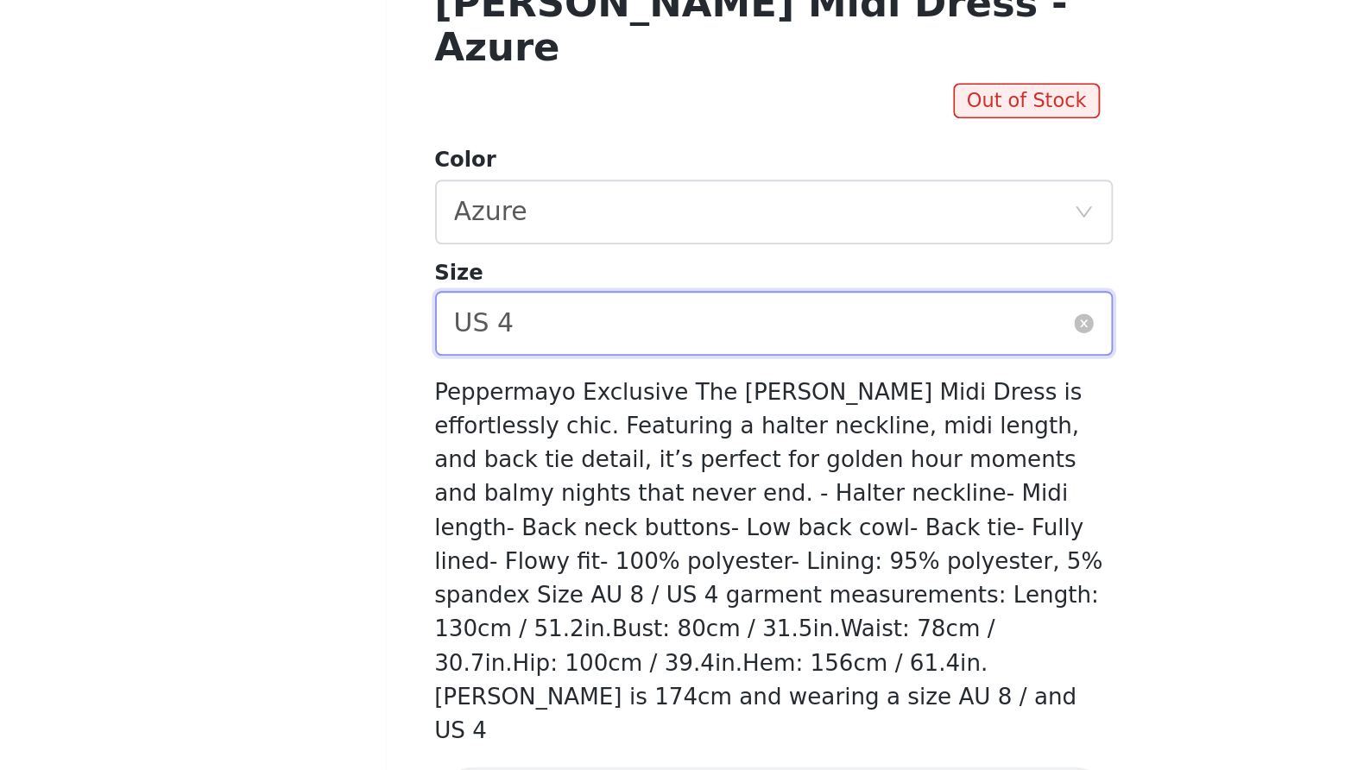
click at [515, 515] on div "Select size US 4" at bounding box center [680, 531] width 331 height 33
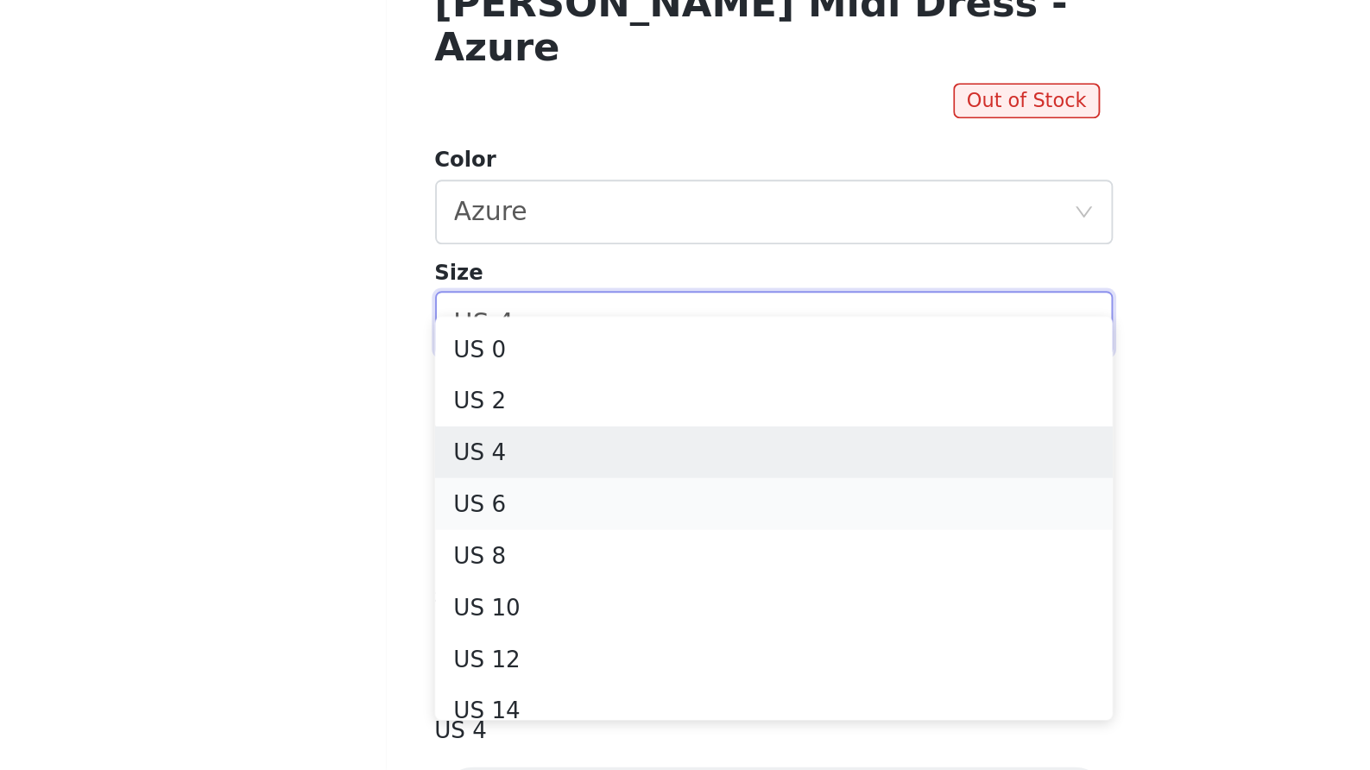
click at [504, 614] on li "US 6" at bounding box center [685, 628] width 363 height 28
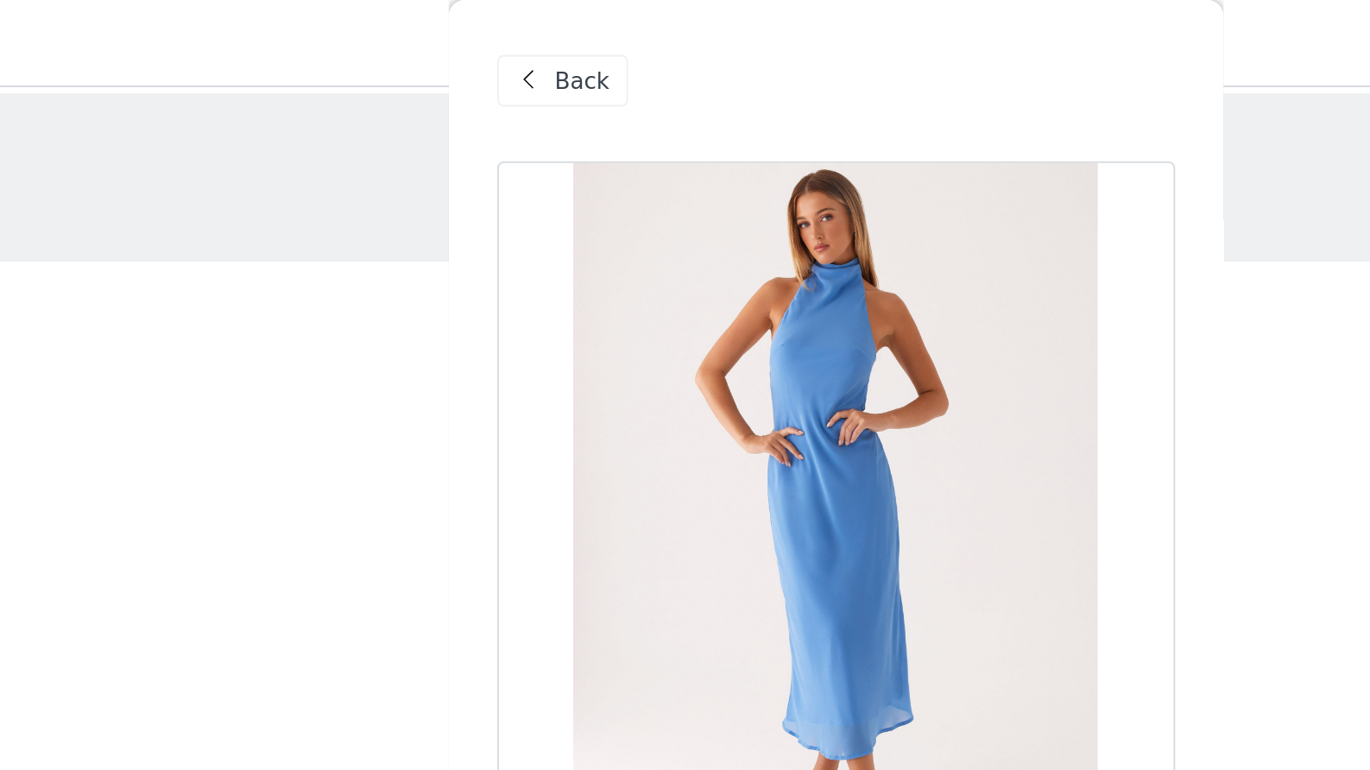
scroll to position [0, 0]
click at [535, 47] on span "Back" at bounding box center [549, 44] width 29 height 18
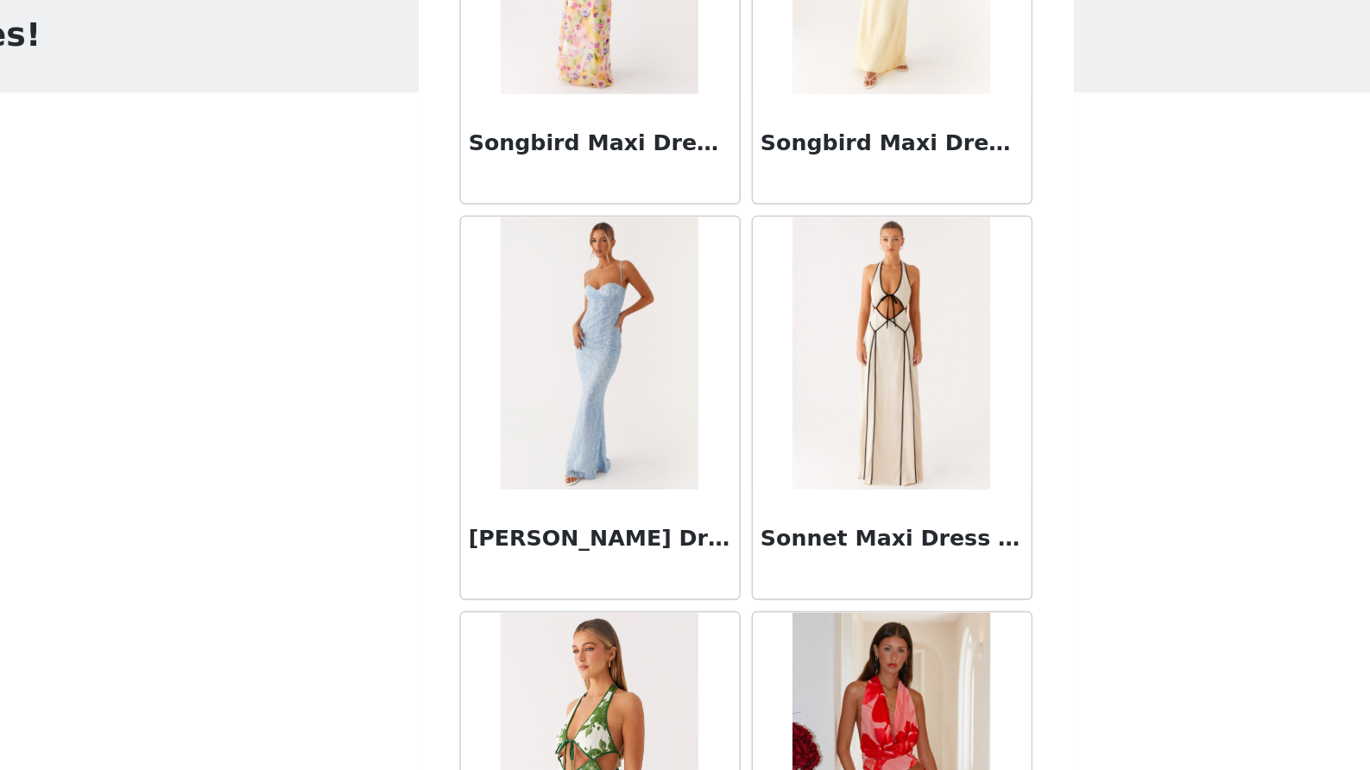
scroll to position [99534, 0]
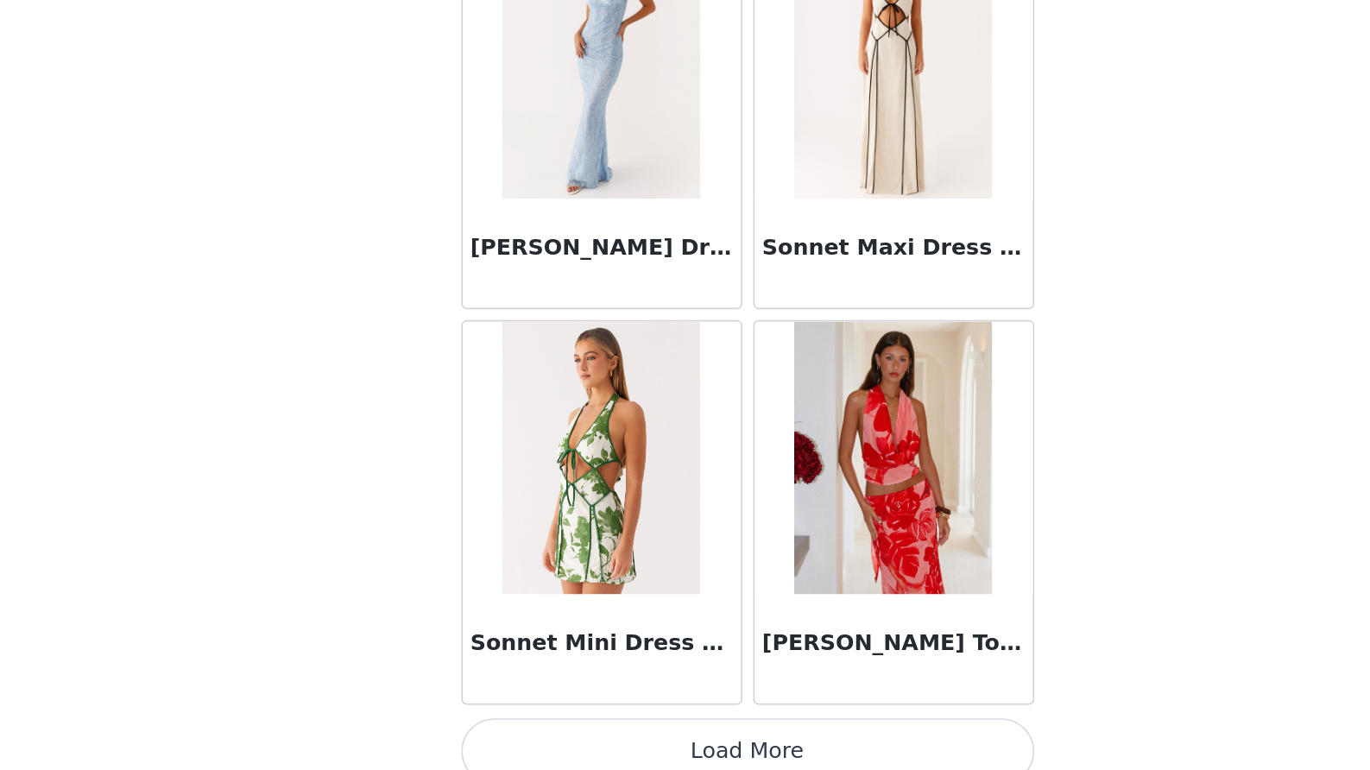
click at [519, 720] on button "Load More" at bounding box center [685, 740] width 363 height 41
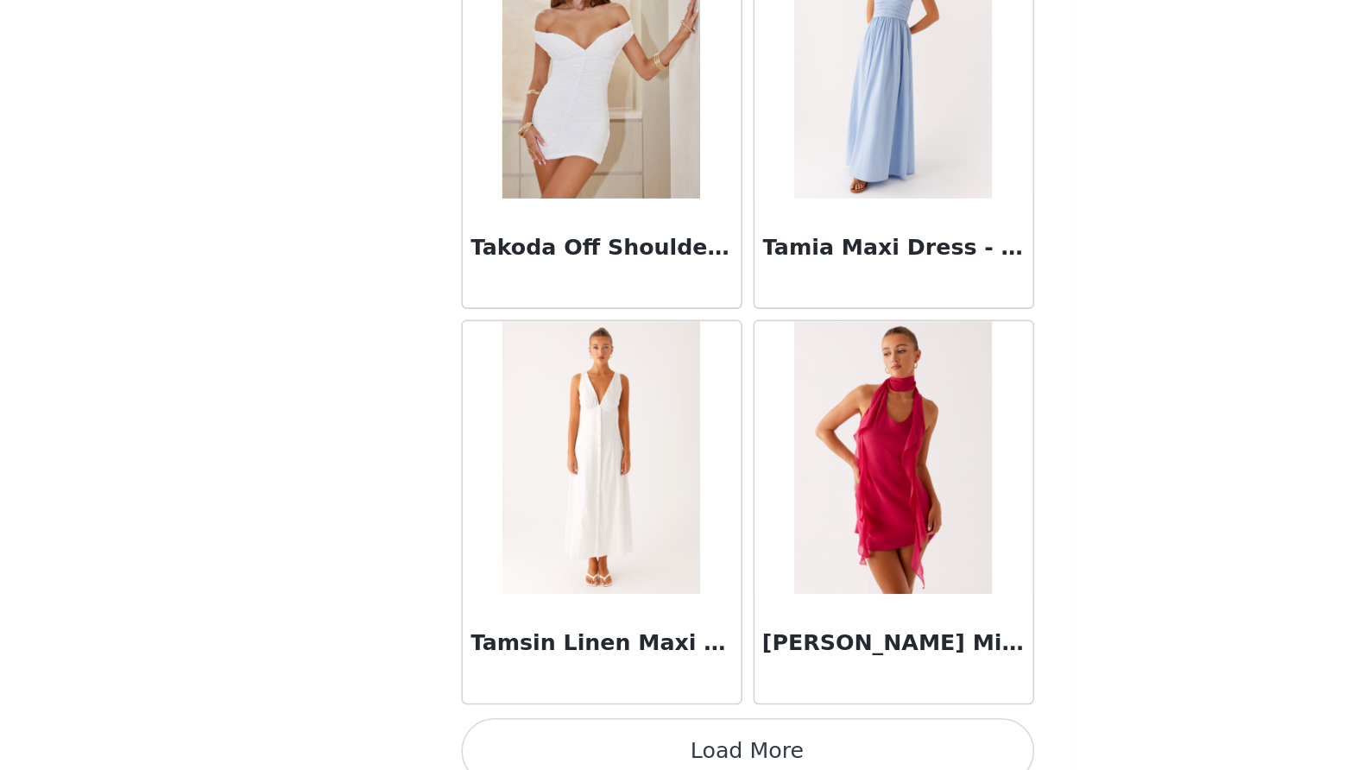
click at [504, 720] on button "Load More" at bounding box center [685, 740] width 363 height 41
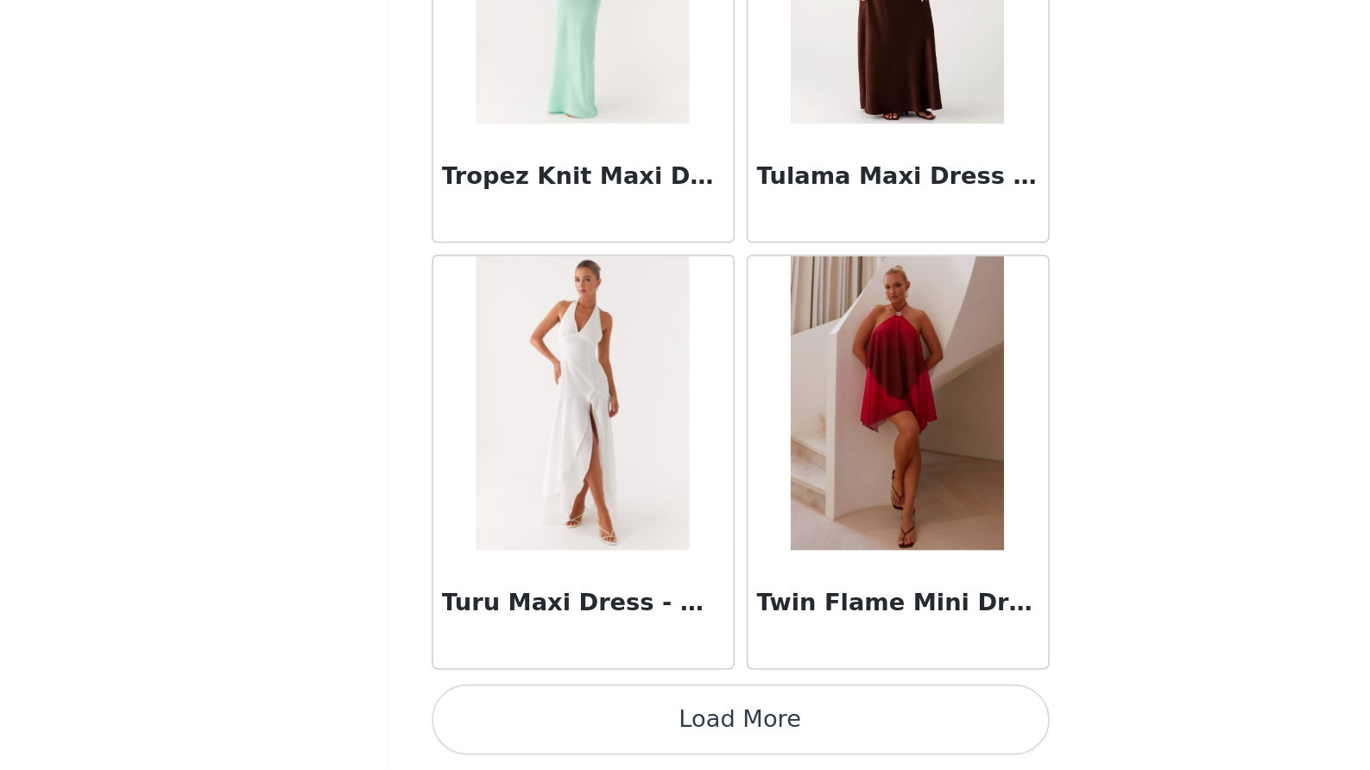
scroll to position [111, 0]
click at [504, 720] on button "Load More" at bounding box center [685, 740] width 363 height 41
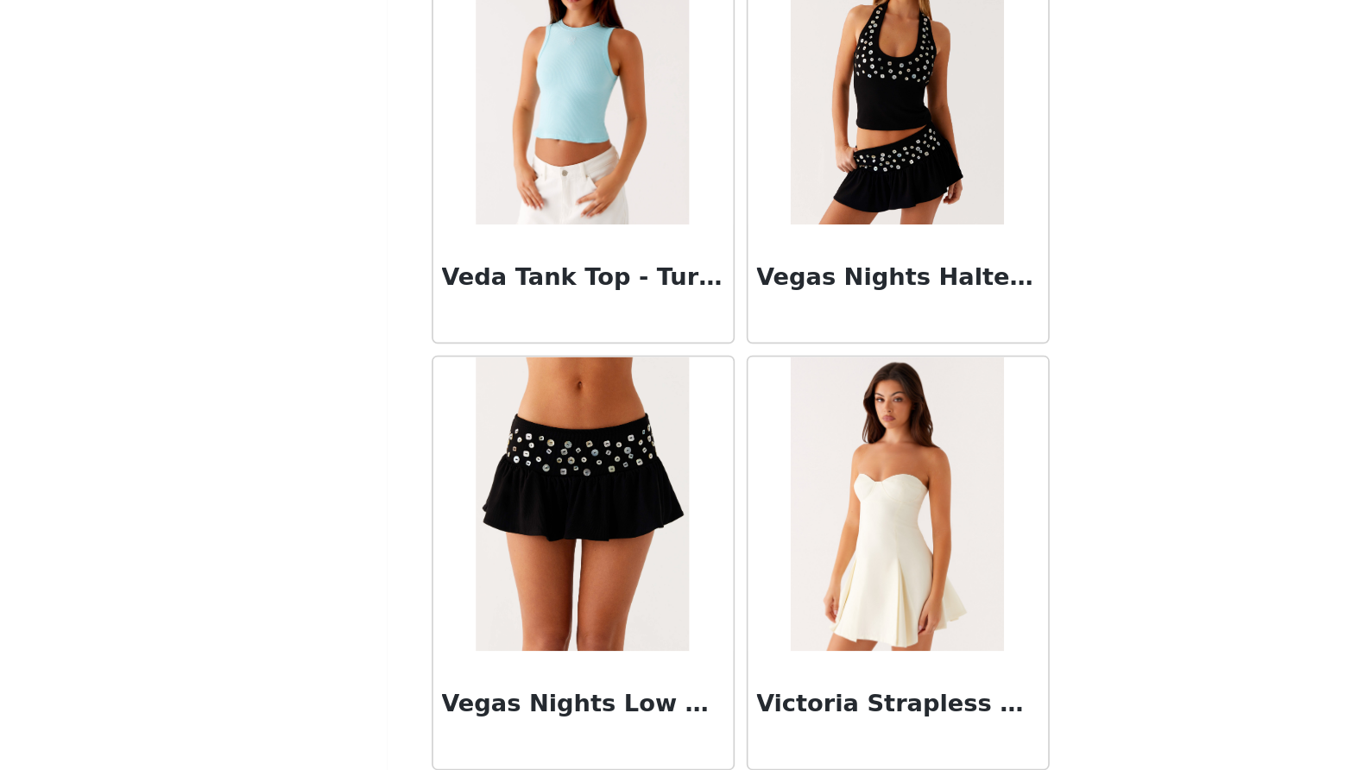
scroll to position [106736, 0]
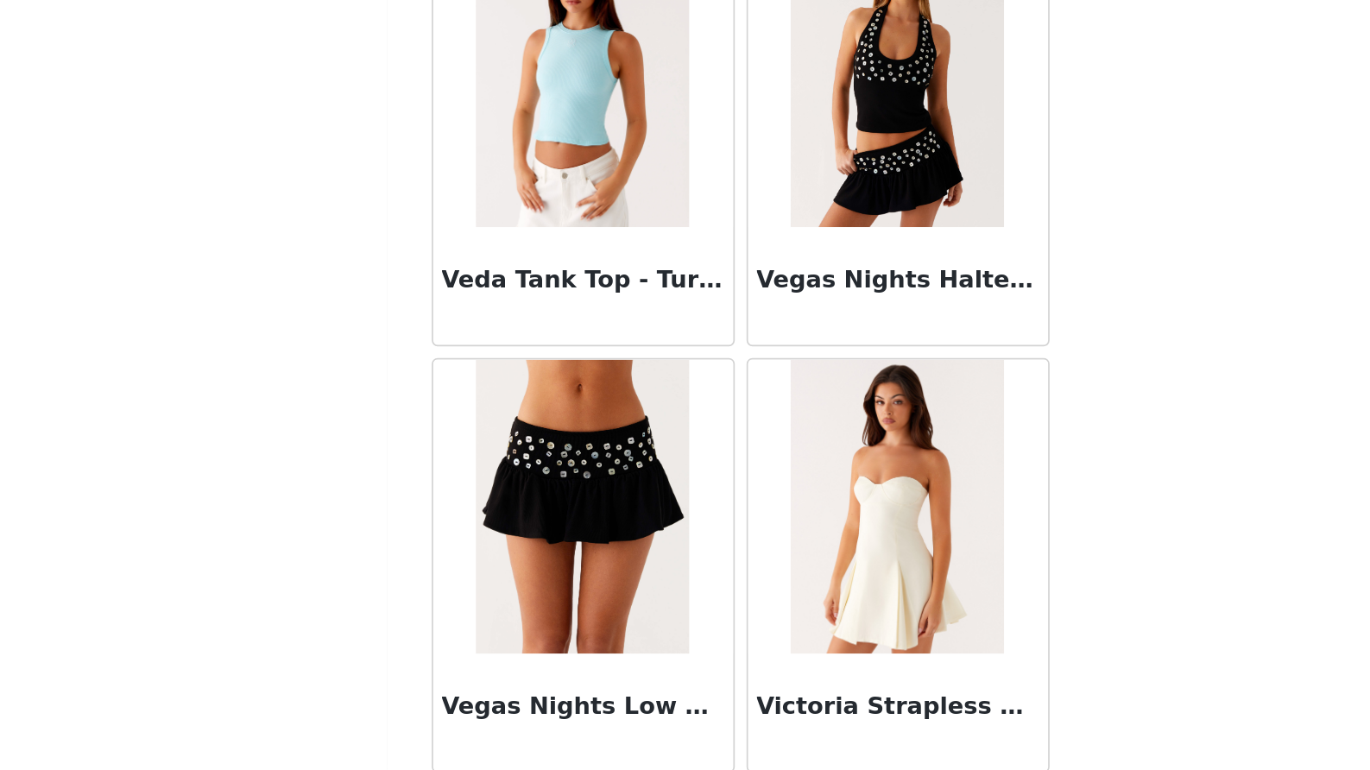
click at [695, 472] on h3 "Vegas Nights Halter Neck Top - Black" at bounding box center [778, 482] width 166 height 21
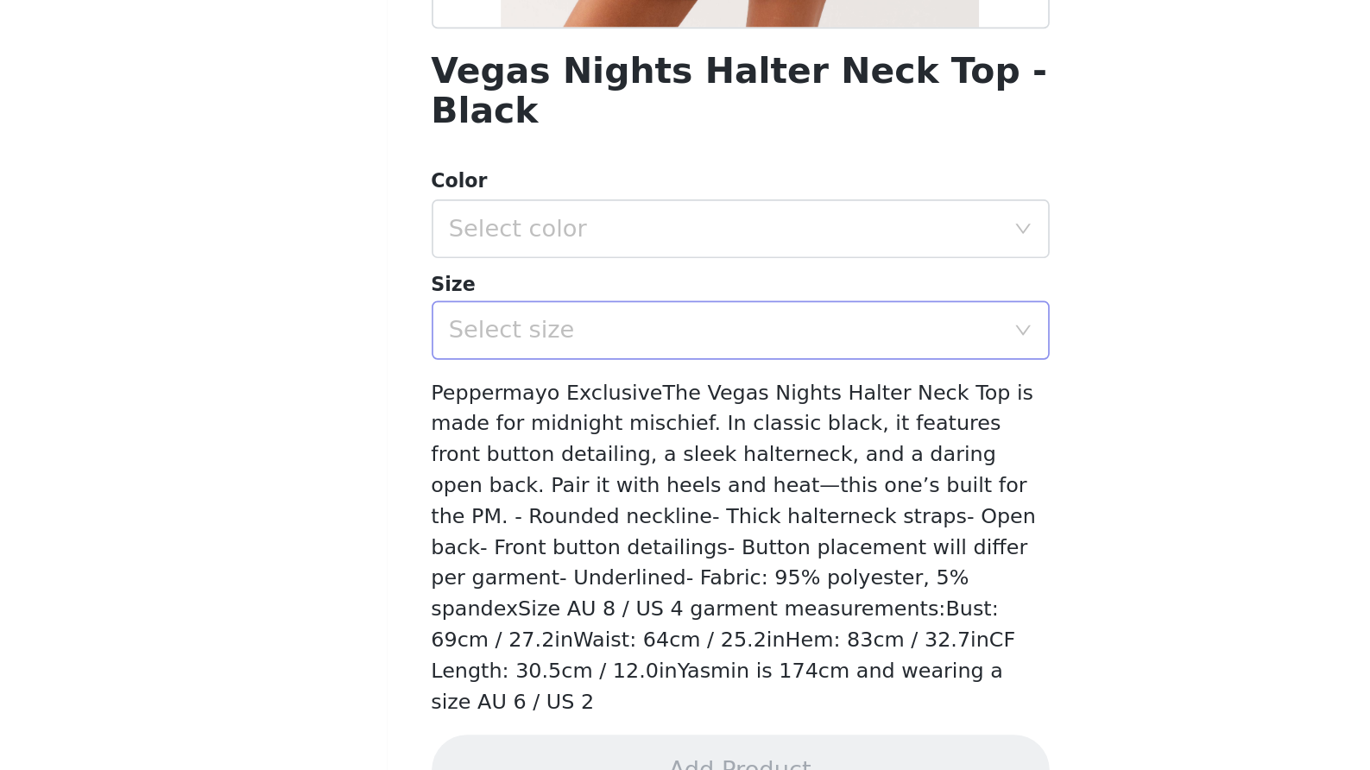
scroll to position [139, 0]
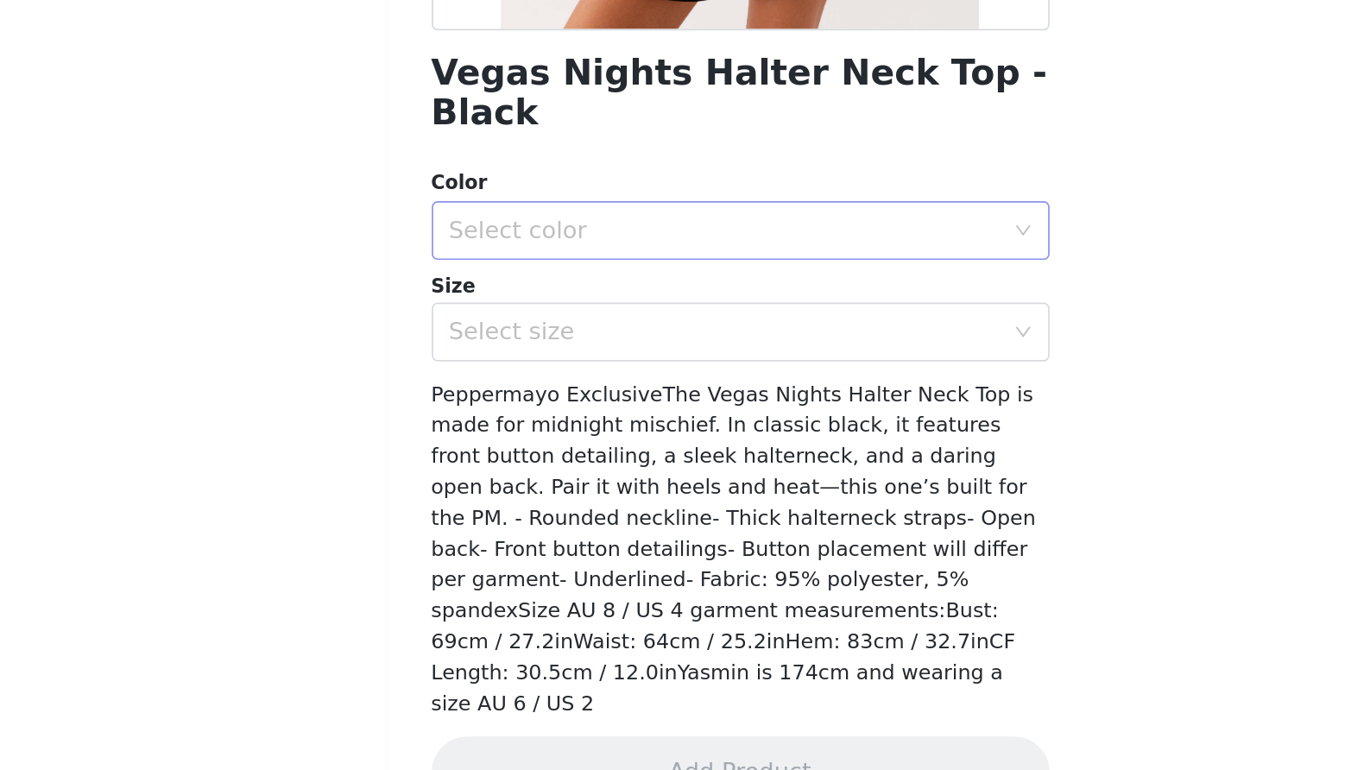
click at [579, 445] on div "Select color" at bounding box center [676, 453] width 323 height 17
click at [503, 453] on li "Black" at bounding box center [684, 467] width 363 height 28
click at [515, 504] on div "Select size" at bounding box center [676, 512] width 323 height 17
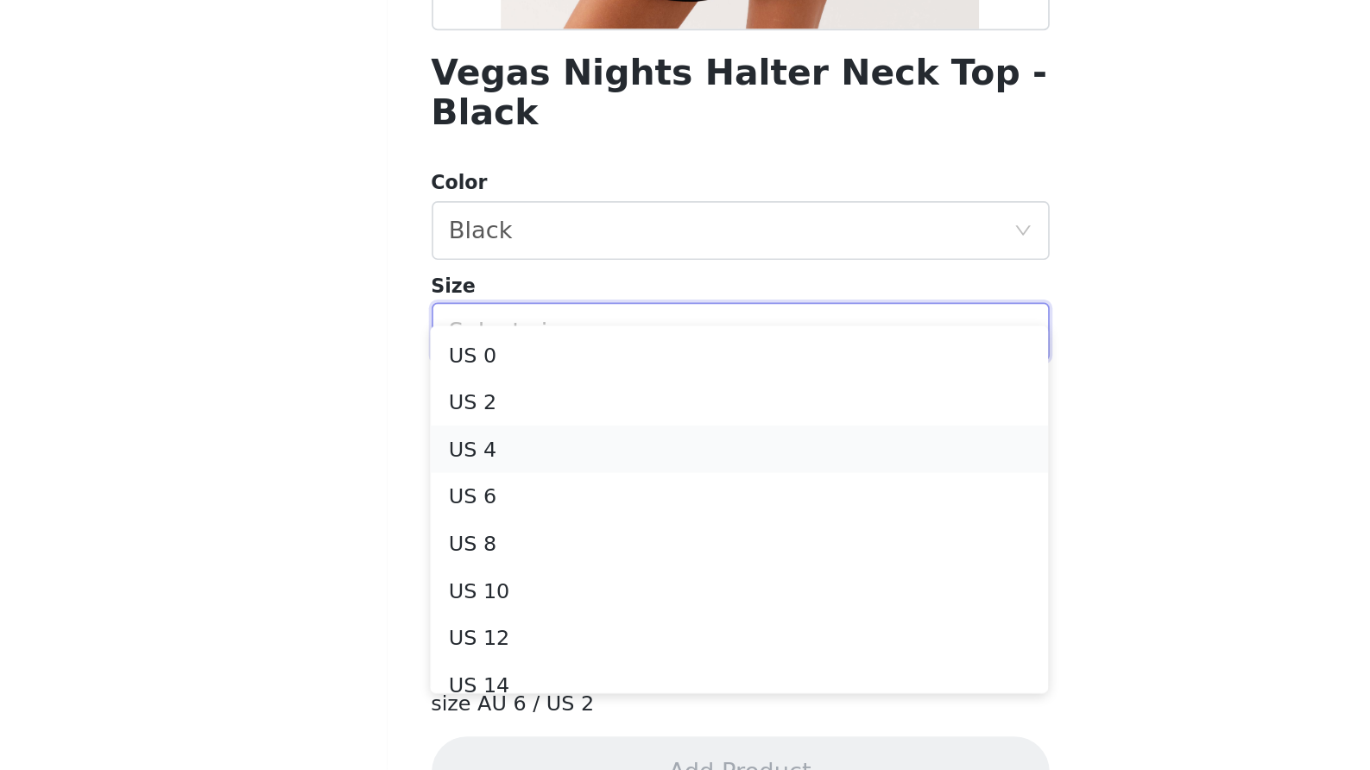
click at [503, 568] on li "US 4" at bounding box center [684, 582] width 363 height 28
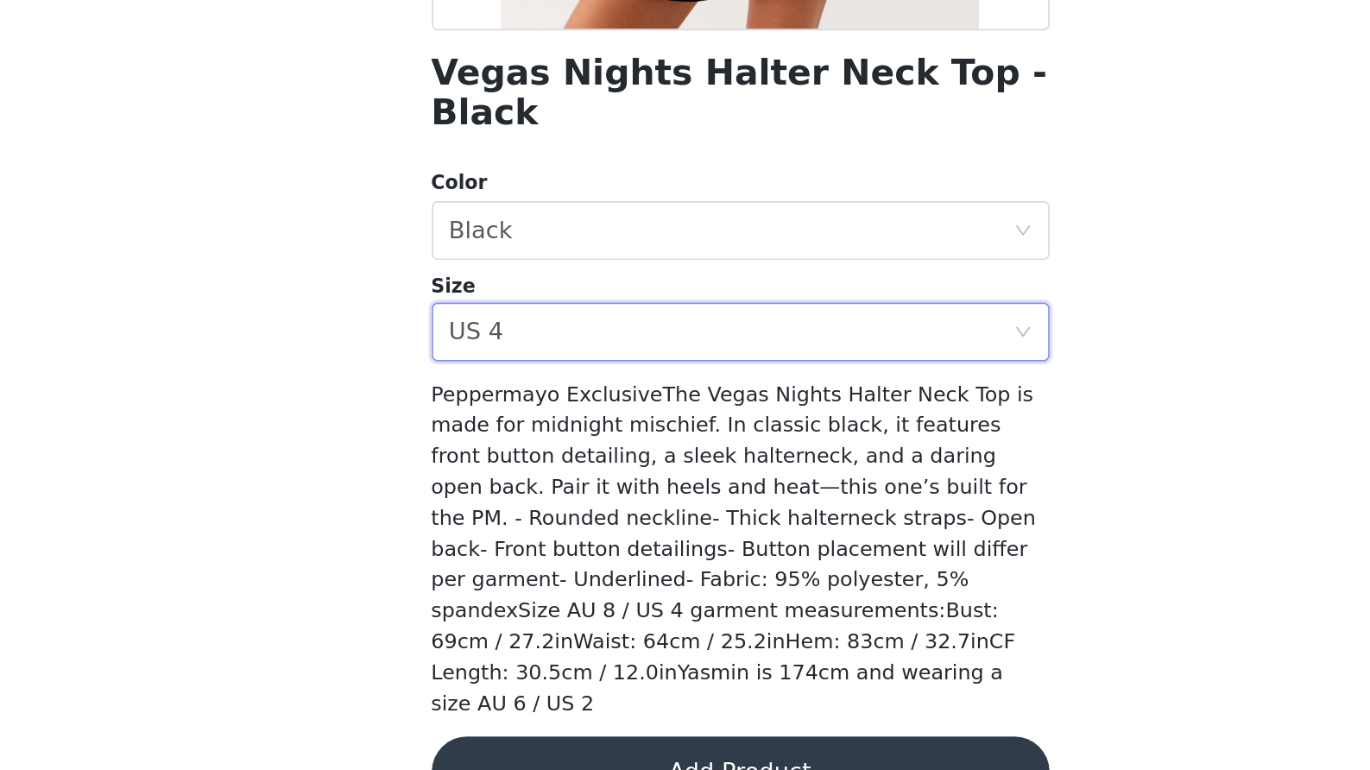
click at [504, 750] on button "Add Product" at bounding box center [685, 770] width 363 height 41
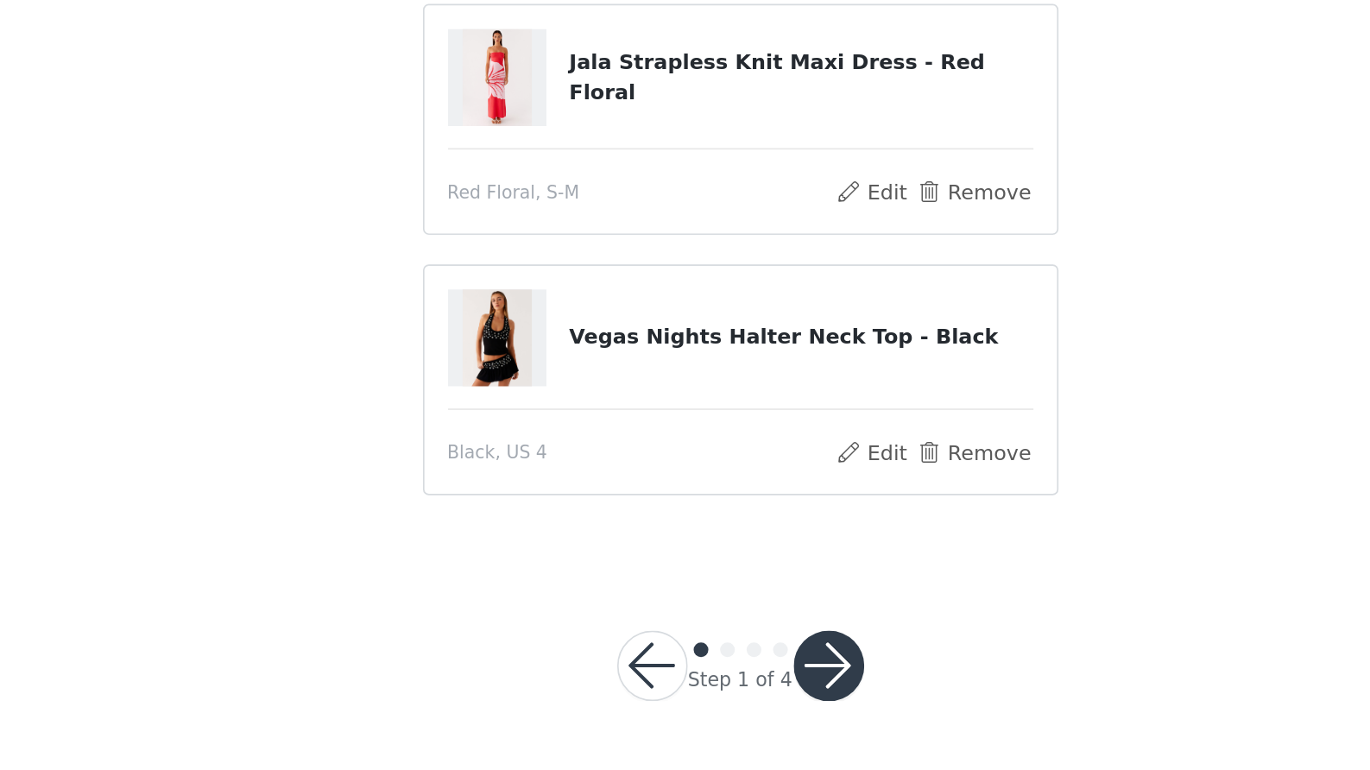
scroll to position [177, 0]
click at [717, 688] on button "button" at bounding box center [737, 708] width 41 height 41
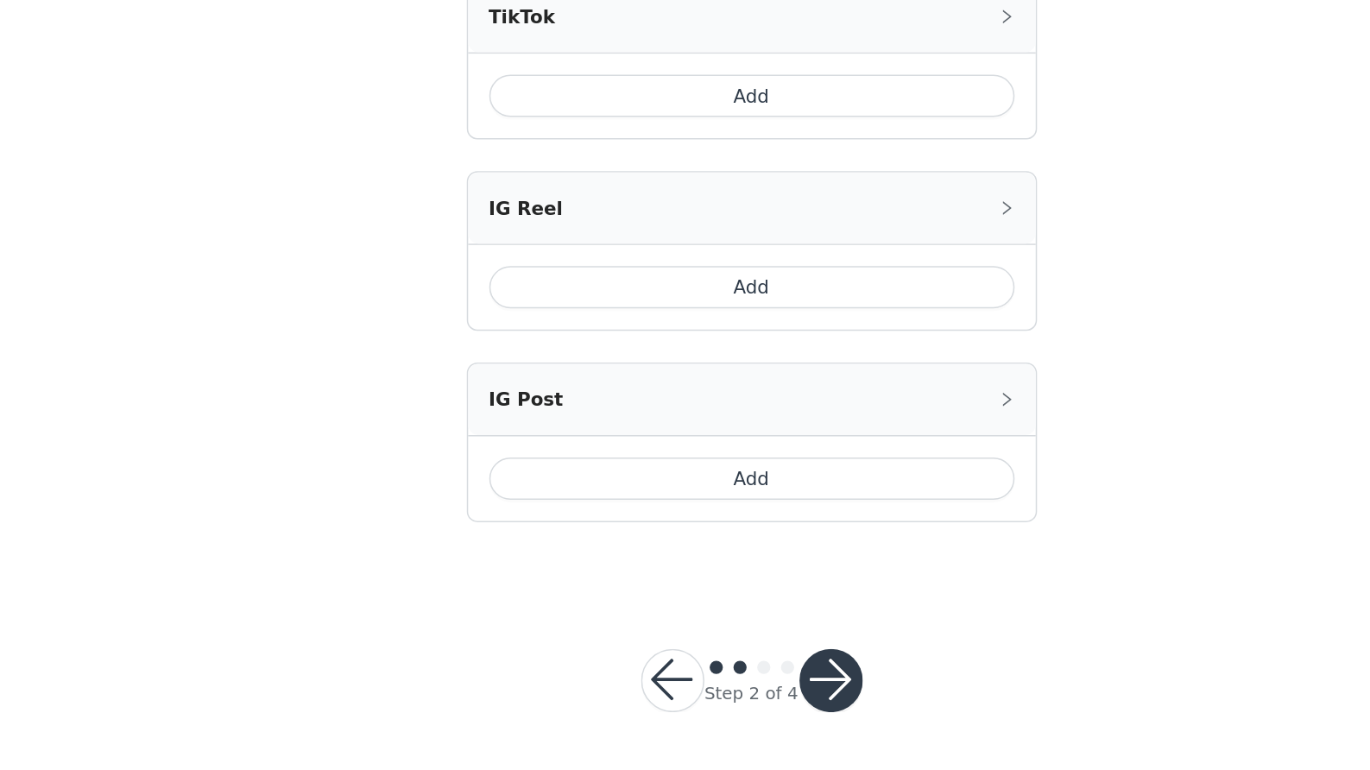
scroll to position [908, 0]
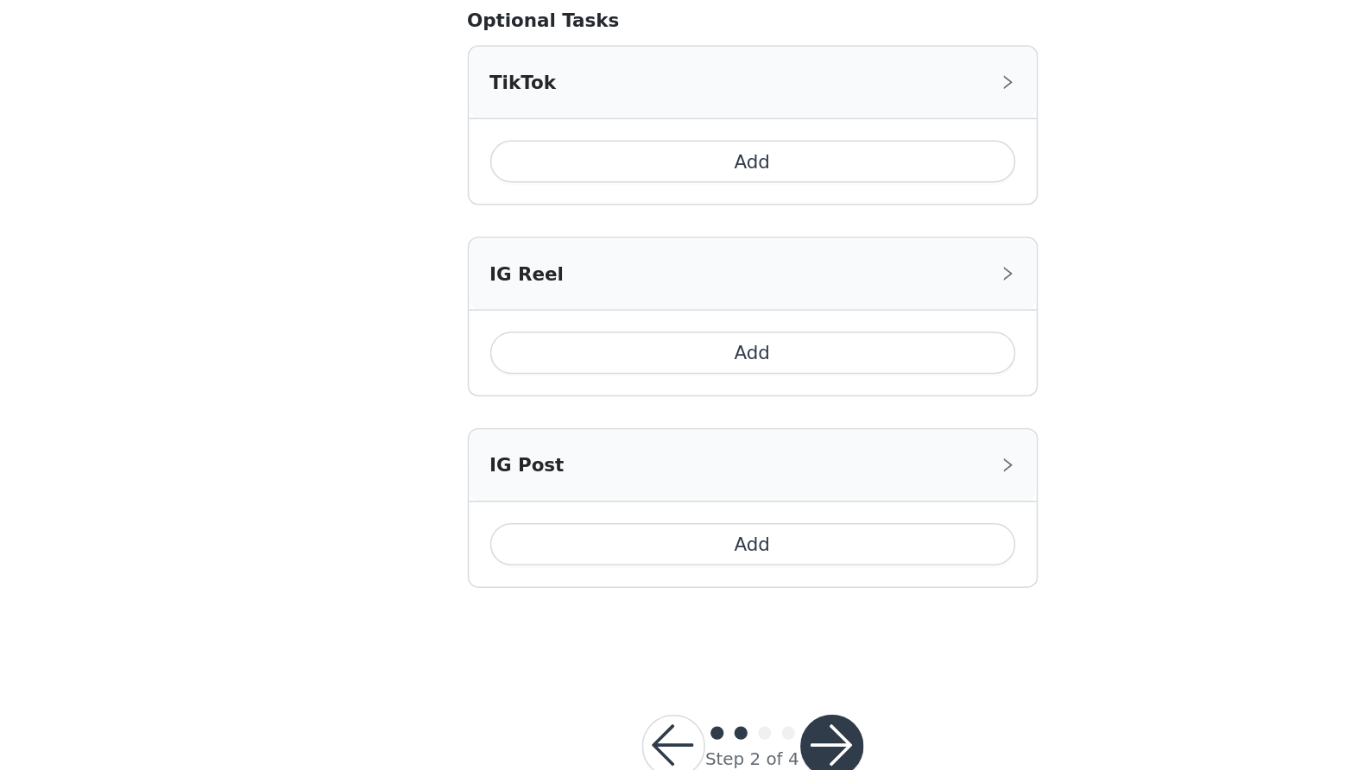
click at [514, 440] on button "Add" at bounding box center [686, 454] width 344 height 28
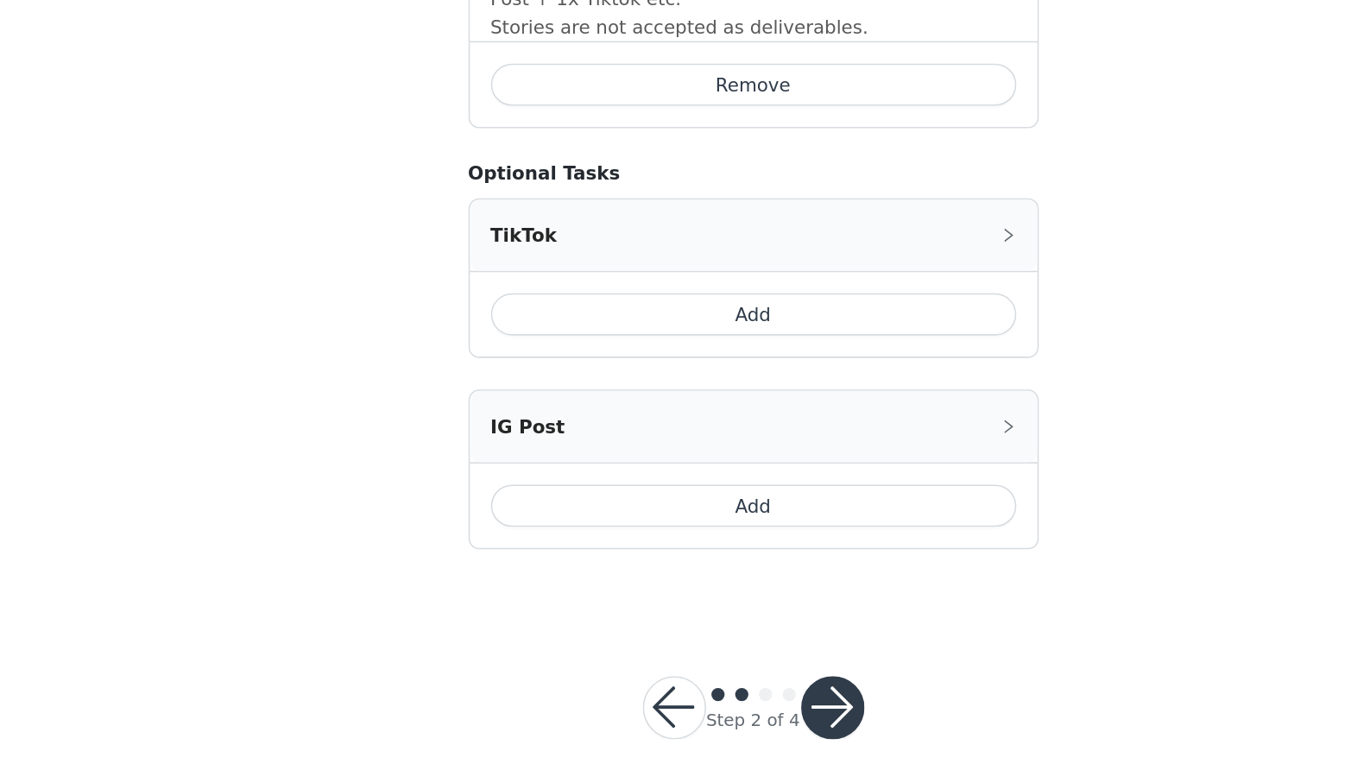
click at [717, 709] on button "button" at bounding box center [737, 729] width 41 height 41
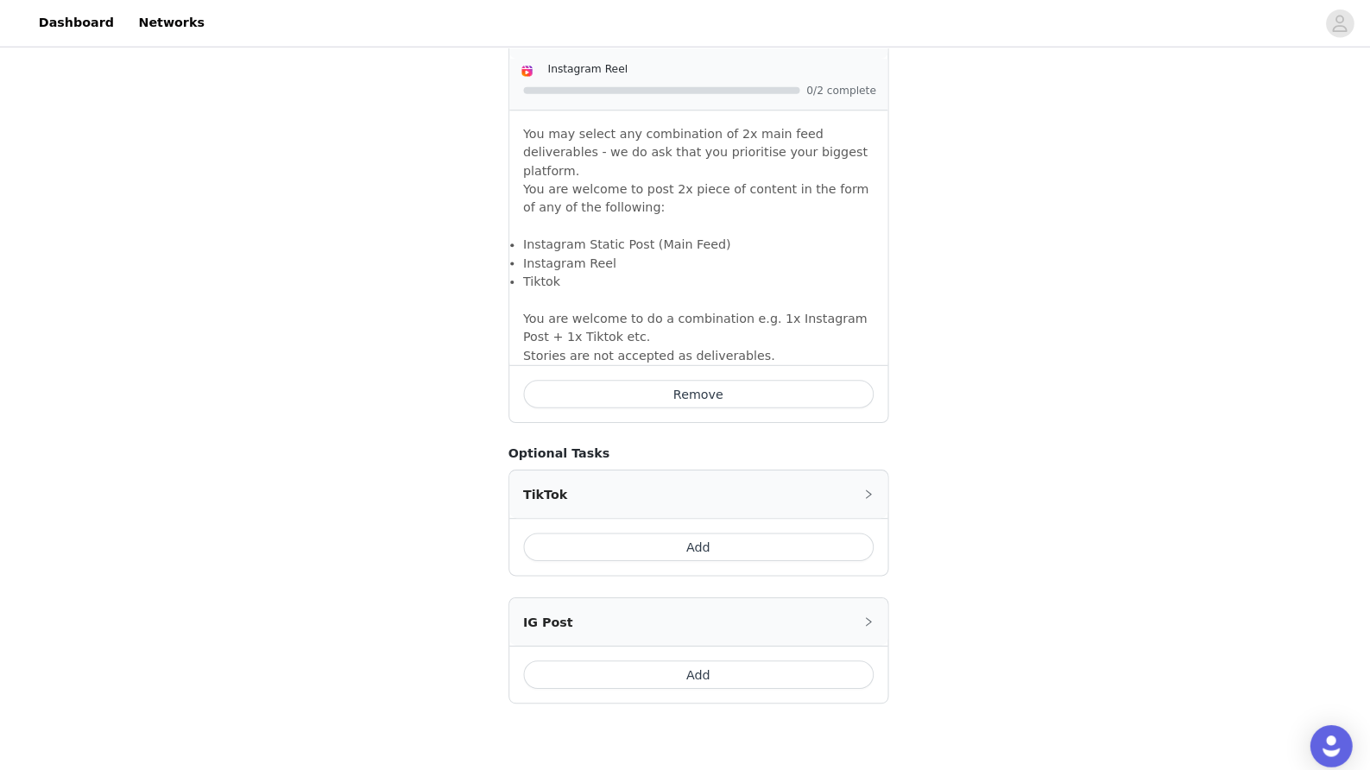
scroll to position [1131, 0]
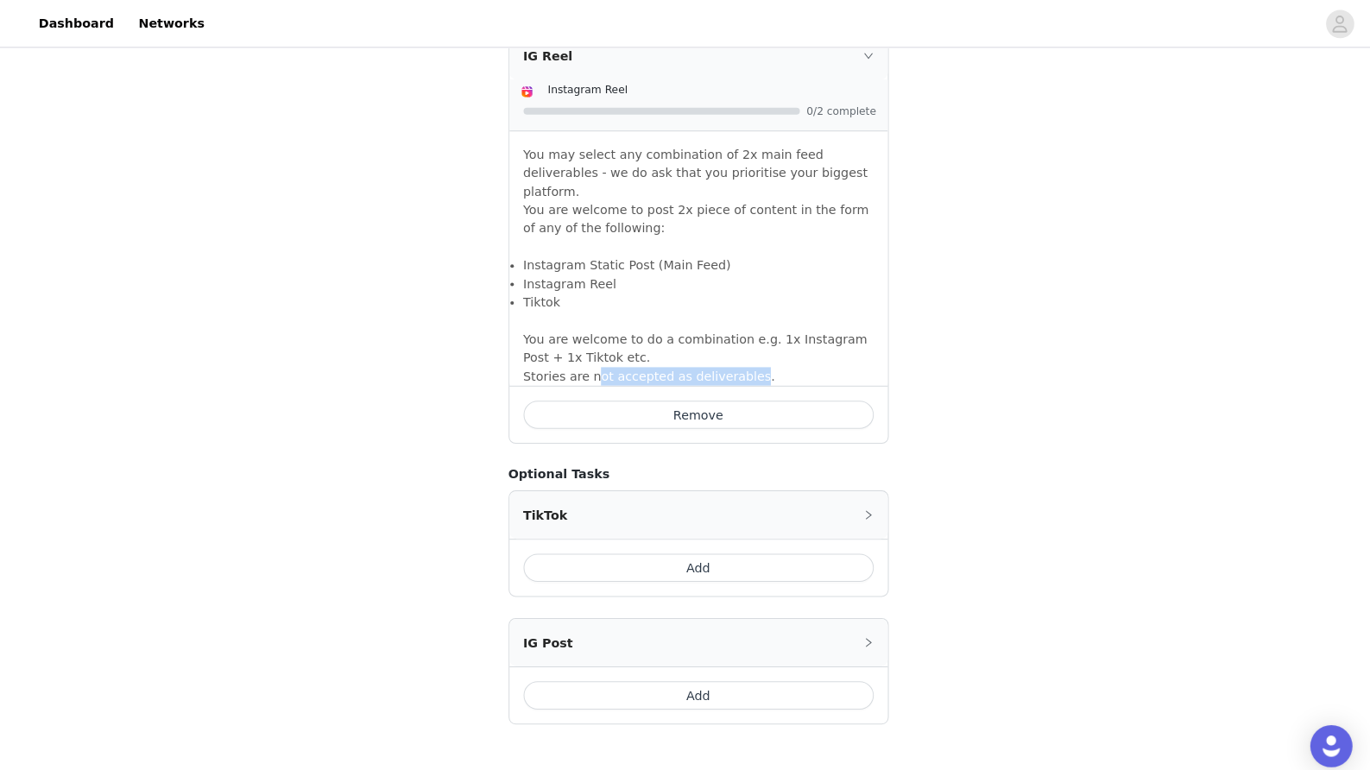
drag, startPoint x: 589, startPoint y: 347, endPoint x: 735, endPoint y: 337, distance: 146.3
click at [735, 337] on p "You are welcome to do a combination e.g. 1x Instagram Post + 1x Tiktok etc. Sto…" at bounding box center [686, 342] width 344 height 73
click at [768, 338] on p "You are welcome to do a combination e.g. 1x Instagram Post + 1x Tiktok etc. Sto…" at bounding box center [686, 342] width 344 height 73
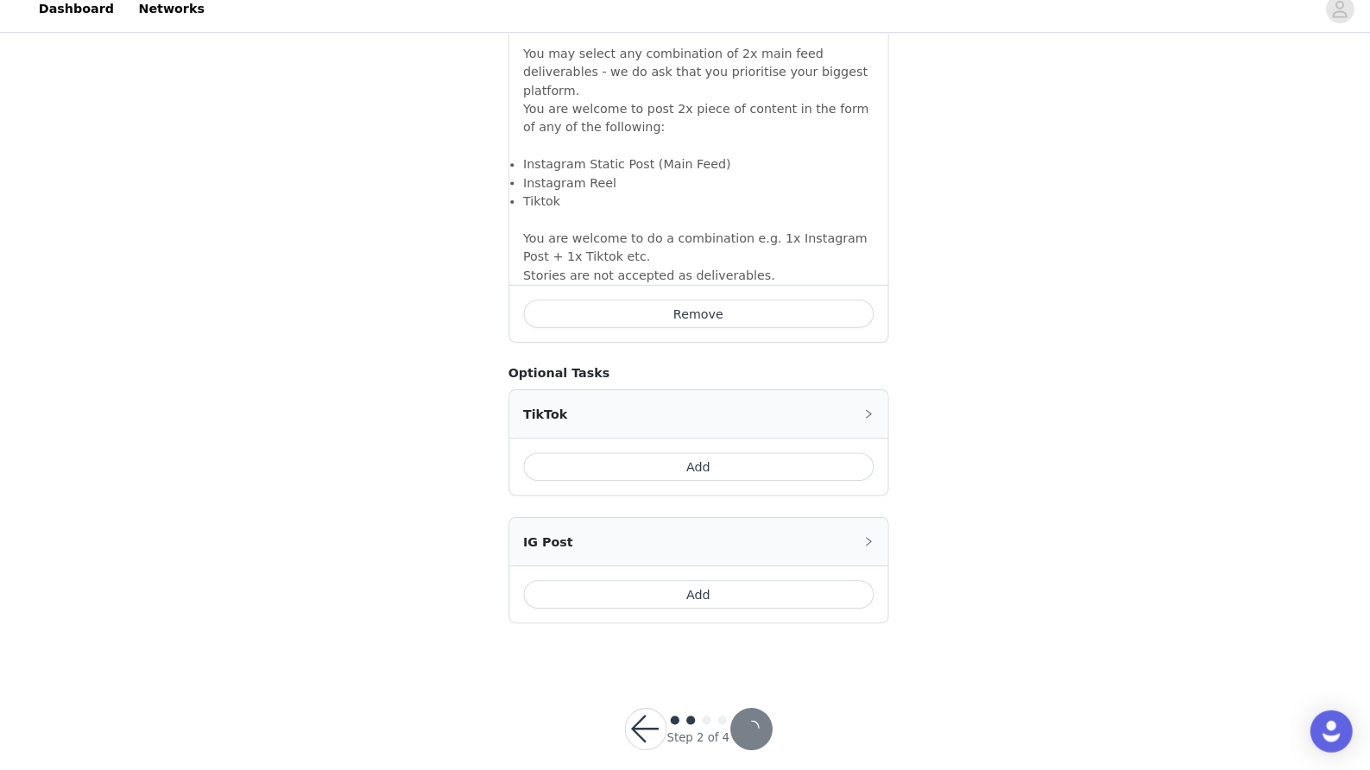
scroll to position [1216, 0]
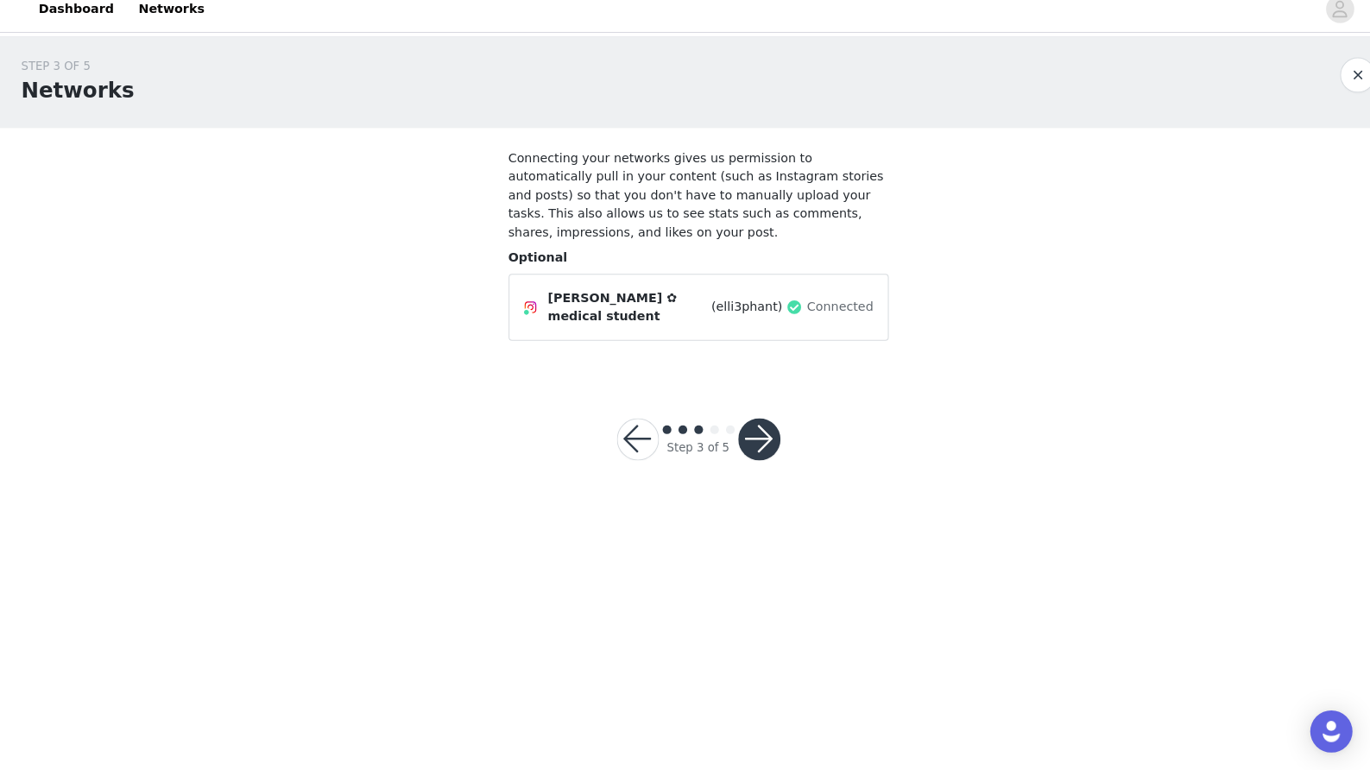
click at [752, 446] on div "Step 3 of 5" at bounding box center [686, 445] width 202 height 83
click at [746, 437] on button "button" at bounding box center [744, 445] width 41 height 41
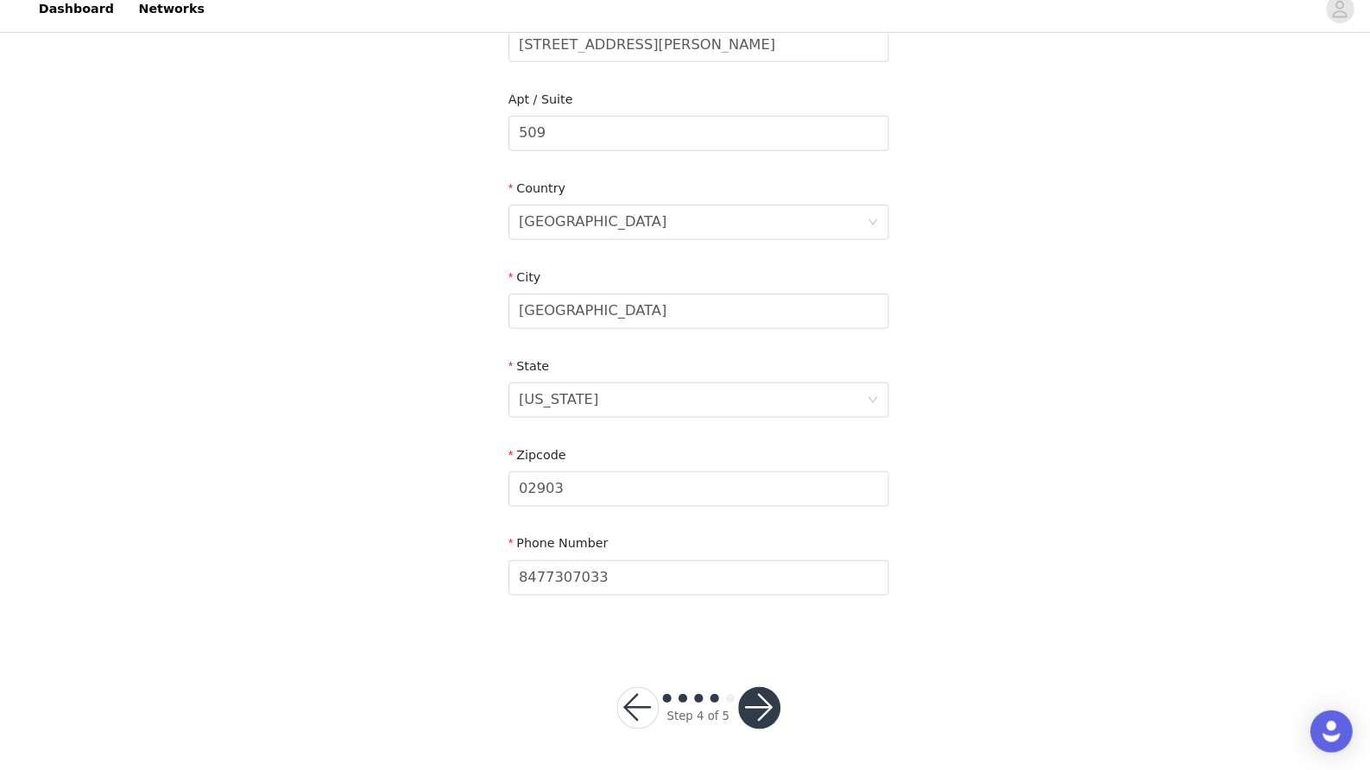
scroll to position [407, 0]
click at [751, 691] on button "button" at bounding box center [744, 708] width 41 height 41
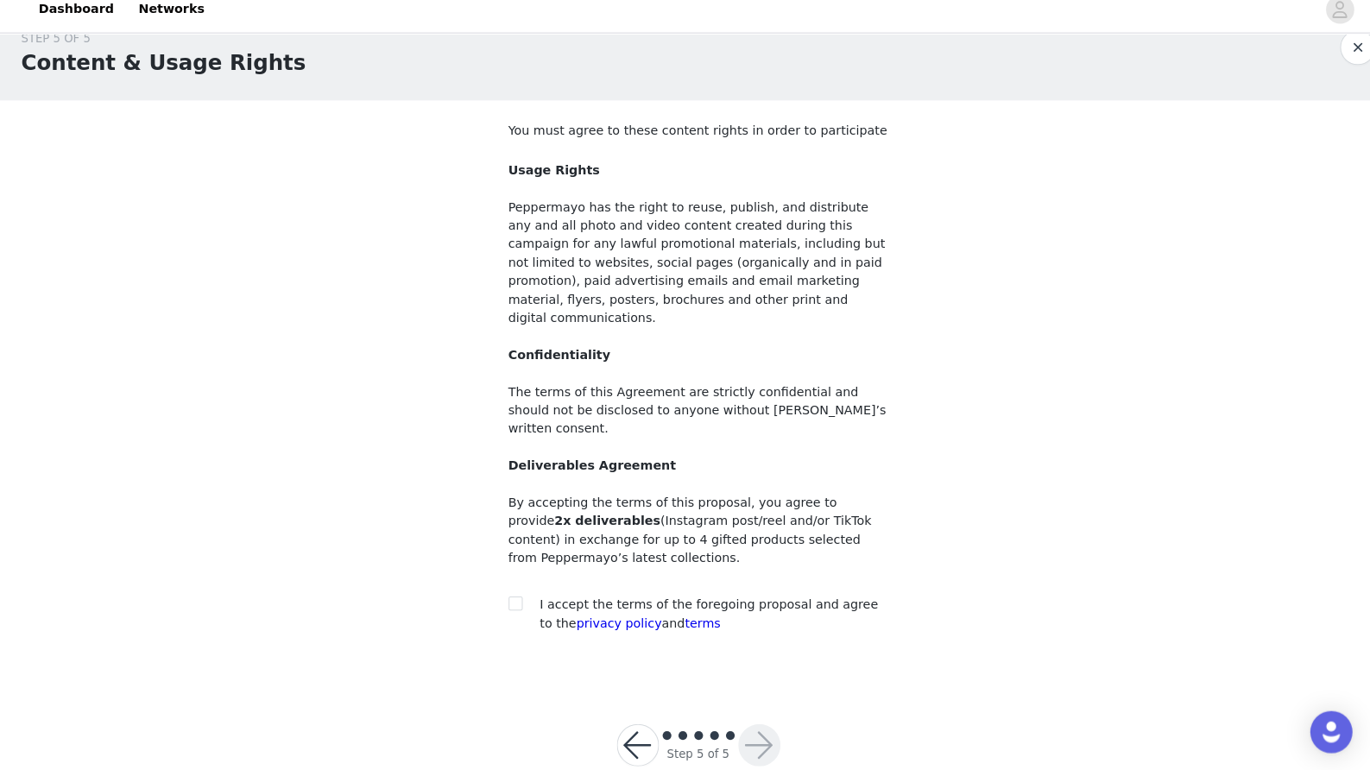
scroll to position [28, 0]
click at [499, 599] on input "checkbox" at bounding box center [505, 605] width 12 height 12
checkbox input "true"
click at [743, 724] on button "button" at bounding box center [744, 744] width 41 height 41
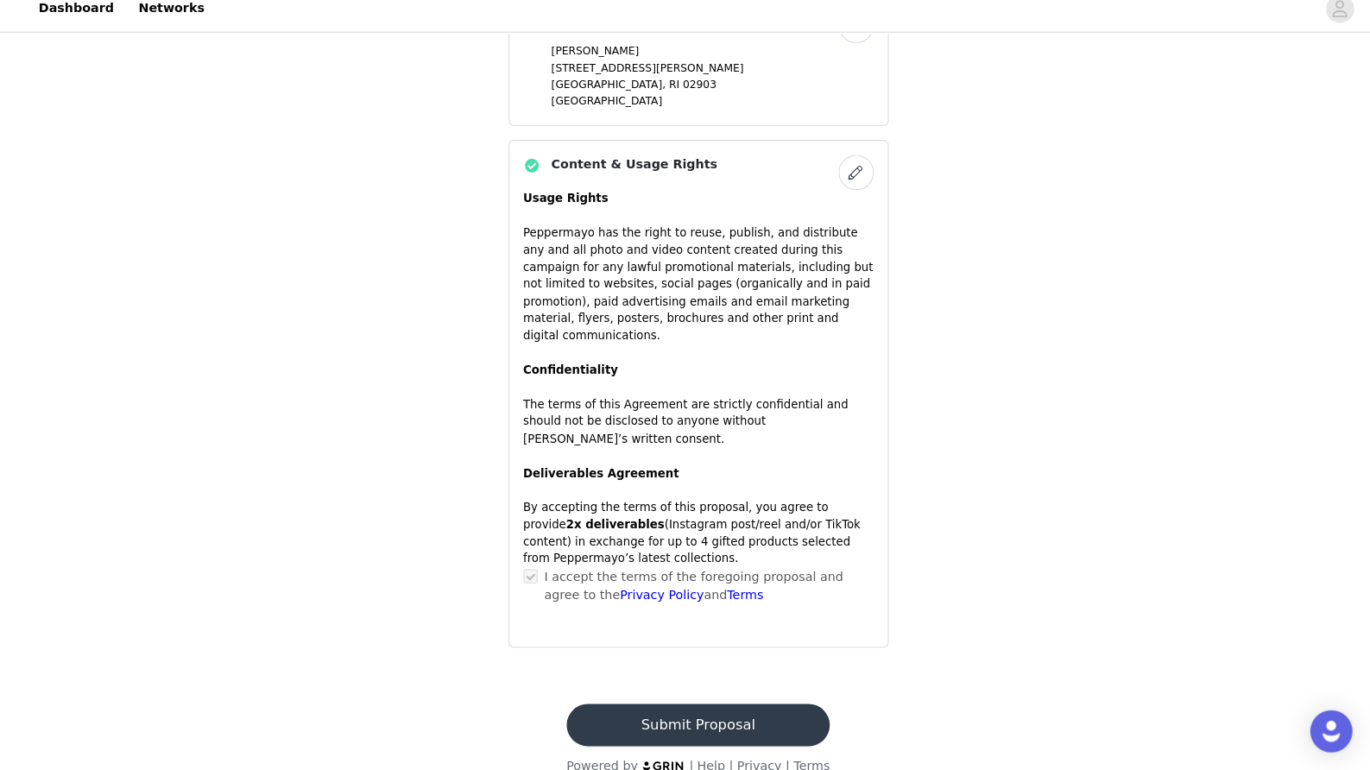
scroll to position [1326, 0]
click at [743, 705] on button "Submit Proposal" at bounding box center [685, 725] width 258 height 41
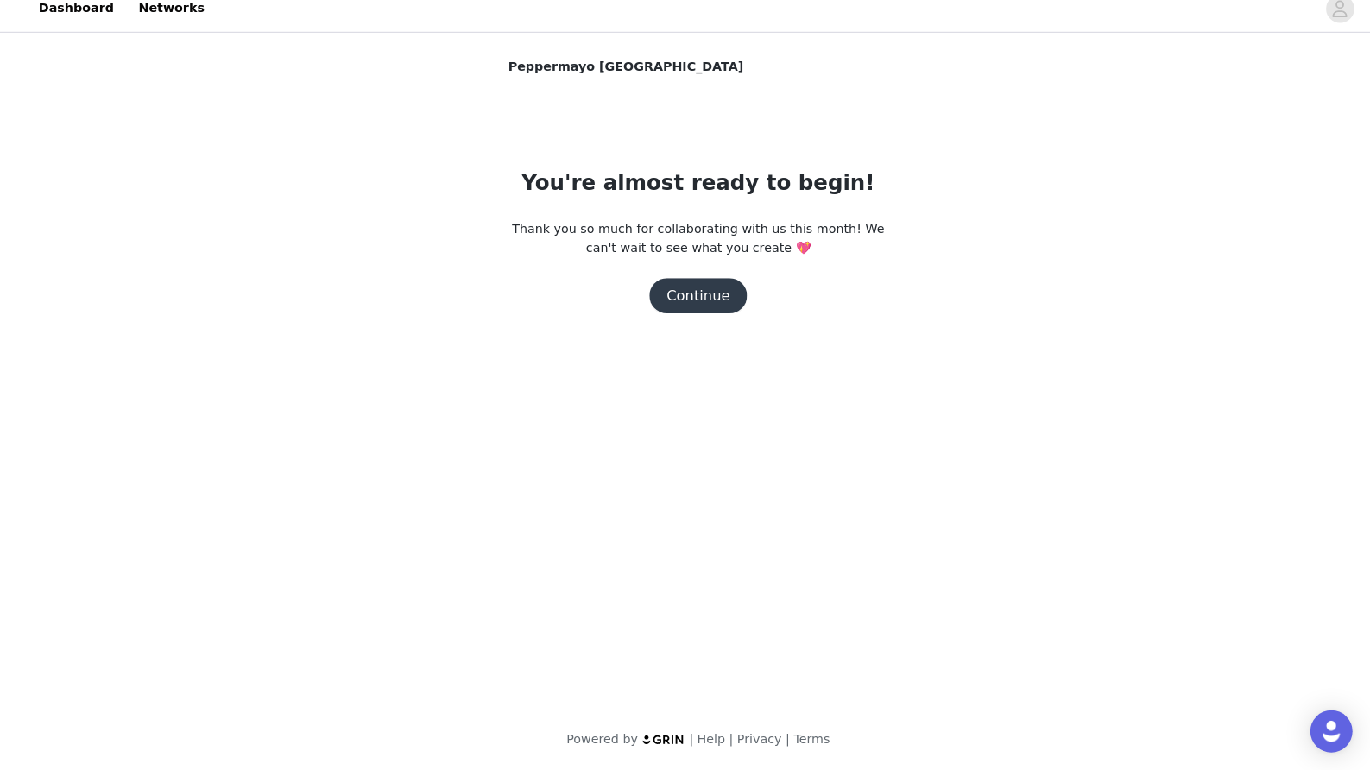
scroll to position [0, 0]
